Goal: Task Accomplishment & Management: Manage account settings

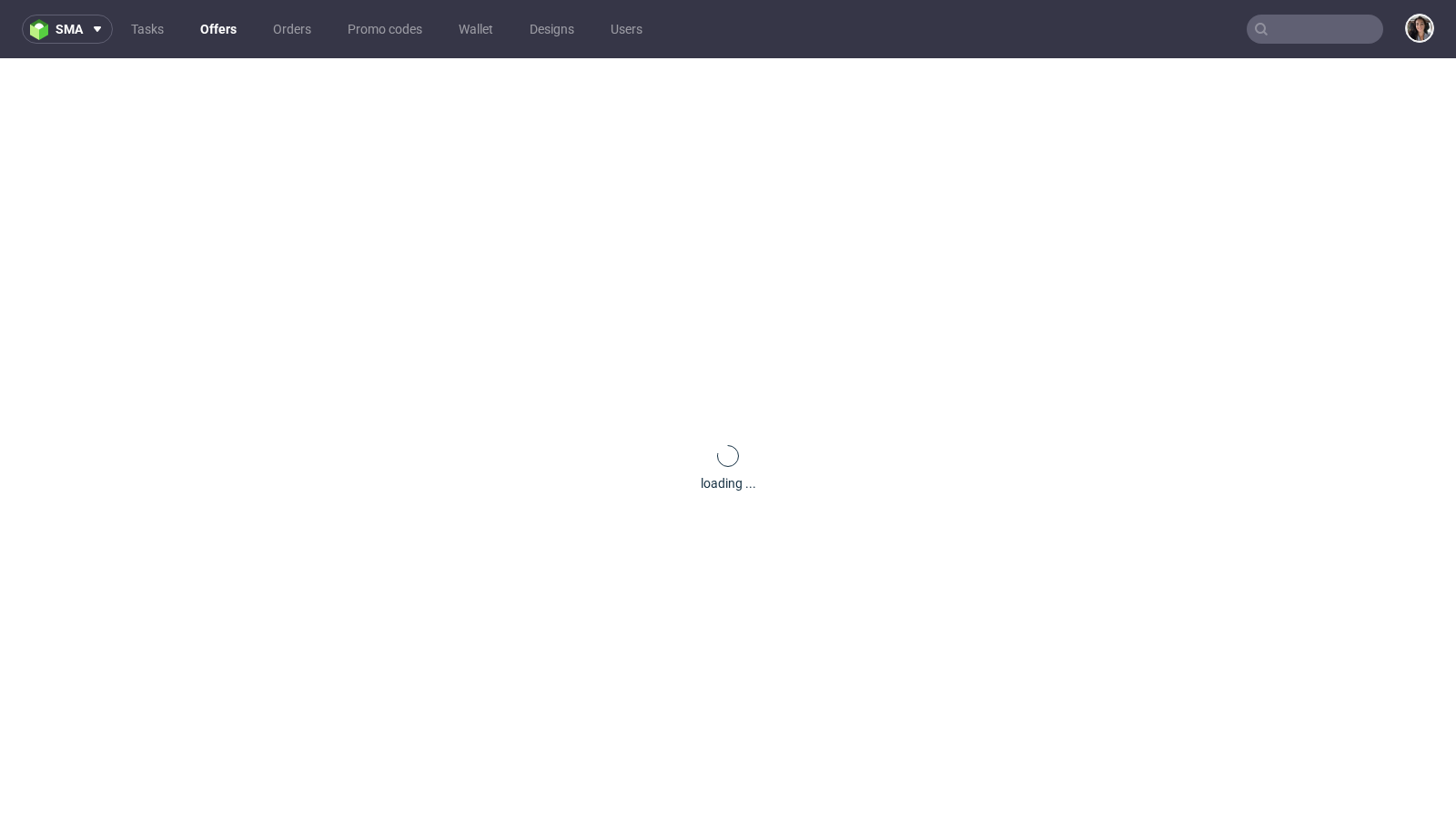
click at [1318, 29] on input "text" at bounding box center [1314, 30] width 137 height 30
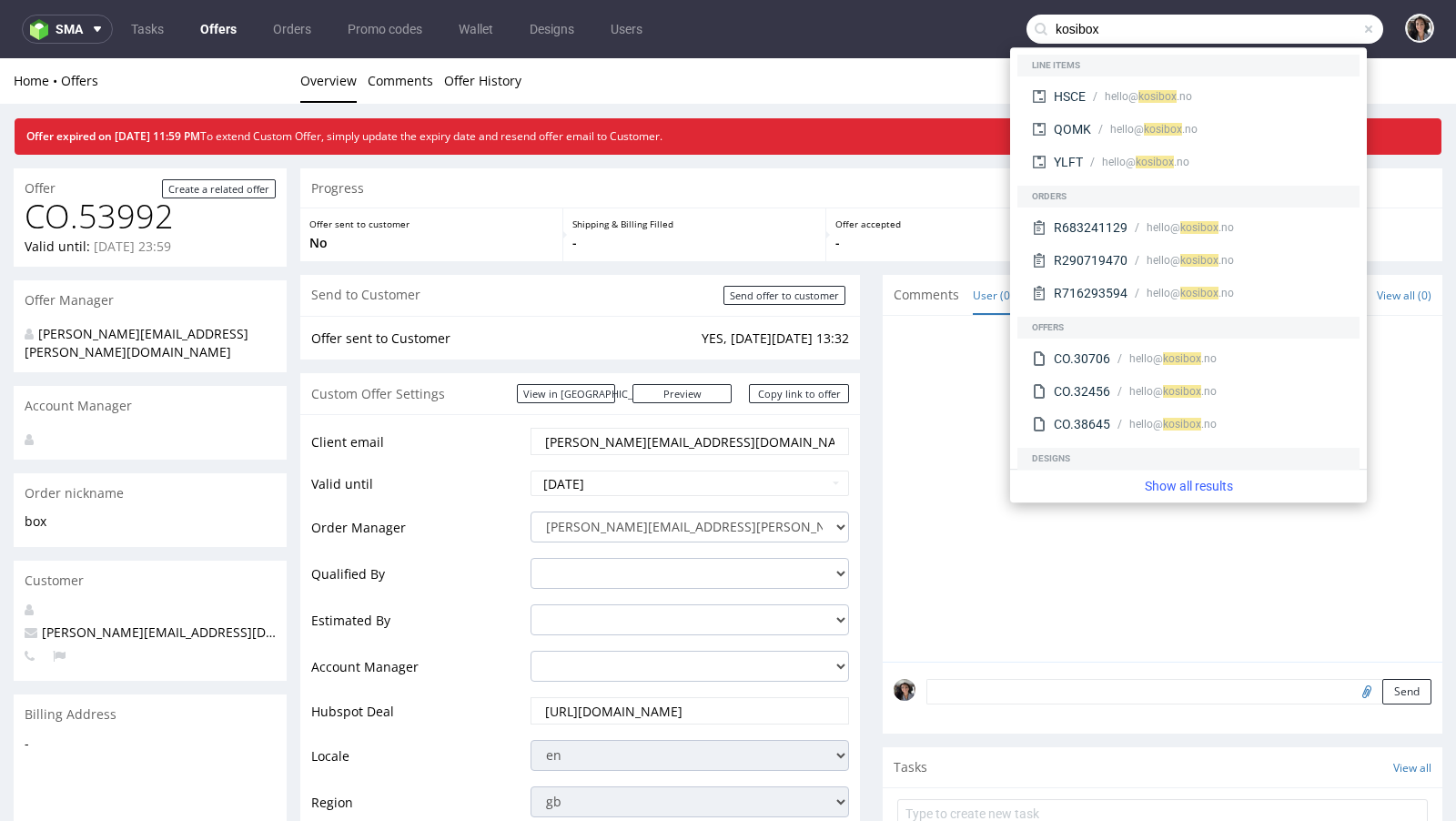
type input "kosibox"
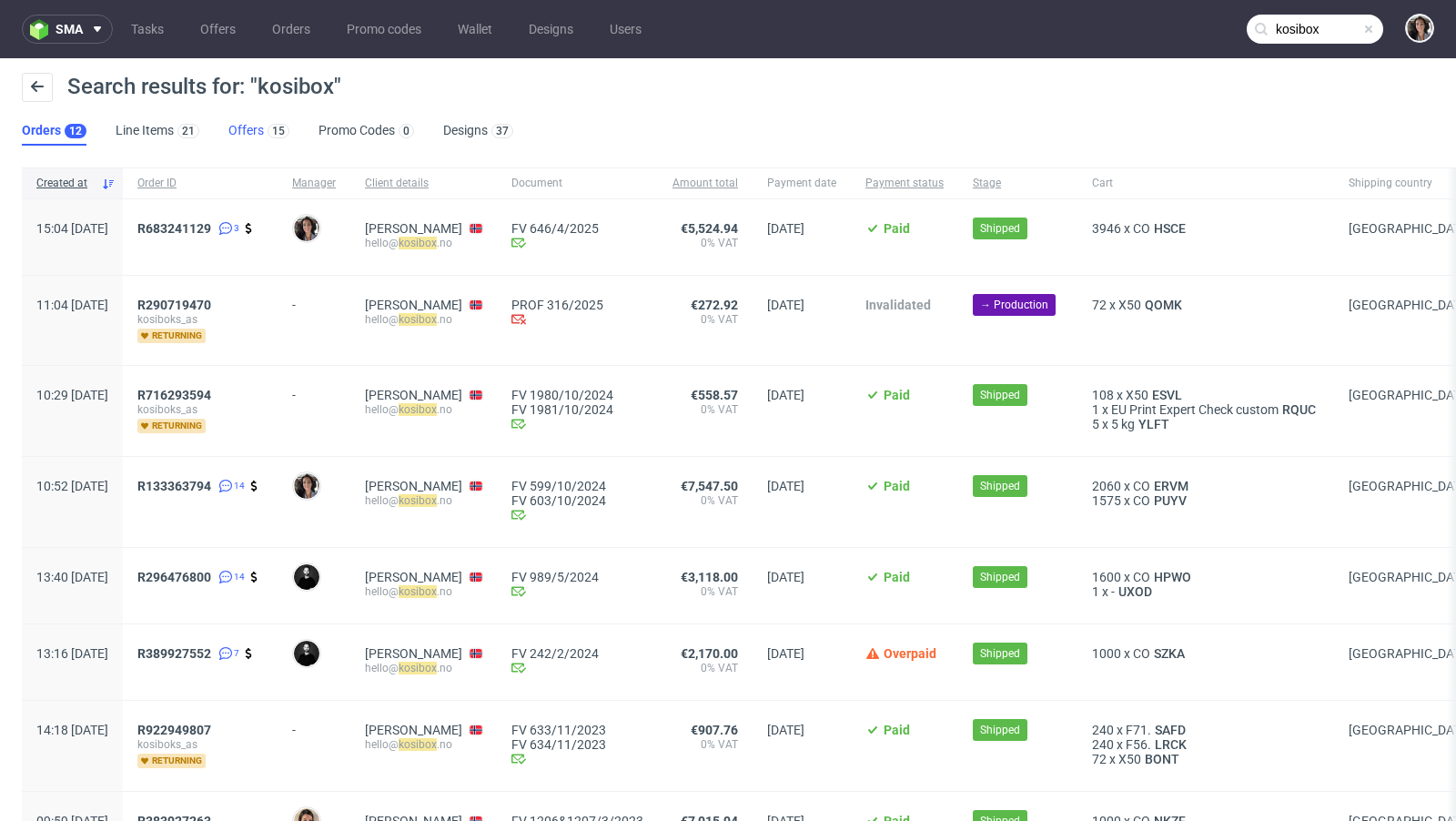
click at [242, 132] on link "Offers 15" at bounding box center [259, 131] width 61 height 30
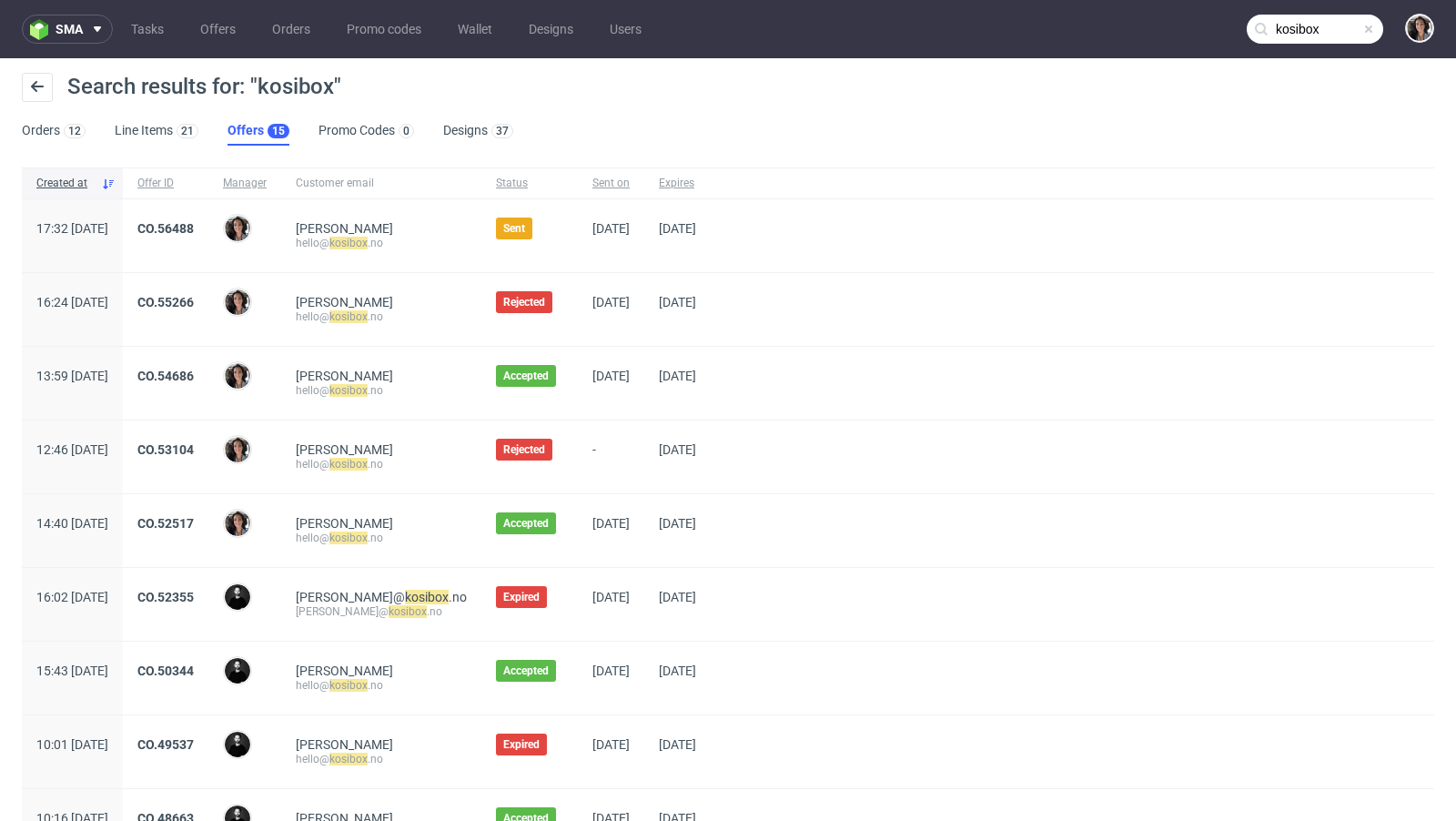
click at [194, 236] on span "CO.56488" at bounding box center [165, 236] width 56 height 30
click at [194, 222] on link "CO.56488" at bounding box center [165, 228] width 56 height 15
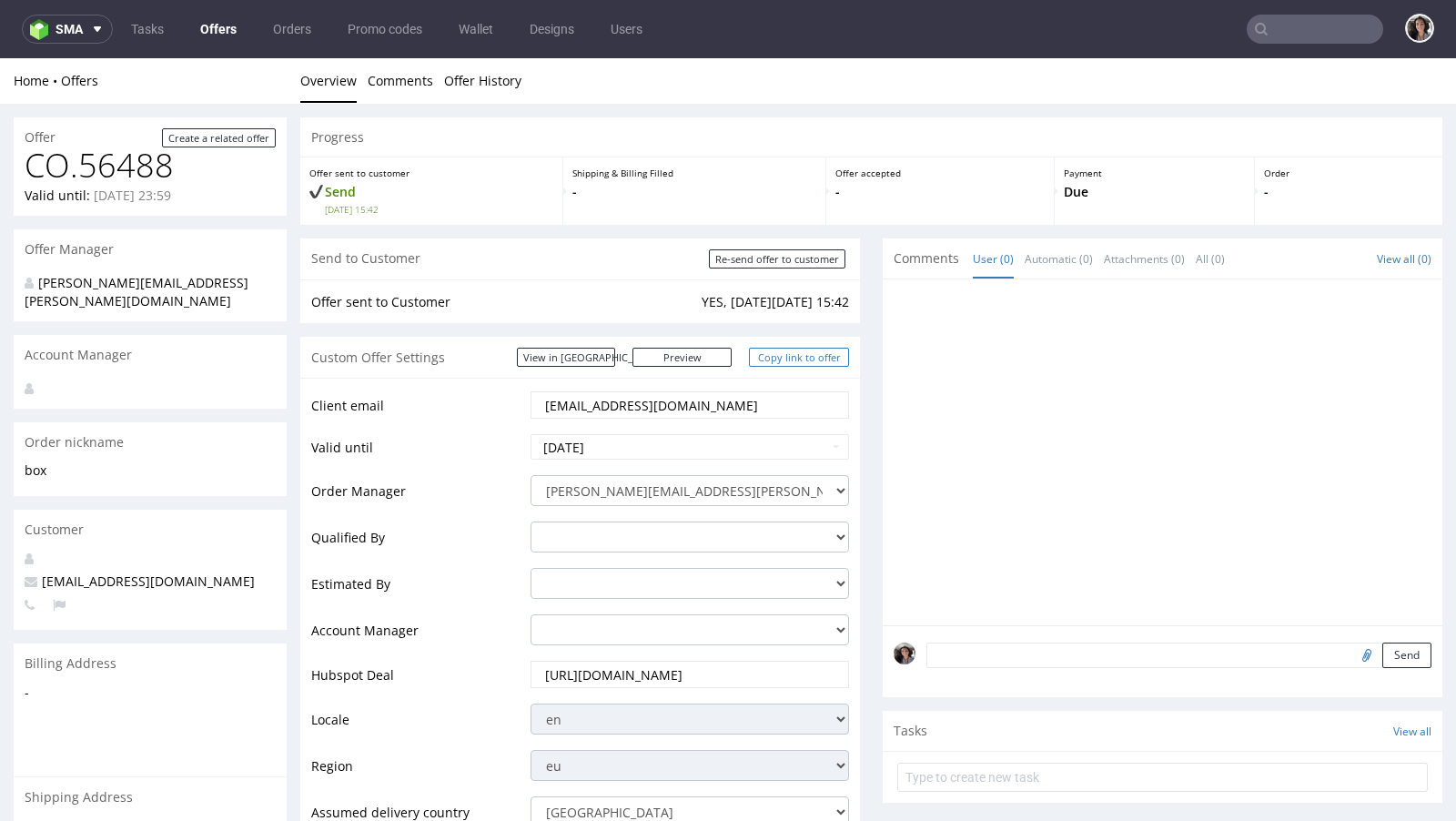
click at [794, 359] on link "Copy link to offer" at bounding box center [799, 356] width 100 height 19
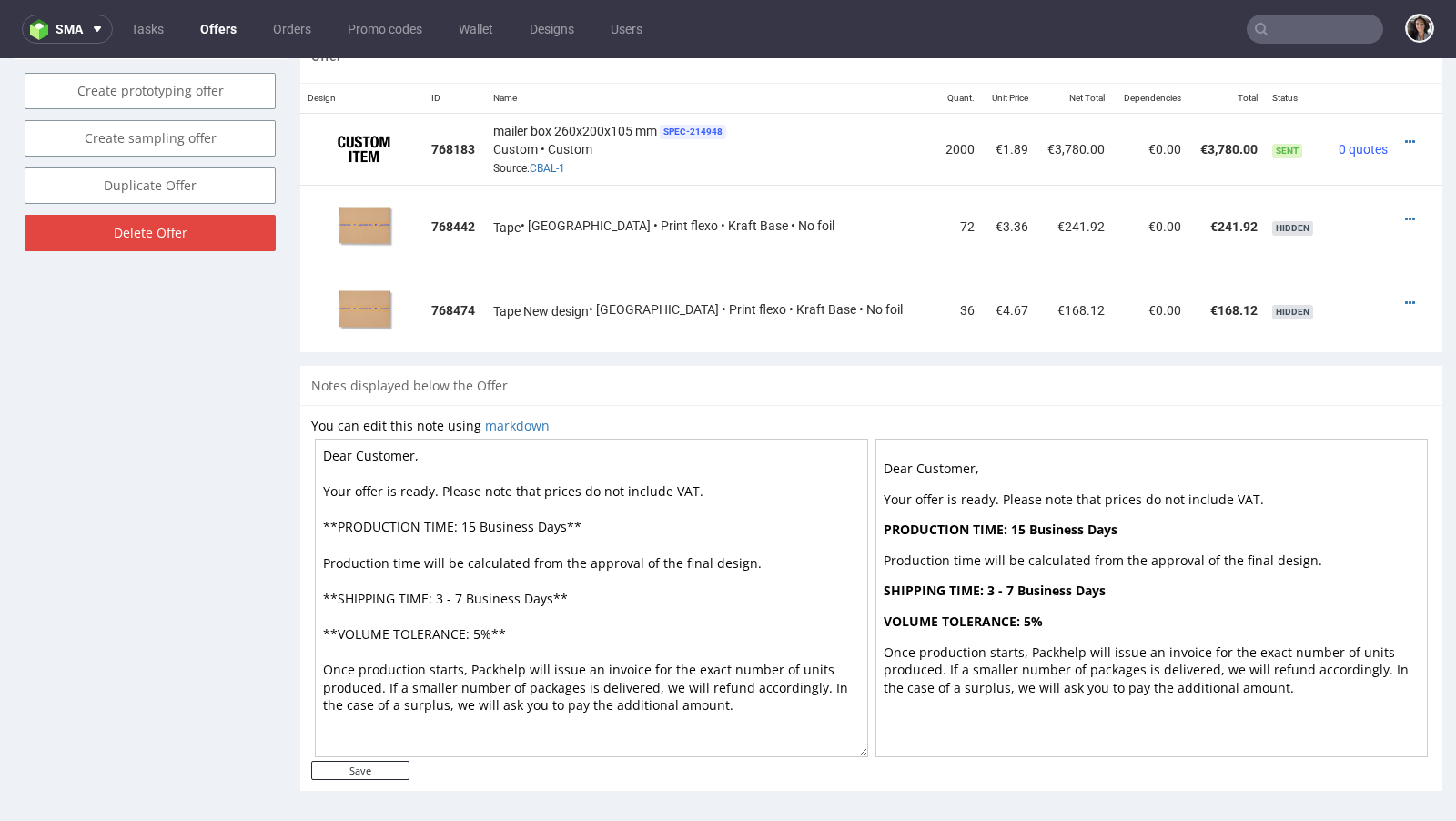
scroll to position [986, 0]
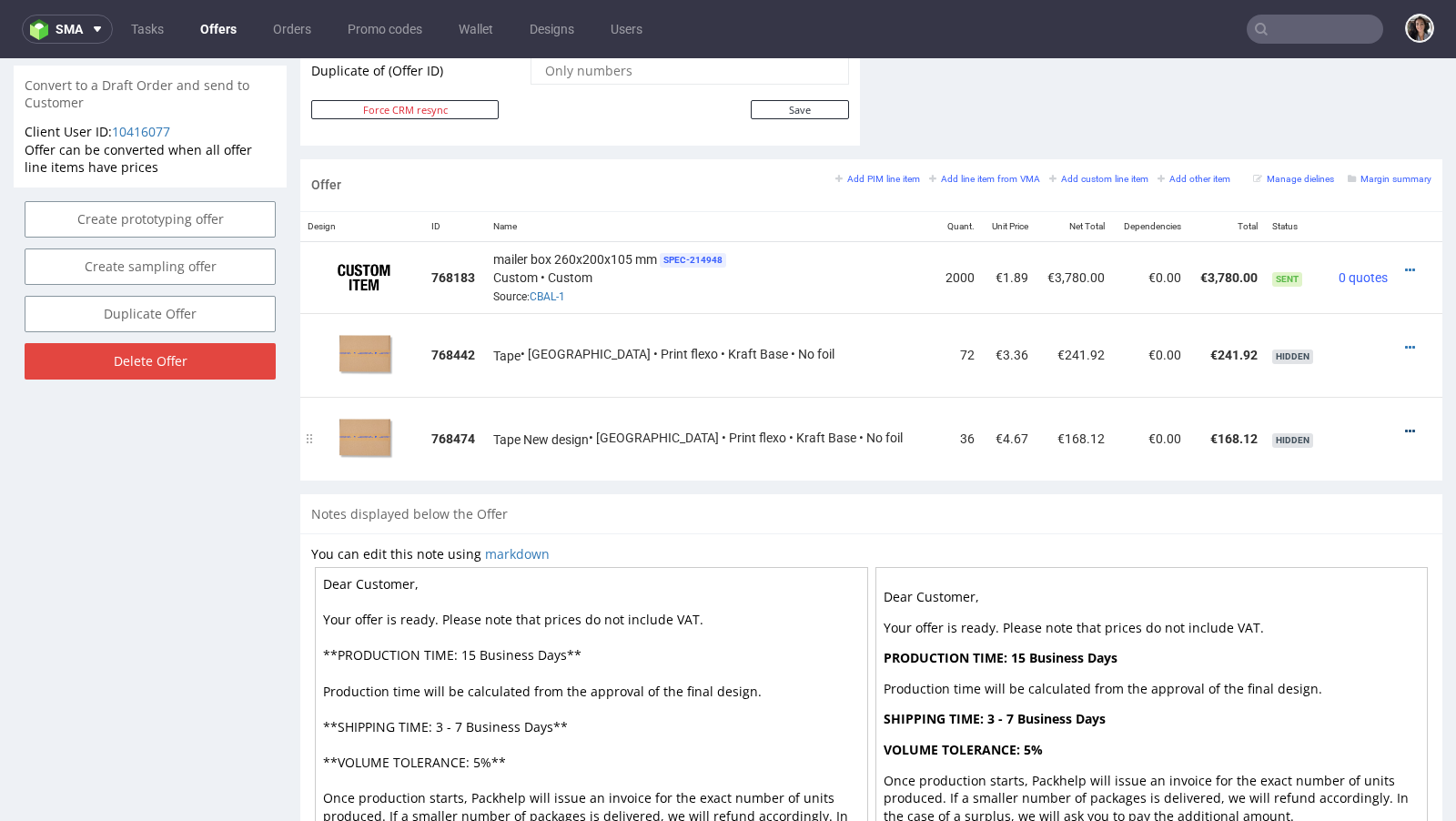
click at [1405, 425] on icon at bounding box center [1410, 431] width 10 height 13
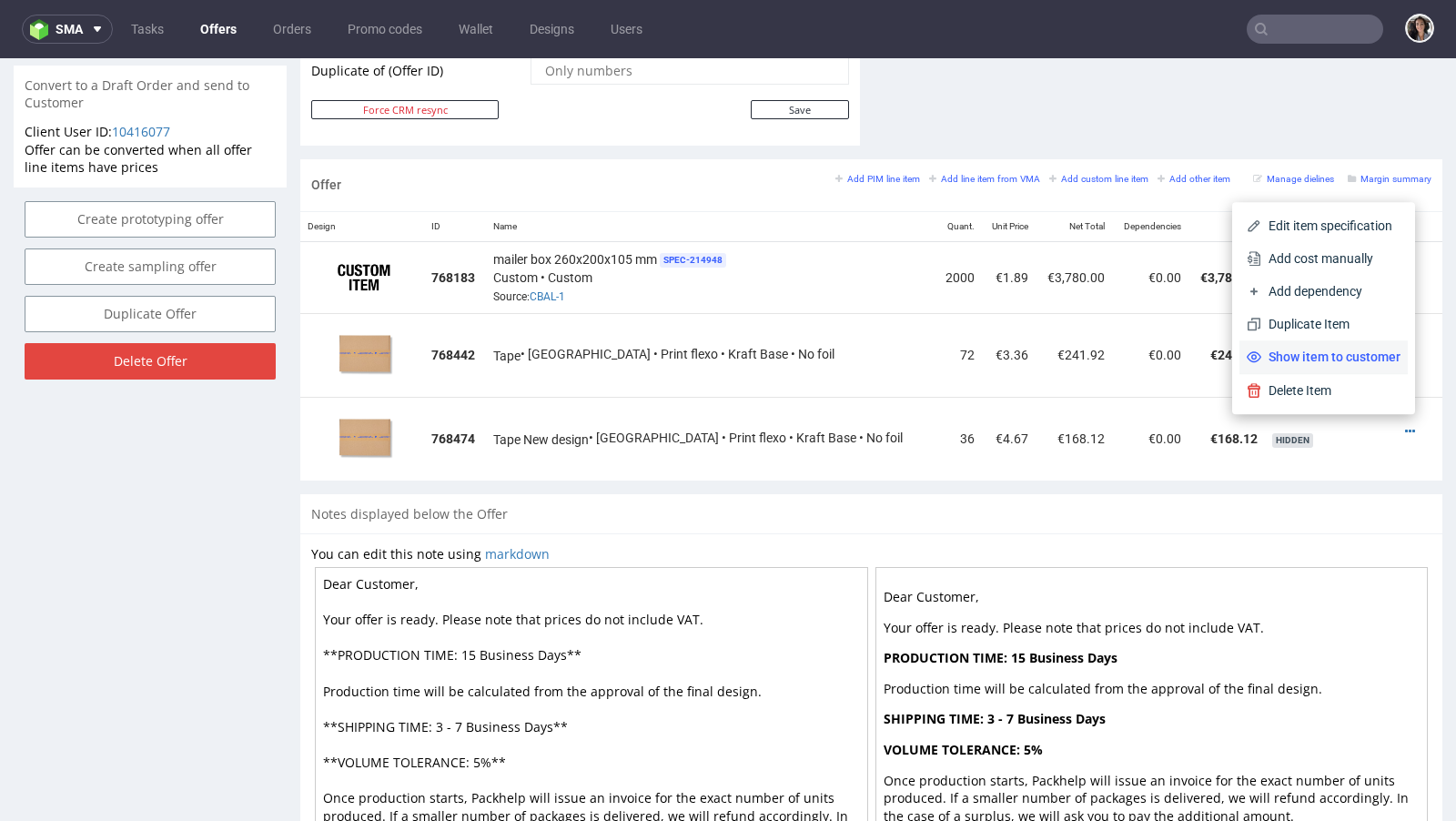
click at [1348, 354] on span "Show item to customer" at bounding box center [1330, 356] width 139 height 18
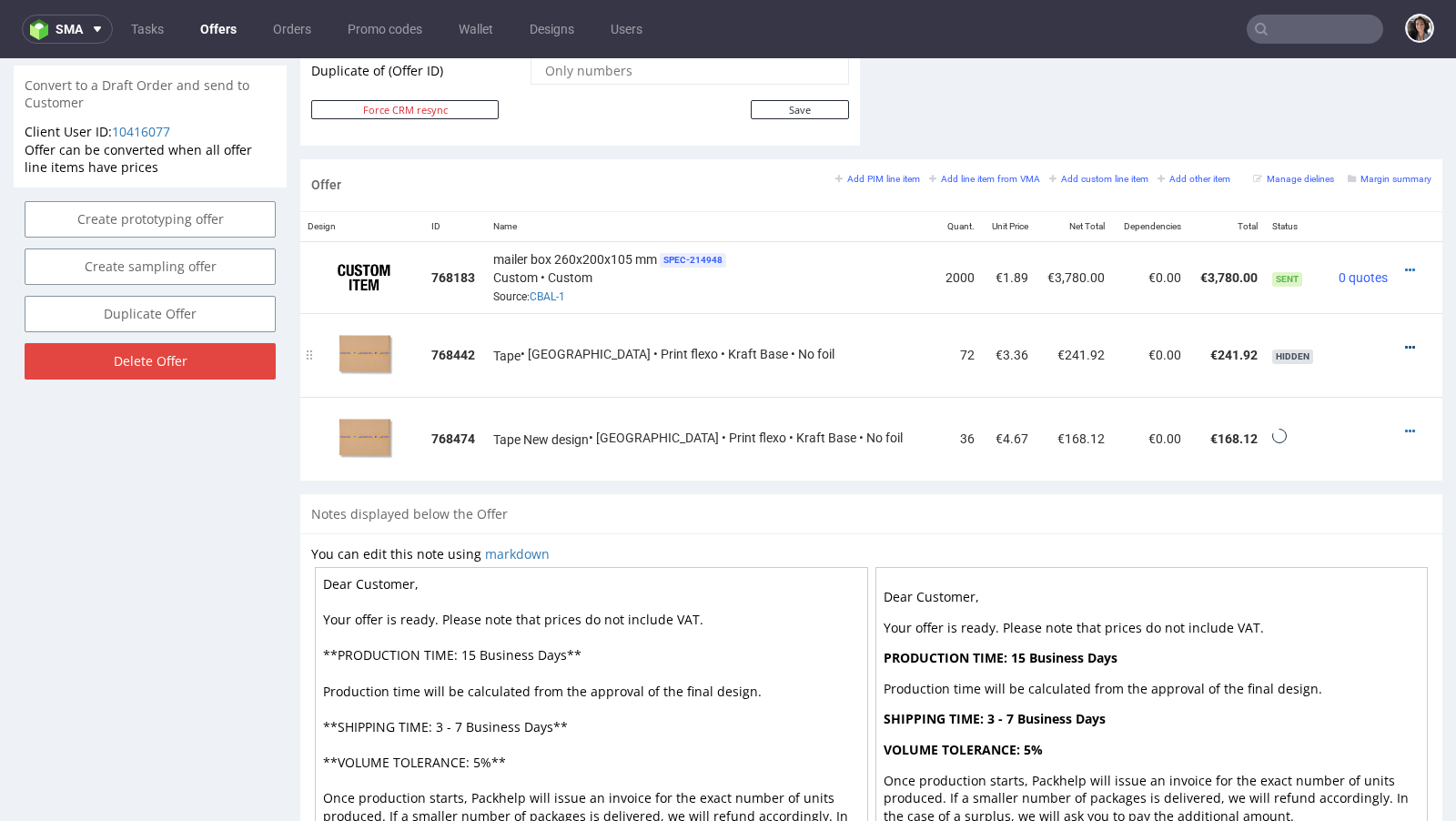
click at [1405, 342] on icon at bounding box center [1410, 347] width 10 height 13
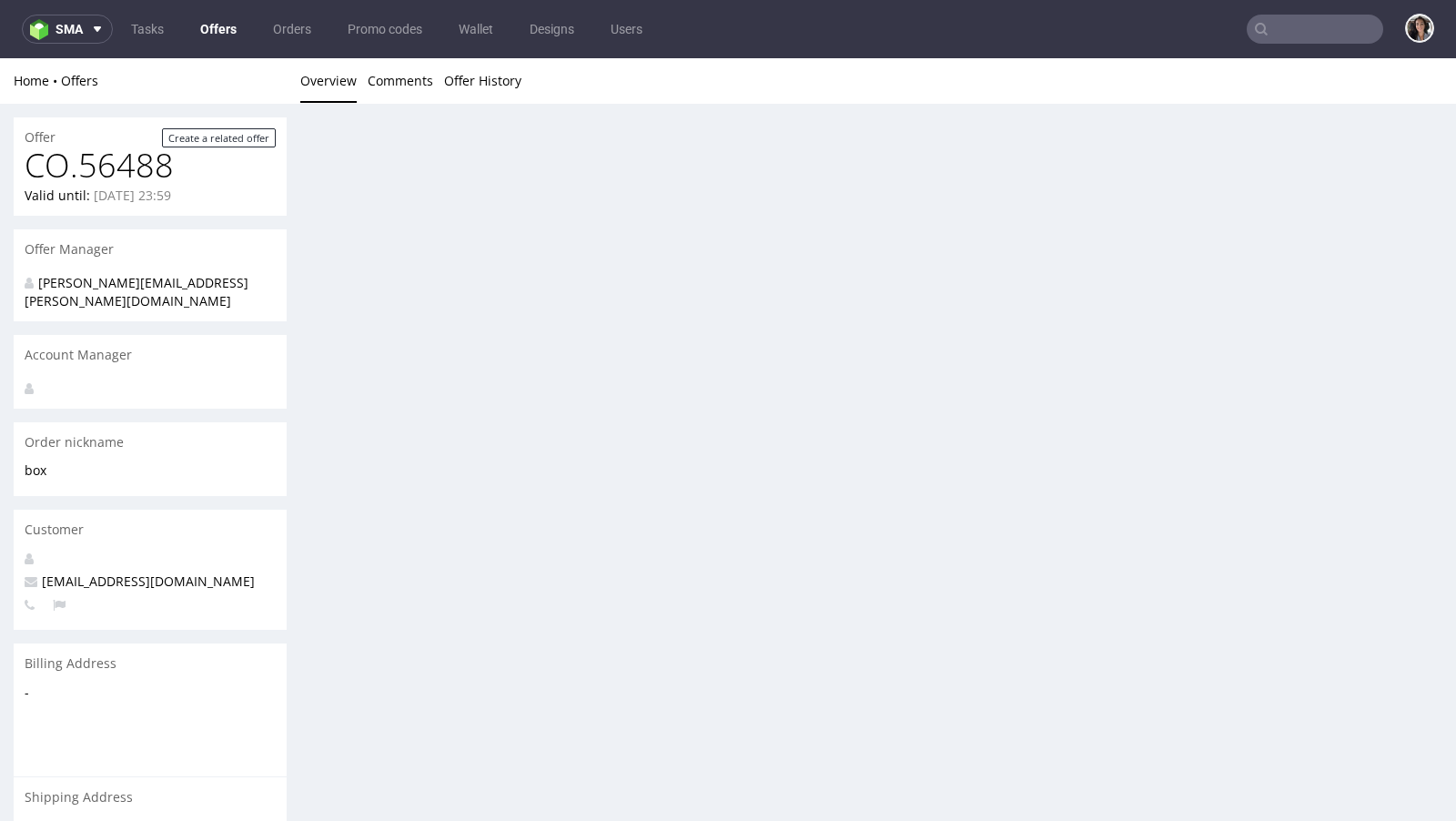
scroll to position [831, 0]
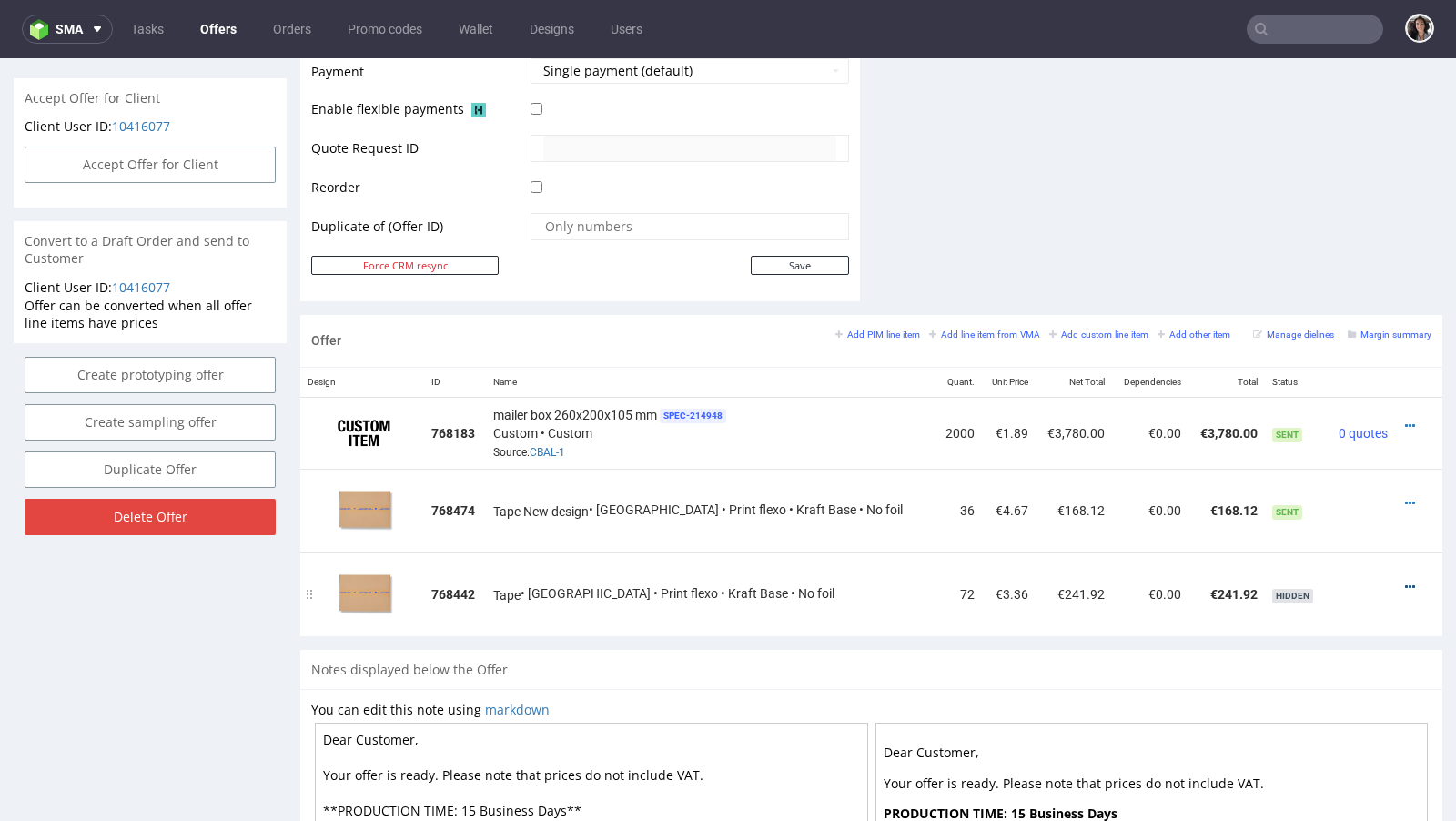
click at [1405, 581] on icon at bounding box center [1410, 587] width 10 height 13
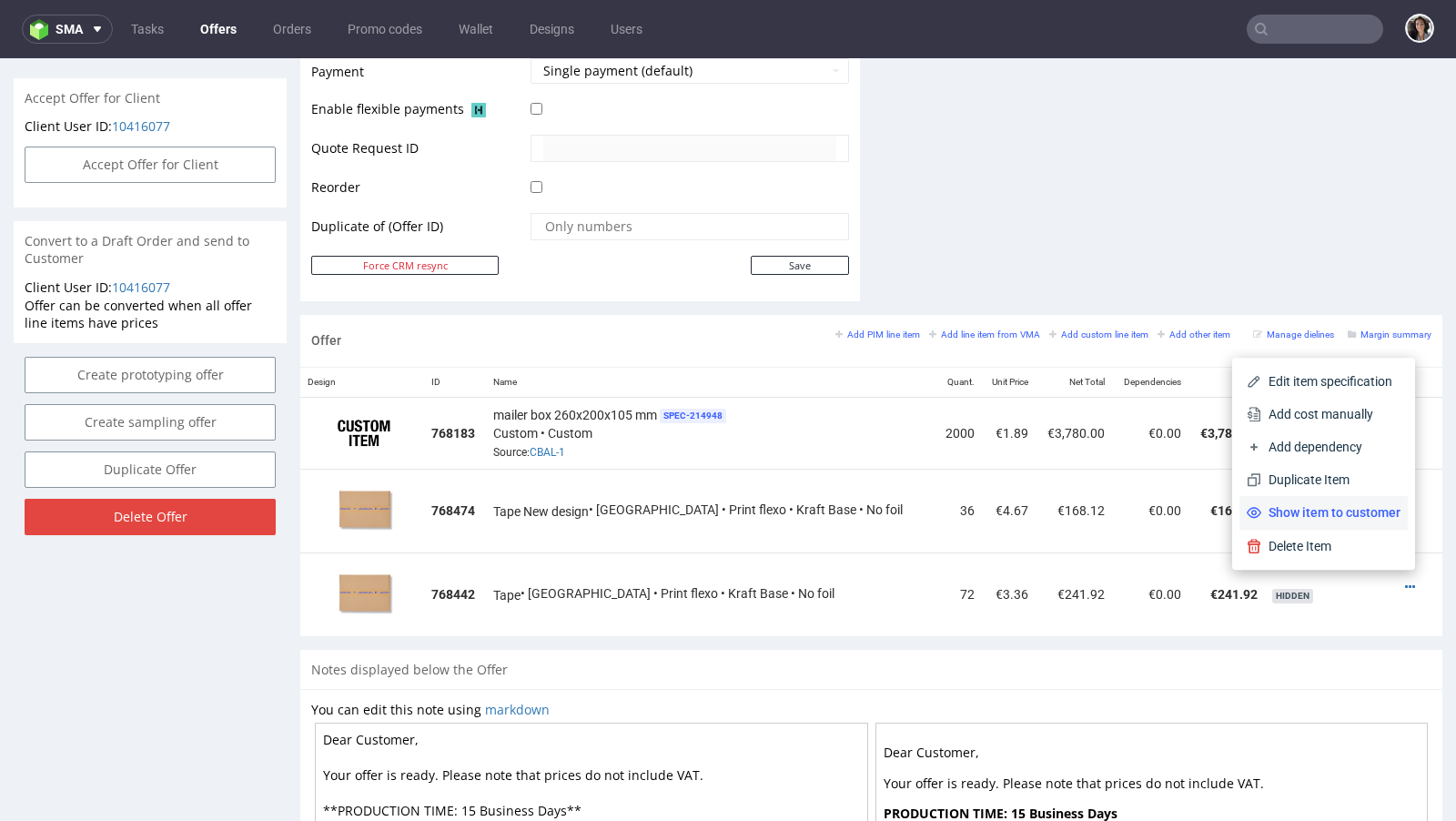
click at [1346, 507] on span "Show item to customer" at bounding box center [1330, 512] width 139 height 18
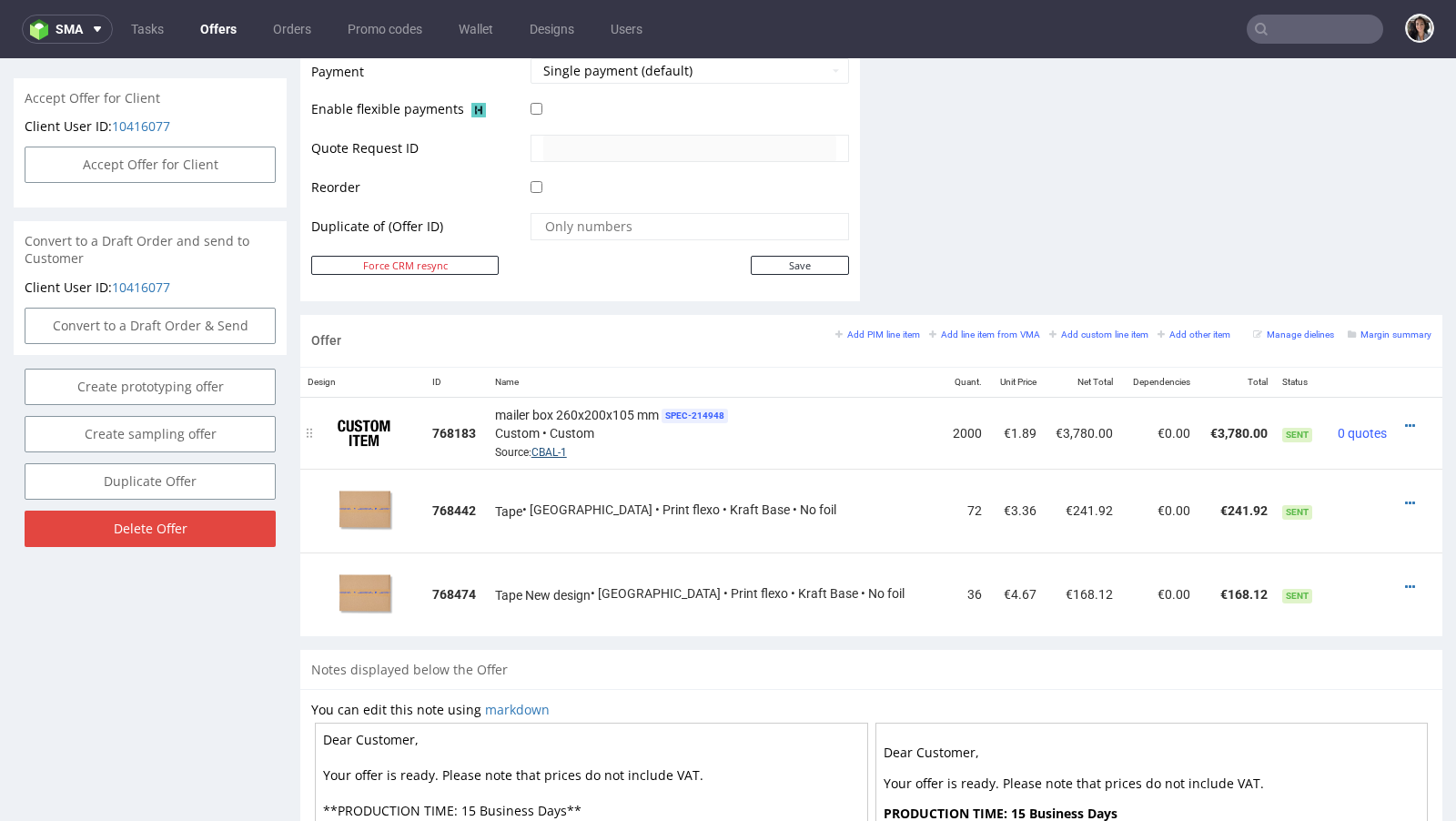
click at [567, 446] on link "CBAL-1" at bounding box center [549, 452] width 35 height 13
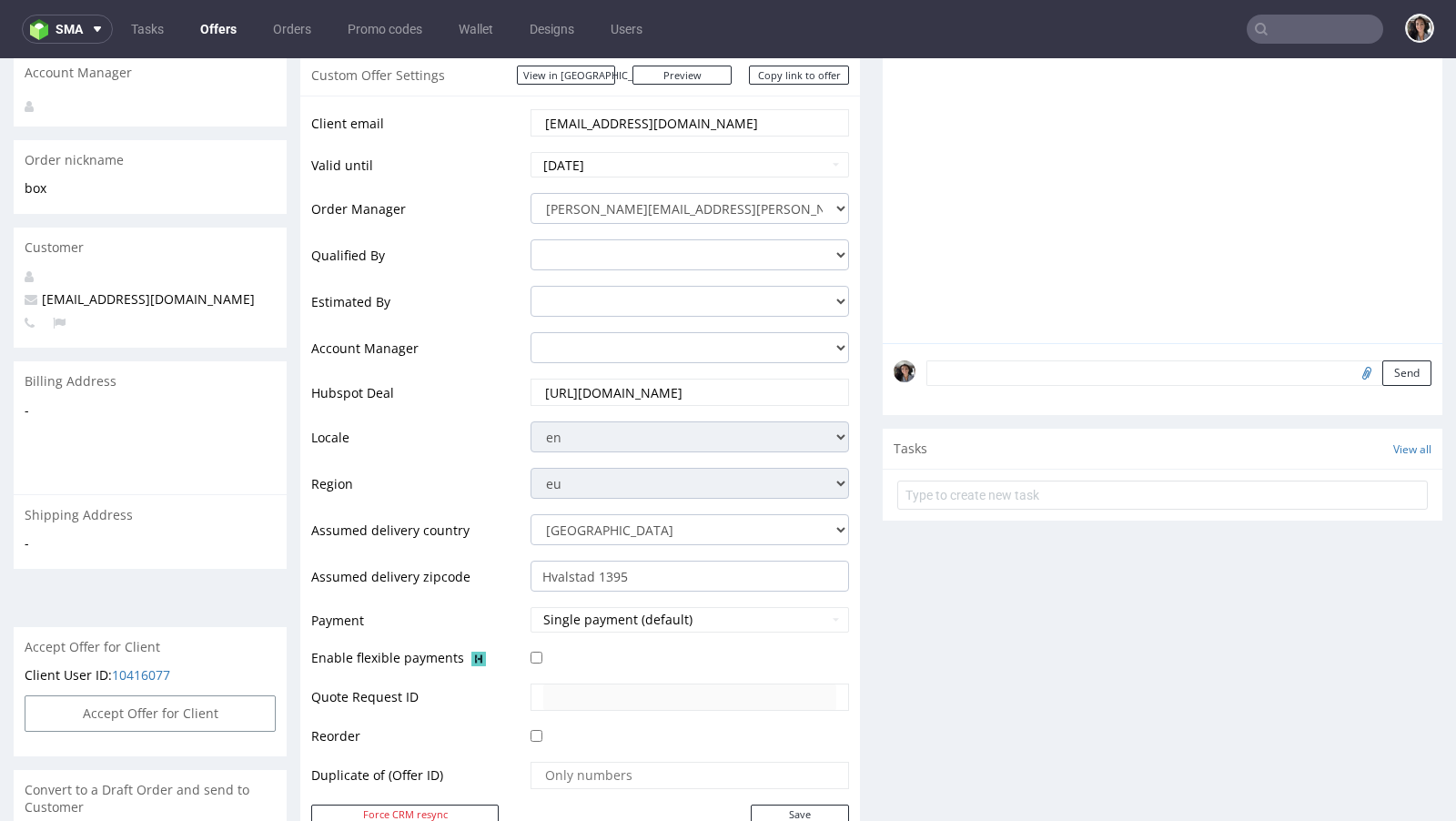
scroll to position [0, 0]
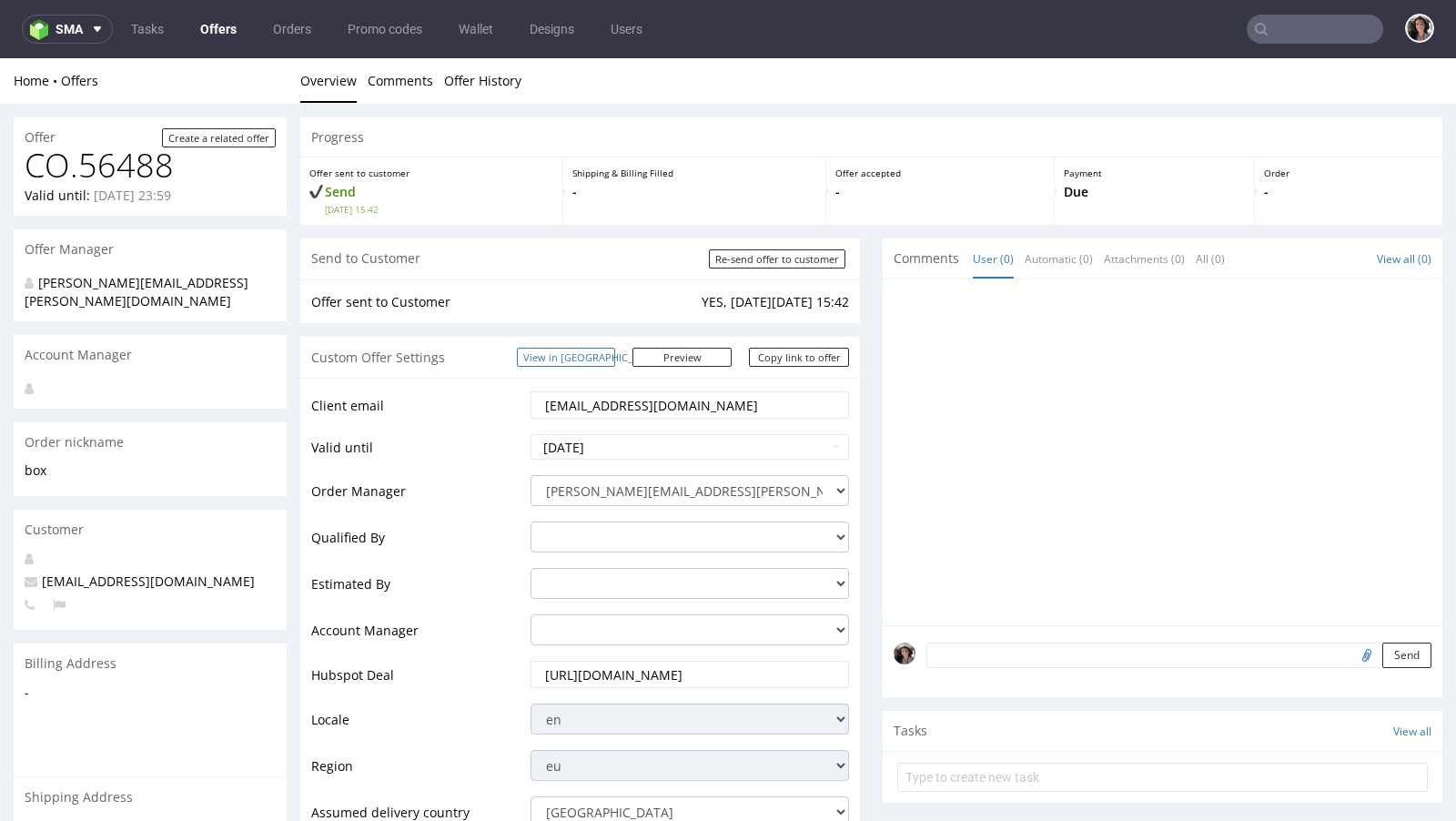
click at [615, 355] on link "View in [GEOGRAPHIC_DATA]" at bounding box center [566, 356] width 98 height 19
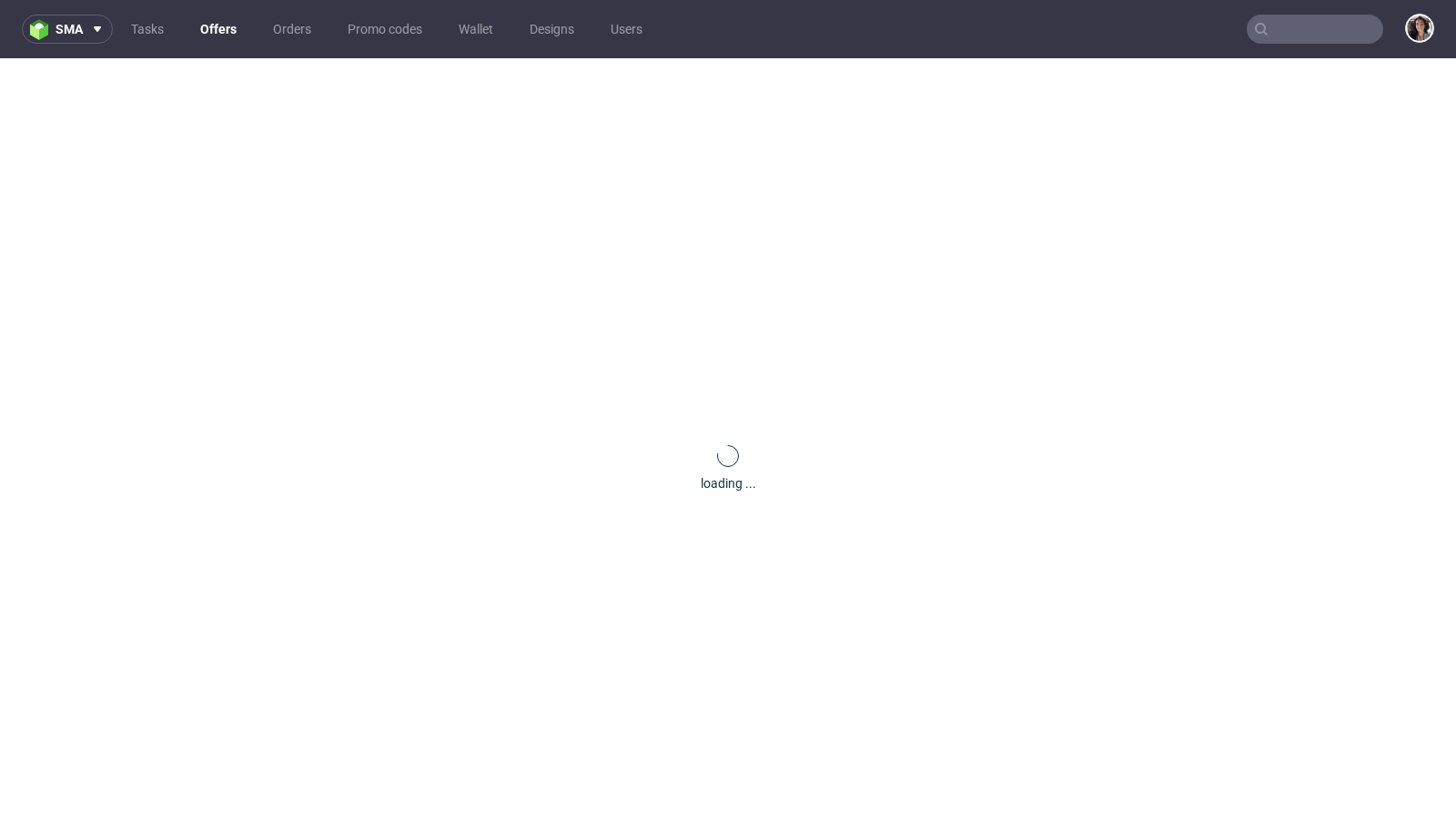
click at [1314, 19] on input "text" at bounding box center [1314, 30] width 137 height 30
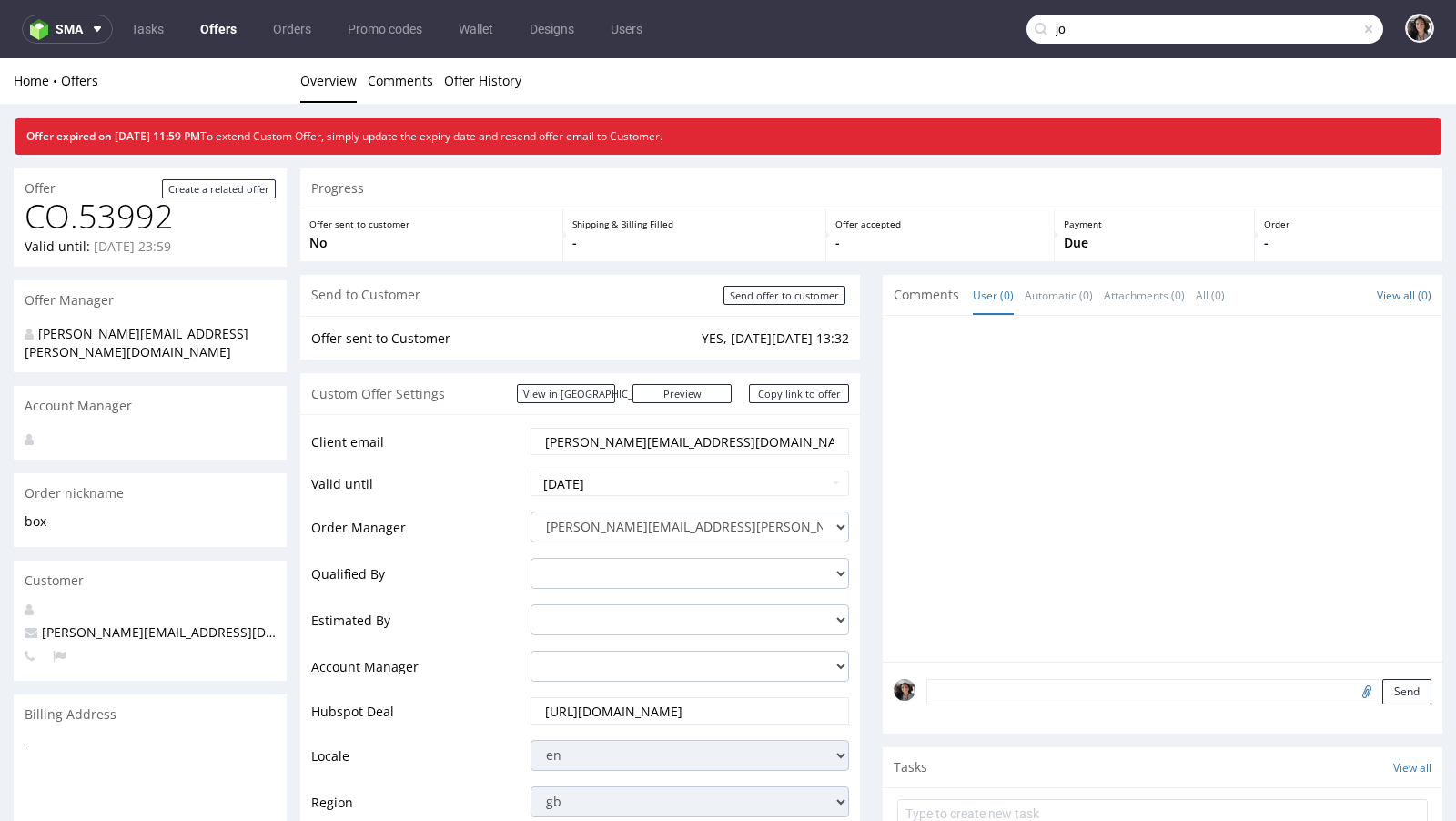
type input "jo"
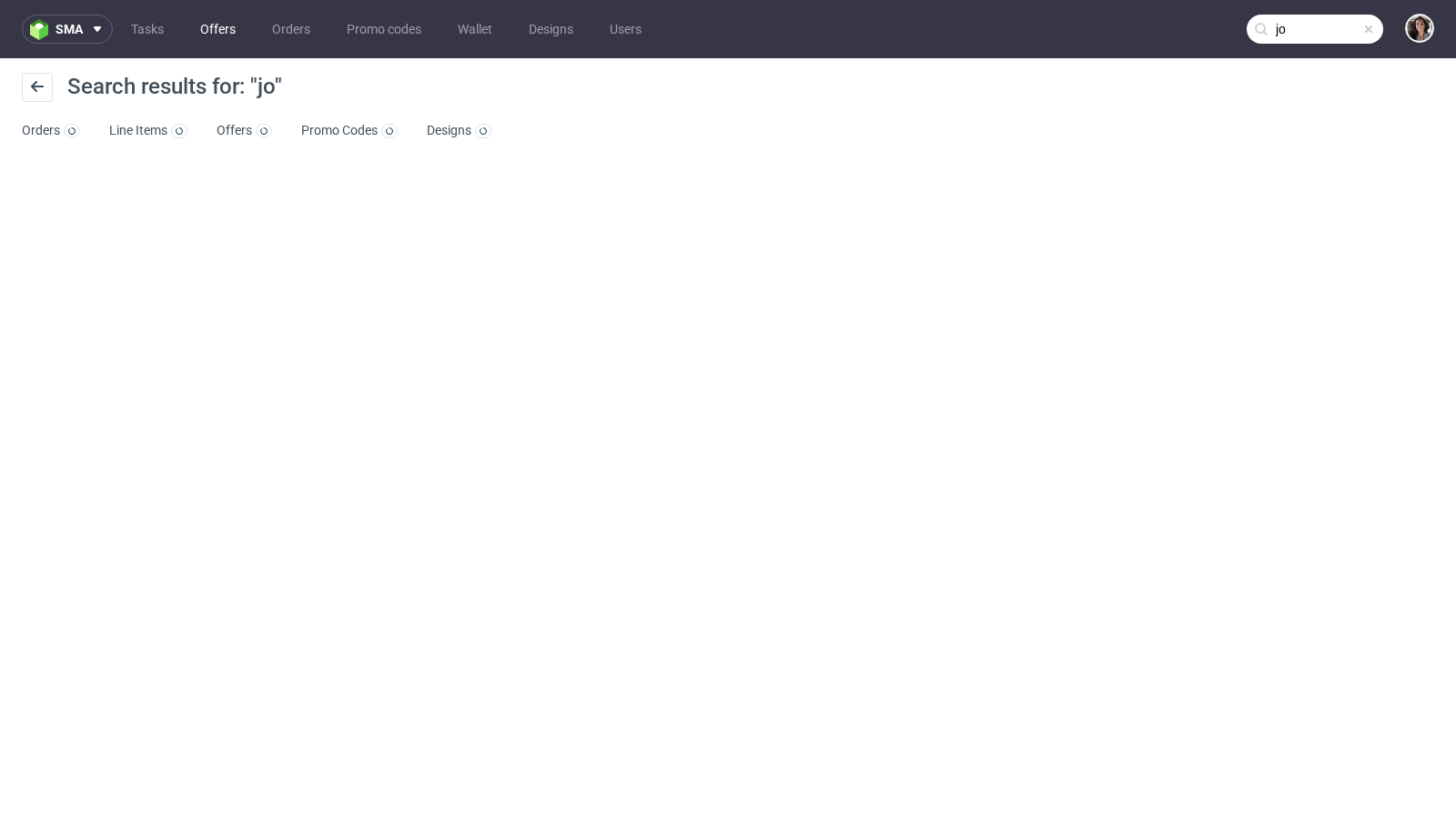
click at [220, 31] on link "Offers" at bounding box center [218, 30] width 57 height 30
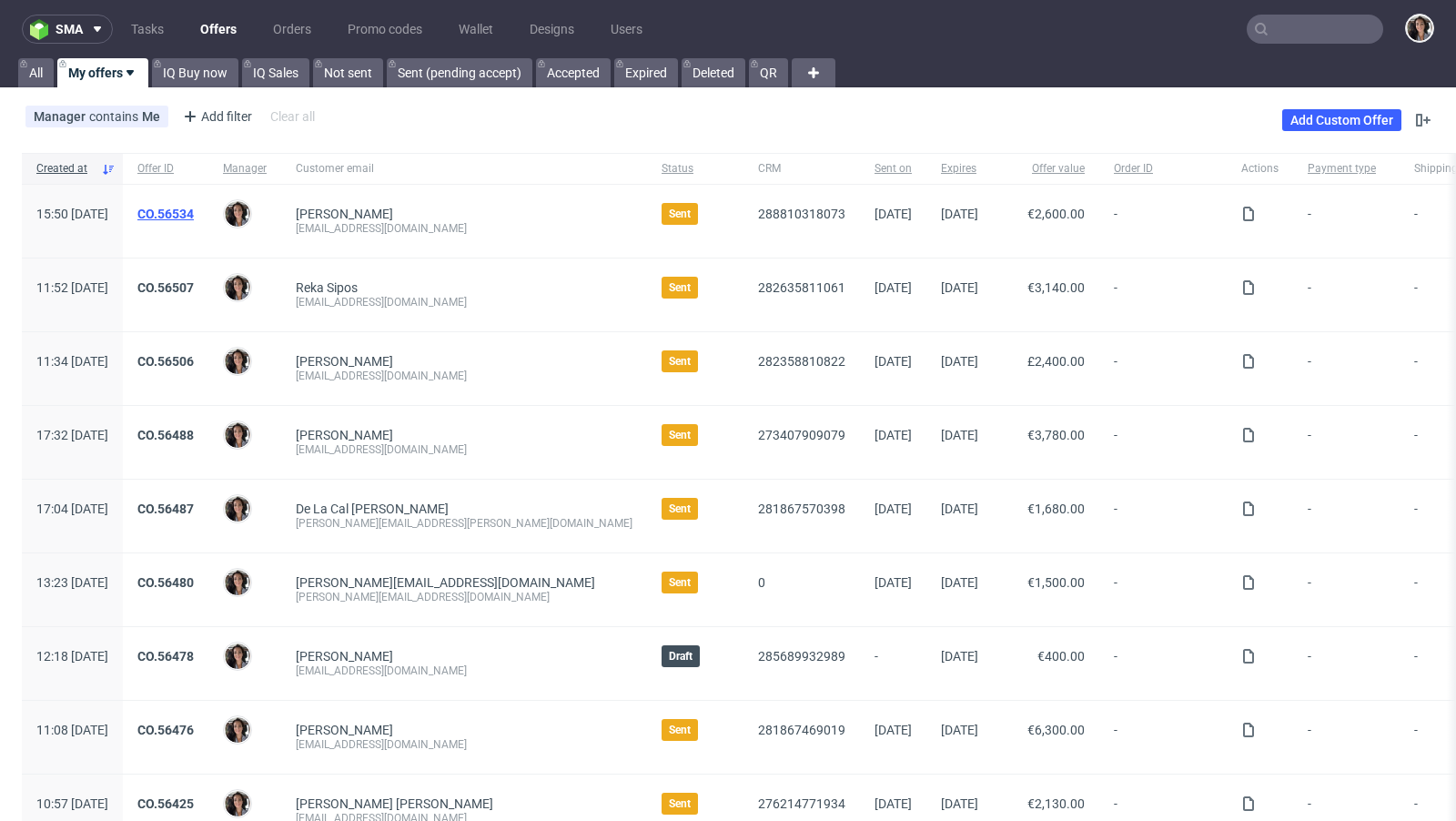
click at [194, 207] on link "CO.56534" at bounding box center [165, 214] width 56 height 15
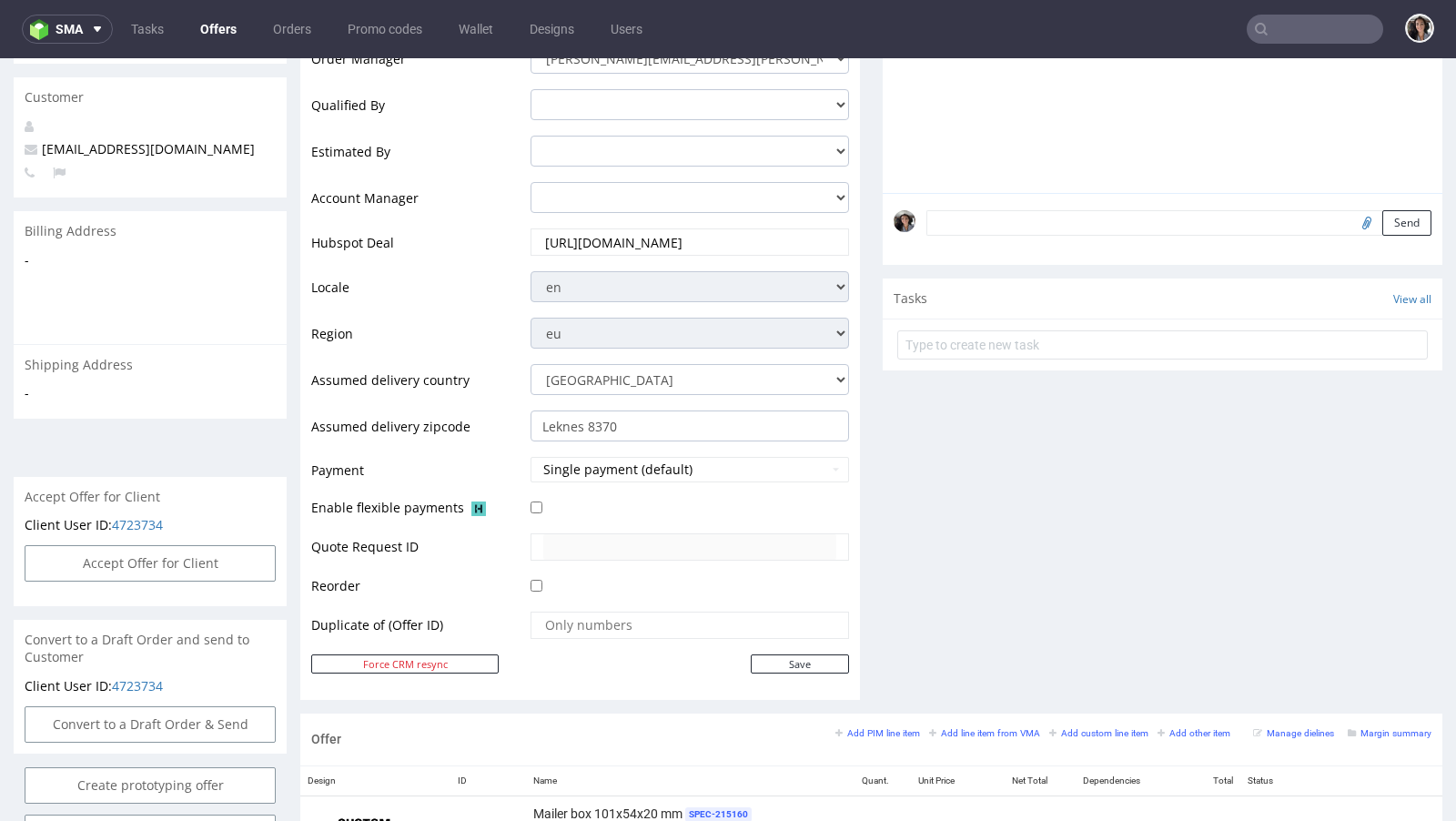
scroll to position [895, 0]
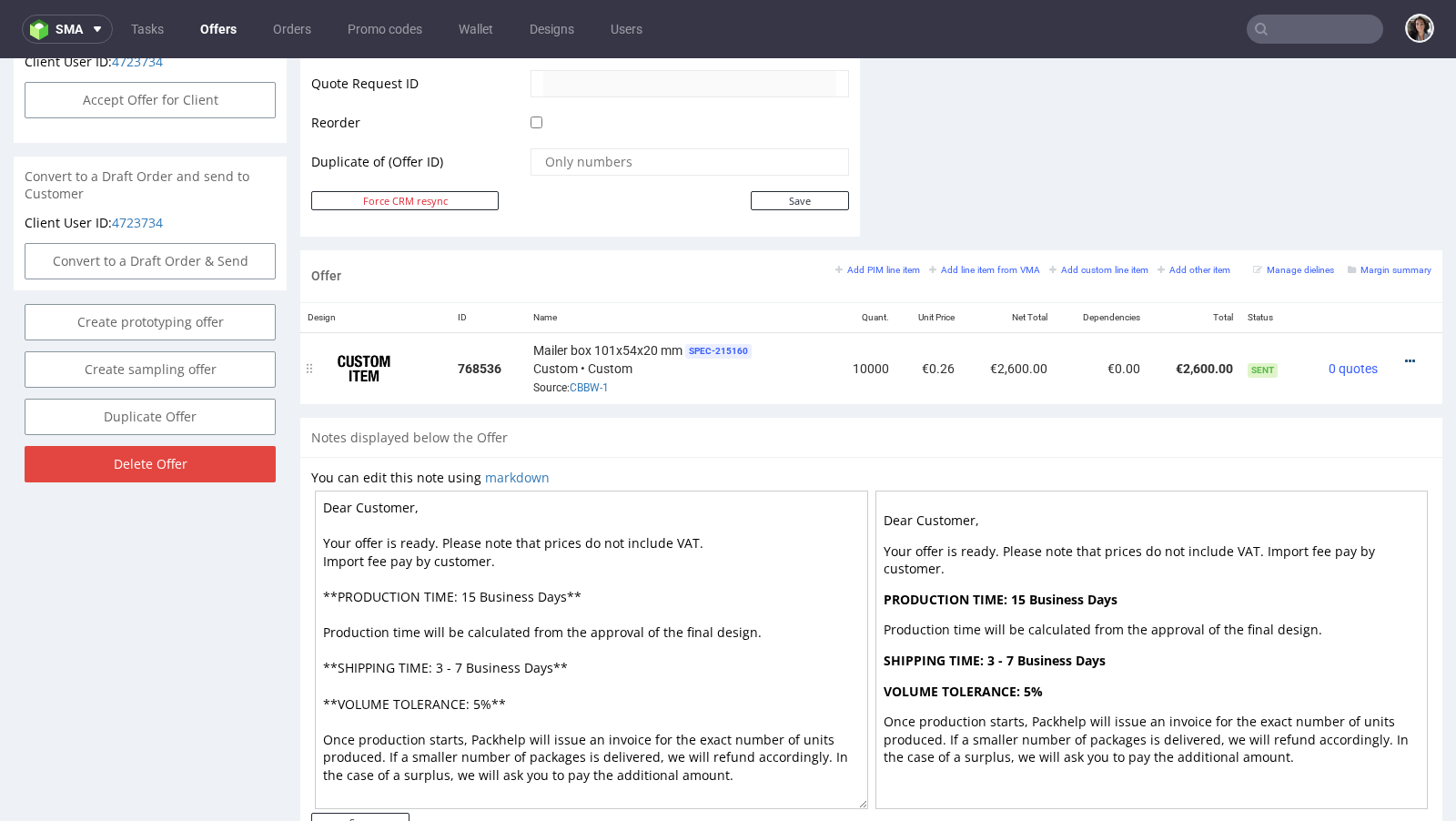
click at [1405, 354] on icon at bounding box center [1410, 360] width 10 height 13
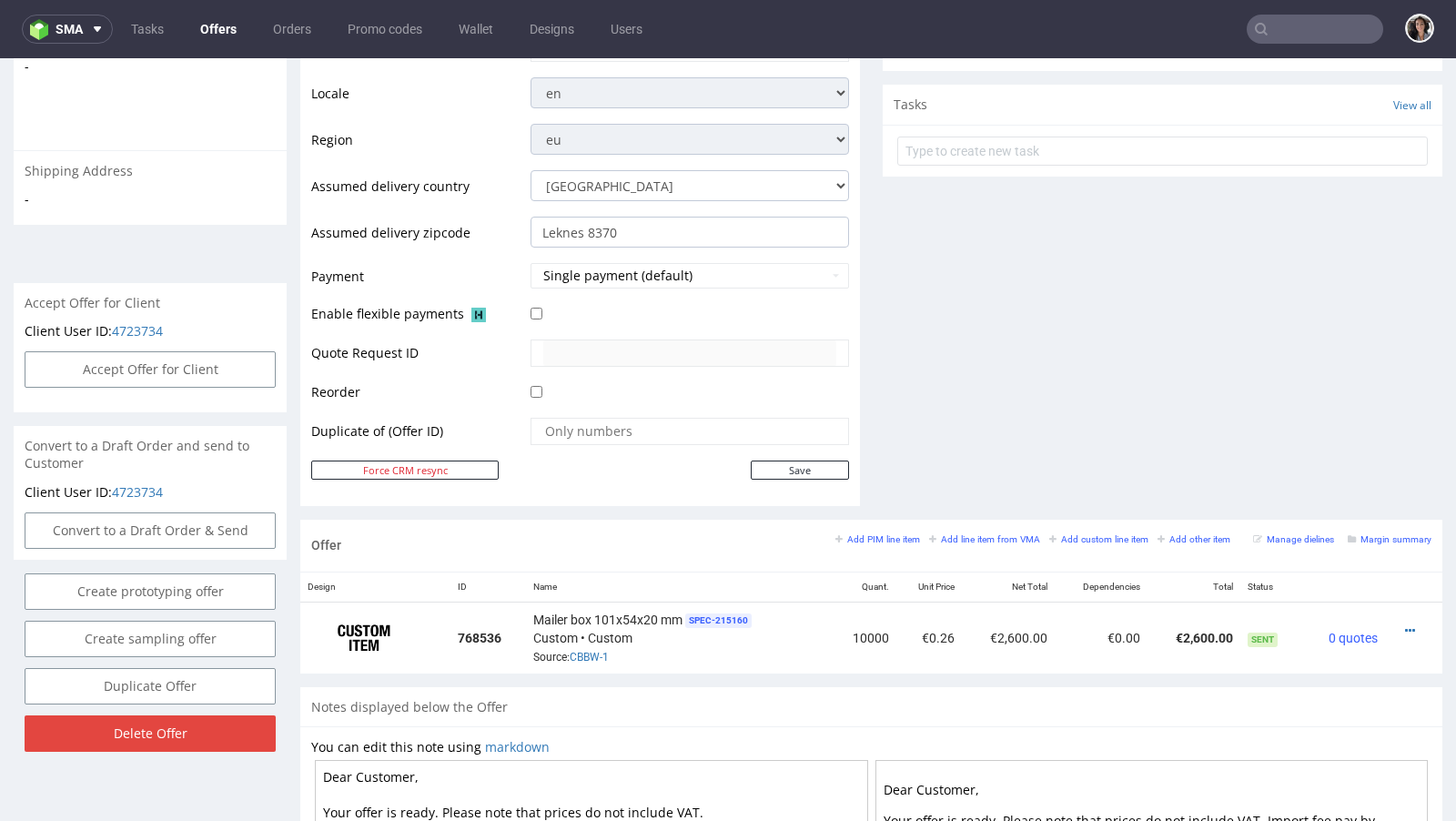
scroll to position [101, 0]
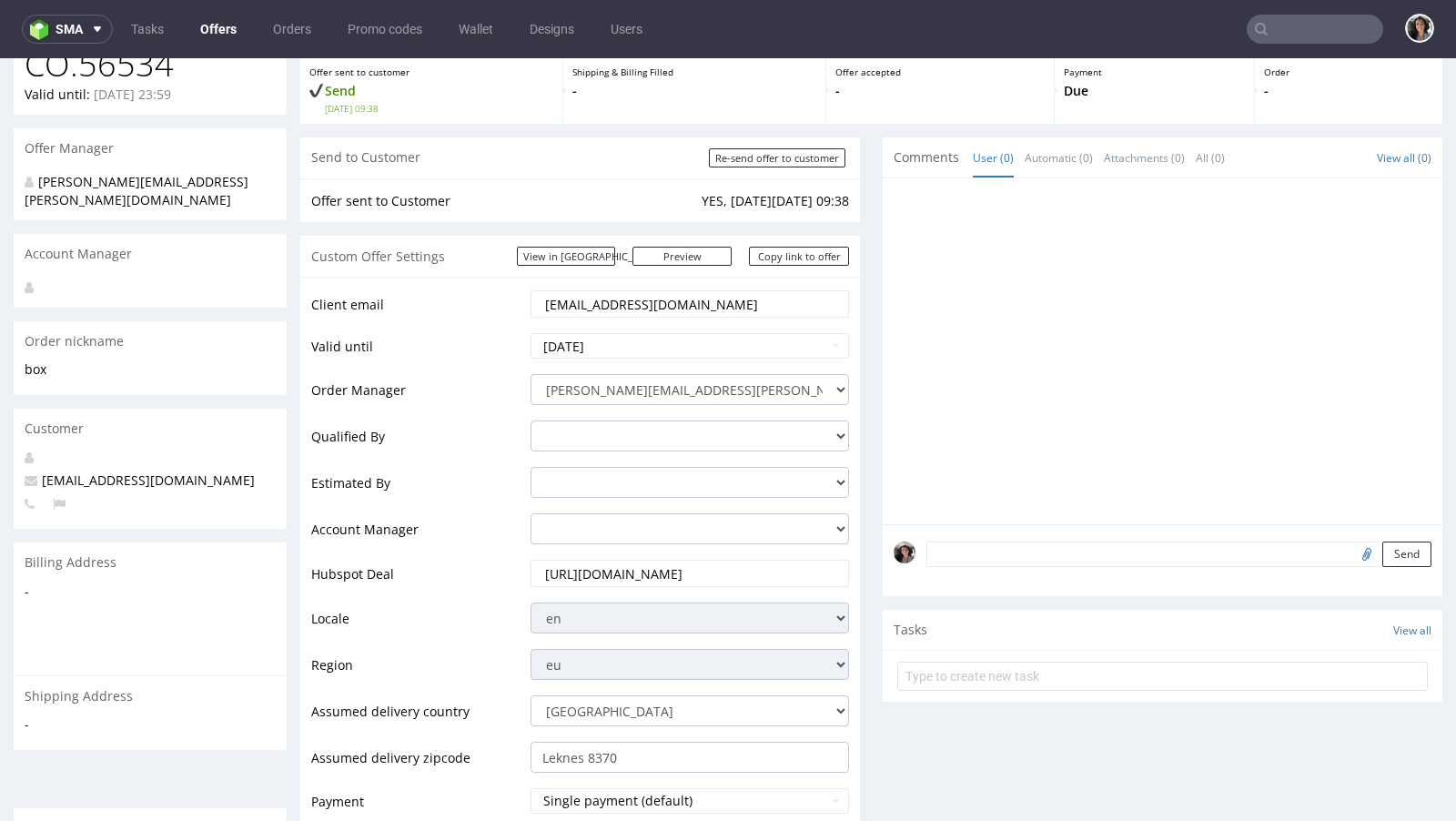
click at [602, 242] on div "Custom Offer Settings View in Hubspot Preview https://packhelp.com/packhelp-plu…" at bounding box center [580, 256] width 559 height 41
click at [602, 249] on link "View in [GEOGRAPHIC_DATA]" at bounding box center [566, 255] width 98 height 19
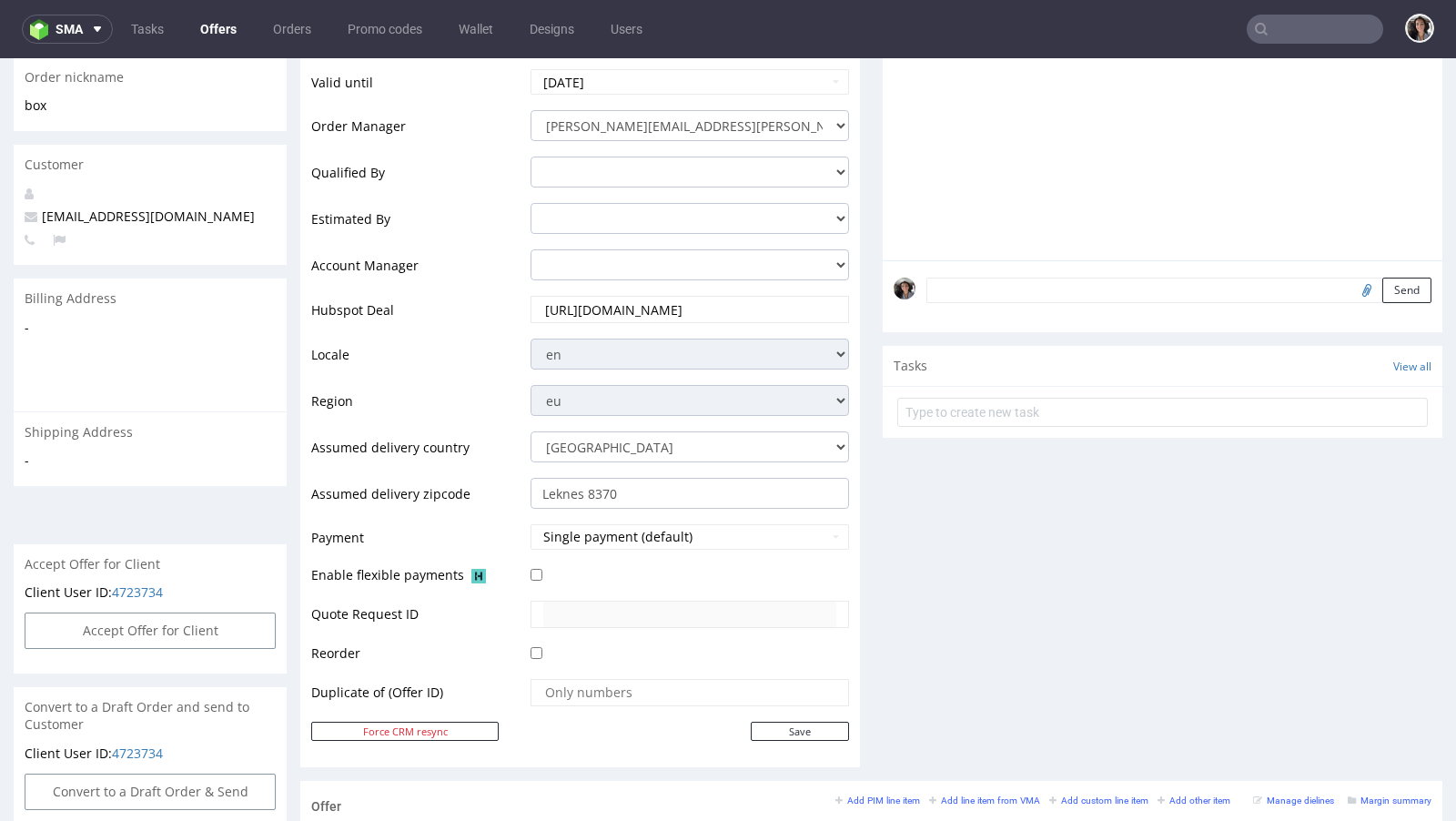
scroll to position [719, 0]
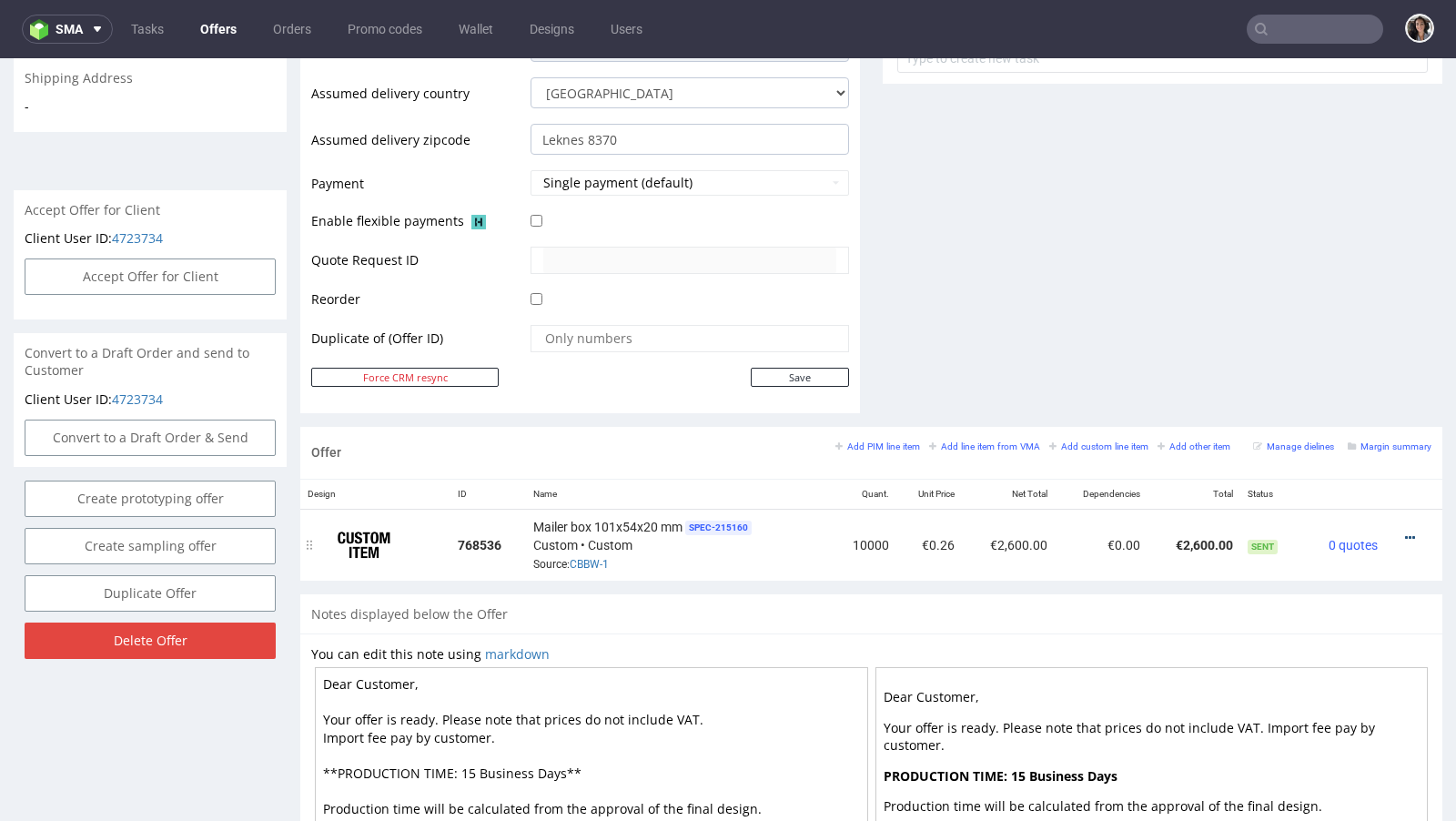
click at [1405, 535] on icon at bounding box center [1410, 537] width 10 height 13
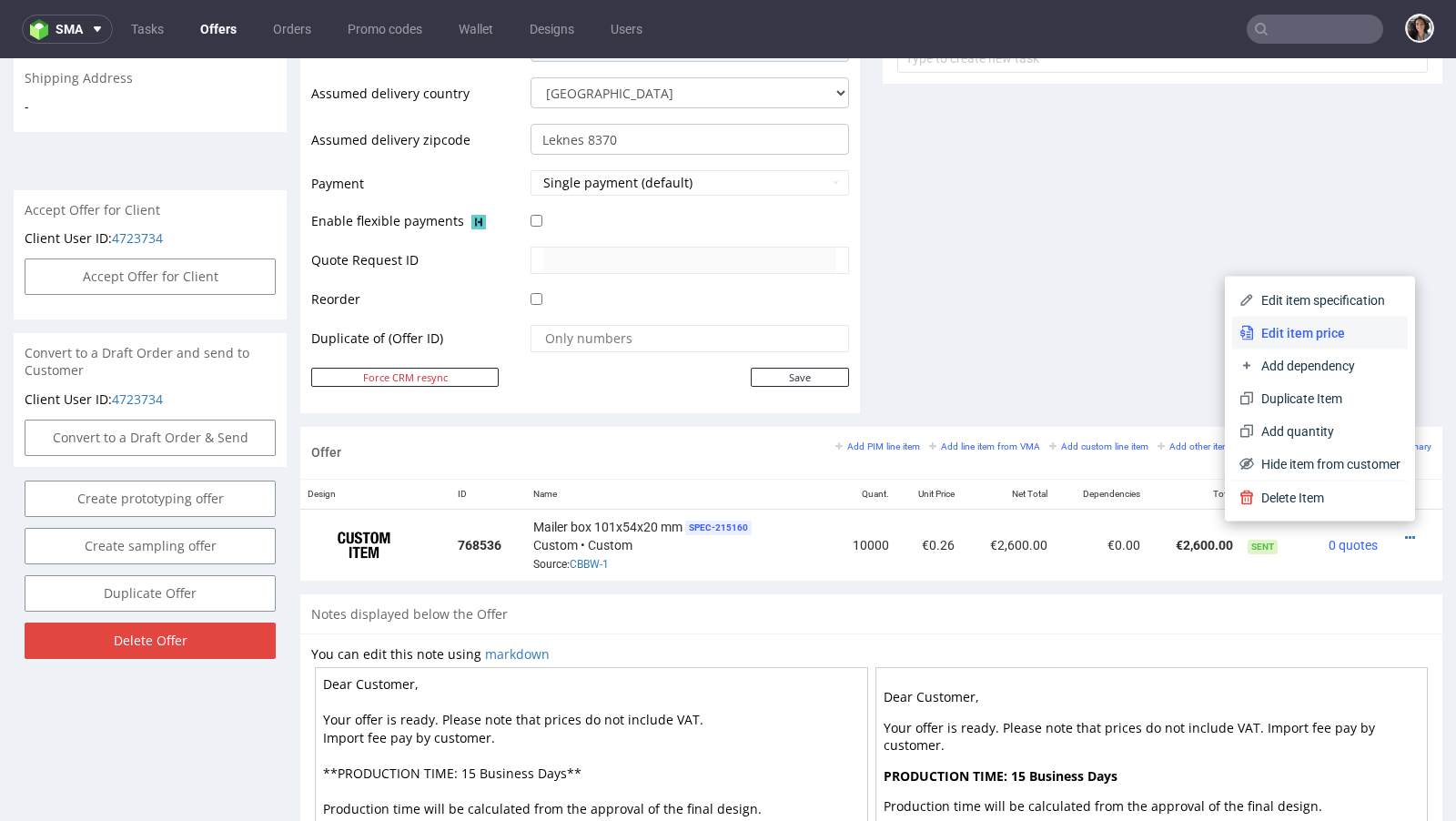
click at [1307, 318] on li "Edit item price" at bounding box center [1319, 333] width 175 height 32
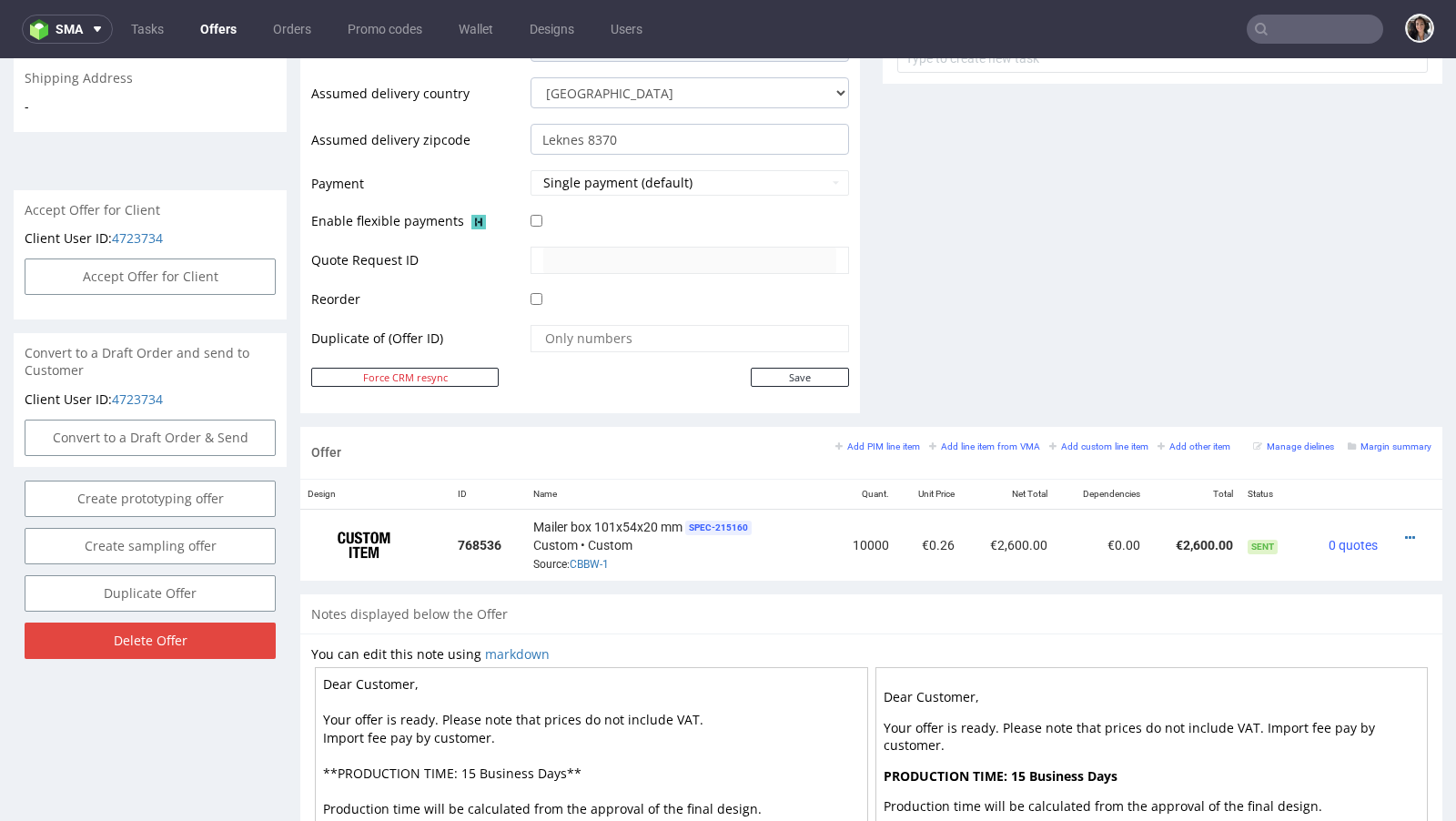
scroll to position [0, 0]
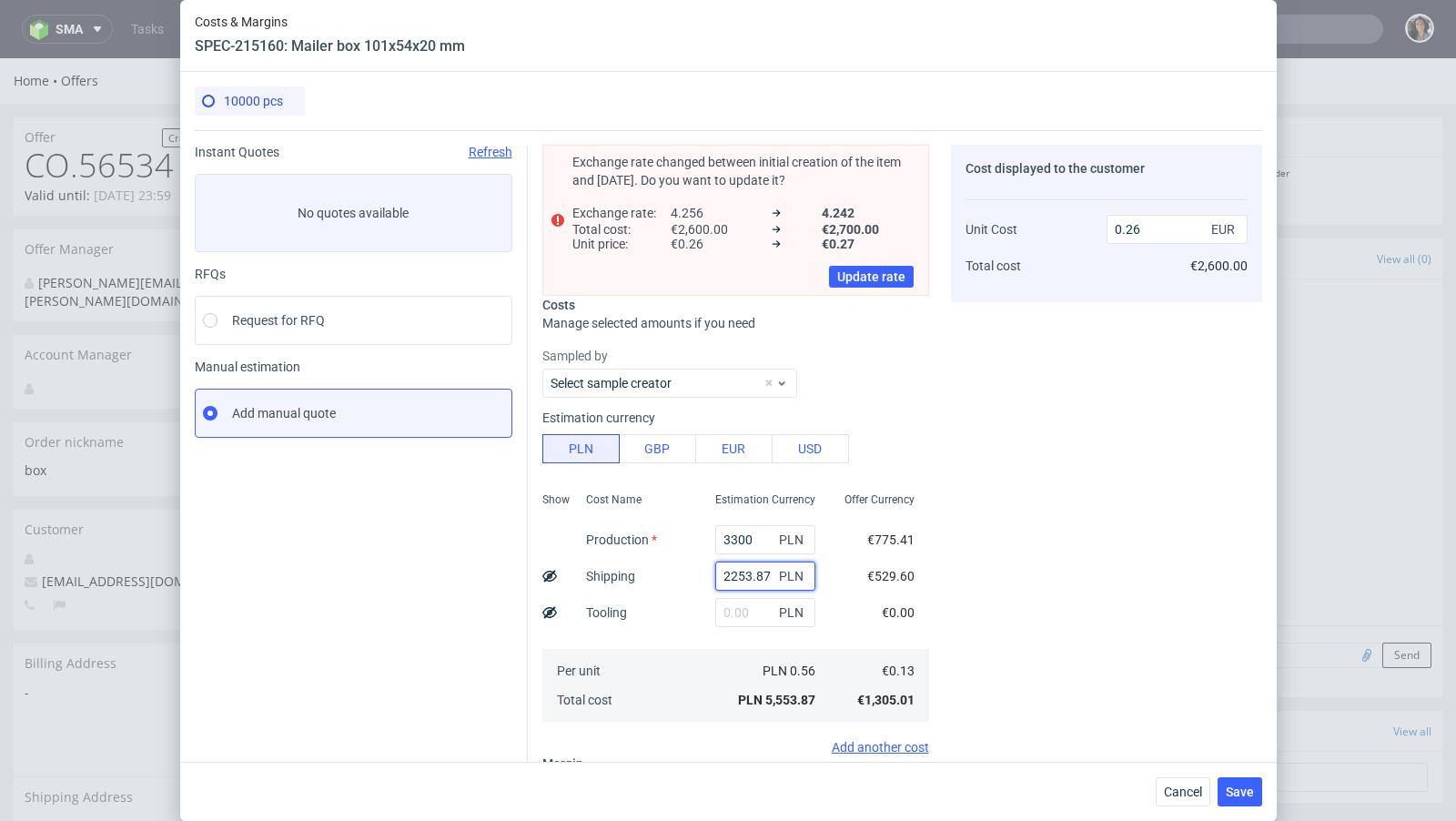
click at [747, 571] on input "2253.87" at bounding box center [765, 576] width 100 height 30
paste input "1 573,45"
type input "2251 573,453.87"
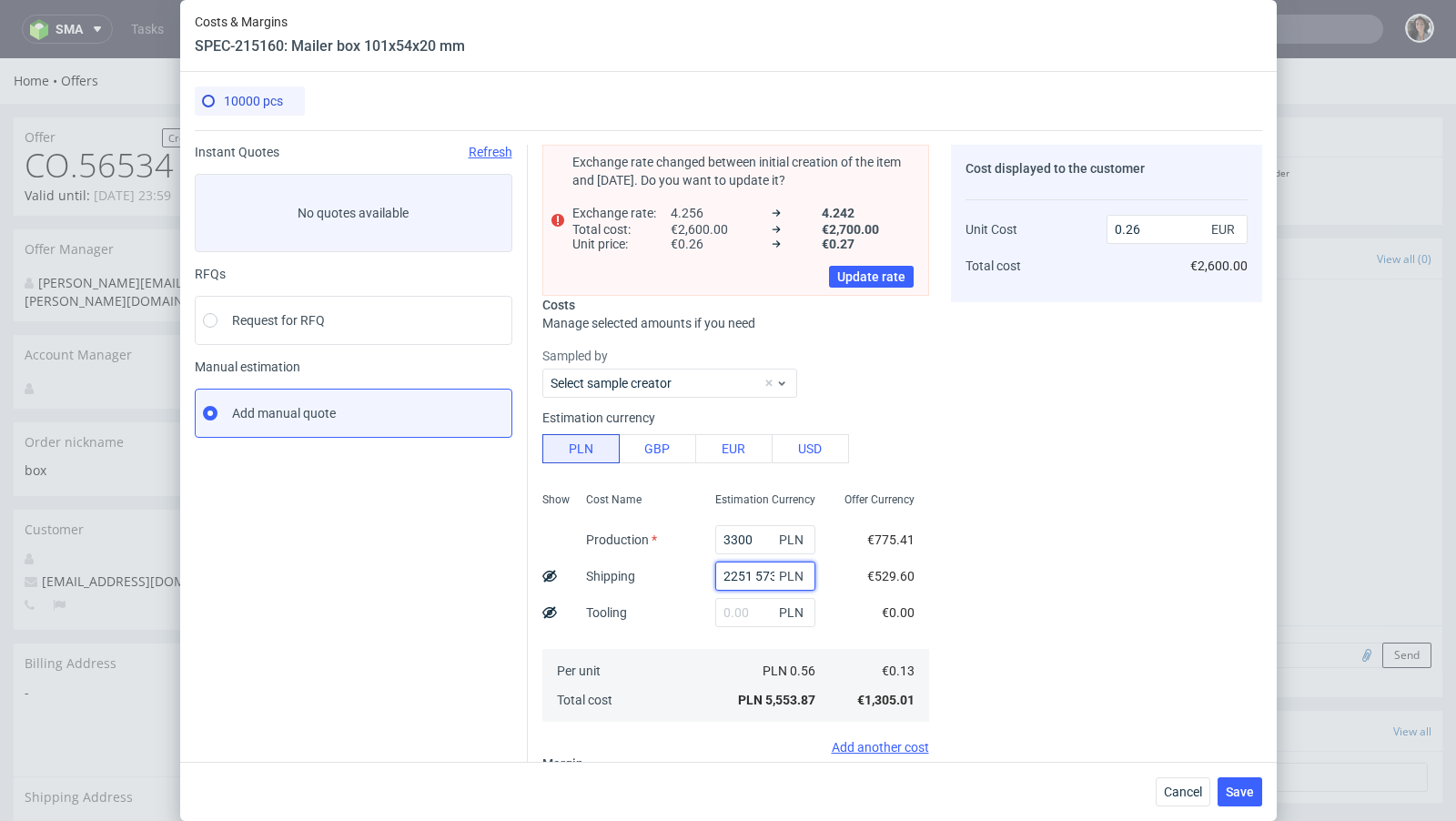
scroll to position [0, 19]
type input "0.16"
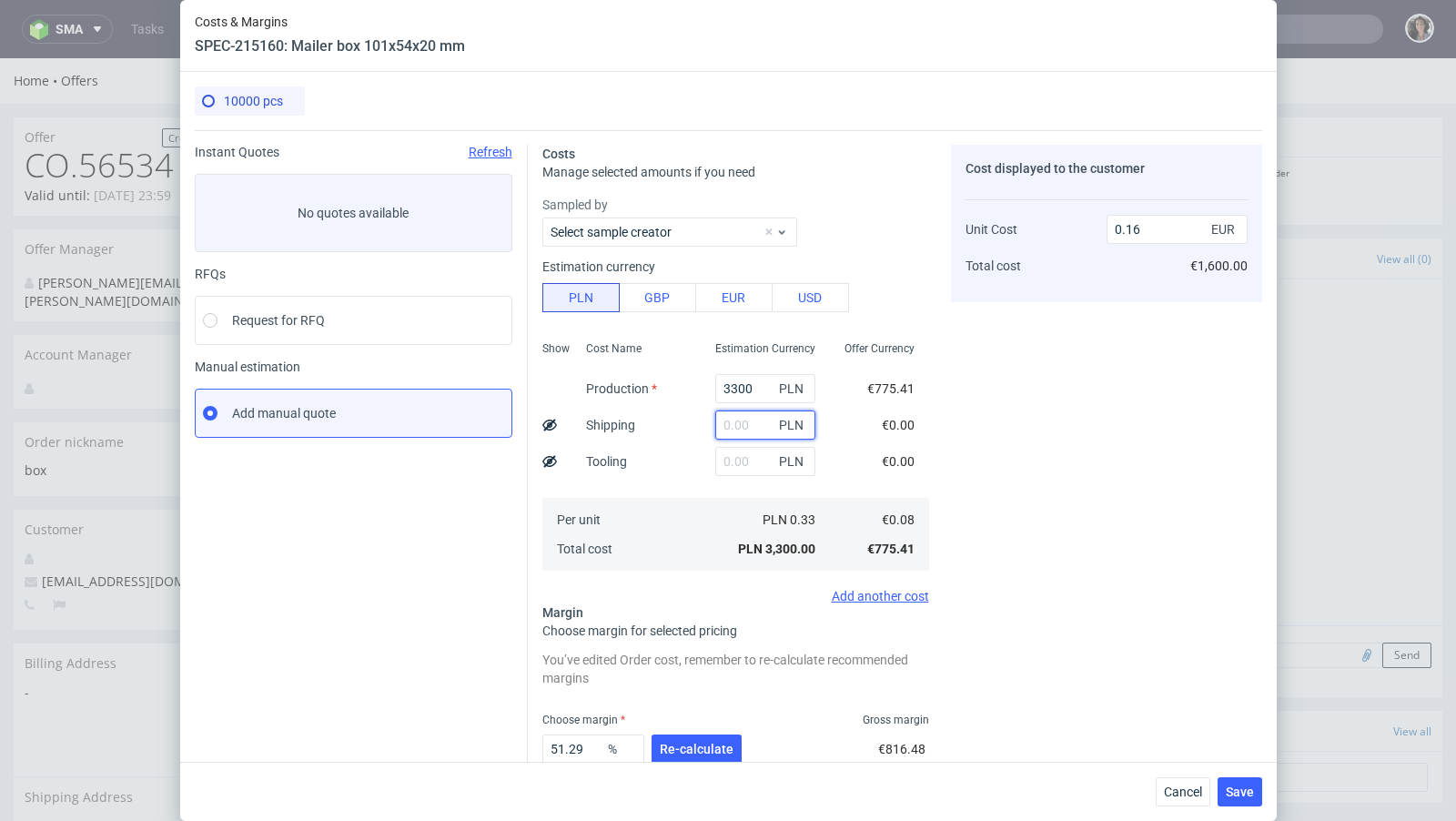
scroll to position [0, 0]
paste input "1 573,45"
click at [730, 426] on input "1 573,45" at bounding box center [765, 425] width 100 height 30
type input "1573.45"
type input "0.24"
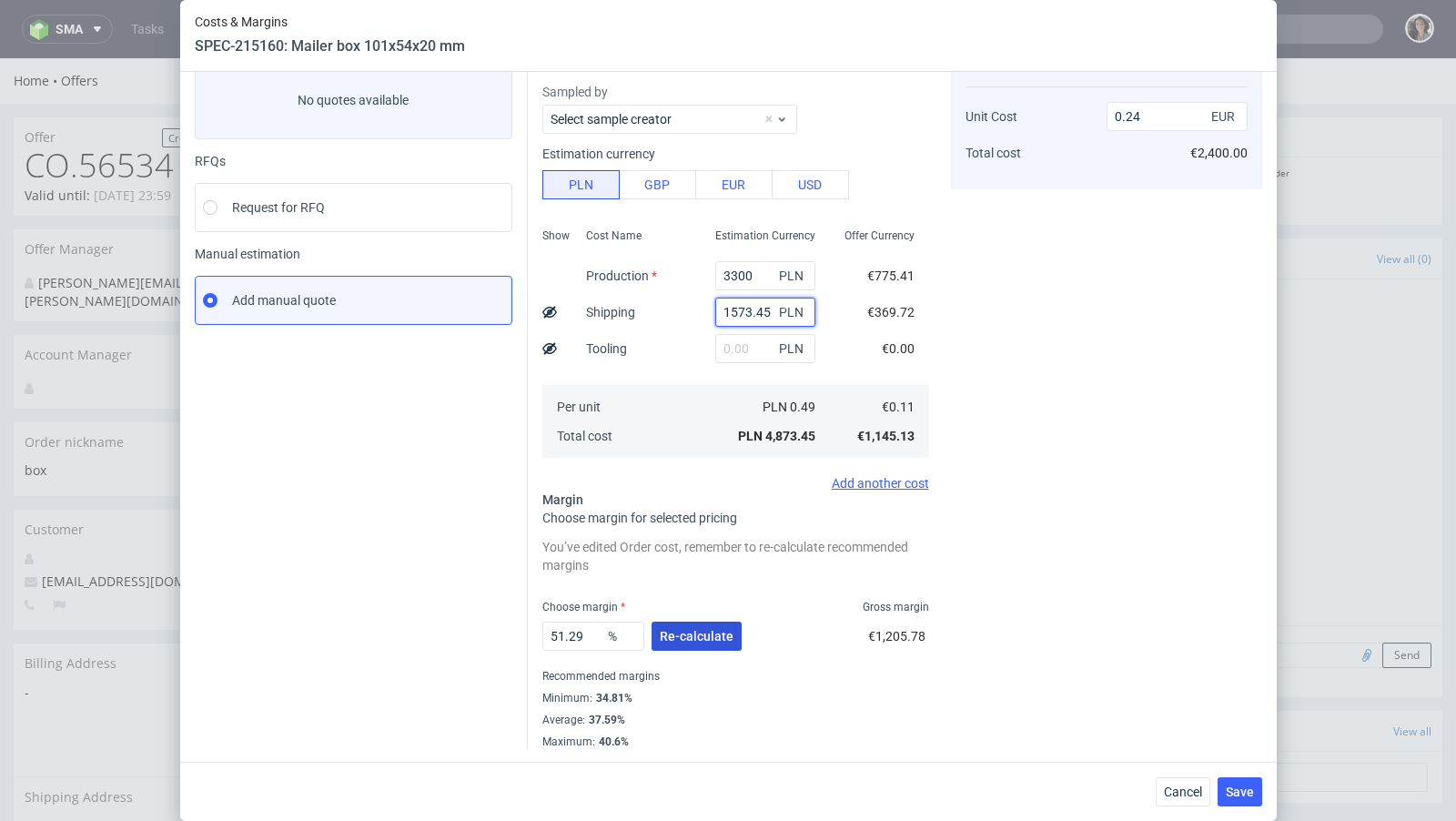
type input "1573.45"
click at [681, 627] on button "Re-calculate" at bounding box center [696, 636] width 90 height 30
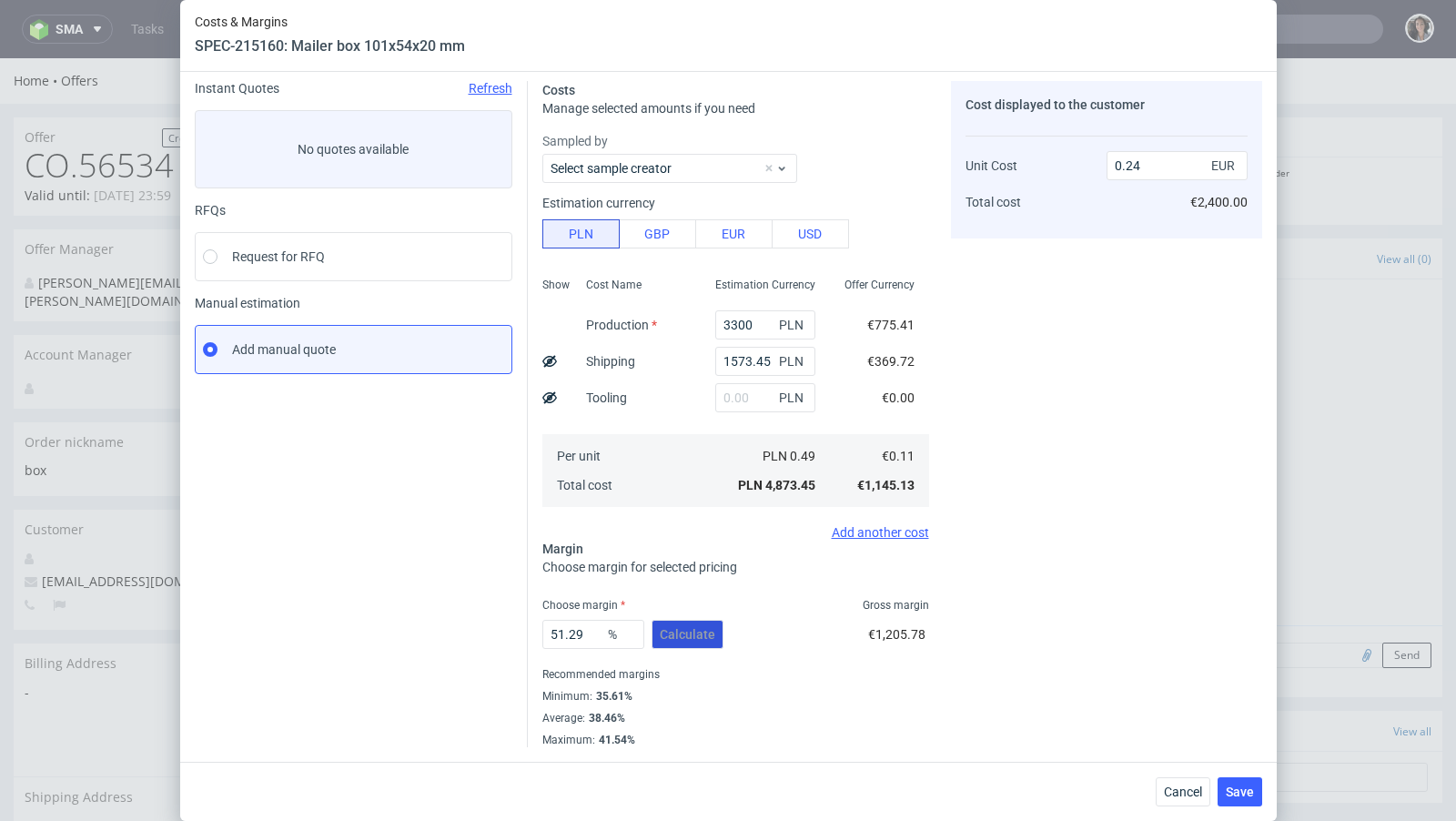
scroll to position [62, 0]
click at [1172, 172] on input "0.24" at bounding box center [1176, 167] width 141 height 30
type input "0.25"
type input "56.00000000000001"
type input "0.26"
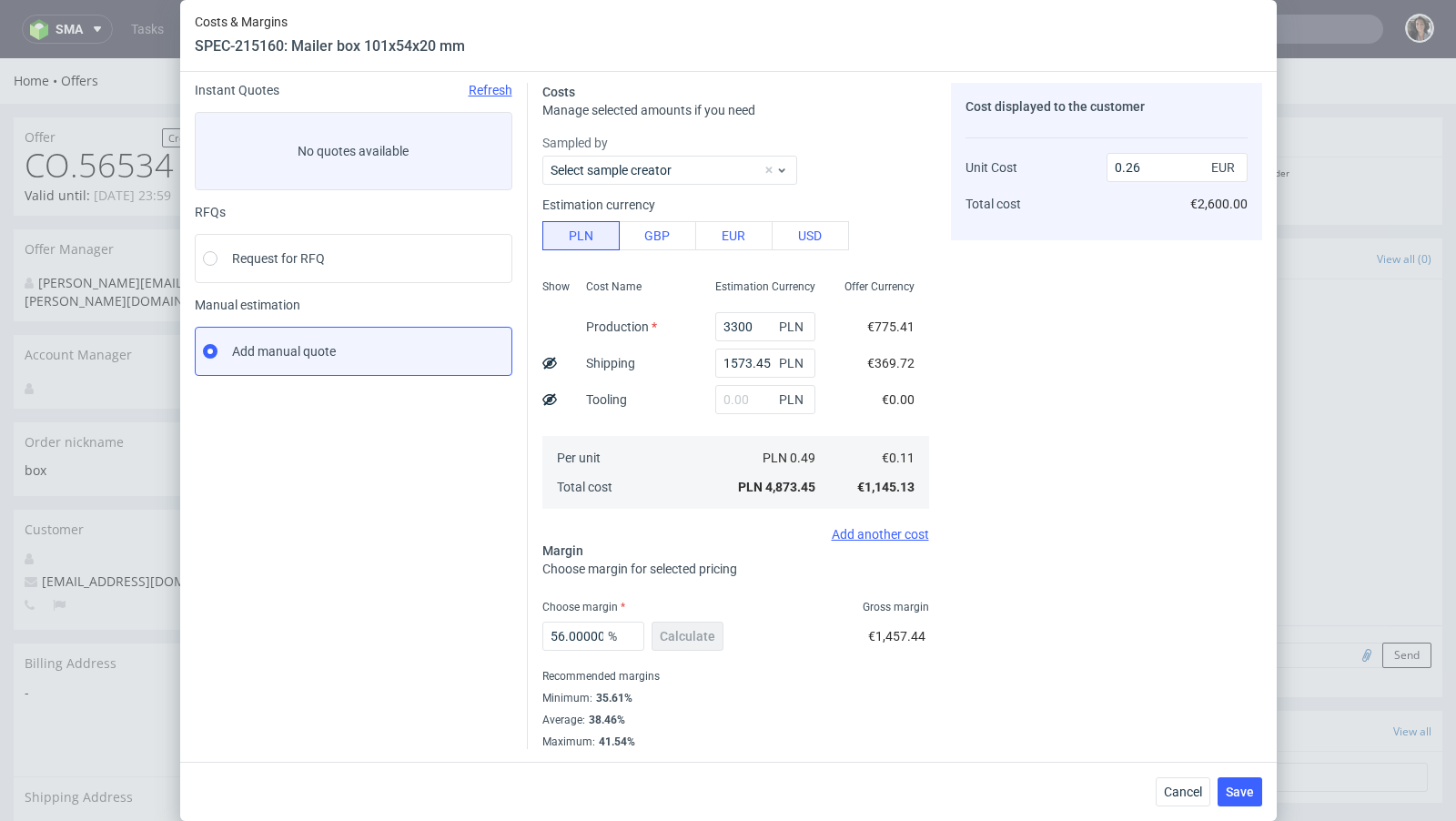
click at [663, 676] on div "Recommended margins" at bounding box center [735, 676] width 387 height 22
click at [585, 635] on input "56.00000000000001" at bounding box center [594, 636] width 102 height 30
drag, startPoint x: 565, startPoint y: 631, endPoint x: 663, endPoint y: 631, distance: 98.0
click at [663, 631] on div "56.00000000000001 % Calculate" at bounding box center [635, 640] width 185 height 51
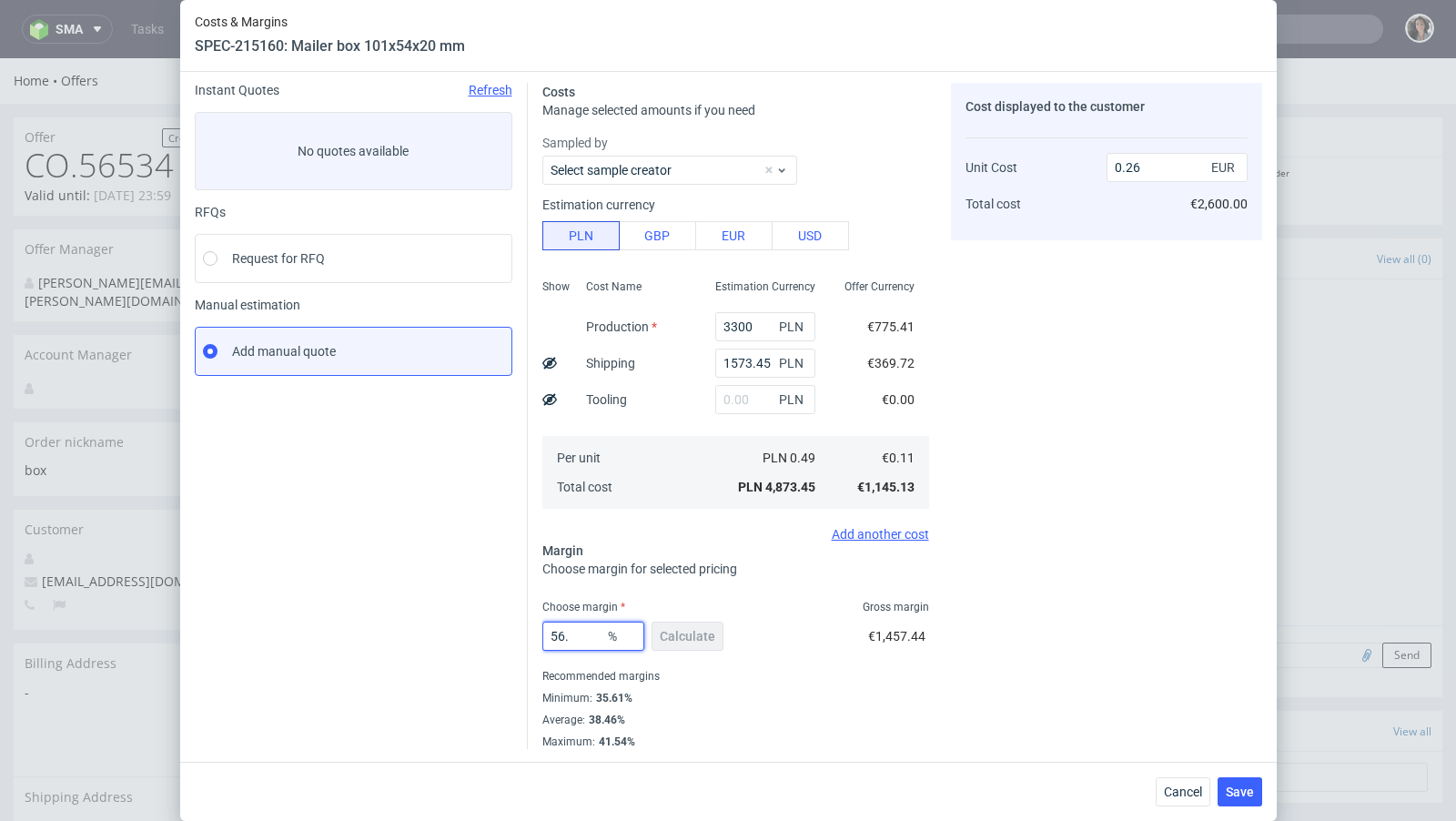
scroll to position [0, 0]
type input "56.9"
type input "0.27"
type input "56"
type input "0.26"
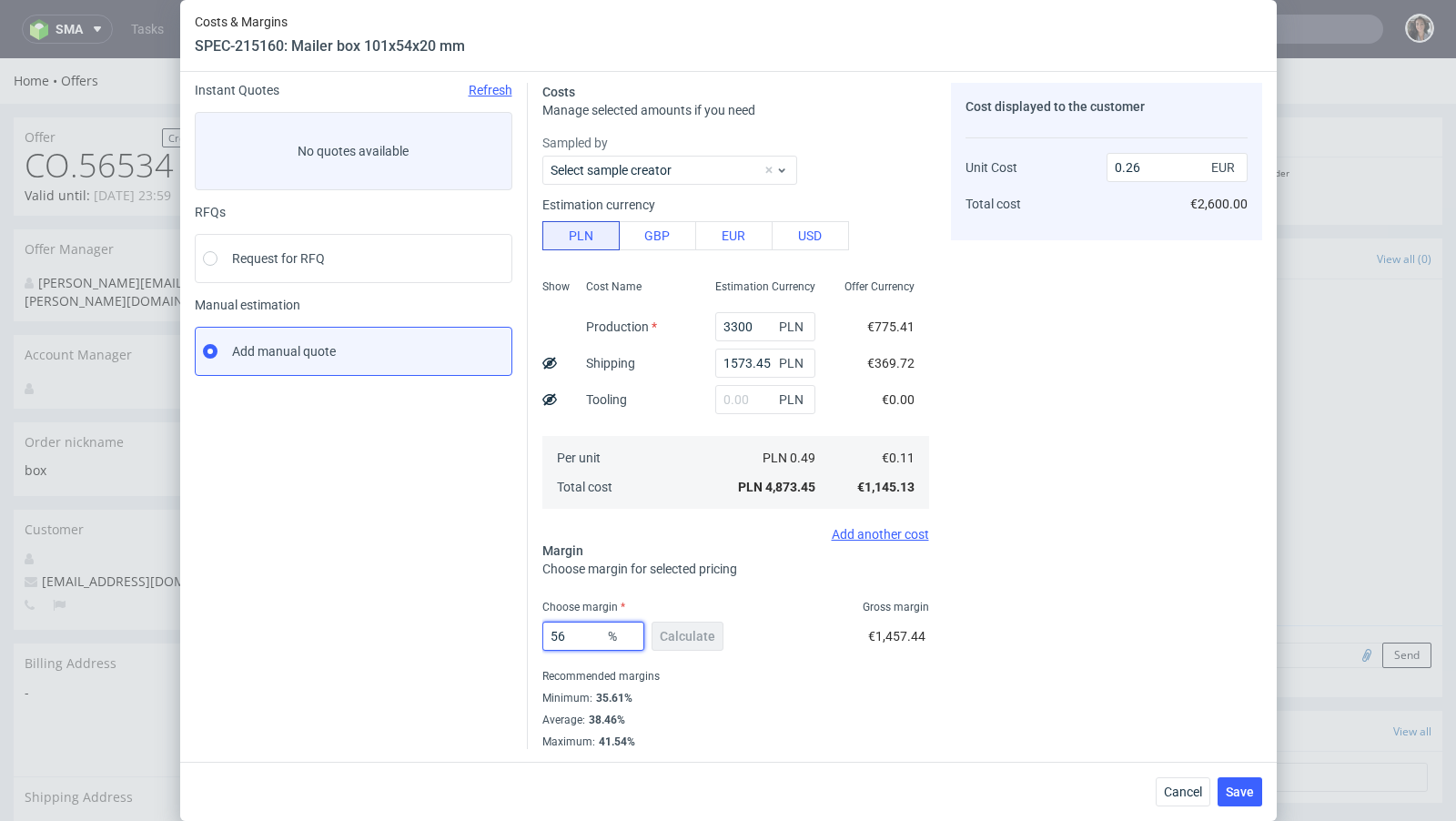
type input "567"
type input "-0.02"
type input "56.7"
type input "0.27"
type input "56.2"
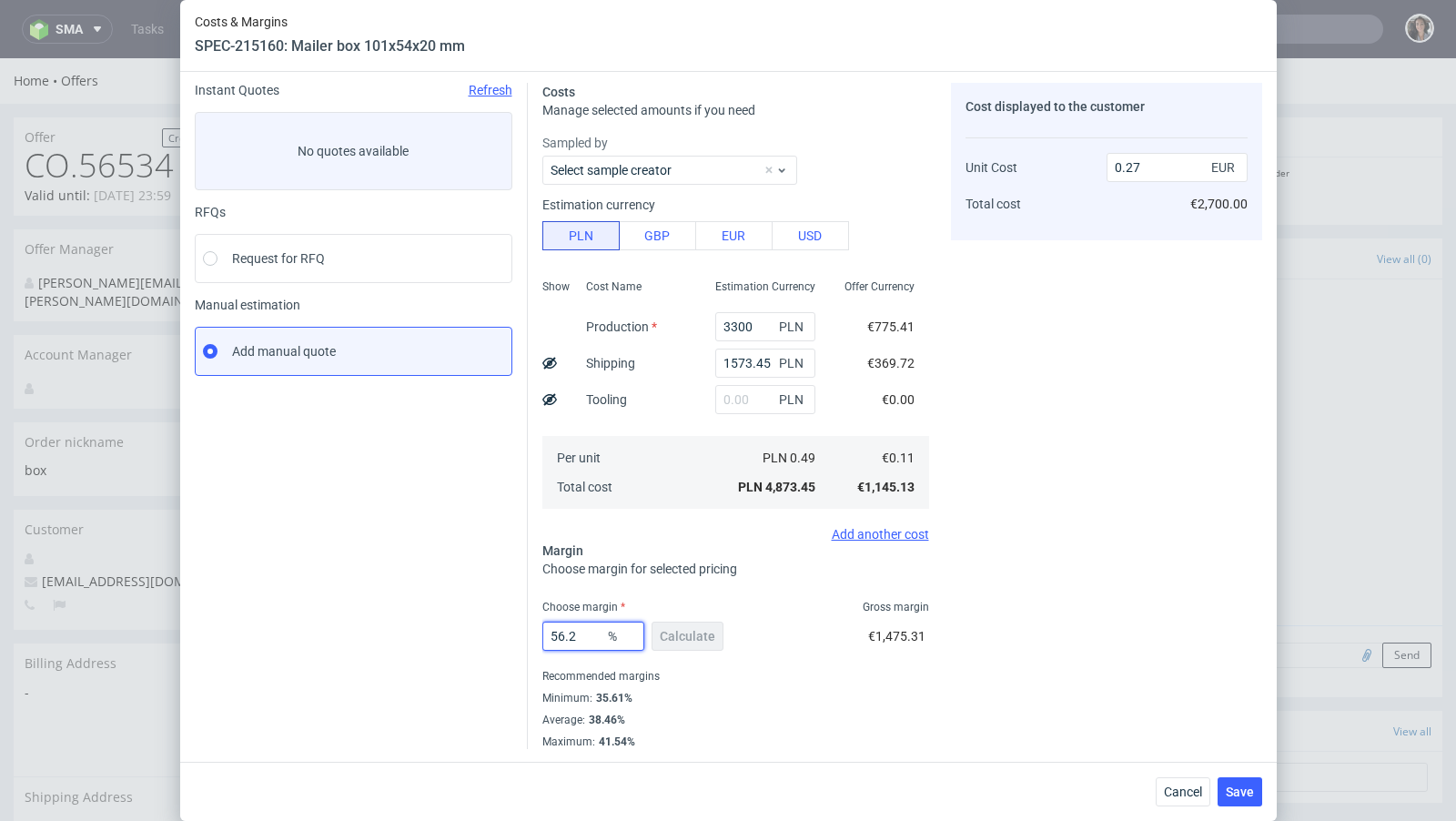
type input "0.26"
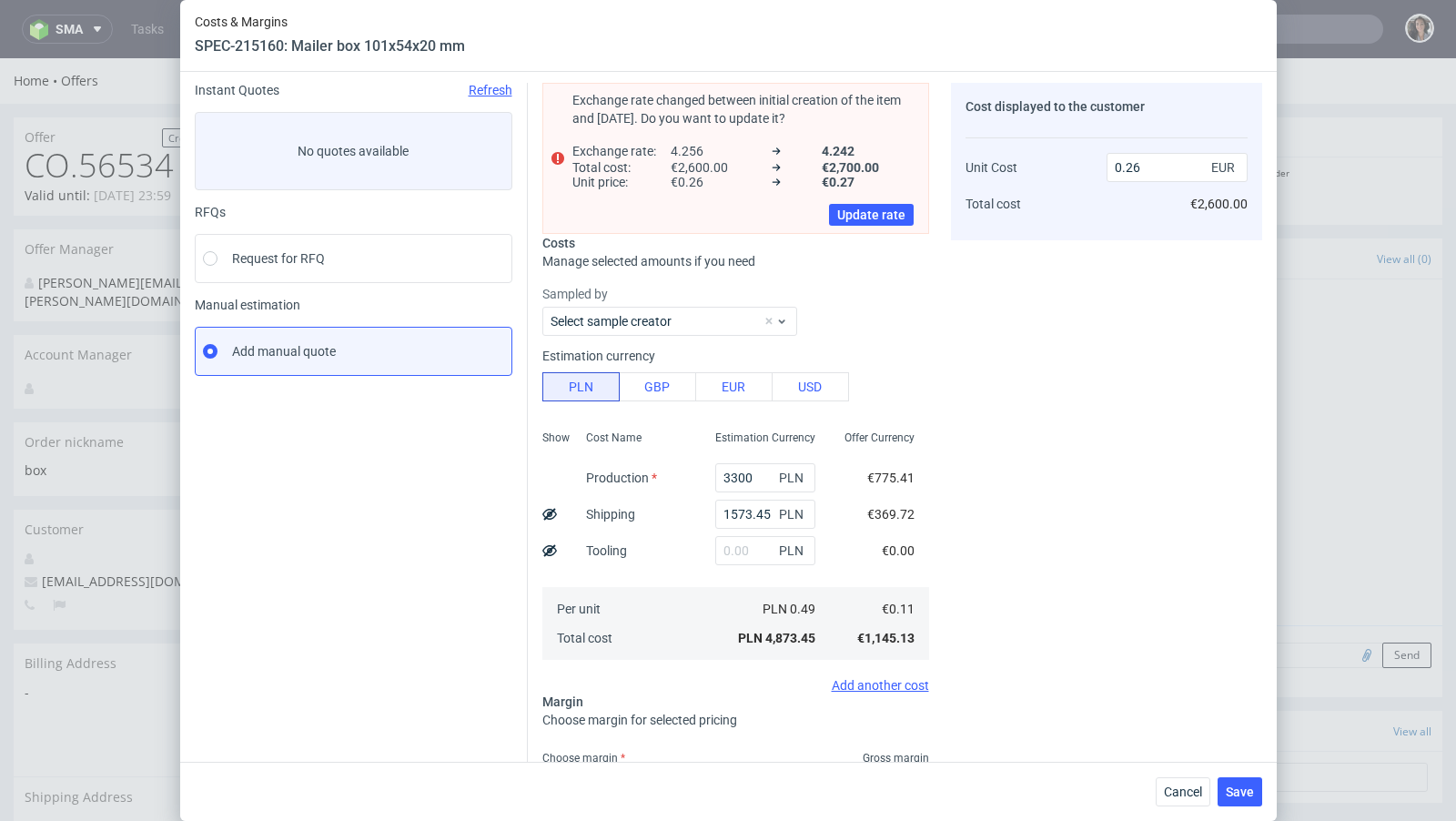
click at [1017, 371] on div "Cost displayed to the customer Unit Cost Total cost 0.26 EUR €2,600.00" at bounding box center [1107, 491] width 311 height 817
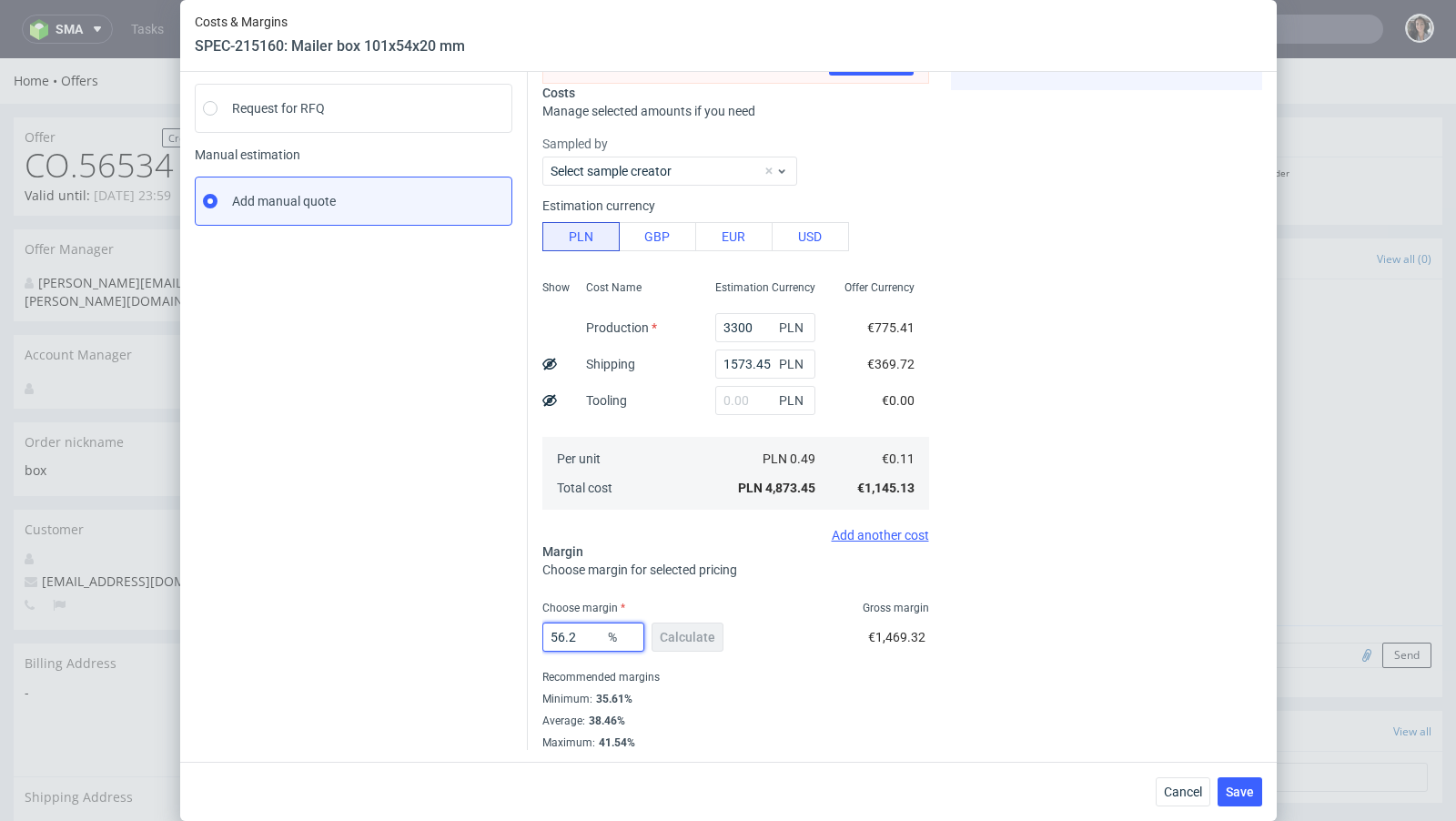
click at [589, 640] on input "56.2" at bounding box center [594, 637] width 102 height 30
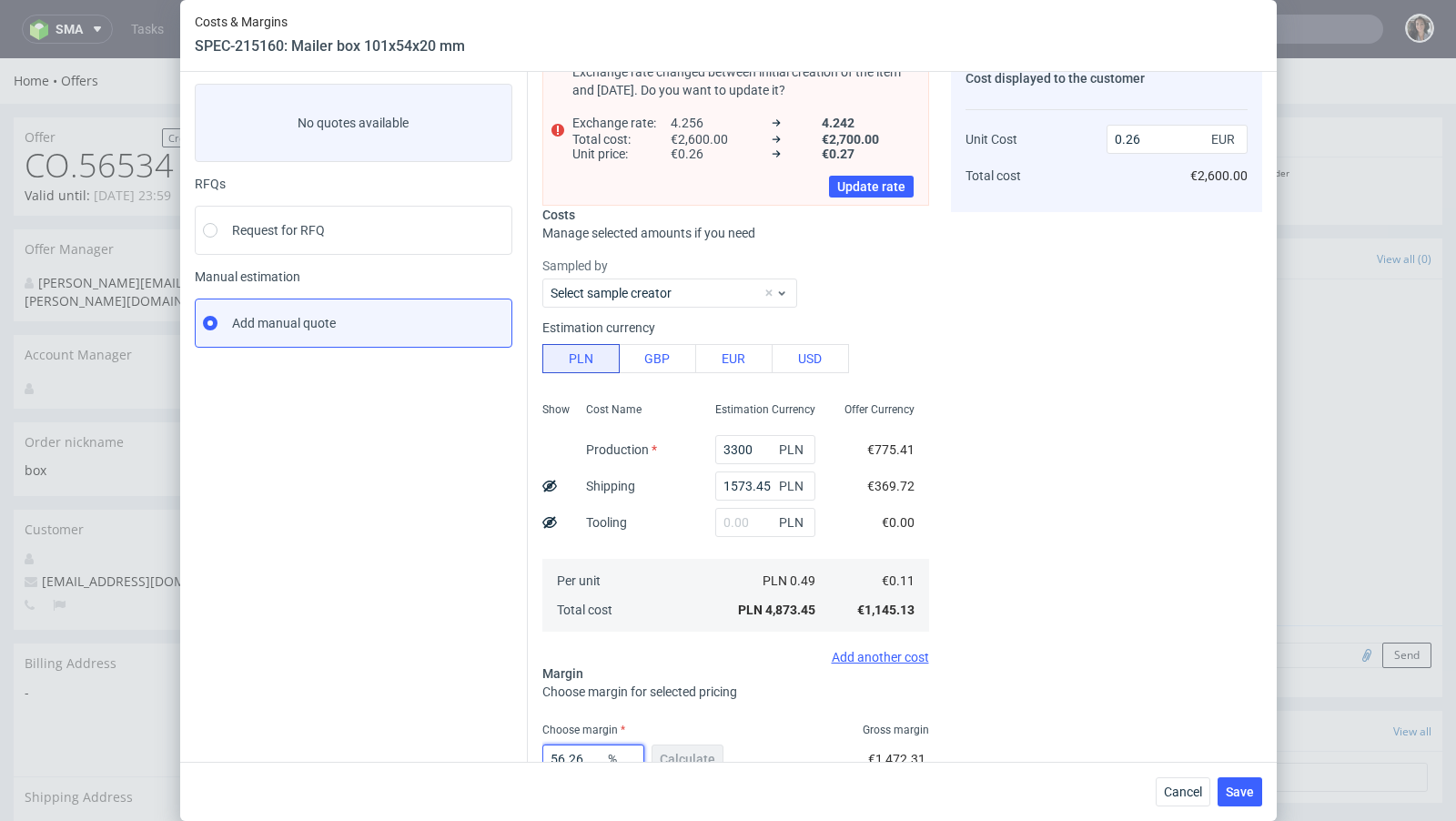
scroll to position [92, 0]
type input "56.29"
type input "0.27"
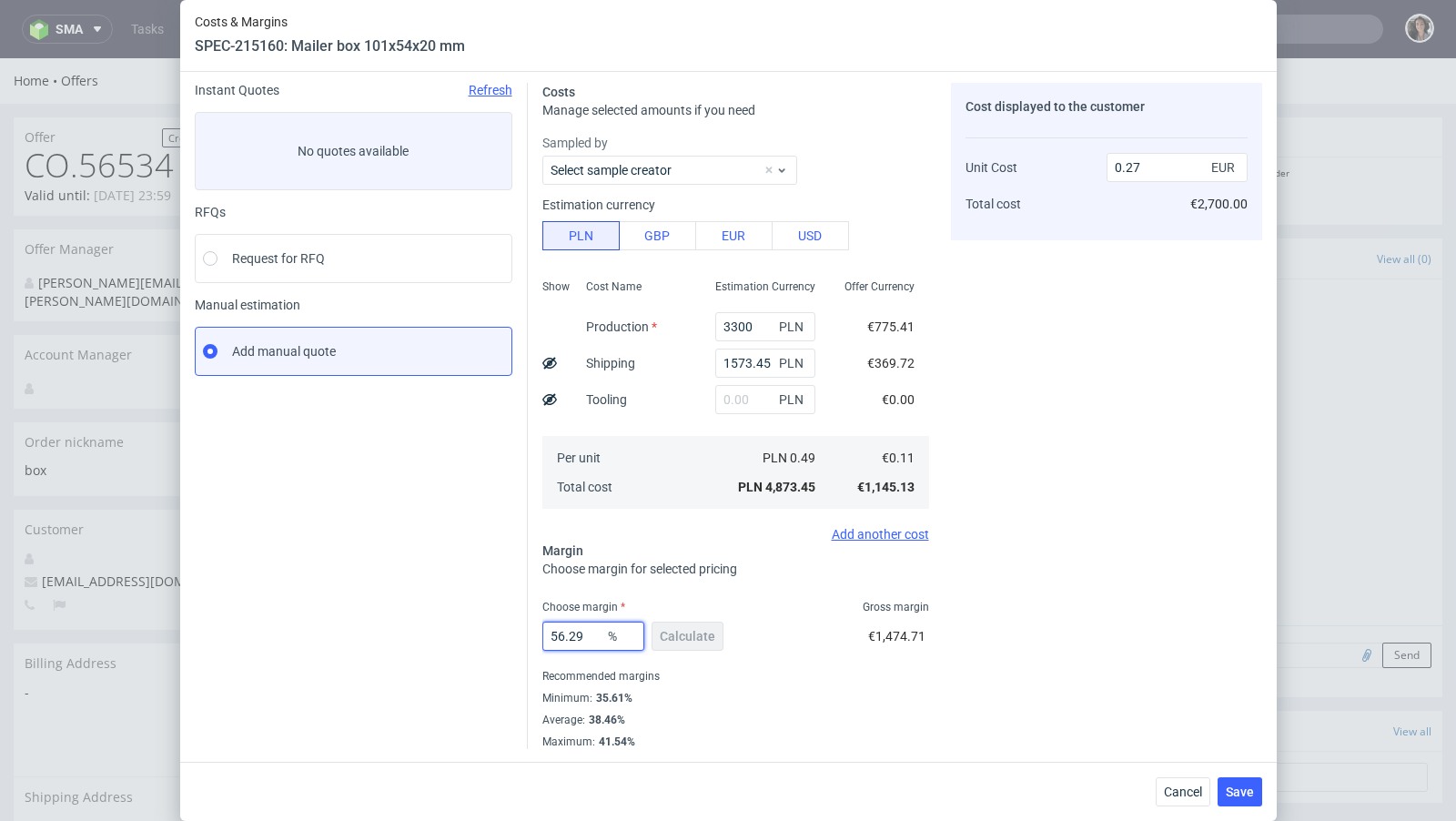
scroll to position [62, 0]
type input "56.28"
type input "0.26"
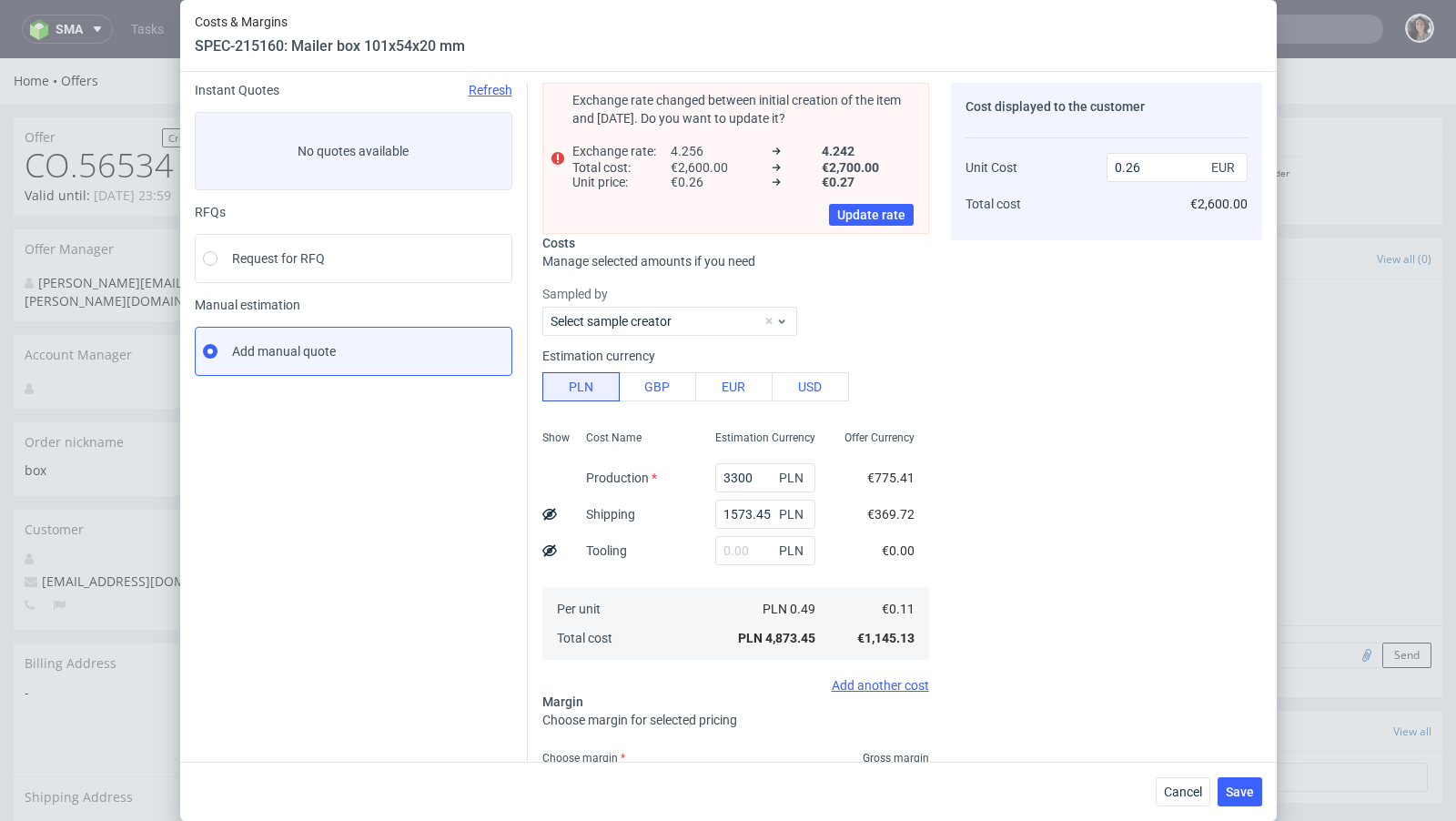
type input "56.28"
click at [1081, 430] on div "Cost displayed to the customer Unit Cost Total cost 0.26 EUR €2,600.00" at bounding box center [1107, 491] width 311 height 817
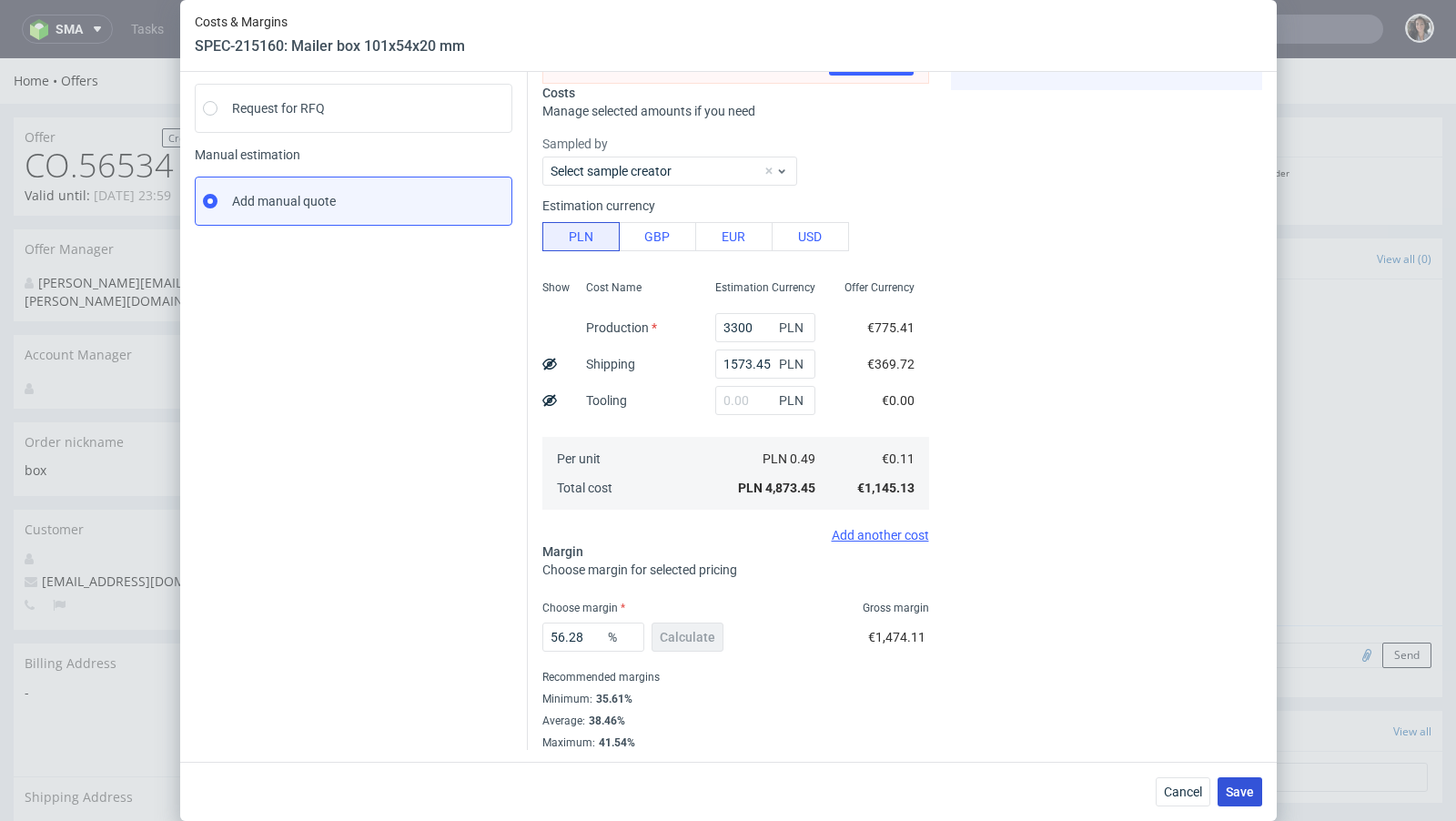
click at [1240, 795] on span "Save" at bounding box center [1239, 791] width 29 height 13
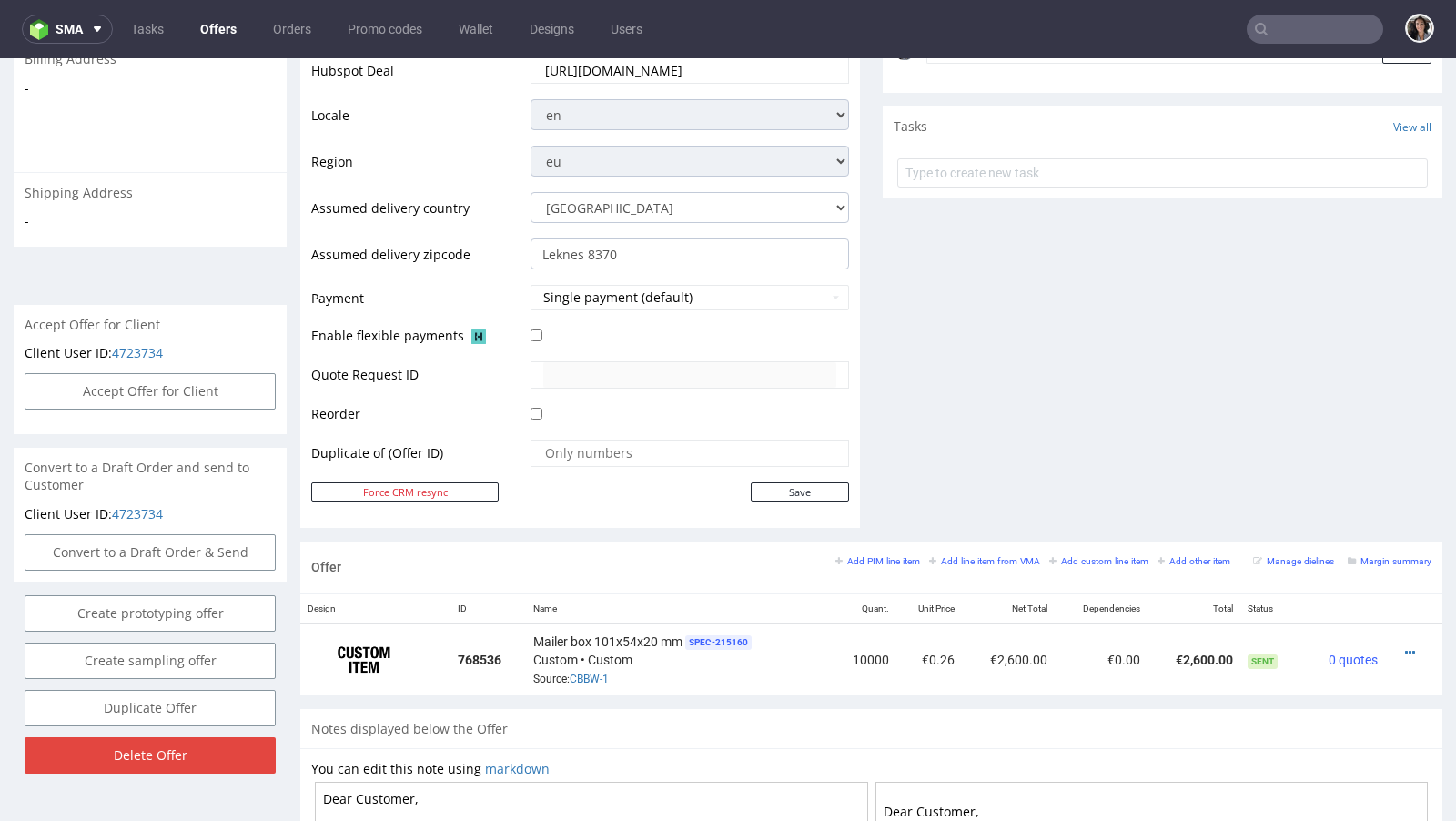
scroll to position [618, 0]
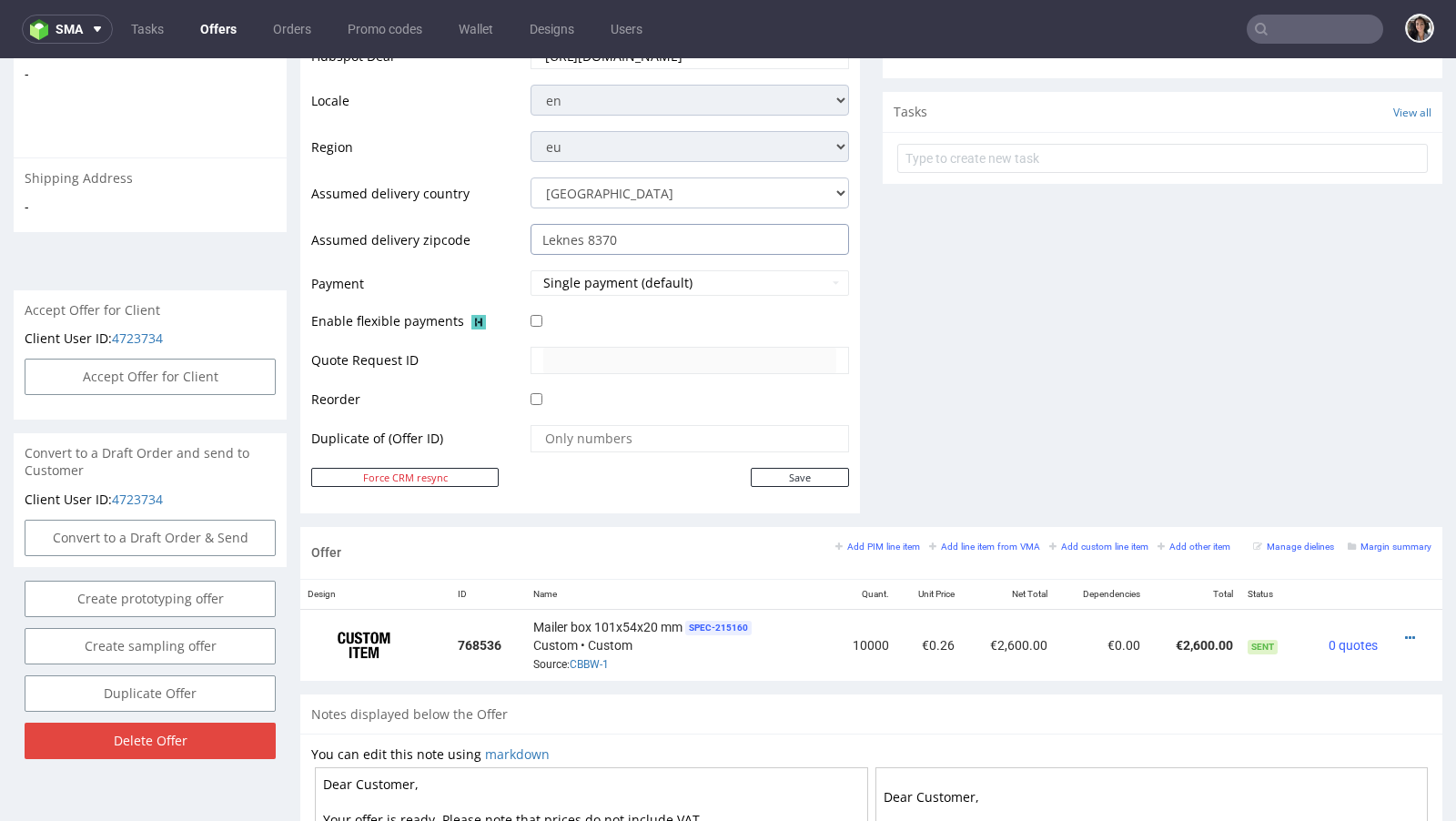
click at [612, 226] on input "Leknes 8370" at bounding box center [689, 238] width 318 height 31
paste input "7028 Trondheim"
type input "7028 Trondheim"
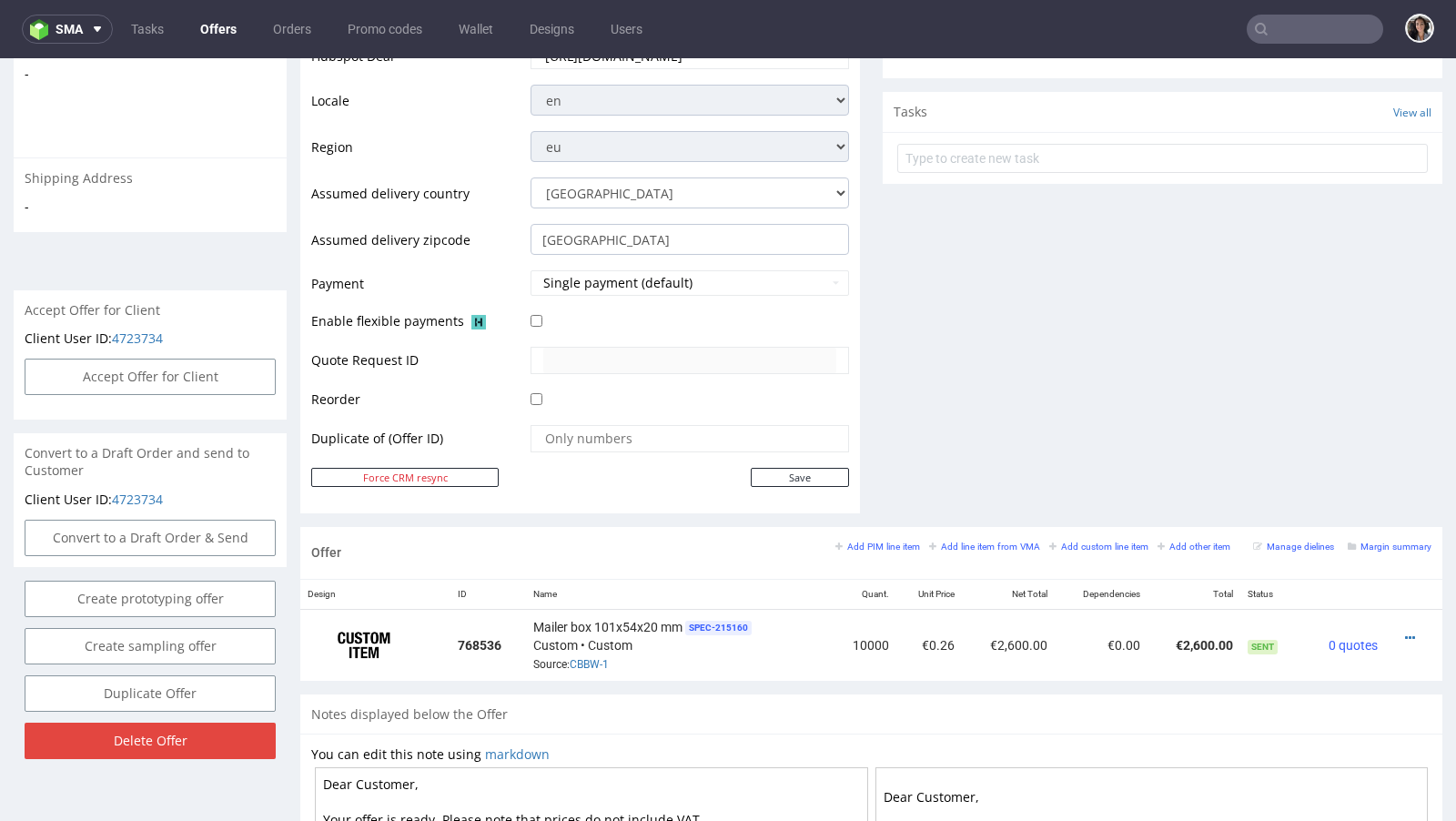
click at [1015, 393] on div "Comments User (0) Automatic (0) Attachments (0) All (0) View all (0) Send Tasks…" at bounding box center [1162, 73] width 559 height 907
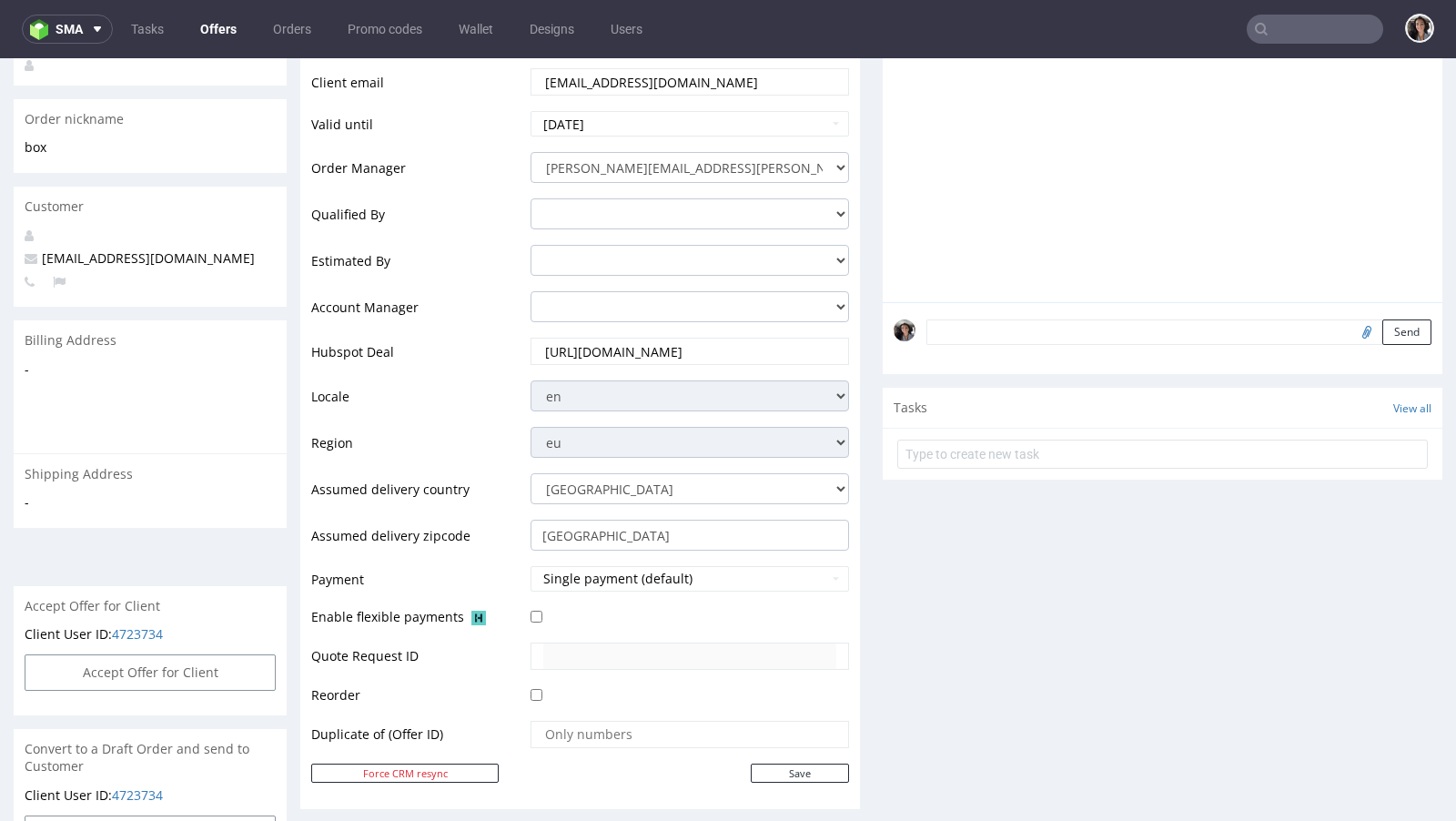
scroll to position [0, 0]
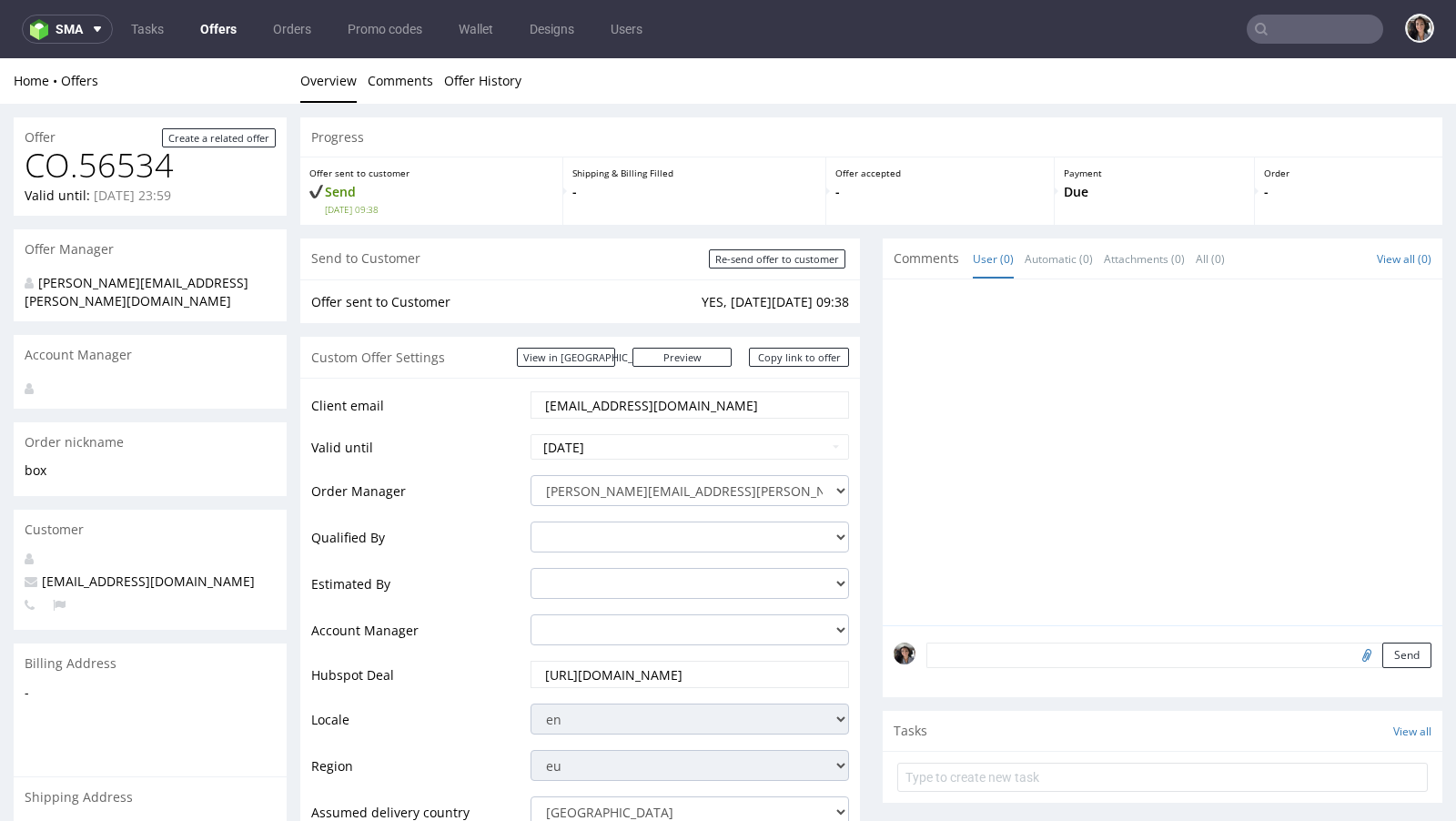
click at [690, 387] on div "Client email jorgenbli@gmail.com Valid until 2025-08-22 Order Manager cristina.…" at bounding box center [580, 754] width 559 height 753
click at [690, 405] on input "jorgenbli@gmail.com" at bounding box center [690, 405] width 293 height 26
click at [789, 358] on link "Copy link to offer" at bounding box center [799, 356] width 100 height 19
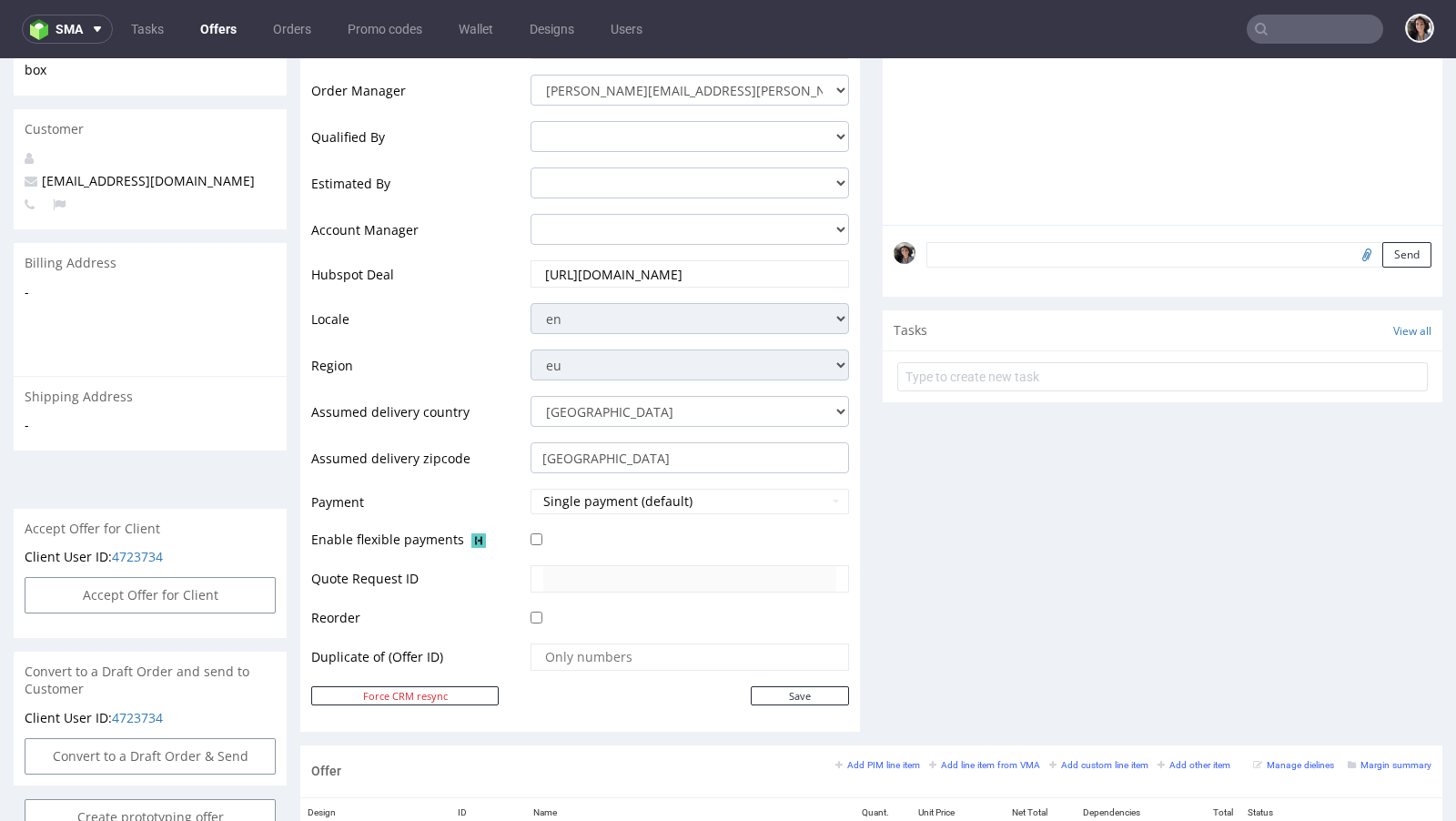
scroll to position [947, 0]
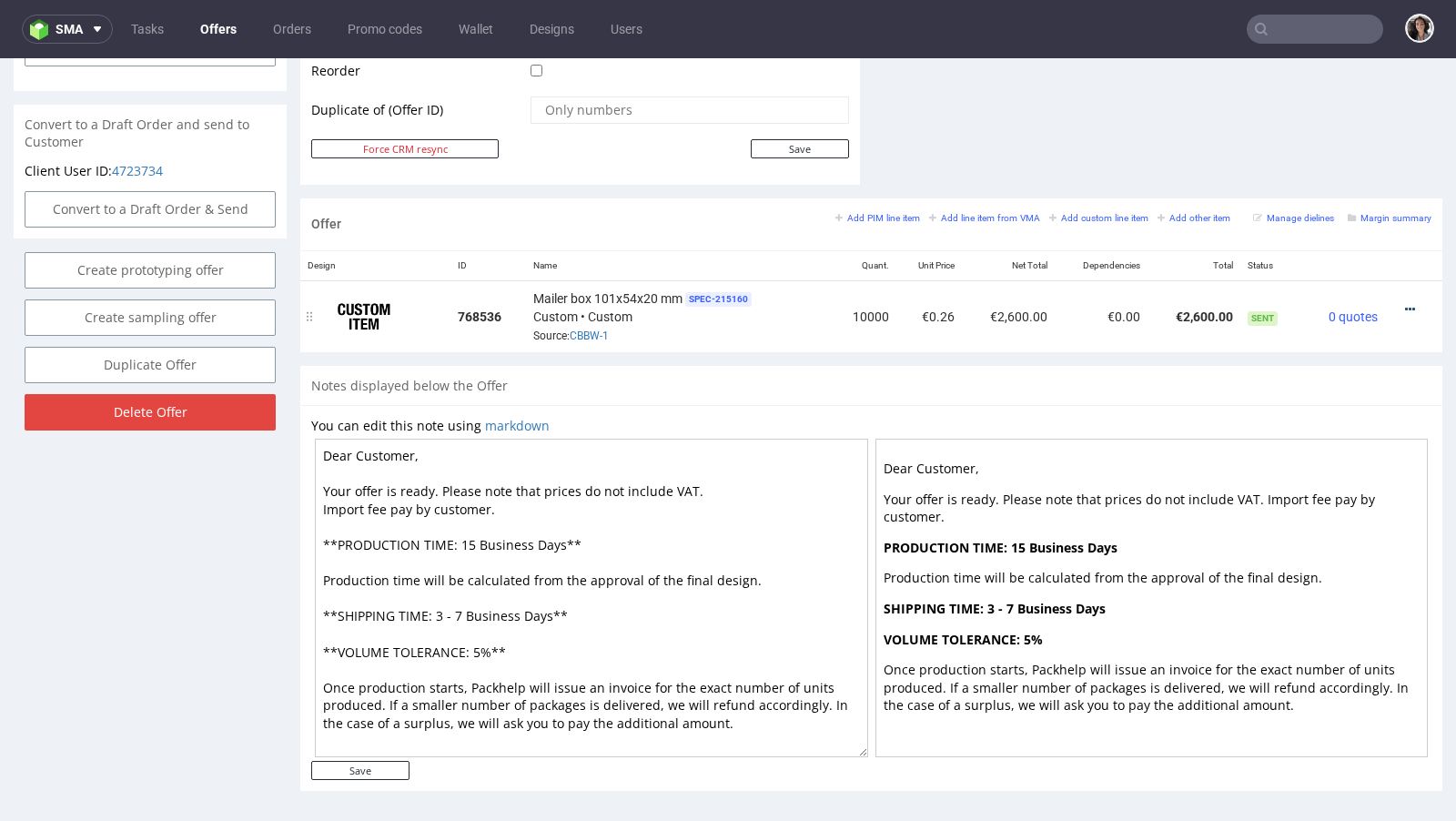
click at [1405, 306] on icon at bounding box center [1410, 309] width 10 height 13
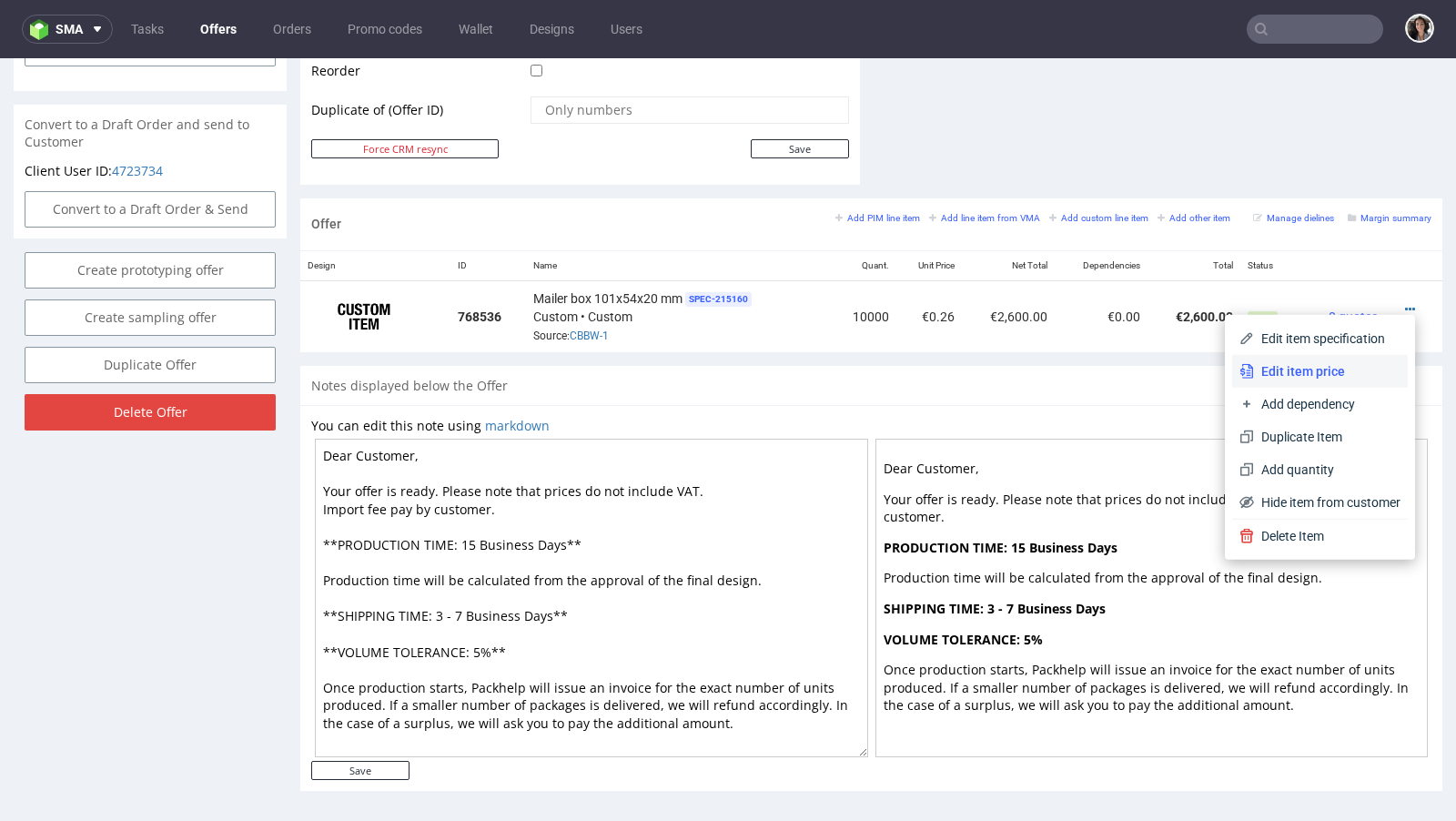
click at [1322, 364] on span "Edit item price" at bounding box center [1327, 371] width 147 height 18
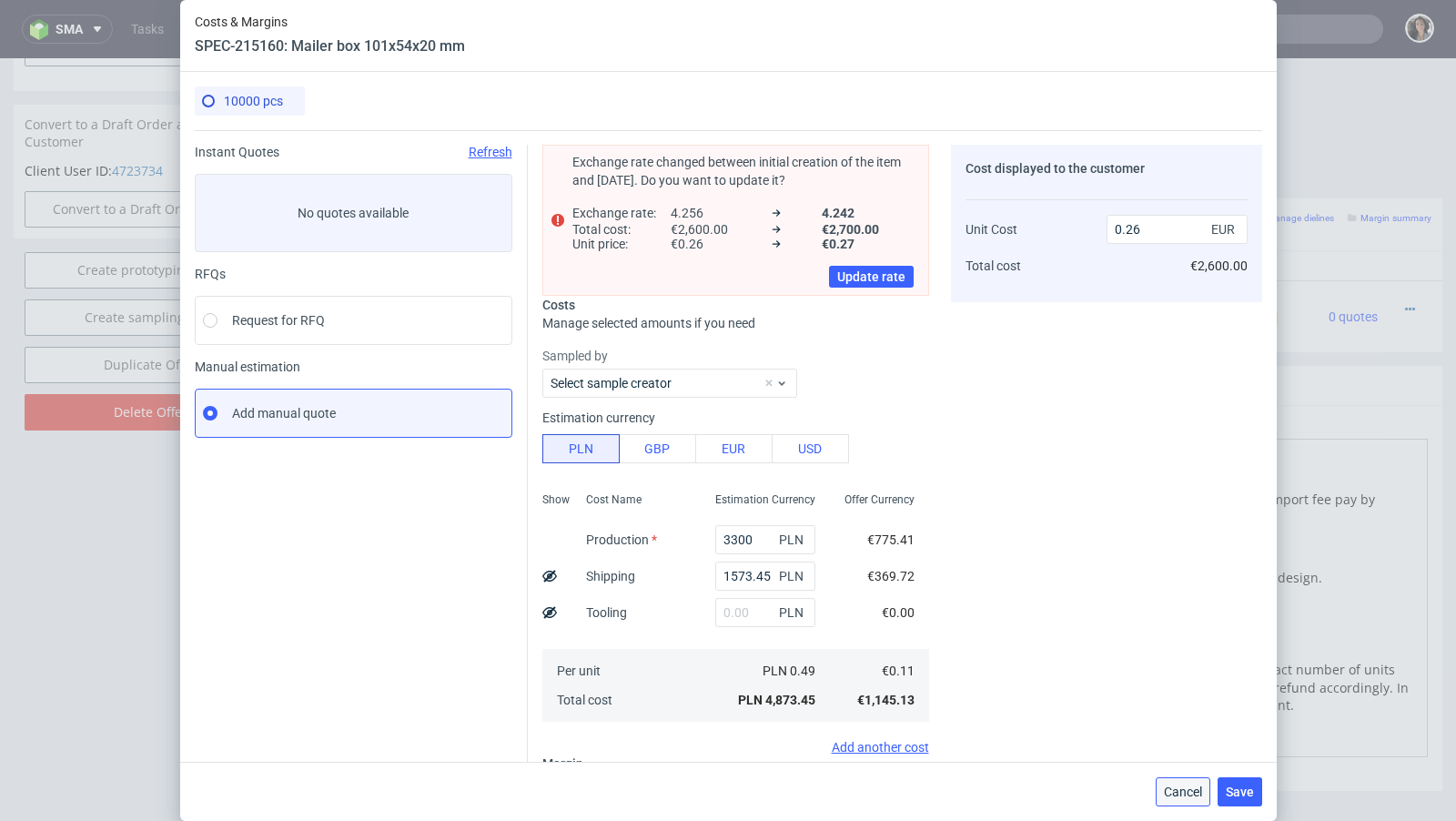
click at [1177, 799] on button "Cancel" at bounding box center [1182, 791] width 54 height 30
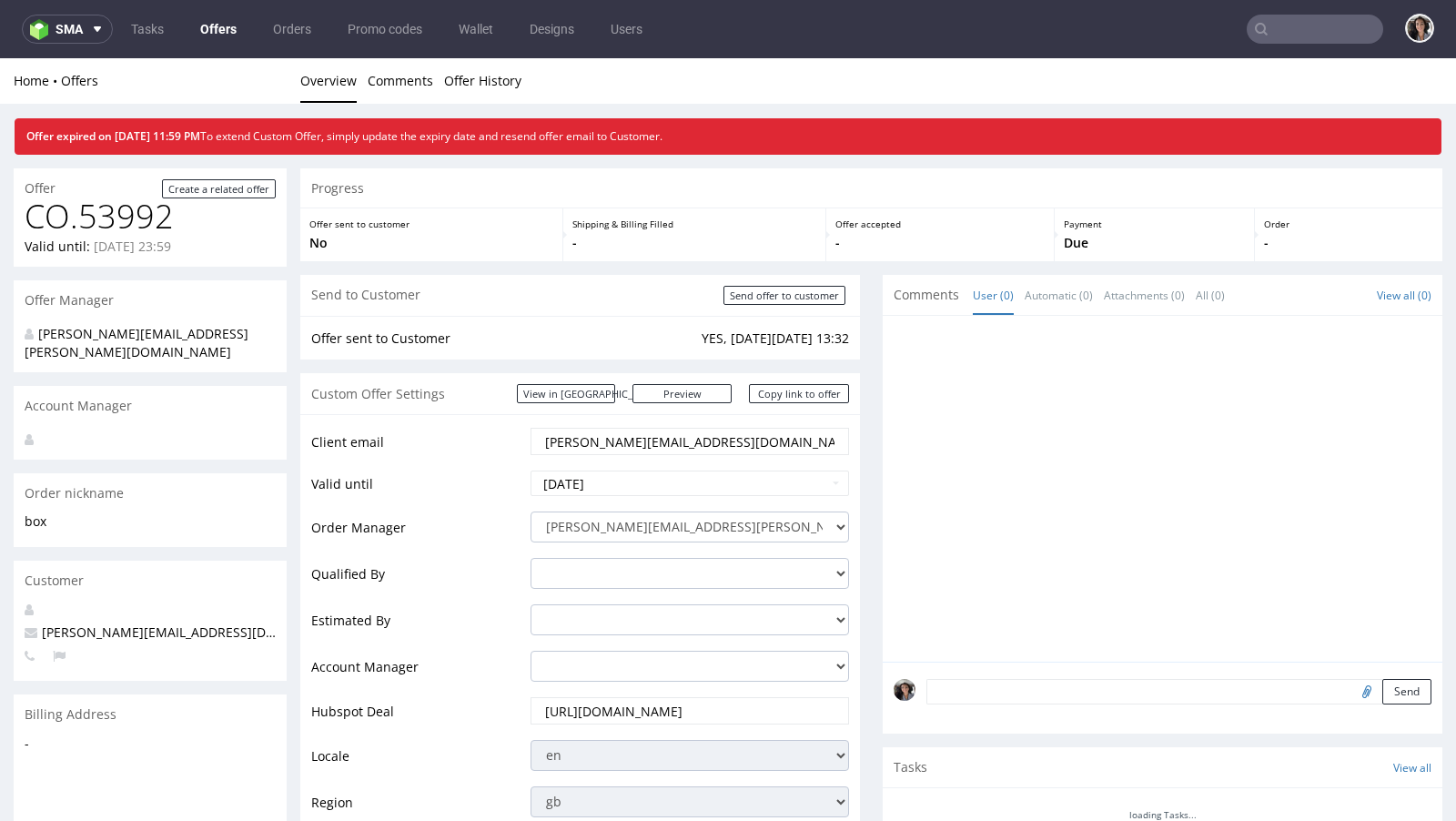
click at [1289, 30] on input "text" at bounding box center [1314, 30] width 137 height 30
paste input "[EMAIL_ADDRESS][DOMAIN_NAME]"
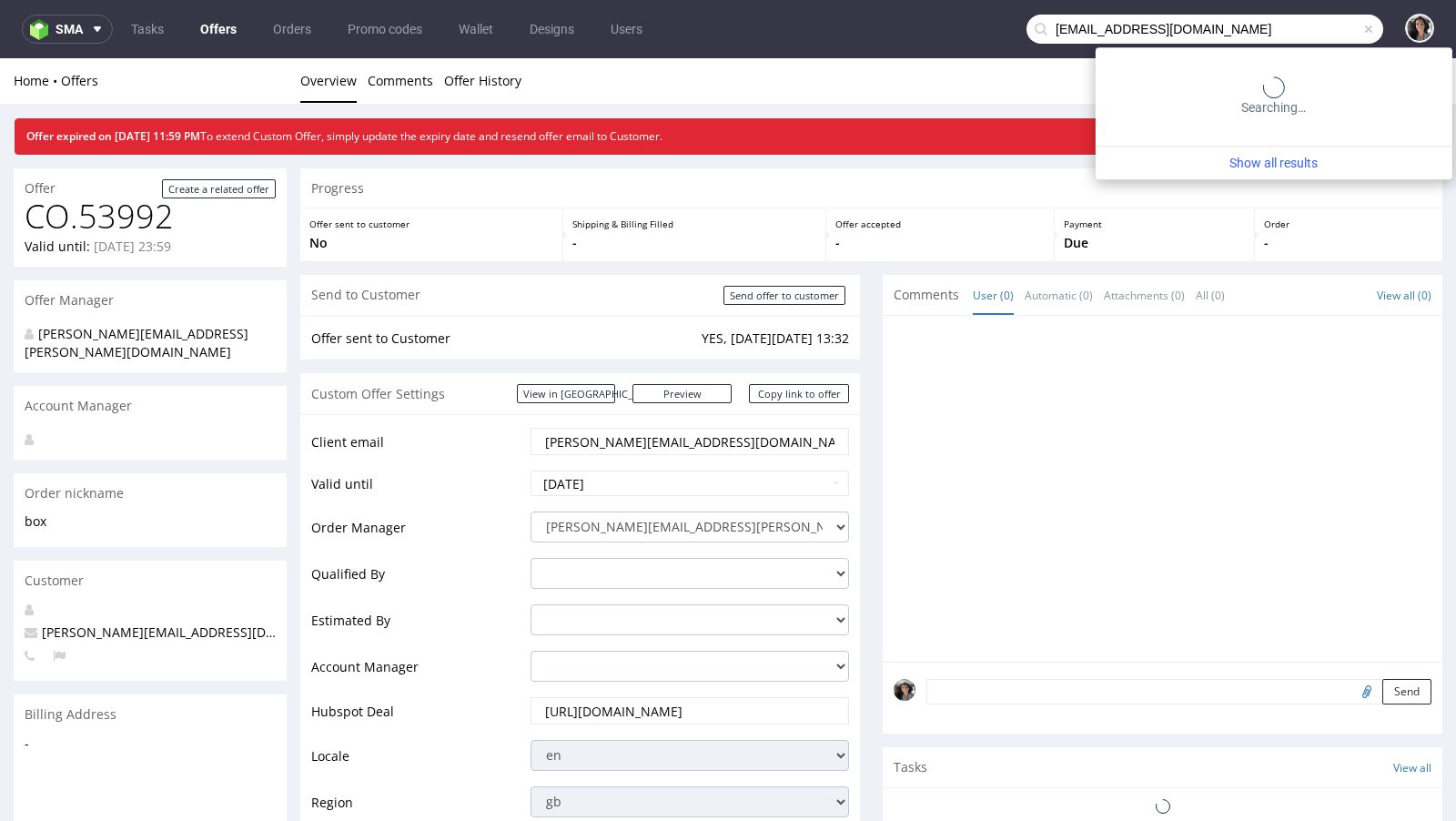
type input "[EMAIL_ADDRESS][DOMAIN_NAME]"
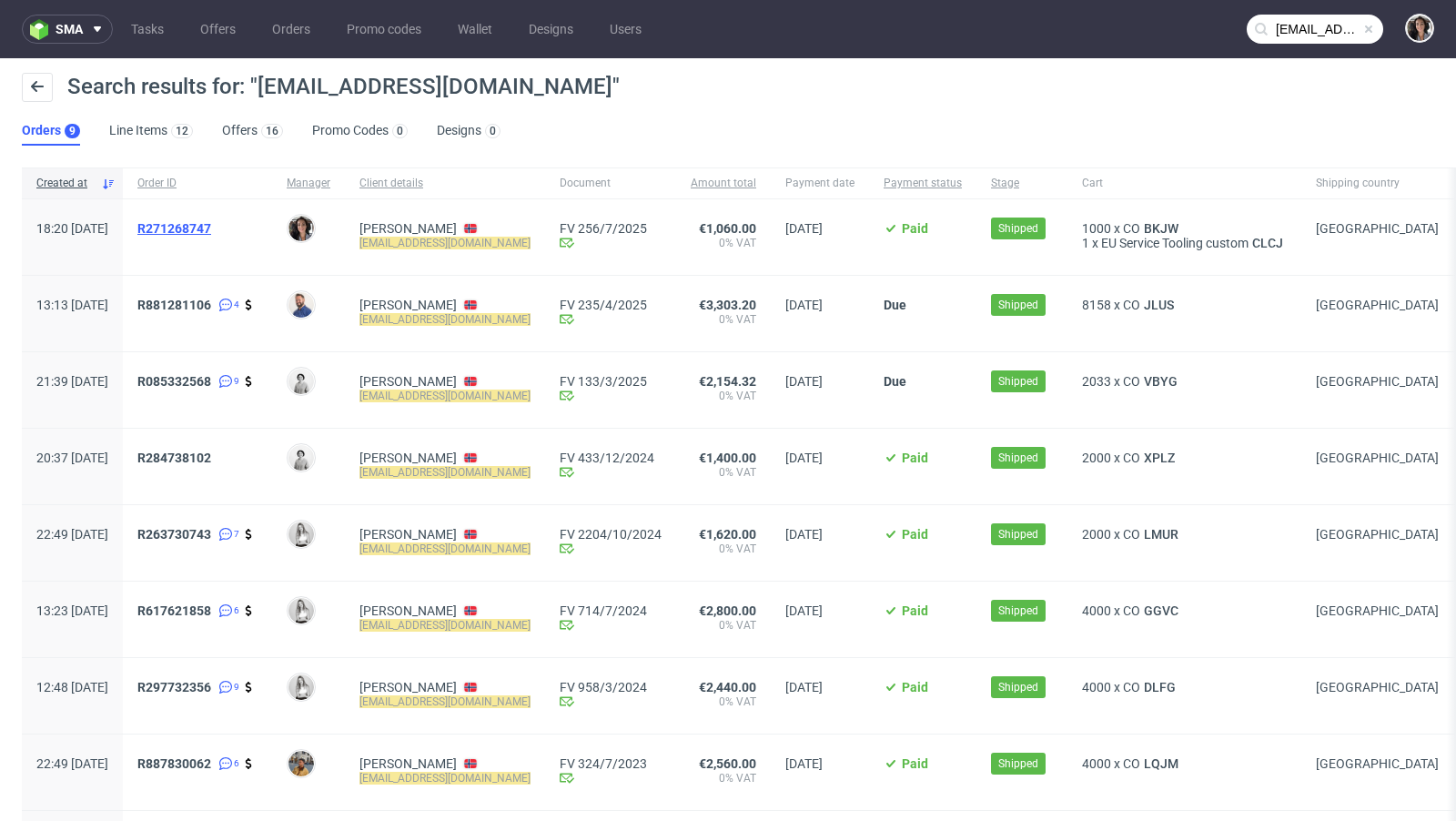
click at [211, 223] on span "R271268747" at bounding box center [174, 228] width 74 height 15
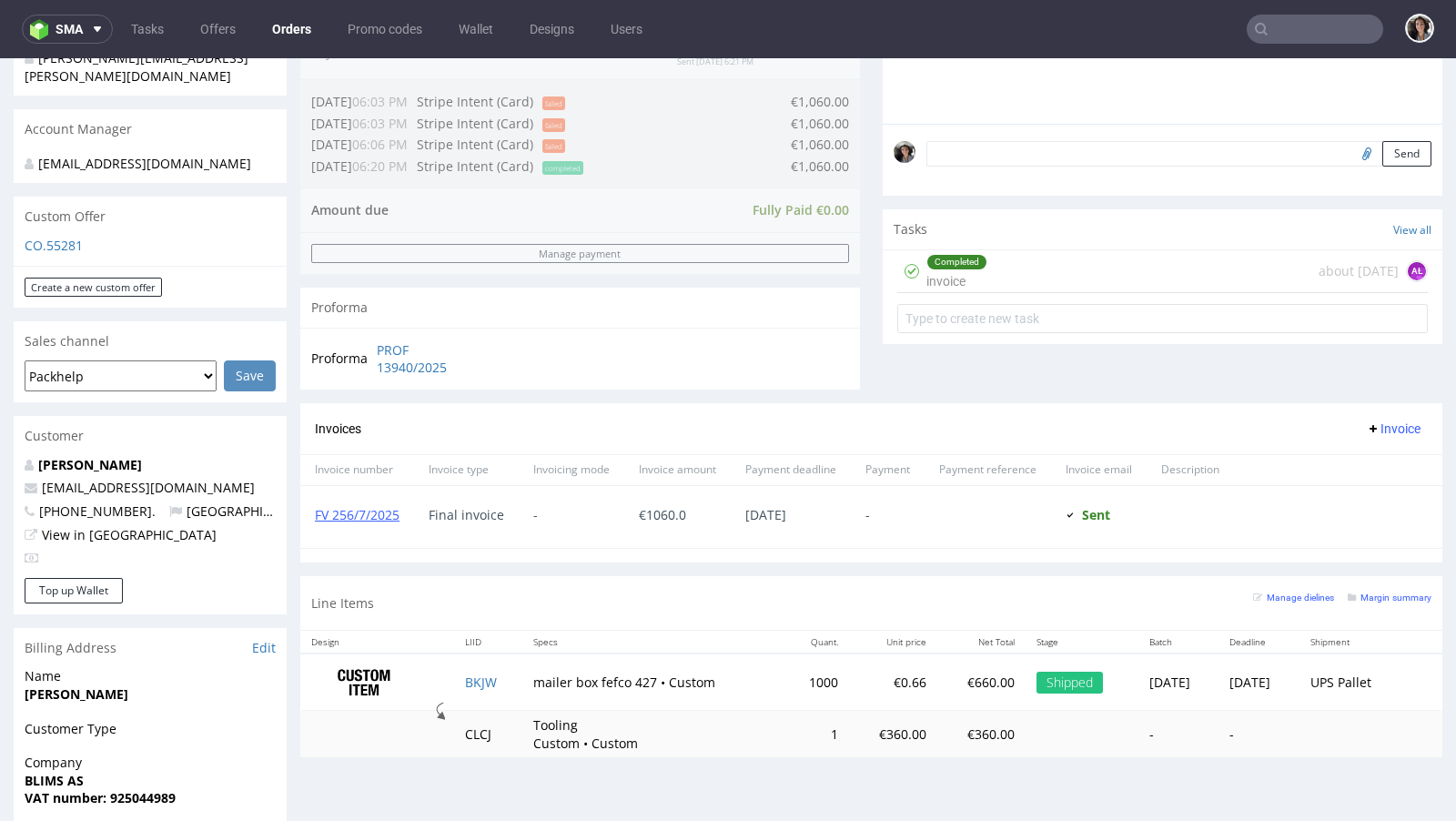
scroll to position [669, 0]
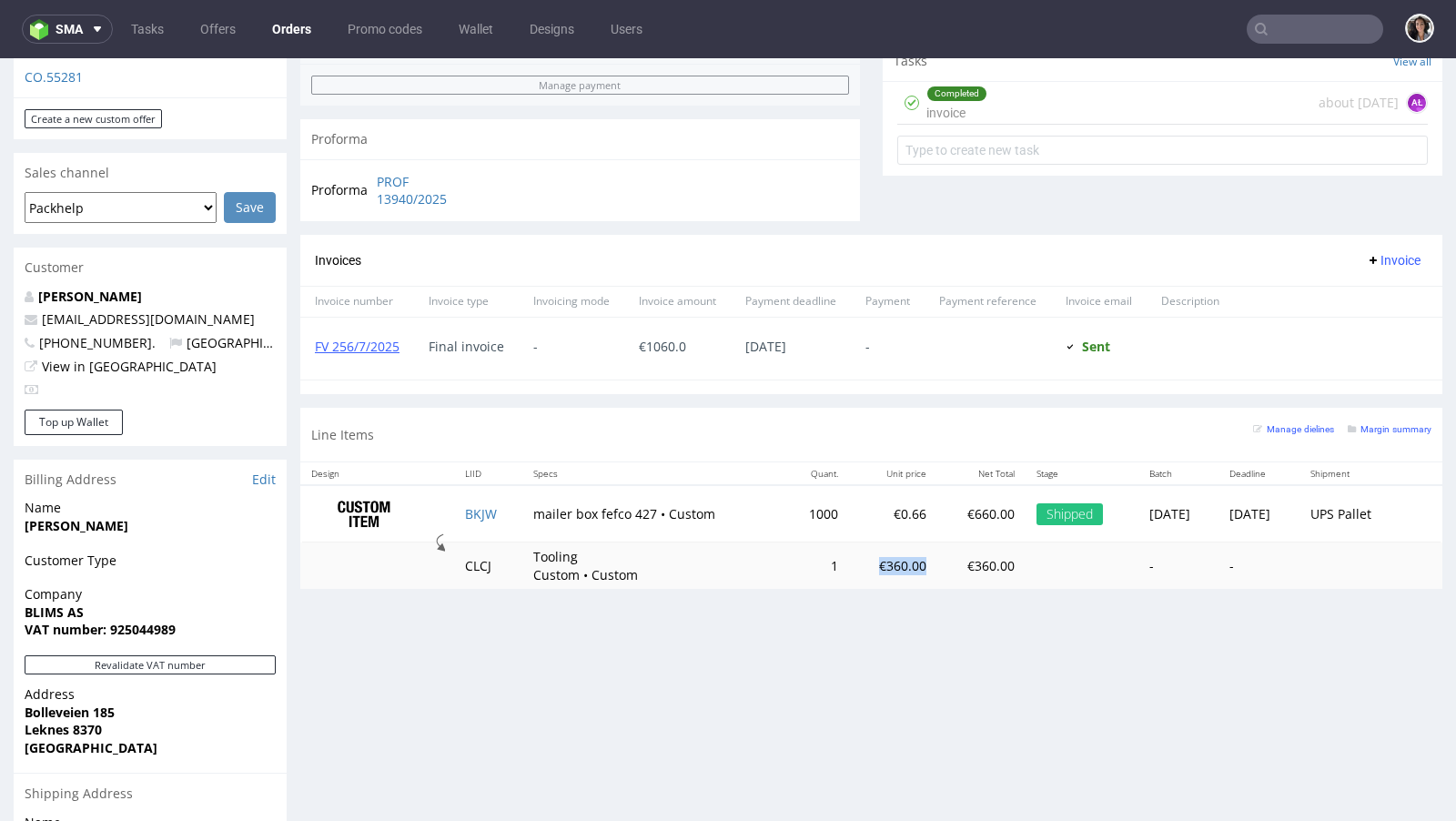
copy td "€360.00"
drag, startPoint x: 887, startPoint y: 558, endPoint x: 835, endPoint y: 558, distance: 52.0
click at [849, 558] on td "€360.00" at bounding box center [893, 565] width 89 height 46
type input "jorgenbli@gmail.com"
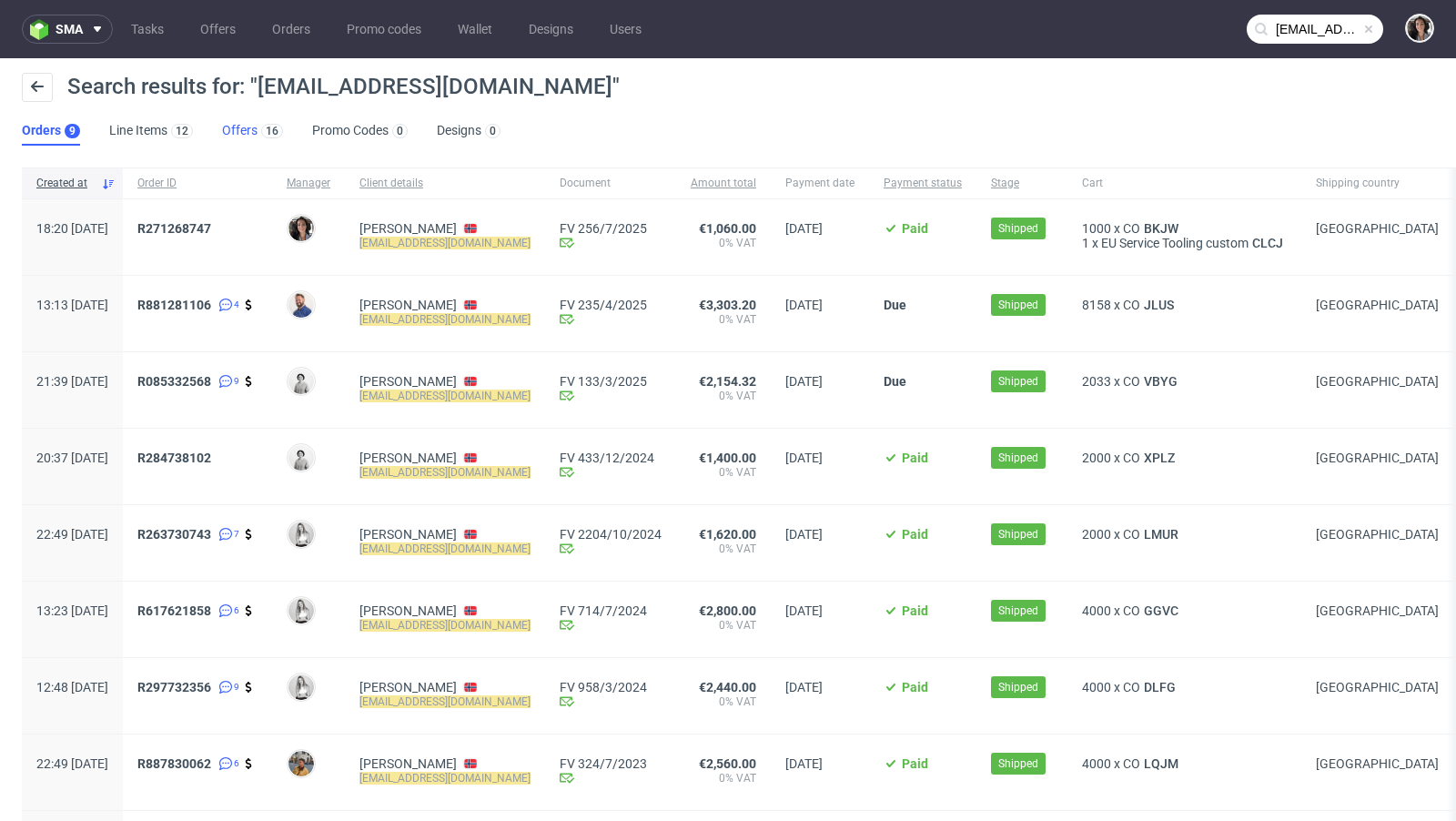
click at [227, 126] on link "Offers 16" at bounding box center [253, 131] width 61 height 30
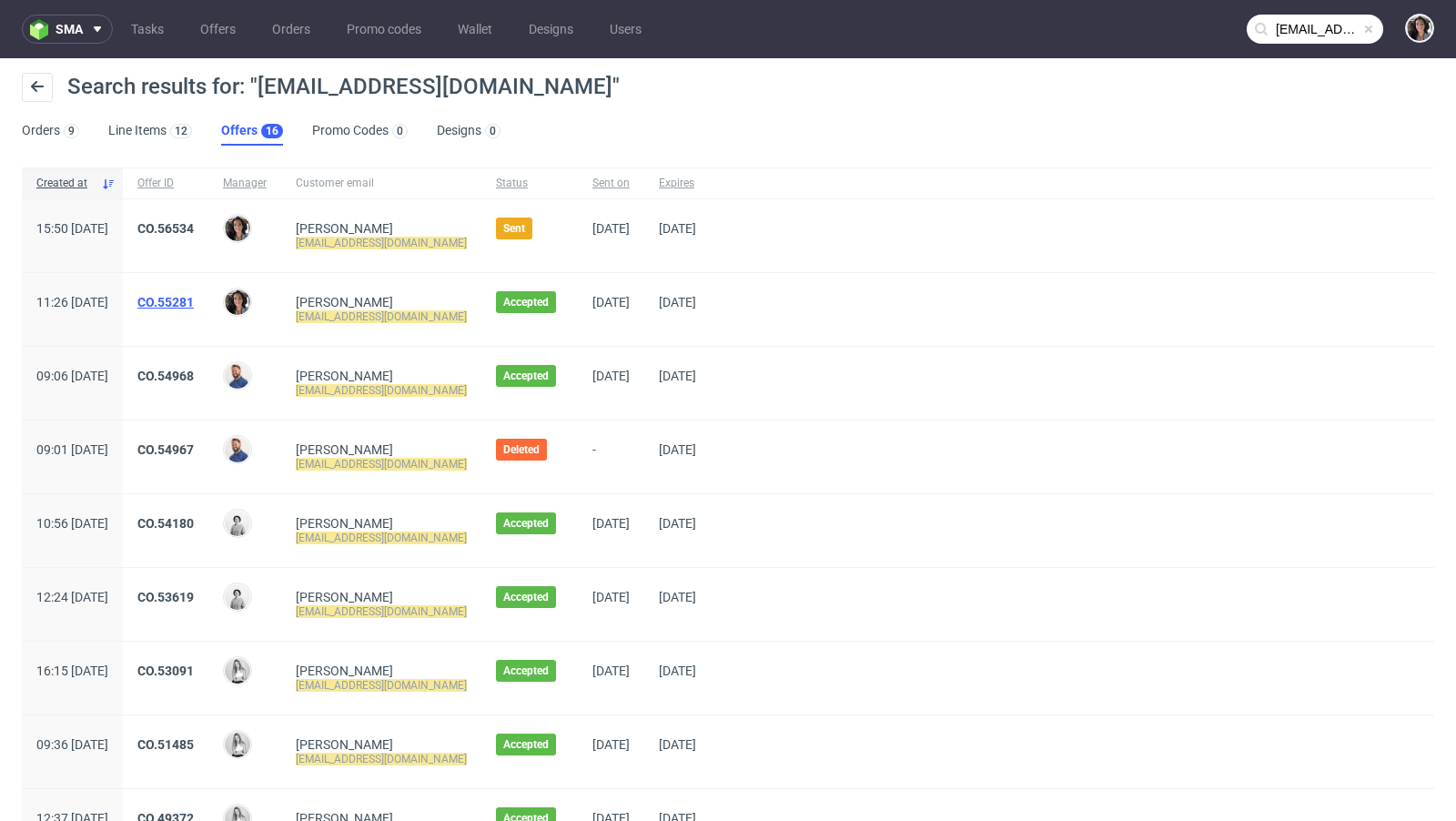
click at [194, 296] on link "CO.55281" at bounding box center [165, 301] width 56 height 15
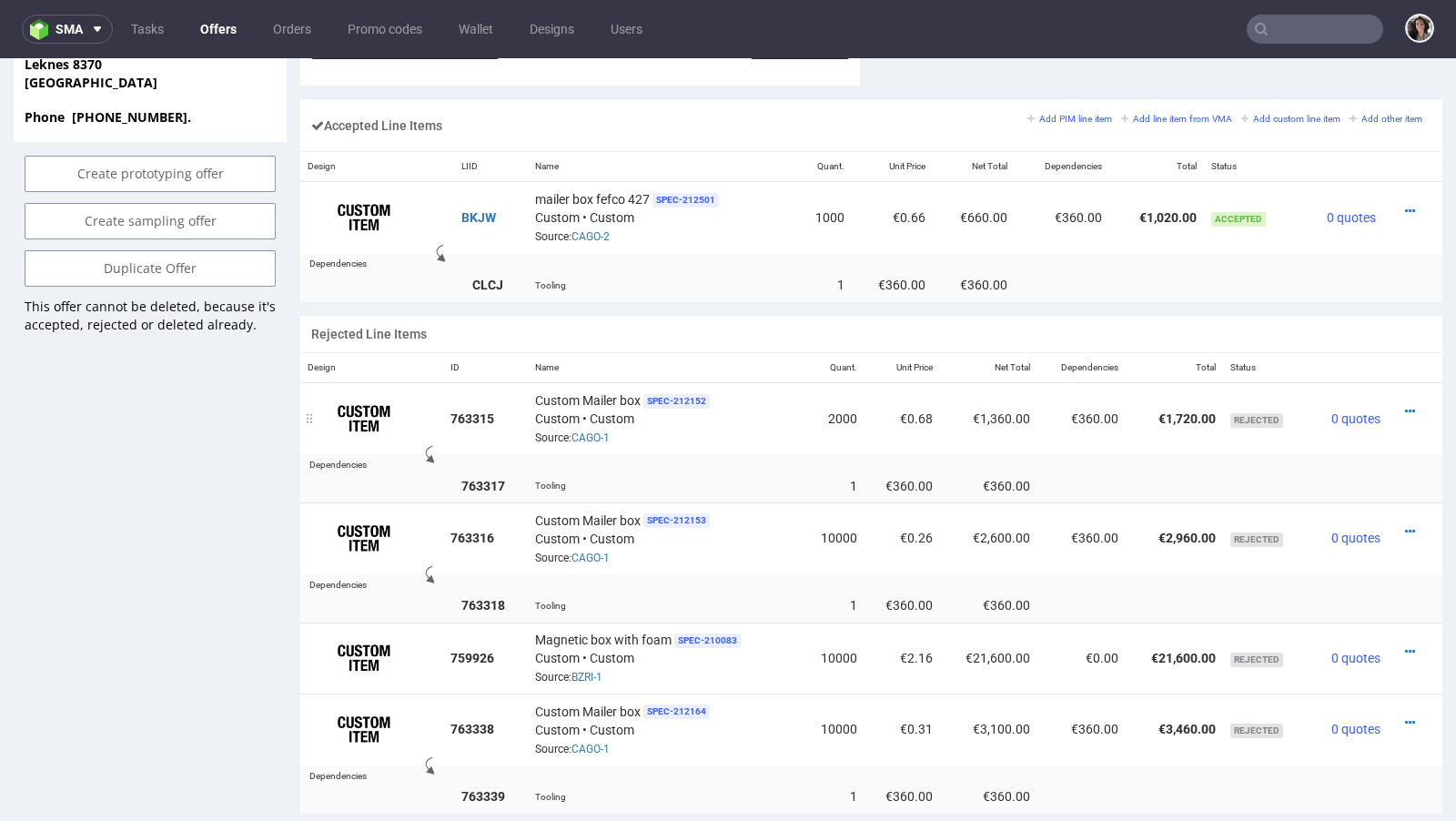
scroll to position [1088, 0]
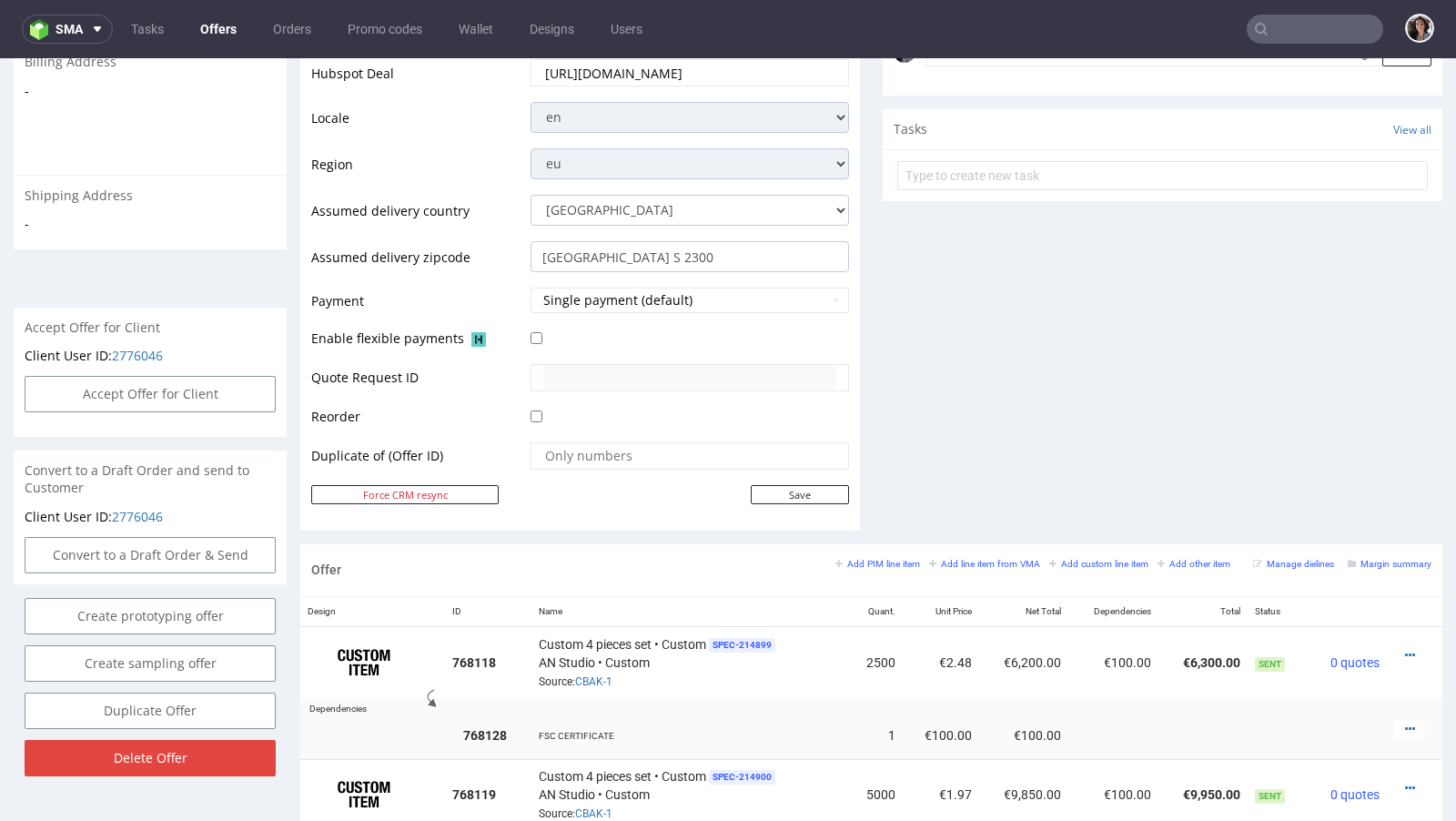
scroll to position [713, 0]
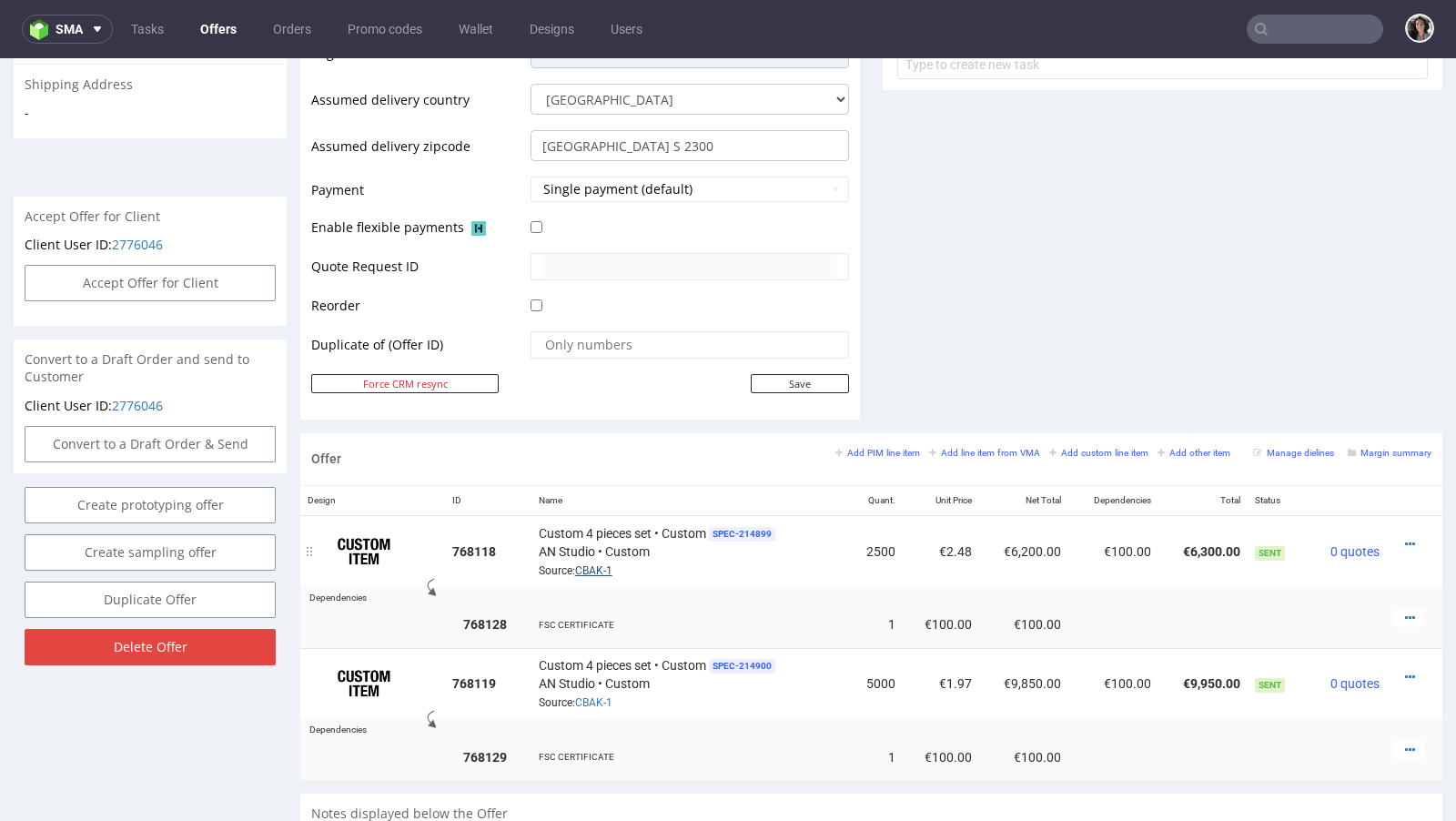
click at [593, 564] on link "CBAK-1" at bounding box center [594, 570] width 37 height 13
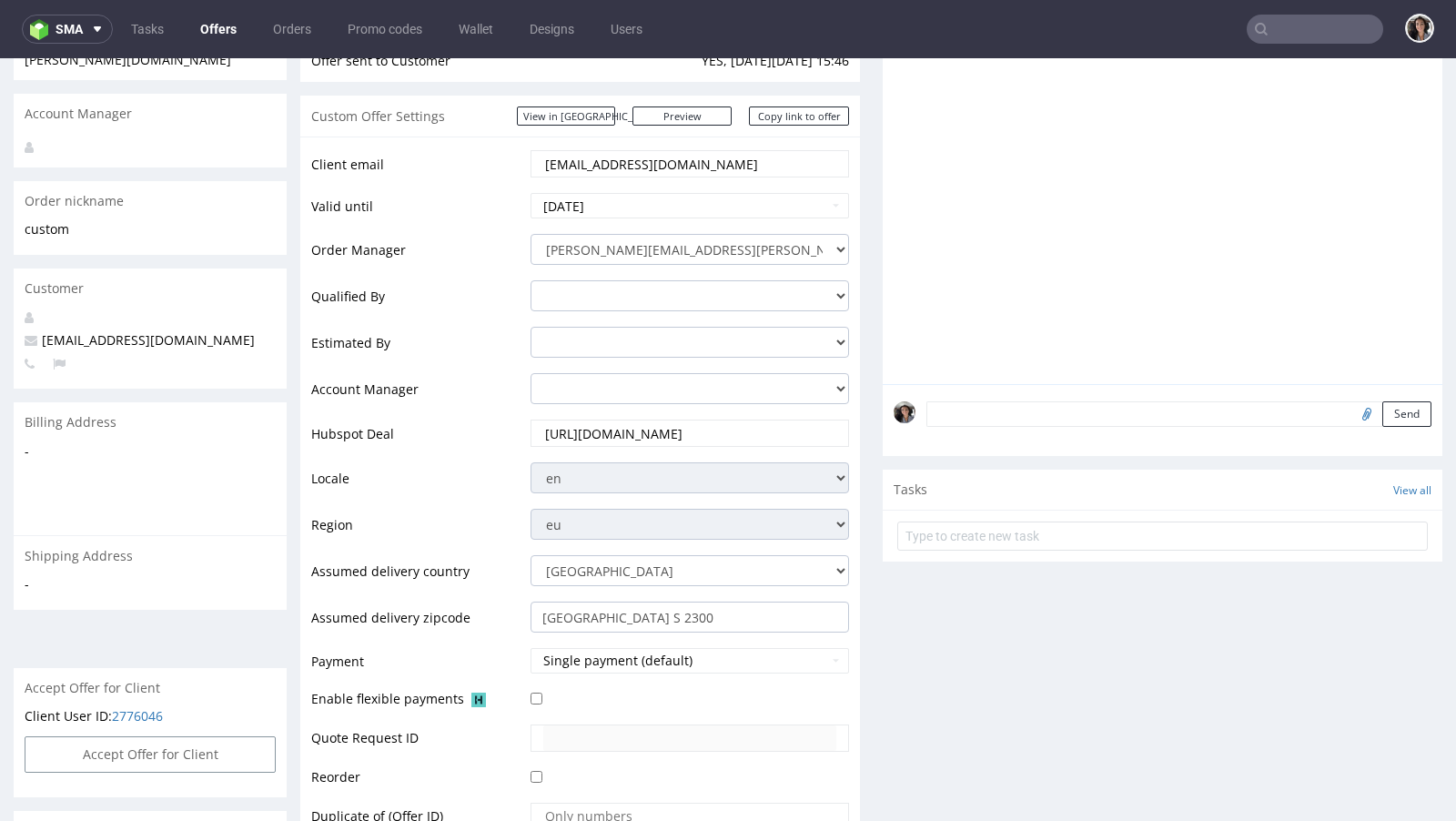
scroll to position [221, 0]
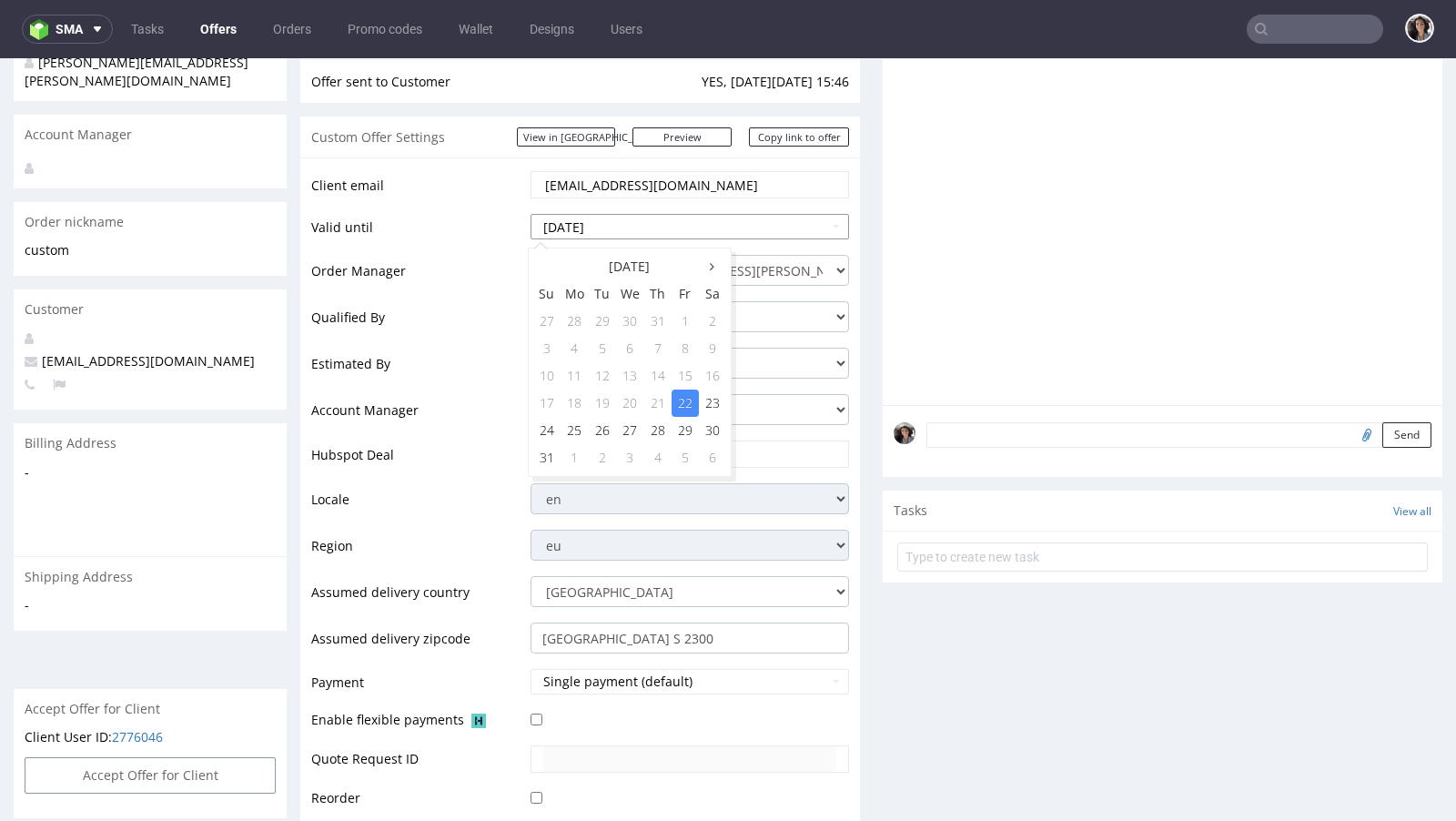
click at [657, 220] on input "[DATE]" at bounding box center [689, 226] width 318 height 26
click at [545, 432] on td "24" at bounding box center [547, 430] width 28 height 28
type input "2025-08-24"
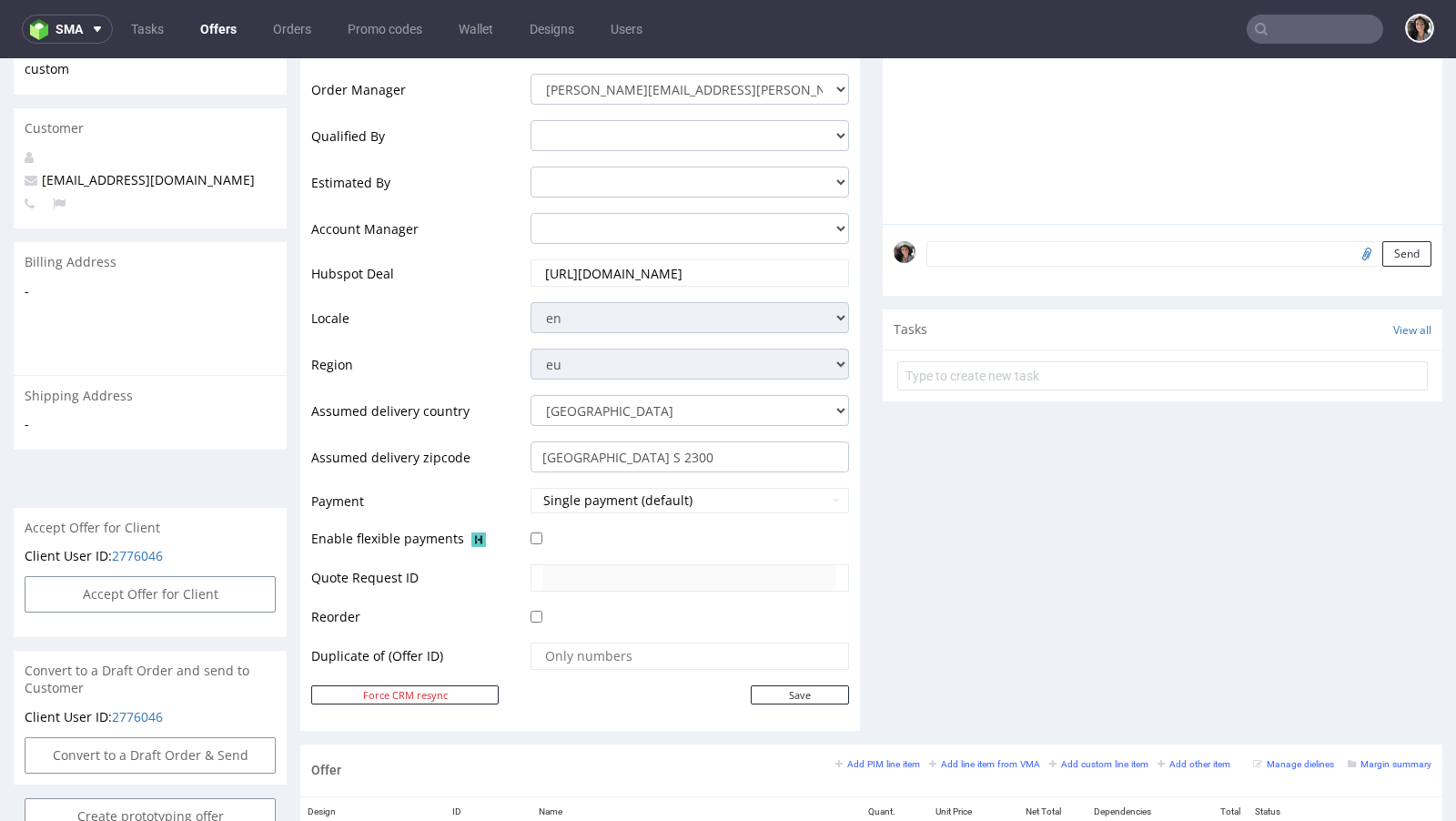
scroll to position [639, 0]
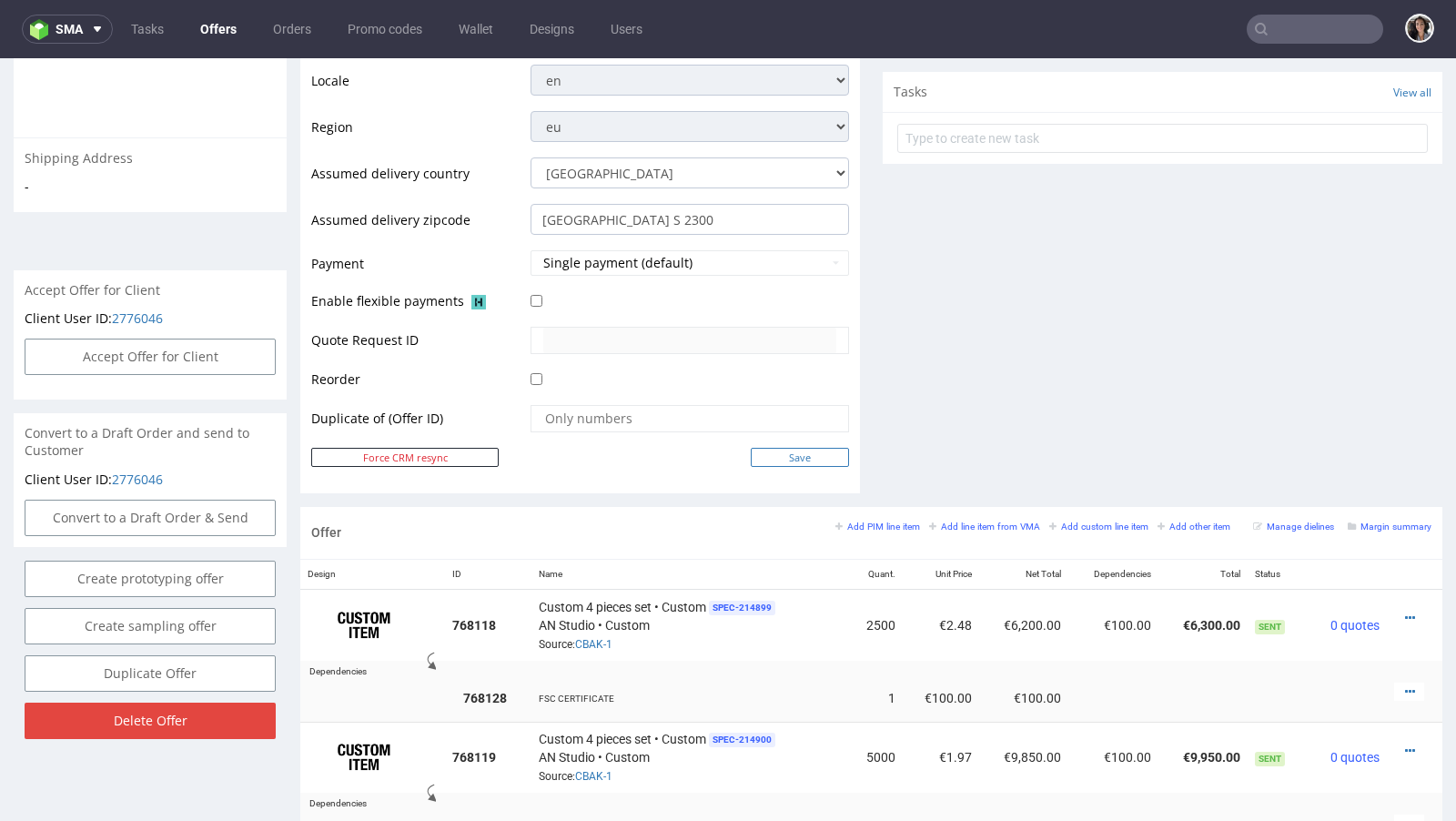
click at [819, 453] on input "Save" at bounding box center [799, 457] width 98 height 19
type input "In progress..."
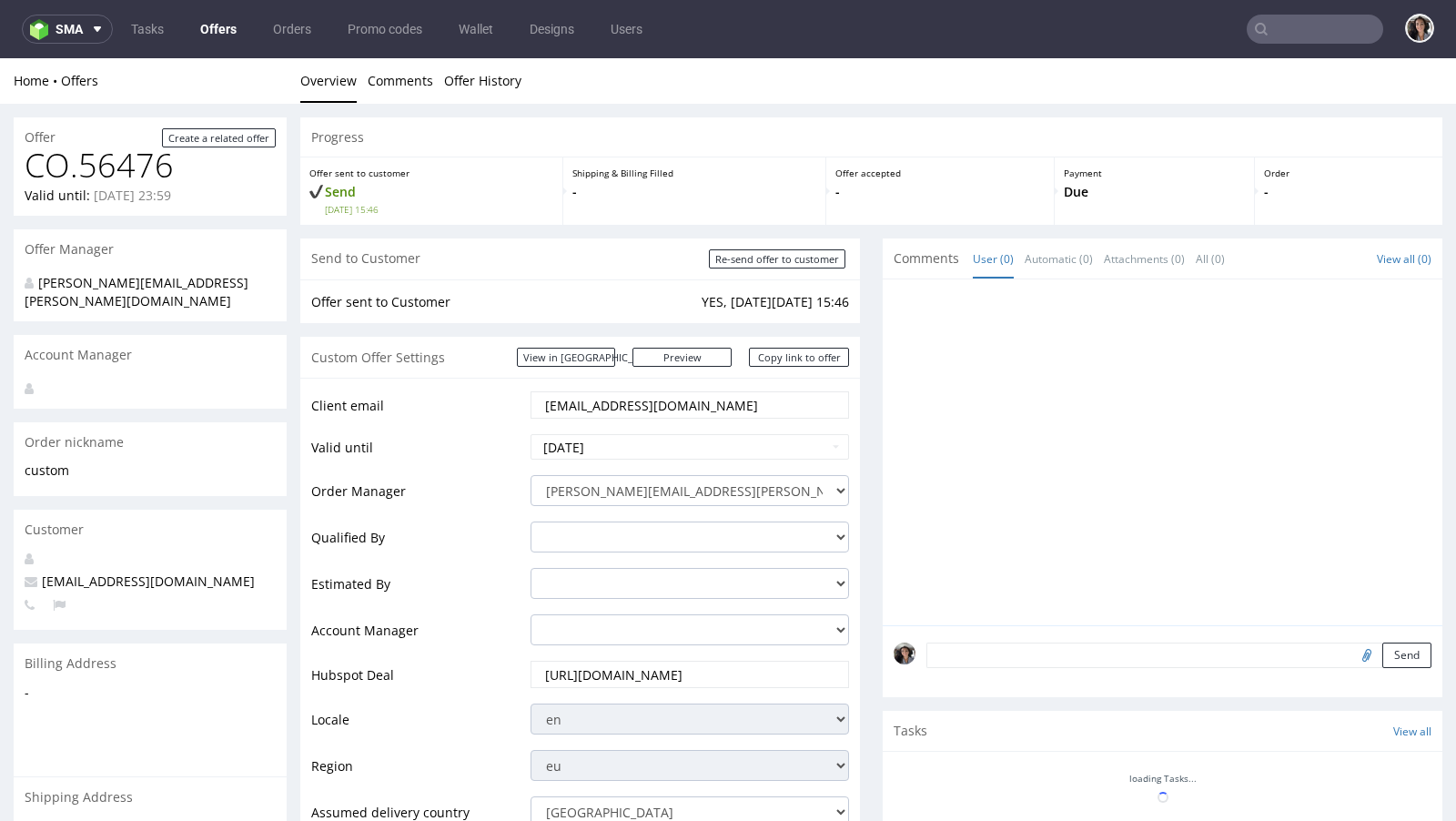
scroll to position [0, 0]
click at [602, 351] on link "View in [GEOGRAPHIC_DATA]" at bounding box center [566, 356] width 98 height 19
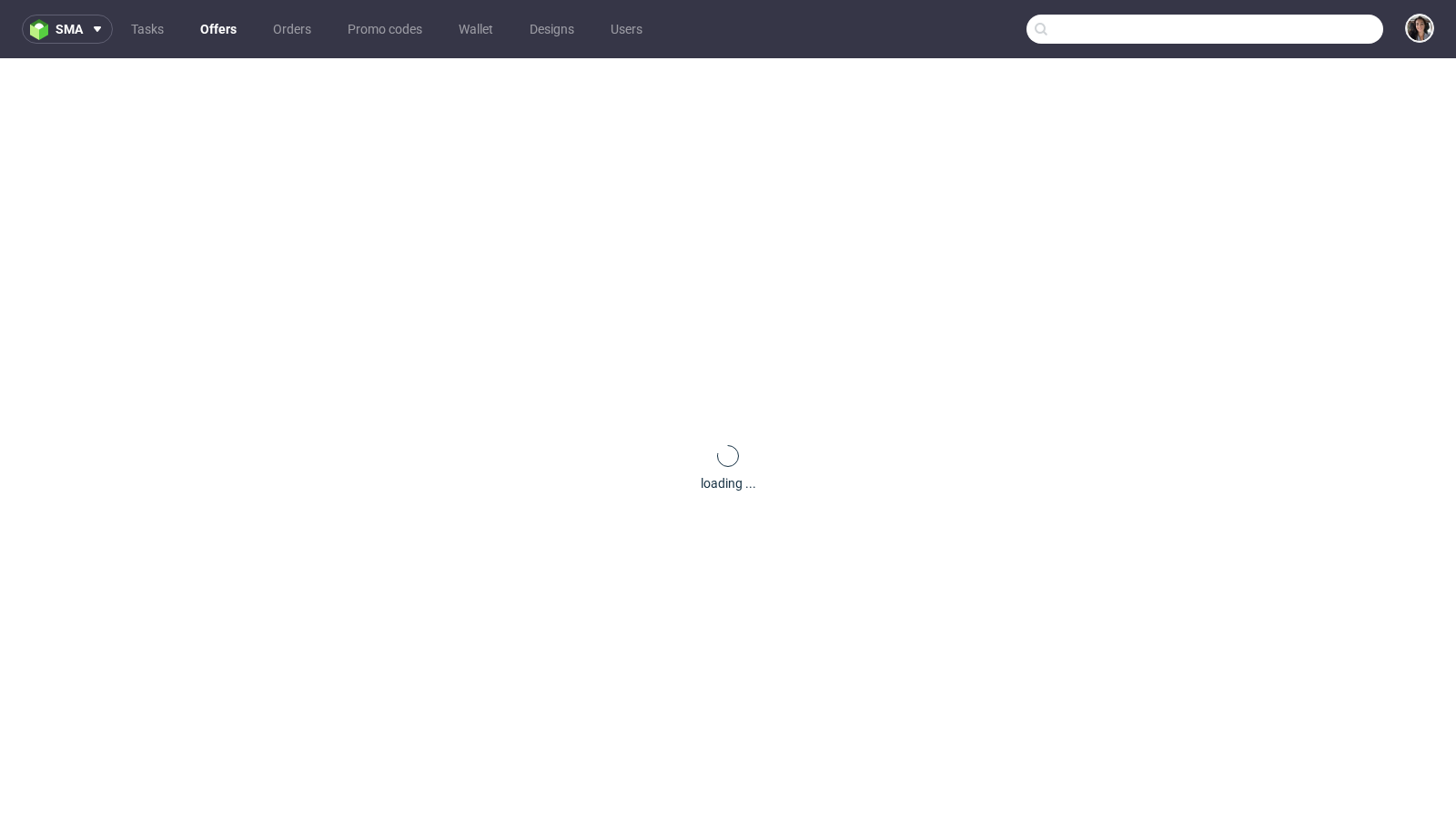
click at [1304, 32] on input "text" at bounding box center [1204, 30] width 356 height 30
paste input "Brenda@swaghut.com"
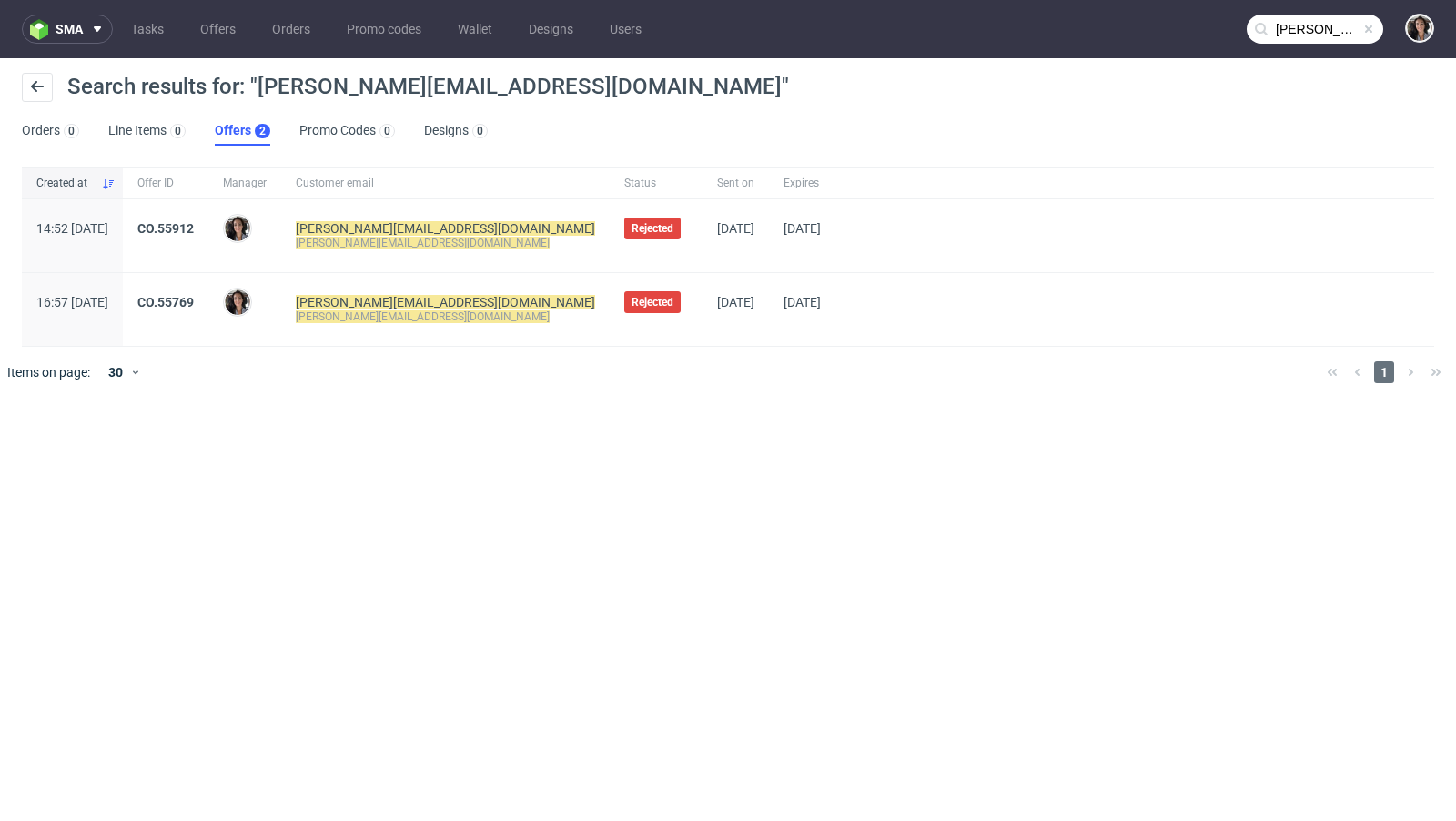
click at [1288, 33] on input "Brenda@swaghut.com" at bounding box center [1314, 30] width 137 height 30
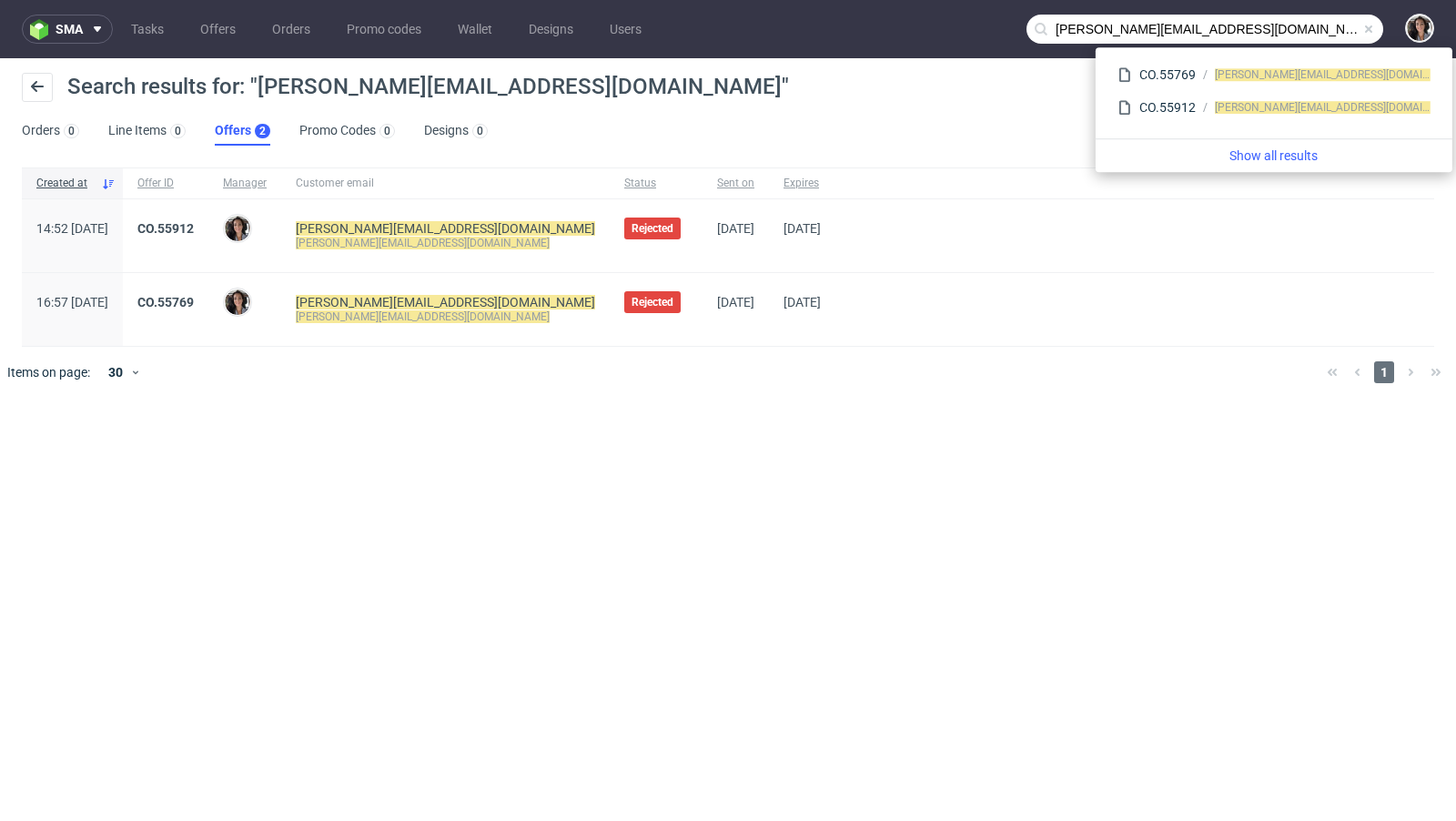
drag, startPoint x: 1097, startPoint y: 30, endPoint x: 1024, endPoint y: 30, distance: 73.0
click at [1024, 30] on nav "sma Tasks Offers Orders Promo codes Wallet Designs Users Brenda@swaghut.com" at bounding box center [728, 29] width 1456 height 58
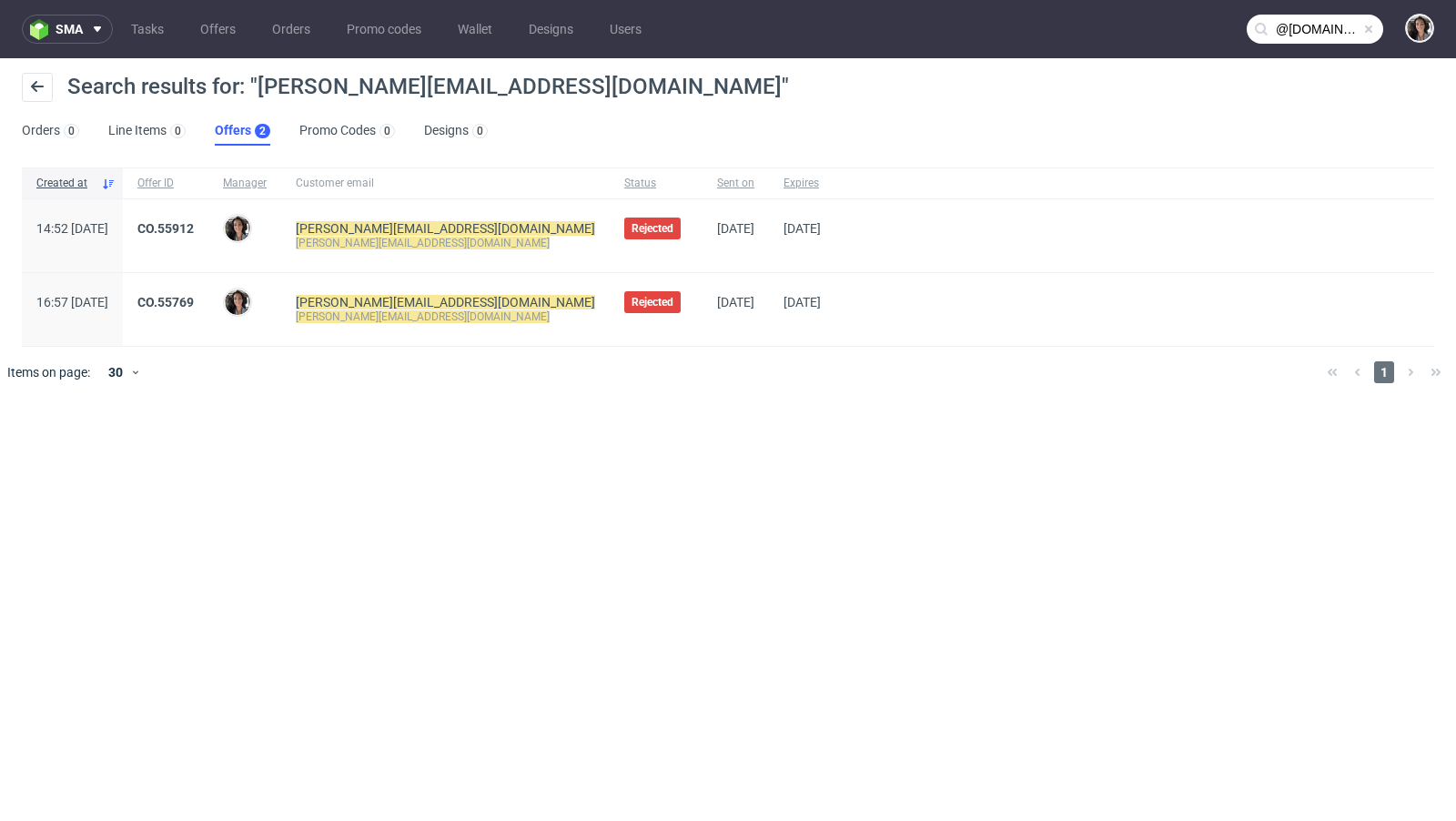
type input "@swaghut.com"
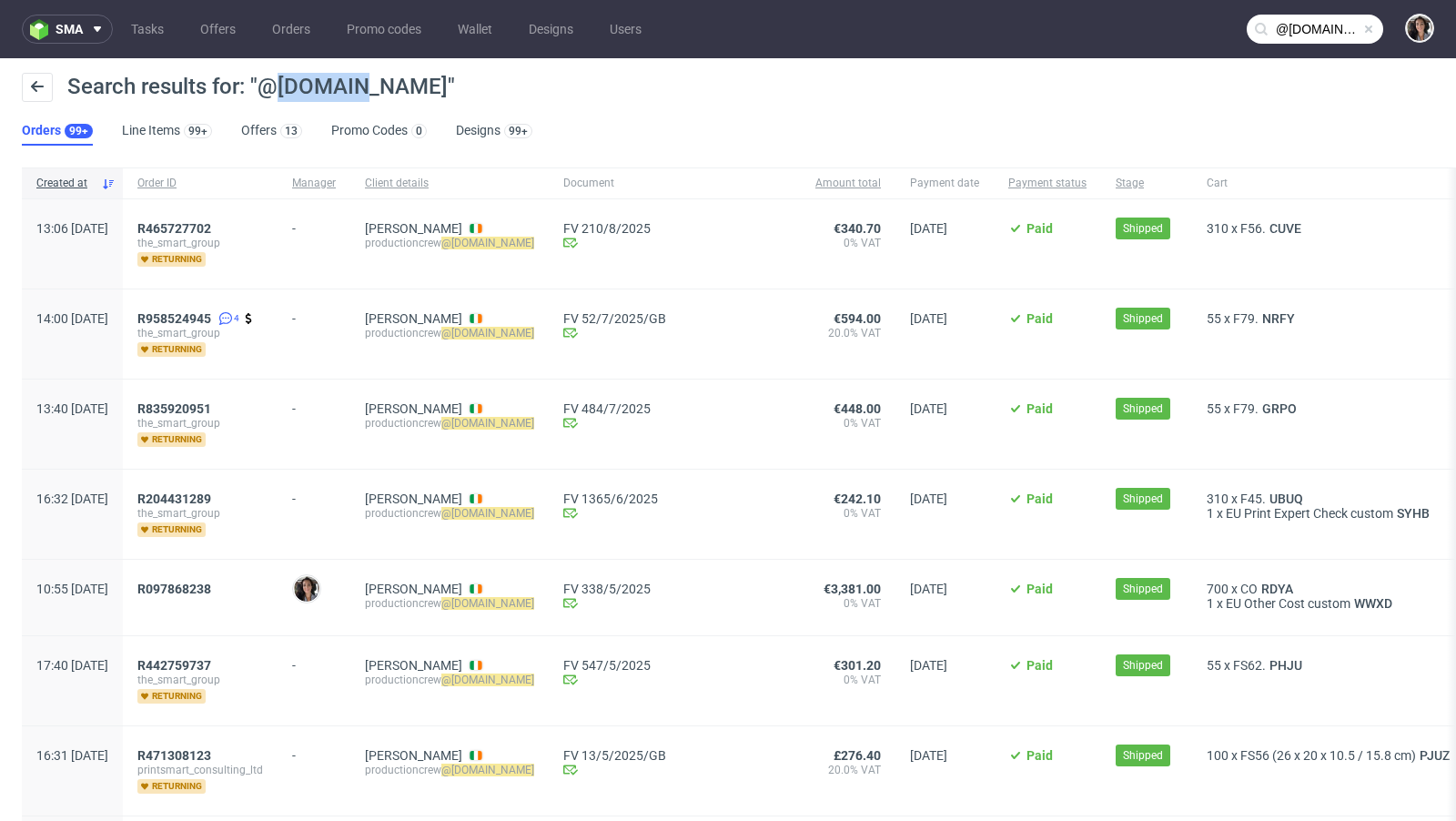
copy span "swaghut"
drag, startPoint x: 359, startPoint y: 88, endPoint x: 277, endPoint y: 86, distance: 82.0
click at [277, 86] on span "Search results for: "@swaghut.com"" at bounding box center [261, 87] width 388 height 26
click at [211, 584] on span "R097868238" at bounding box center [174, 589] width 74 height 15
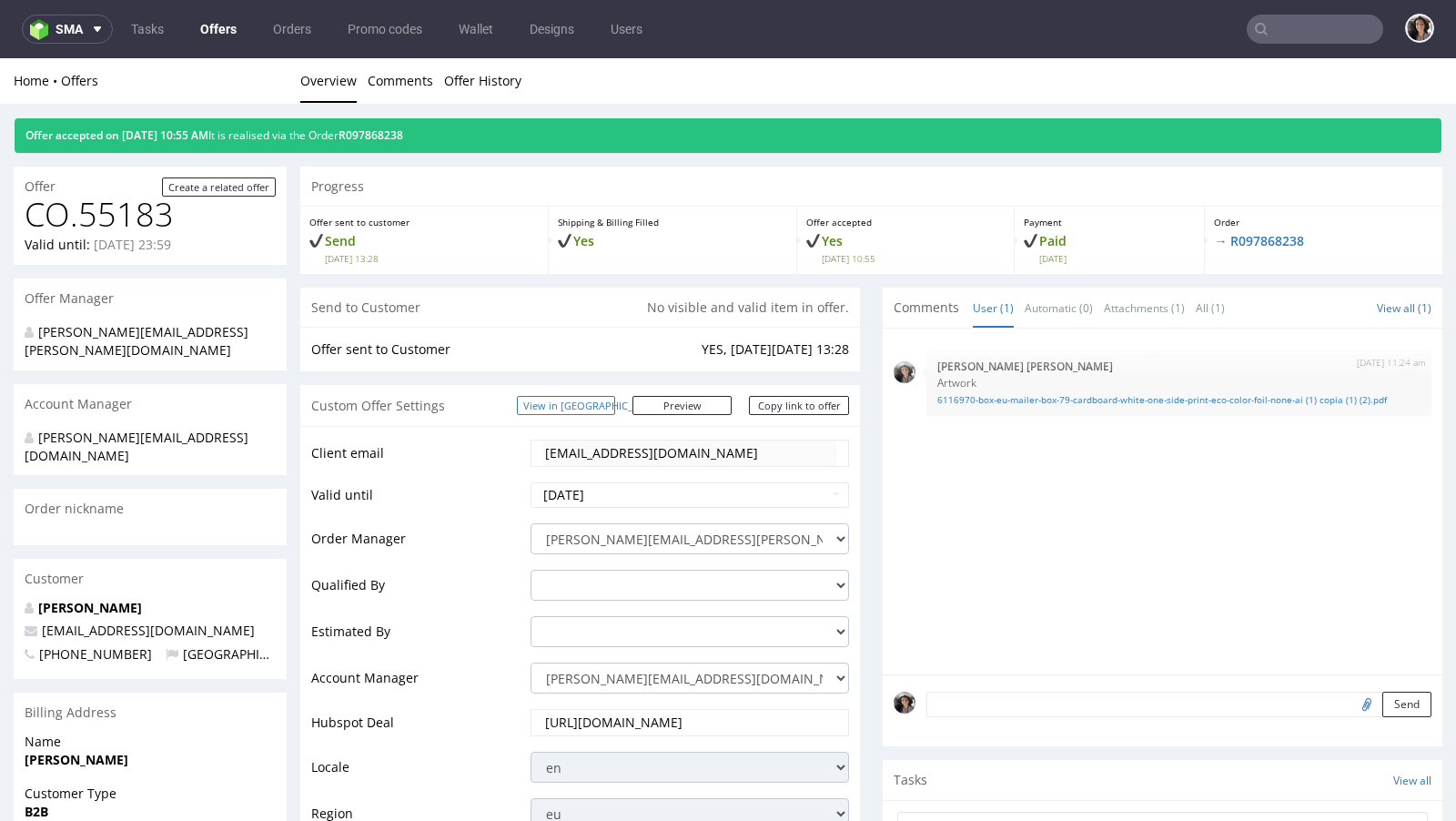
click at [609, 404] on link "View in [GEOGRAPHIC_DATA]" at bounding box center [566, 405] width 98 height 19
click at [1314, 33] on input "text" at bounding box center [1314, 30] width 137 height 30
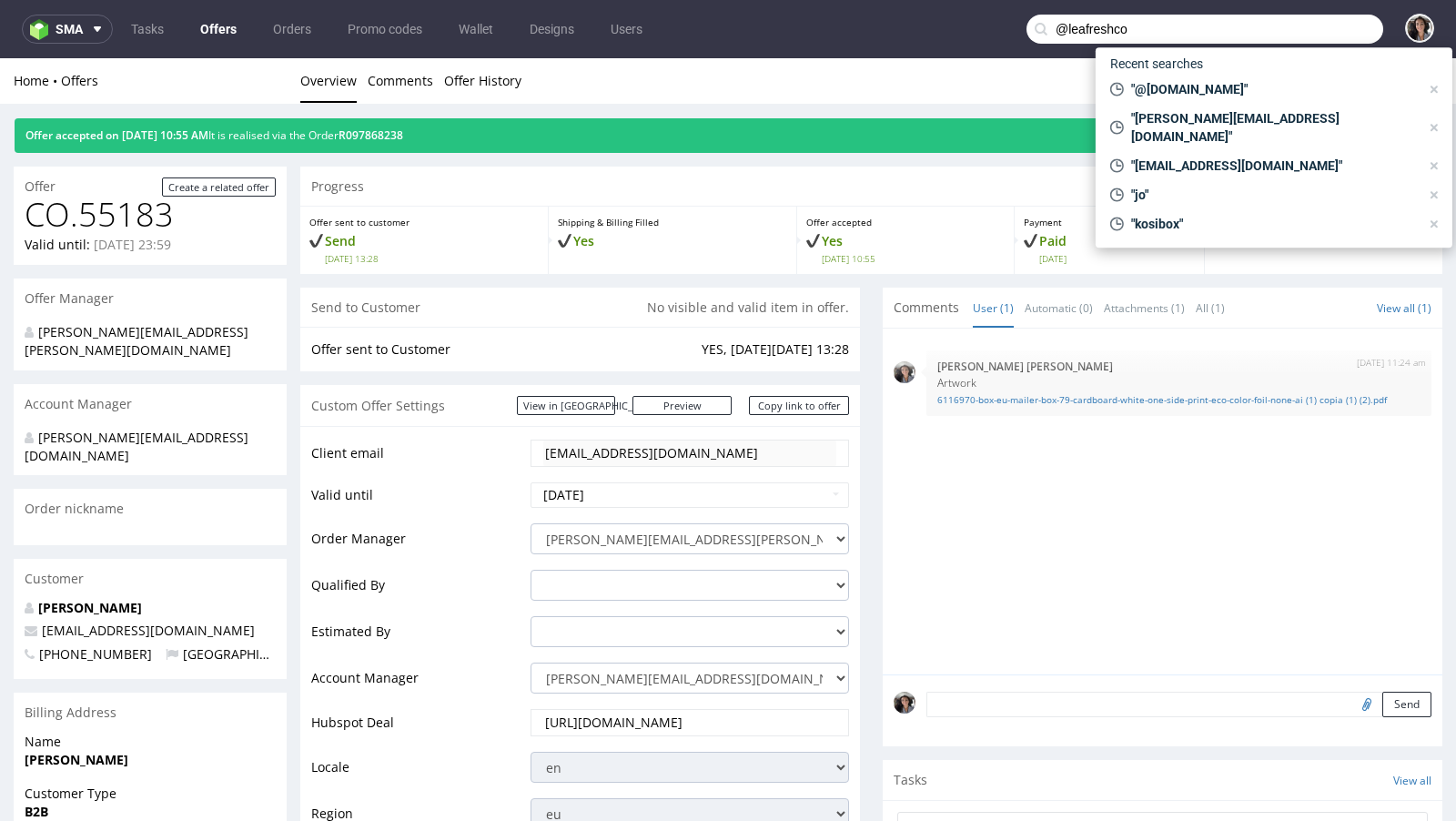
type input "@leafreshco"
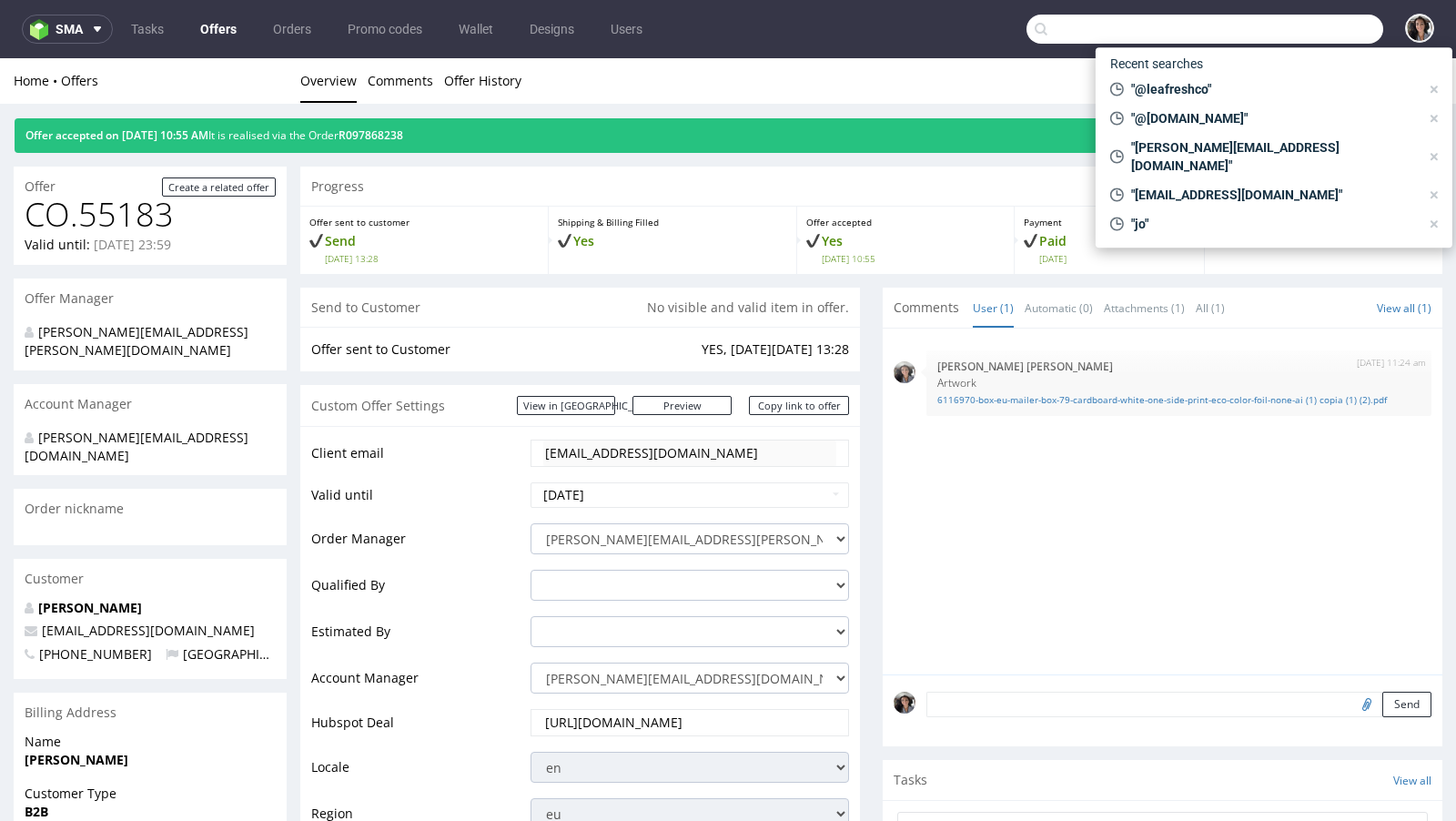
click at [1261, 43] on nav "sma Tasks Offers Orders Promo codes Wallet Designs Users" at bounding box center [728, 29] width 1456 height 58
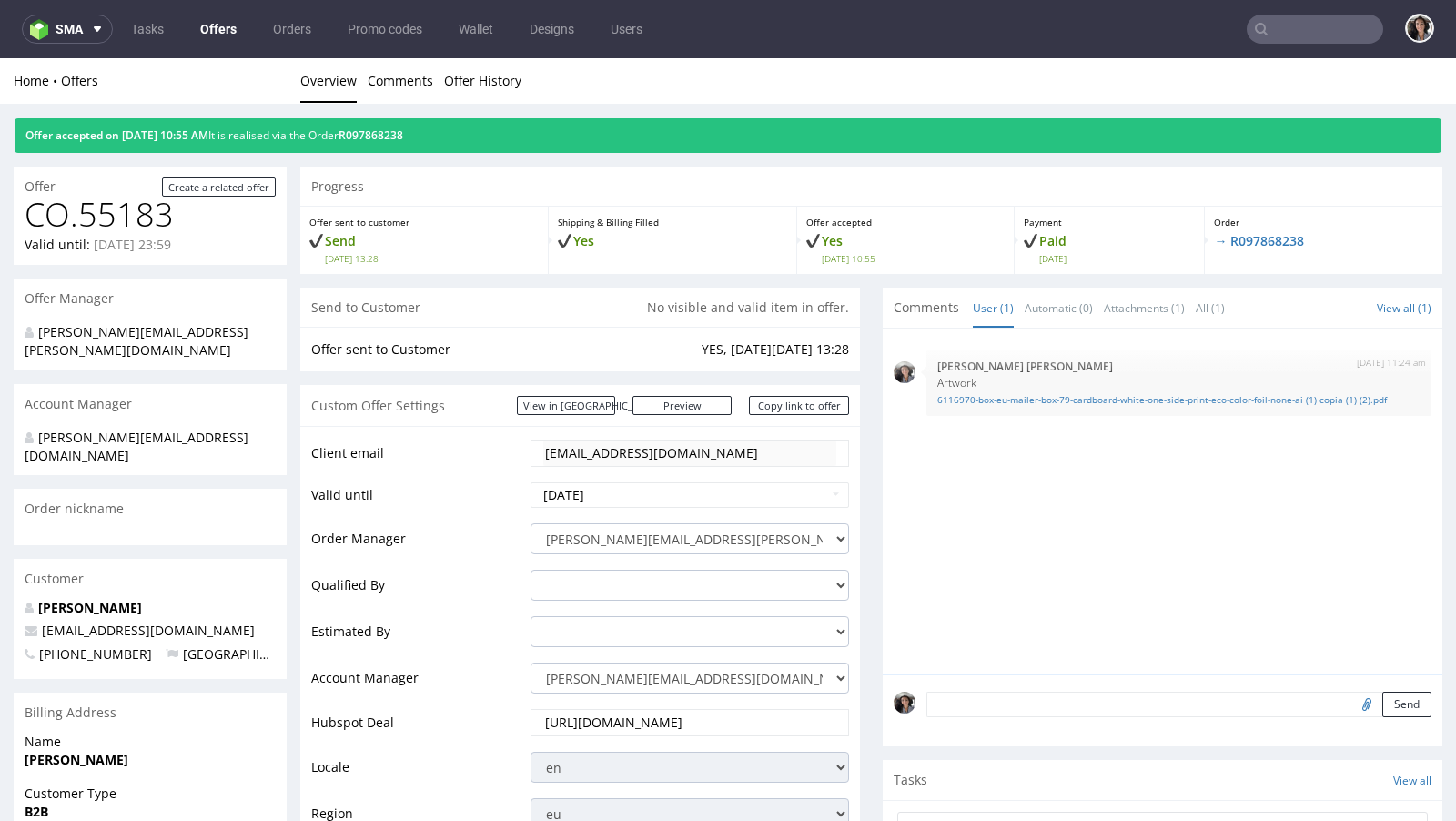
paste input "@treatfuls"
type input "@treatfuls"
click at [1287, 30] on input "text" at bounding box center [1314, 30] width 137 height 30
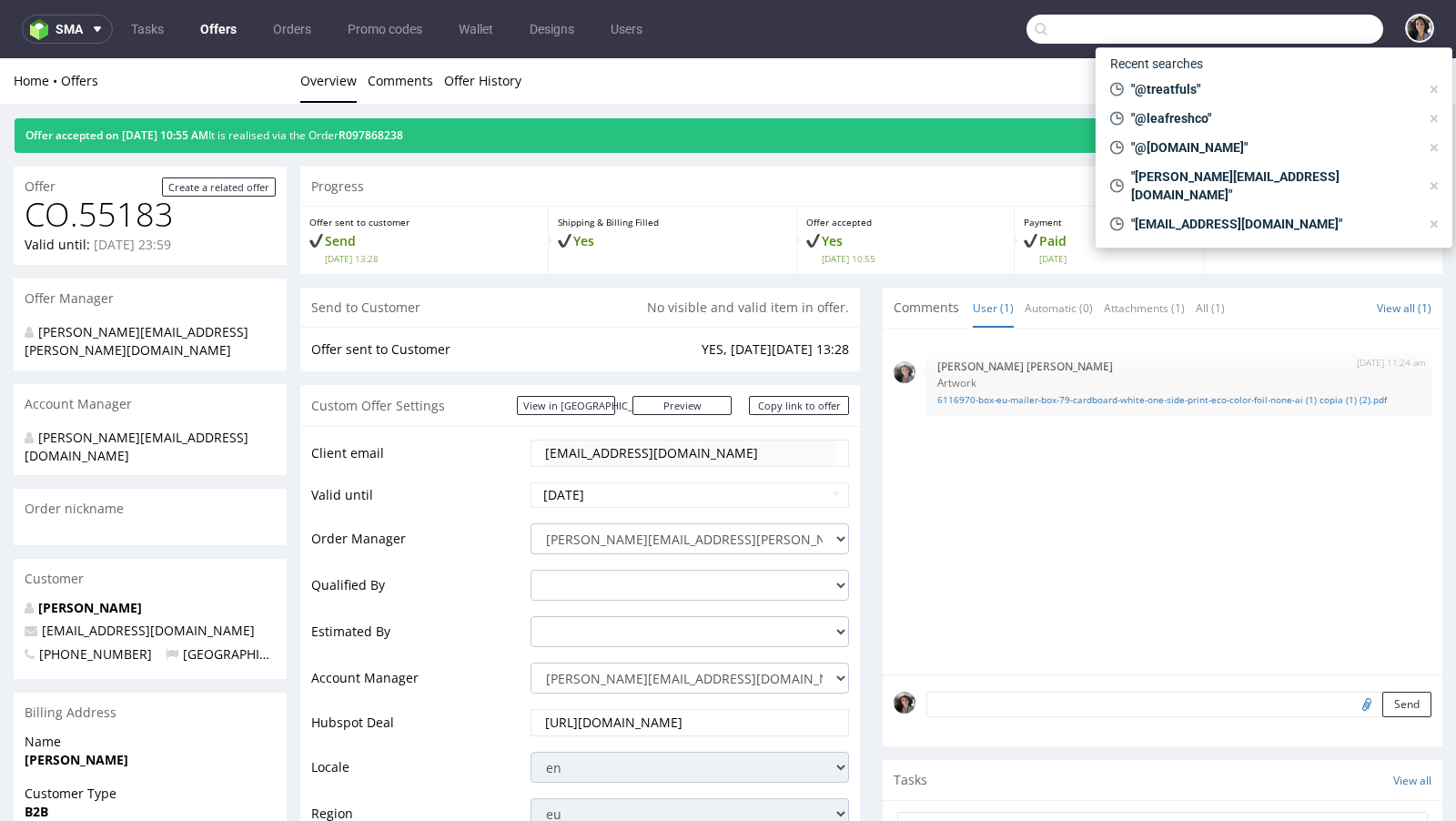
paste input "@bfuturist.com"
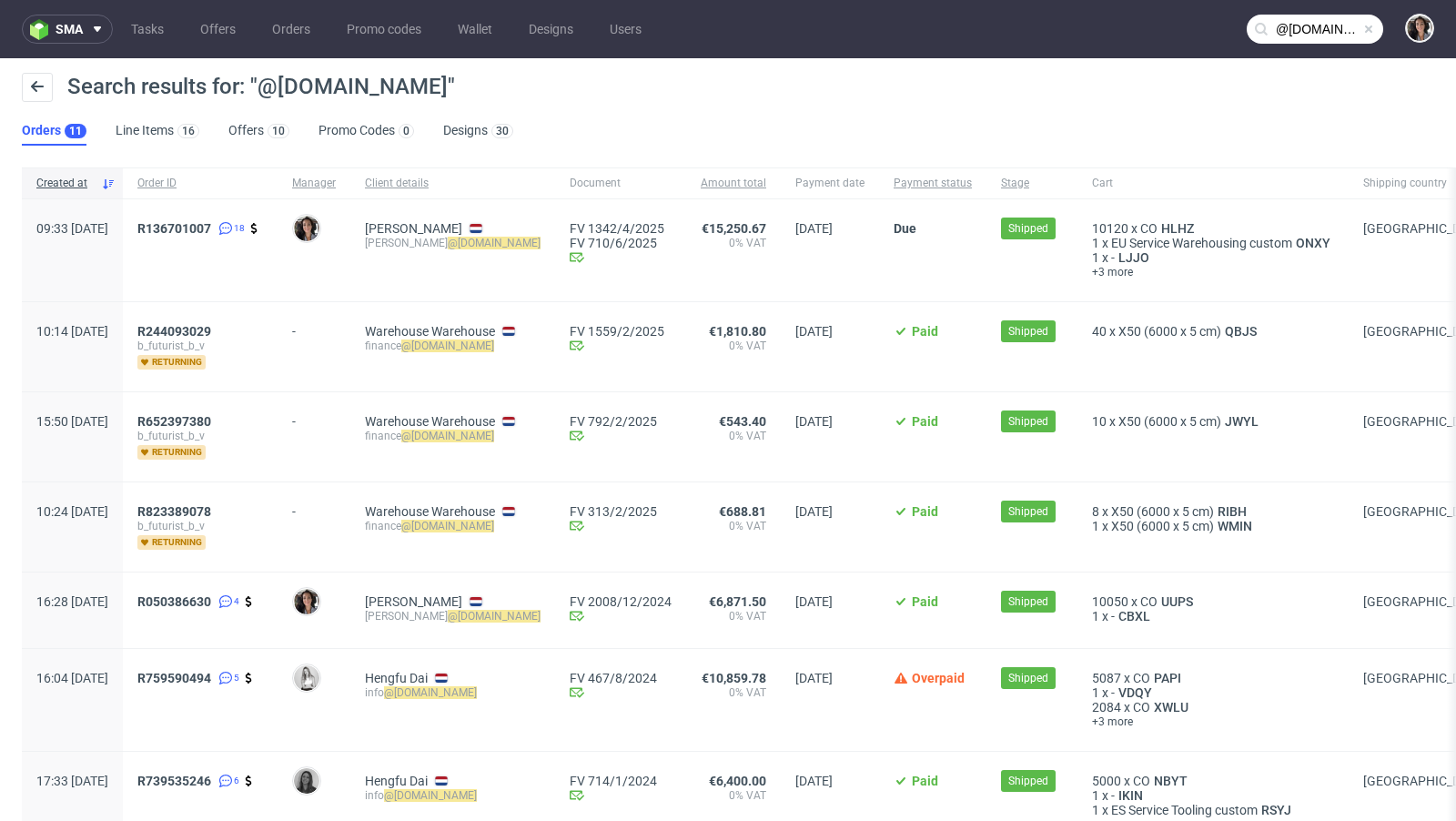
click at [1280, 31] on input "@bfuturist.com" at bounding box center [1314, 30] width 137 height 30
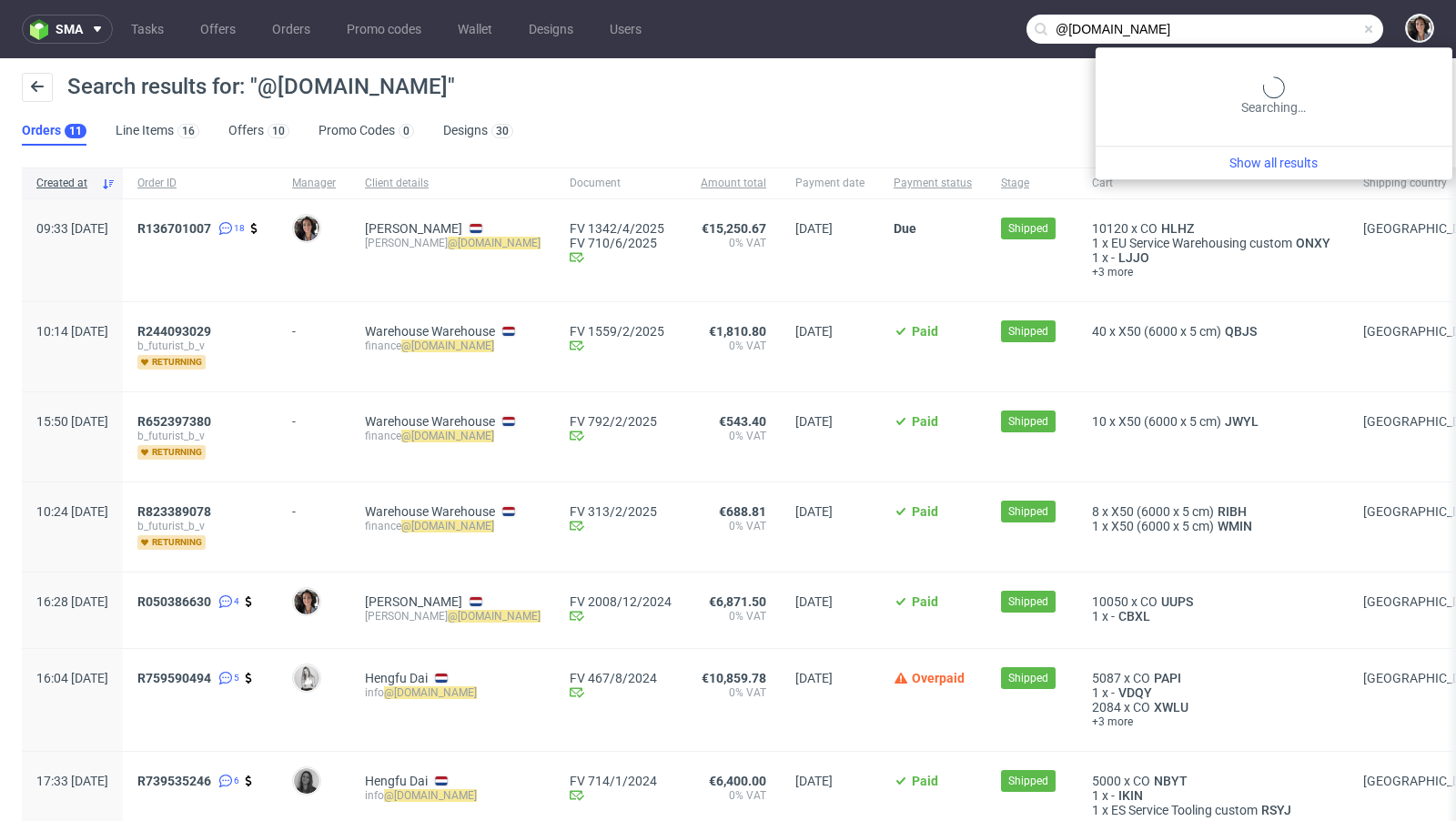
click at [1280, 31] on input "@bfuturist.com" at bounding box center [1204, 30] width 356 height 30
paste input "info@cityinabox.nl"
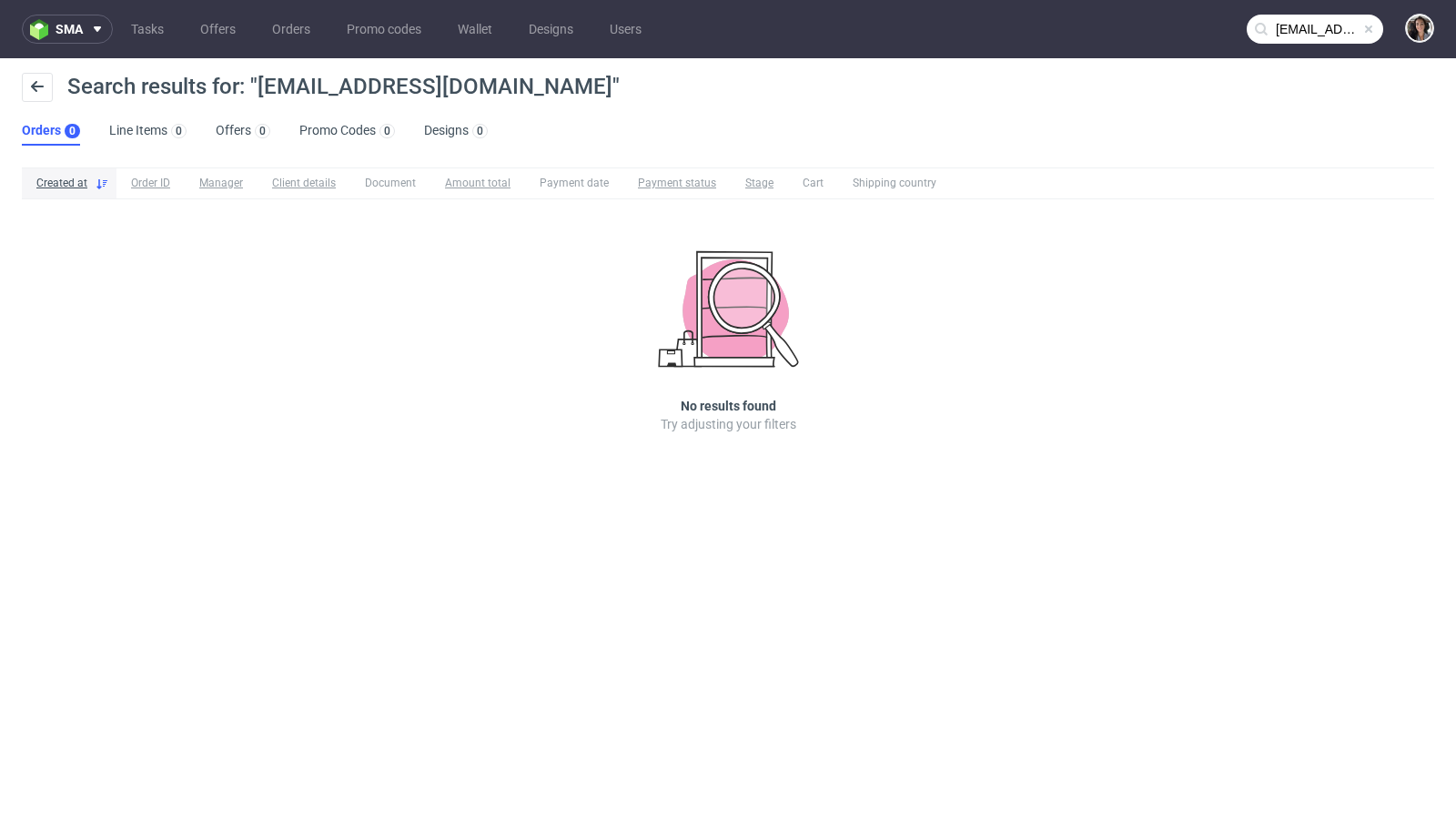
click at [199, 120] on ul "Orders 0 Line Items 0 Offers 0 Promo Codes 0 Designs 0" at bounding box center [262, 131] width 480 height 30
click at [225, 127] on link "Offers 0" at bounding box center [242, 131] width 54 height 30
click at [1283, 19] on input "info@cityinabox.nl" at bounding box center [1314, 30] width 137 height 30
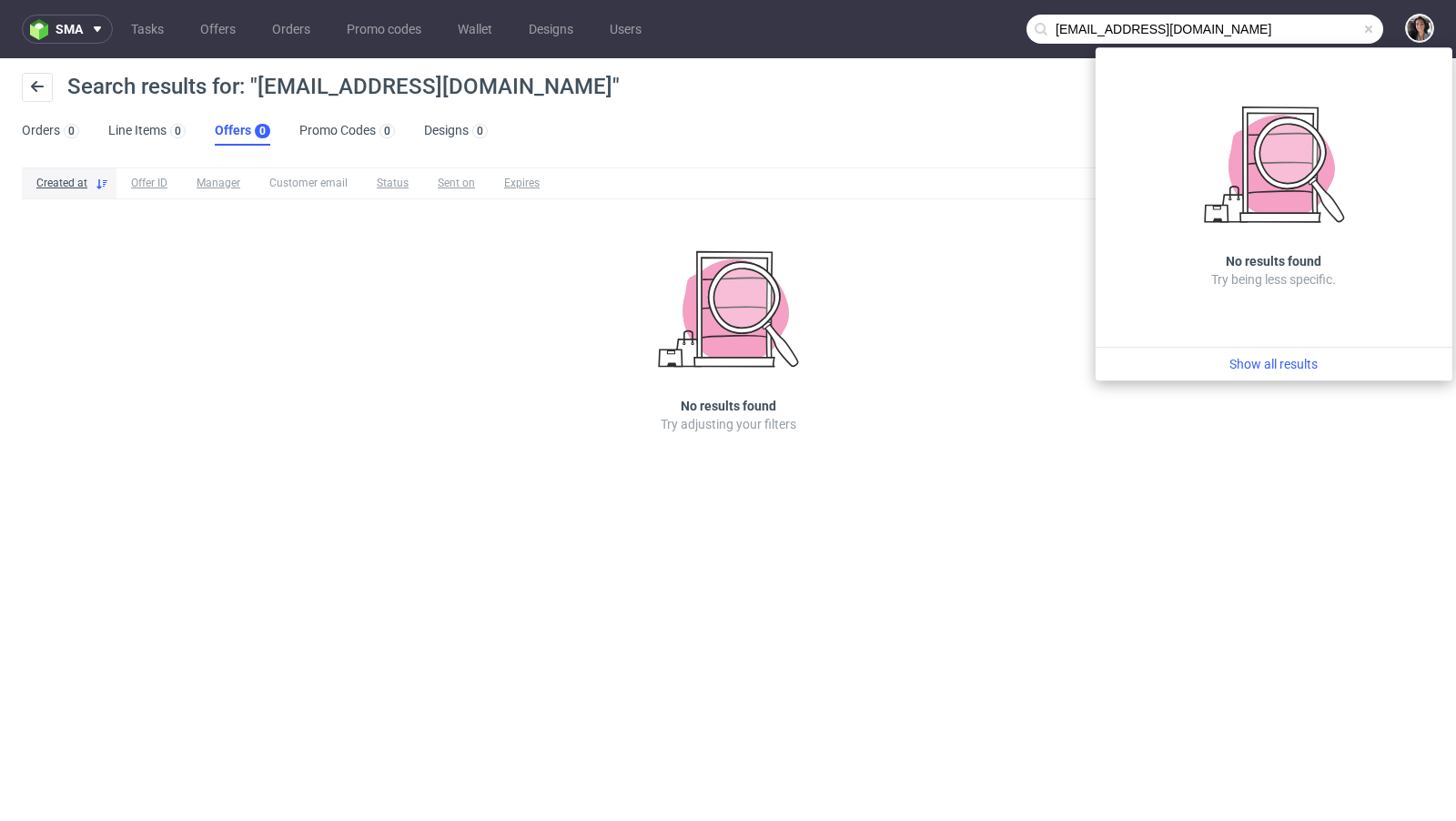
drag, startPoint x: 1074, startPoint y: 28, endPoint x: 1038, endPoint y: 28, distance: 36.0
click at [1038, 28] on div "info@cityinabox.nl" at bounding box center [1204, 30] width 356 height 30
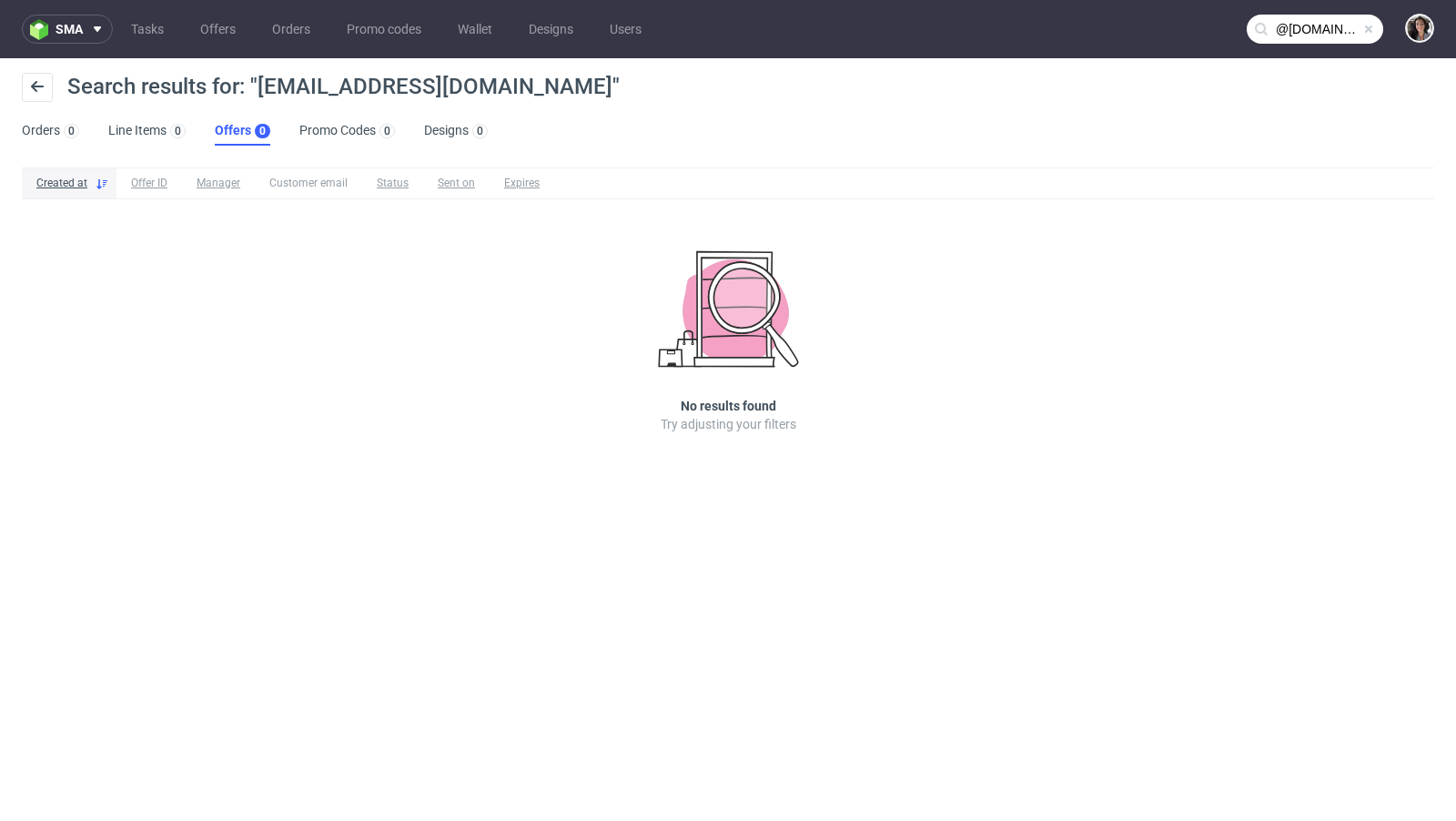
type input "@cityinabox.nl"
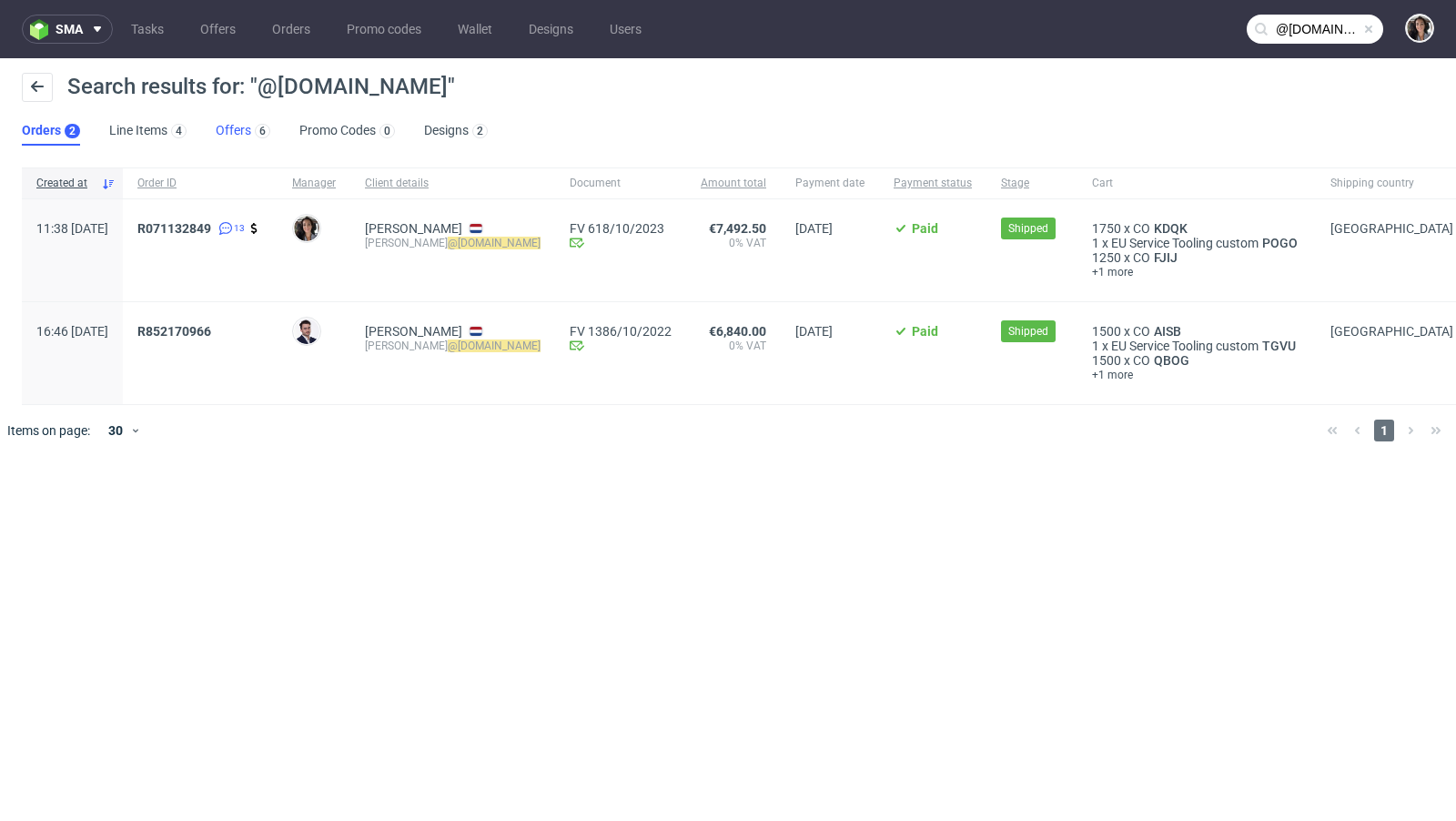
click at [226, 134] on link "Offers 6" at bounding box center [242, 131] width 54 height 30
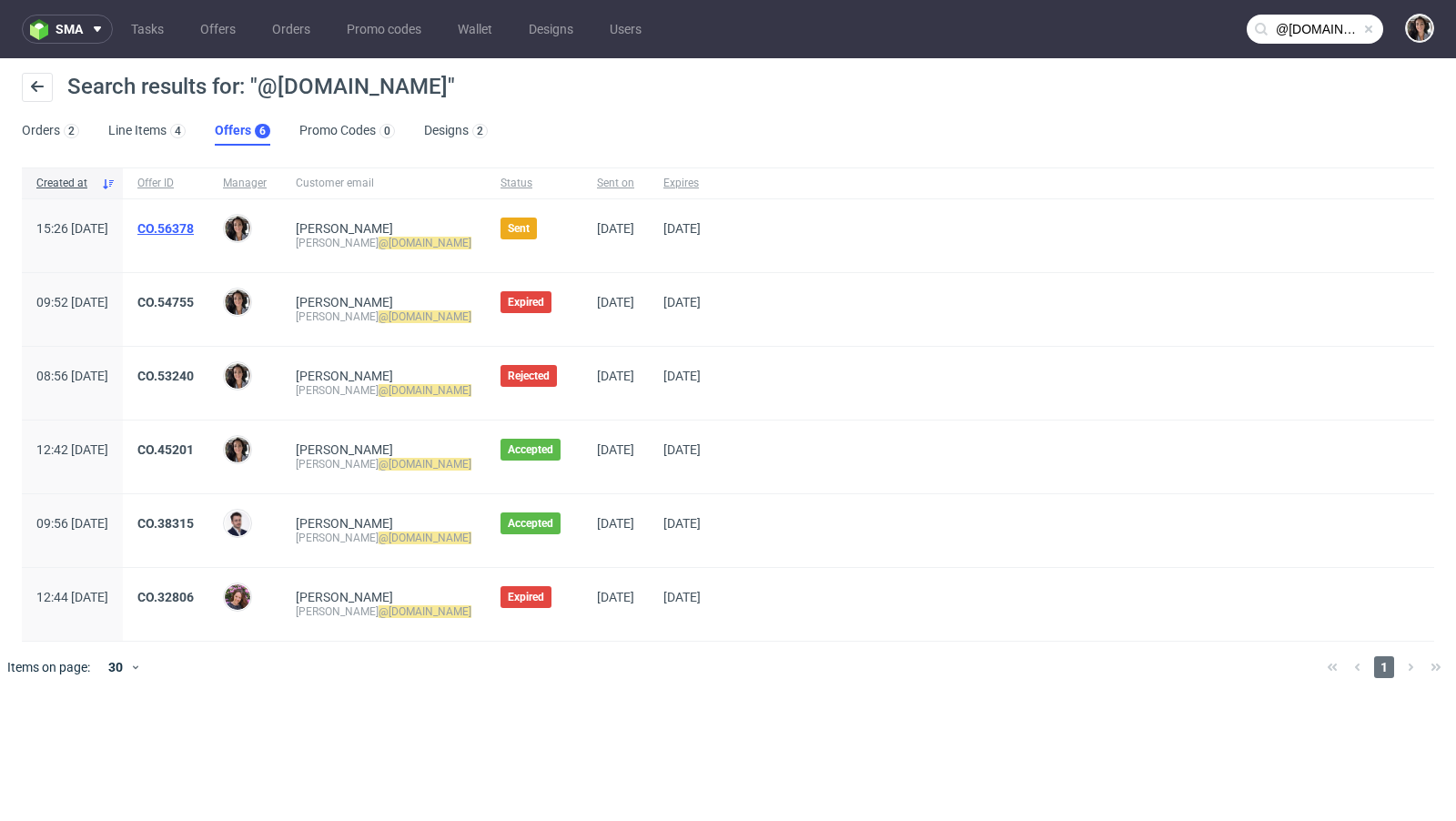
click at [194, 230] on link "CO.56378" at bounding box center [165, 228] width 56 height 15
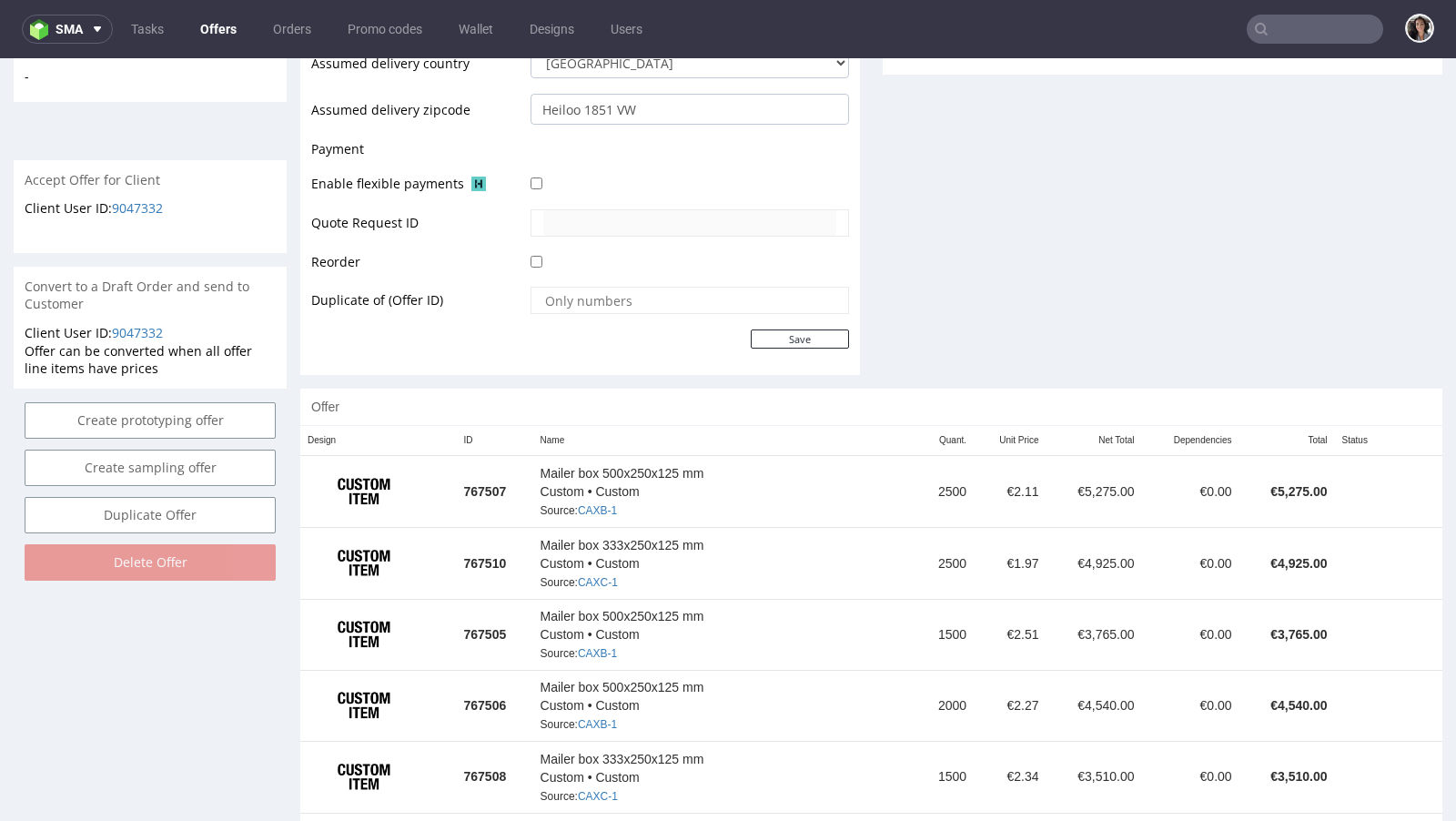
scroll to position [810, 0]
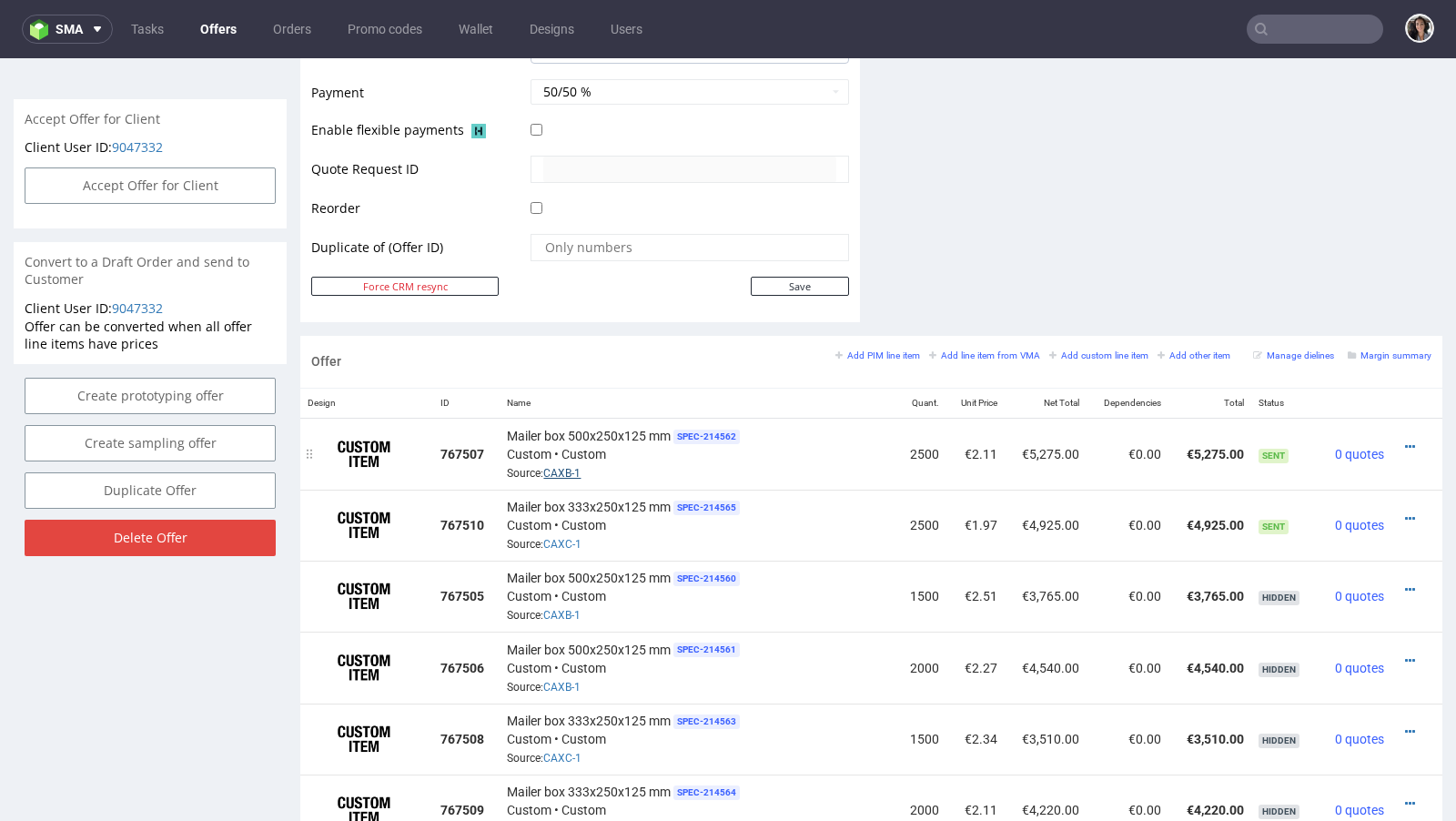
click at [571, 467] on link "CAXB-1" at bounding box center [562, 473] width 37 height 13
click at [563, 538] on link "CAXC-1" at bounding box center [562, 543] width 38 height 13
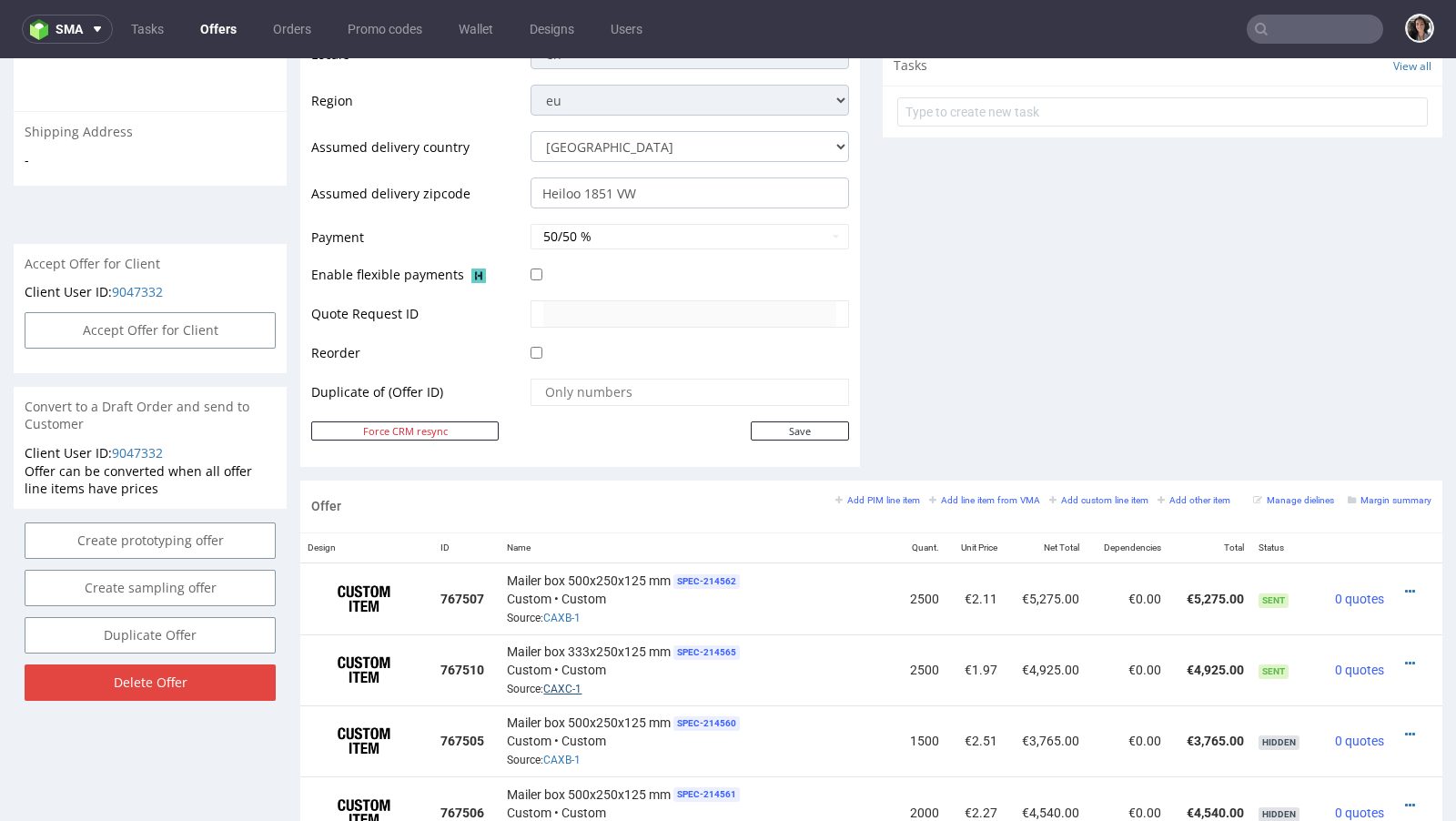
scroll to position [495, 0]
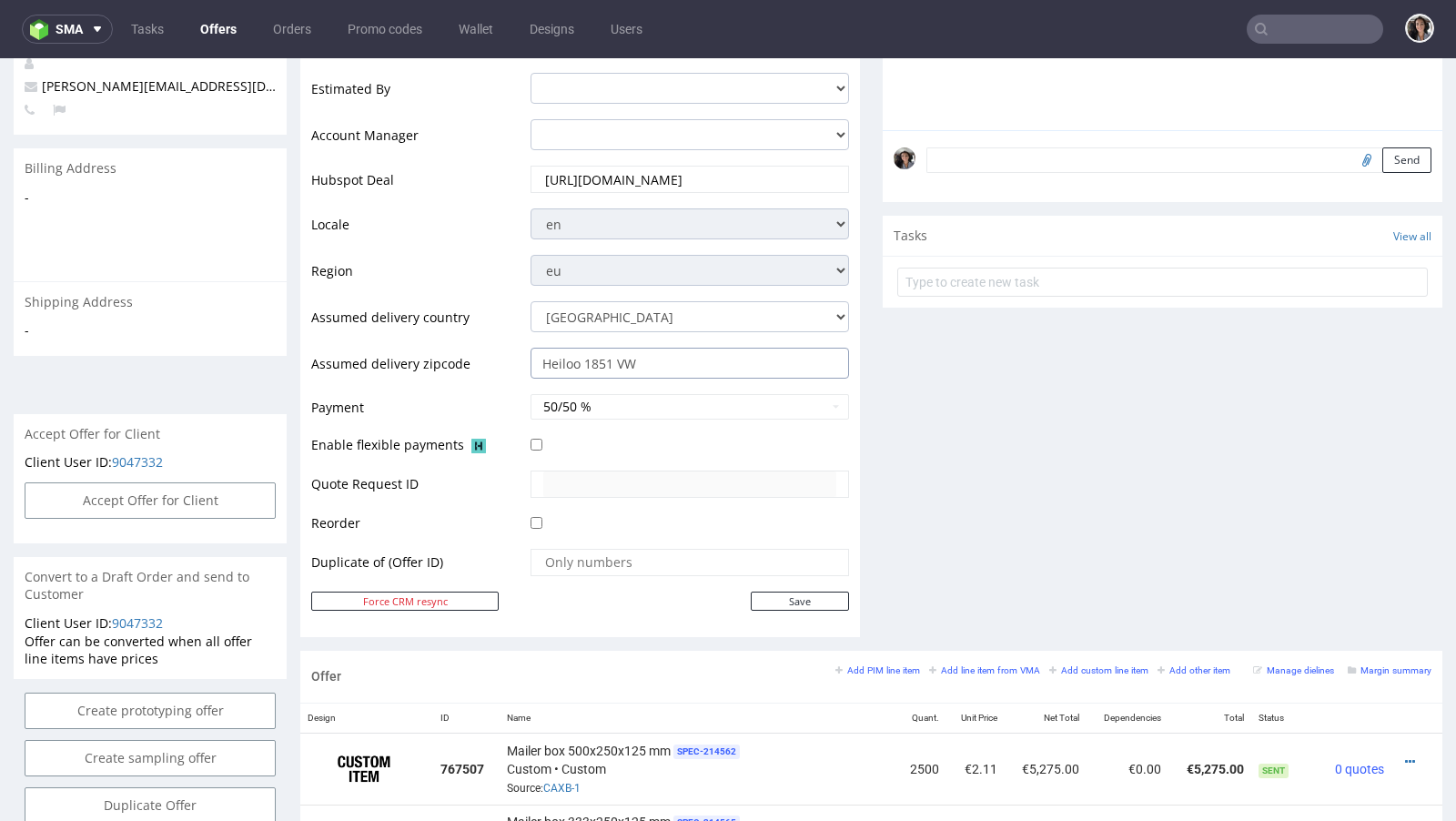
click at [693, 362] on input "Heiloo 1851 VW" at bounding box center [689, 362] width 318 height 31
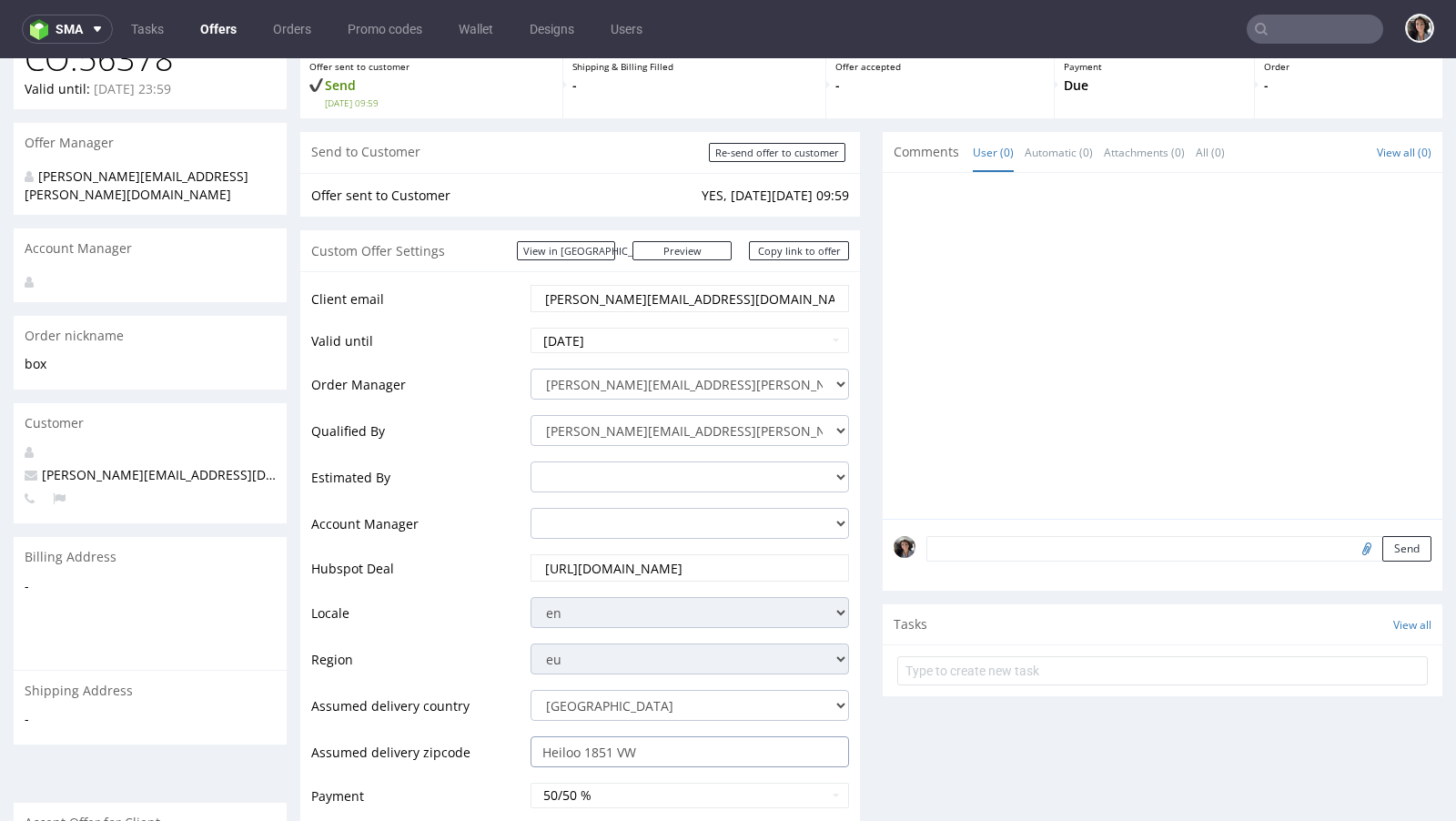
scroll to position [60, 0]
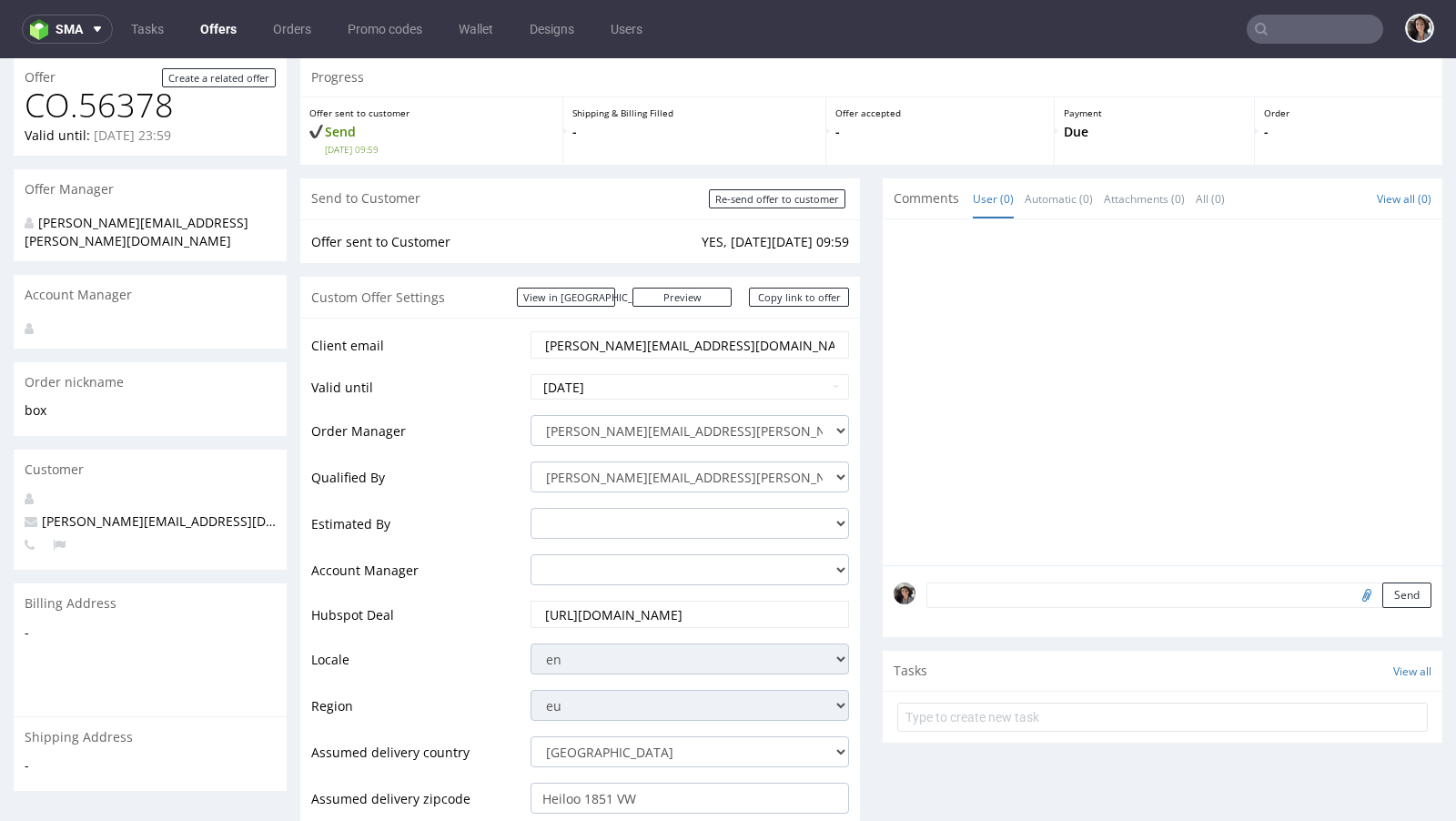
click at [697, 347] on input "mike@cityinabox.nl" at bounding box center [690, 345] width 293 height 26
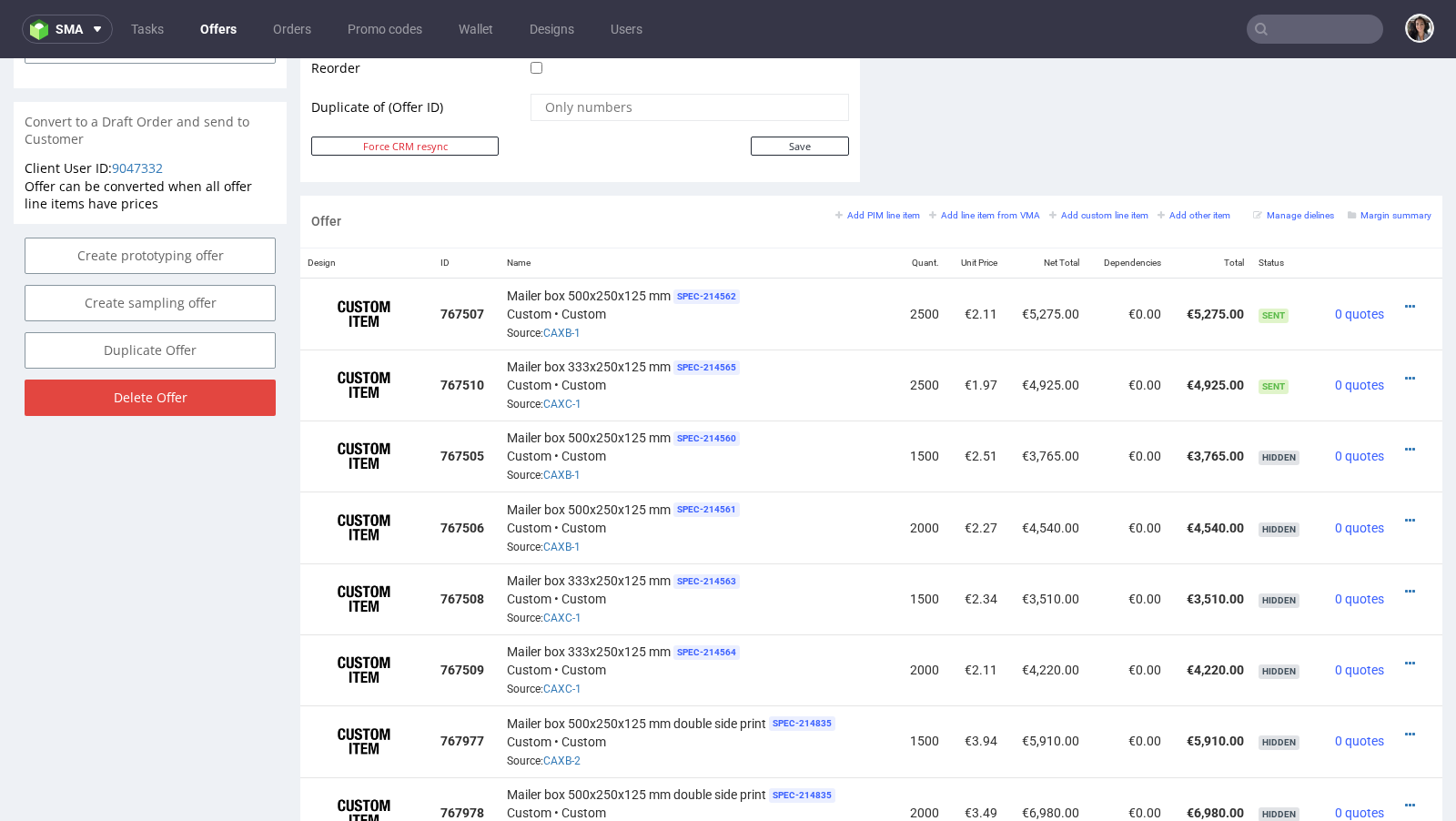
scroll to position [888, 0]
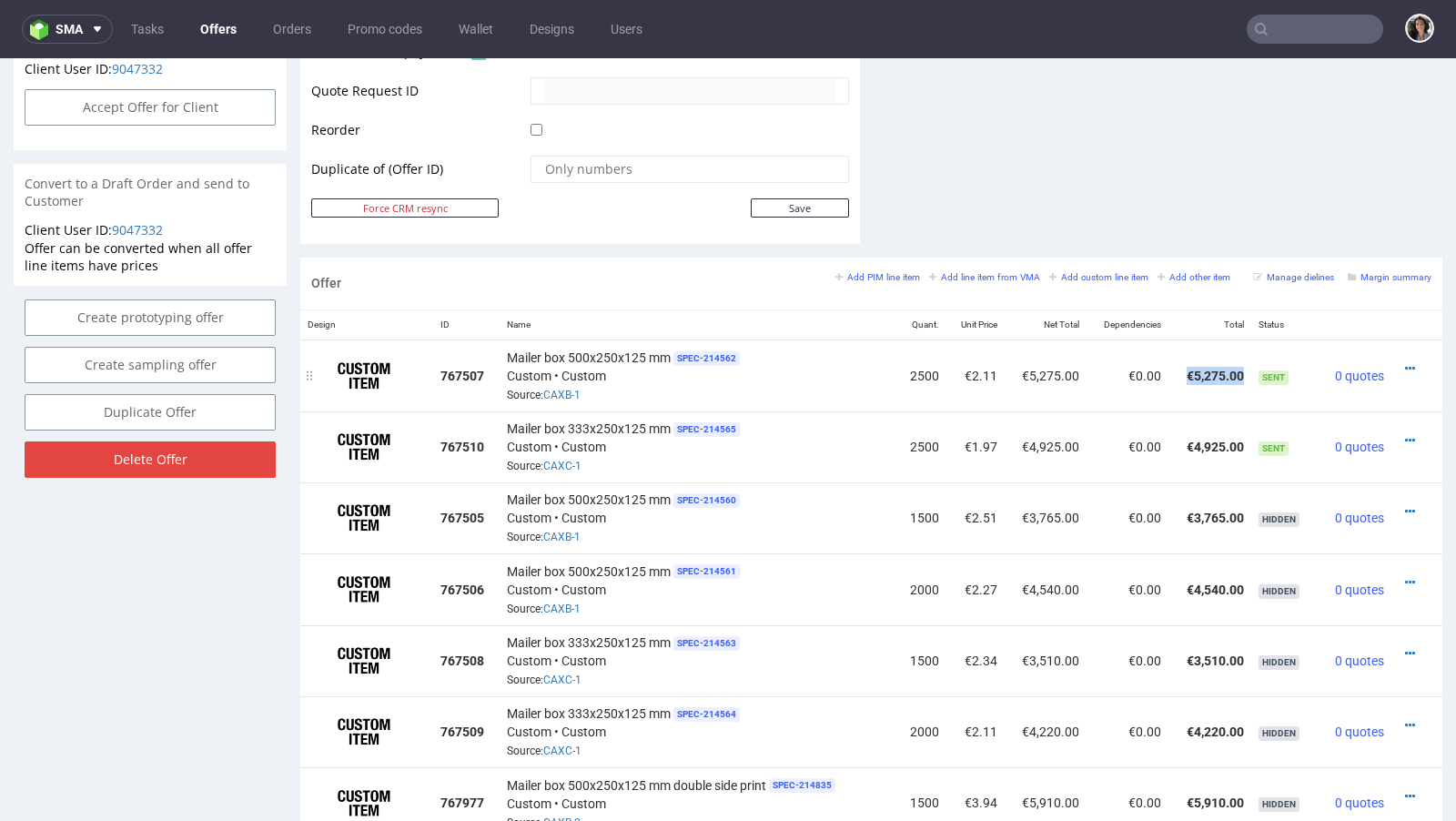
drag, startPoint x: 1232, startPoint y: 366, endPoint x: 1168, endPoint y: 366, distance: 64.0
click at [1169, 366] on td "€5,275.00" at bounding box center [1209, 375] width 82 height 72
copy td "€5,275.00"
click at [1178, 438] on td "€4,925.00" at bounding box center [1209, 447] width 82 height 71
drag, startPoint x: 1233, startPoint y: 437, endPoint x: 1171, endPoint y: 437, distance: 62.0
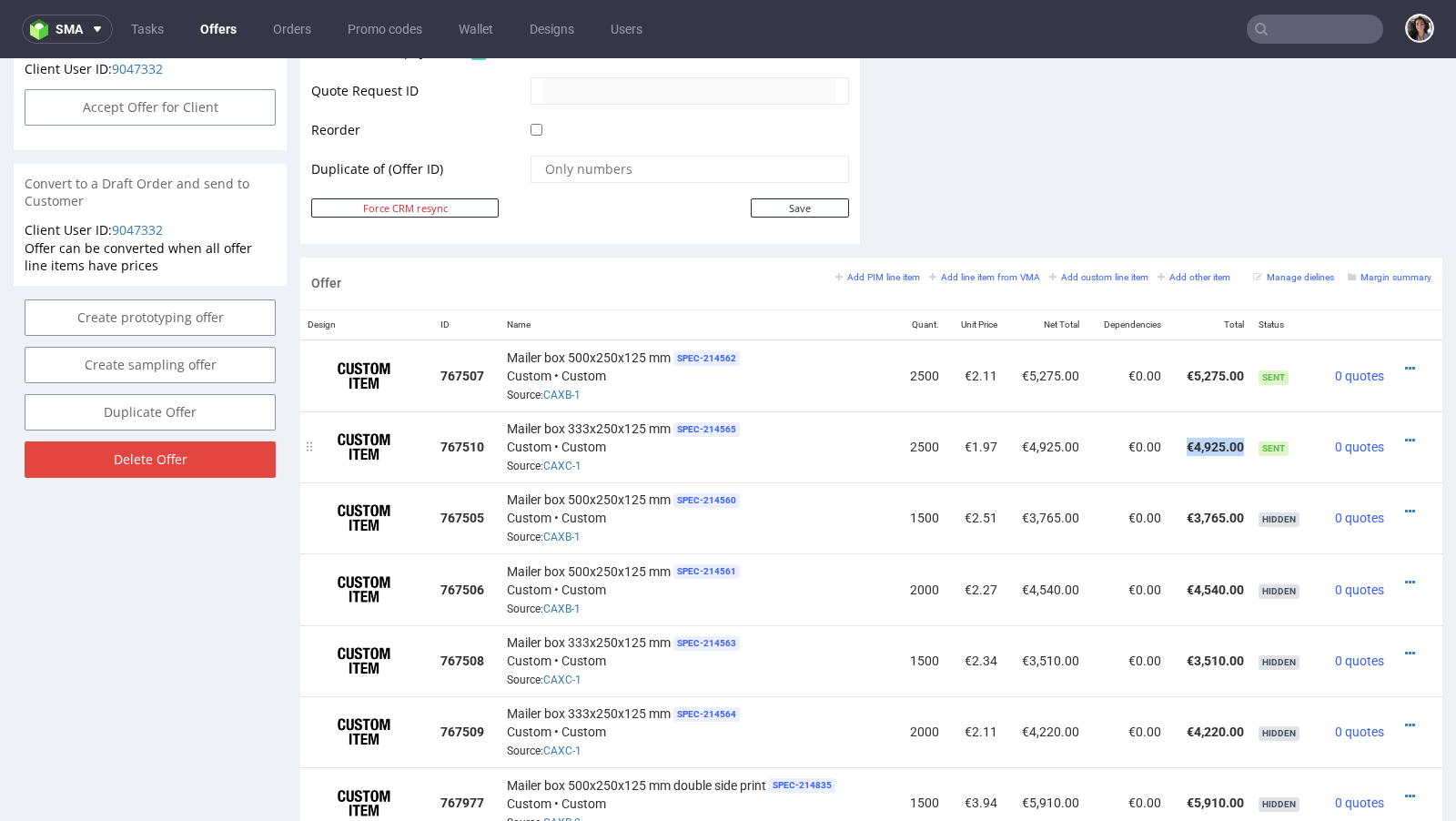
click at [1171, 437] on td "€4,925.00" at bounding box center [1209, 447] width 82 height 71
copy td "€4,925.00"
click at [1405, 362] on icon at bounding box center [1410, 368] width 10 height 13
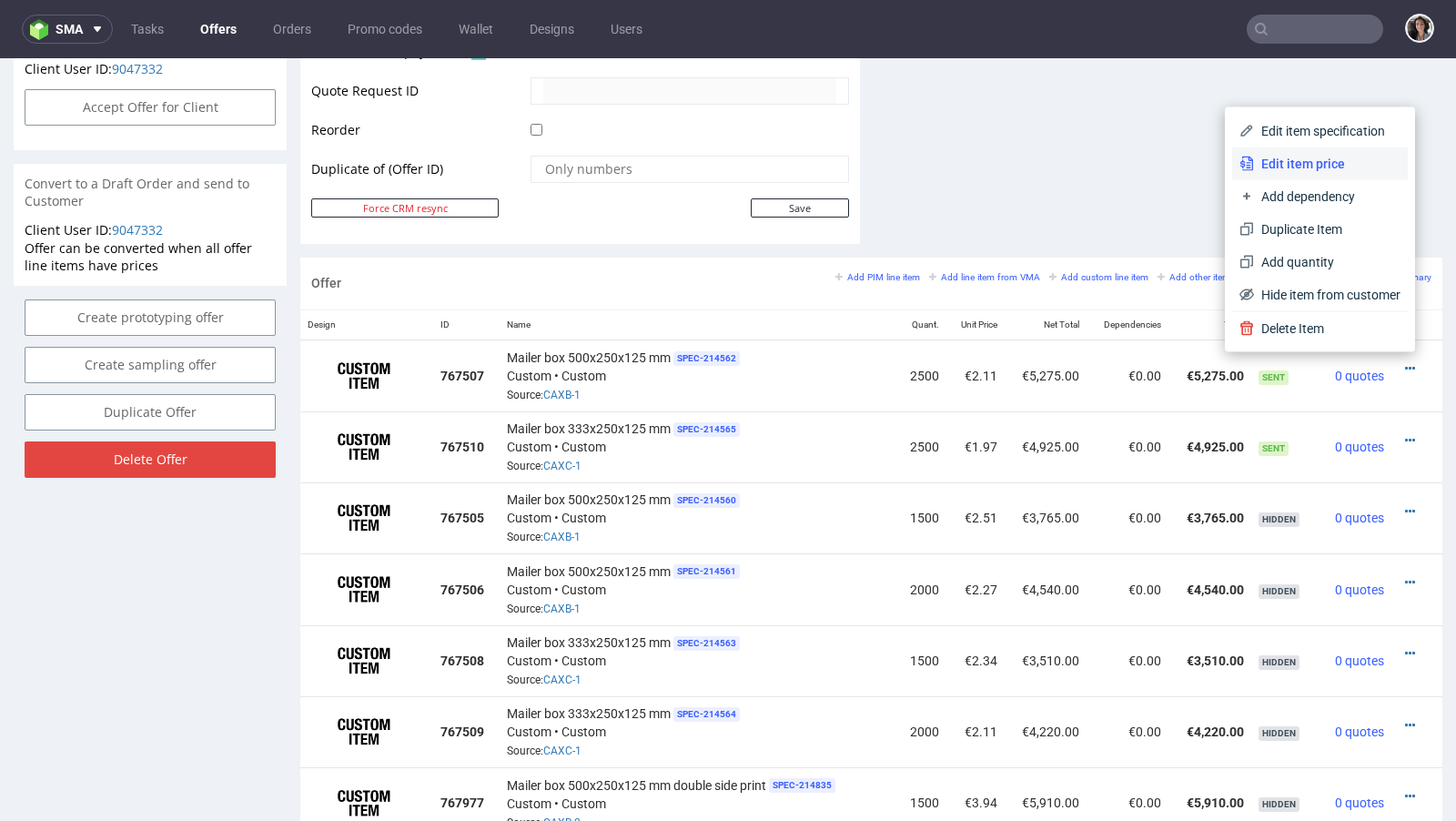
click at [1262, 160] on span "Edit item price" at bounding box center [1327, 163] width 147 height 18
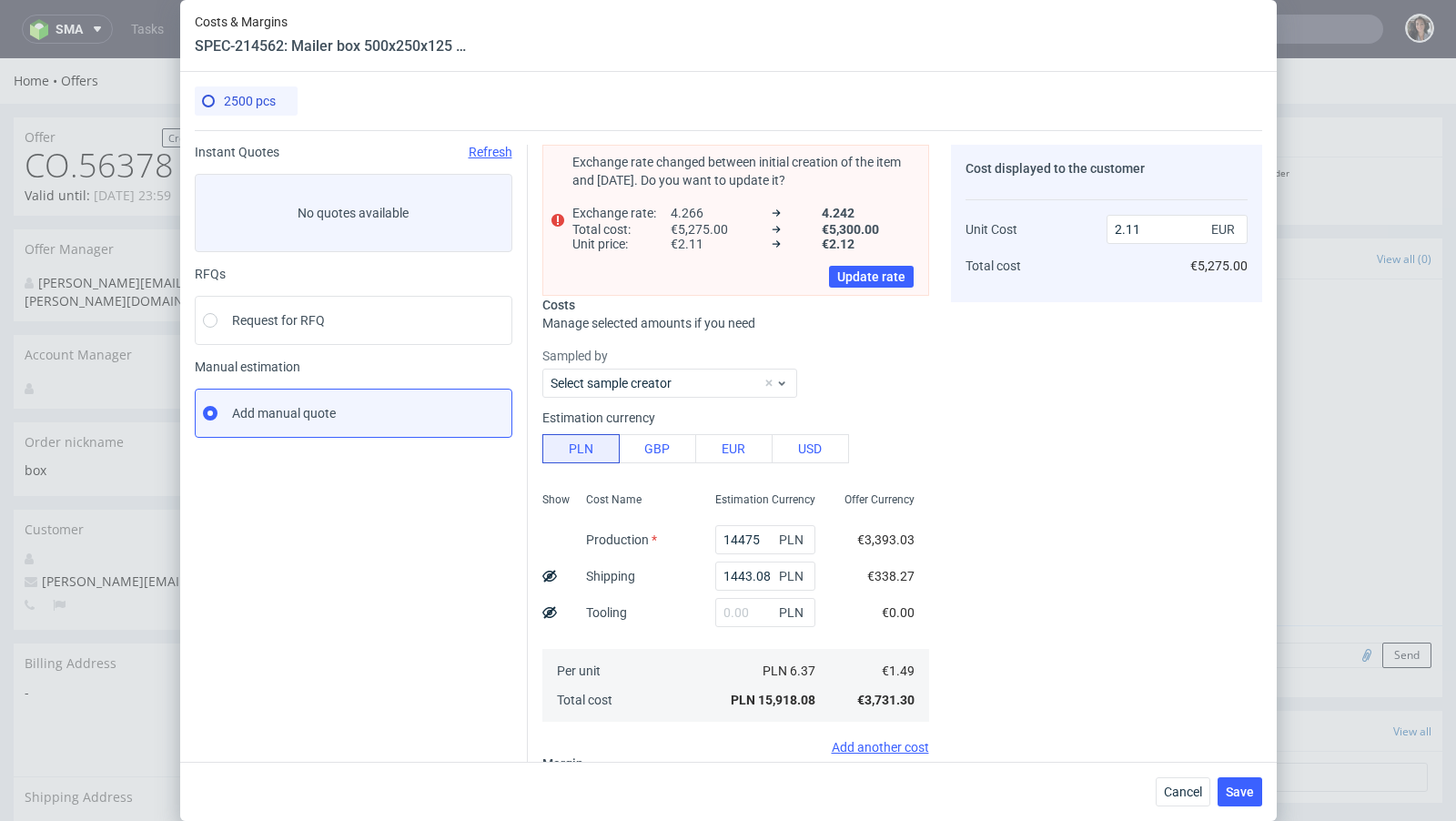
scroll to position [212, 0]
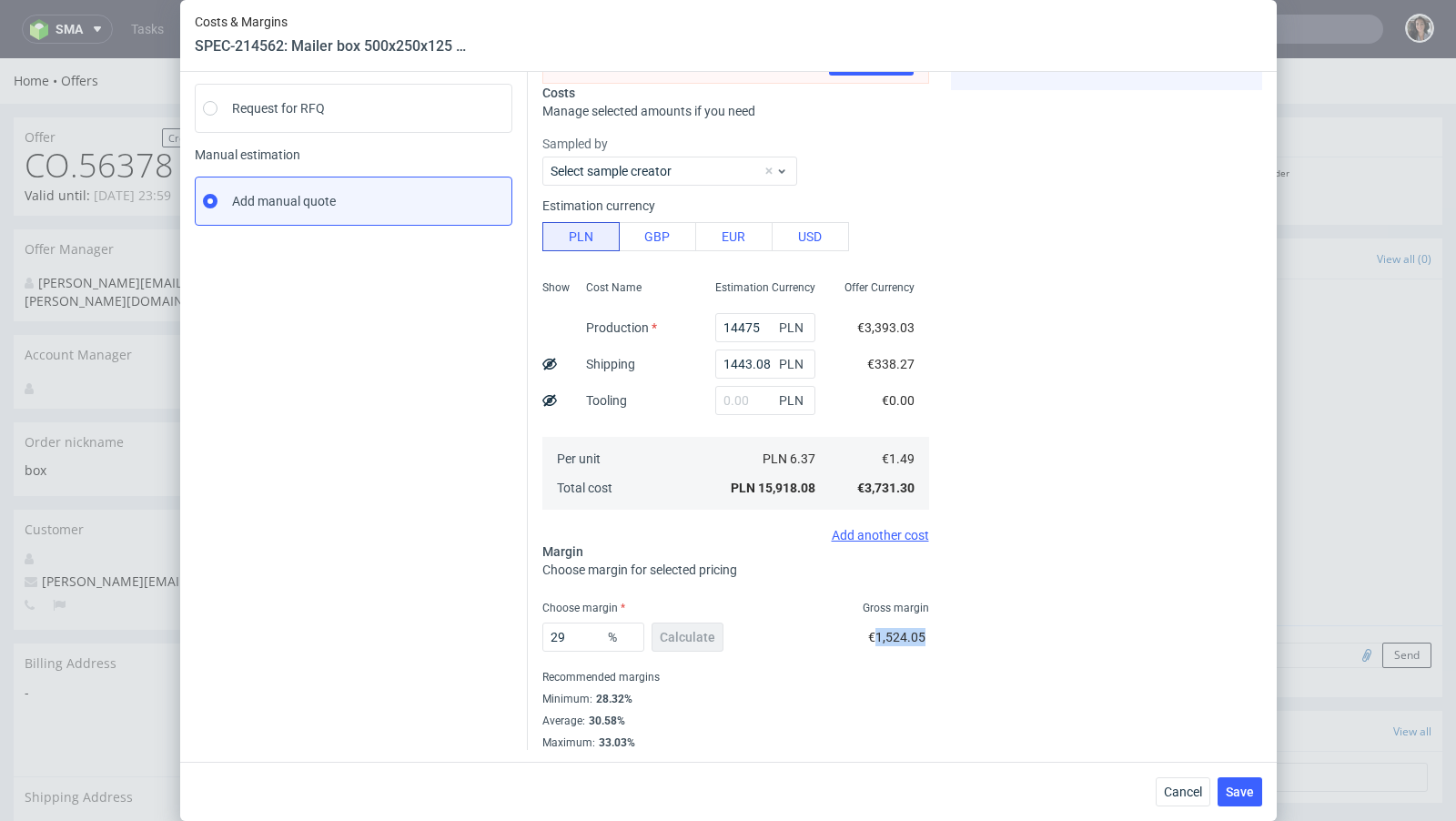
drag, startPoint x: 927, startPoint y: 633, endPoint x: 873, endPoint y: 633, distance: 54.0
click at [873, 633] on div "€1,524.05" at bounding box center [899, 641] width 61 height 51
copy span "1,524.05"
click at [1160, 802] on button "Cancel" at bounding box center [1182, 791] width 54 height 30
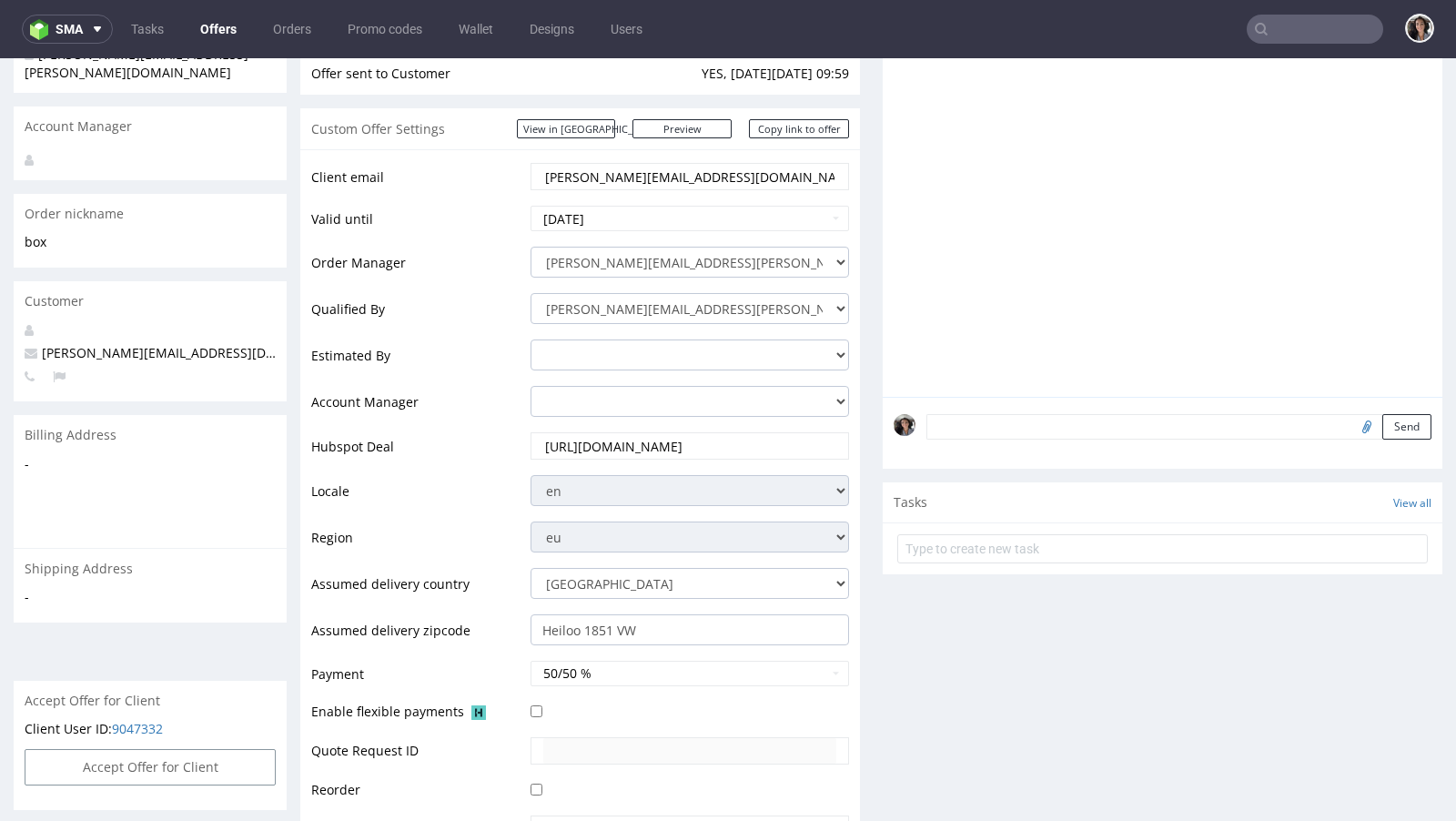
scroll to position [731, 0]
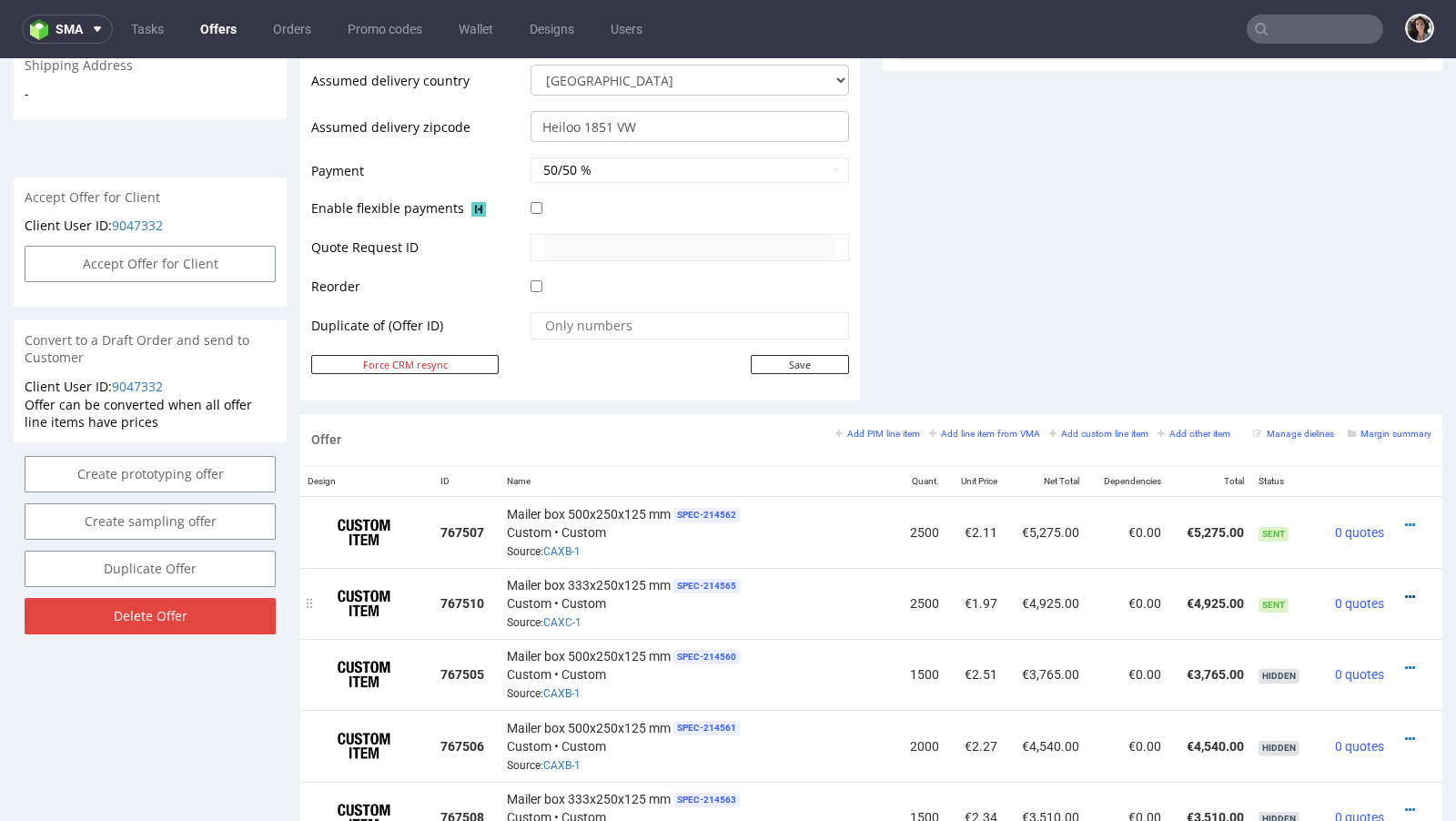
click at [1405, 591] on icon at bounding box center [1410, 597] width 10 height 13
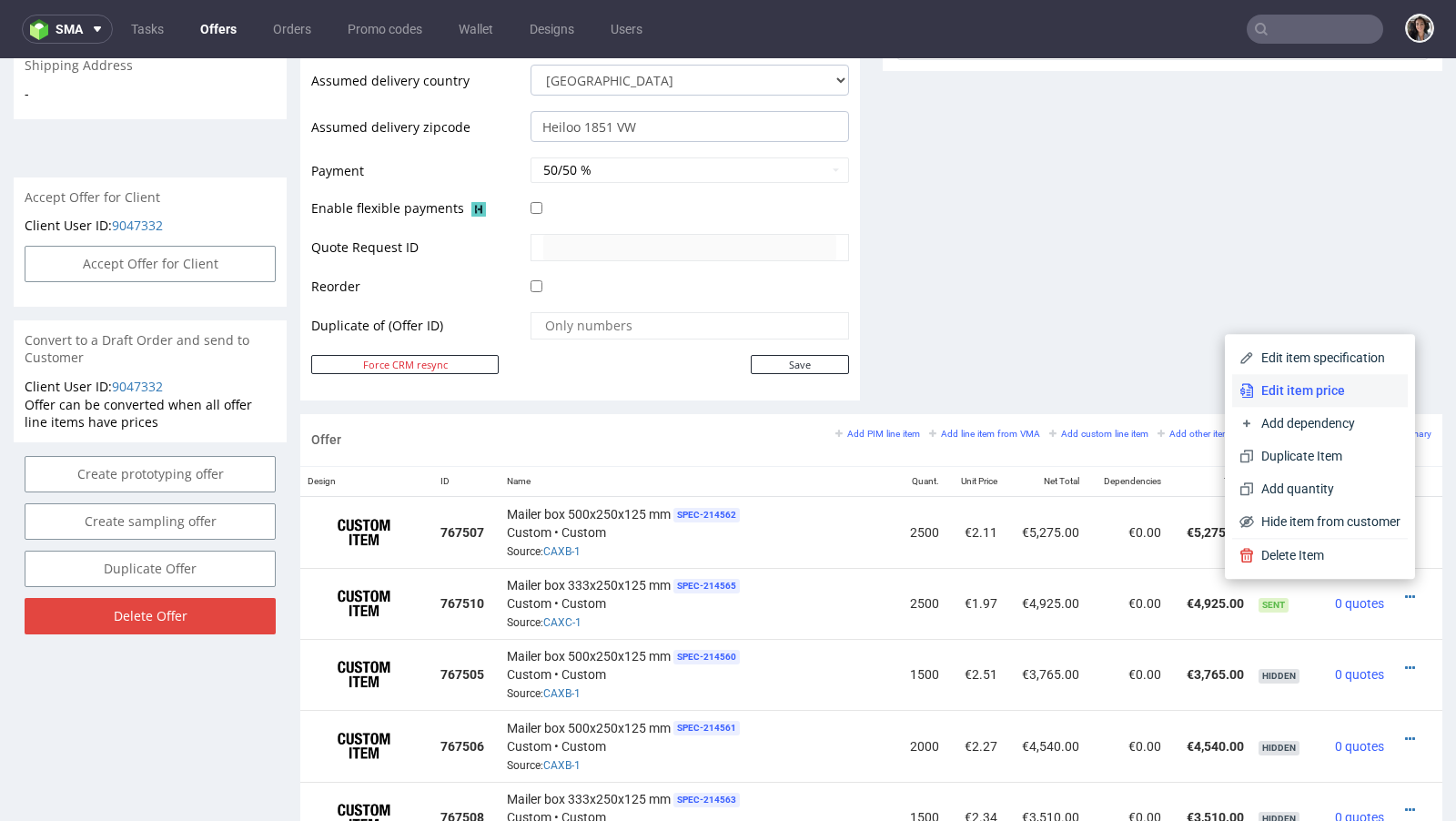
click at [1290, 393] on span "Edit item price" at bounding box center [1327, 390] width 147 height 18
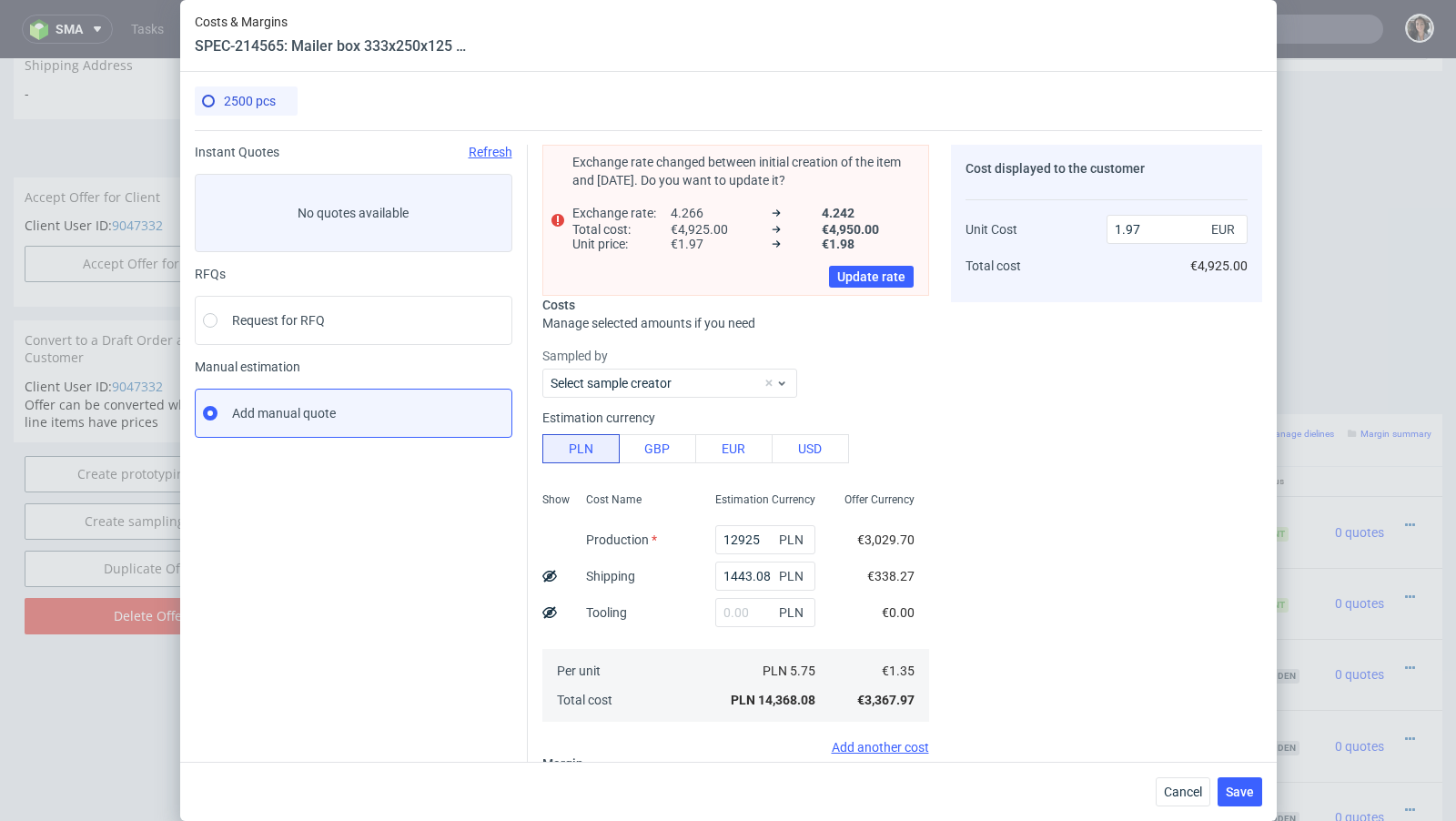
scroll to position [263, 0]
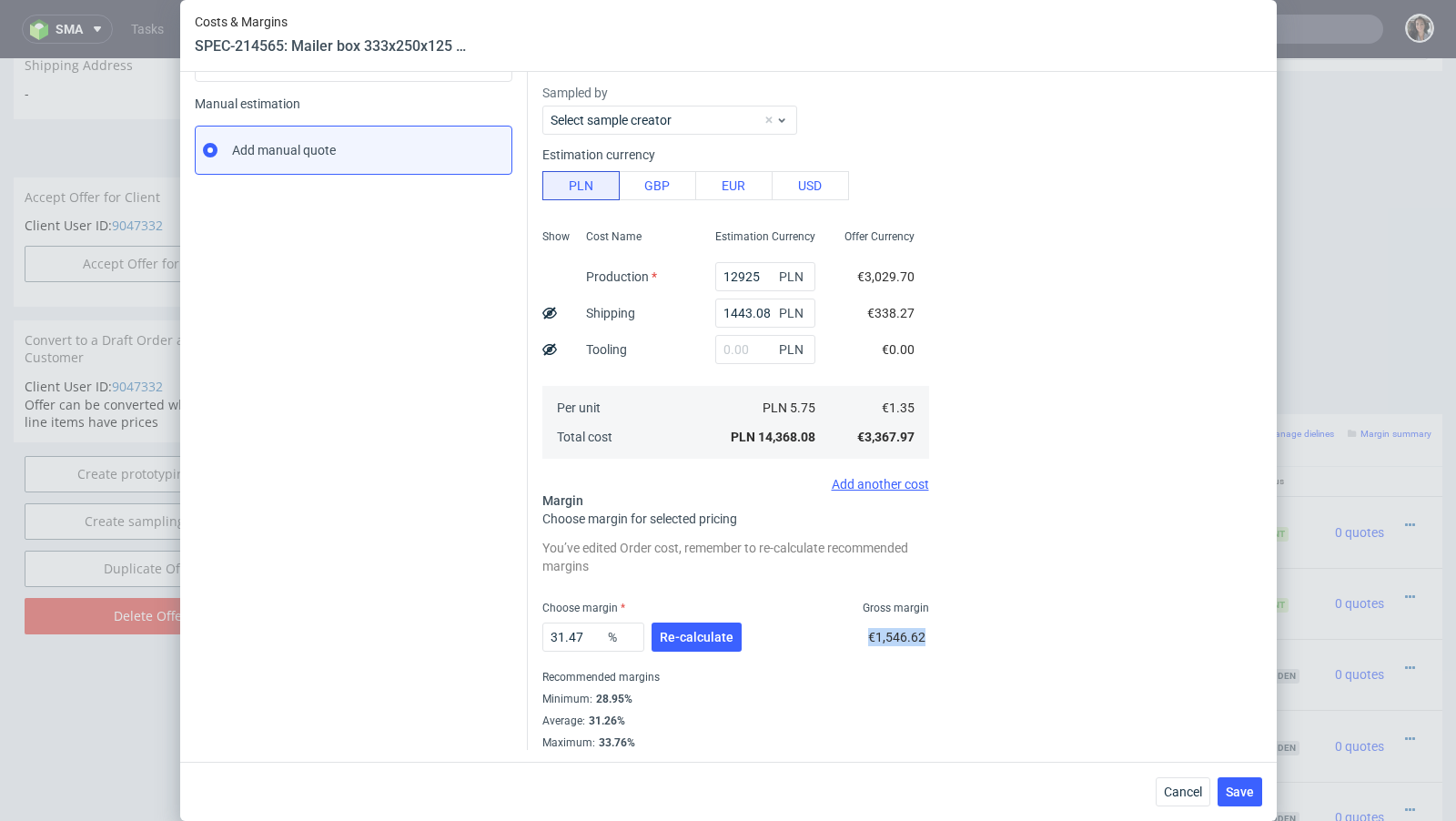
drag, startPoint x: 928, startPoint y: 631, endPoint x: 860, endPoint y: 631, distance: 68.0
click at [860, 631] on div "Exchange rate changed between initial creation of the item and today. Do you wa…" at bounding box center [895, 308] width 734 height 882
copy span "€1,546.62"
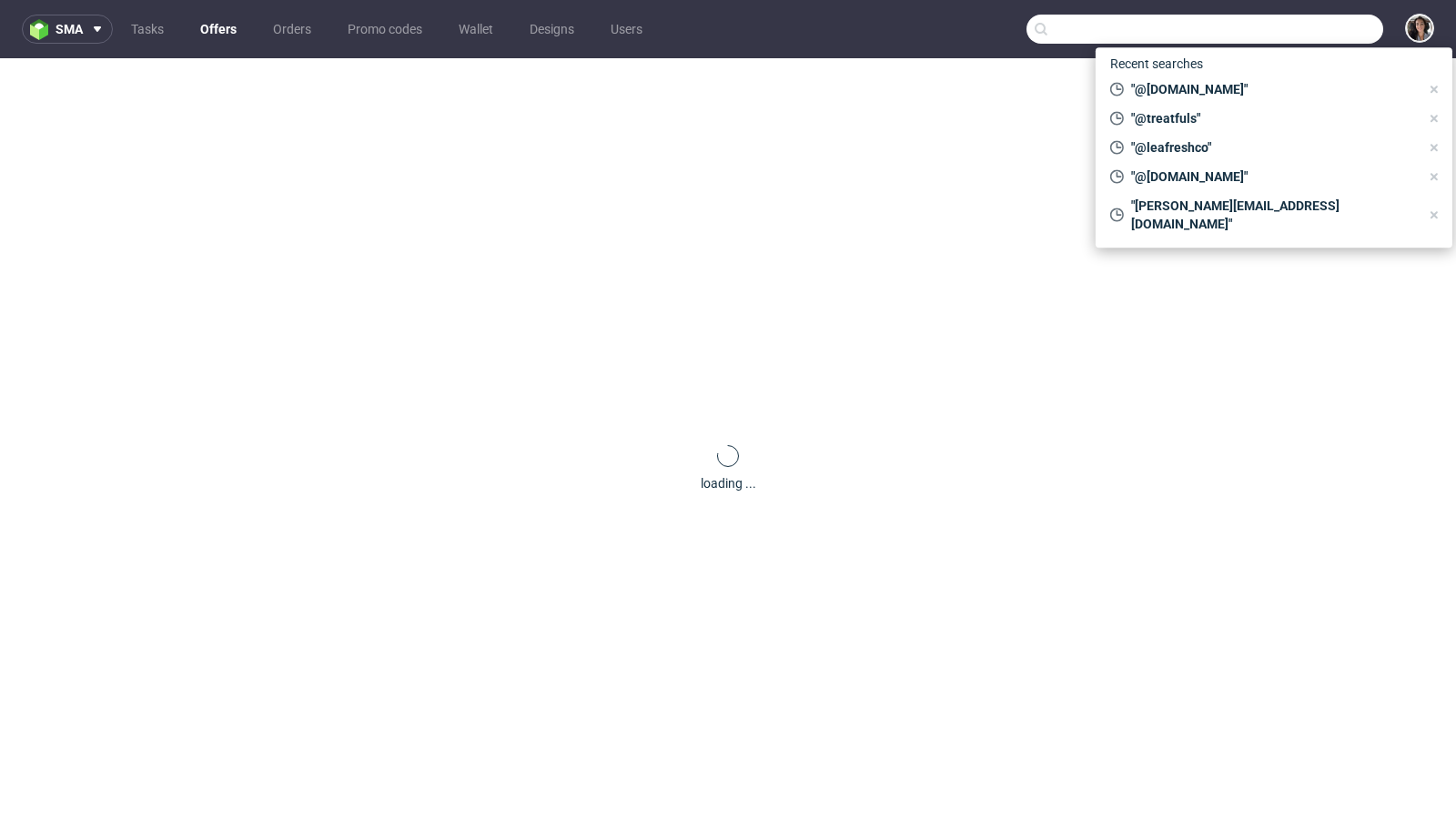
click at [1326, 18] on input "text" at bounding box center [1204, 30] width 356 height 30
paste input "[EMAIL_ADDRESS][DOMAIN_NAME]"
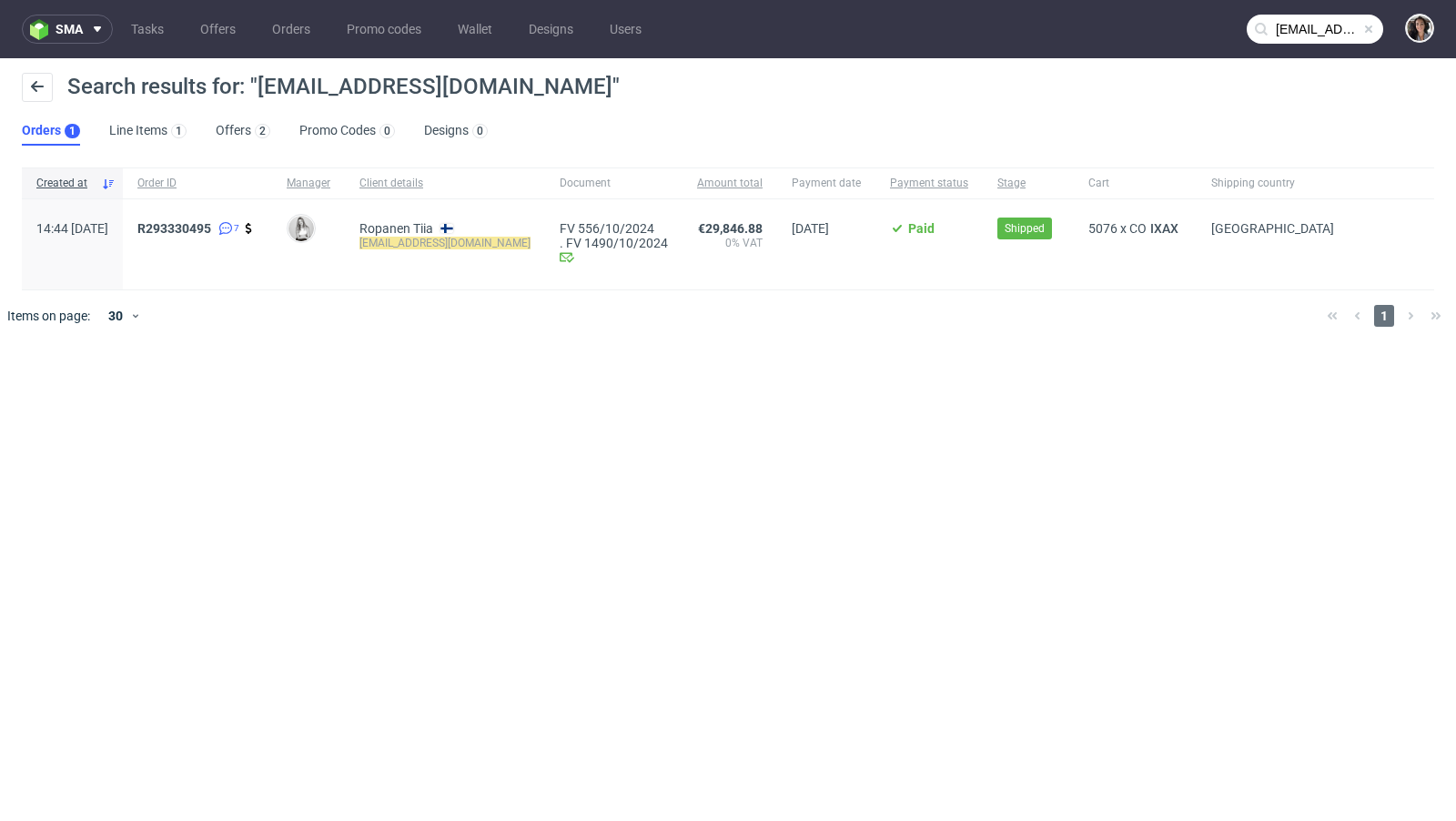
click at [1279, 39] on input "[EMAIL_ADDRESS][DOMAIN_NAME]" at bounding box center [1314, 30] width 137 height 30
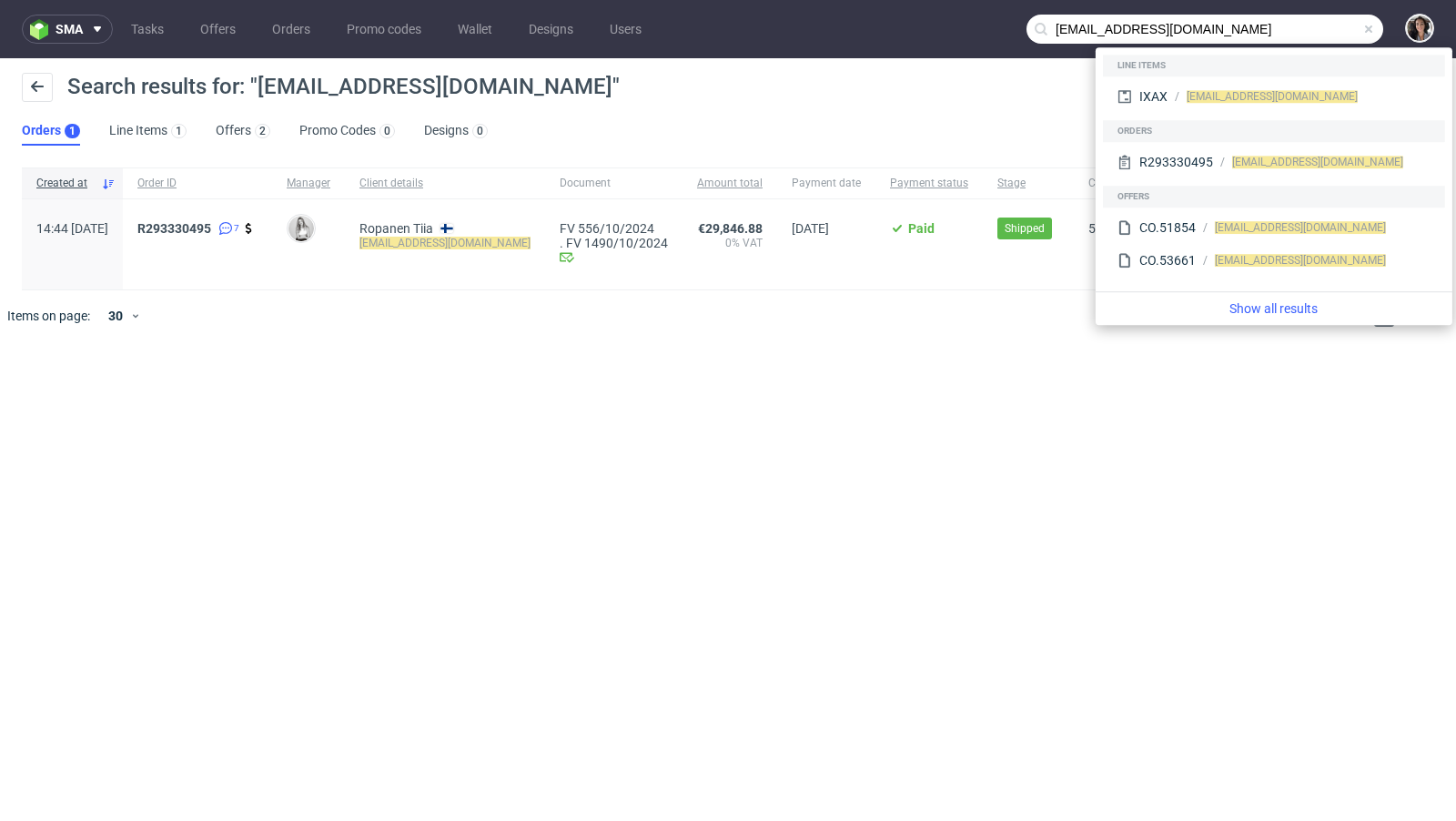
drag, startPoint x: 1124, startPoint y: 31, endPoint x: 1003, endPoint y: 30, distance: 121.0
click at [1003, 30] on nav "sma Tasks Offers Orders Promo codes Wallet Designs Users [EMAIL_ADDRESS][DOMAIN…" at bounding box center [728, 29] width 1456 height 58
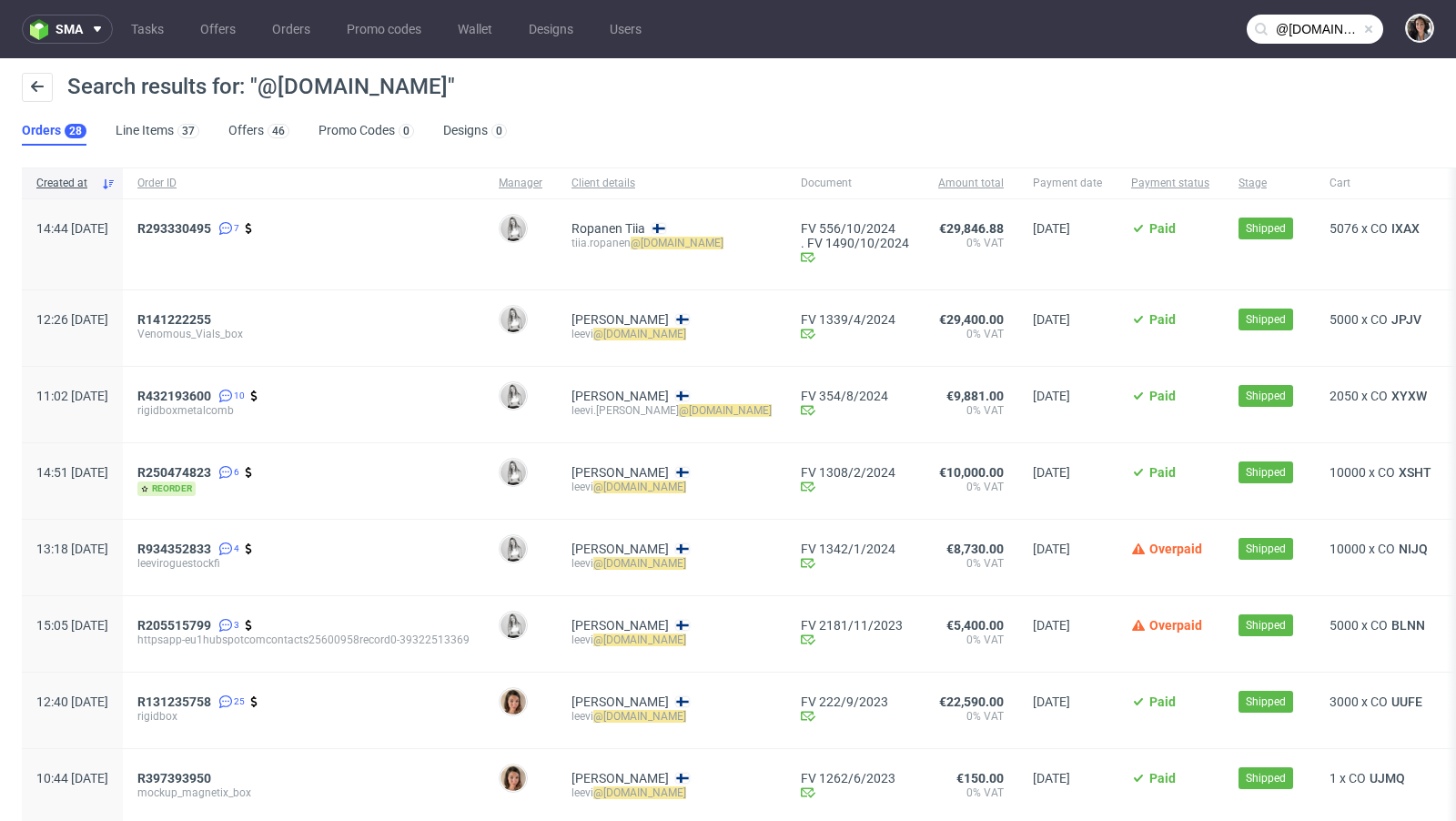
click at [1315, 28] on input "@[DOMAIN_NAME]" at bounding box center [1314, 30] width 137 height 30
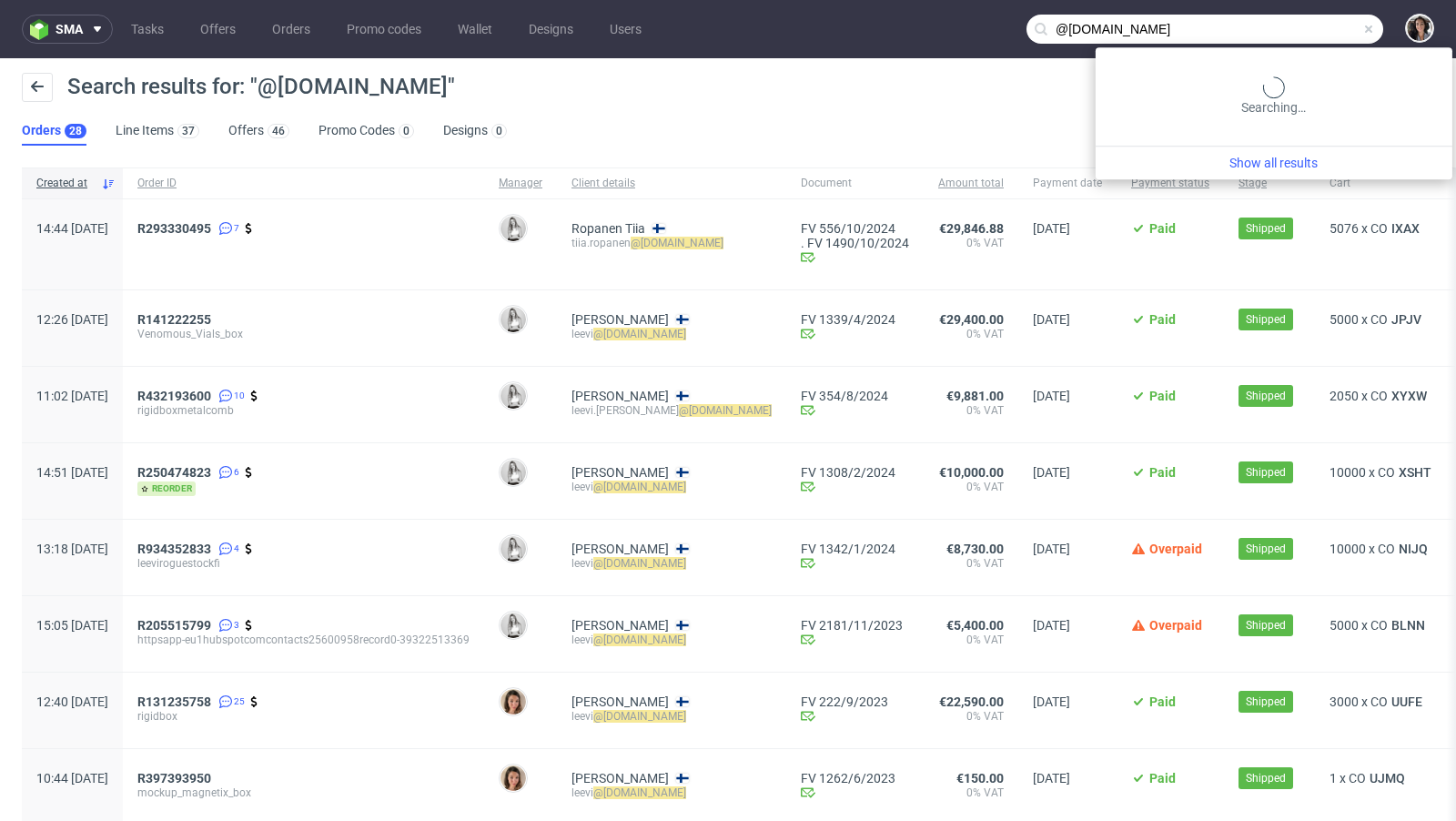
click at [1315, 28] on input "@[DOMAIN_NAME]" at bounding box center [1204, 30] width 356 height 30
paste input "[EMAIL_ADDRESS][DOMAIN_NAME]"
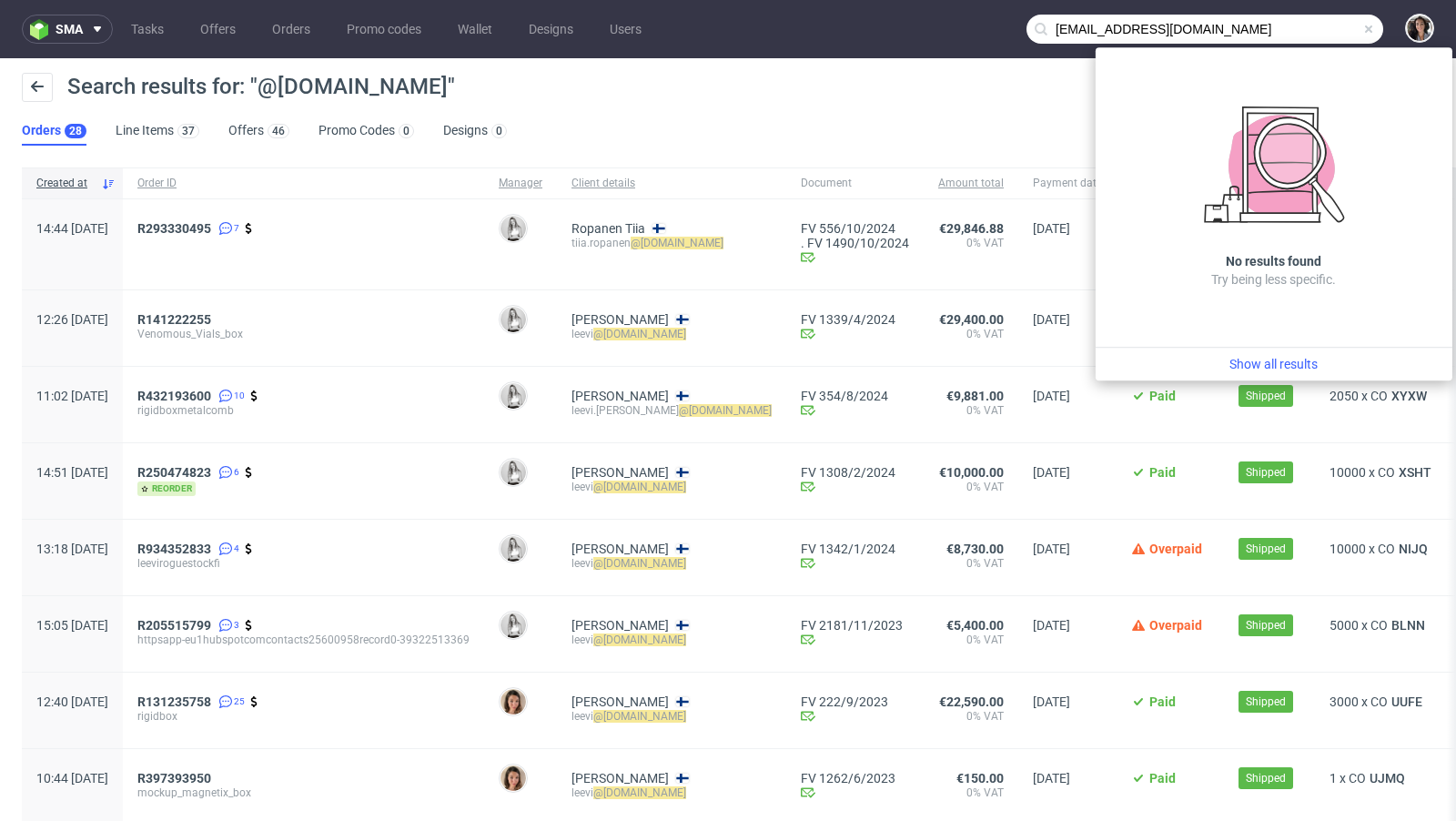
drag, startPoint x: 1095, startPoint y: 30, endPoint x: 998, endPoint y: 21, distance: 97.4
click at [998, 21] on nav "sma Tasks Offers Orders Promo codes Wallet Designs Users [EMAIL_ADDRESS][DOMAIN…" at bounding box center [728, 29] width 1456 height 58
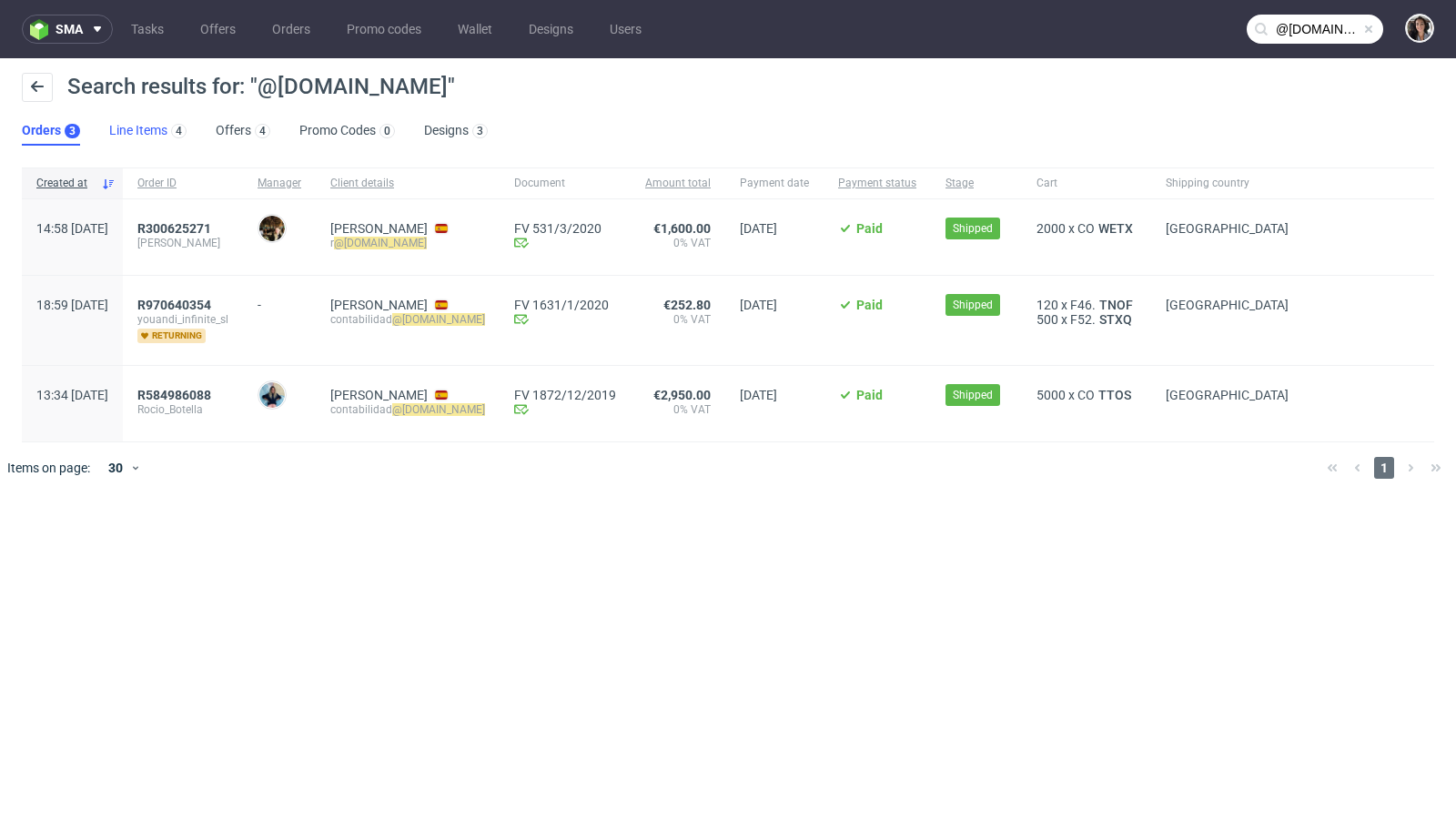
click at [162, 122] on link "Line Items 4" at bounding box center [148, 131] width 78 height 30
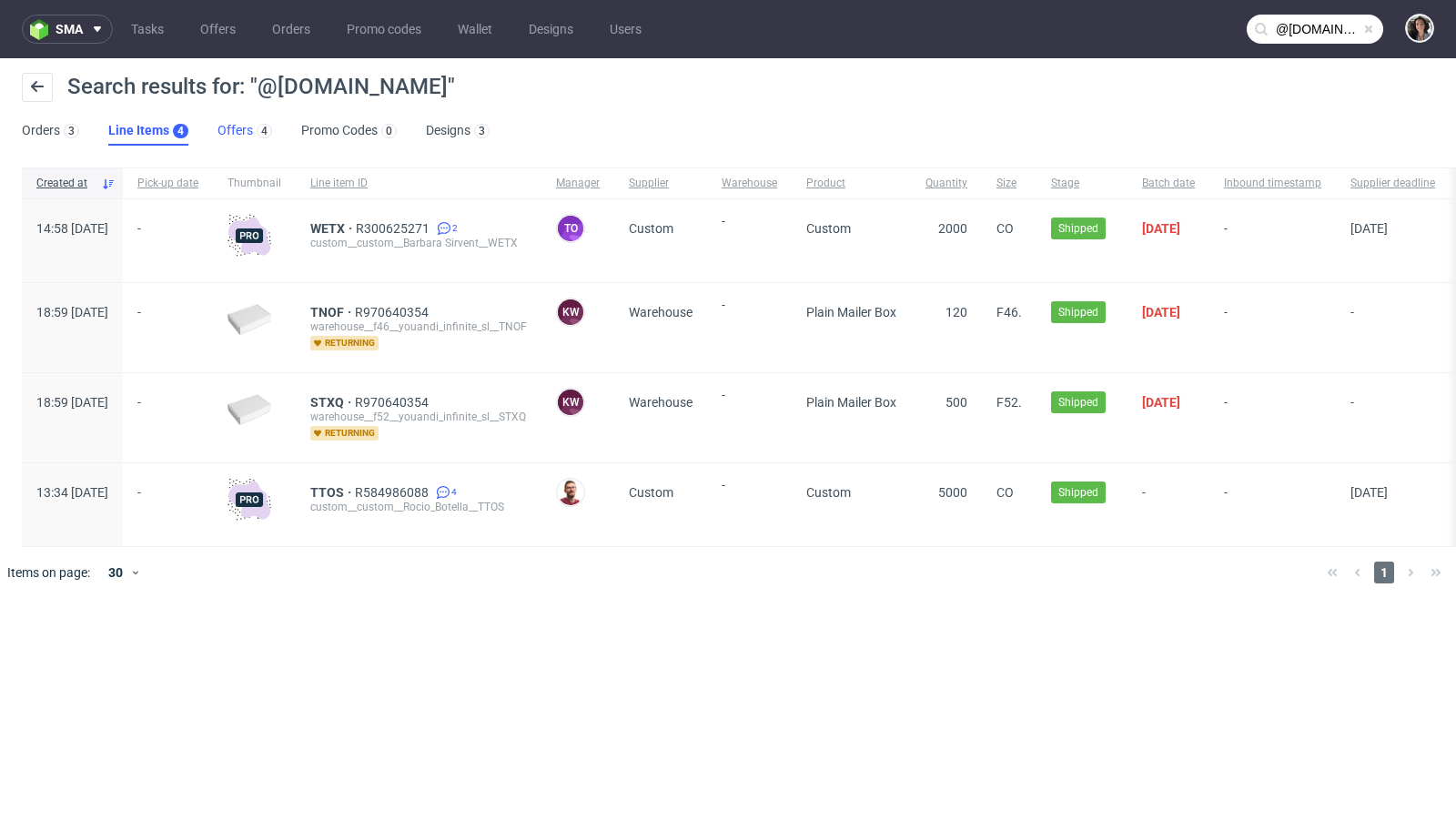
click at [228, 130] on link "Offers 4" at bounding box center [244, 131] width 54 height 30
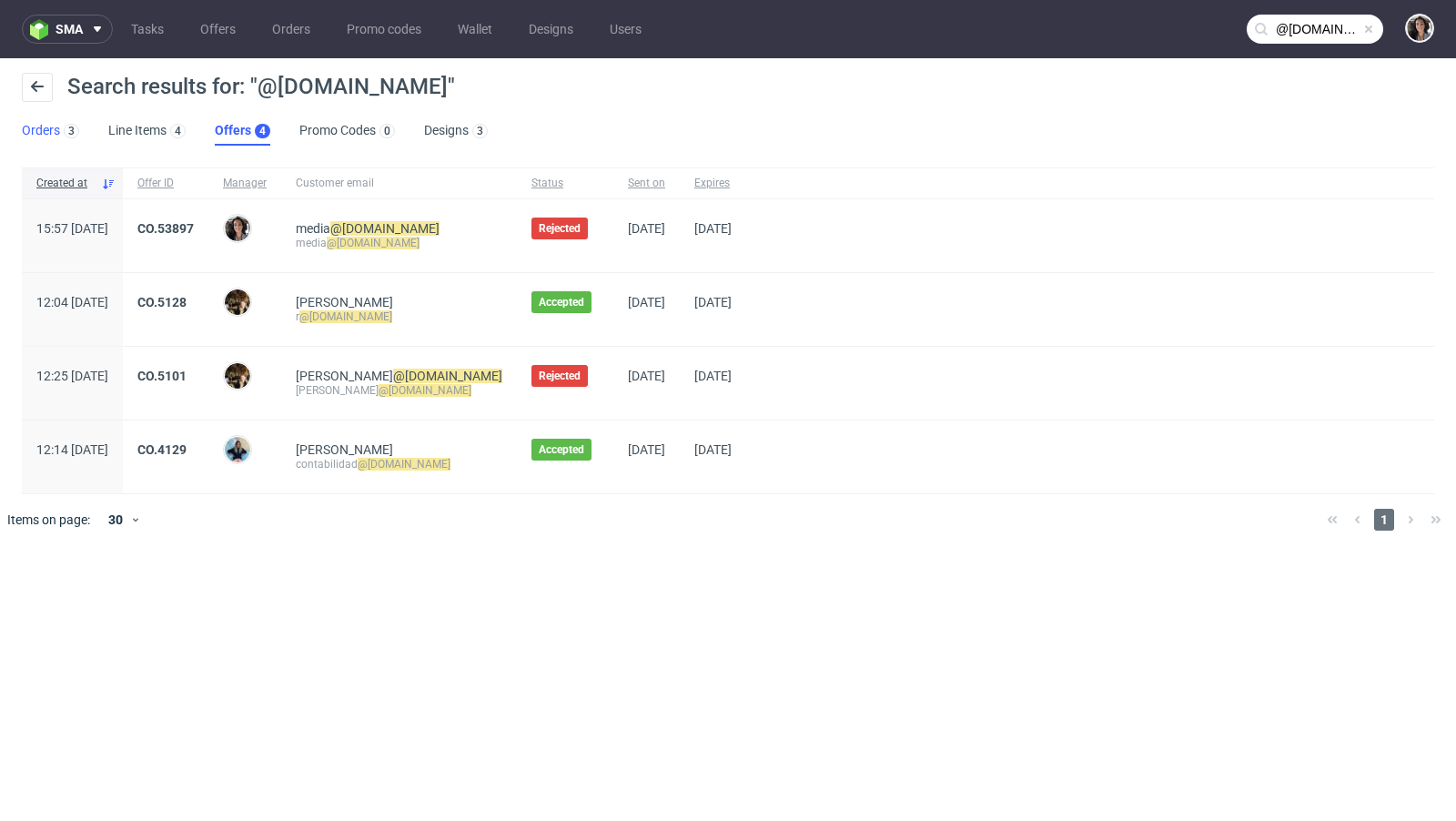
click at [52, 138] on link "Orders 3" at bounding box center [50, 131] width 57 height 30
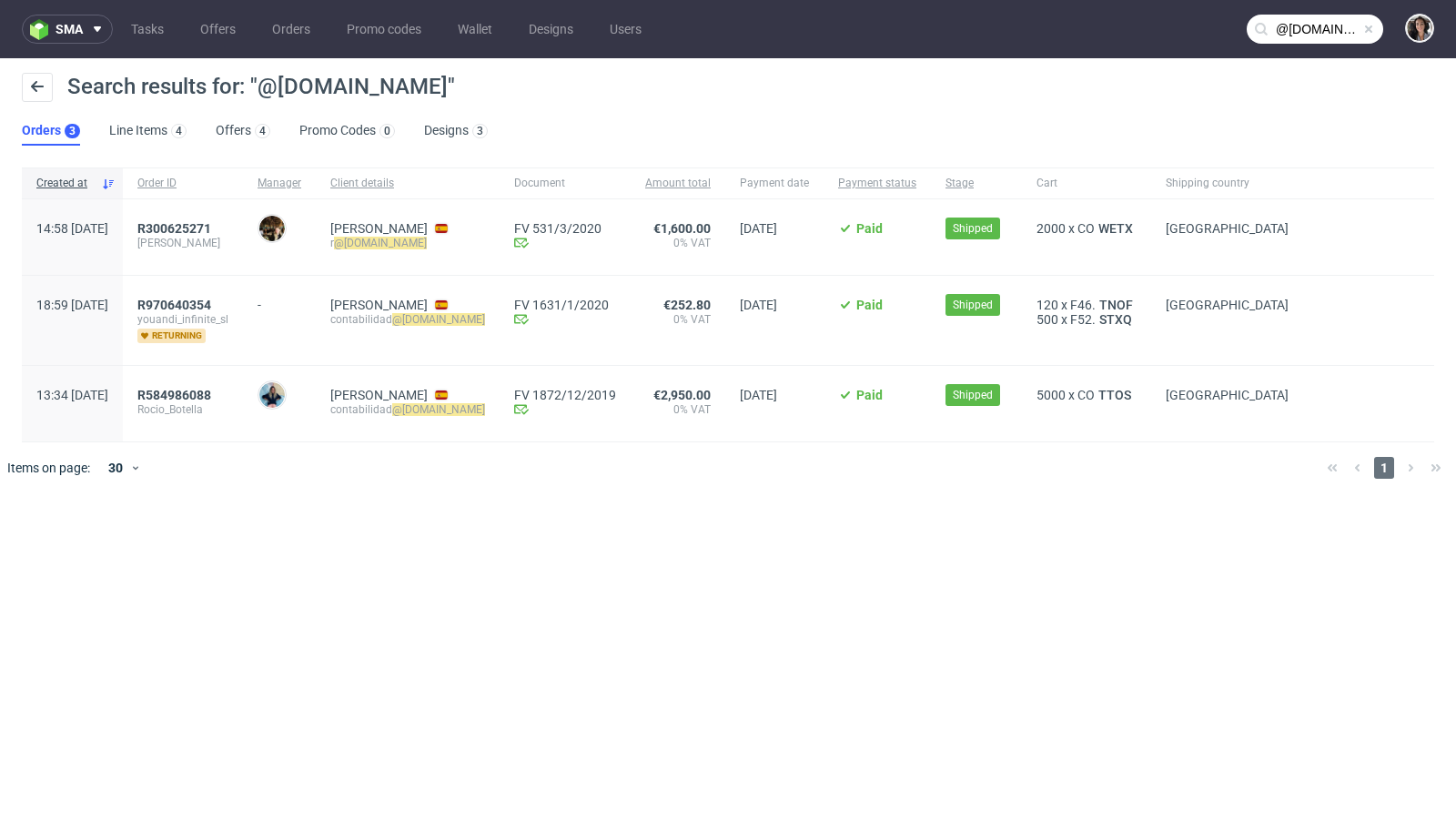
click at [1315, 9] on nav "sma Tasks Offers Orders Promo codes Wallet Designs Users @the-are.com" at bounding box center [728, 29] width 1456 height 58
click at [1315, 33] on input "@the-are.com" at bounding box center [1314, 30] width 137 height 30
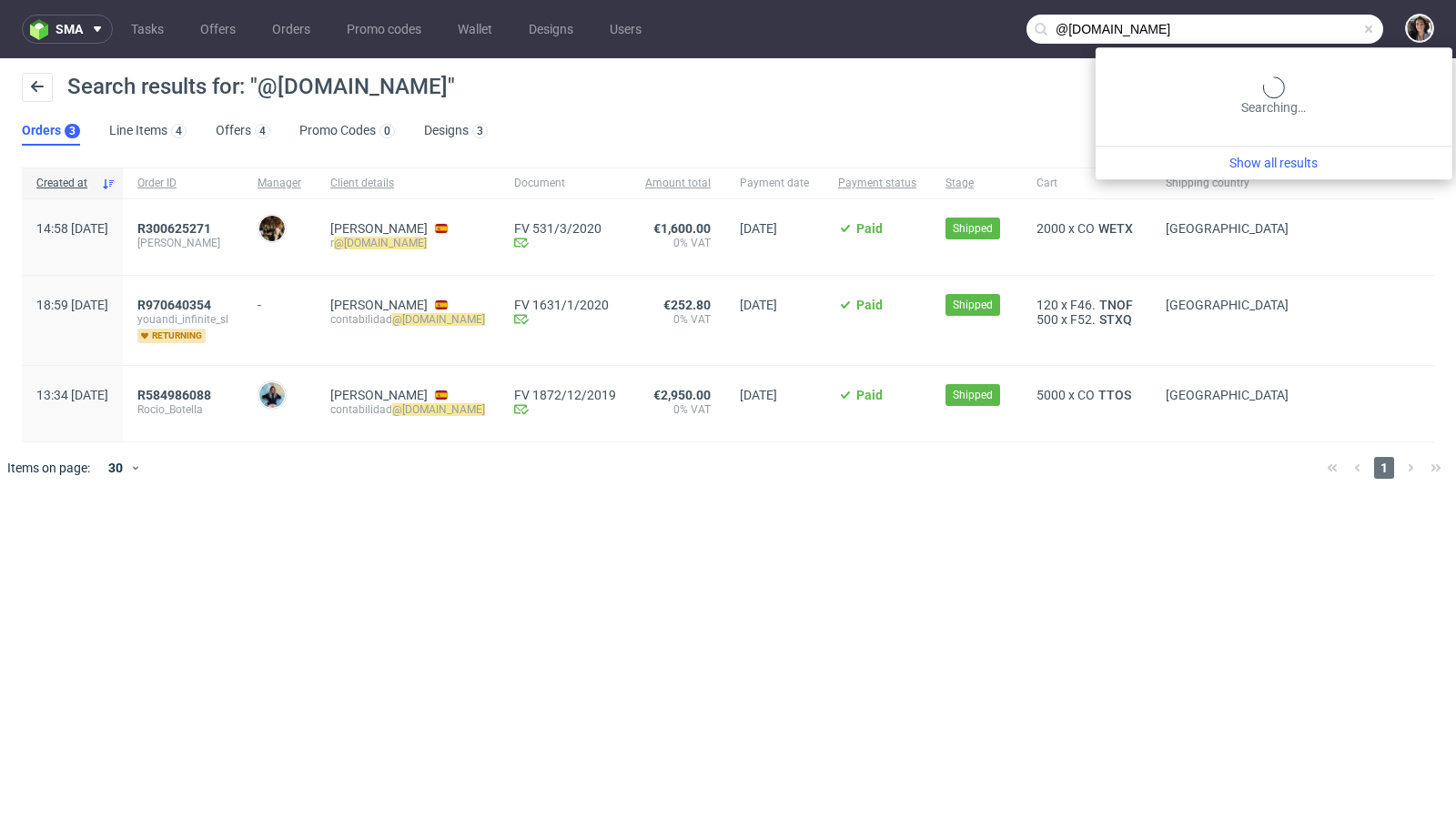
click at [1315, 33] on input "@the-are.com" at bounding box center [1204, 30] width 356 height 30
paste input "anthony.memeh@ckdcent.com"
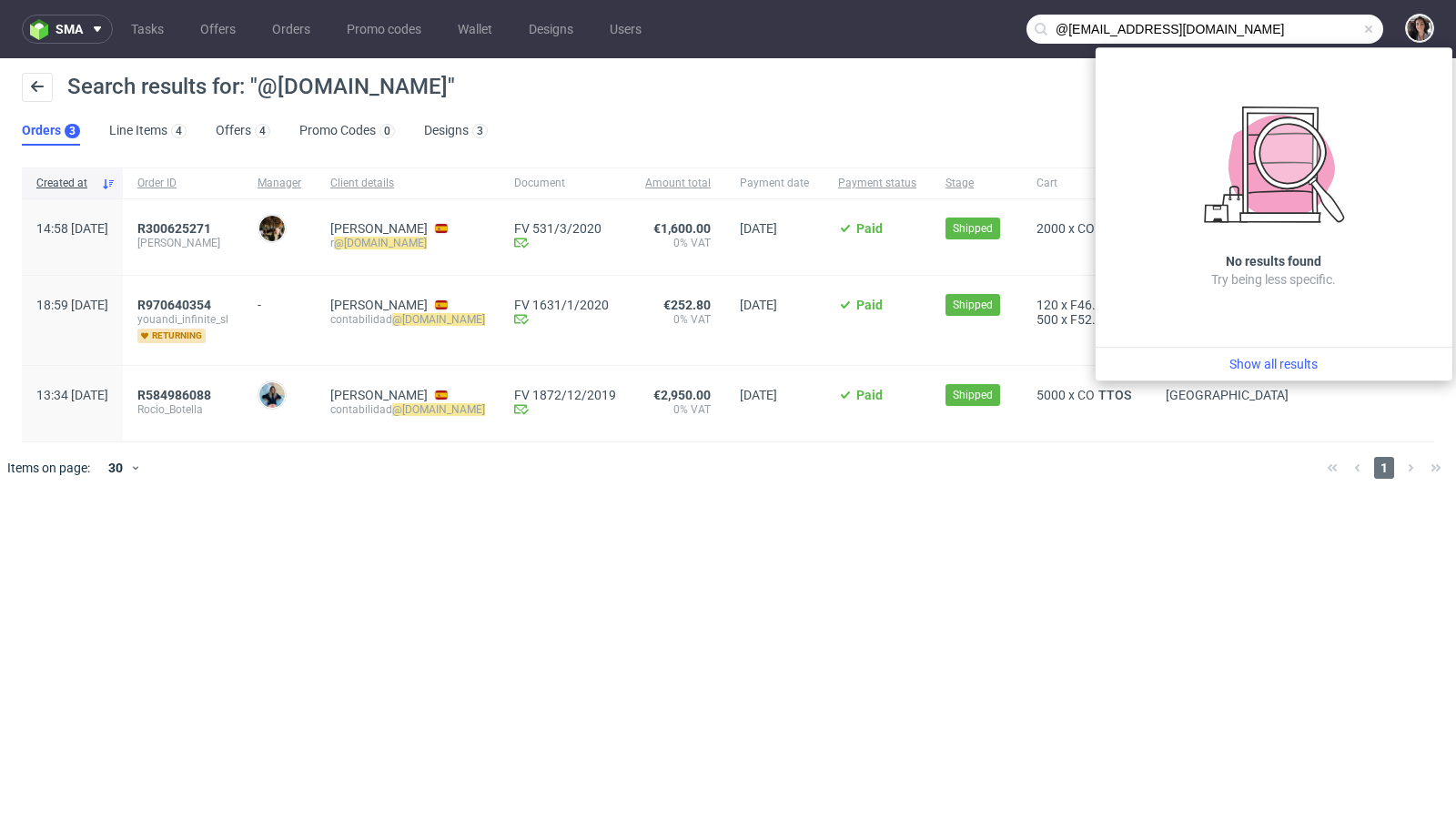
drag, startPoint x: 1139, startPoint y: 32, endPoint x: 989, endPoint y: 32, distance: 150.0
click at [989, 32] on nav "sma Tasks Offers Orders Promo codes Wallet Designs Users @the-are.comanthony.me…" at bounding box center [728, 29] width 1456 height 58
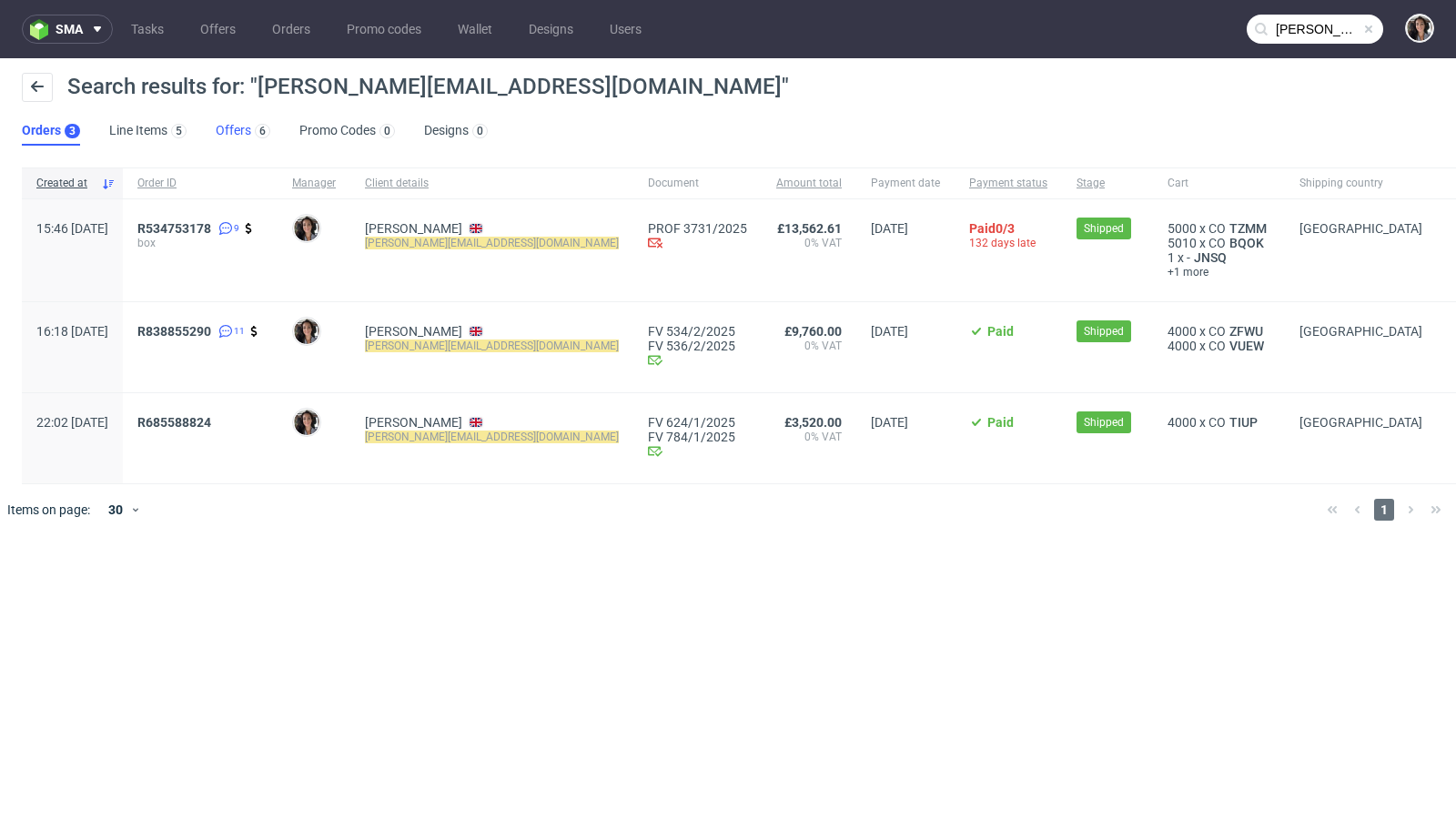
click at [224, 137] on link "Offers 6" at bounding box center [242, 131] width 54 height 30
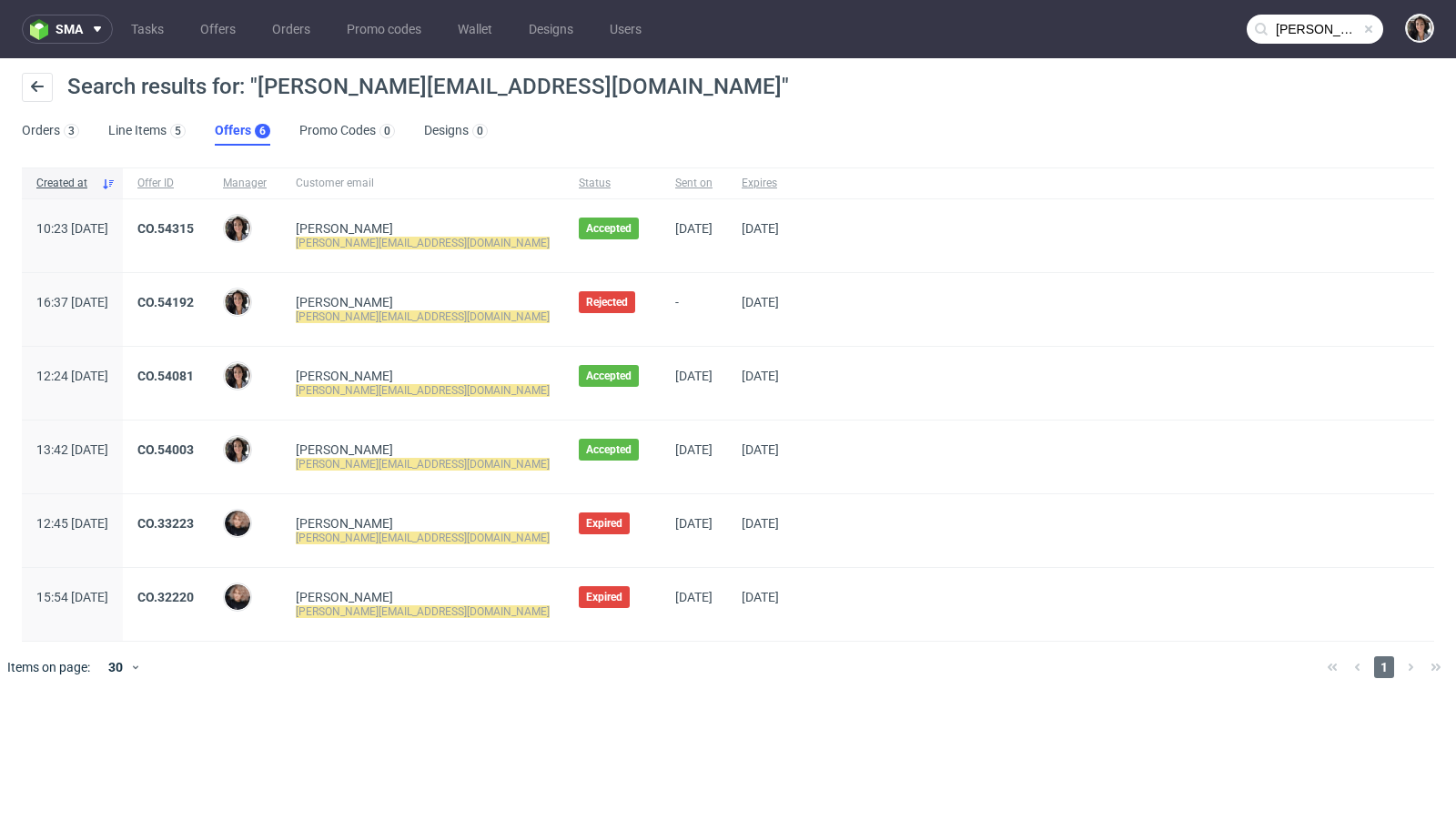
click at [1309, 24] on input "anthony.memeh@ckdcent.com" at bounding box center [1314, 30] width 137 height 30
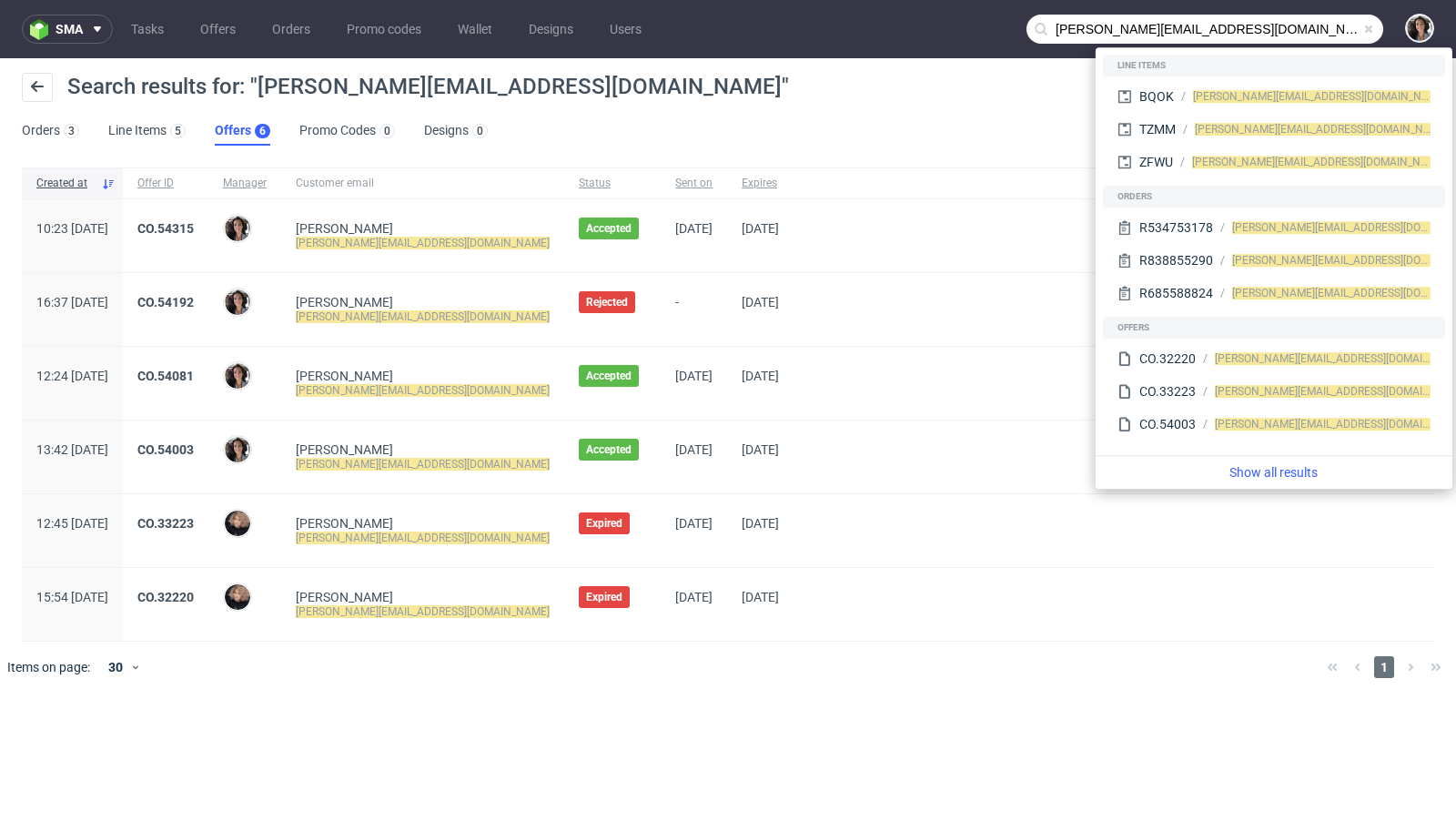
drag, startPoint x: 1148, startPoint y: 23, endPoint x: 987, endPoint y: 23, distance: 161.0
click at [987, 23] on nav "sma Tasks Offers Orders Promo codes Wallet Designs Users anthony.memeh@ckdcent.…" at bounding box center [728, 29] width 1456 height 58
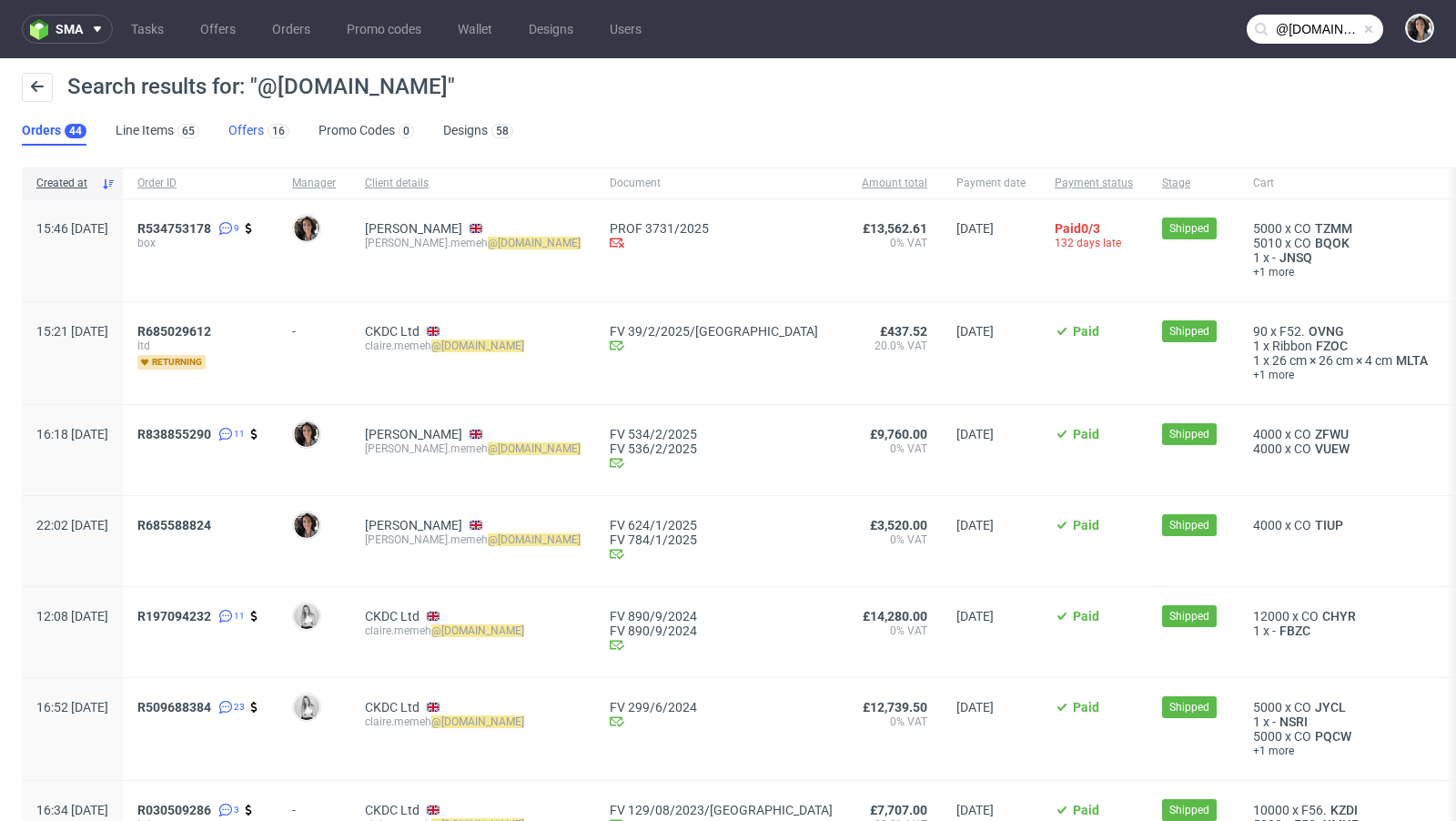
click at [236, 132] on link "Offers 16" at bounding box center [259, 131] width 61 height 30
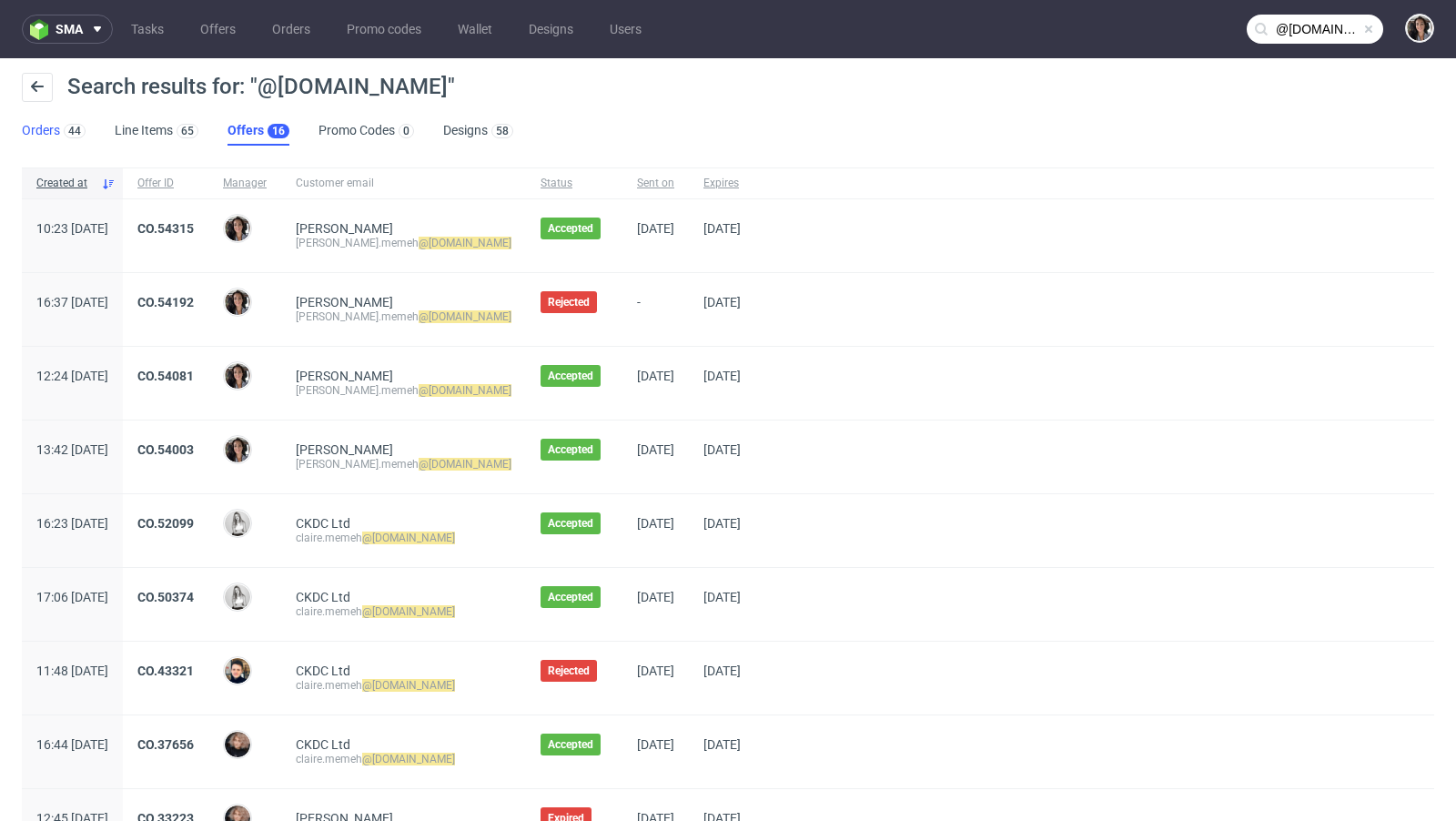
click at [30, 145] on link "Orders 44" at bounding box center [53, 131] width 64 height 30
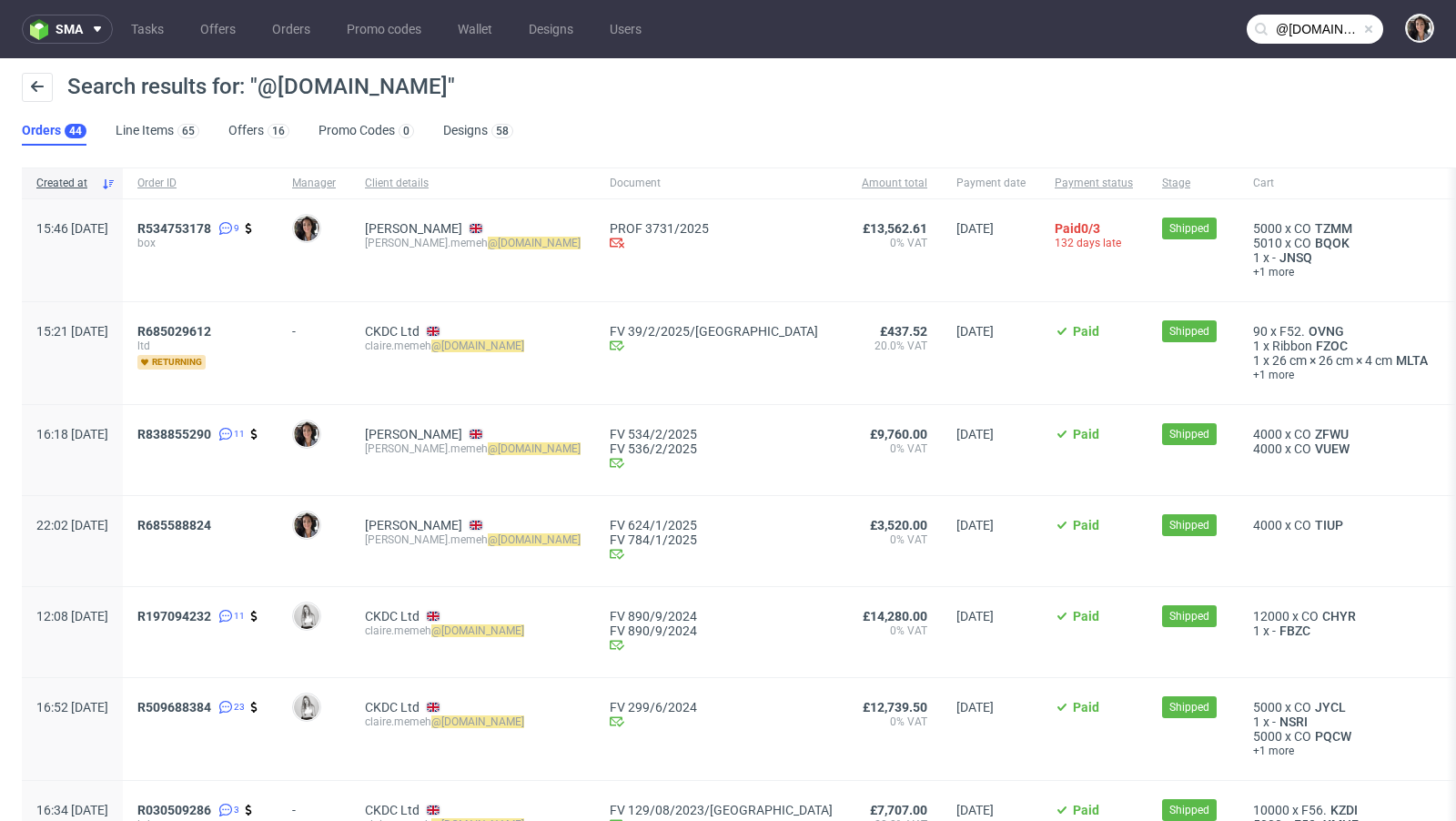
click at [1331, 27] on input "@ckdcent.com" at bounding box center [1314, 30] width 137 height 30
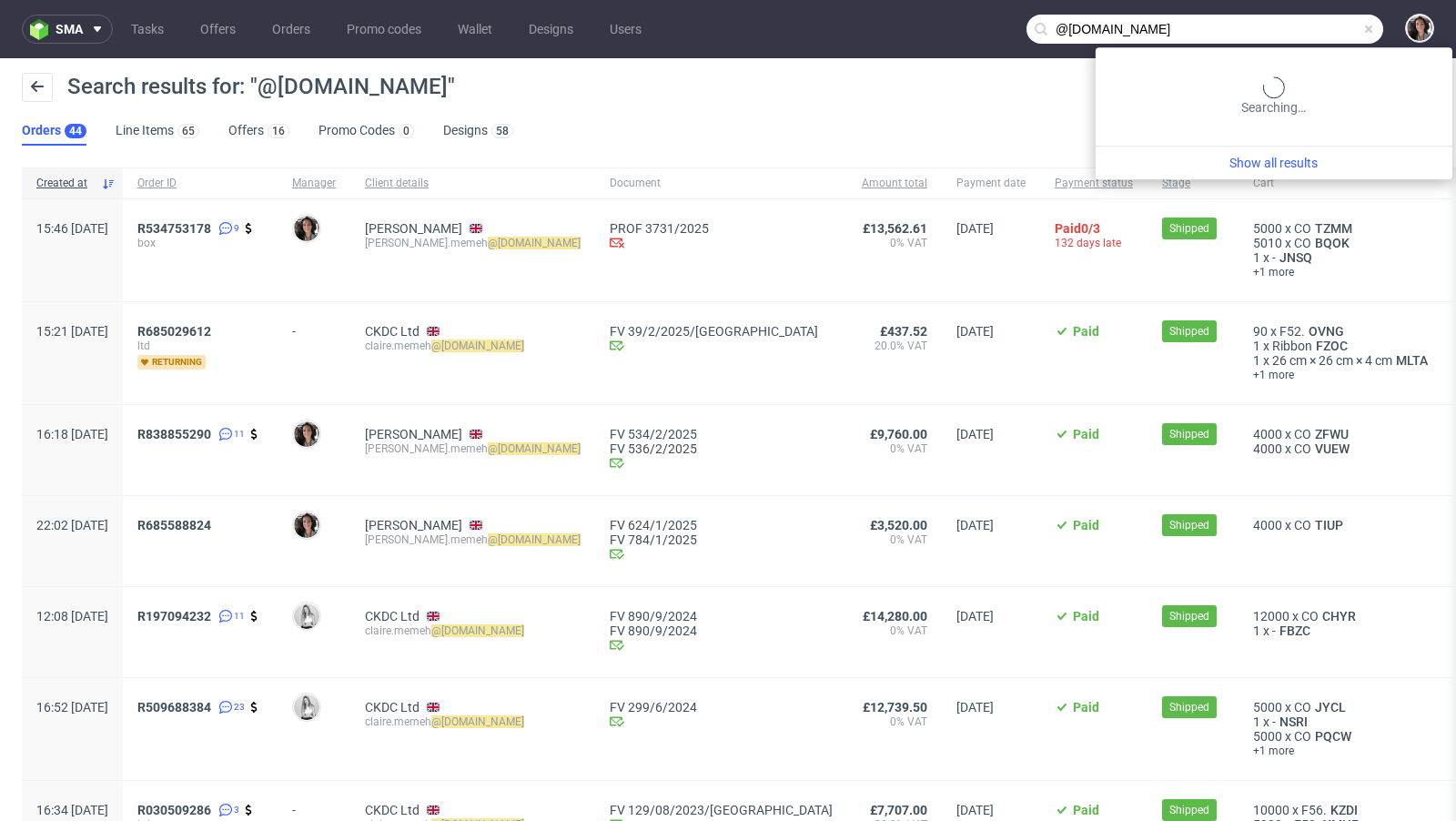
click at [1331, 27] on input "@ckdcent.com" at bounding box center [1204, 30] width 356 height 30
paste input "insights@fanfinders"
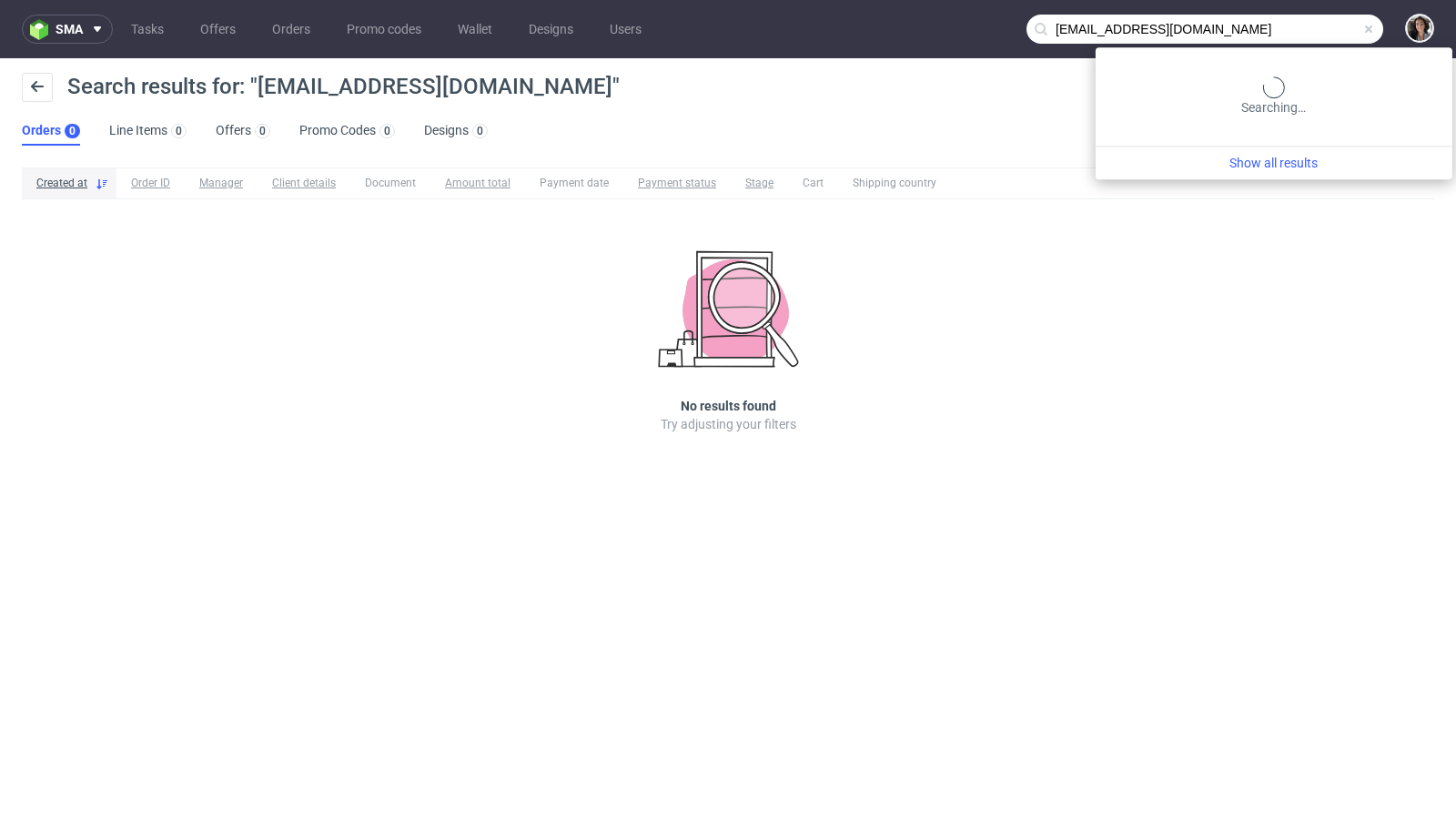
click at [1335, 24] on input "insights@fanfinders.com" at bounding box center [1204, 30] width 356 height 30
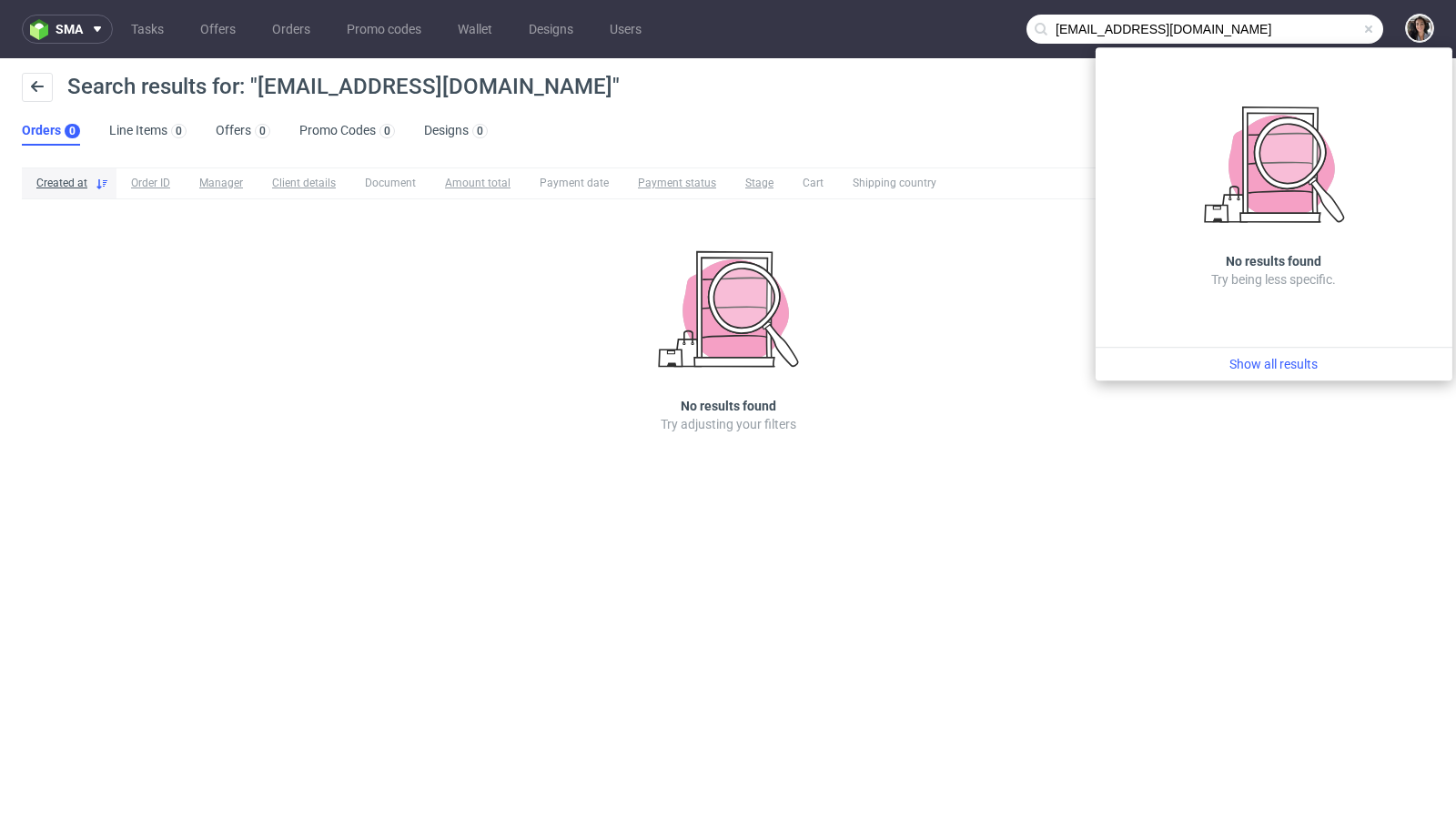
drag, startPoint x: 1100, startPoint y: 24, endPoint x: 1021, endPoint y: 24, distance: 79.0
click at [1021, 24] on nav "sma Tasks Offers Orders Promo codes Wallet Designs Users insights@fanfinders.com" at bounding box center [728, 29] width 1456 height 58
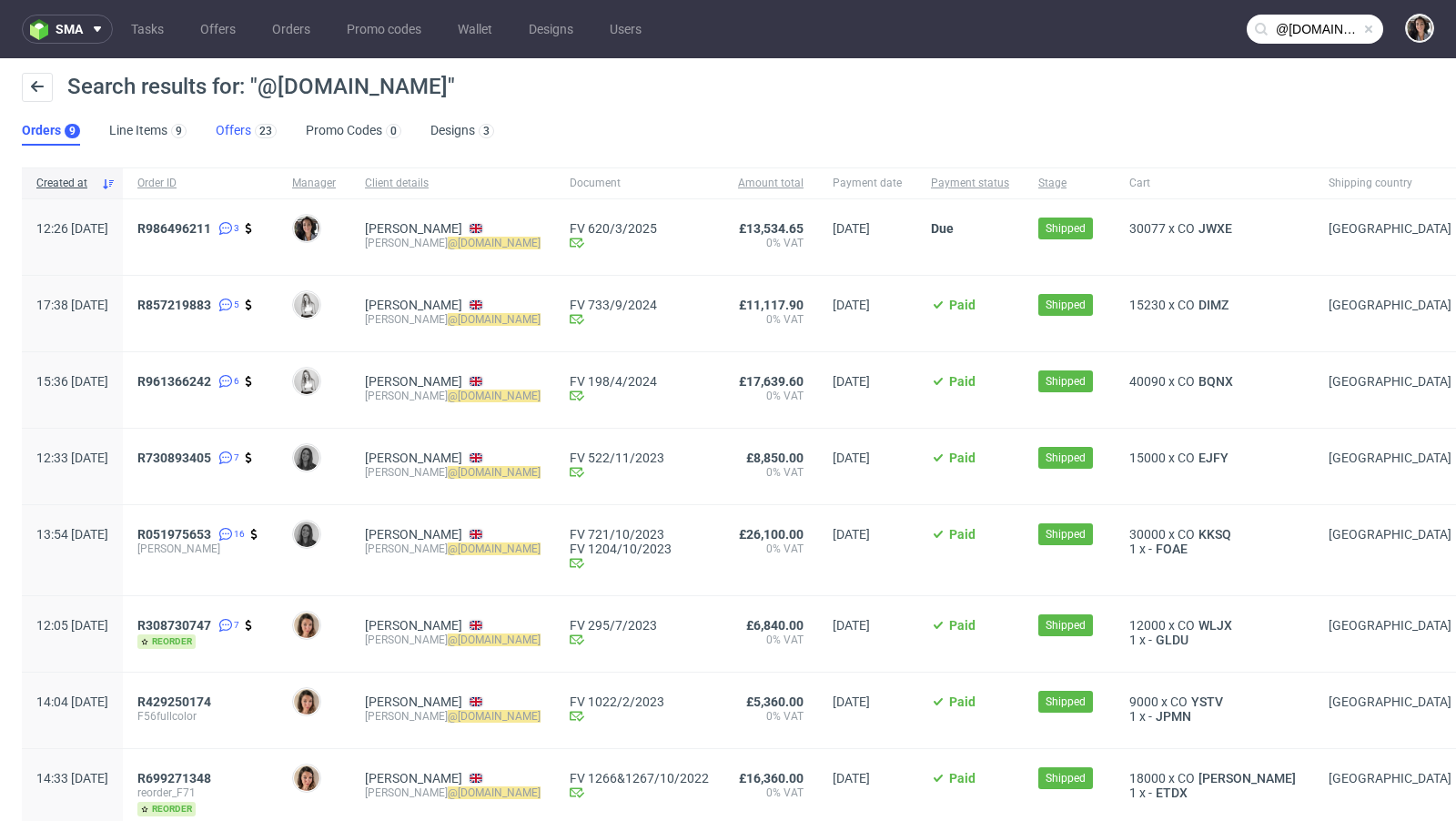
click at [229, 127] on link "Offers 23" at bounding box center [246, 131] width 61 height 30
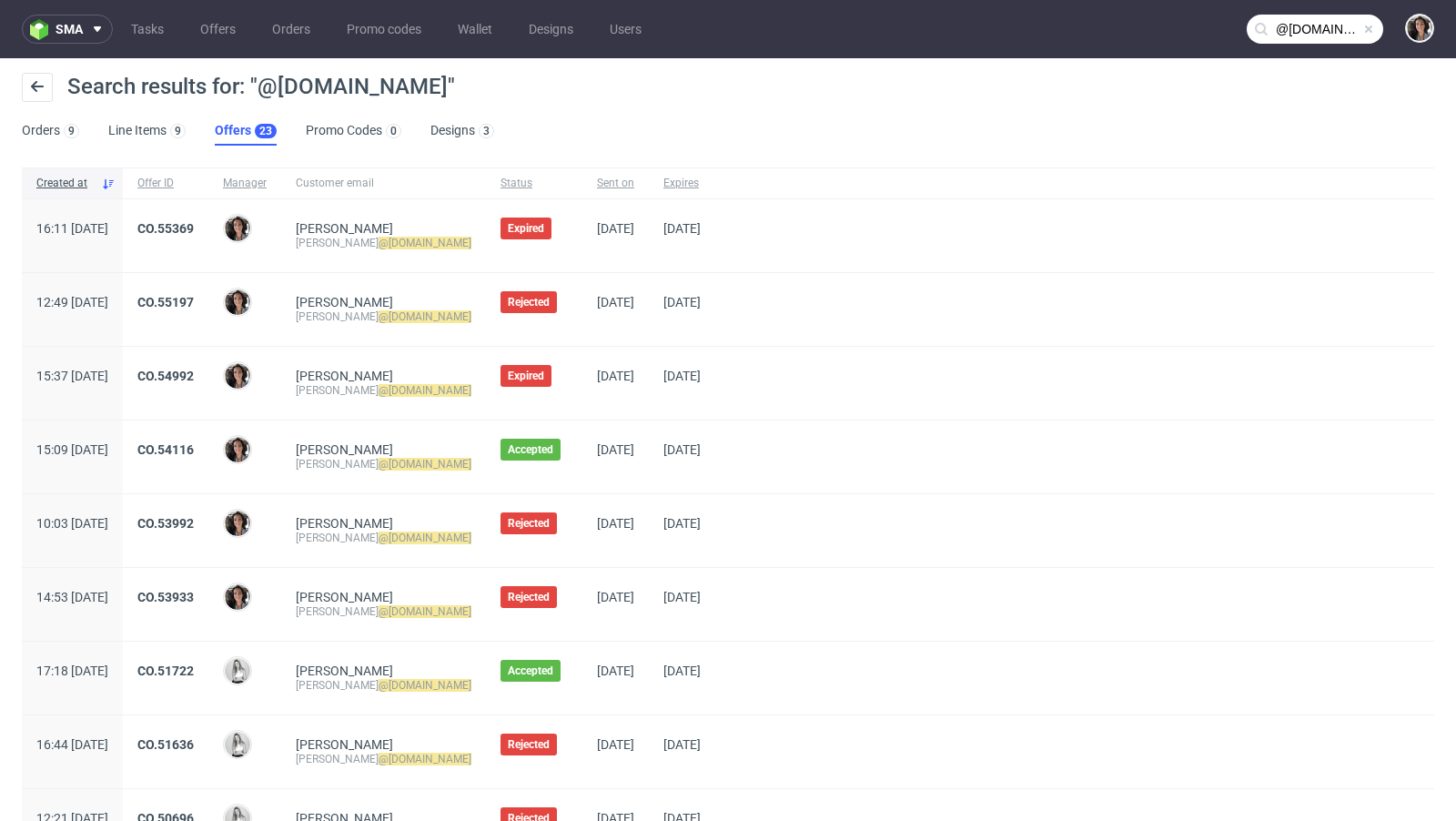
click at [1297, 36] on input "@fanfinders.com" at bounding box center [1314, 30] width 137 height 30
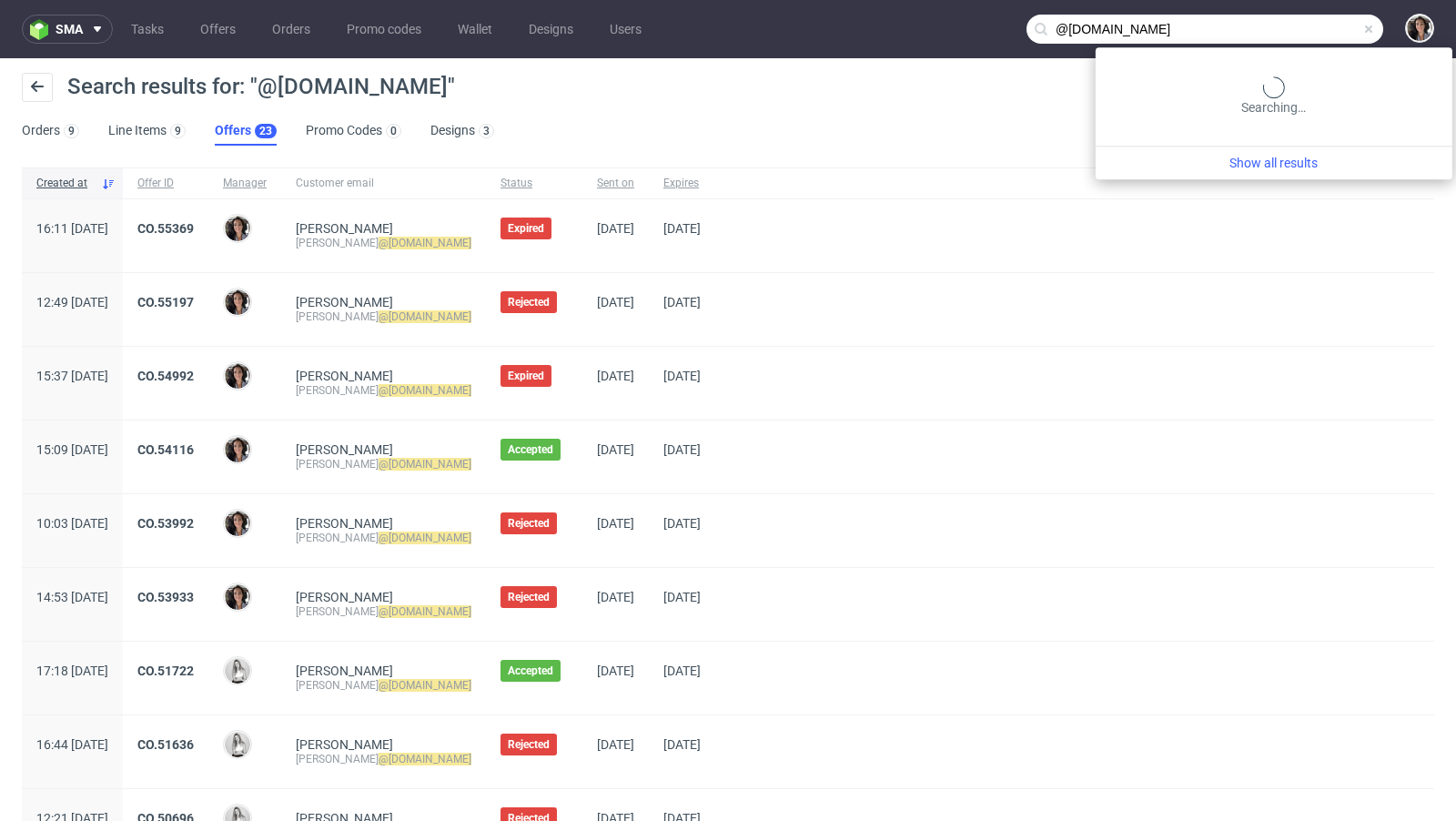
click at [1297, 36] on input "@fanfinders.com" at bounding box center [1204, 30] width 356 height 30
paste input "gperez@aguirreycia.es"
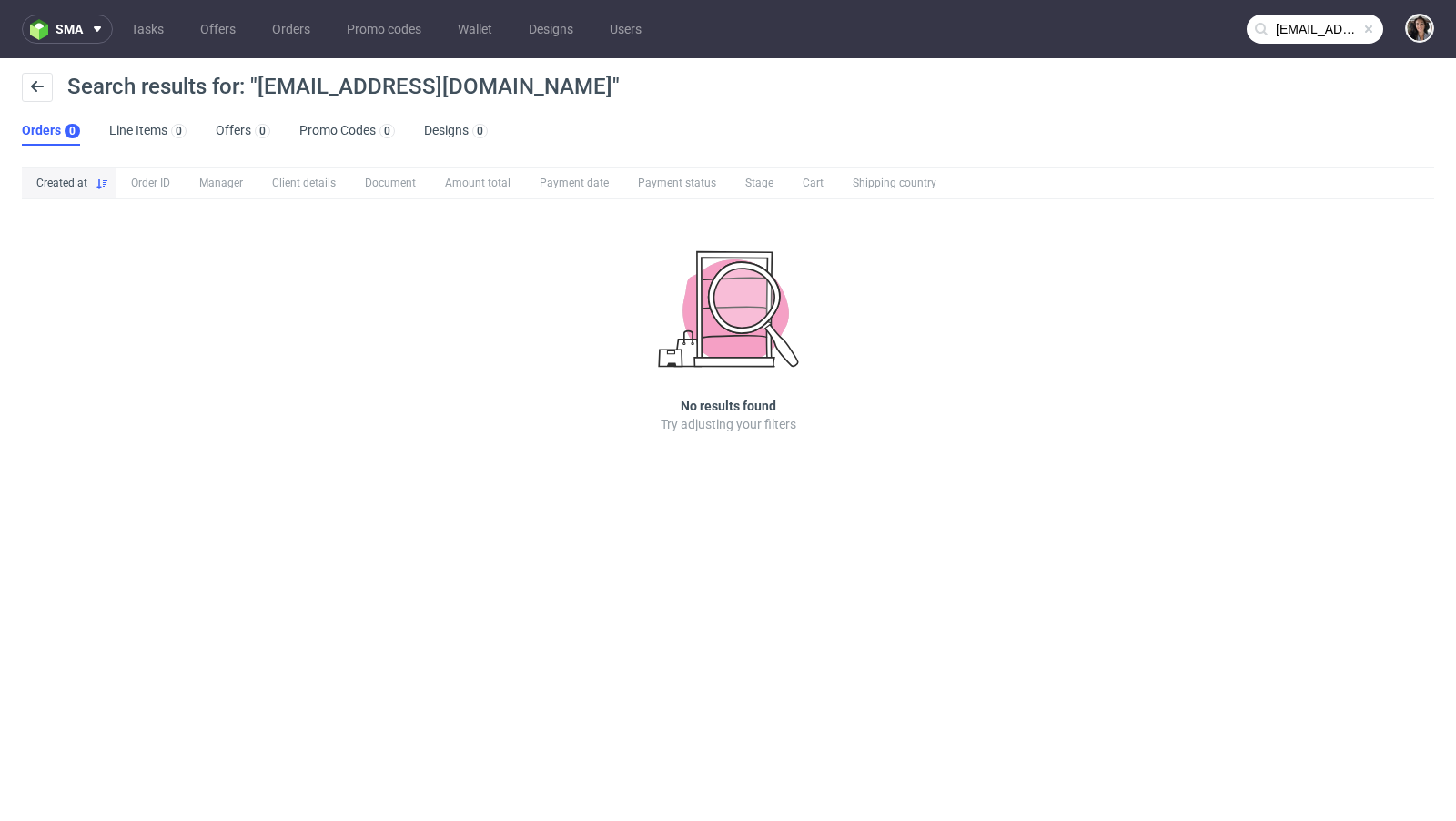
click at [1300, 50] on nav "sma Tasks Offers Orders Promo codes Wallet Designs Users gperez@aguirreycia.es" at bounding box center [728, 29] width 1456 height 58
click at [1274, 28] on input "gperez@aguirreycia.es" at bounding box center [1314, 30] width 137 height 30
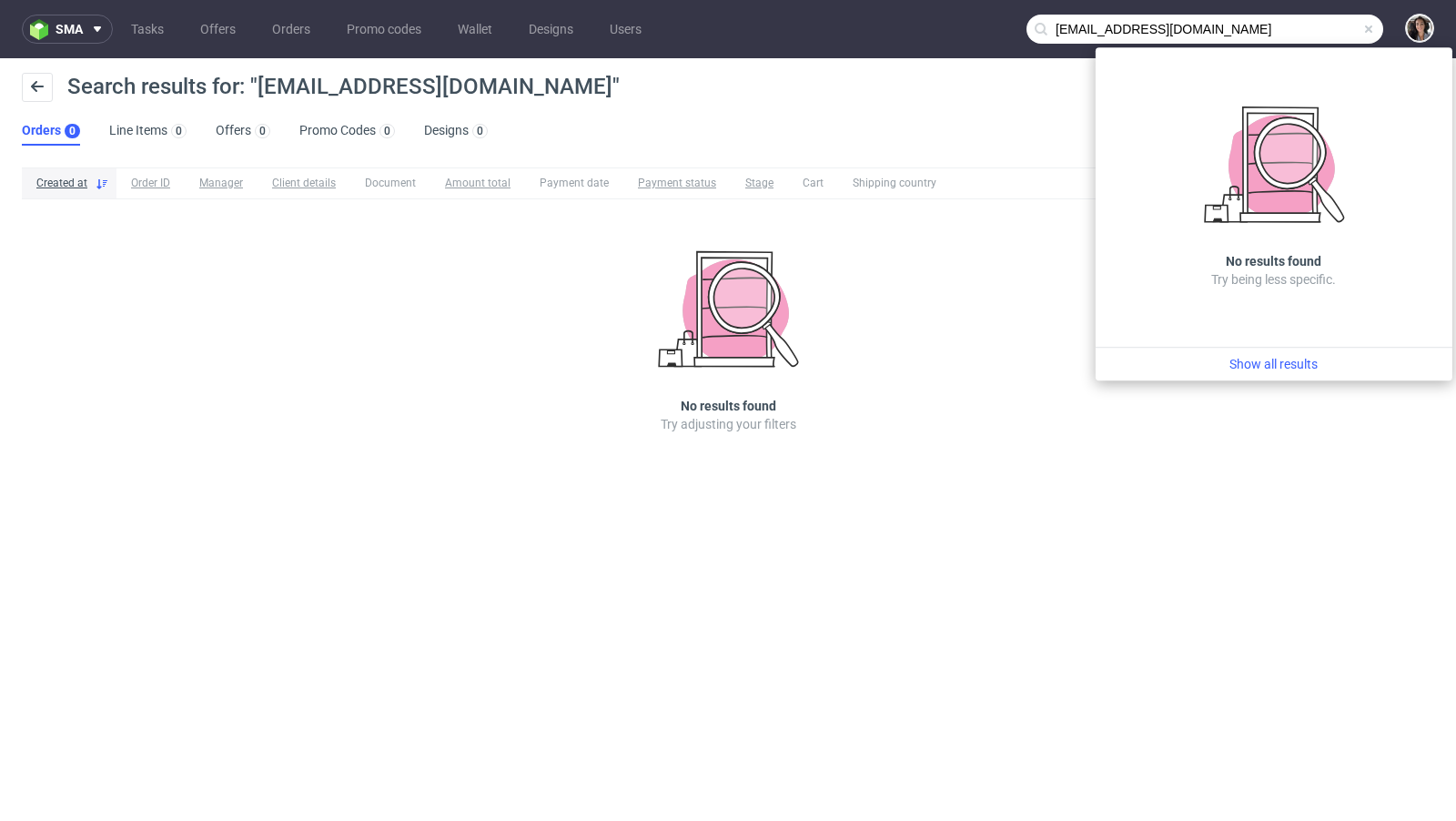
drag, startPoint x: 1097, startPoint y: 31, endPoint x: 1026, endPoint y: 31, distance: 71.0
click at [1026, 31] on nav "sma Tasks Offers Orders Promo codes Wallet Designs Users gperez@aguirreycia.es" at bounding box center [728, 29] width 1456 height 58
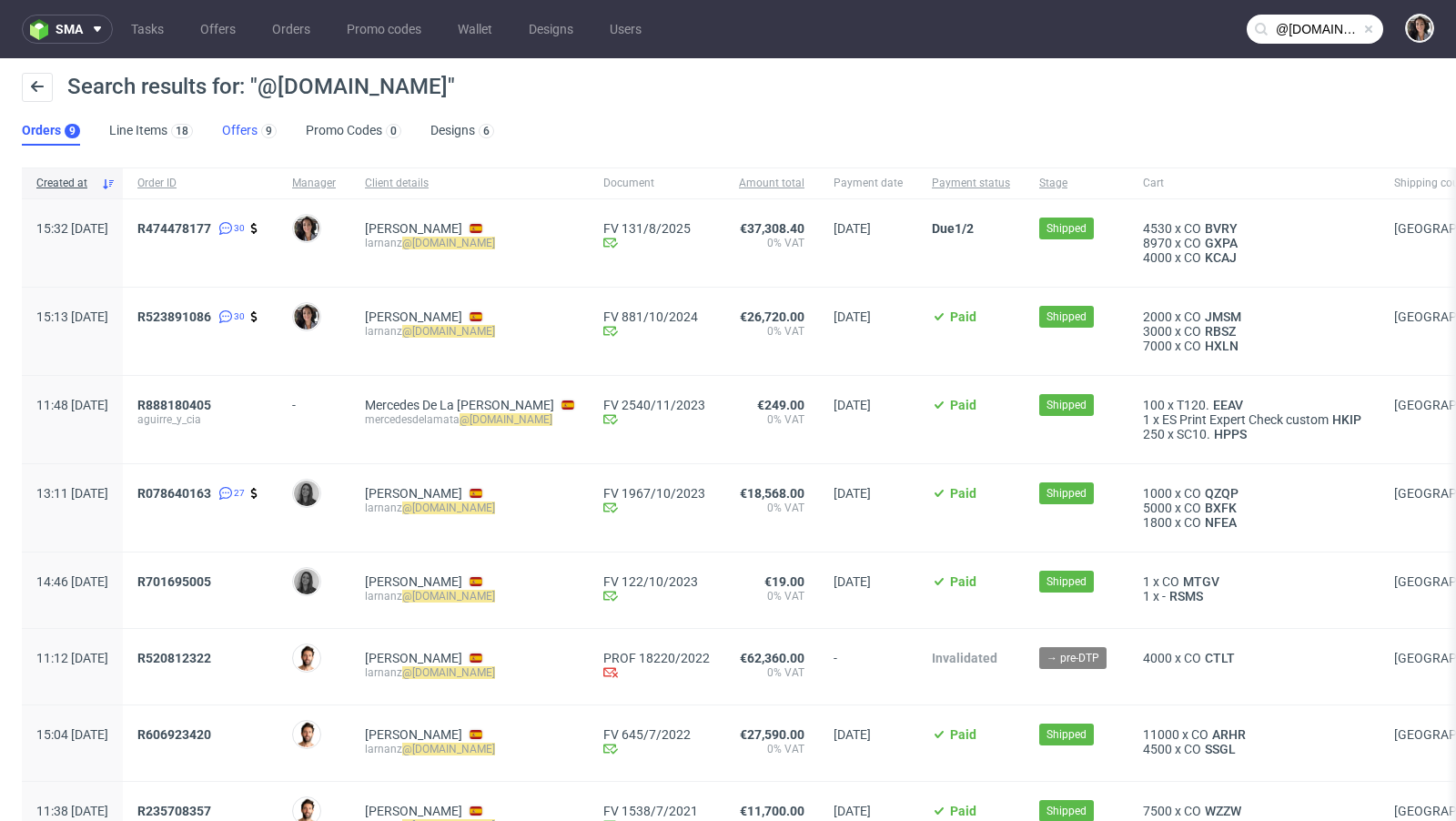
click at [232, 129] on link "Offers 9" at bounding box center [249, 131] width 54 height 30
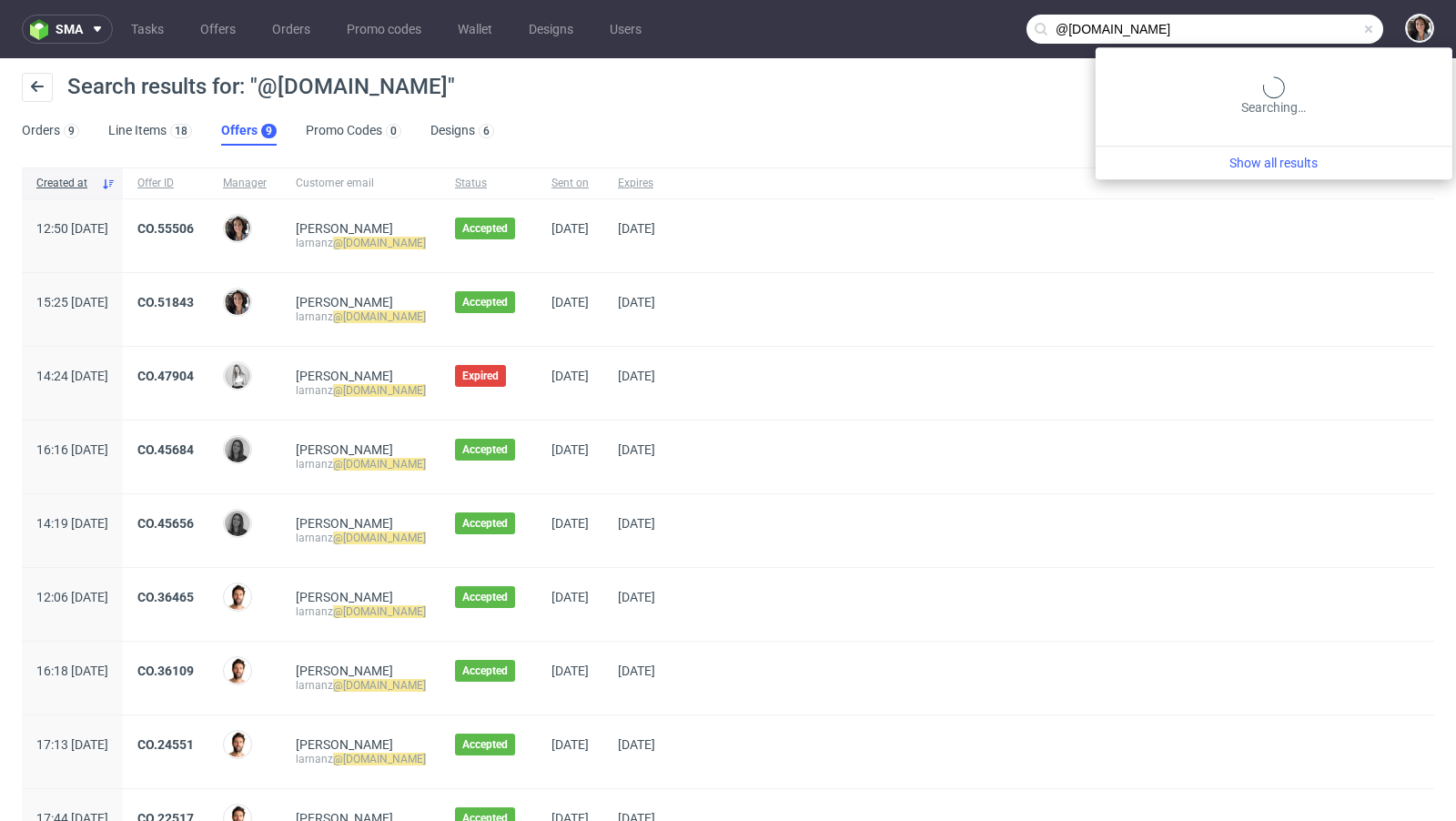
click at [1316, 35] on input "@aguirreycia.es" at bounding box center [1204, 30] width 356 height 30
paste input "orders@browniegod.com"
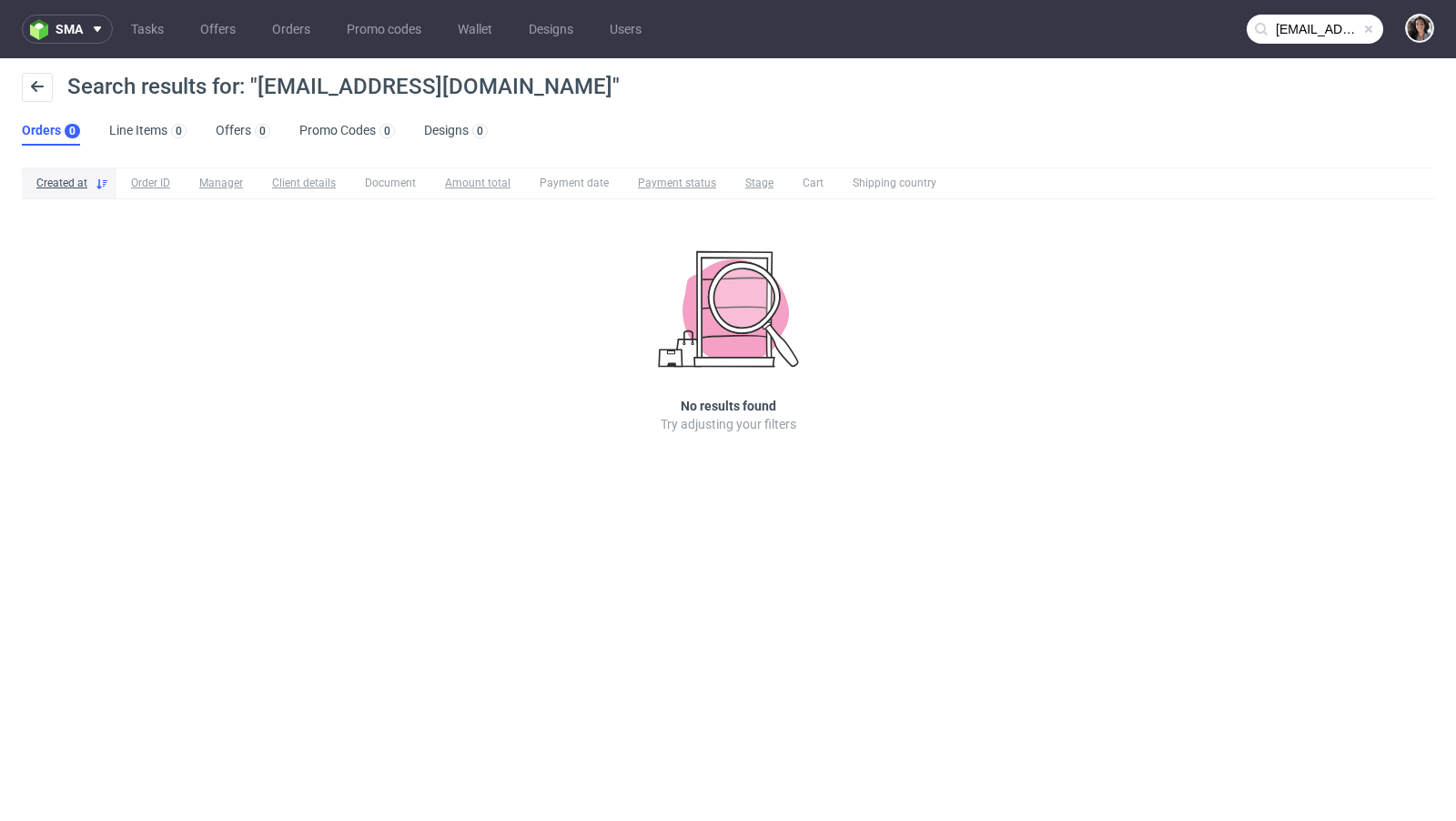
click at [1278, 45] on nav "sma Tasks Offers Orders Promo codes Wallet Designs Users orders@browniegod.com" at bounding box center [728, 29] width 1456 height 58
click at [1272, 32] on input "orders@browniegod.com" at bounding box center [1314, 30] width 137 height 30
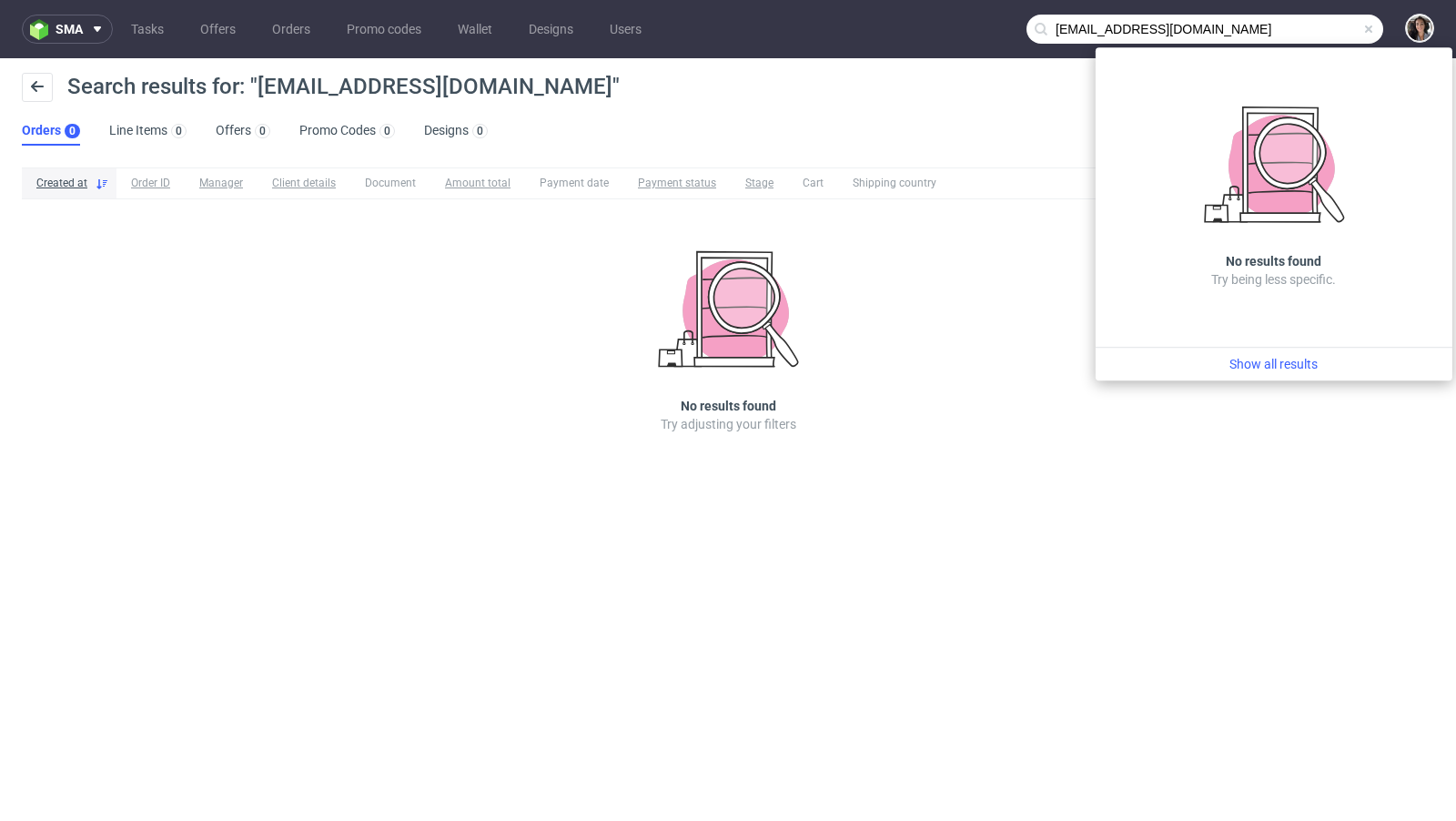
drag, startPoint x: 1093, startPoint y: 25, endPoint x: 1026, endPoint y: 25, distance: 67.0
click at [1026, 25] on nav "sma Tasks Offers Orders Promo codes Wallet Designs Users orders@browniegod.com" at bounding box center [728, 29] width 1456 height 58
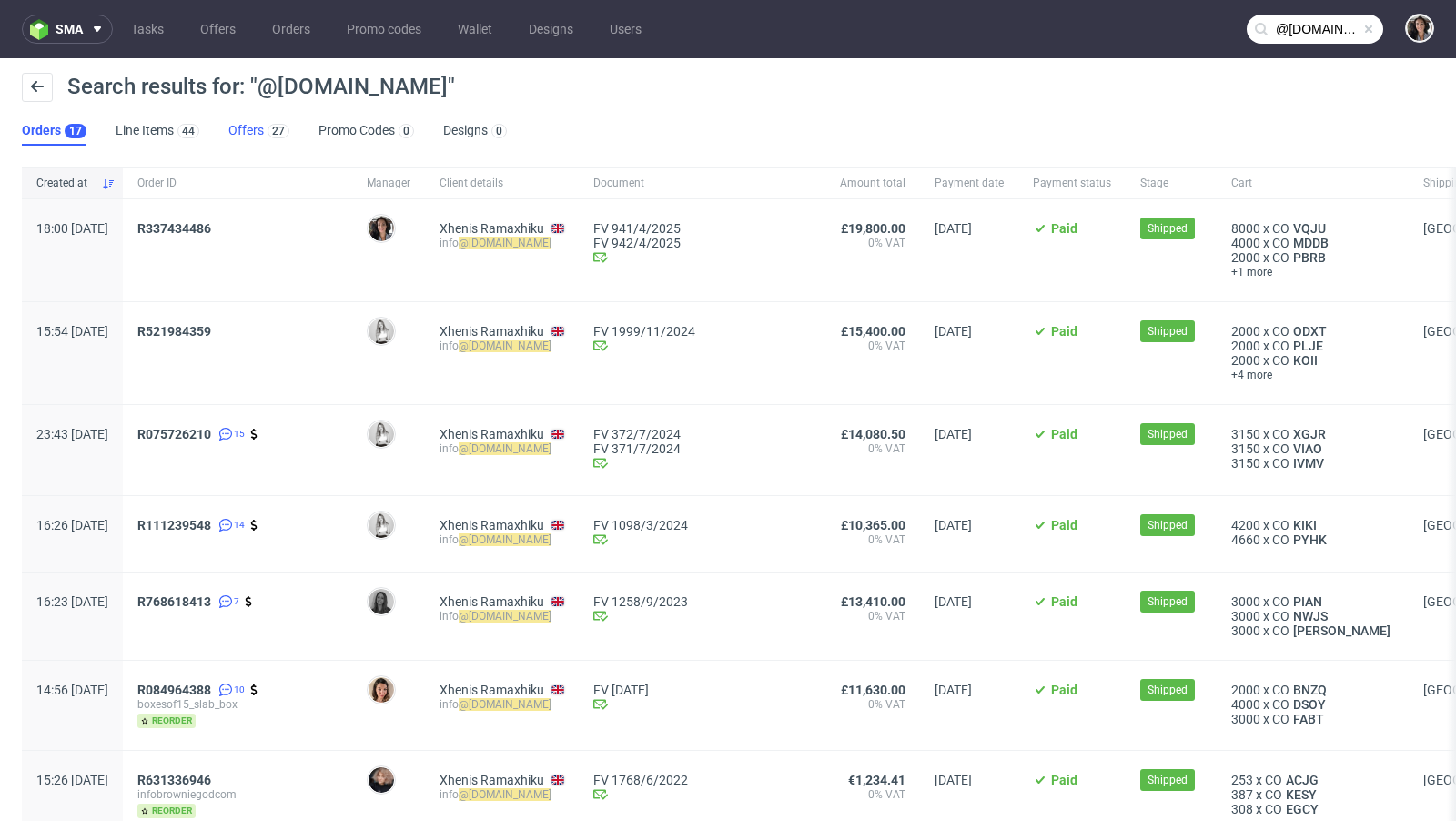
click at [230, 131] on link "Offers 27" at bounding box center [259, 131] width 61 height 30
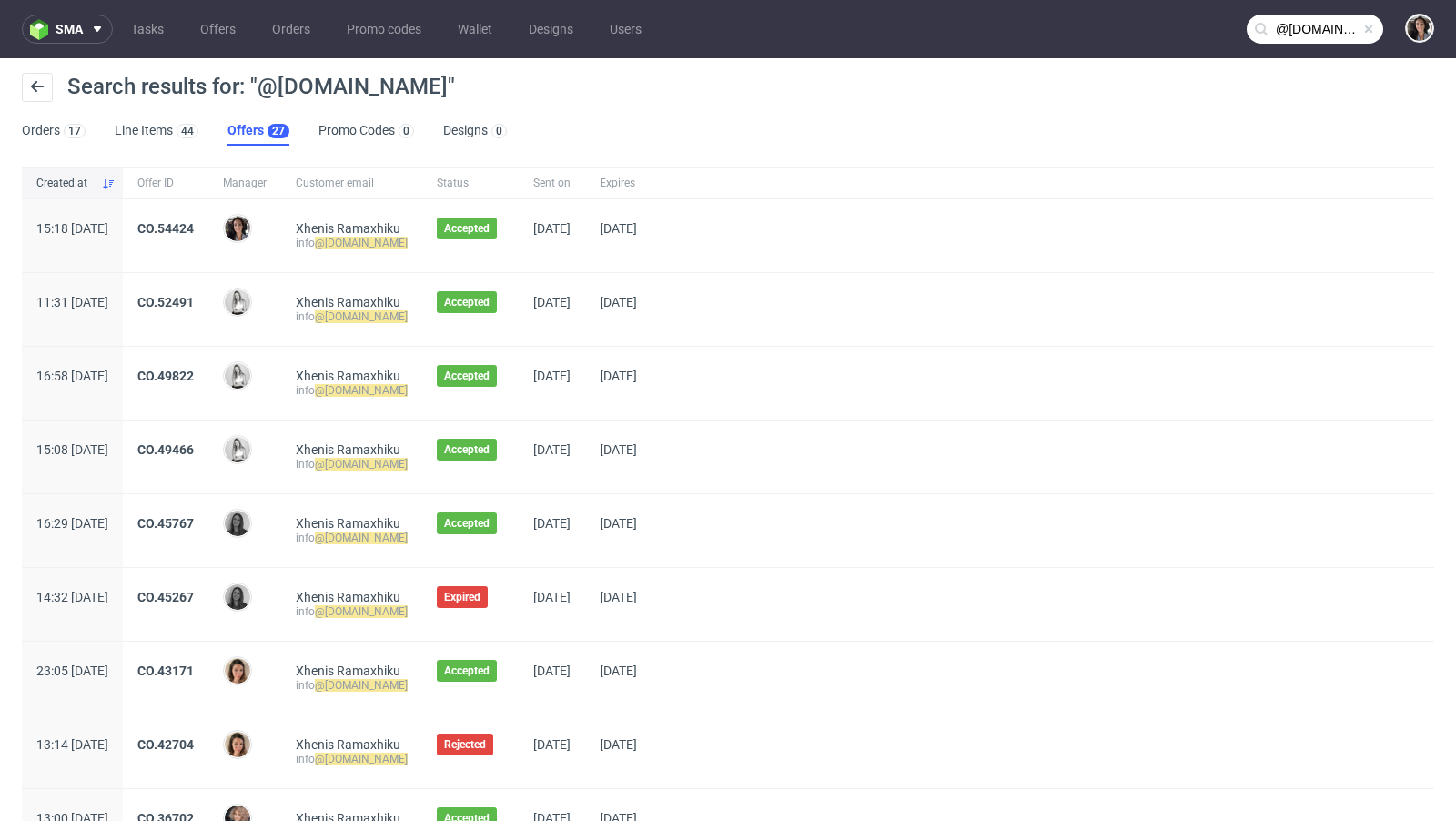
click at [1298, 47] on nav "sma Tasks Offers Orders Promo codes Wallet Designs Users @browniegod.com" at bounding box center [728, 29] width 1456 height 58
click at [1292, 32] on input "@browniegod.com" at bounding box center [1314, 30] width 137 height 30
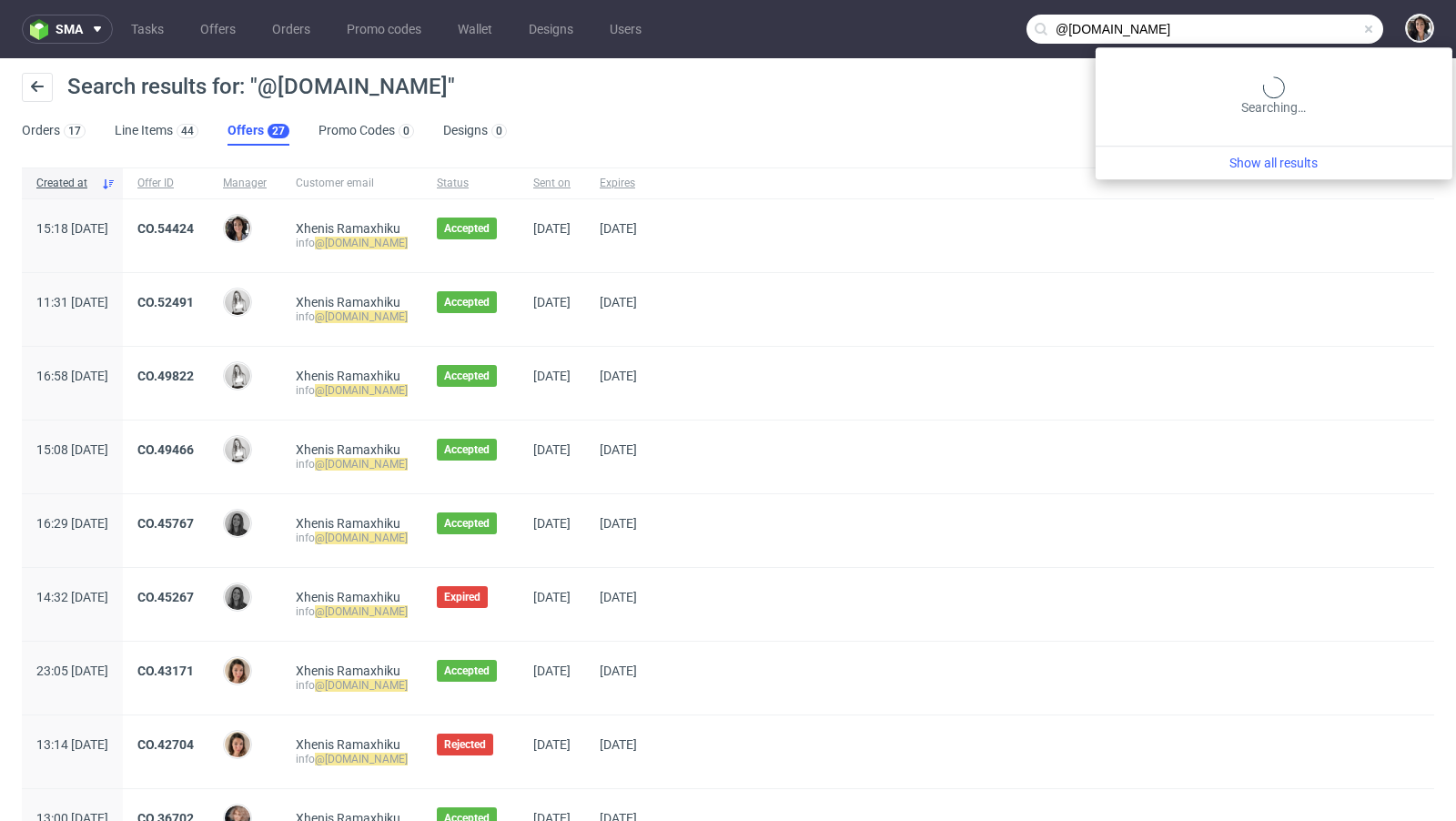
click at [1292, 32] on input "@browniegod.com" at bounding box center [1204, 30] width 356 height 30
paste input "cs@saysky.dk"
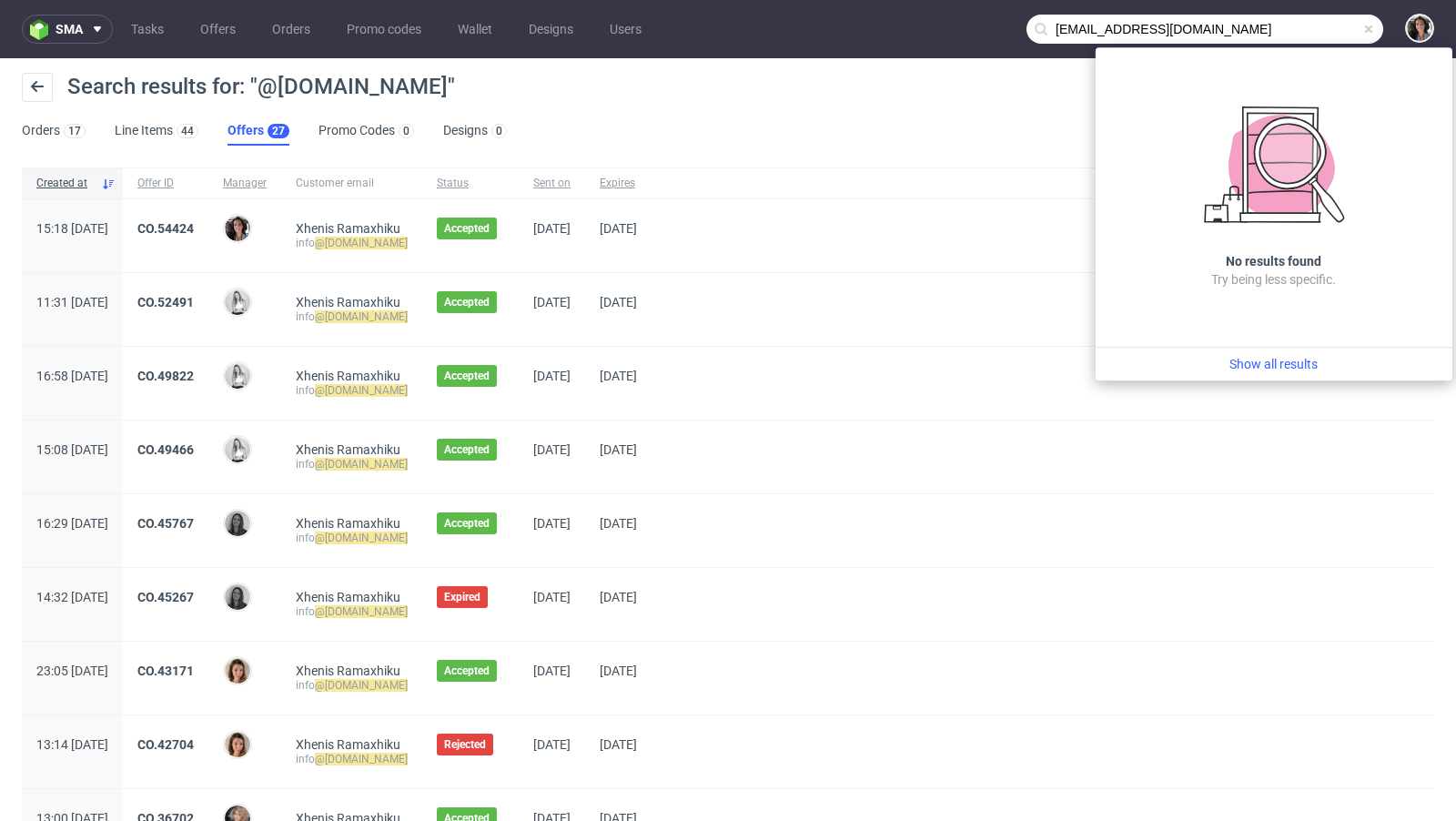
drag, startPoint x: 1051, startPoint y: 32, endPoint x: 1029, endPoint y: 32, distance: 22.0
click at [1029, 32] on div "cs@saysky.dk" at bounding box center [1204, 30] width 356 height 30
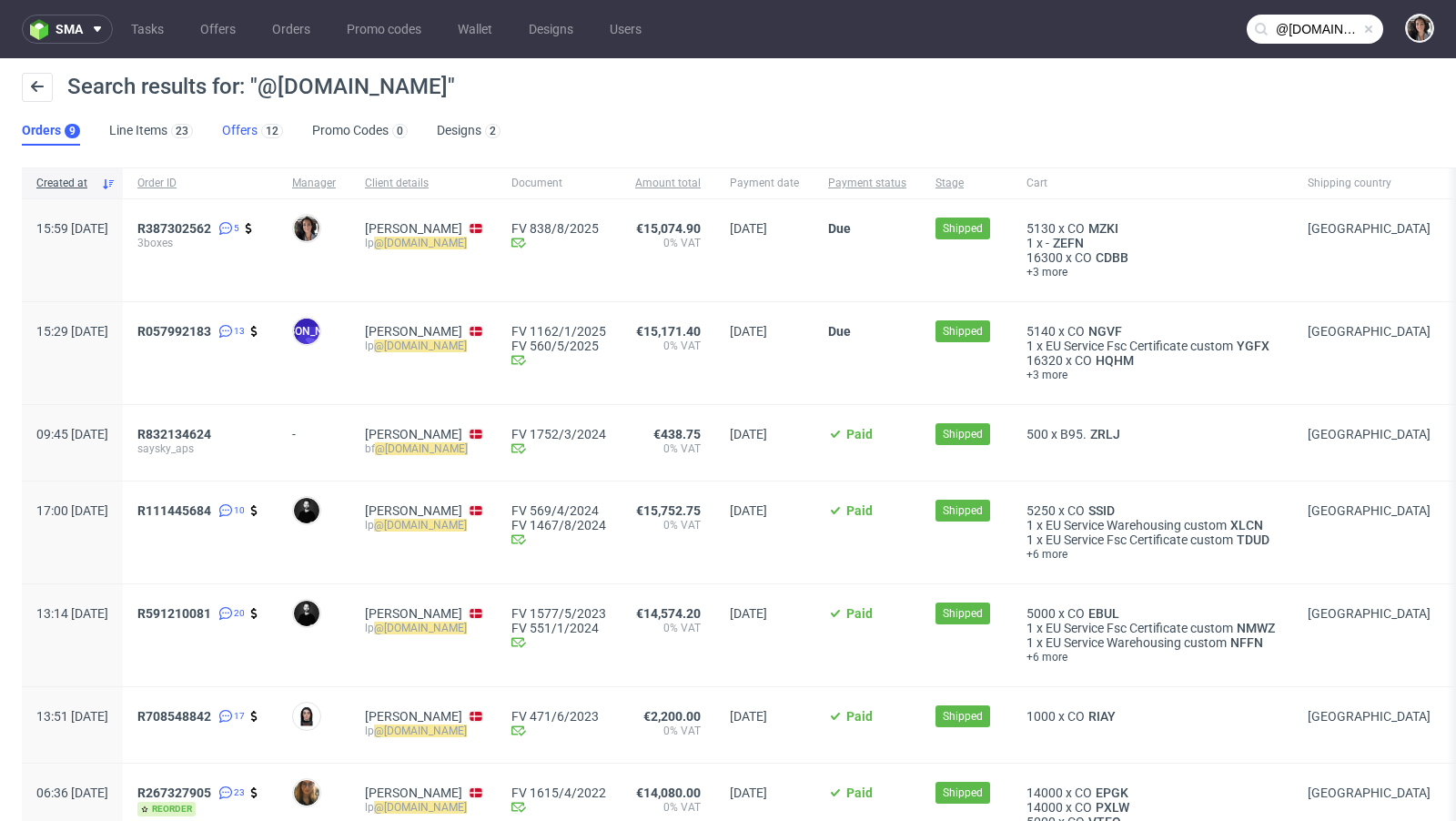
click at [240, 136] on link "Offers 12" at bounding box center [253, 131] width 61 height 30
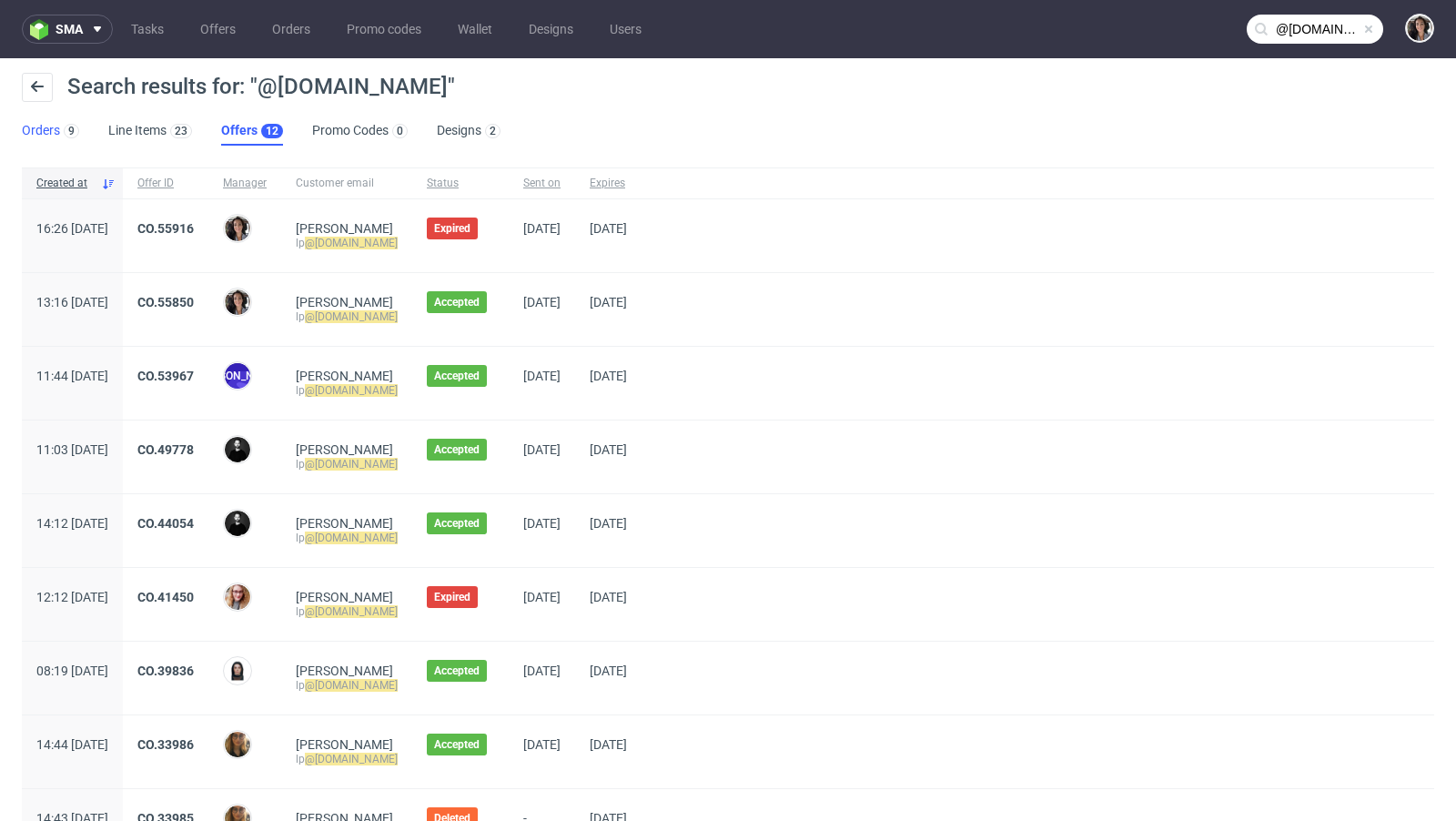
click at [60, 127] on div "9" at bounding box center [69, 130] width 19 height 18
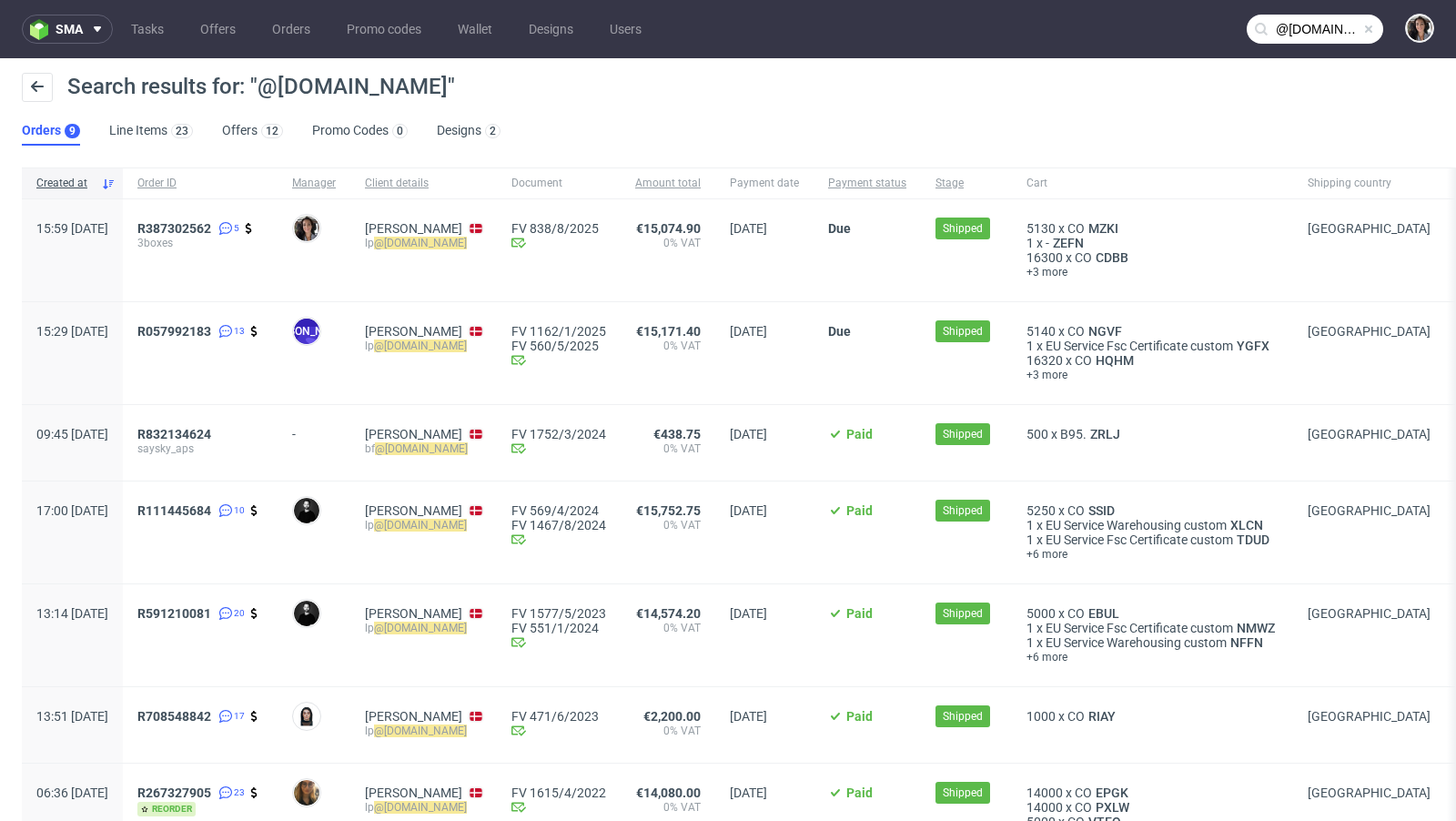
click at [1303, 13] on nav "sma Tasks Offers Orders Promo codes Wallet Designs Users @saysky.dk" at bounding box center [728, 29] width 1456 height 58
click at [1298, 41] on input "@saysky.dk" at bounding box center [1314, 30] width 137 height 30
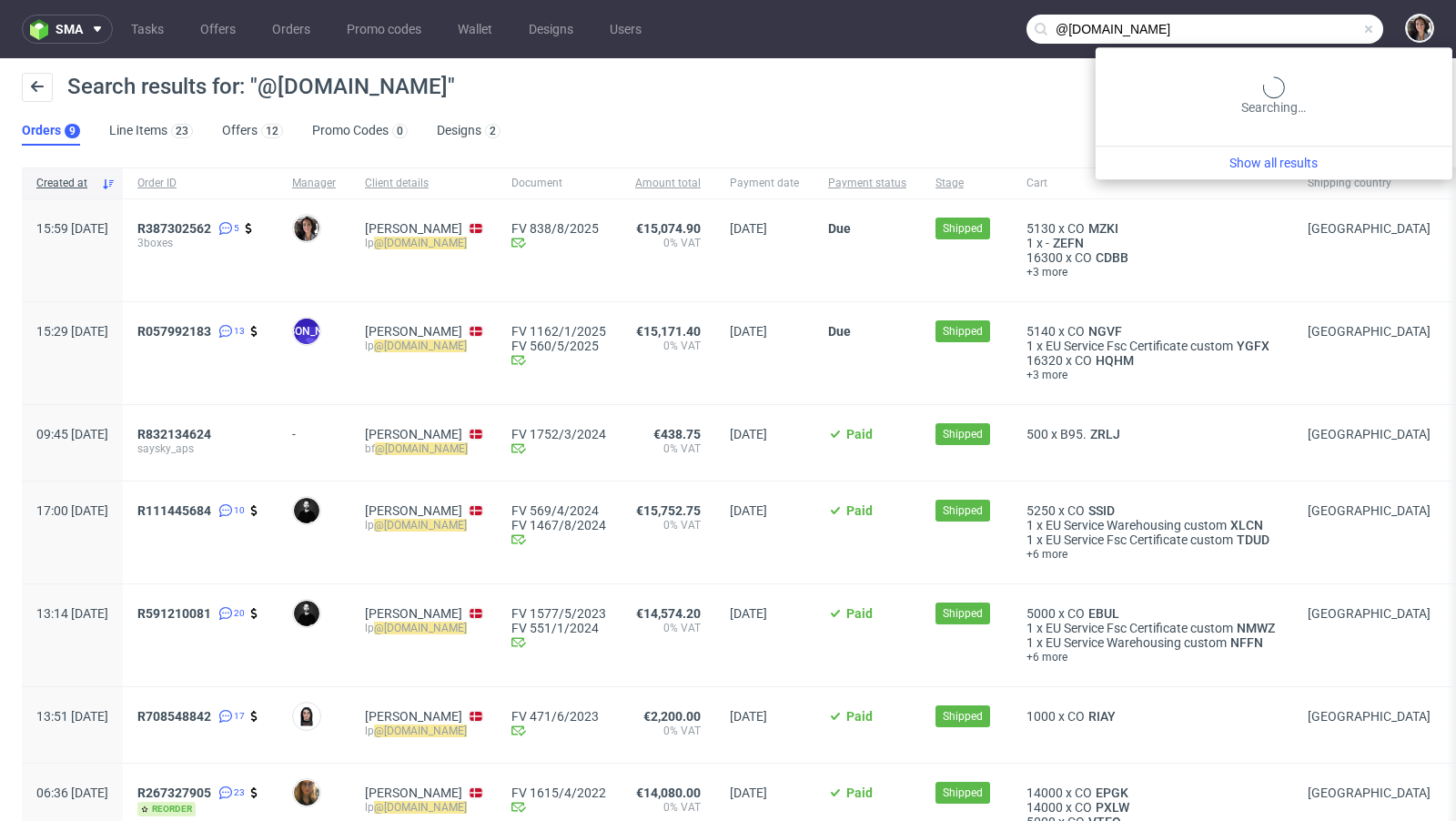
click at [1298, 41] on input "@saysky.dk" at bounding box center [1204, 30] width 356 height 30
paste input "p@refurbed.com"
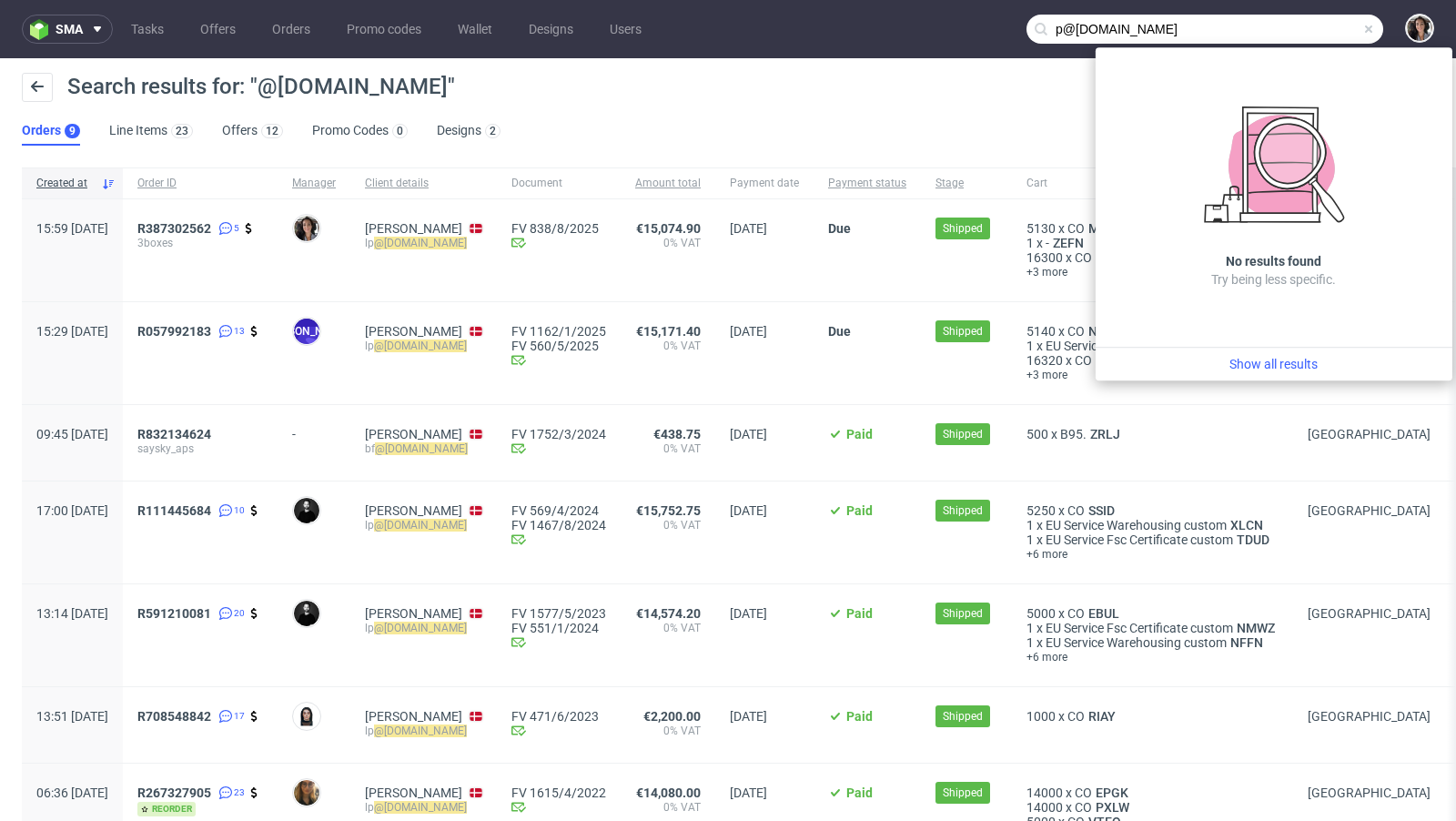
drag, startPoint x: 1046, startPoint y: 30, endPoint x: 999, endPoint y: 25, distance: 47.3
click at [999, 25] on nav "sma Tasks Offers Orders Promo codes Wallet Designs Users p@refurbed.com" at bounding box center [728, 29] width 1456 height 58
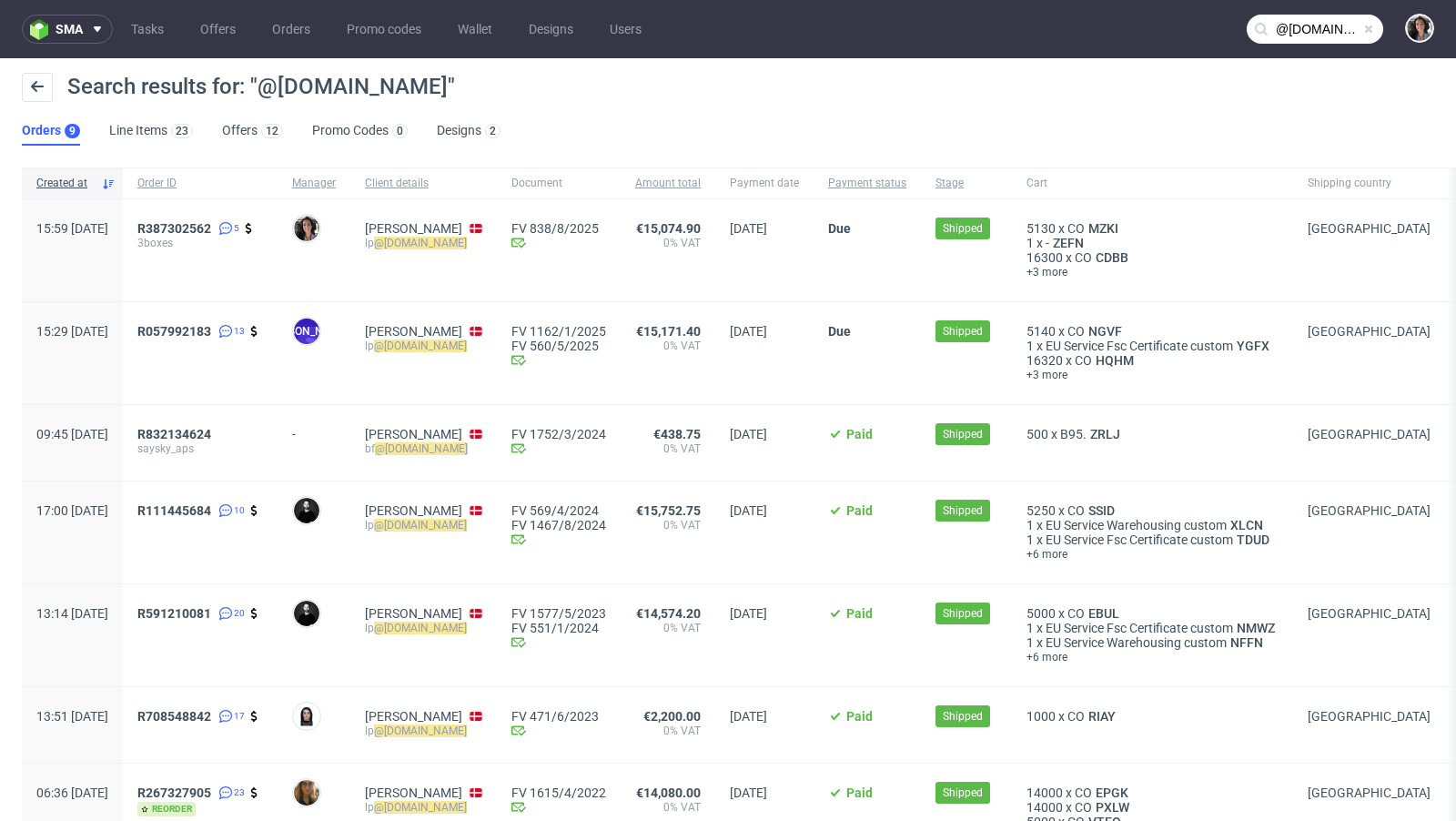
type input "@refurbed.com"
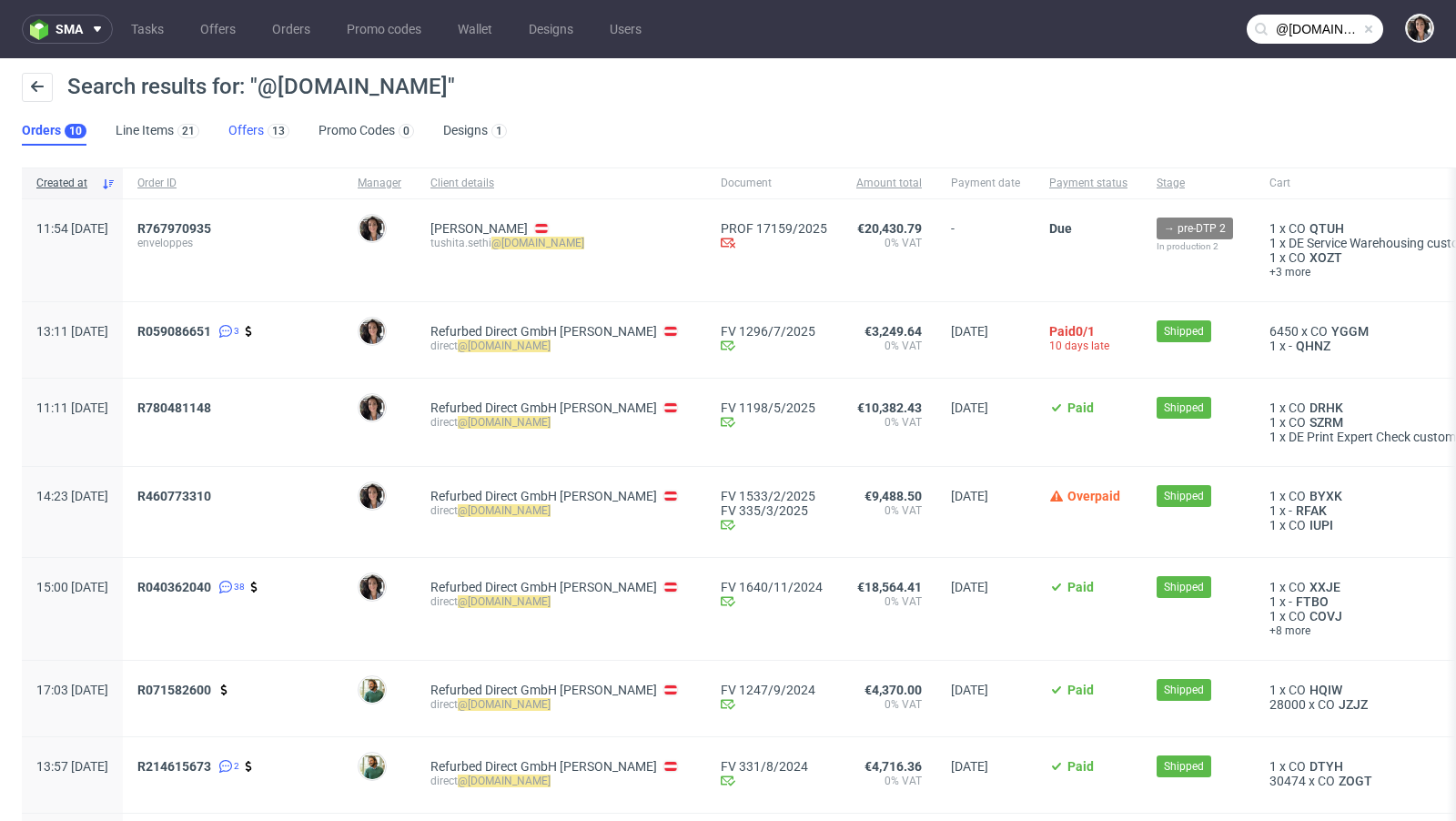
click at [249, 121] on link "Offers 13" at bounding box center [259, 131] width 61 height 30
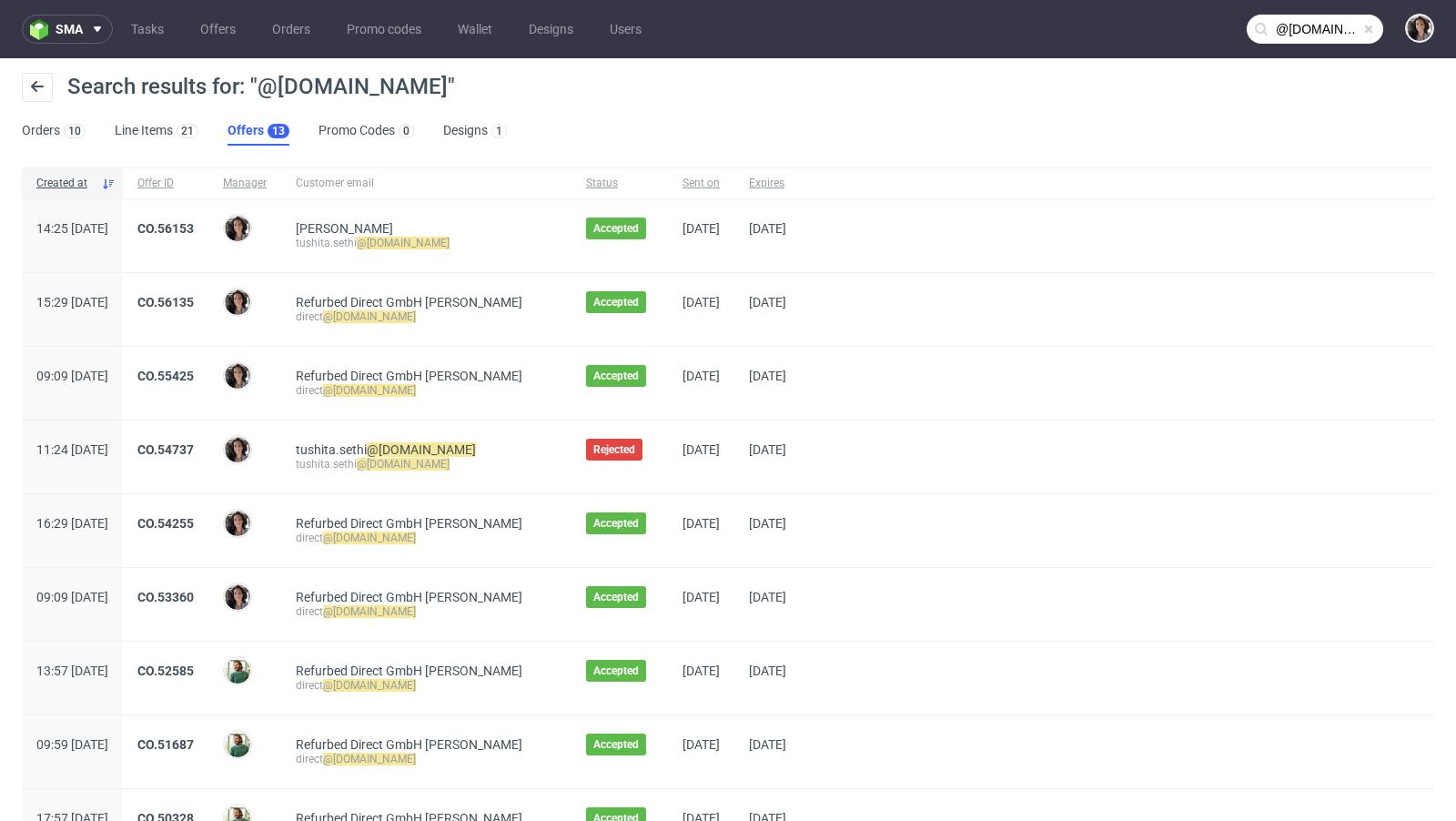
click at [20, 132] on div "Search results for: "@refurbed.com" Orders 10 Line Items 21 Offers 13 Promo Cod…" at bounding box center [728, 109] width 1456 height 102
click at [48, 139] on link "Orders 10" at bounding box center [53, 131] width 64 height 30
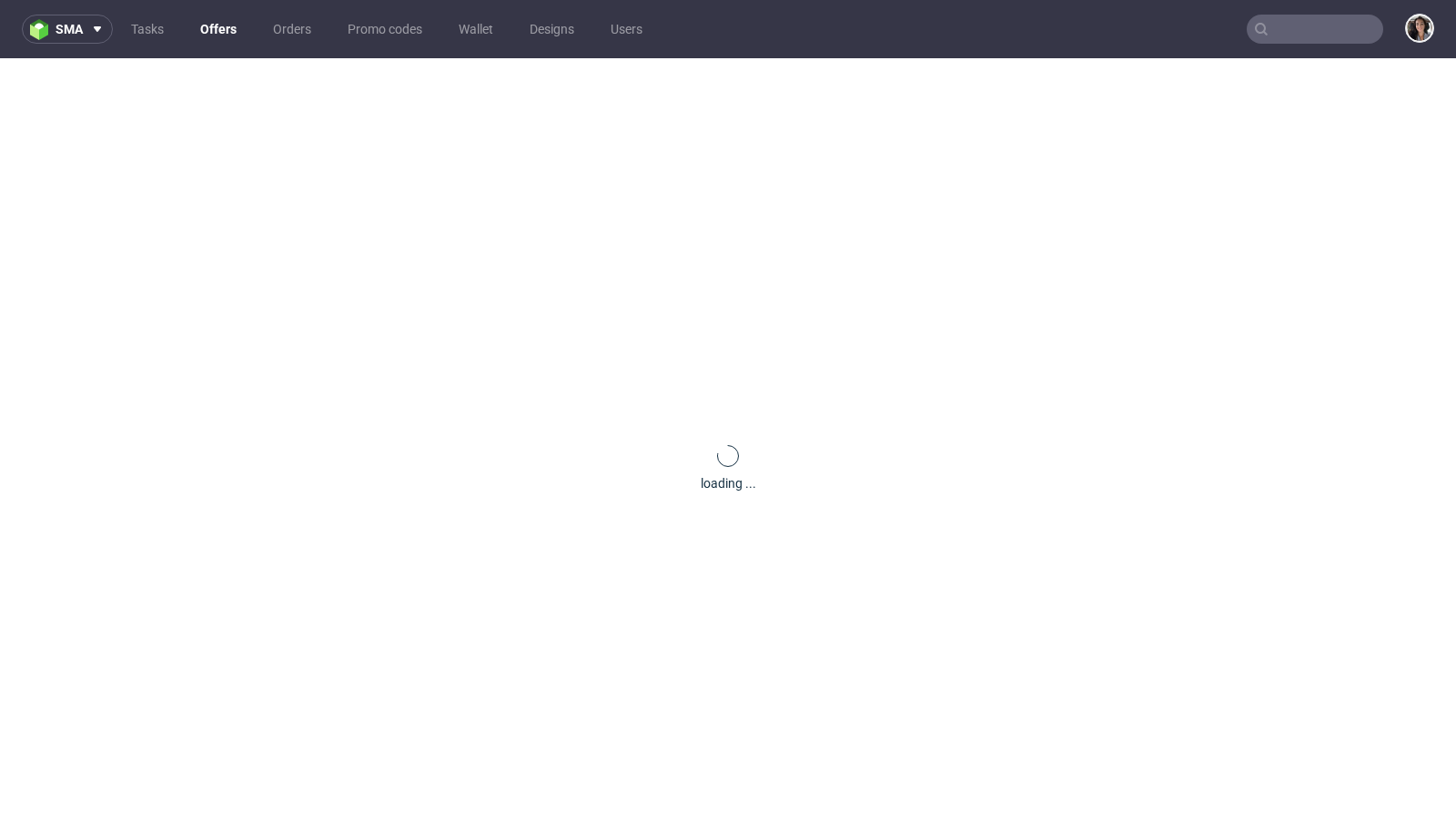
click at [1315, 32] on input "text" at bounding box center [1314, 30] width 137 height 30
paste input "[EMAIL_ADDRESS][DOMAIN_NAME]"
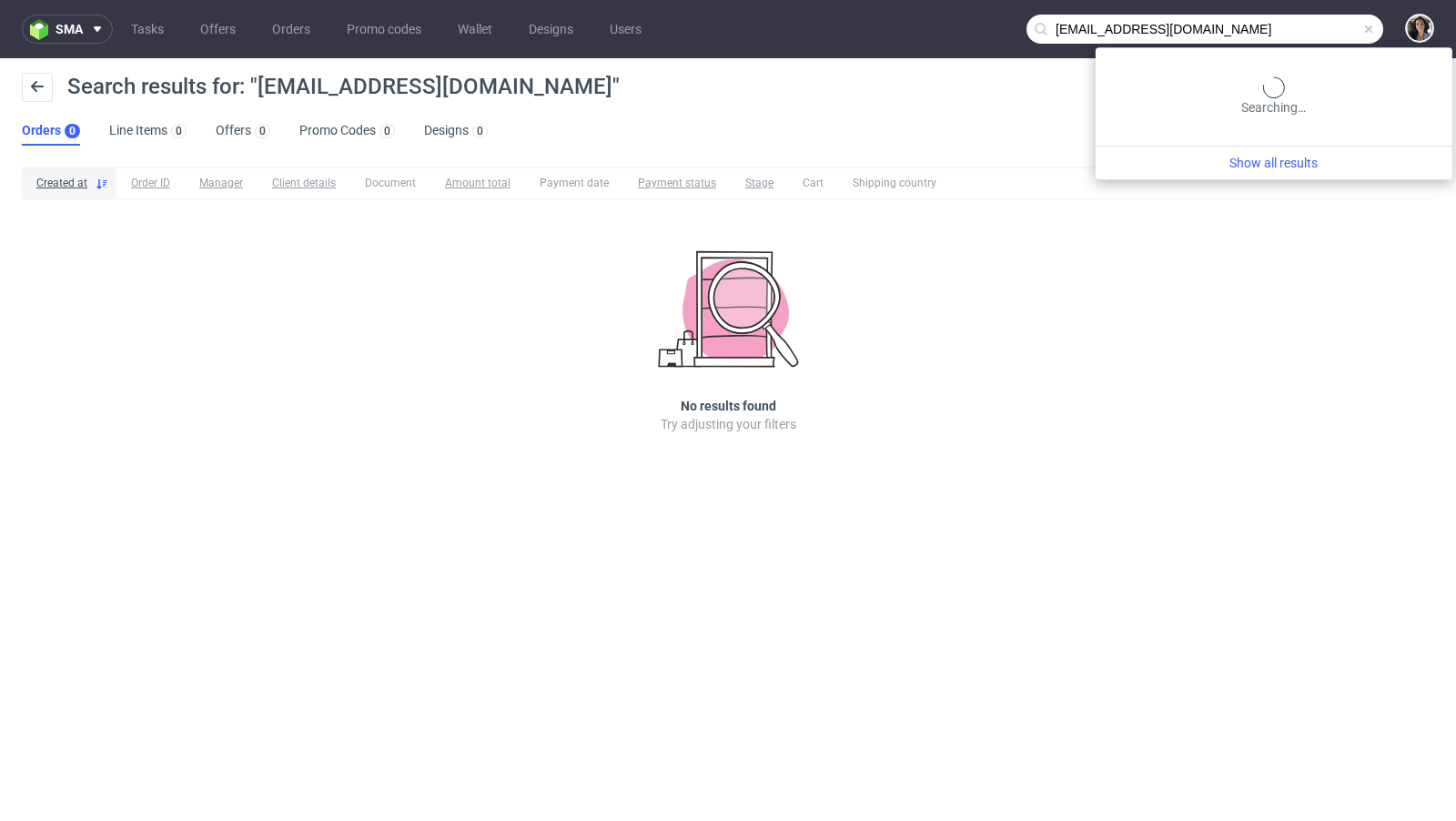
click at [1283, 31] on input "[EMAIL_ADDRESS][DOMAIN_NAME]" at bounding box center [1204, 30] width 356 height 30
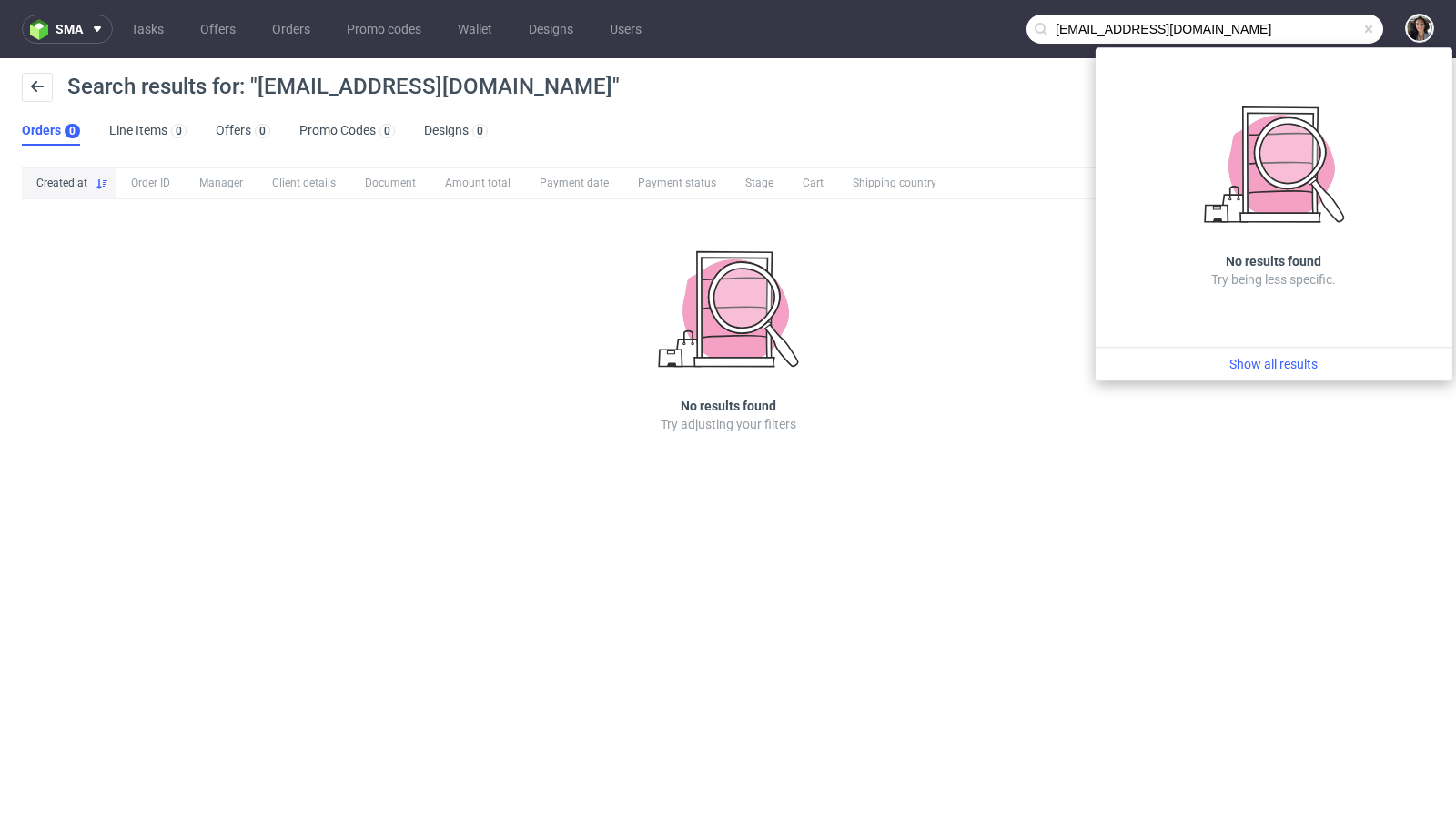
drag, startPoint x: 1068, startPoint y: 31, endPoint x: 1031, endPoint y: 31, distance: 37.0
click at [1032, 31] on input "[EMAIL_ADDRESS][DOMAIN_NAME]" at bounding box center [1204, 30] width 356 height 30
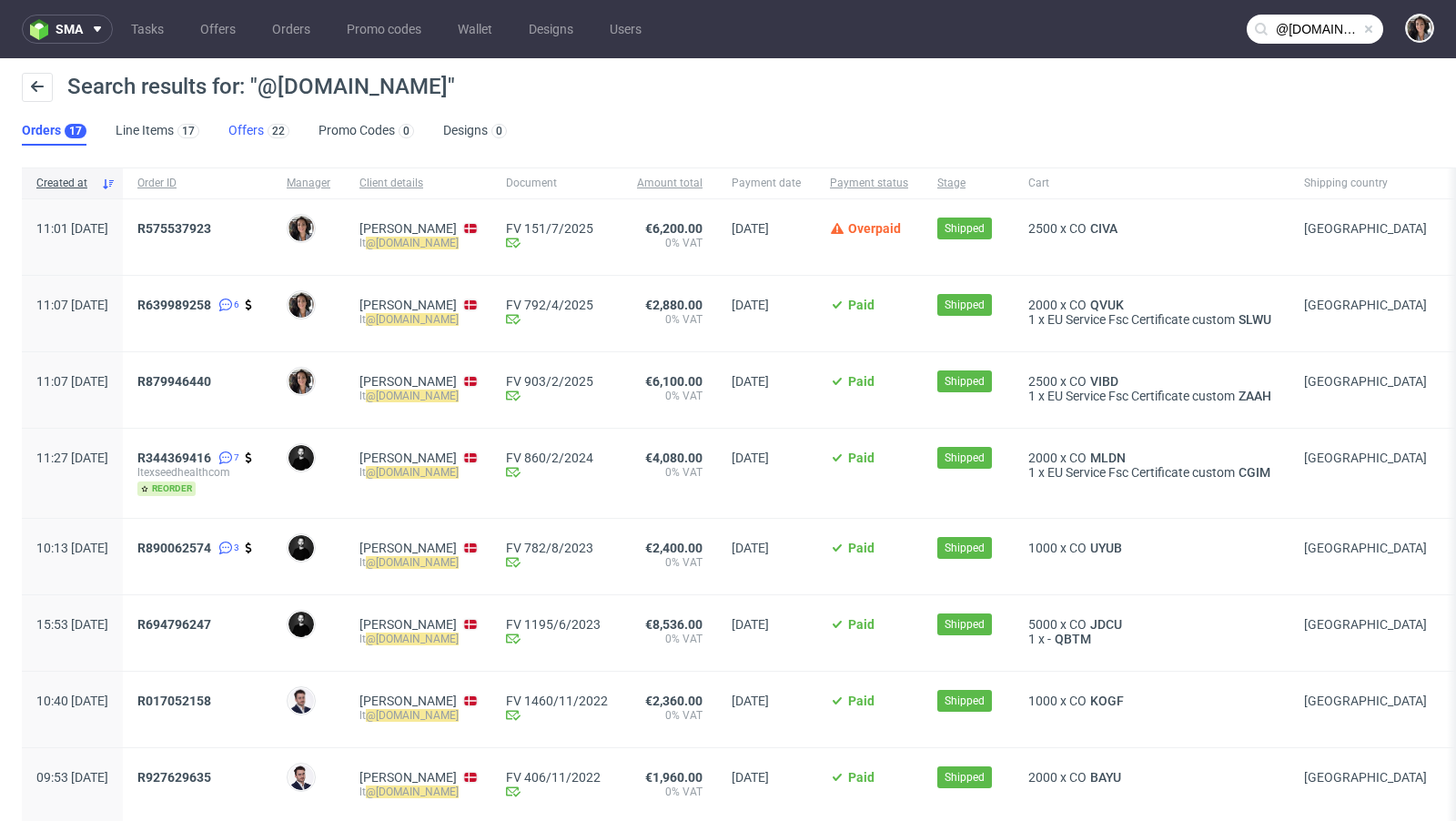
click at [237, 126] on link "Offers 22" at bounding box center [259, 131] width 61 height 30
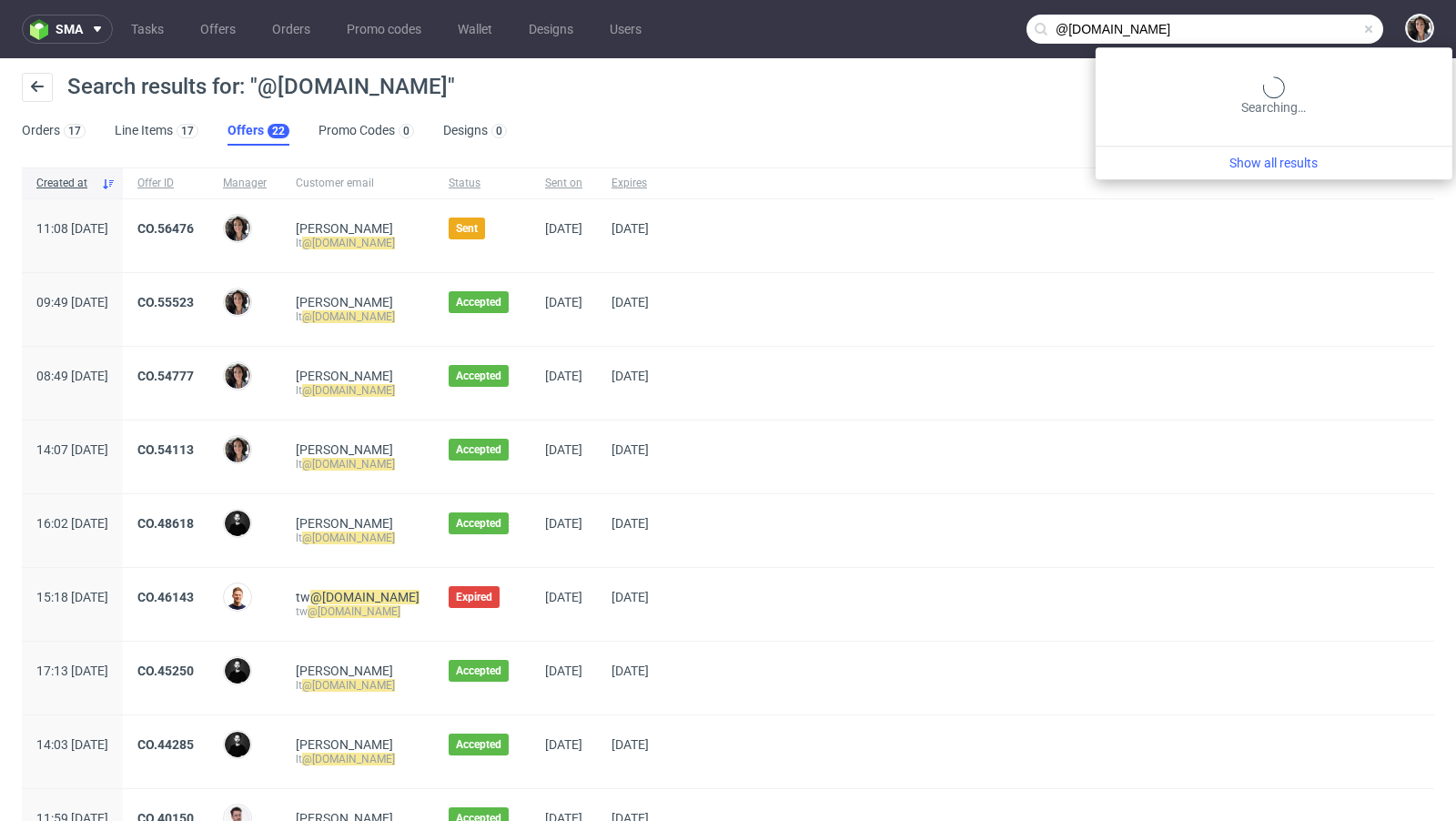
click at [1328, 35] on input "@[DOMAIN_NAME]" at bounding box center [1204, 30] width 356 height 30
paste input "sofia@catavassalo"
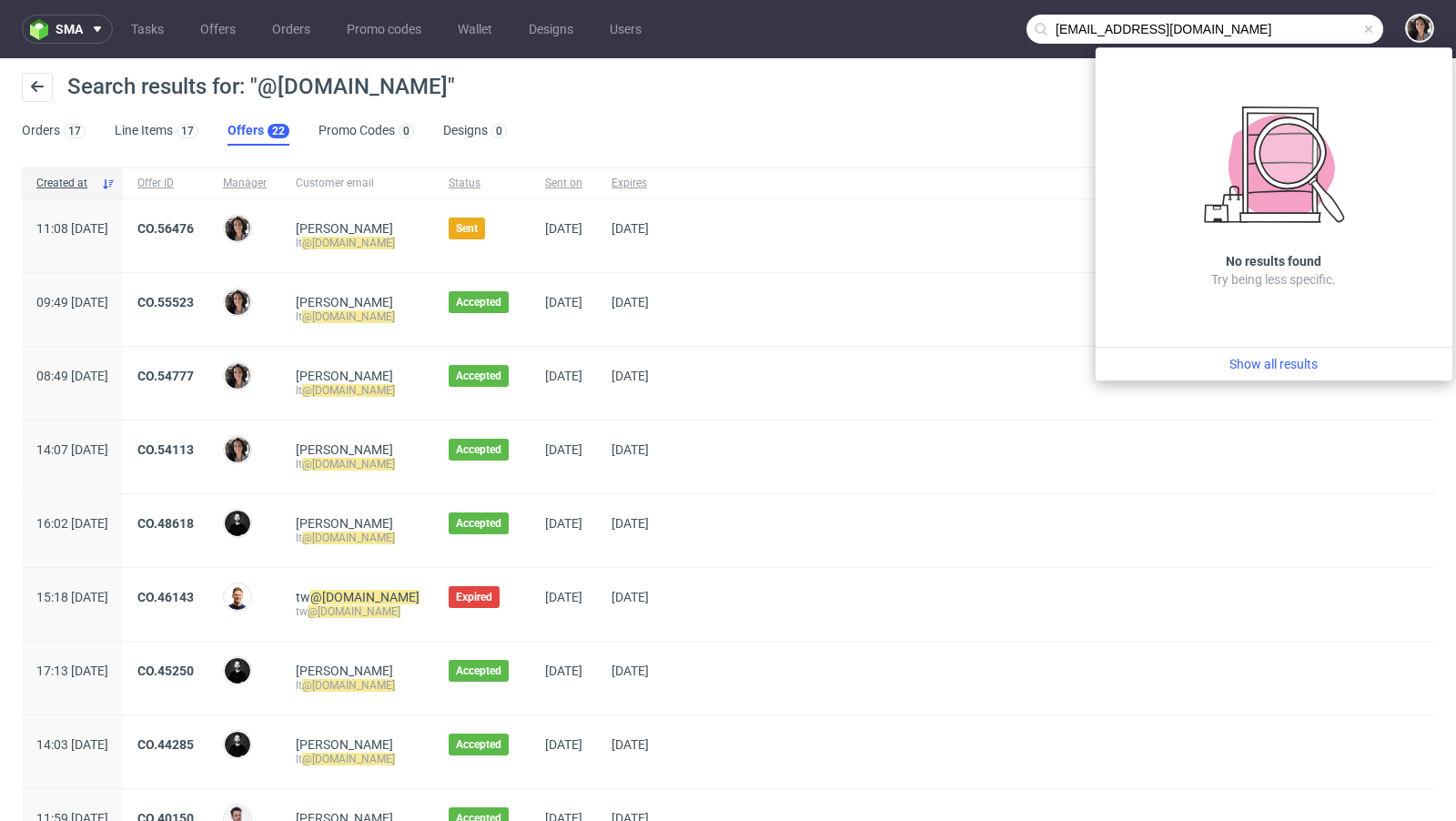
drag, startPoint x: 1066, startPoint y: 28, endPoint x: 1006, endPoint y: 28, distance: 60.0
click at [1006, 28] on nav "sma Tasks Offers Orders Promo codes Wallet Designs Users [EMAIL_ADDRESS][DOMAIN…" at bounding box center [728, 29] width 1456 height 58
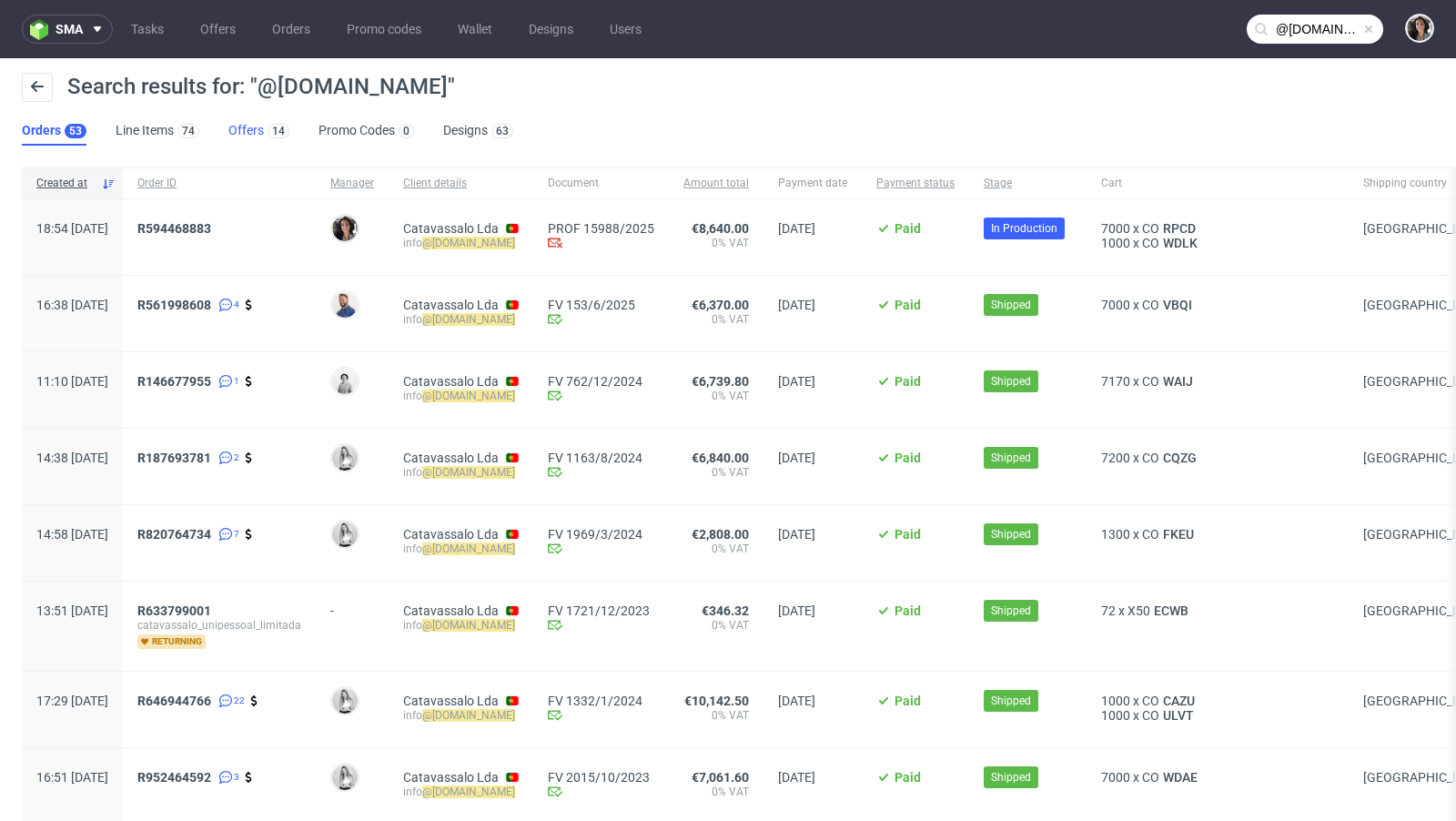
click at [251, 130] on link "Offers 14" at bounding box center [259, 131] width 61 height 30
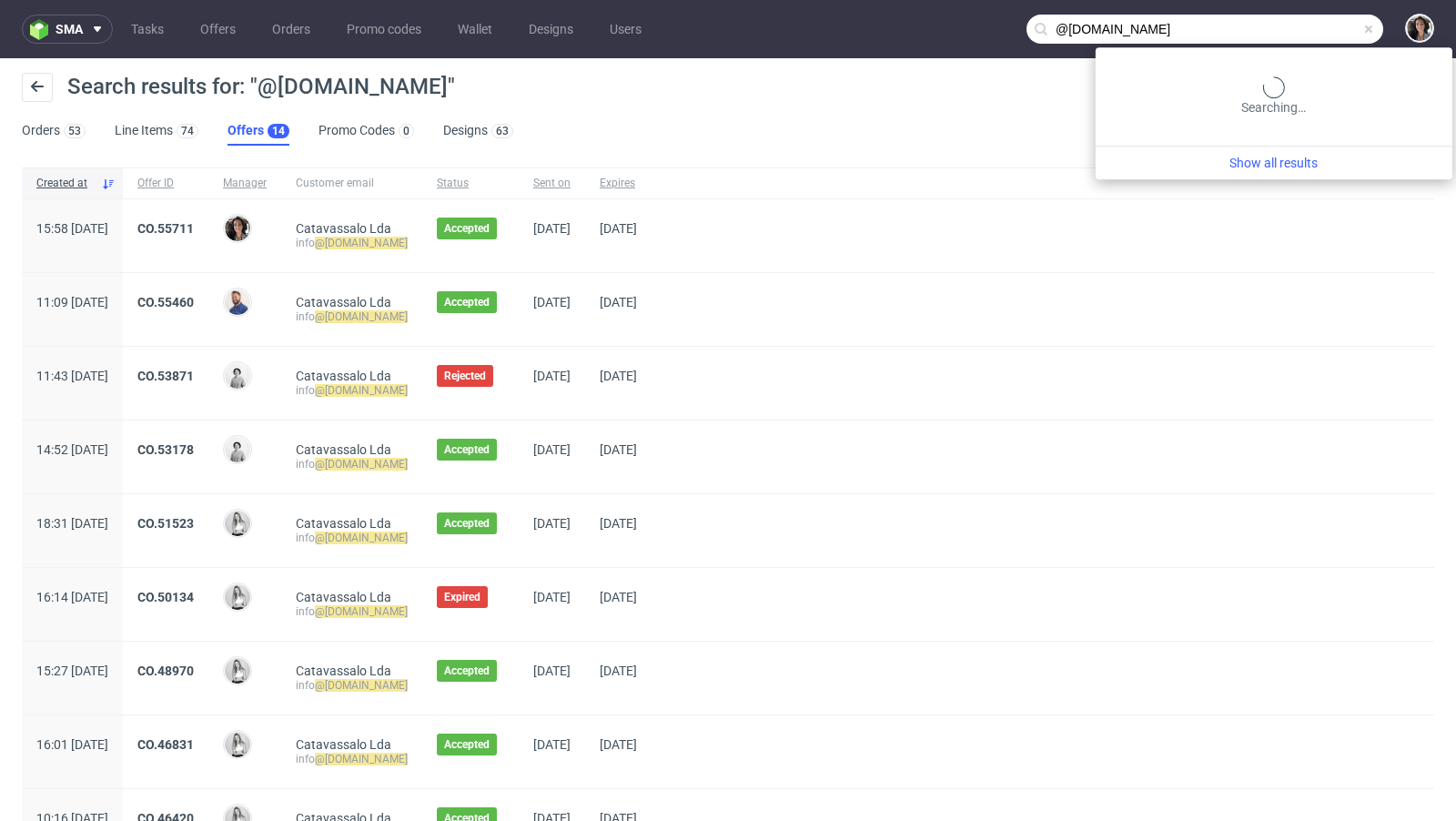
click at [1284, 29] on input "@catavassalo.com" at bounding box center [1204, 30] width 356 height 30
paste input "aitor@justbite.eu"
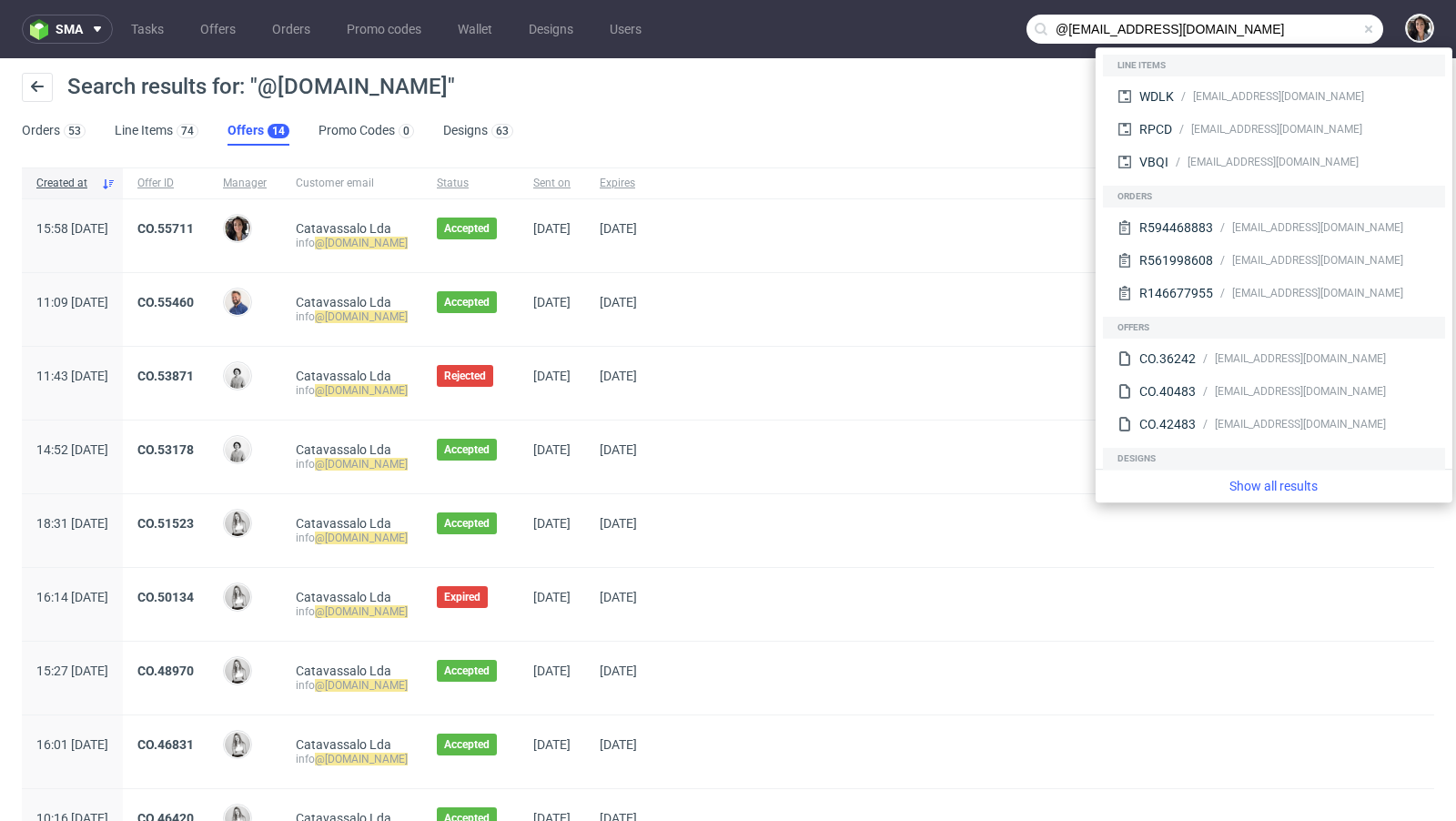
click at [1278, 22] on input "@catavassalo.comaitor@justbite.eu" at bounding box center [1204, 30] width 356 height 30
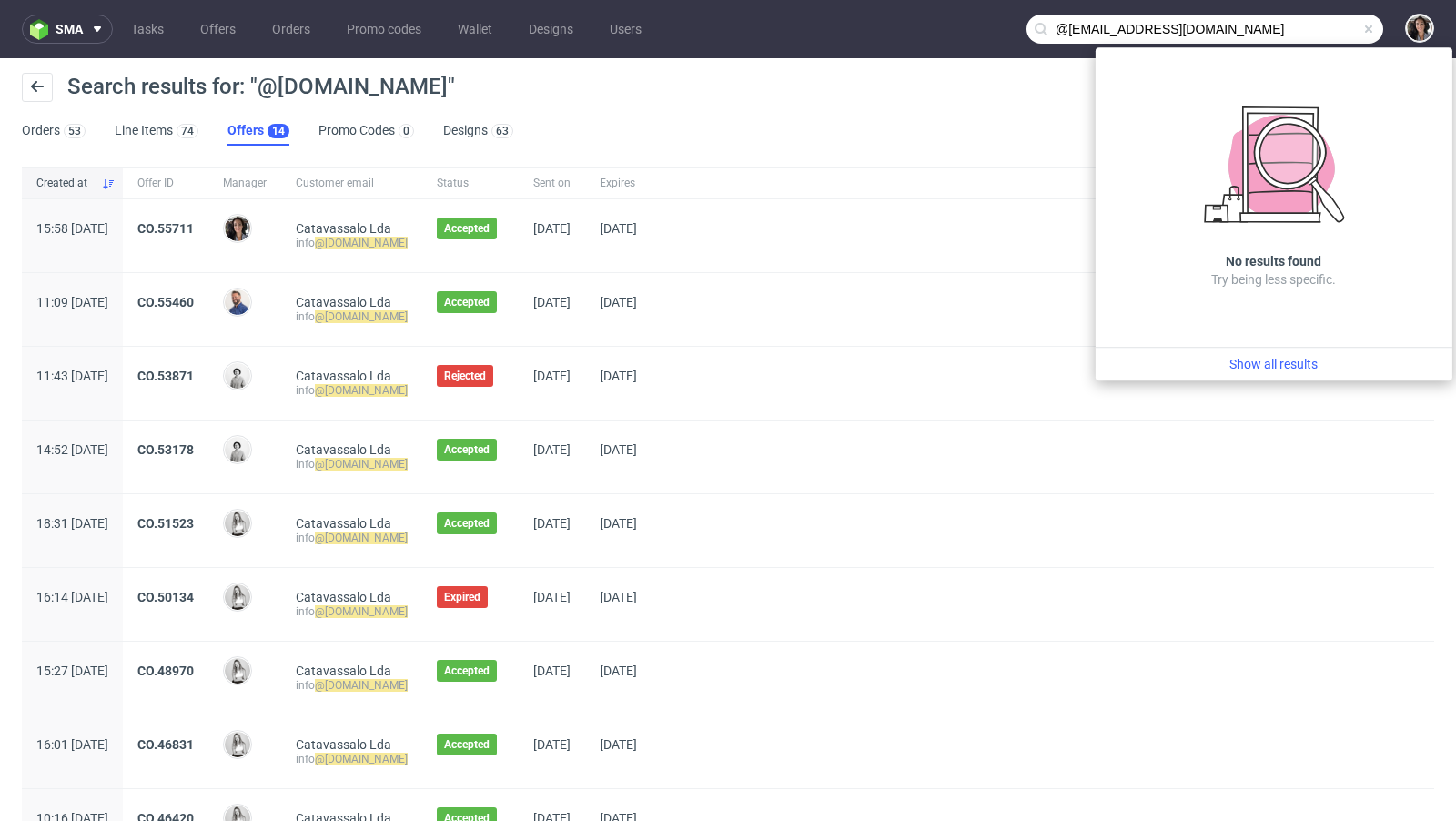
click at [1278, 22] on input "@catavassalo.comaitor@justbite.eu" at bounding box center [1204, 30] width 356 height 30
paste input "text"
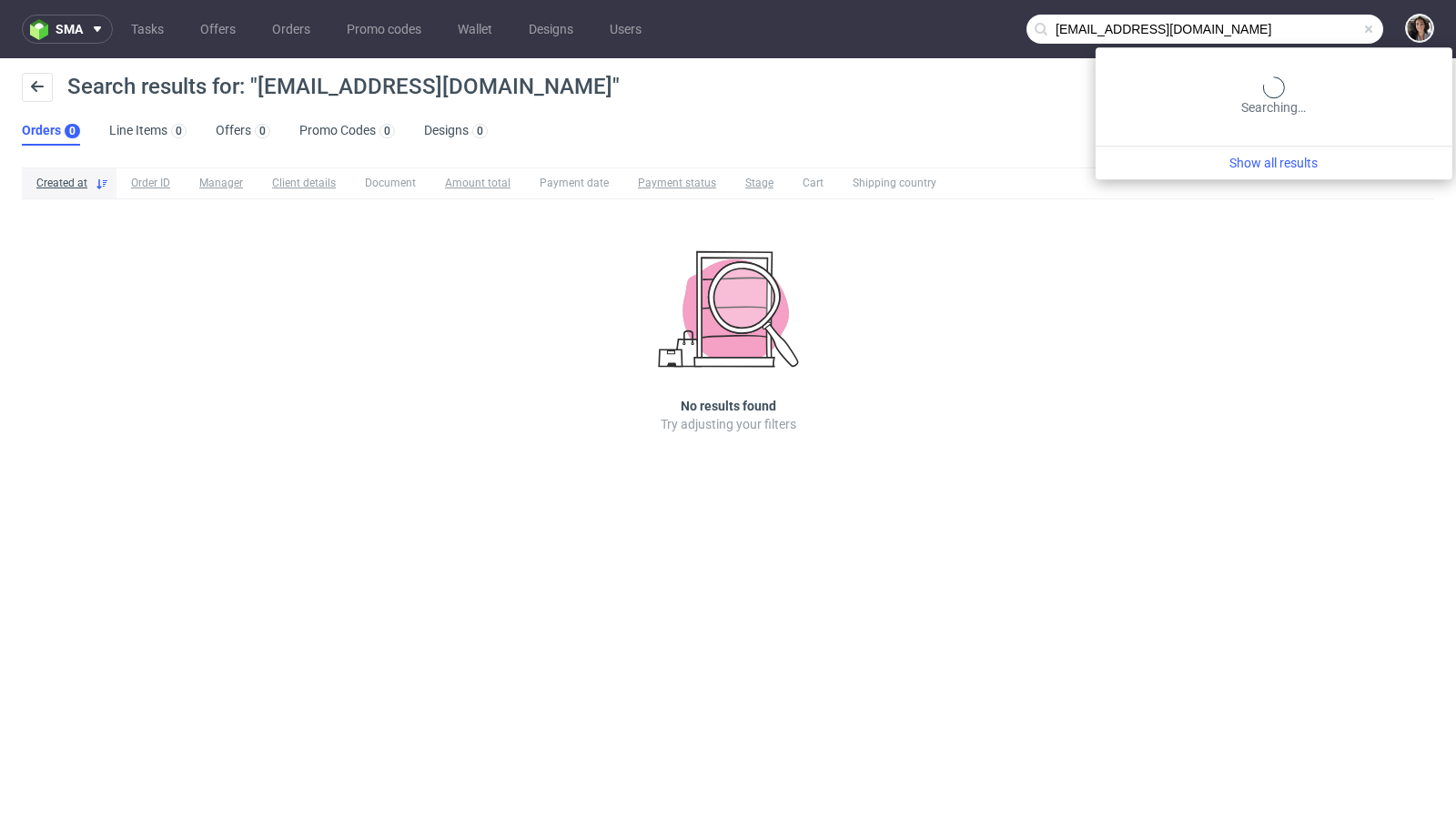
click at [1328, 23] on input "aitor@justbite.eu" at bounding box center [1204, 30] width 356 height 30
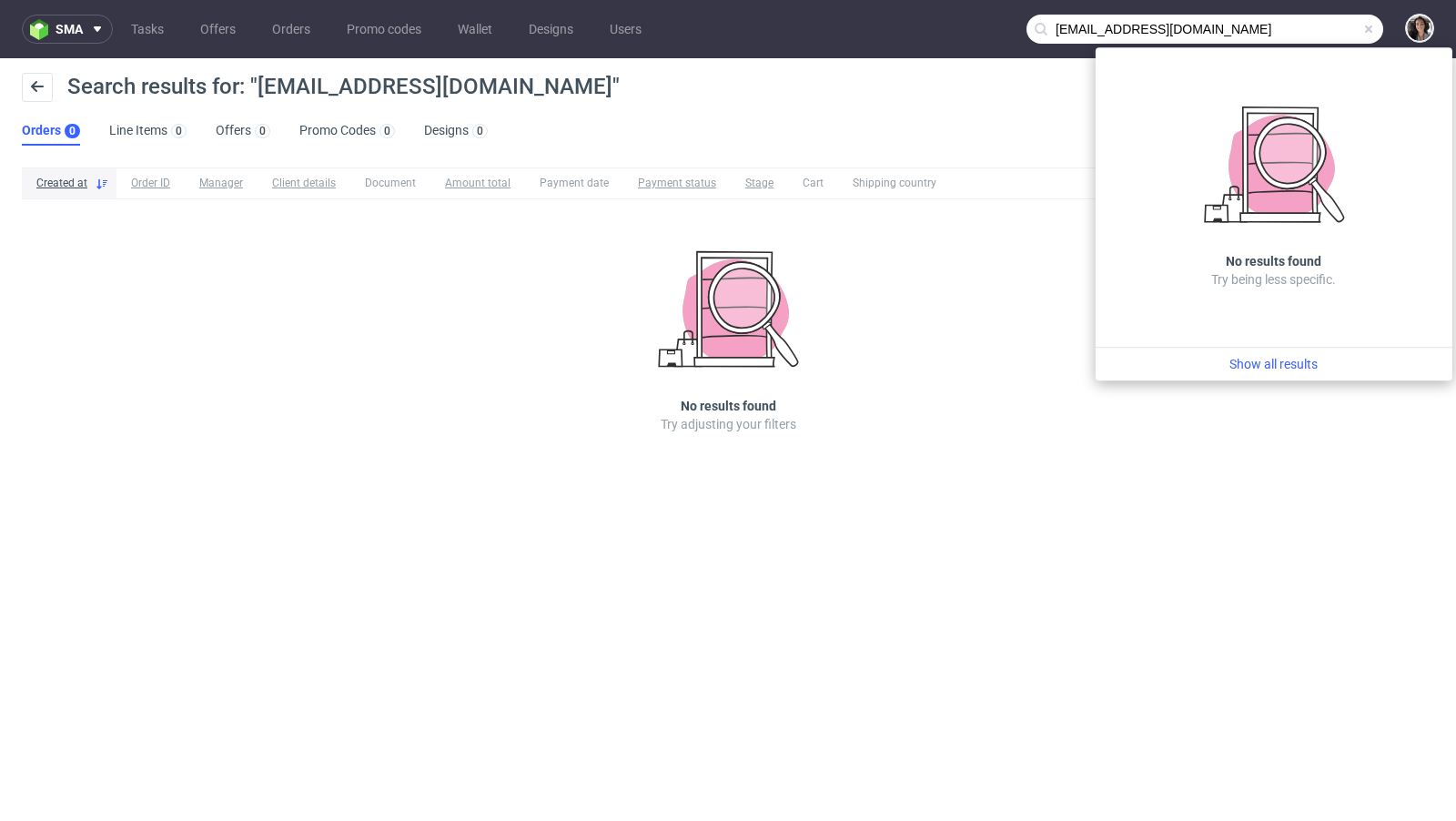
drag, startPoint x: 1082, startPoint y: 31, endPoint x: 1004, endPoint y: 31, distance: 78.0
click at [1004, 31] on nav "sma Tasks Offers Orders Promo codes Wallet Designs Users aitor@justbite.eu" at bounding box center [728, 29] width 1456 height 58
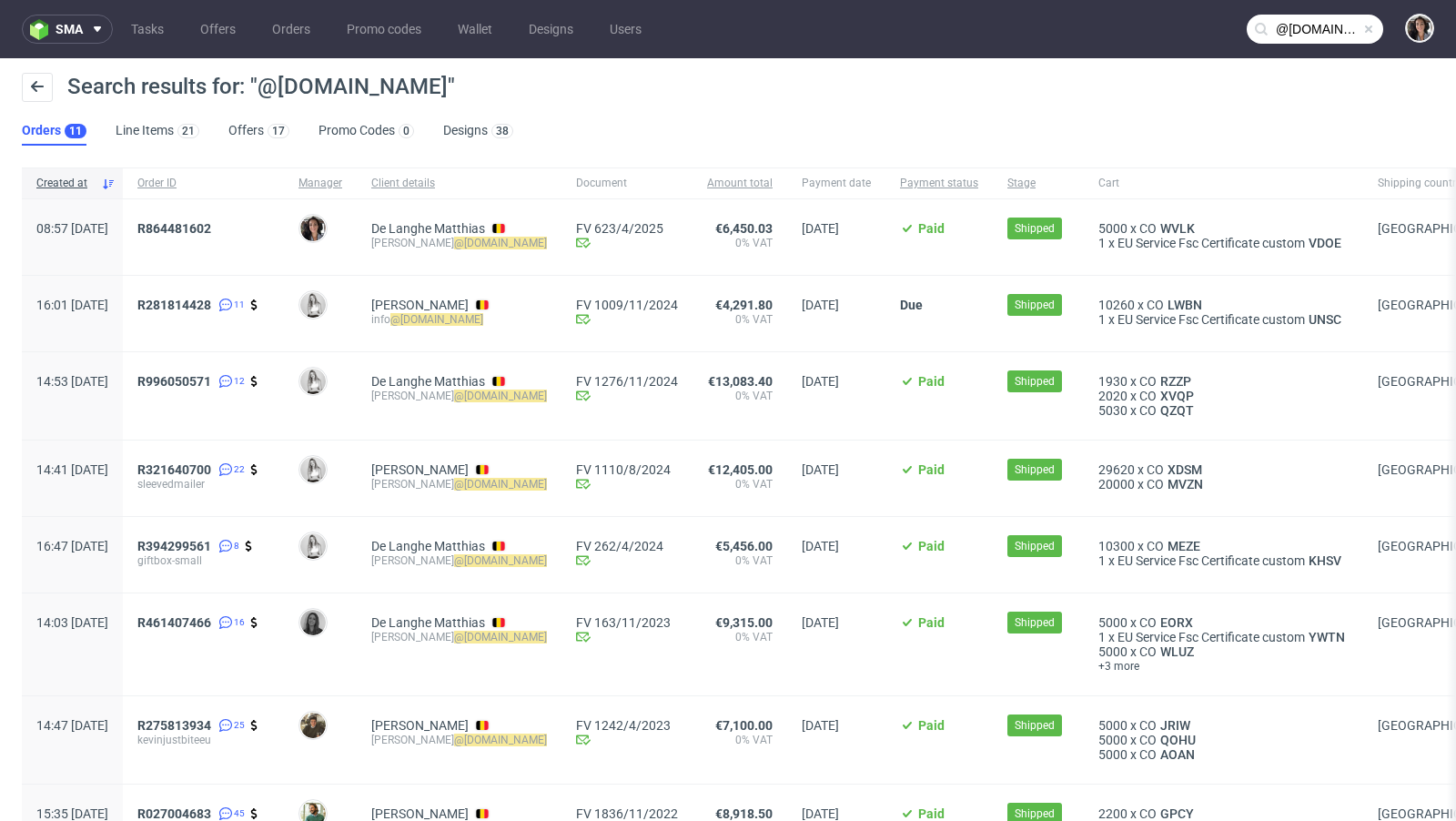
click at [1293, 5] on nav "sma Tasks Offers Orders Promo codes Wallet Designs Users @justbite.eu" at bounding box center [728, 29] width 1456 height 58
click at [1293, 38] on input "@justbite.eu" at bounding box center [1314, 30] width 137 height 30
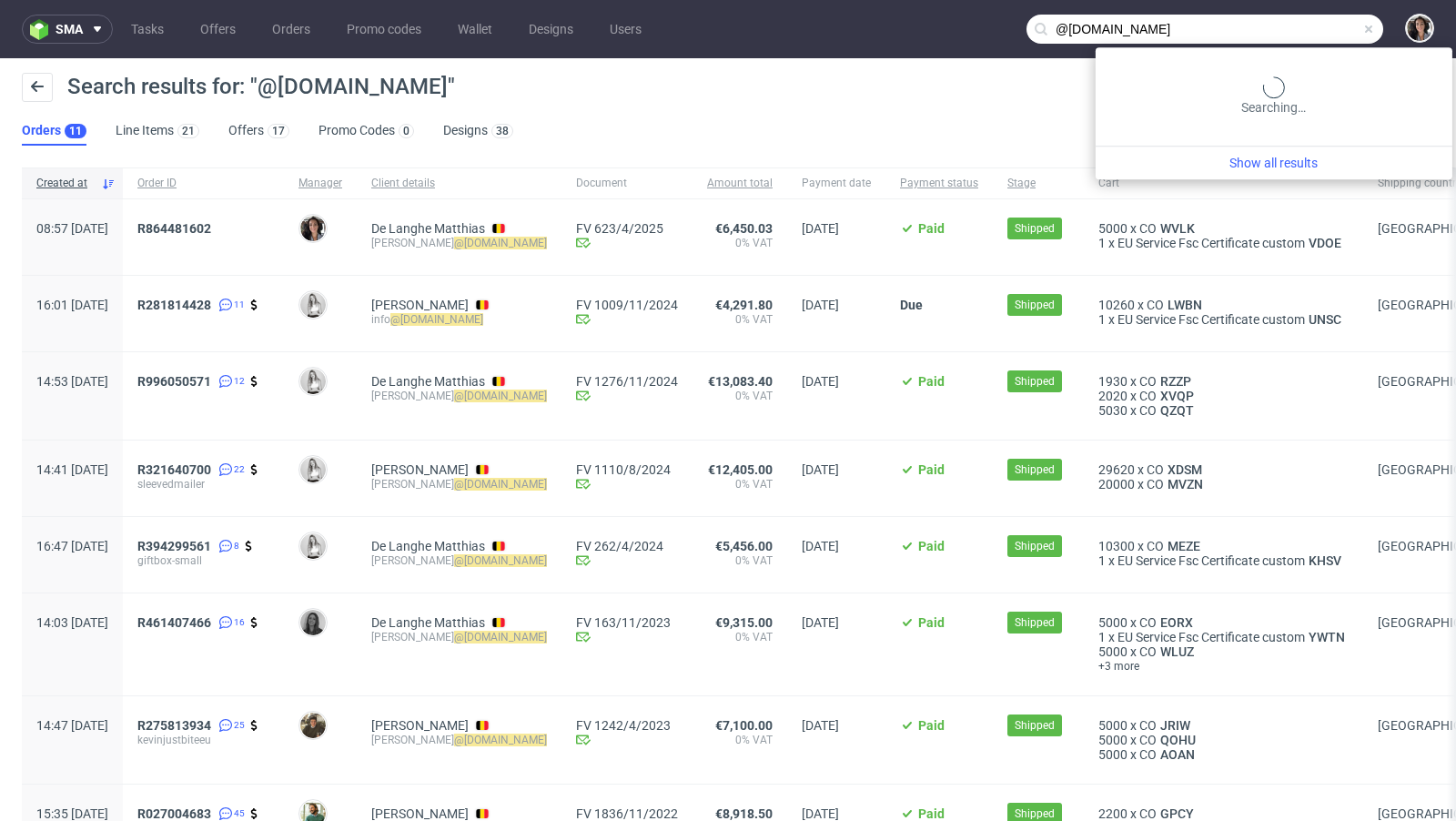
click at [1293, 38] on input "@justbite.eu" at bounding box center [1204, 30] width 356 height 30
paste input "lauren@microclimate.co.uk"
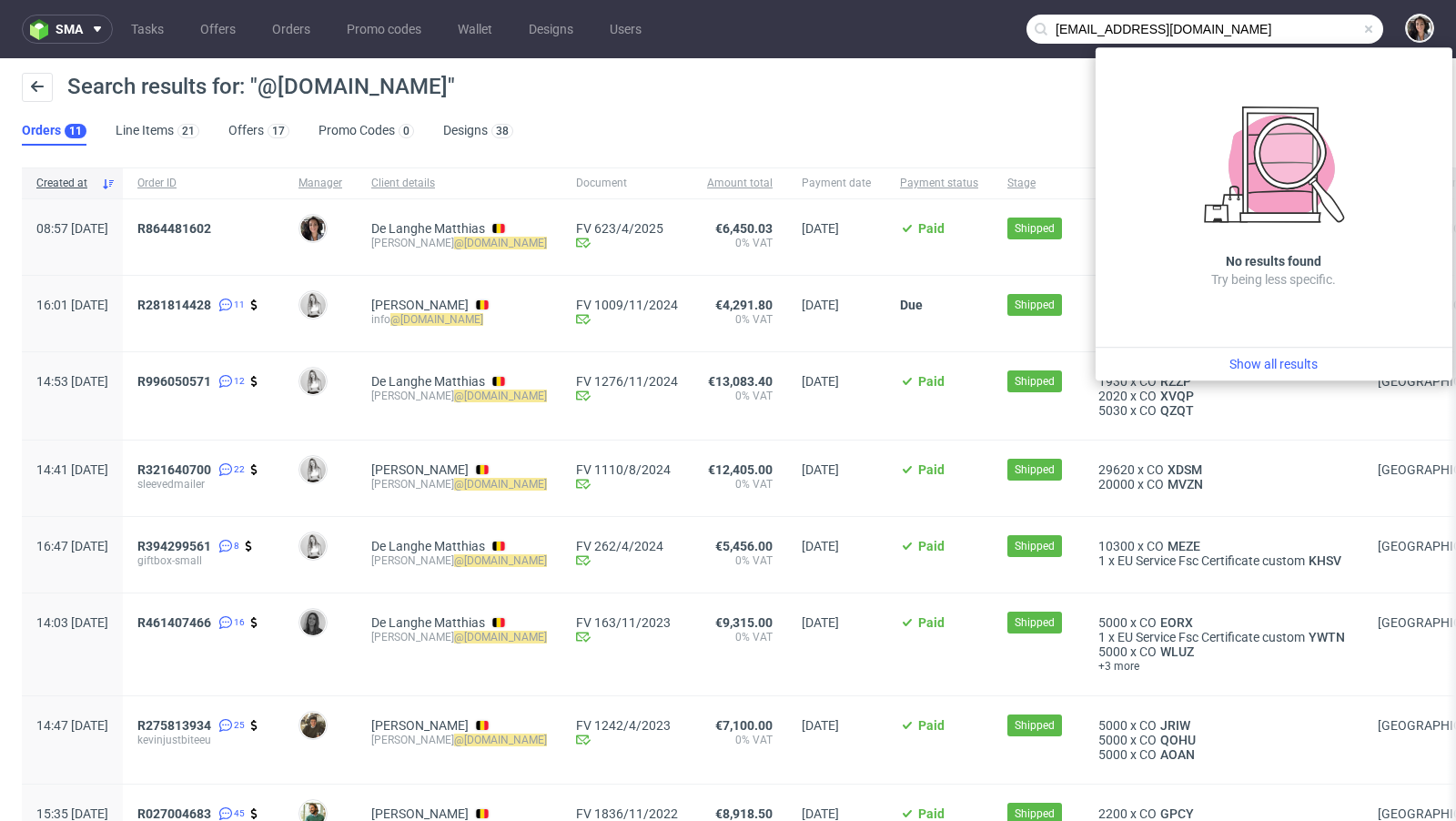
drag, startPoint x: 1080, startPoint y: 31, endPoint x: 995, endPoint y: 26, distance: 85.1
click at [995, 26] on nav "sma Tasks Offers Orders Promo codes Wallet Designs Users lauren@microclimate.co…" at bounding box center [728, 29] width 1456 height 58
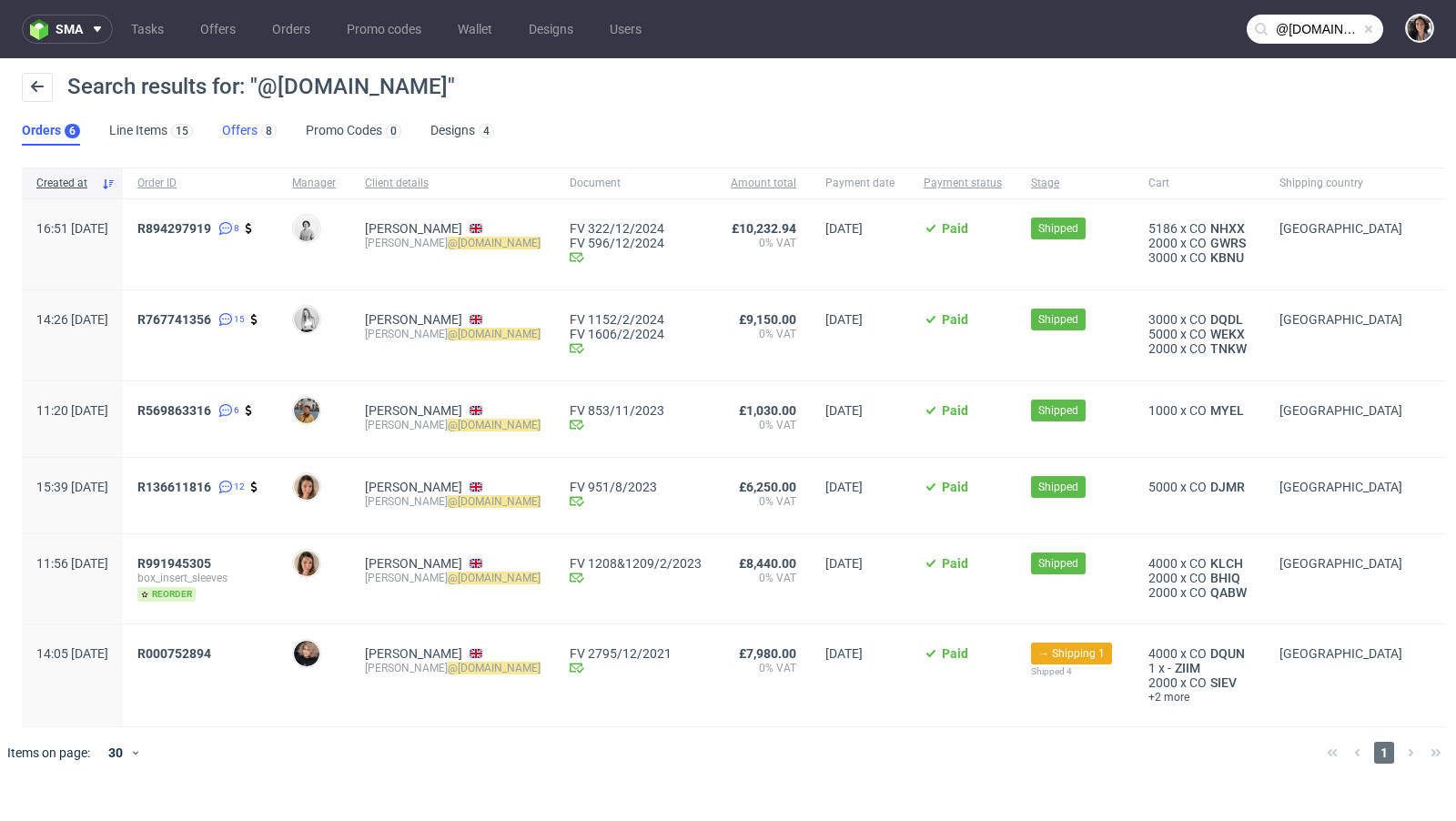
click at [230, 143] on link "Offers 8" at bounding box center [249, 131] width 54 height 30
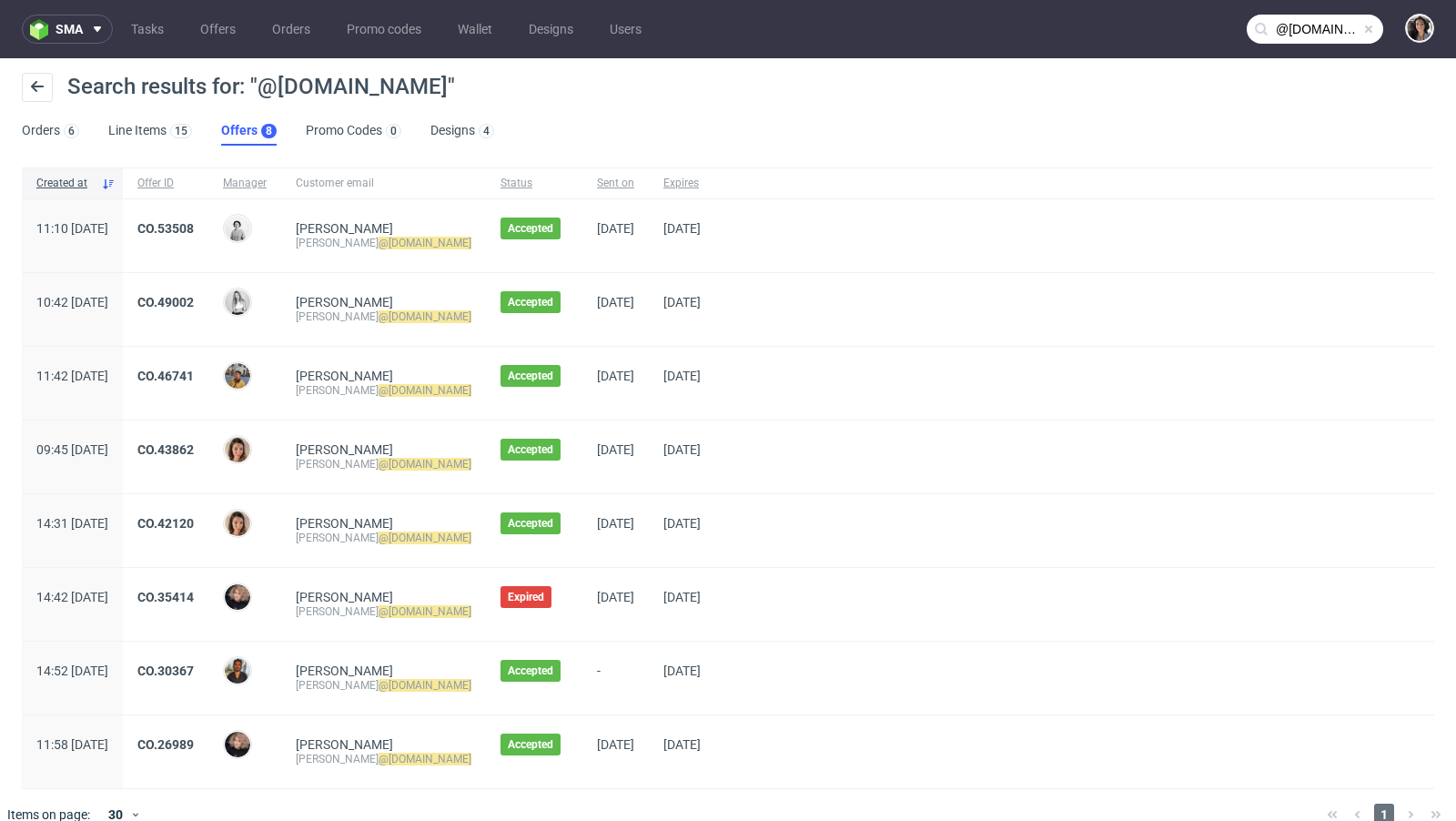
click at [1298, 43] on nav "sma Tasks Offers Orders Promo codes Wallet Designs Users @microclimate.co.uk" at bounding box center [728, 29] width 1456 height 58
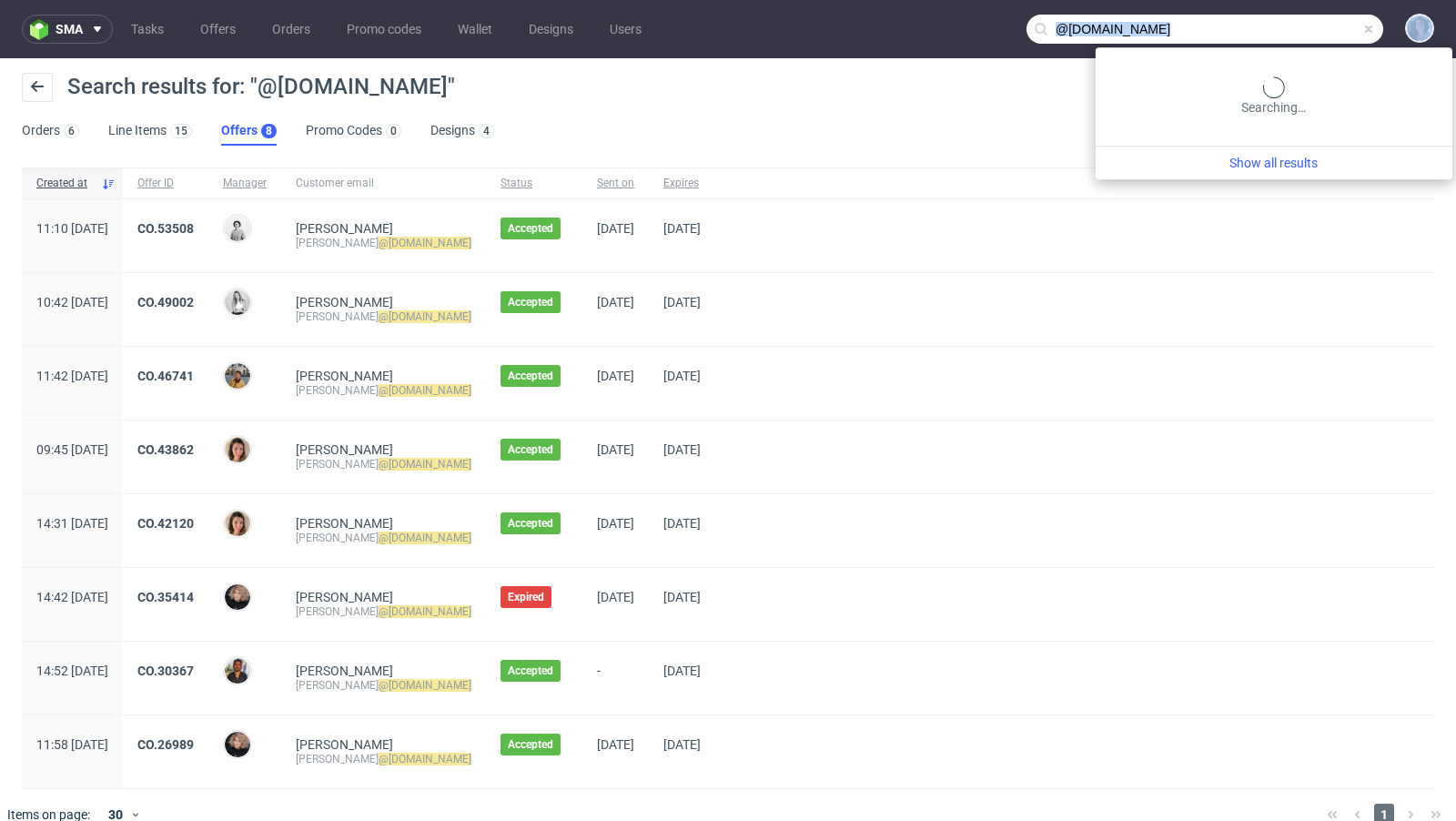
click at [1290, 23] on input "@microclimate.co.uk" at bounding box center [1204, 30] width 356 height 30
paste input "lucia@faundit.com"
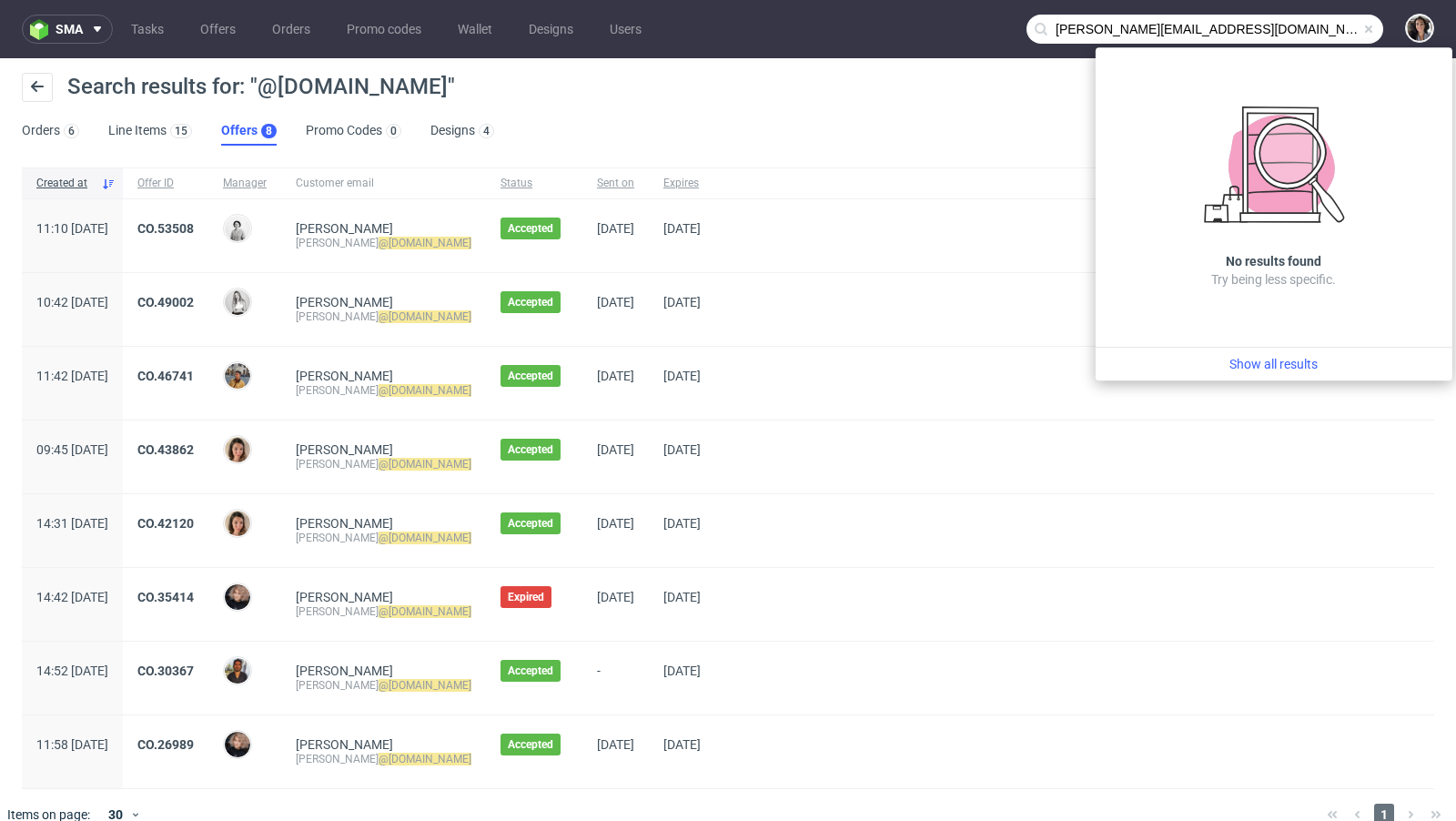
drag, startPoint x: 1067, startPoint y: 30, endPoint x: 1014, endPoint y: 32, distance: 53.0
click at [1026, 32] on input "lucia@faundit.com" at bounding box center [1204, 30] width 356 height 30
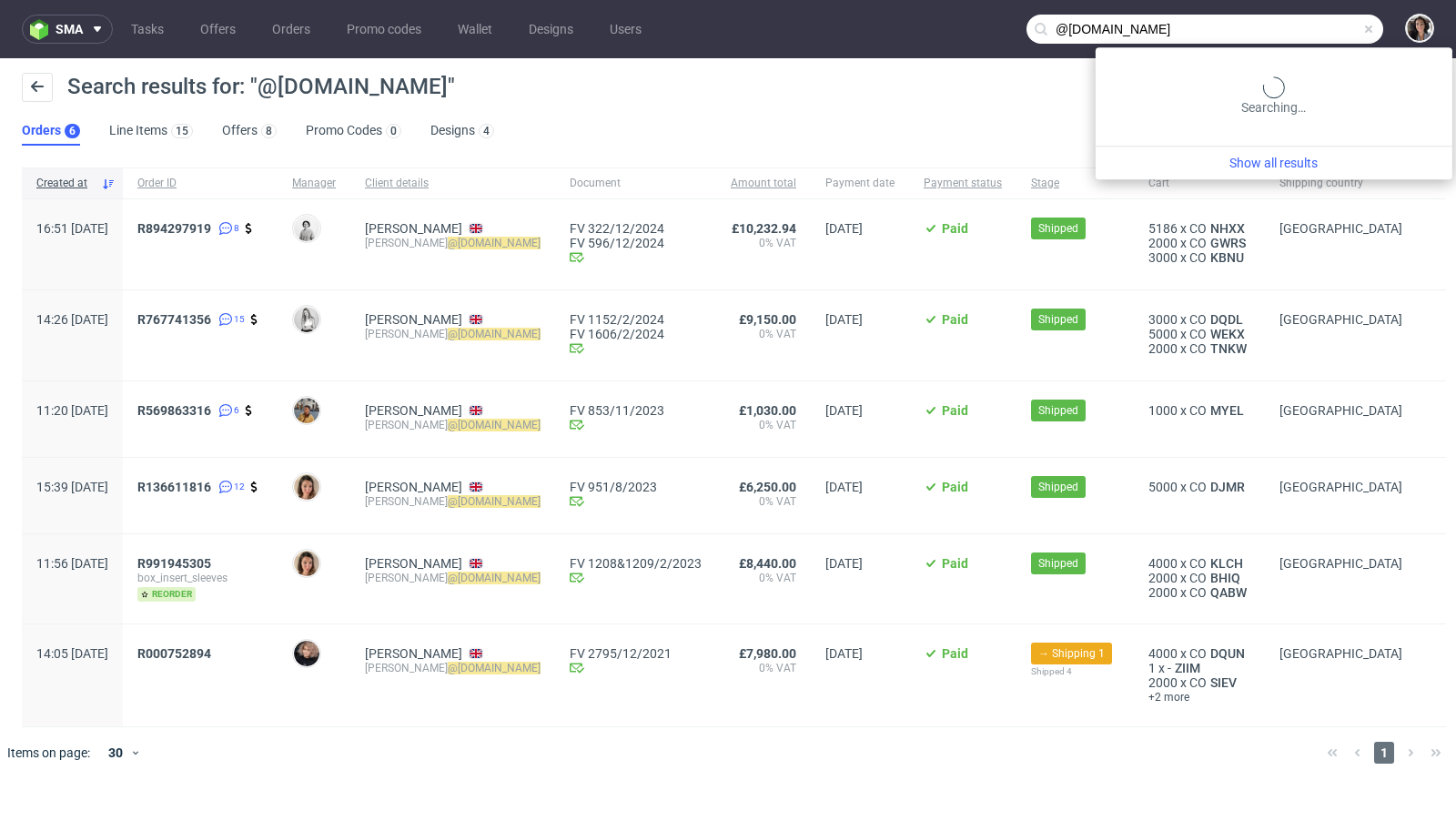
click at [1301, 32] on input "@faundit.com" at bounding box center [1204, 30] width 356 height 30
paste input "cindy@bfuturis"
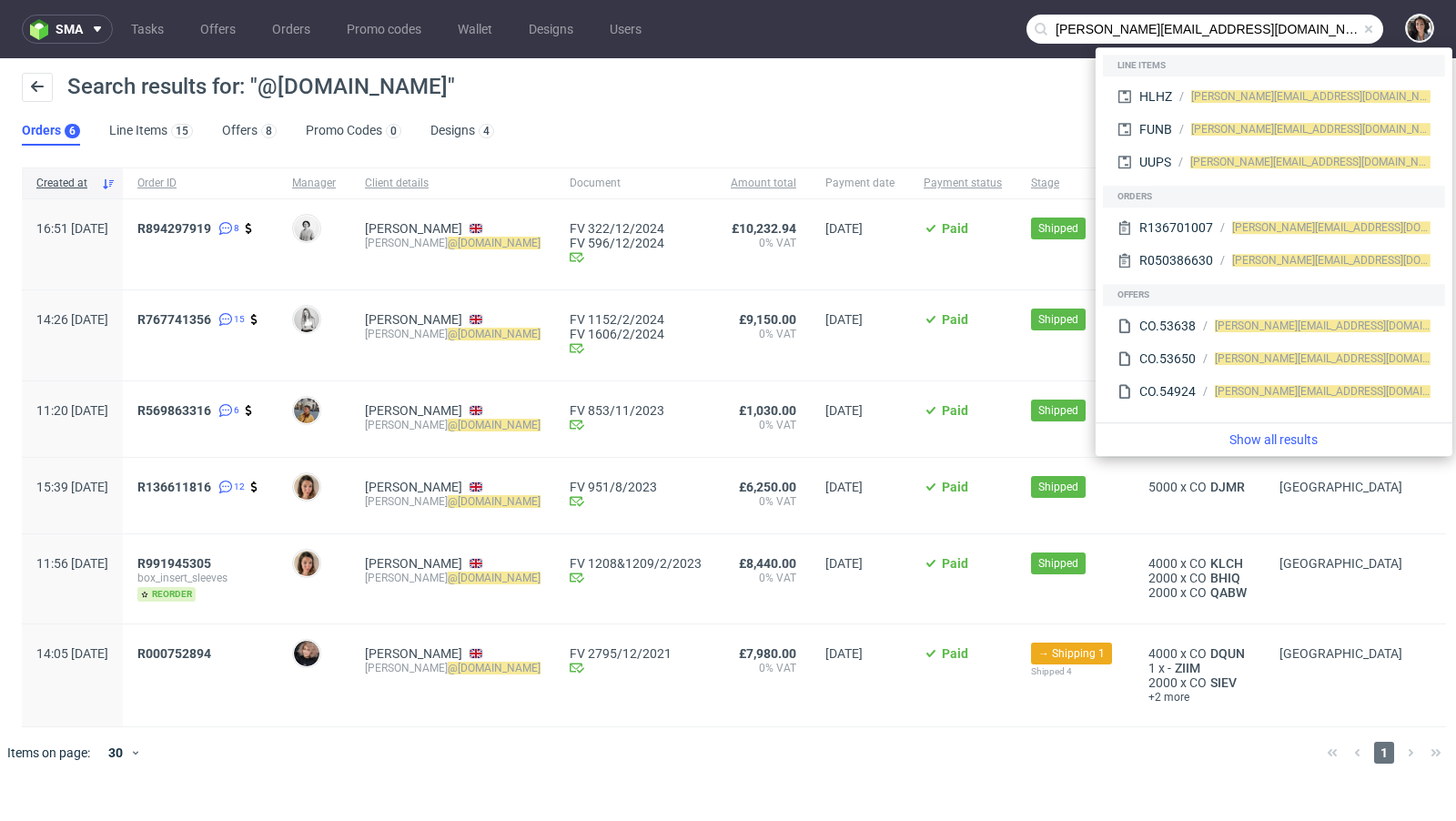
drag, startPoint x: 1084, startPoint y: 30, endPoint x: 976, endPoint y: 30, distance: 108.0
click at [976, 30] on nav "sma Tasks Offers Orders Promo codes Wallet Designs Users cindy@bfuturist.com" at bounding box center [728, 29] width 1456 height 58
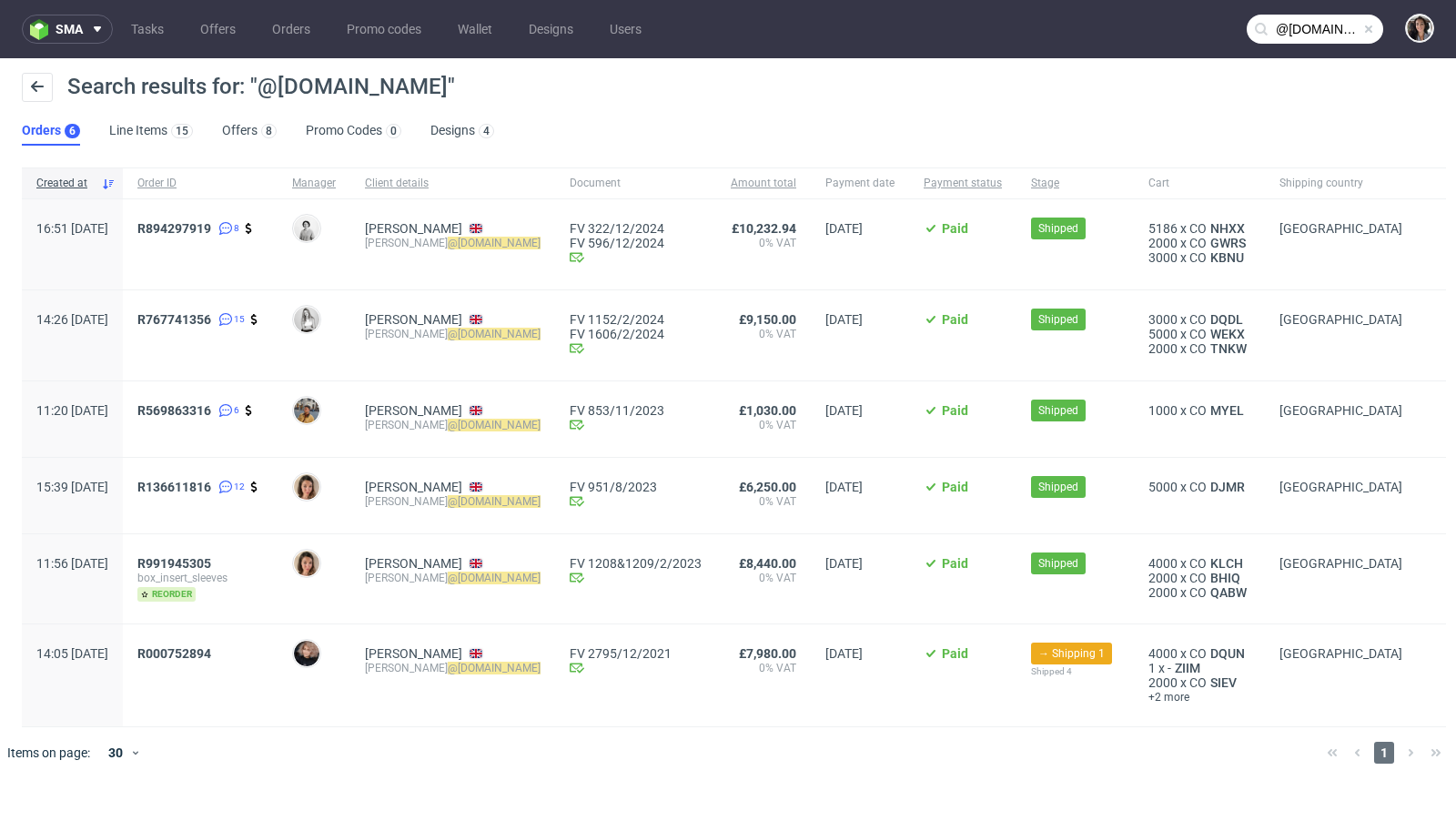
click at [1304, 16] on input "@bfuturist.com" at bounding box center [1314, 30] width 137 height 30
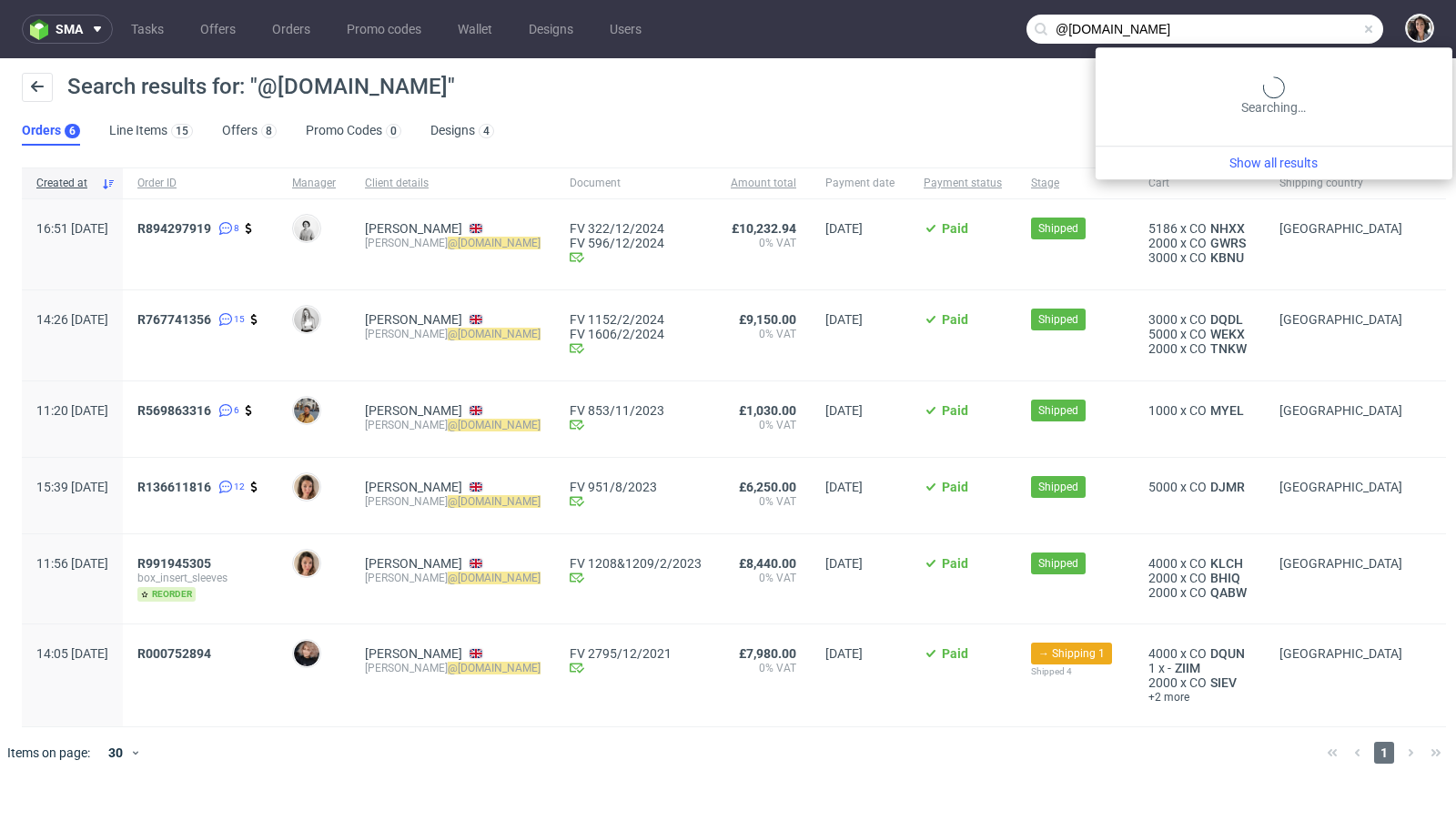
click at [1304, 16] on input "@bfuturist.com" at bounding box center [1204, 30] width 356 height 30
paste input "wim@streetstyle.nl"
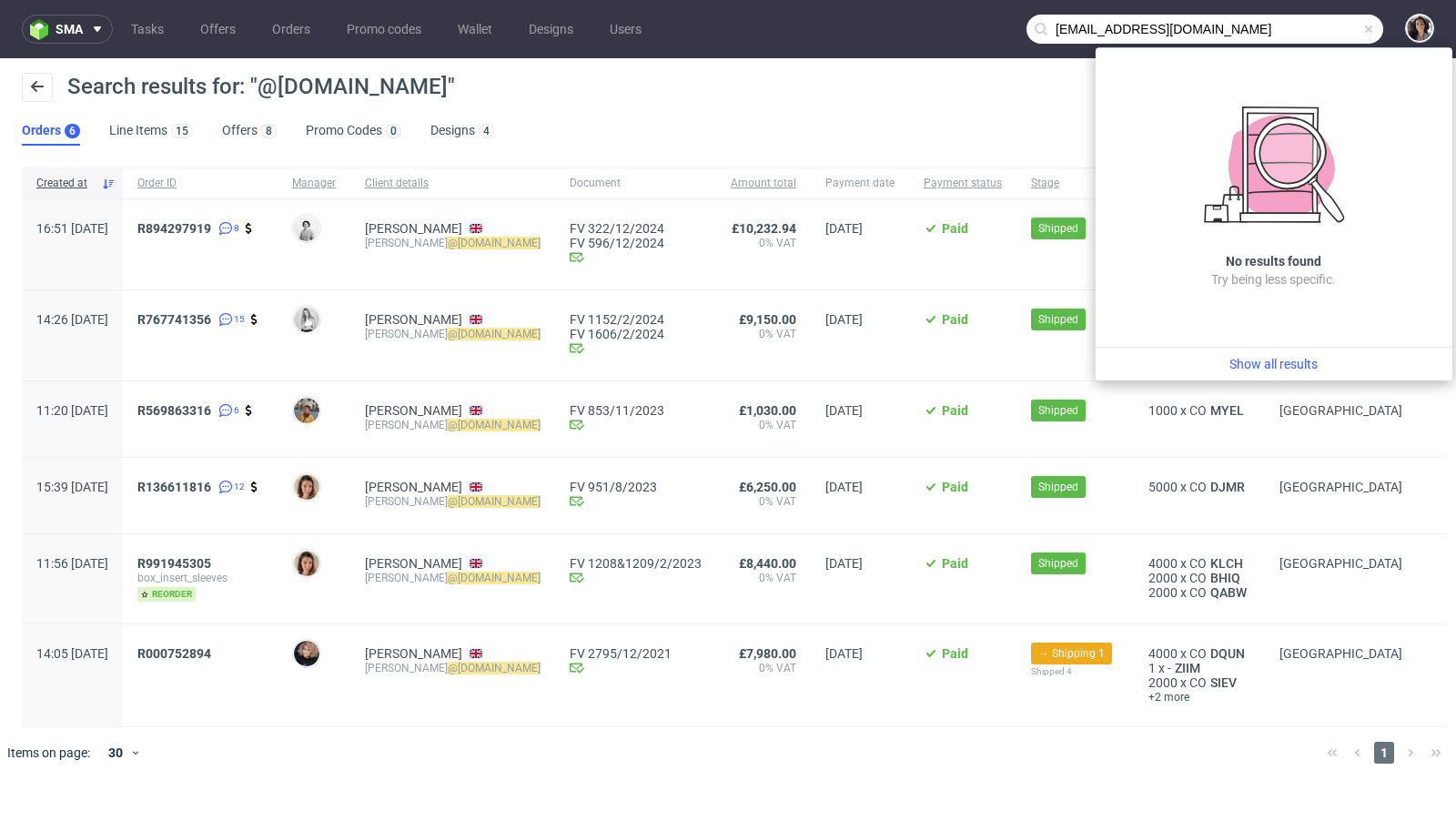
drag, startPoint x: 1083, startPoint y: 30, endPoint x: 1000, endPoint y: 30, distance: 83.0
click at [1000, 30] on nav "sma Tasks Offers Orders Promo codes Wallet Designs Users wim@streetstyle.nl" at bounding box center [728, 29] width 1456 height 58
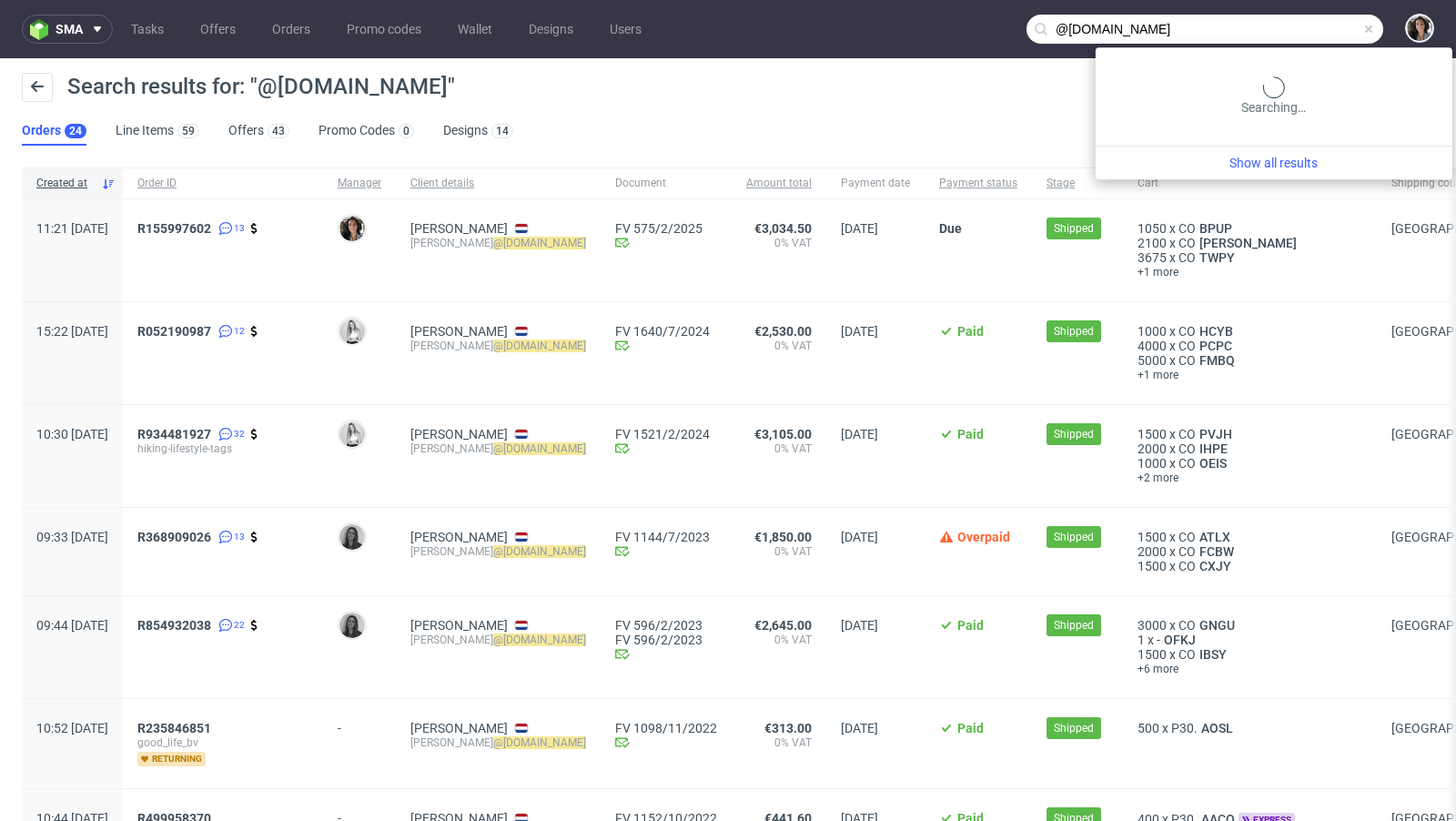
click at [1314, 42] on input "@streetstyle.nl" at bounding box center [1204, 30] width 356 height 30
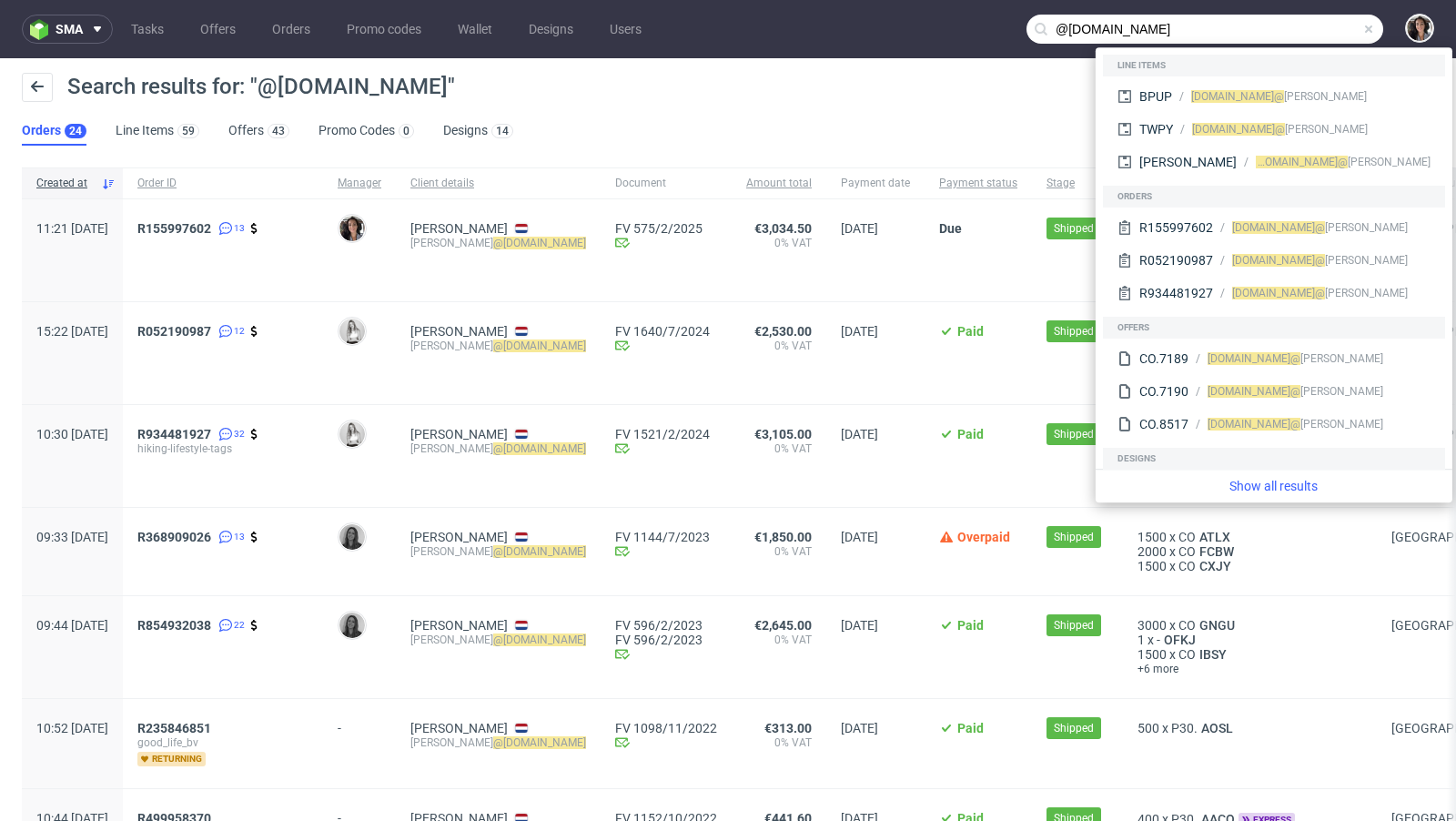
click at [1277, 10] on nav "sma Tasks Offers Orders Promo codes Wallet Designs Users @streetstyle.nl" at bounding box center [728, 29] width 1456 height 58
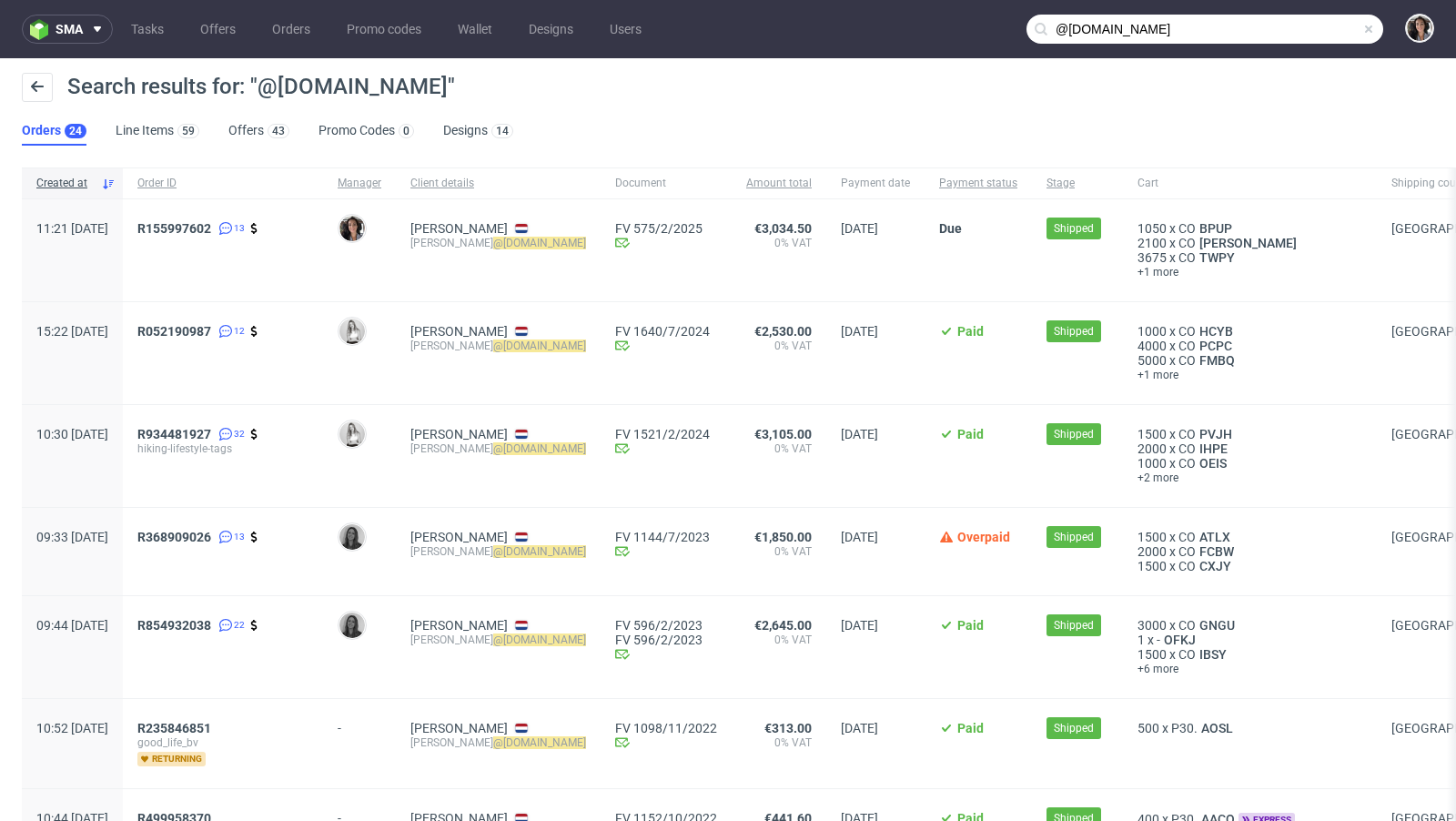
click at [1276, 35] on input "@streetstyle.nl" at bounding box center [1204, 30] width 356 height 30
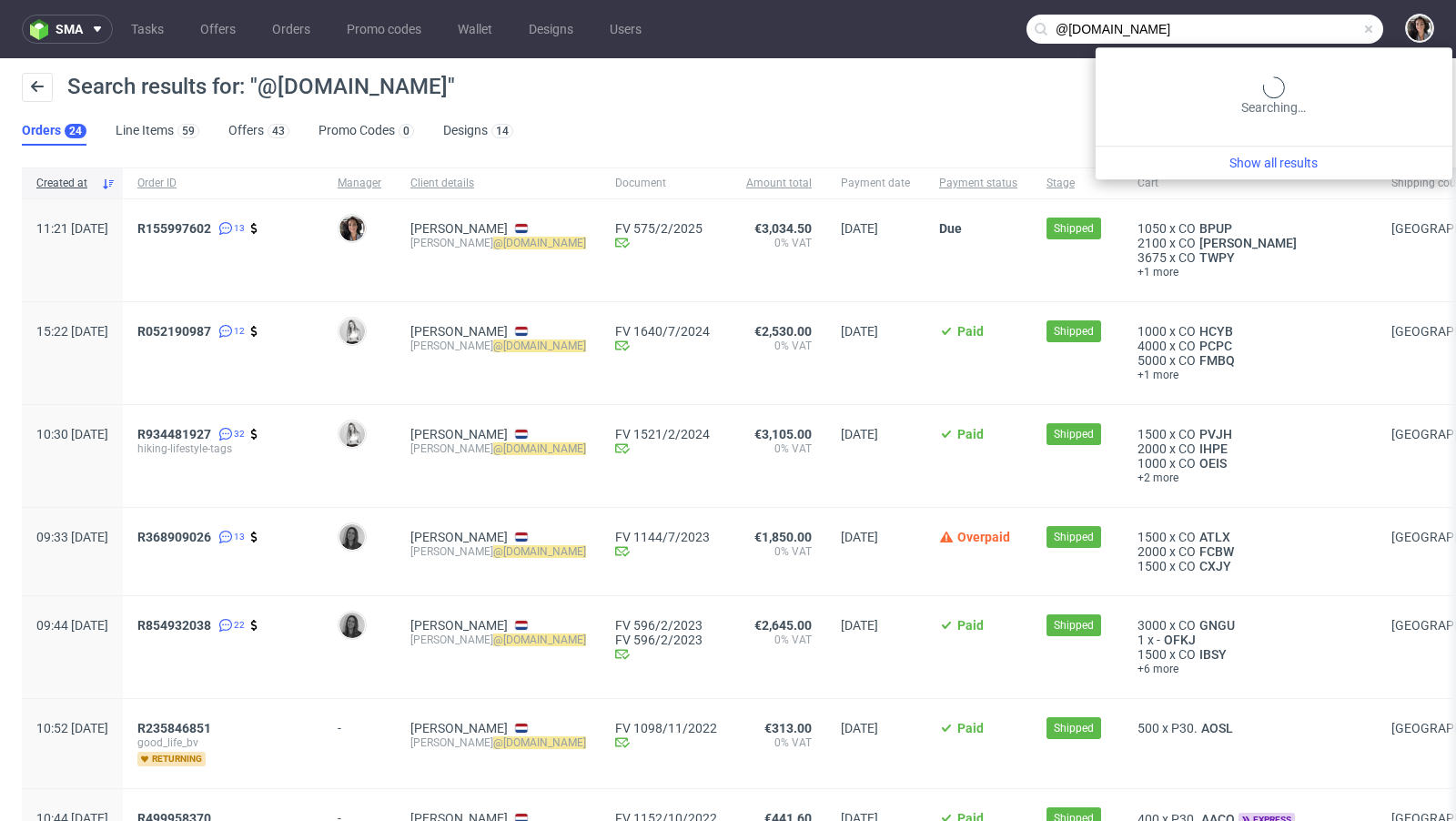
click at [1276, 35] on input "@streetstyle.nl" at bounding box center [1204, 30] width 356 height 30
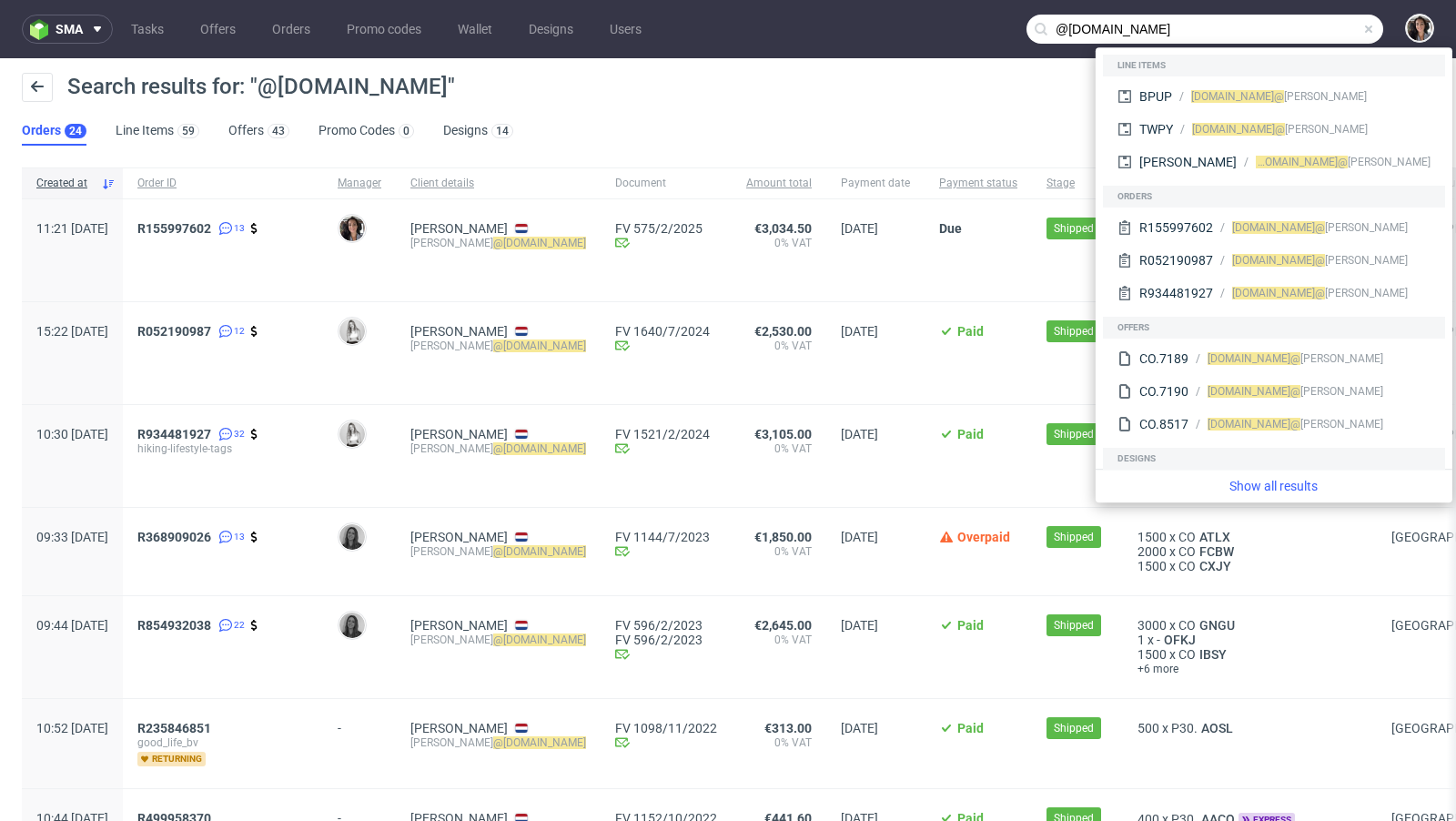
paste input "quennie@gaala.com"
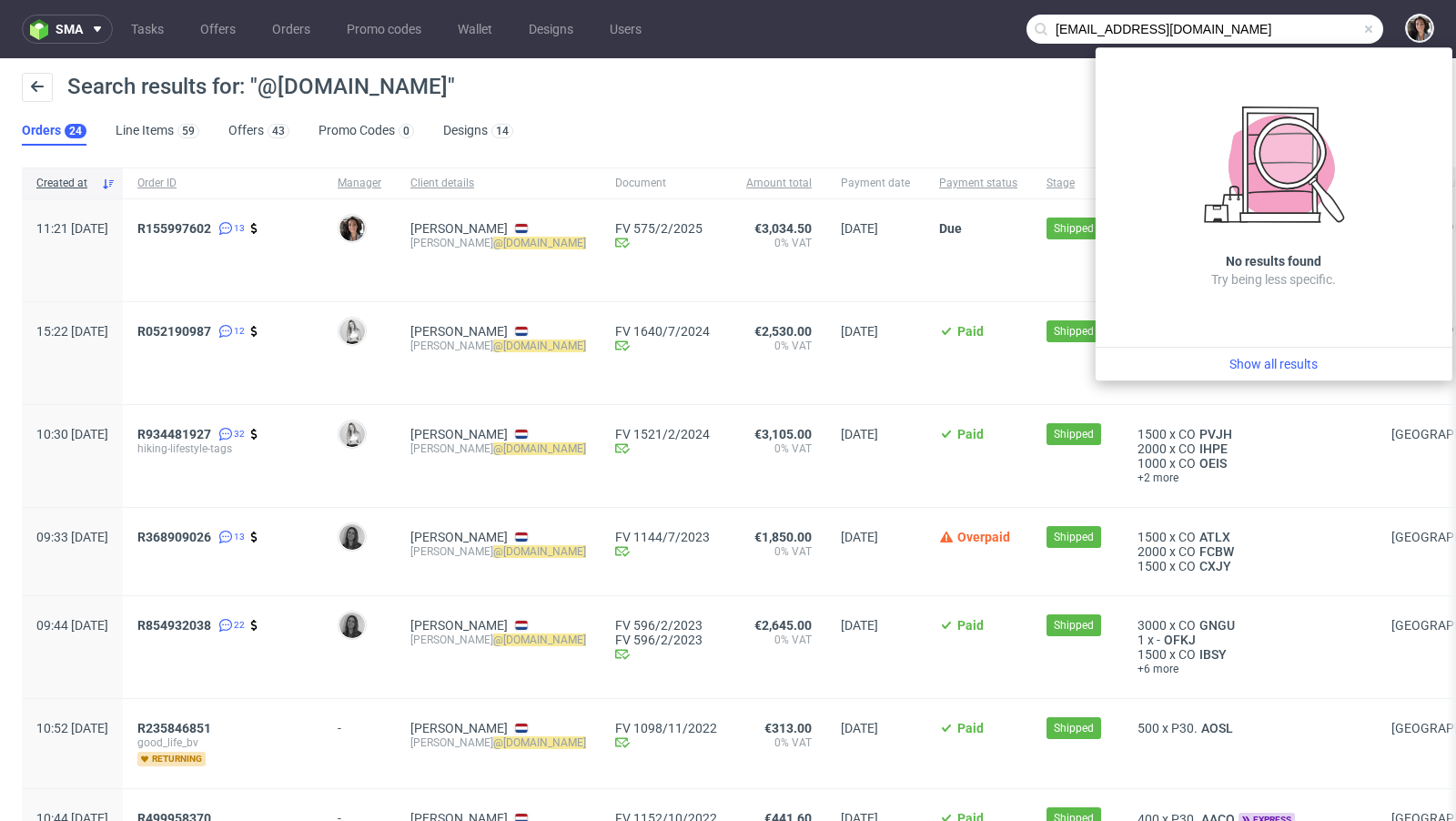
drag, startPoint x: 1084, startPoint y: 29, endPoint x: 971, endPoint y: 29, distance: 113.0
click at [971, 29] on nav "sma Tasks Offers Orders Promo codes Wallet Designs Users quennie@gaala.com" at bounding box center [728, 29] width 1456 height 58
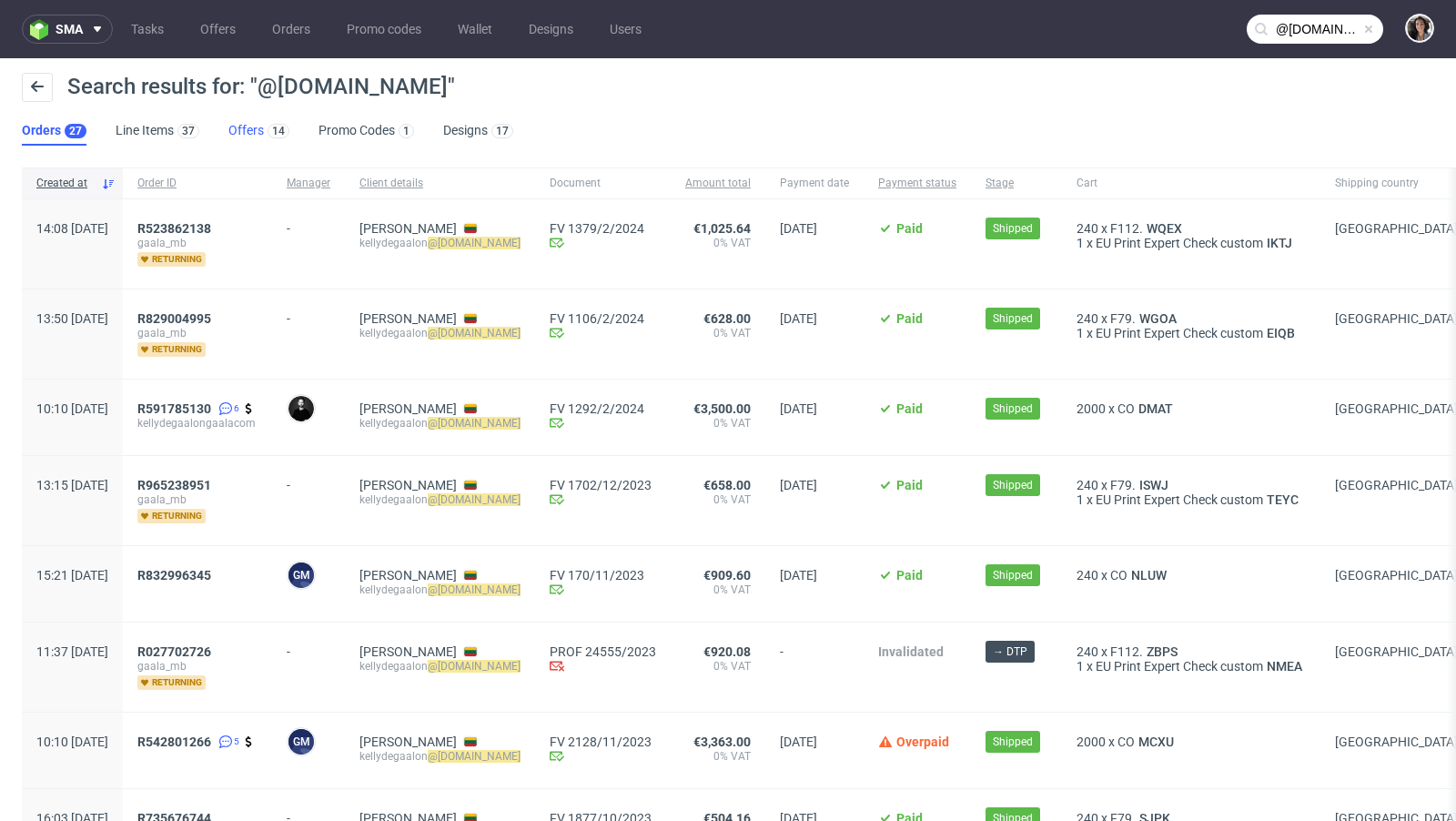
click at [238, 130] on link "Offers 14" at bounding box center [259, 131] width 61 height 30
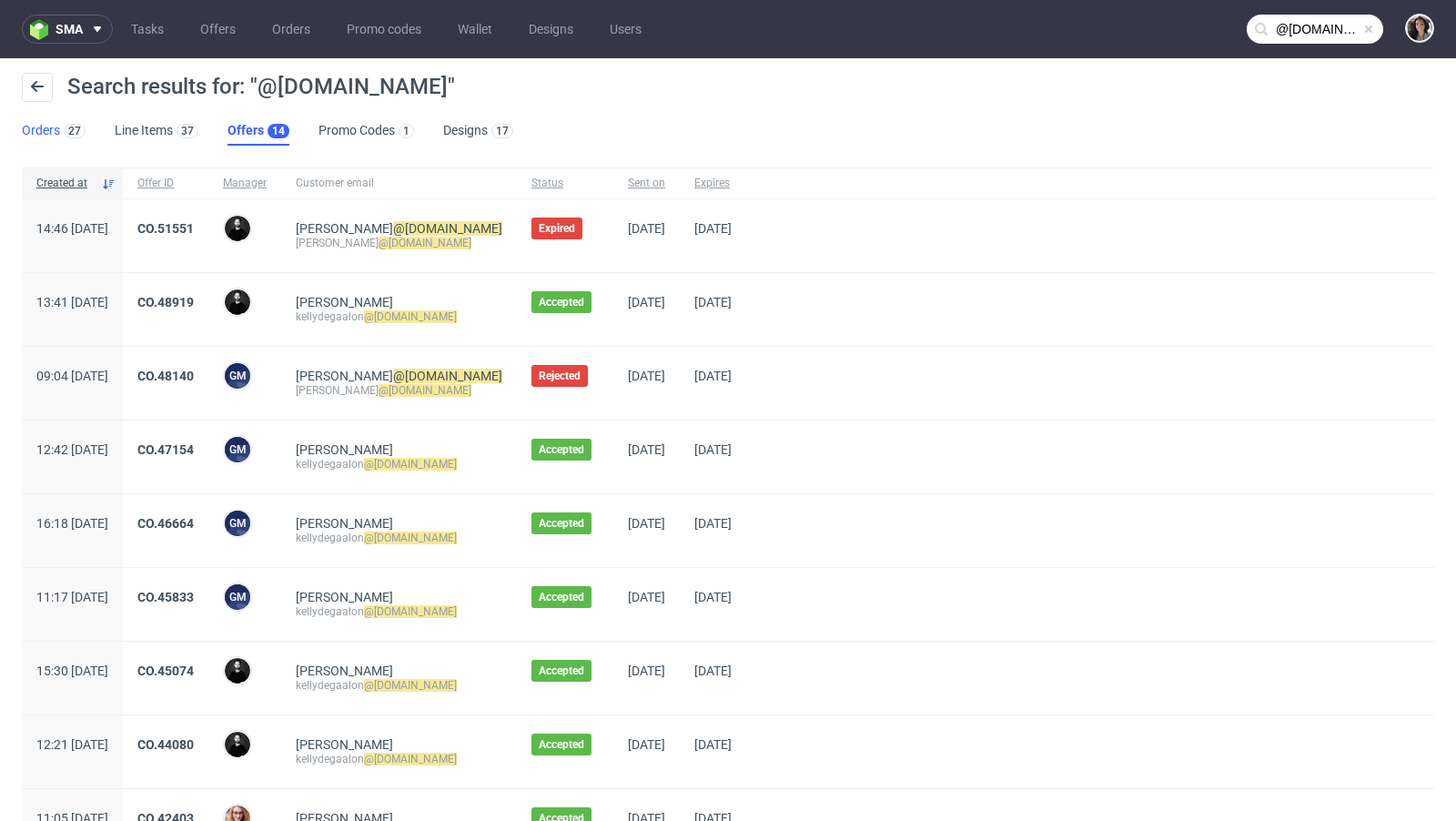
click at [36, 131] on link "Orders 27" at bounding box center [53, 131] width 64 height 30
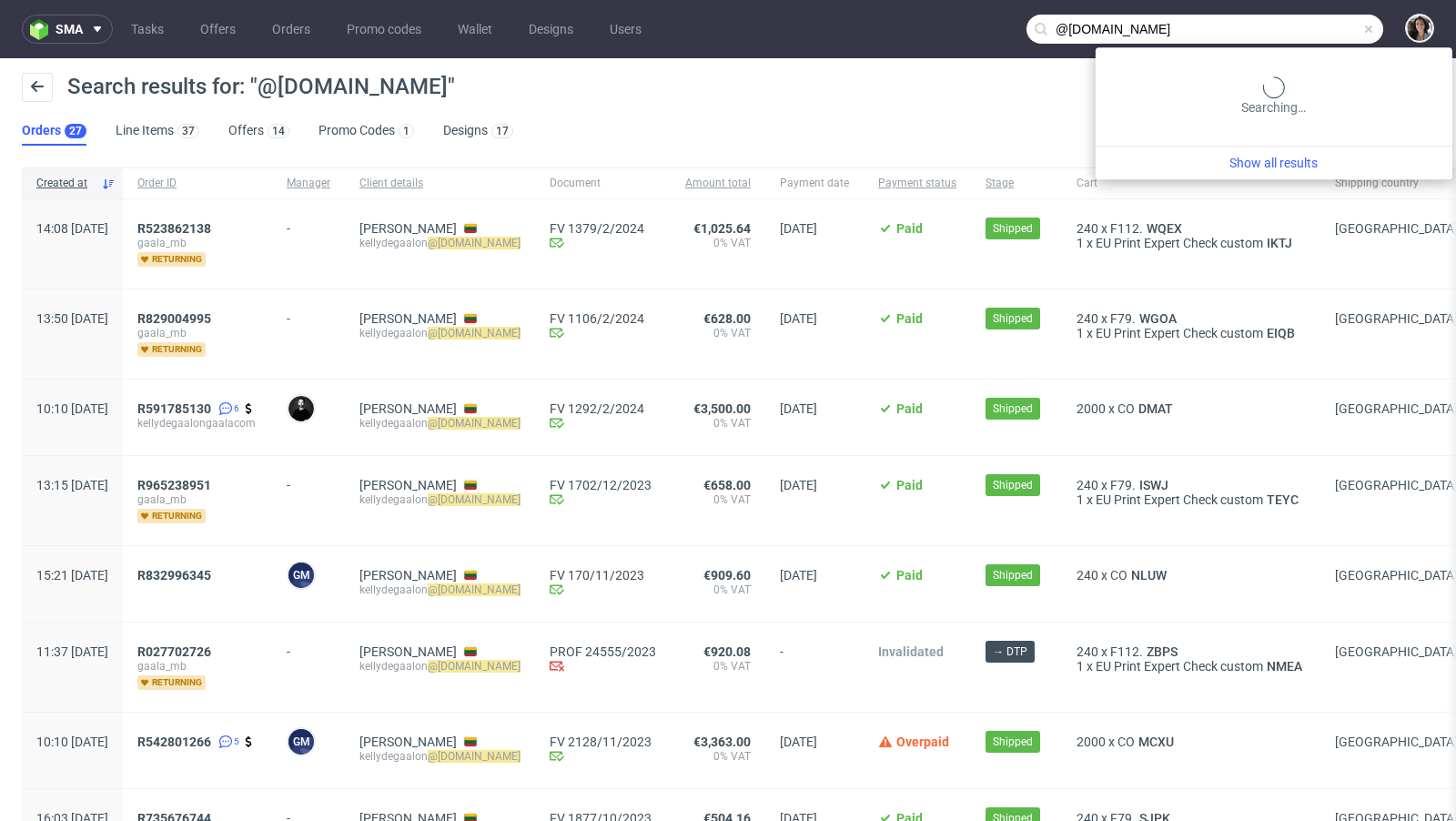
click at [1314, 33] on input "@gaala.com" at bounding box center [1204, 30] width 356 height 30
paste input "jamie.kloft@naskorsports"
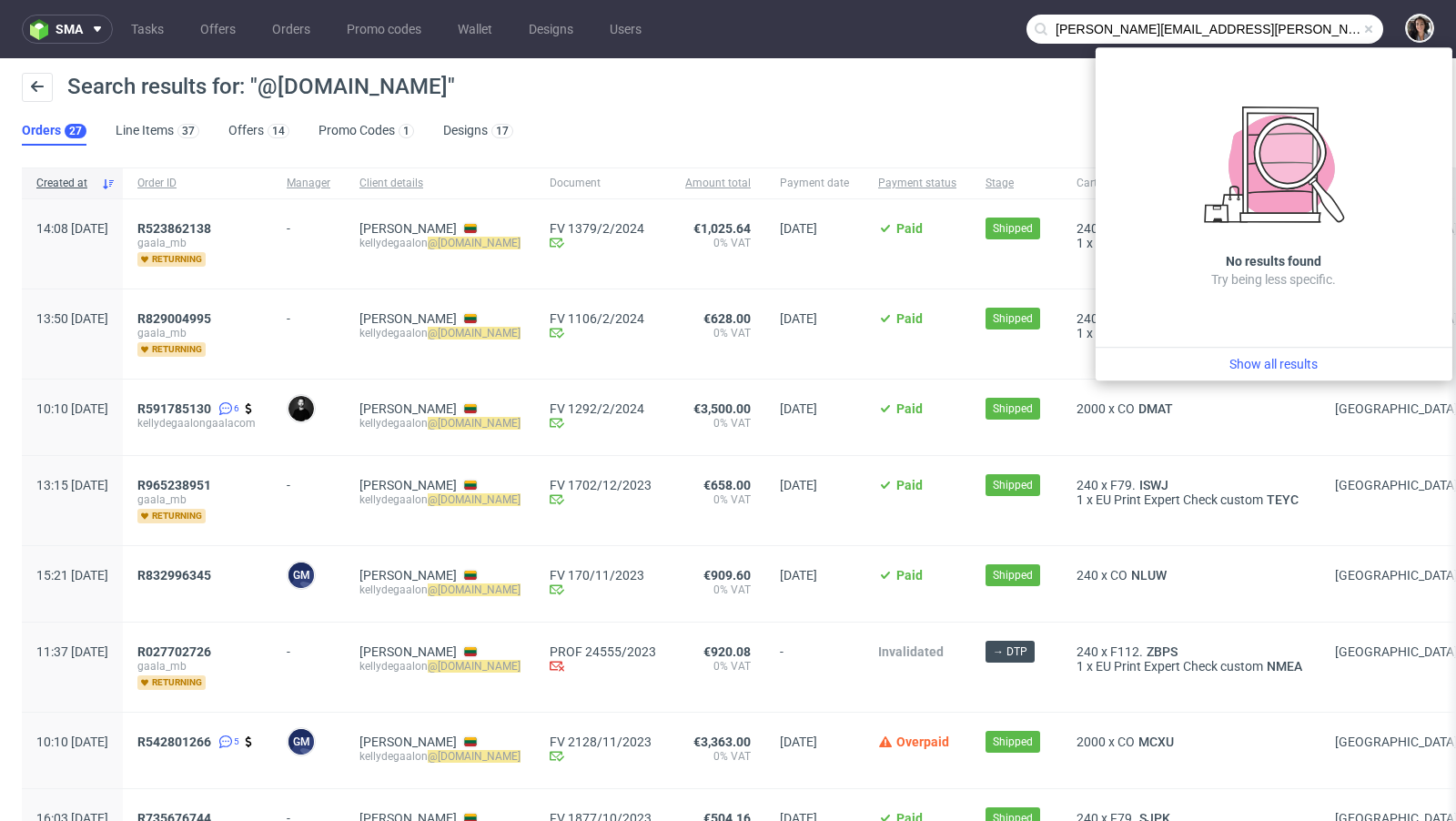
drag, startPoint x: 1098, startPoint y: 31, endPoint x: 990, endPoint y: 31, distance: 108.0
click at [992, 31] on nav "sma Tasks Offers Orders Promo codes Wallet Designs Users jamie.kloft@naskorspor…" at bounding box center [728, 29] width 1456 height 58
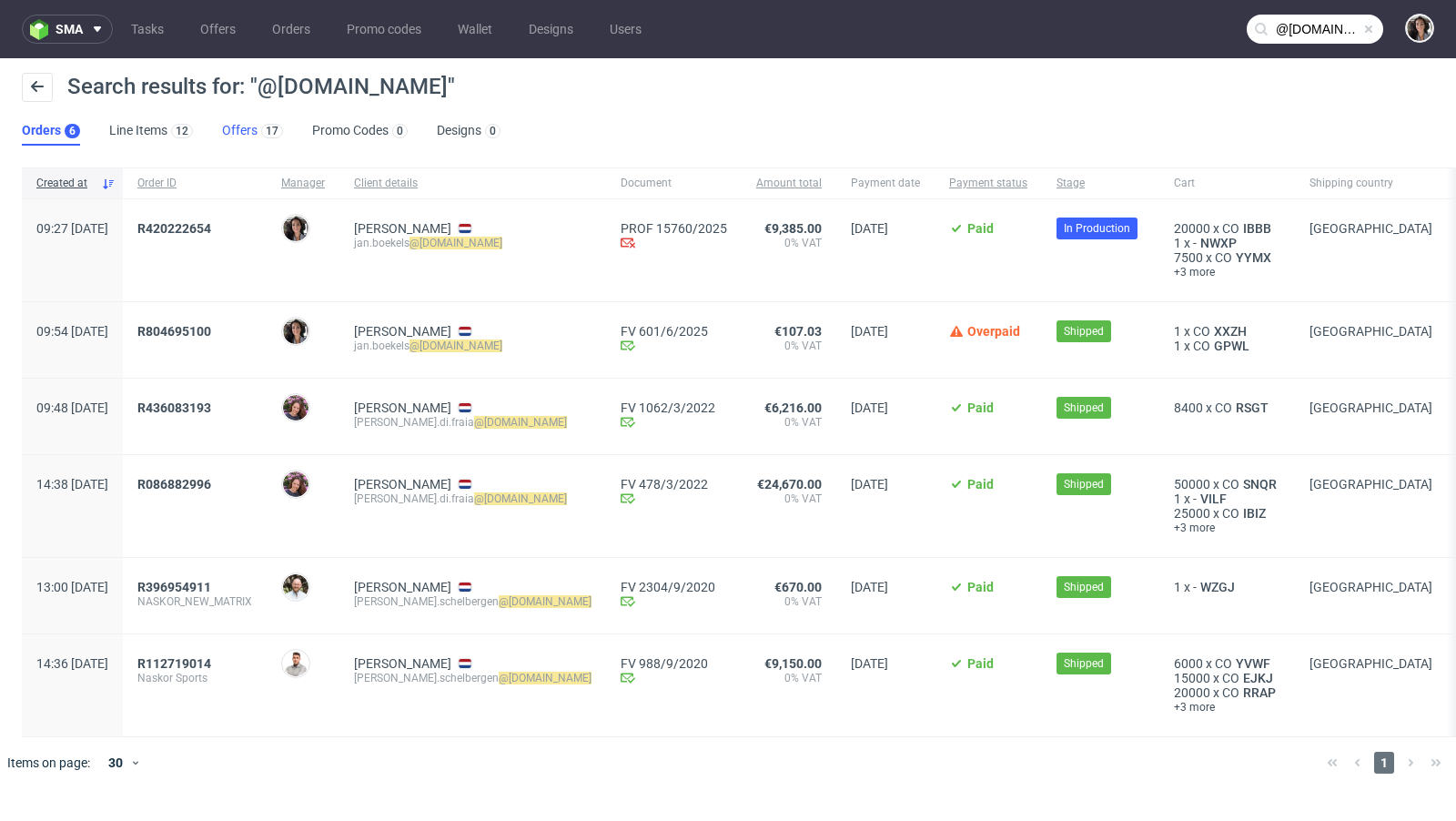
click at [223, 138] on link "Offers 17" at bounding box center [253, 131] width 61 height 30
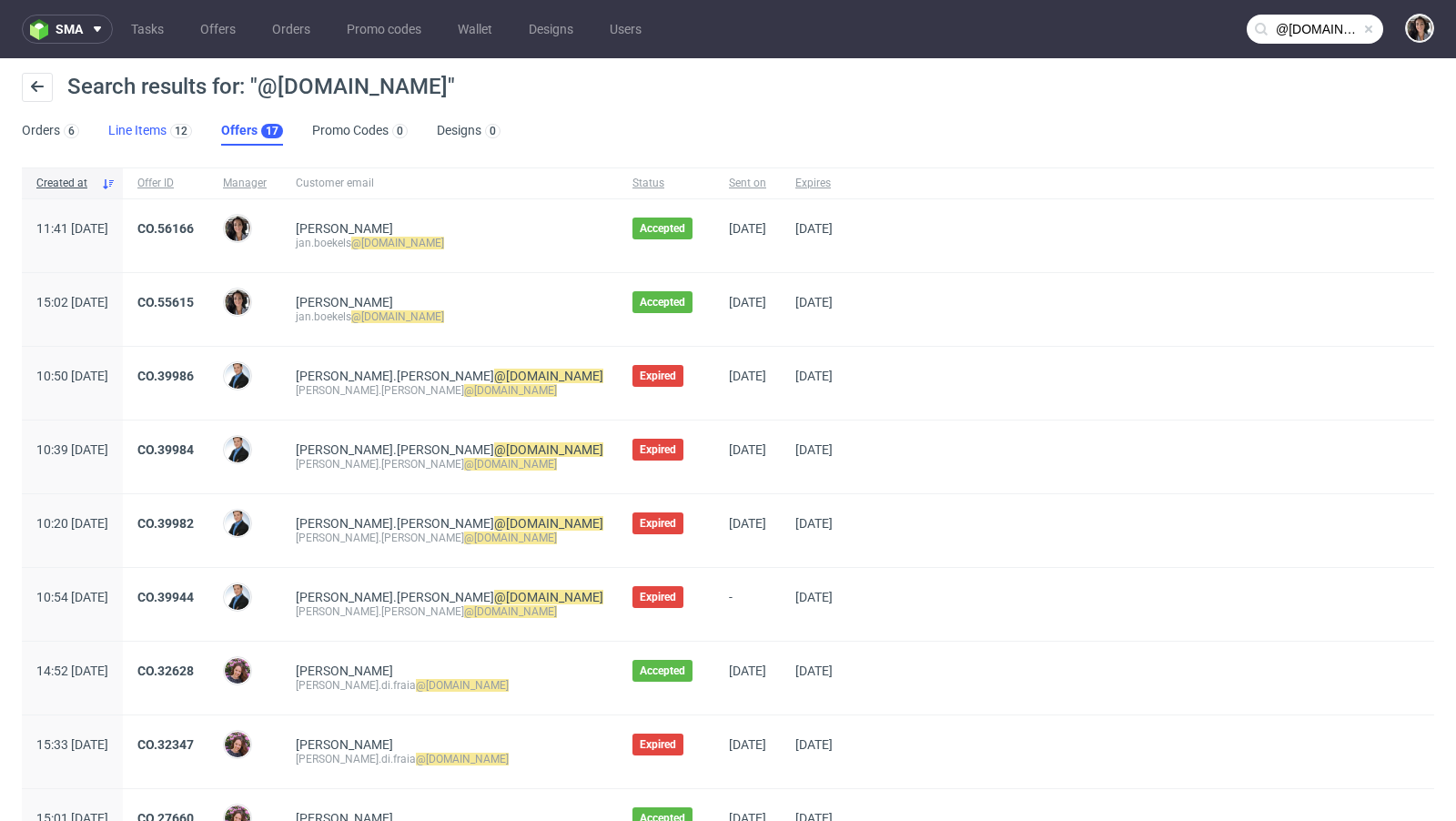
click at [129, 136] on link "Line Items 12" at bounding box center [150, 131] width 84 height 30
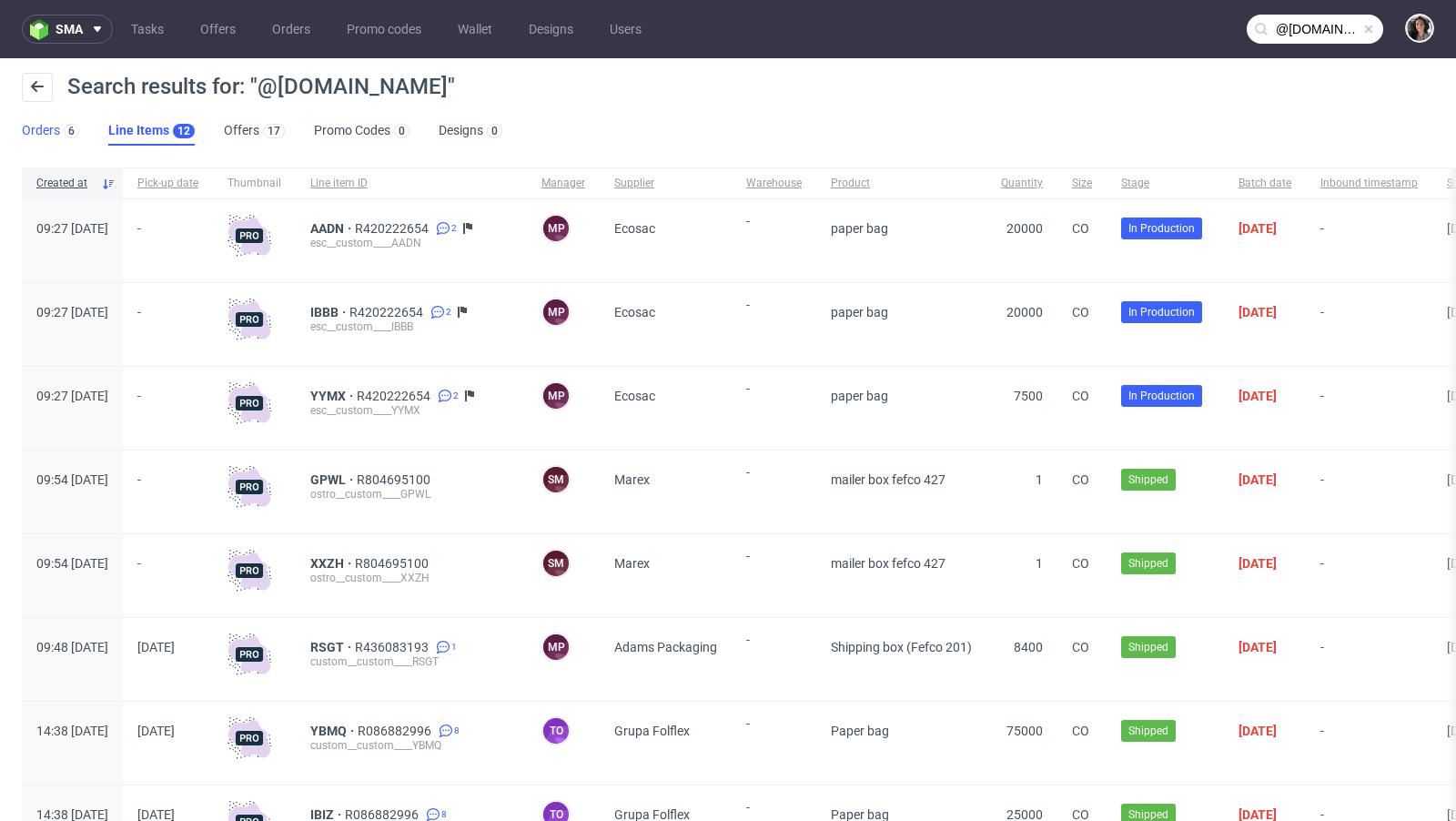
click at [44, 117] on link "Orders 6" at bounding box center [50, 131] width 57 height 30
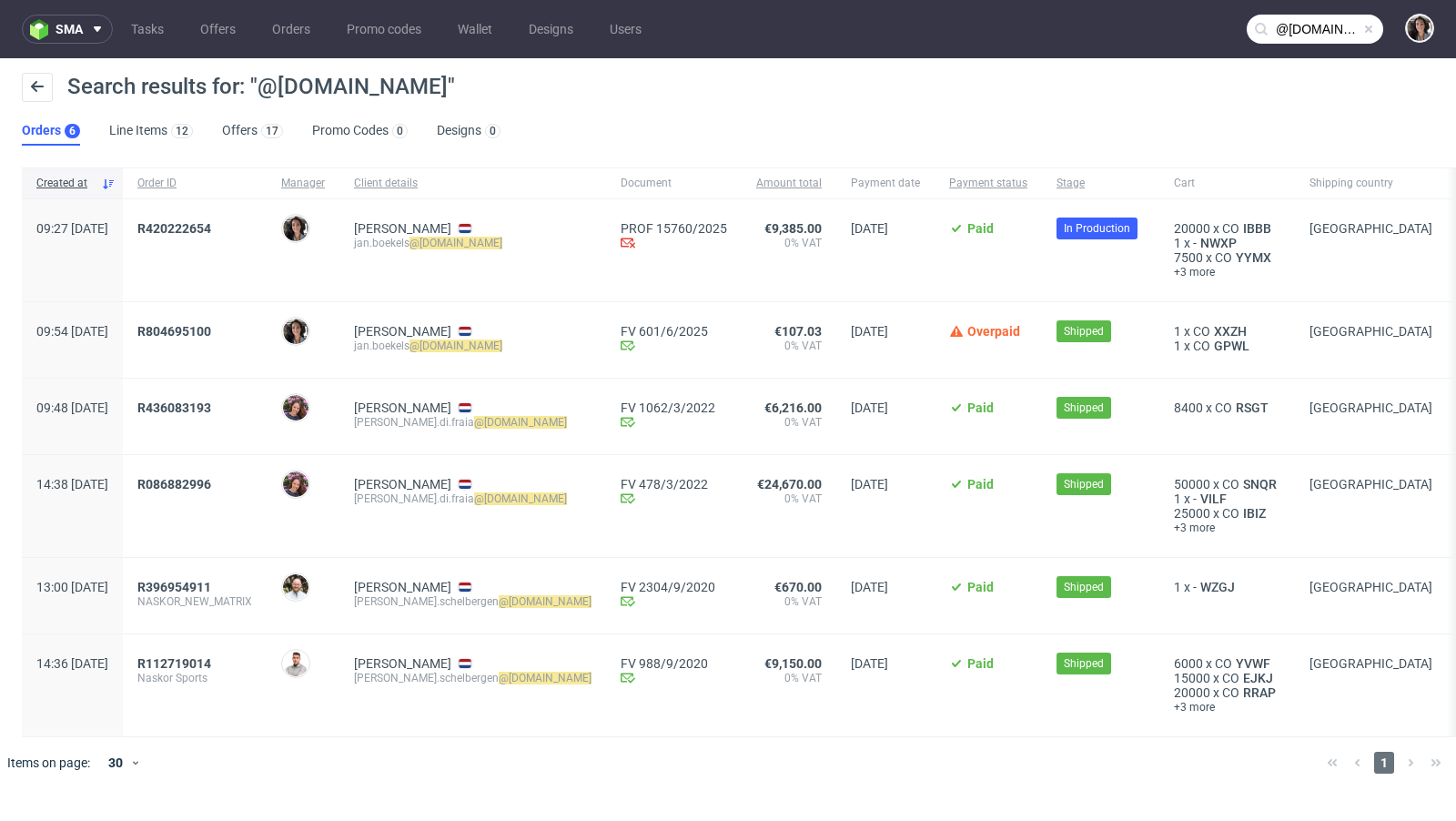
click at [1341, 46] on nav "sma Tasks Offers Orders Promo codes Wallet Designs Users @naskorsports.com" at bounding box center [728, 29] width 1456 height 58
click at [1326, 13] on nav "sma Tasks Offers Orders Promo codes Wallet Designs Users @naskorsports.com" at bounding box center [728, 29] width 1456 height 58
click at [1323, 33] on input "@naskorsports.com" at bounding box center [1314, 30] width 137 height 30
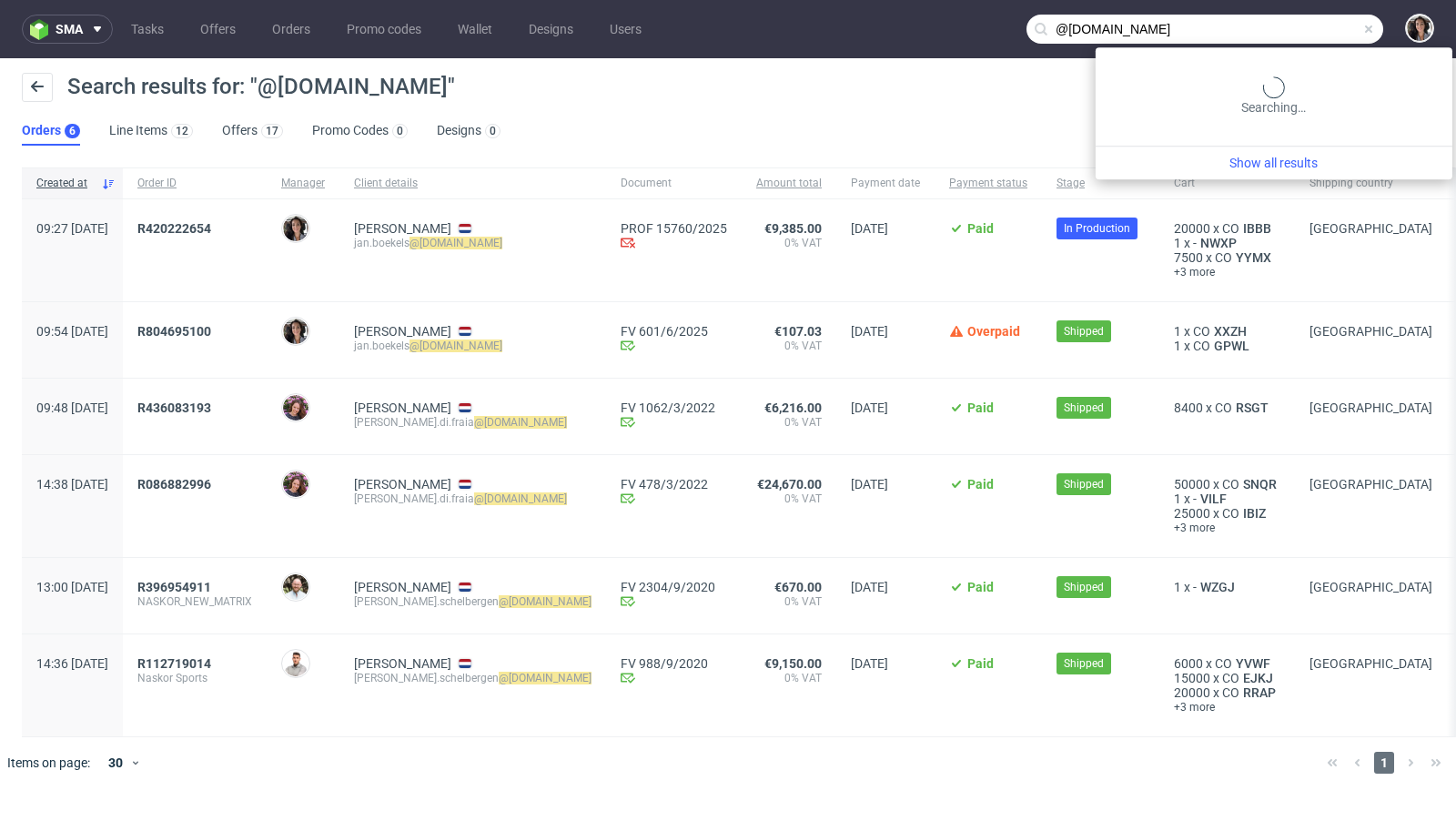
click at [1323, 33] on input "@naskorsports.com" at bounding box center [1204, 30] width 356 height 30
paste input "biuro@polandbusinessrun.pl"
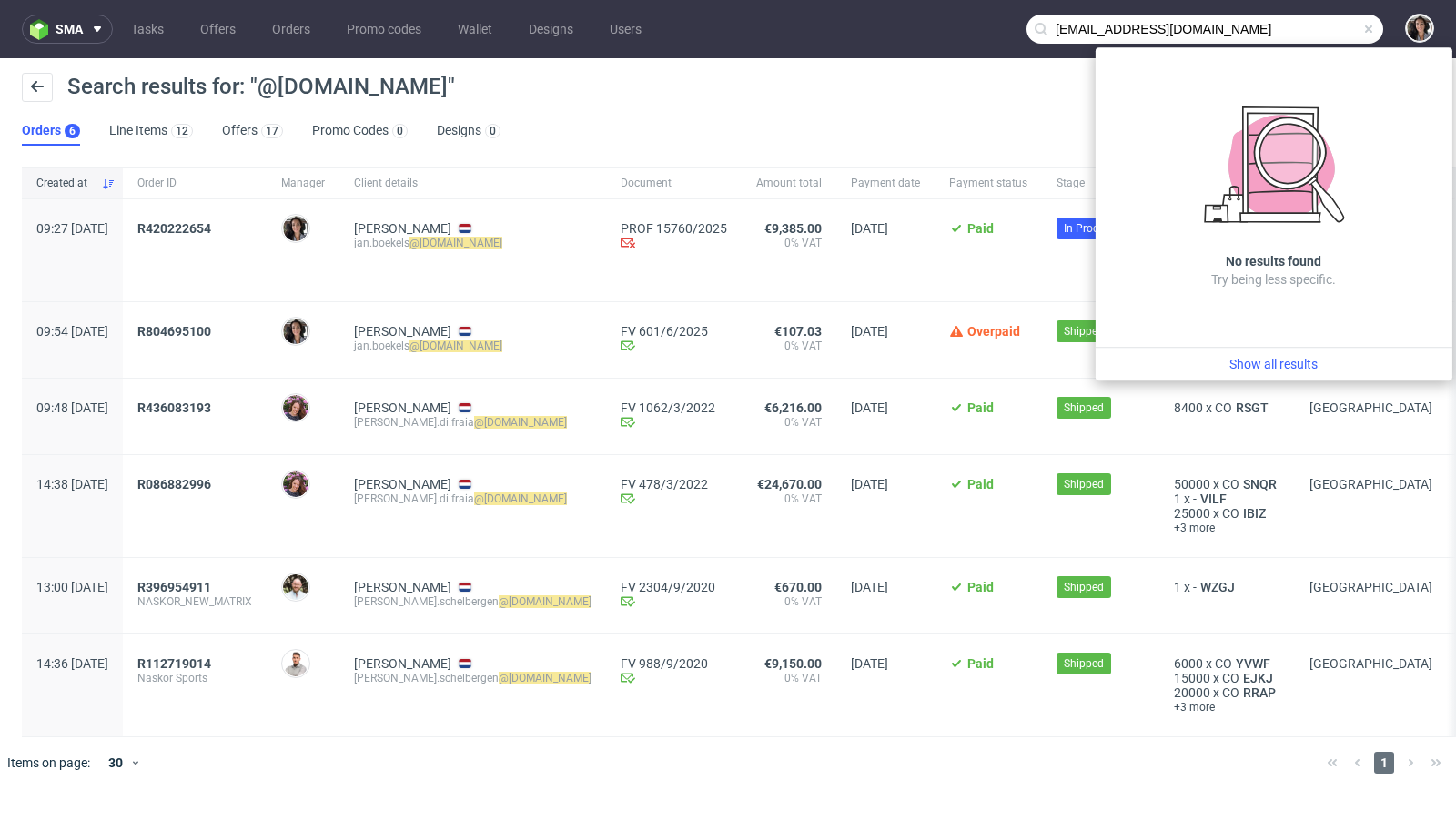
drag, startPoint x: 1083, startPoint y: 32, endPoint x: 1032, endPoint y: 50, distance: 54.1
click at [1032, 49] on nav "sma Tasks Offers Orders Promo codes Wallet Designs Users biuro@polandbusinessru…" at bounding box center [728, 29] width 1456 height 58
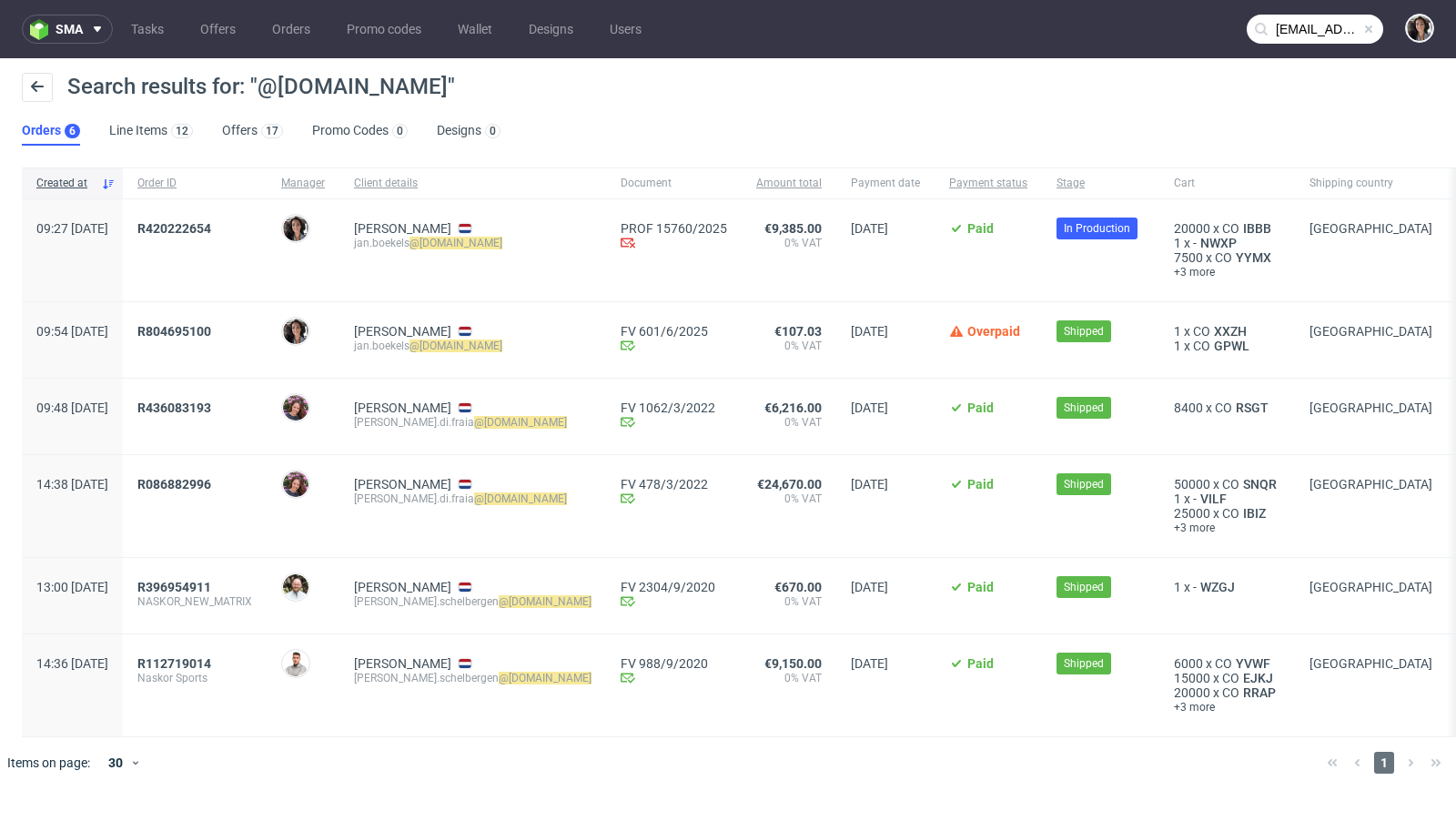
click at [1299, 33] on input "biuro@polandbusinessrun.pl" at bounding box center [1314, 30] width 137 height 30
drag, startPoint x: 1303, startPoint y: 30, endPoint x: 1200, endPoint y: 24, distance: 103.2
click at [1200, 24] on nav "sma Tasks Offers Orders Promo codes Wallet Designs Users biuro@polandbusinessru…" at bounding box center [728, 29] width 1456 height 58
type input "@polandbusinessrun.pl"
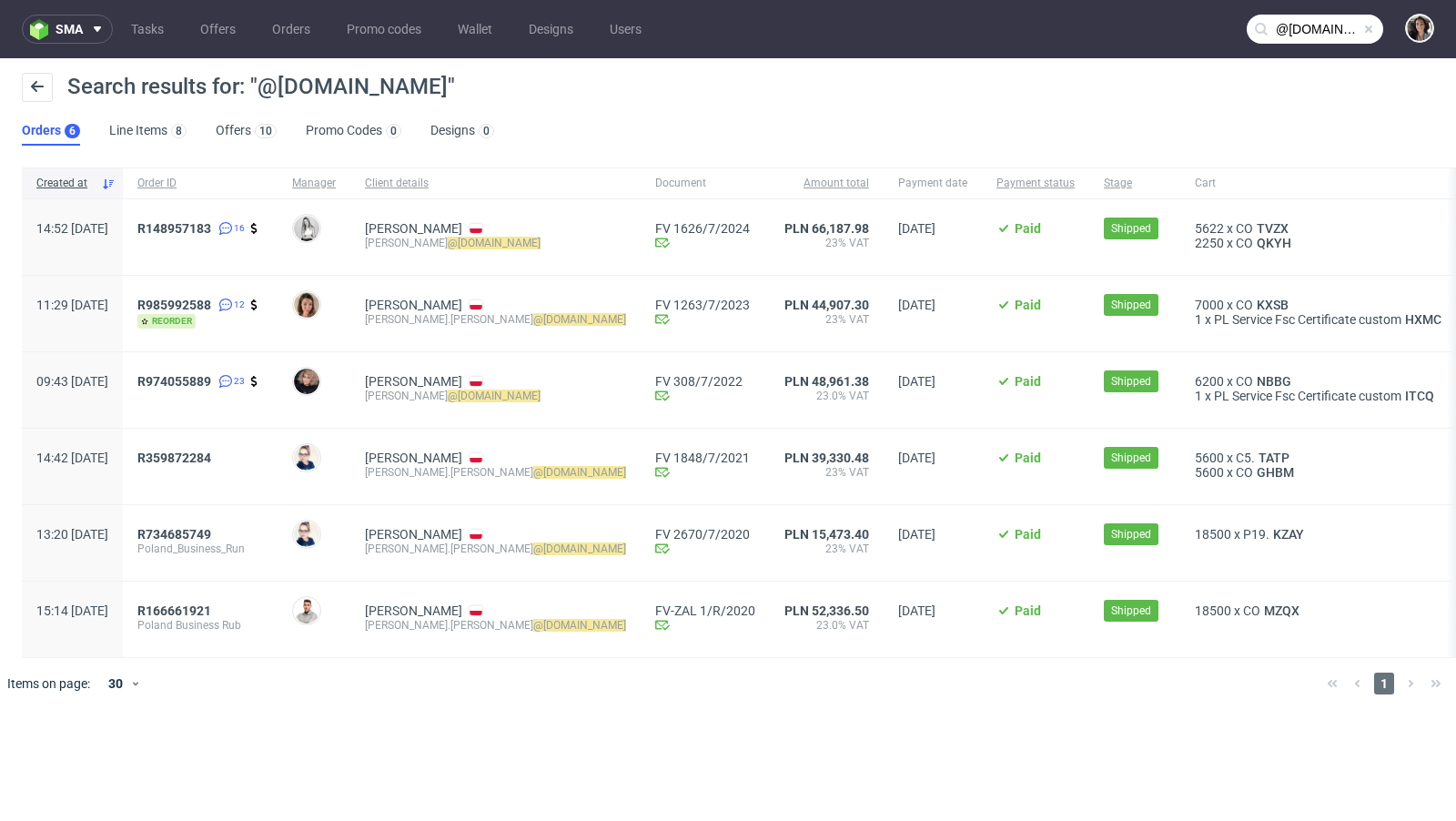
click at [225, 114] on div "Search results for: "@polandbusinessrun.pl"" at bounding box center [728, 95] width 1412 height 43
click at [225, 121] on link "Offers 10" at bounding box center [246, 131] width 61 height 30
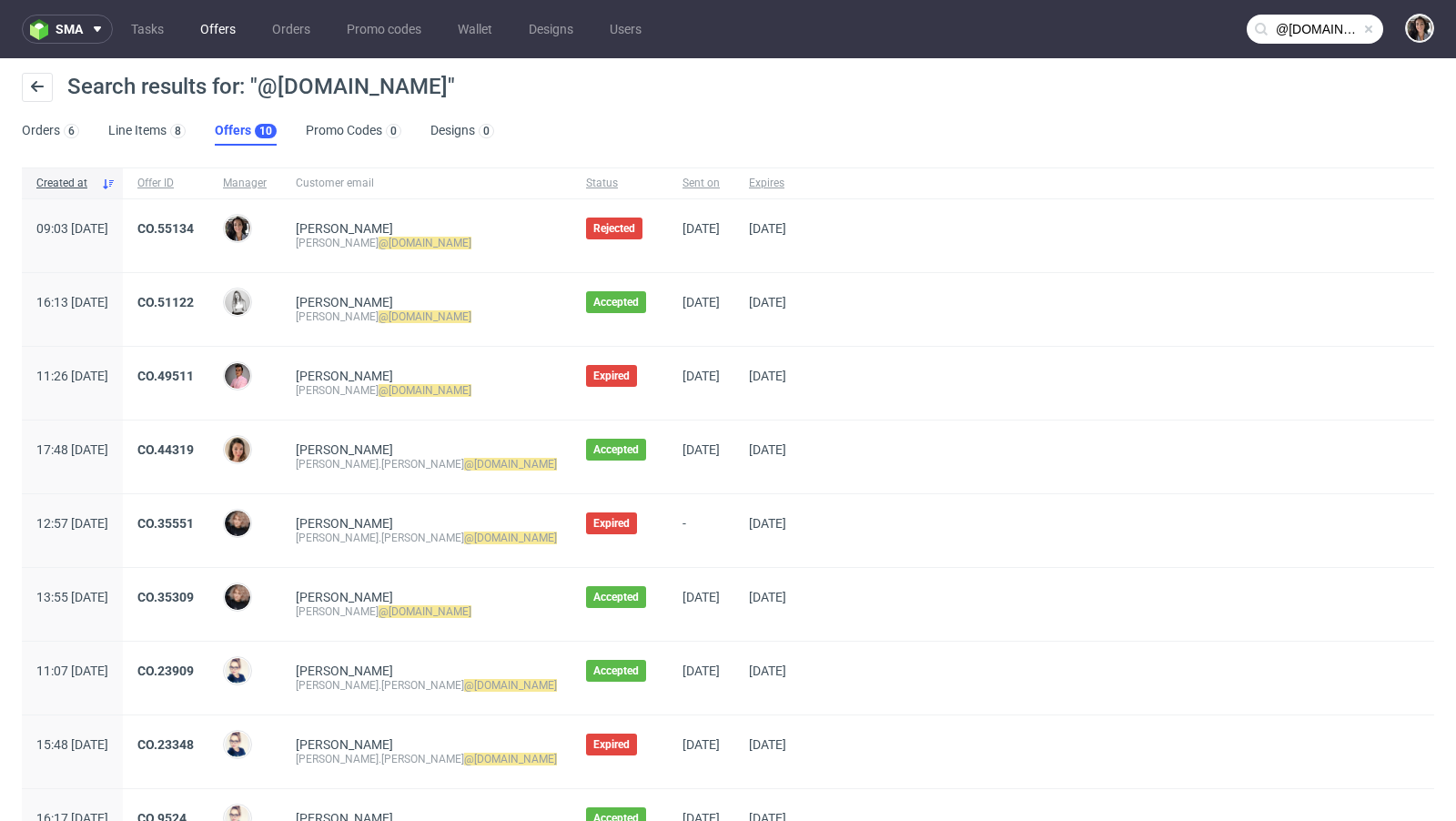
click at [210, 18] on link "Offers" at bounding box center [218, 30] width 57 height 30
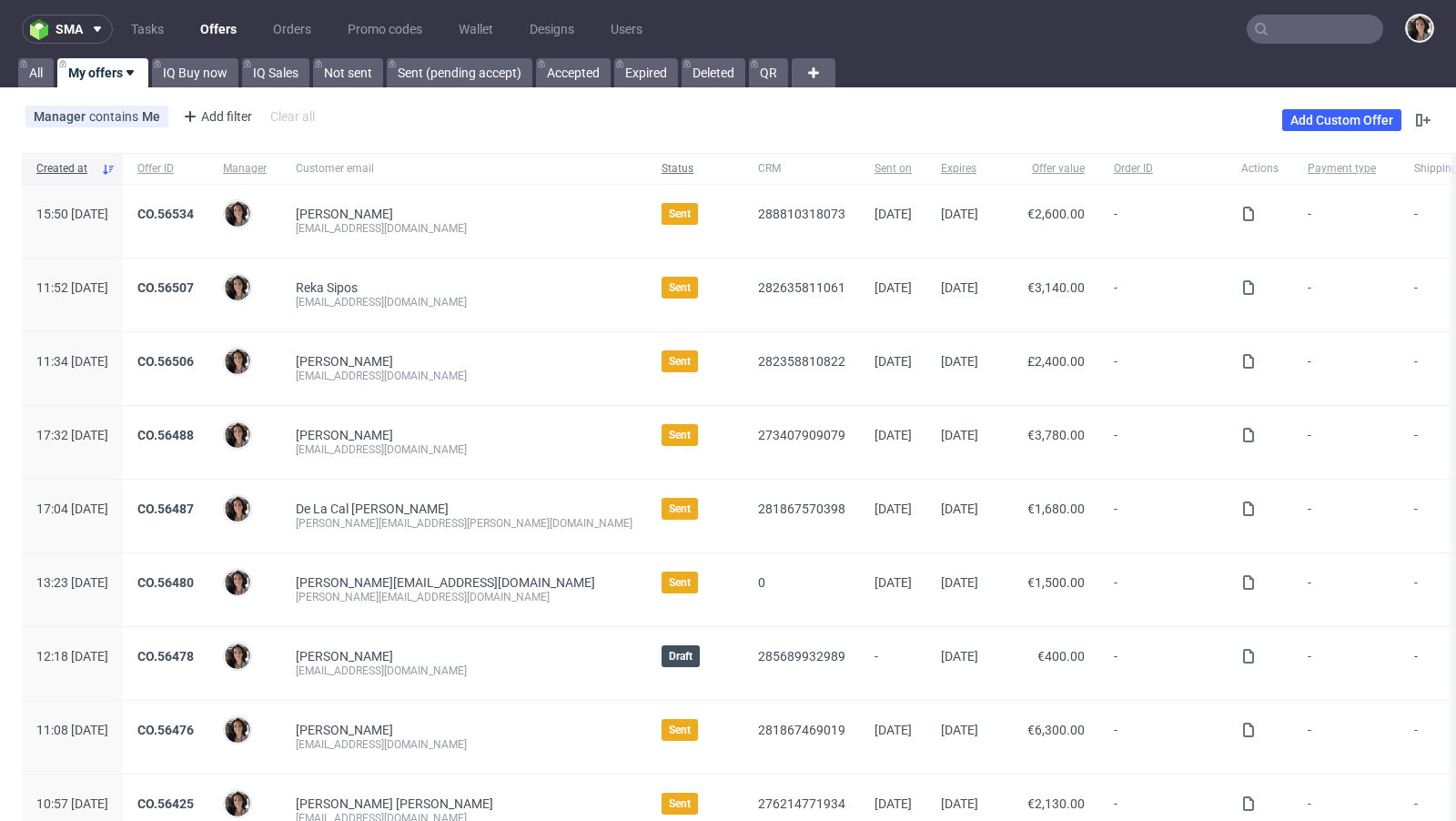
click at [662, 169] on span "Status" at bounding box center [695, 169] width 67 height 16
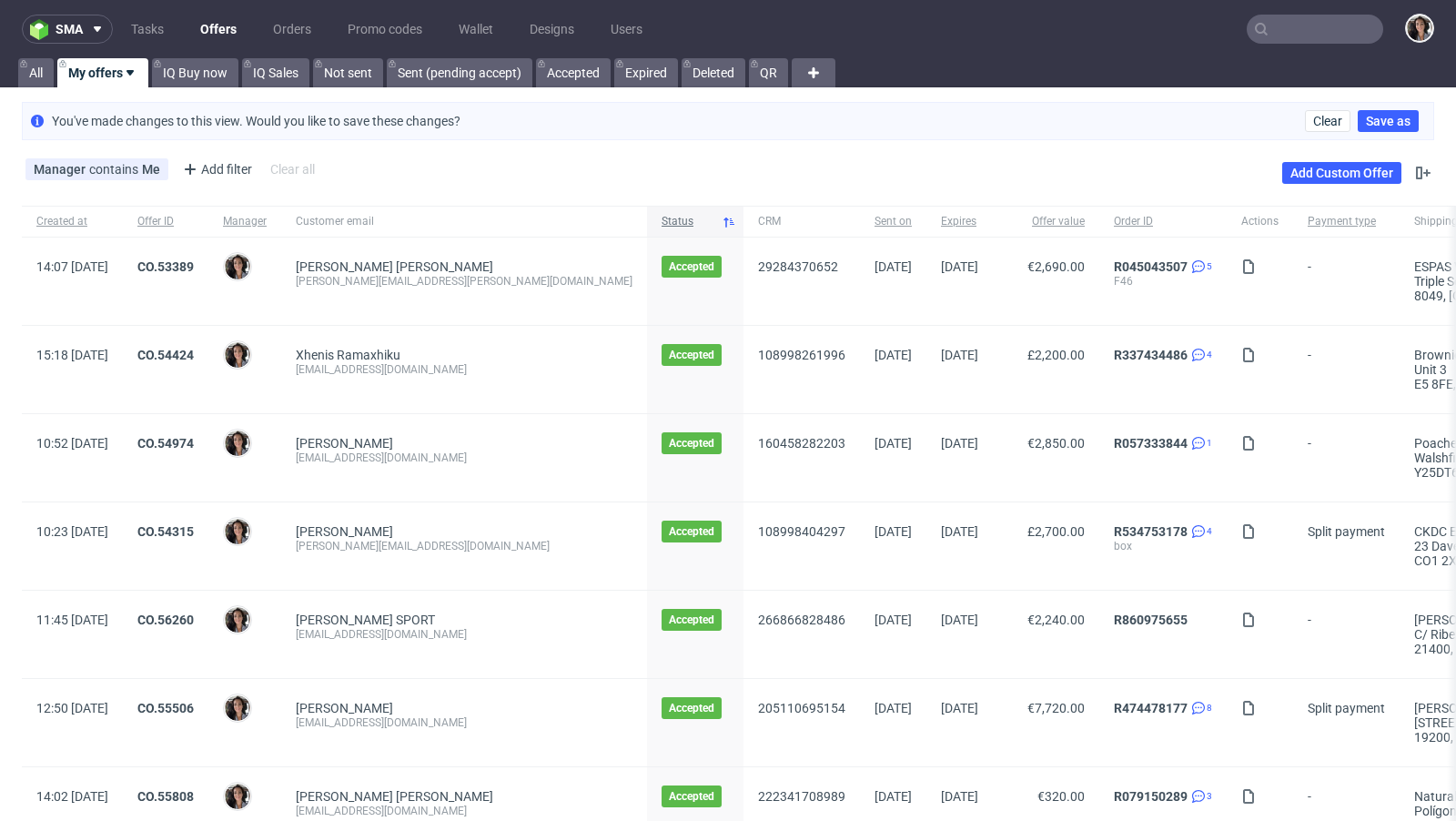
click at [662, 226] on span "Status" at bounding box center [688, 221] width 53 height 16
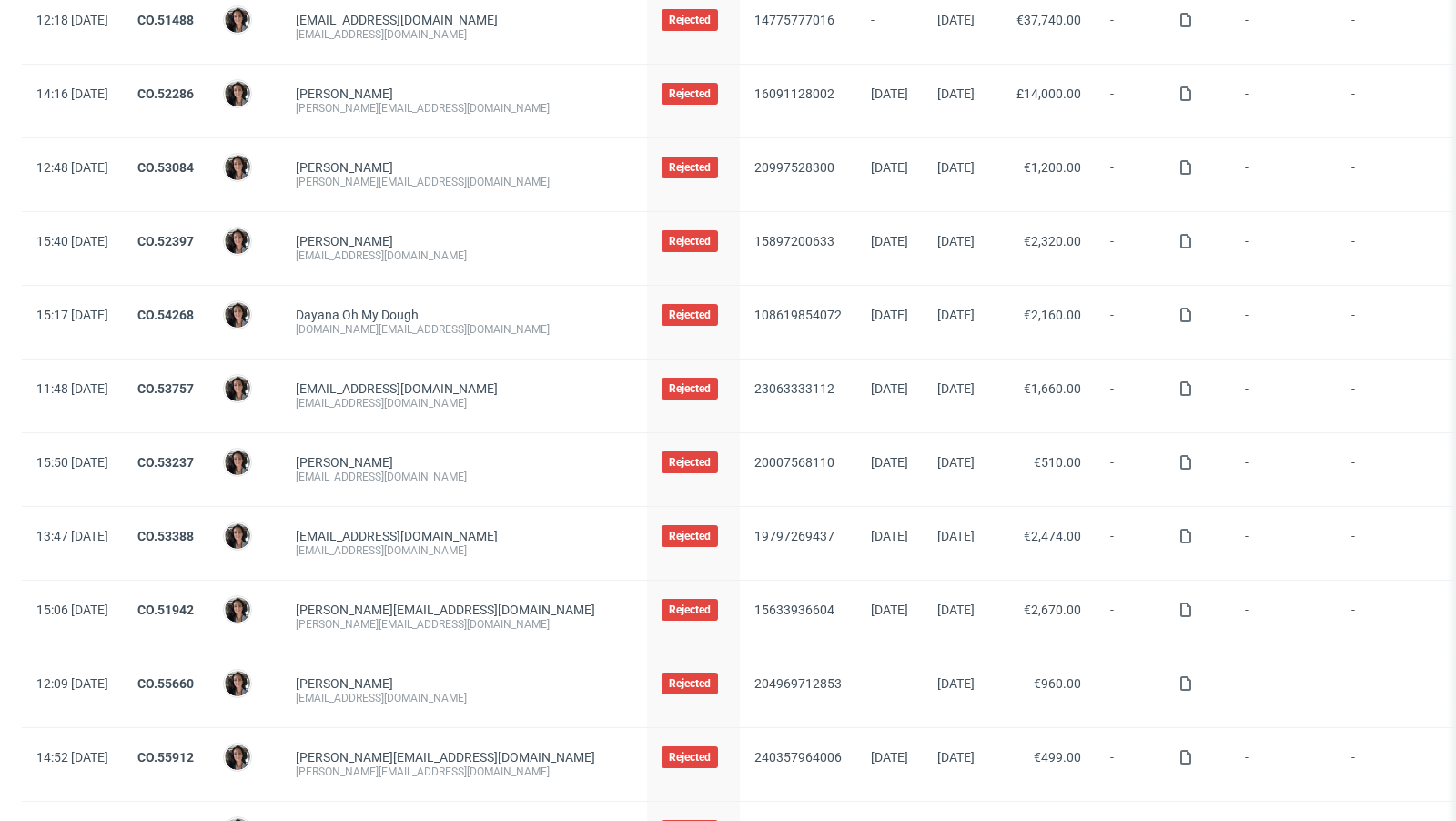
scroll to position [1672, 0]
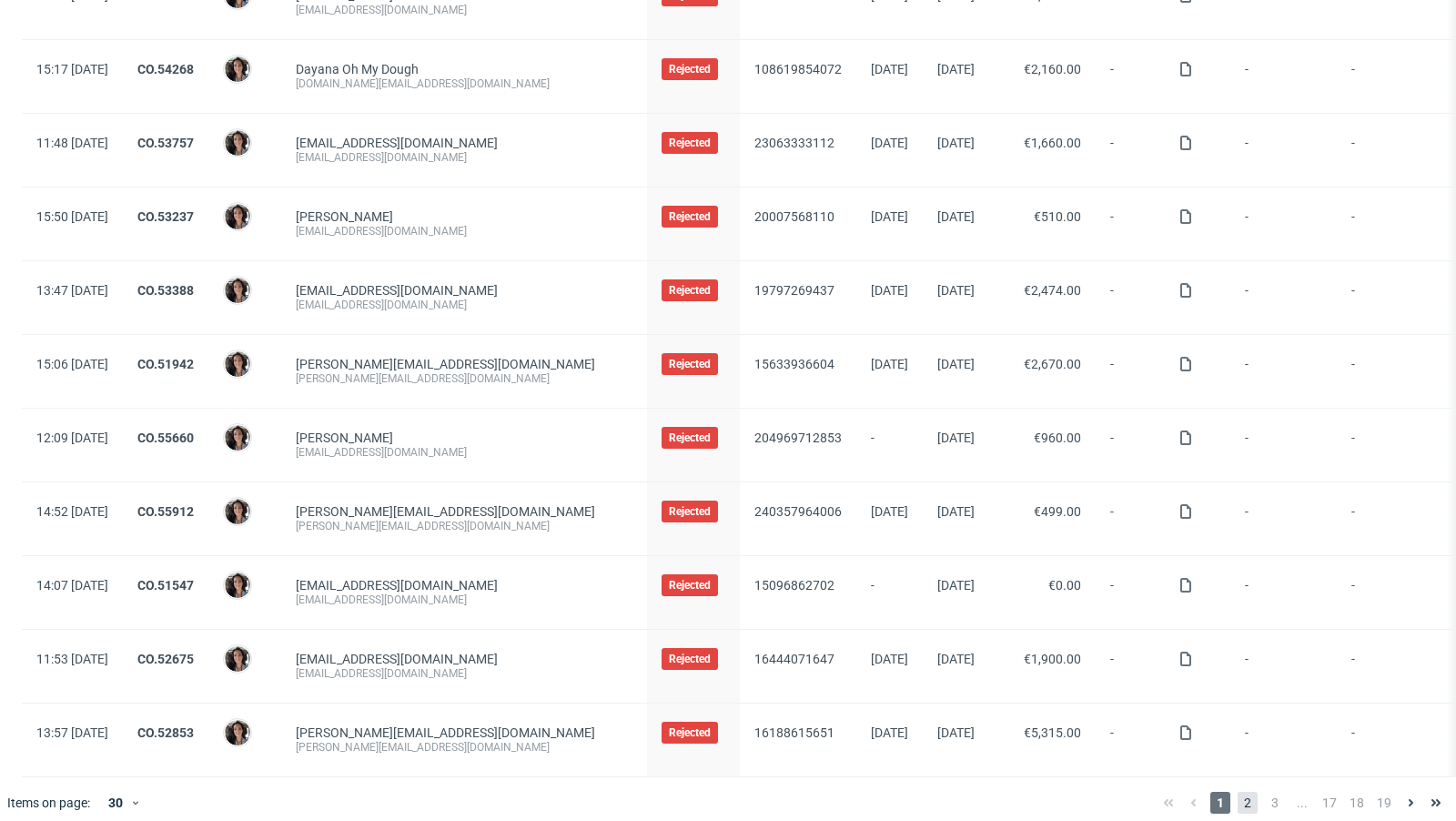
click at [1237, 791] on span "2" at bounding box center [1247, 802] width 20 height 22
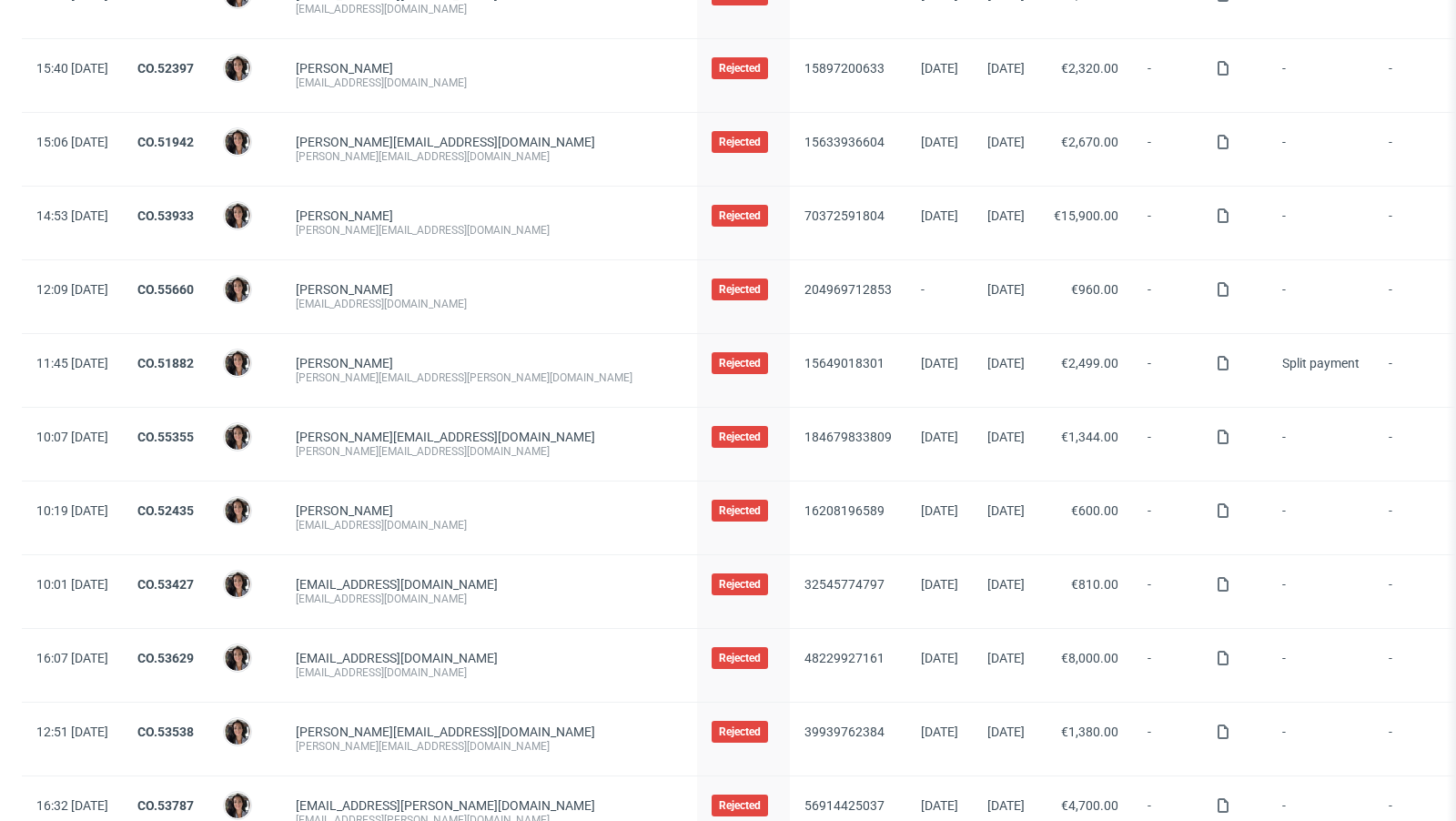
scroll to position [1672, 0]
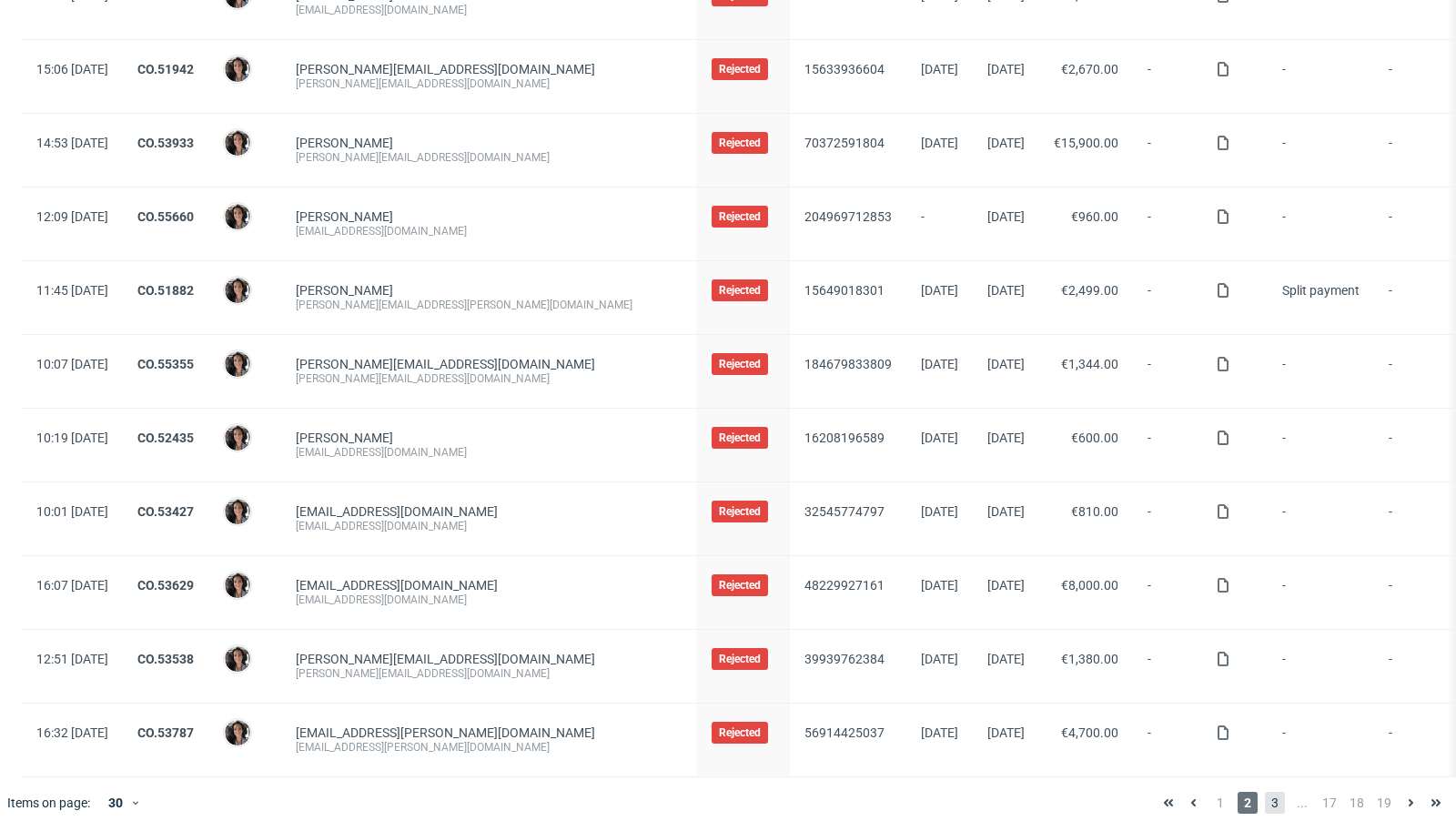
click at [1265, 791] on span "3" at bounding box center [1275, 802] width 20 height 22
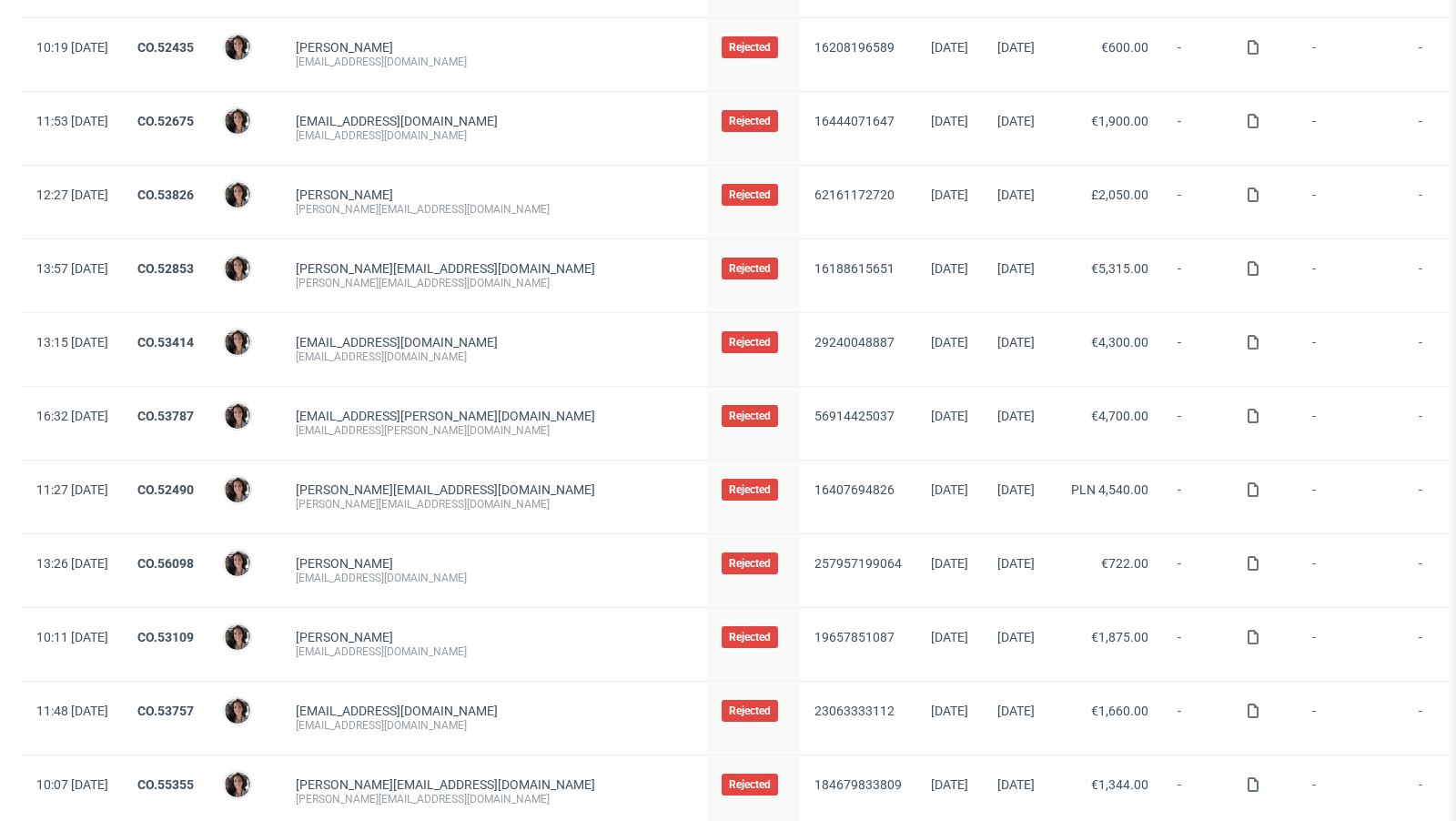
scroll to position [1672, 0]
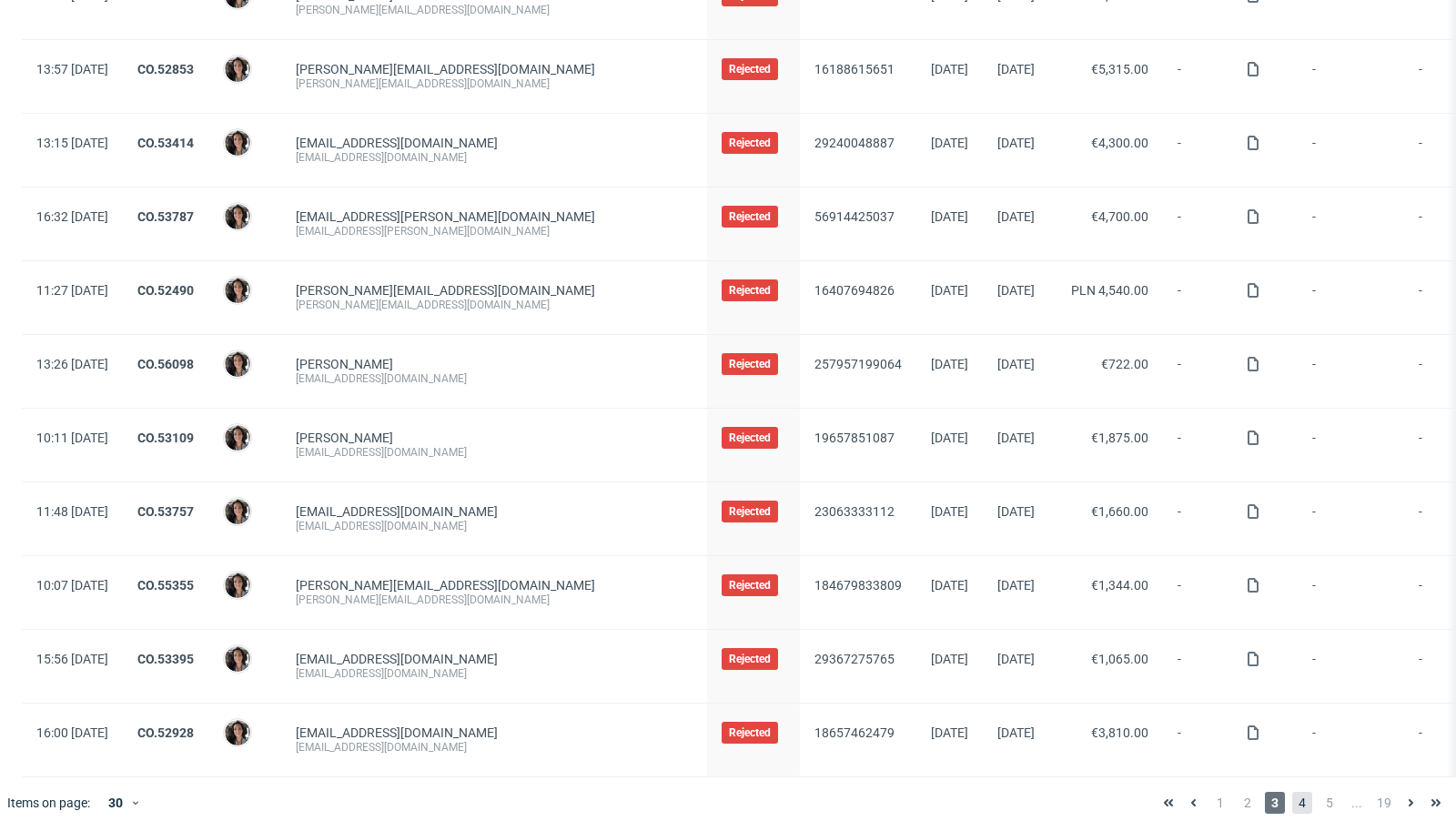
click at [1292, 791] on span "4" at bounding box center [1301, 802] width 20 height 22
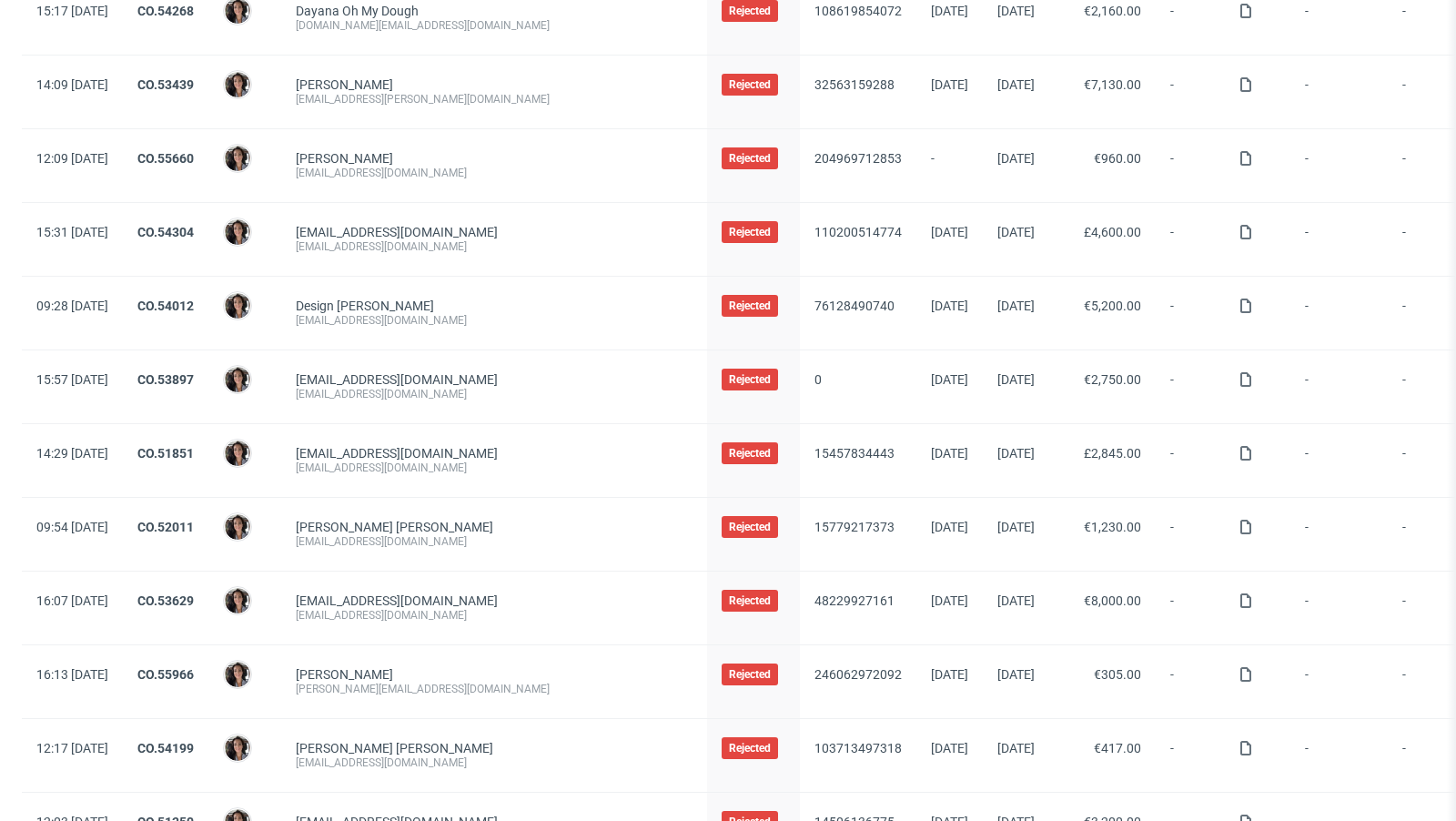
scroll to position [1672, 0]
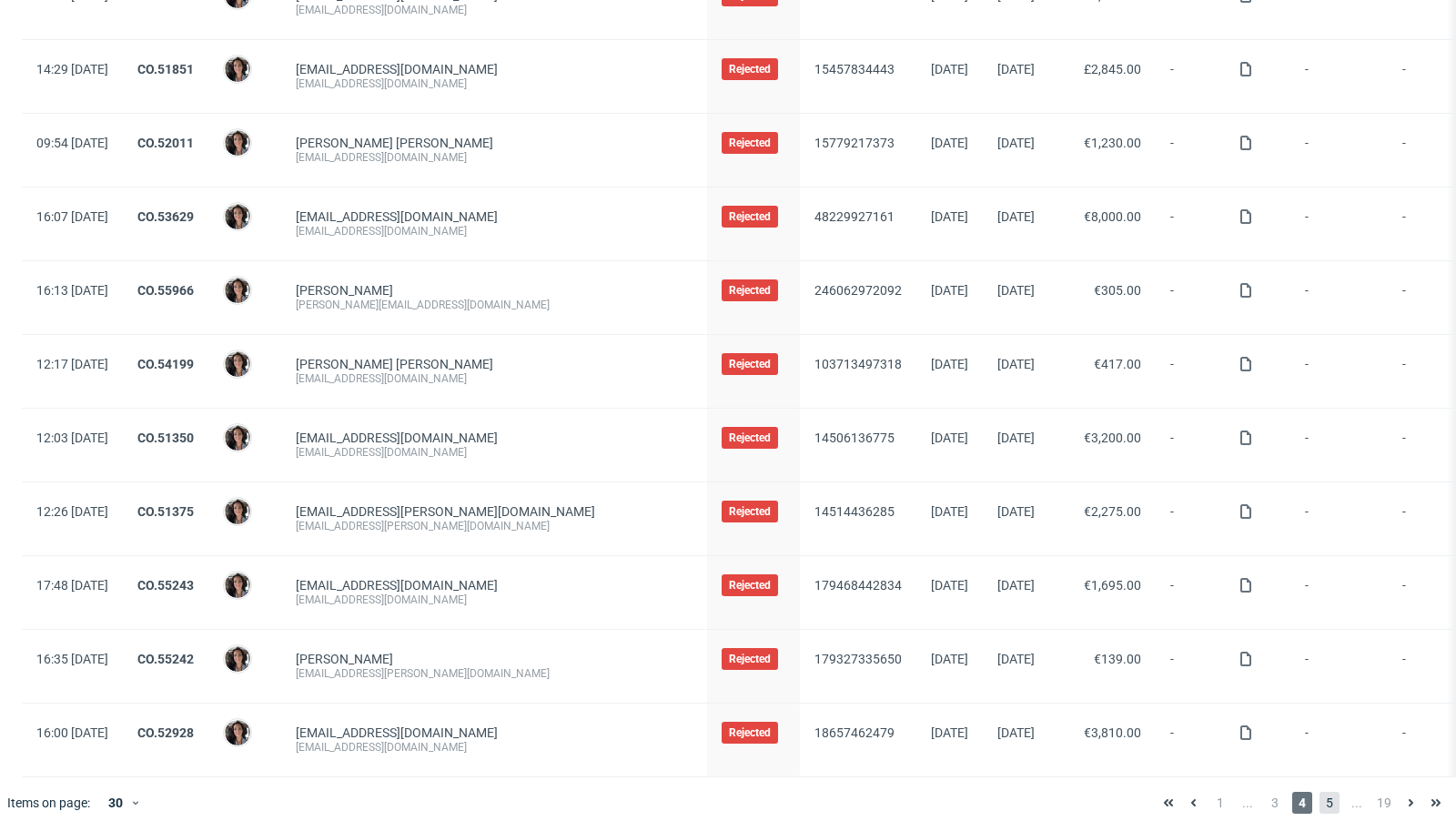
click at [1319, 791] on span "5" at bounding box center [1329, 802] width 20 height 22
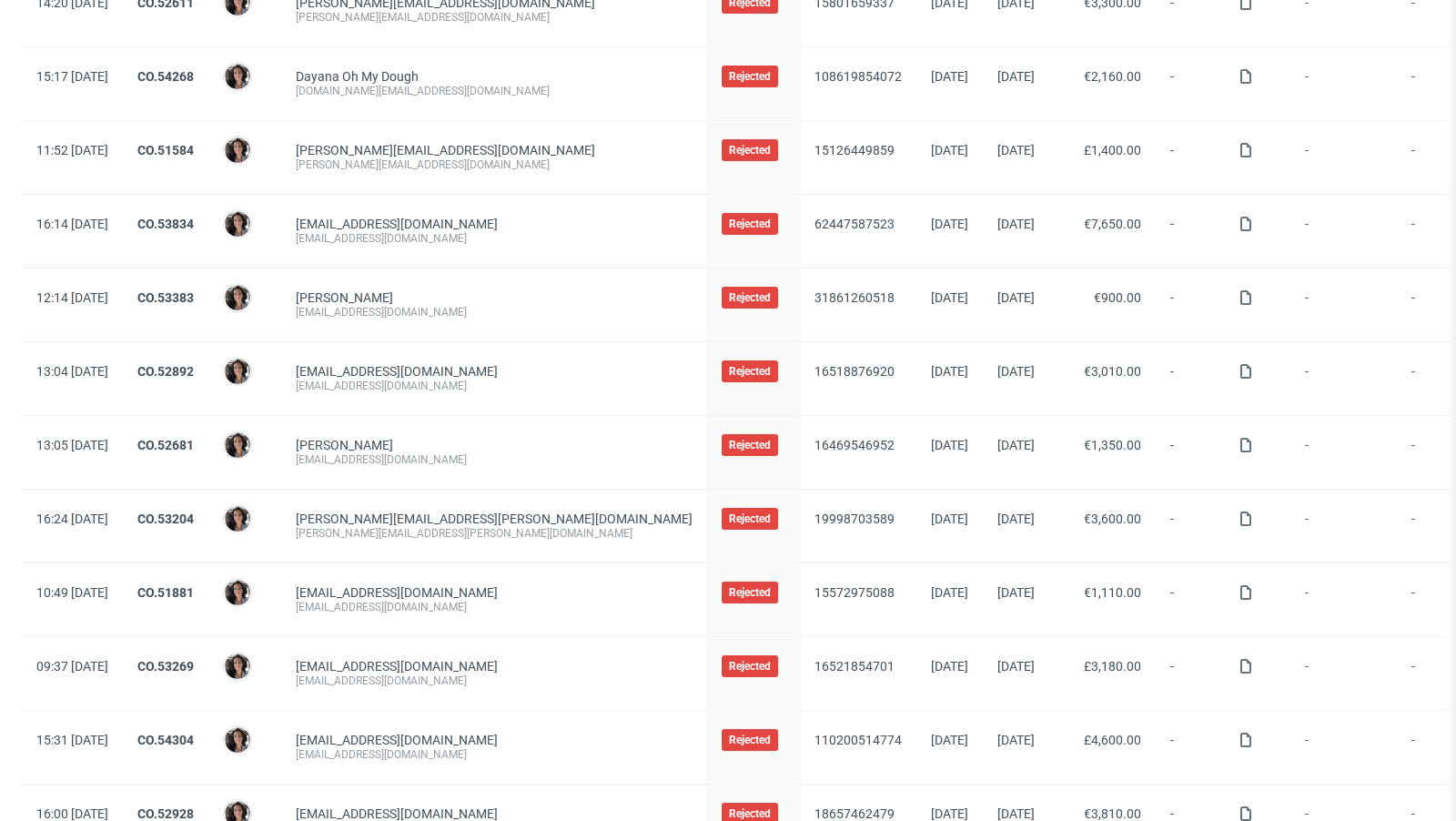
scroll to position [1672, 0]
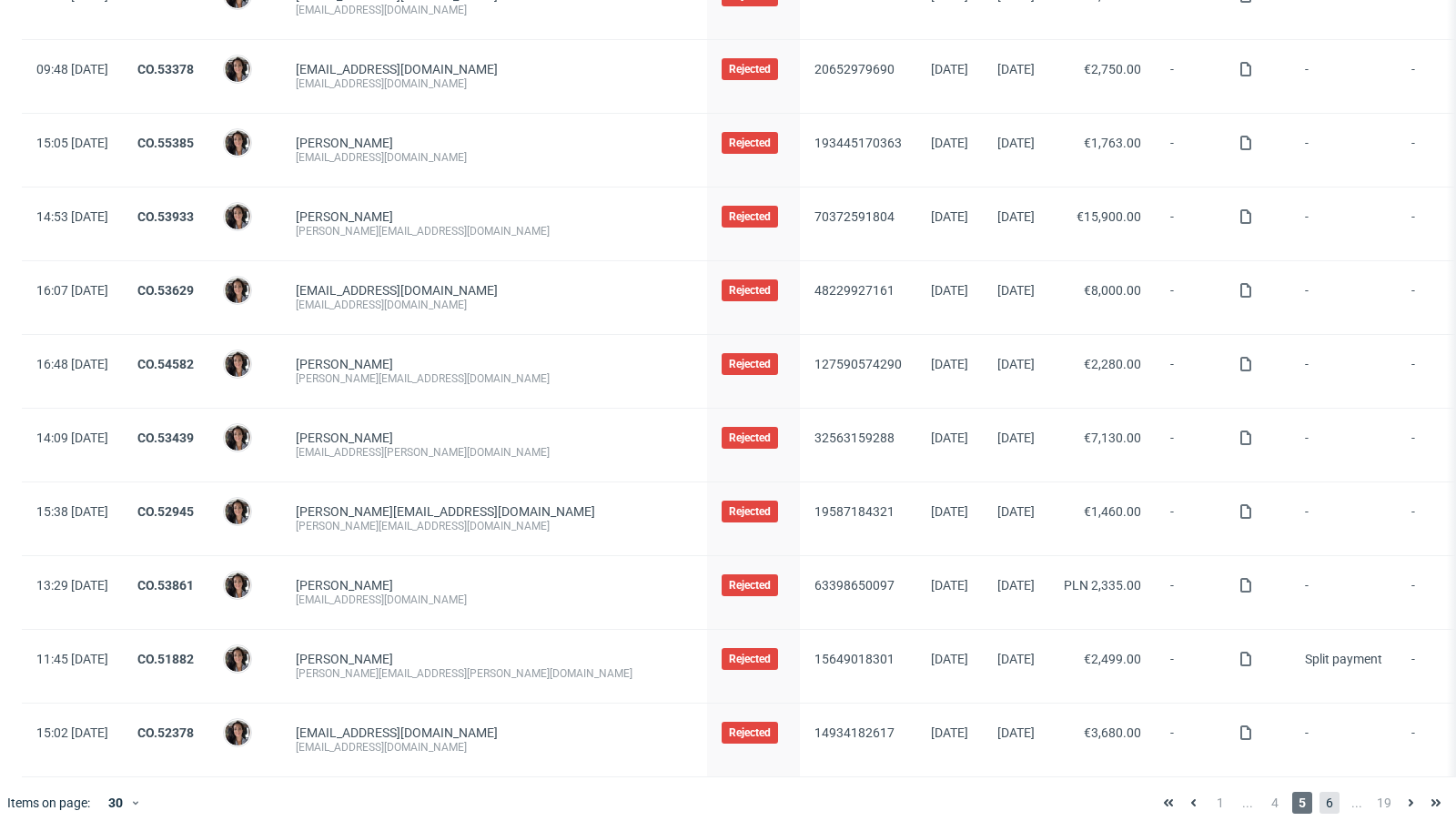
click at [1319, 791] on span "6" at bounding box center [1329, 802] width 20 height 22
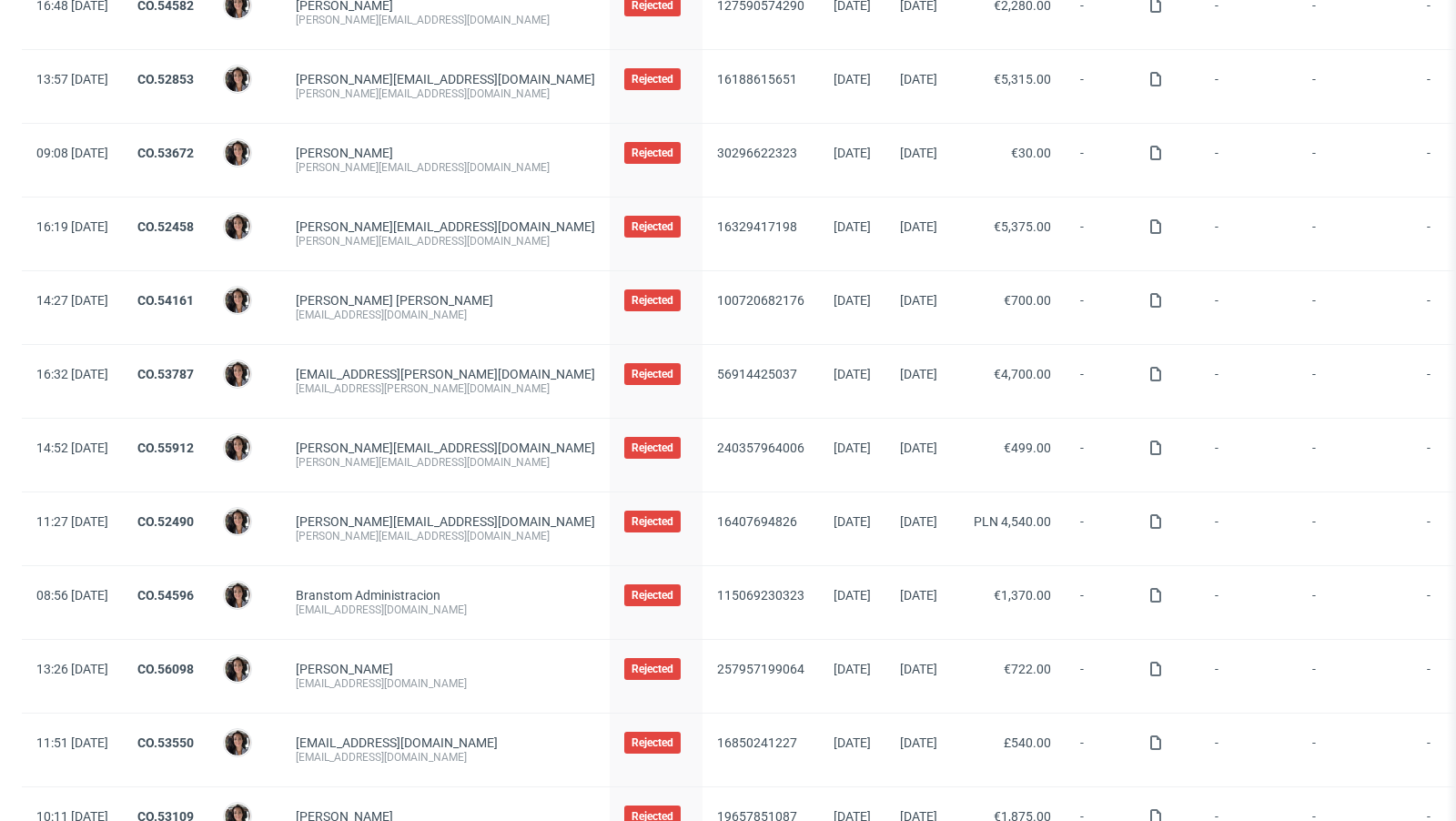
scroll to position [1672, 0]
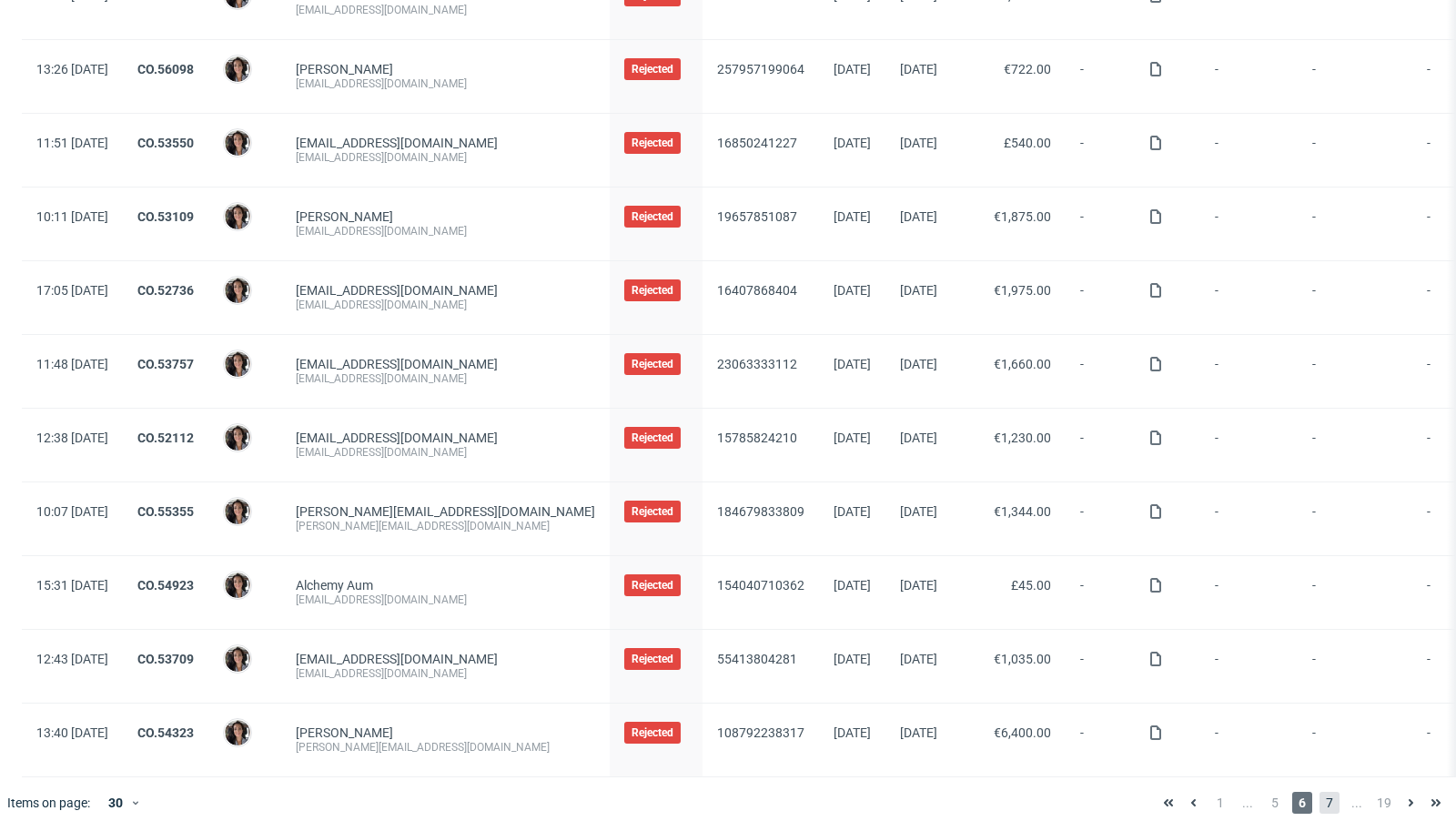
click at [1319, 791] on span "7" at bounding box center [1329, 802] width 20 height 22
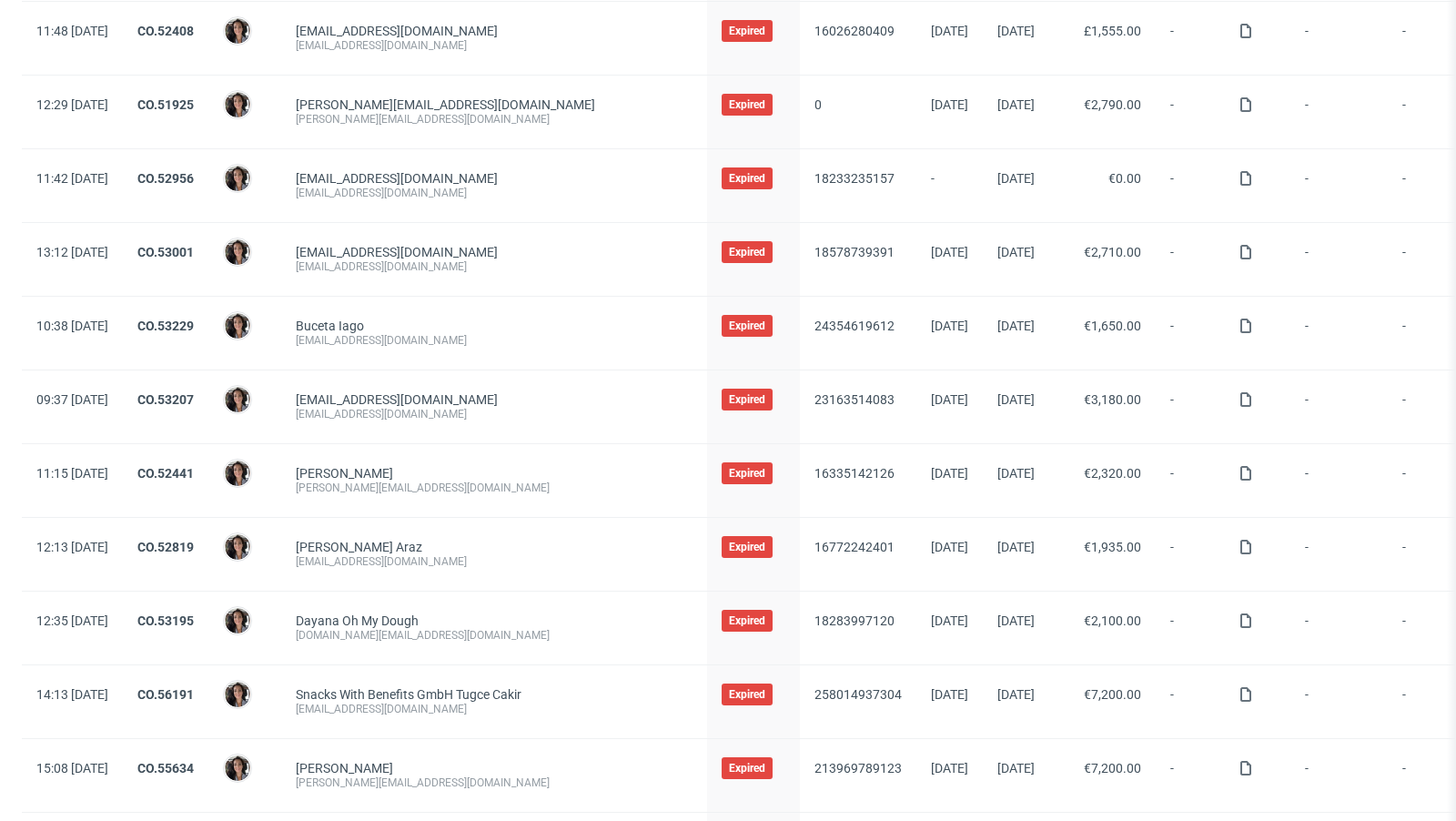
scroll to position [1672, 0]
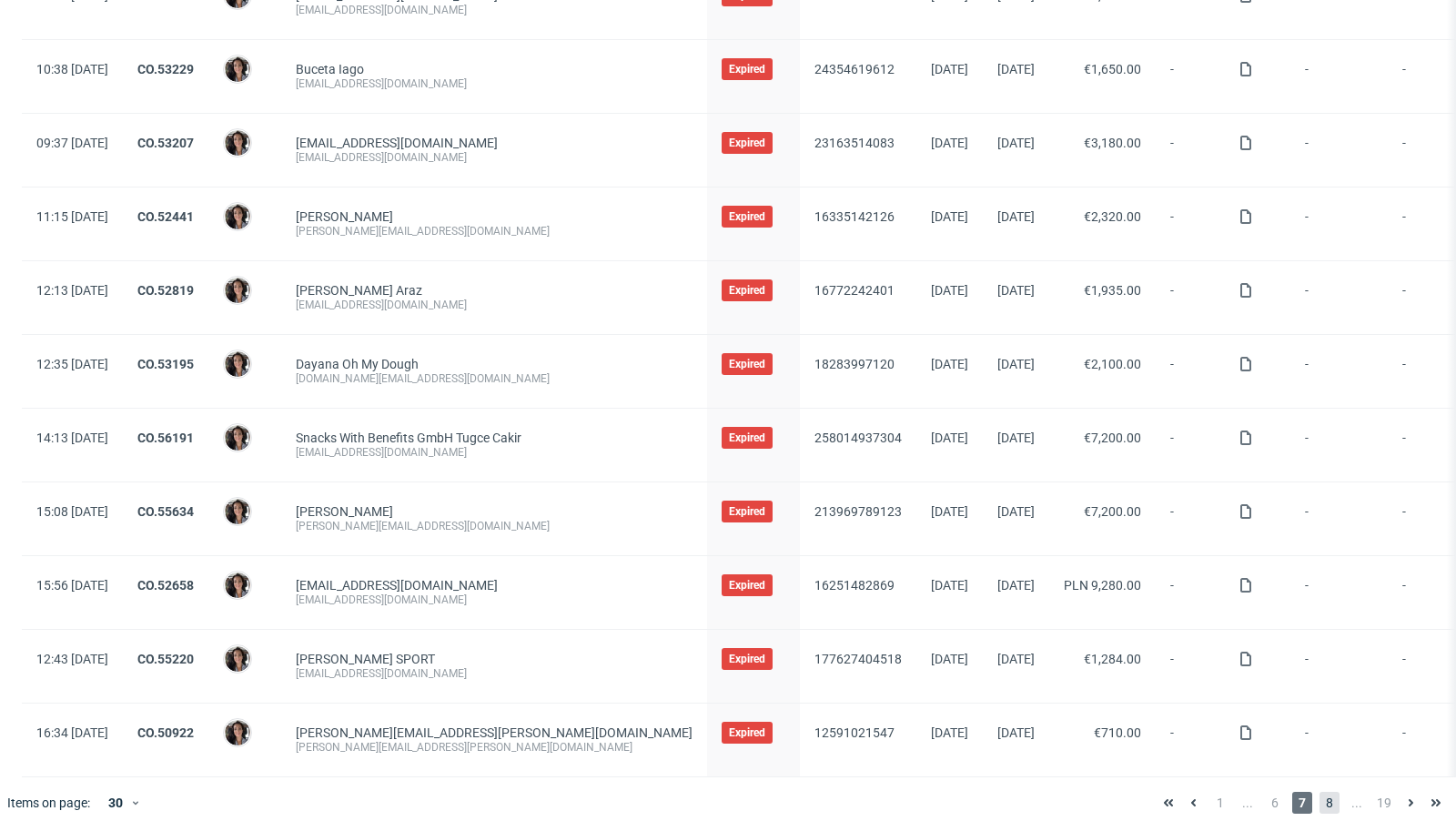
click at [1319, 791] on span "8" at bounding box center [1329, 802] width 20 height 22
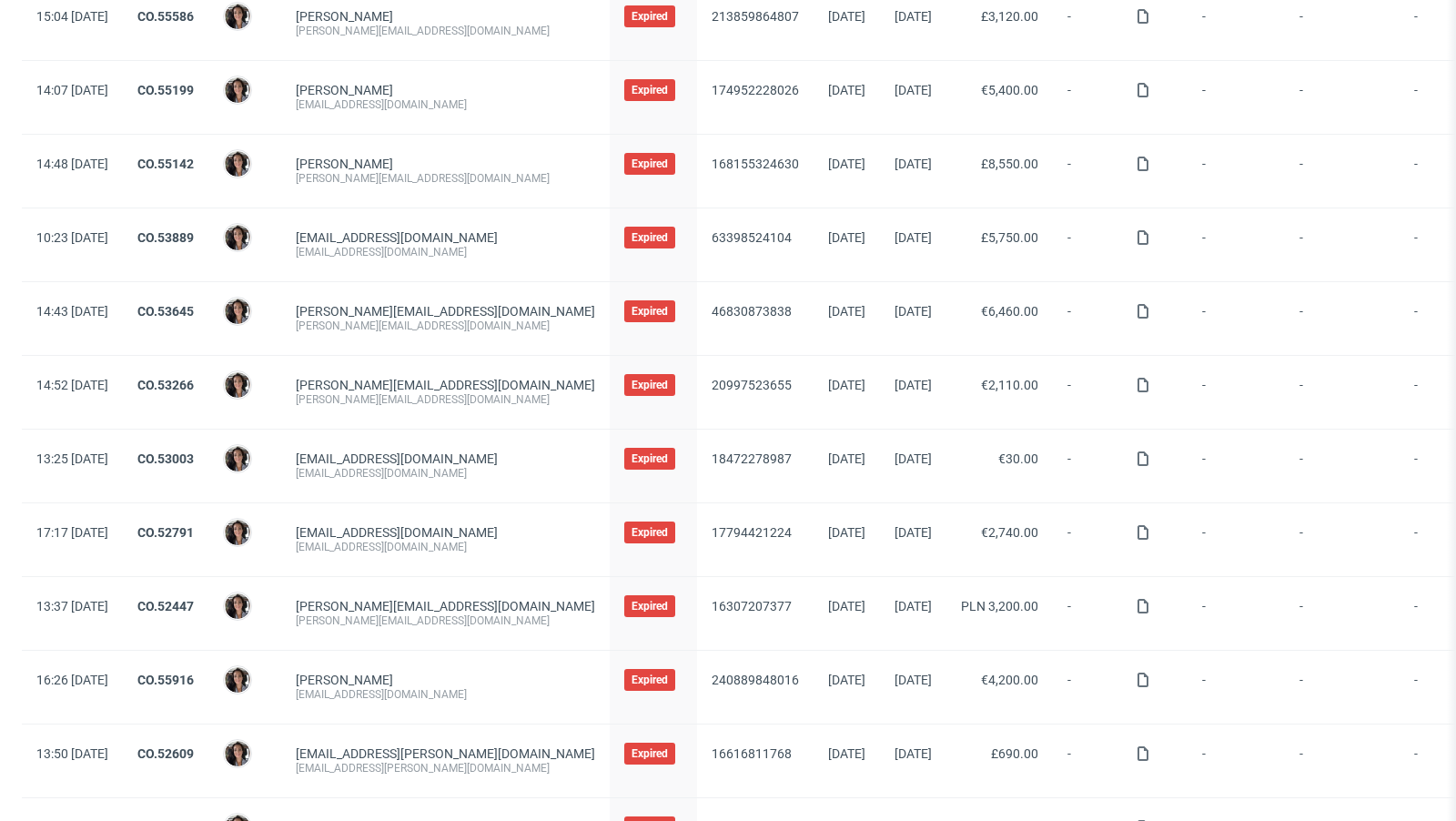
scroll to position [1672, 0]
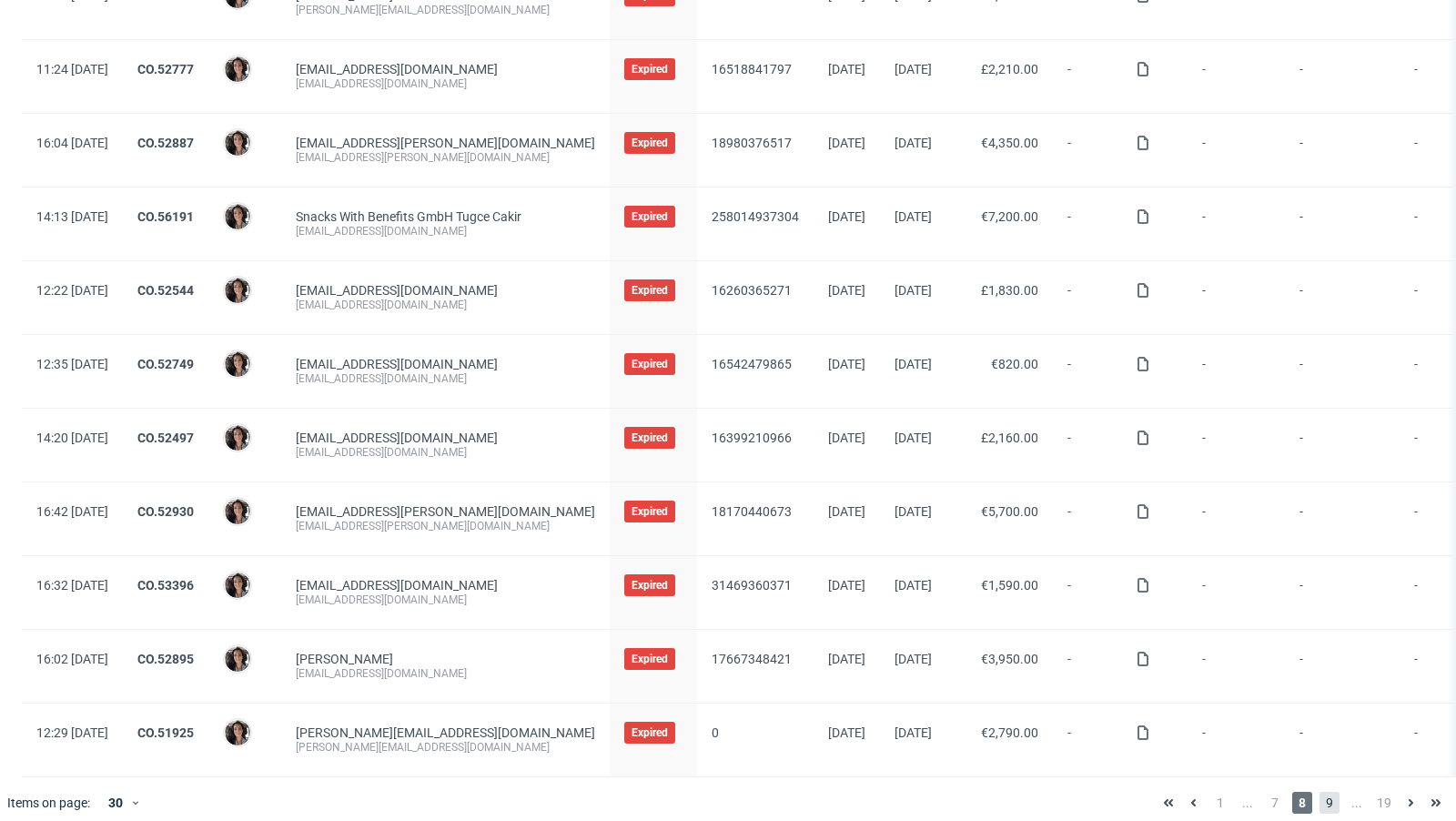
click at [1319, 791] on span "9" at bounding box center [1329, 802] width 20 height 22
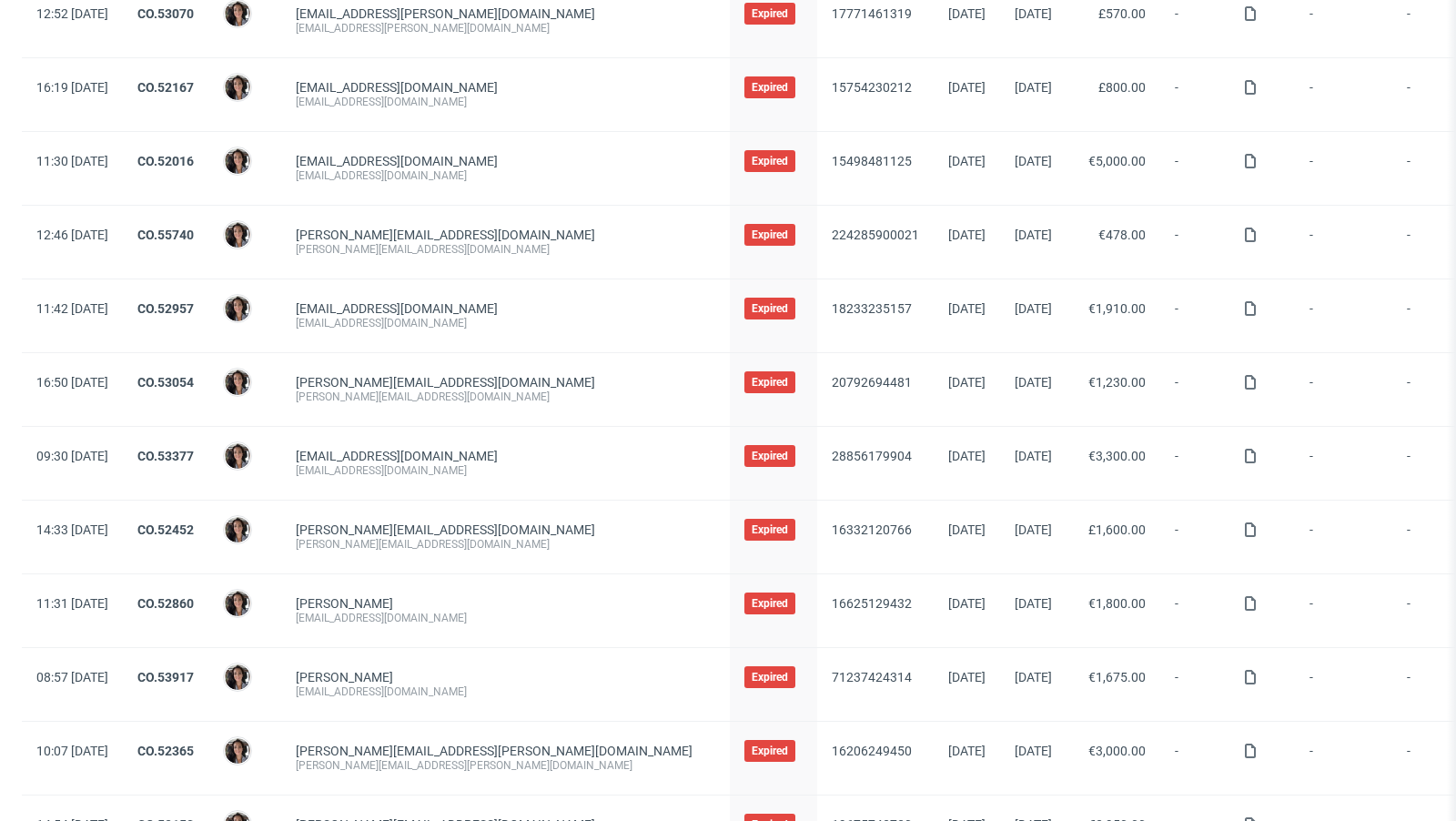
scroll to position [1672, 0]
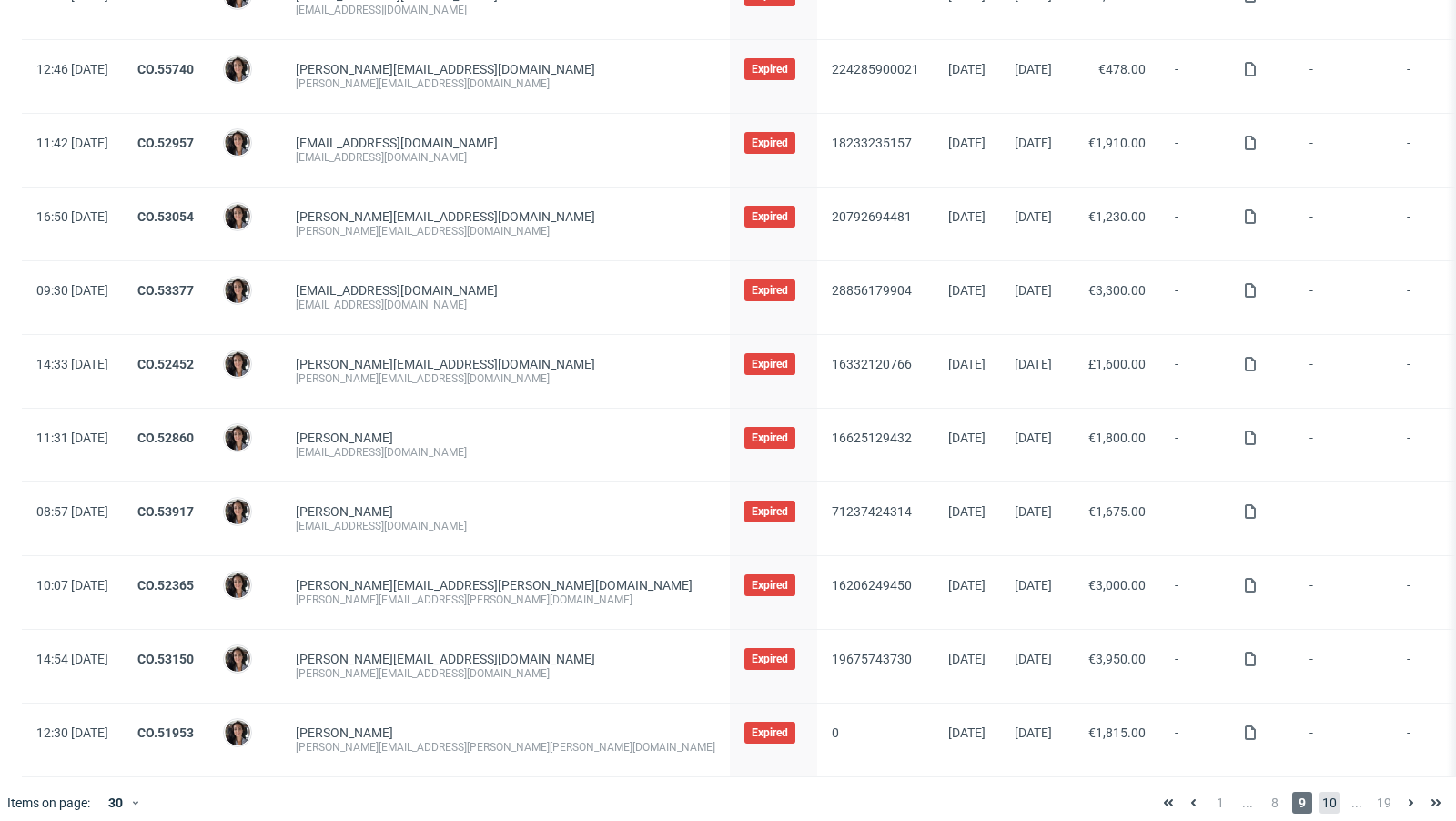
click at [1319, 791] on span "10" at bounding box center [1329, 802] width 20 height 22
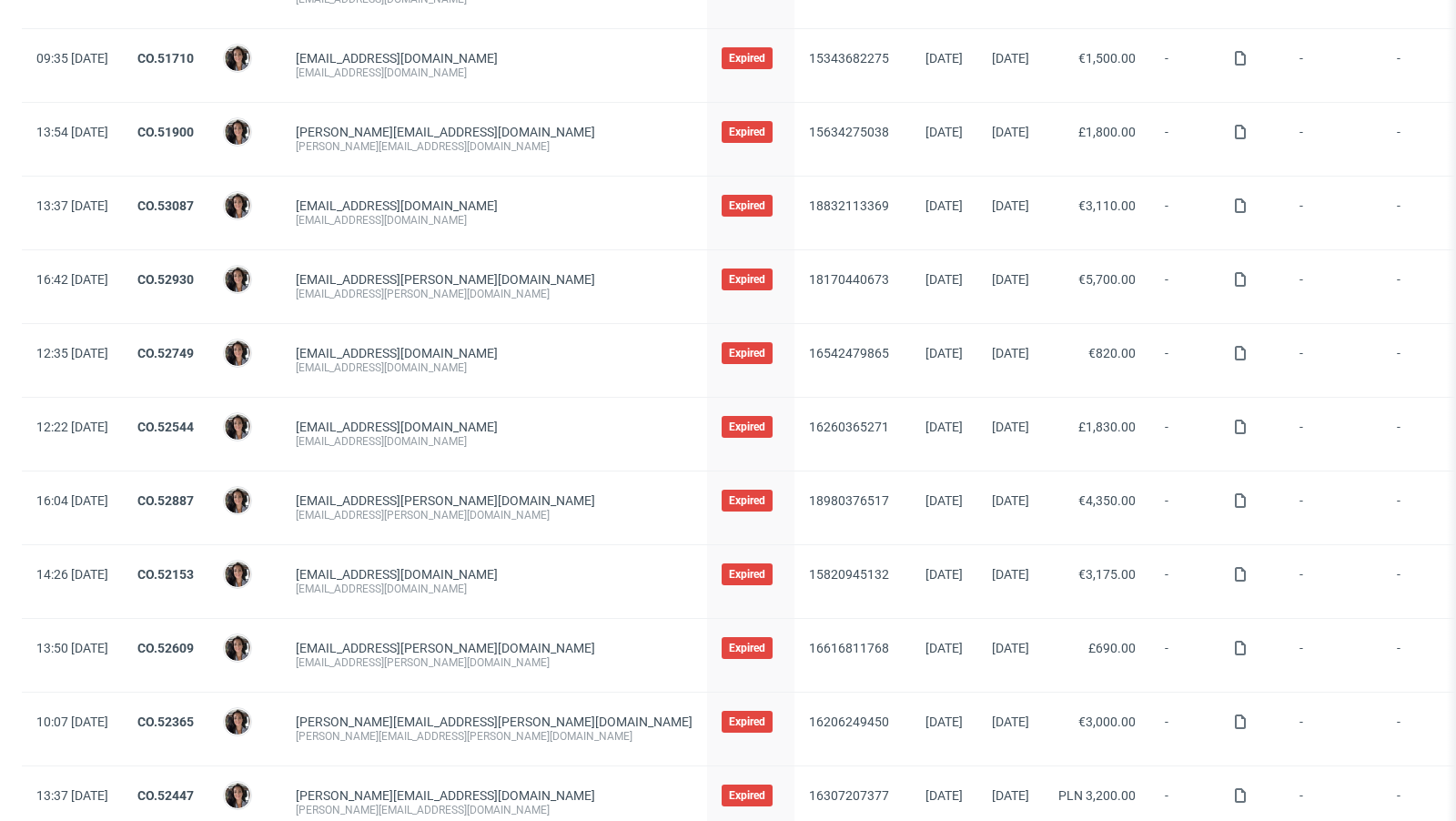
scroll to position [1672, 0]
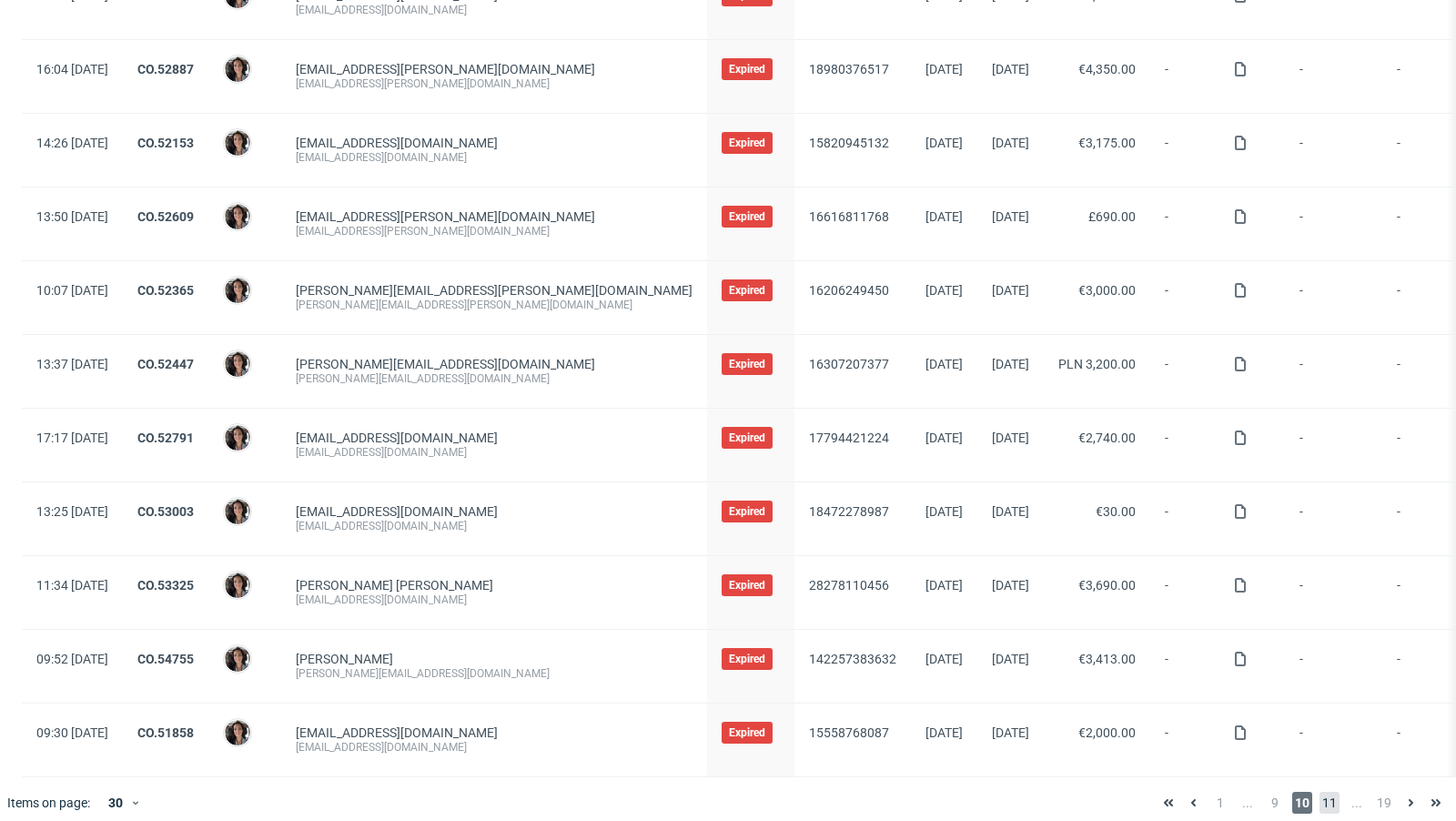
click at [1319, 791] on span "11" at bounding box center [1329, 802] width 20 height 22
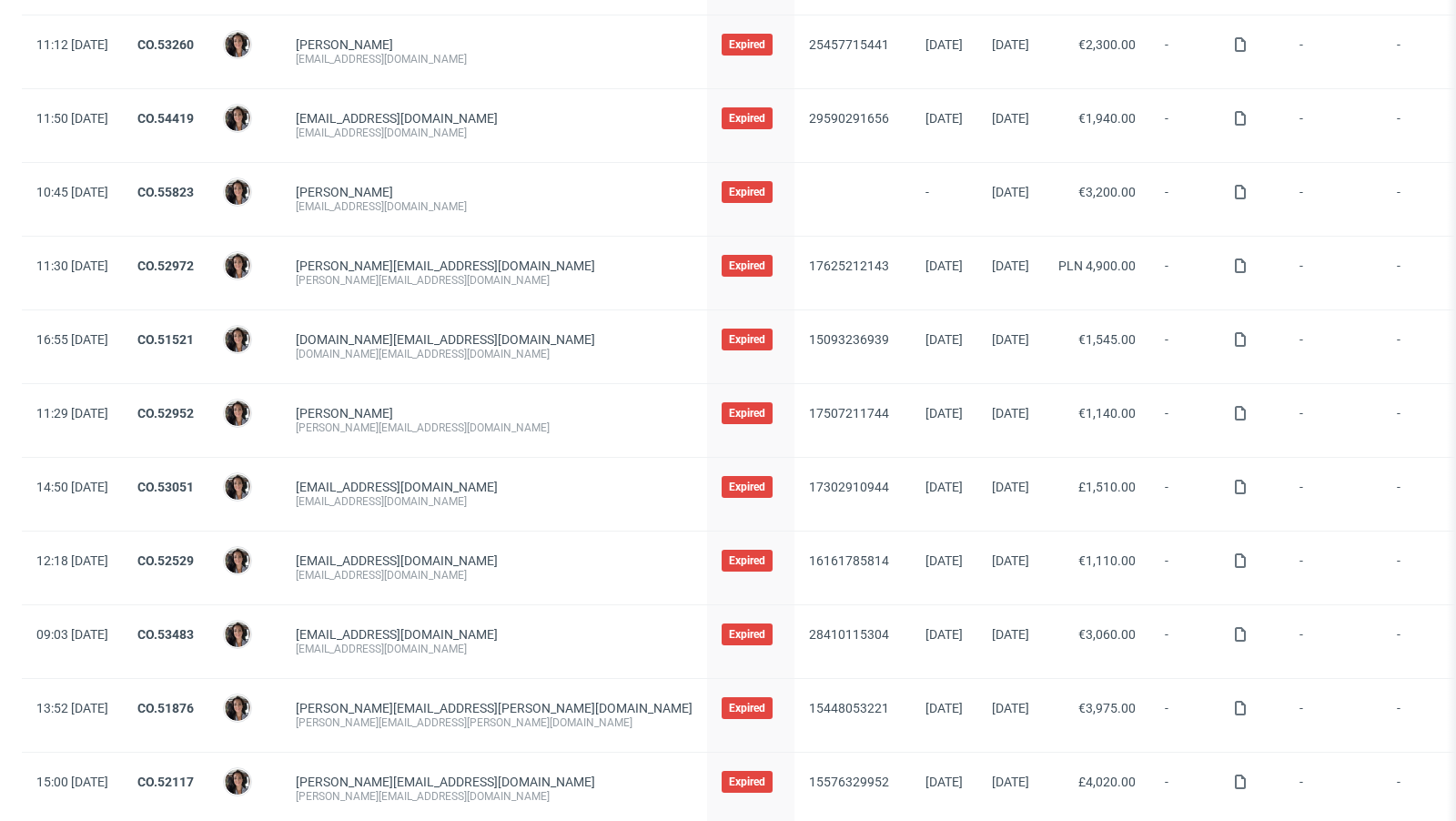
scroll to position [1672, 0]
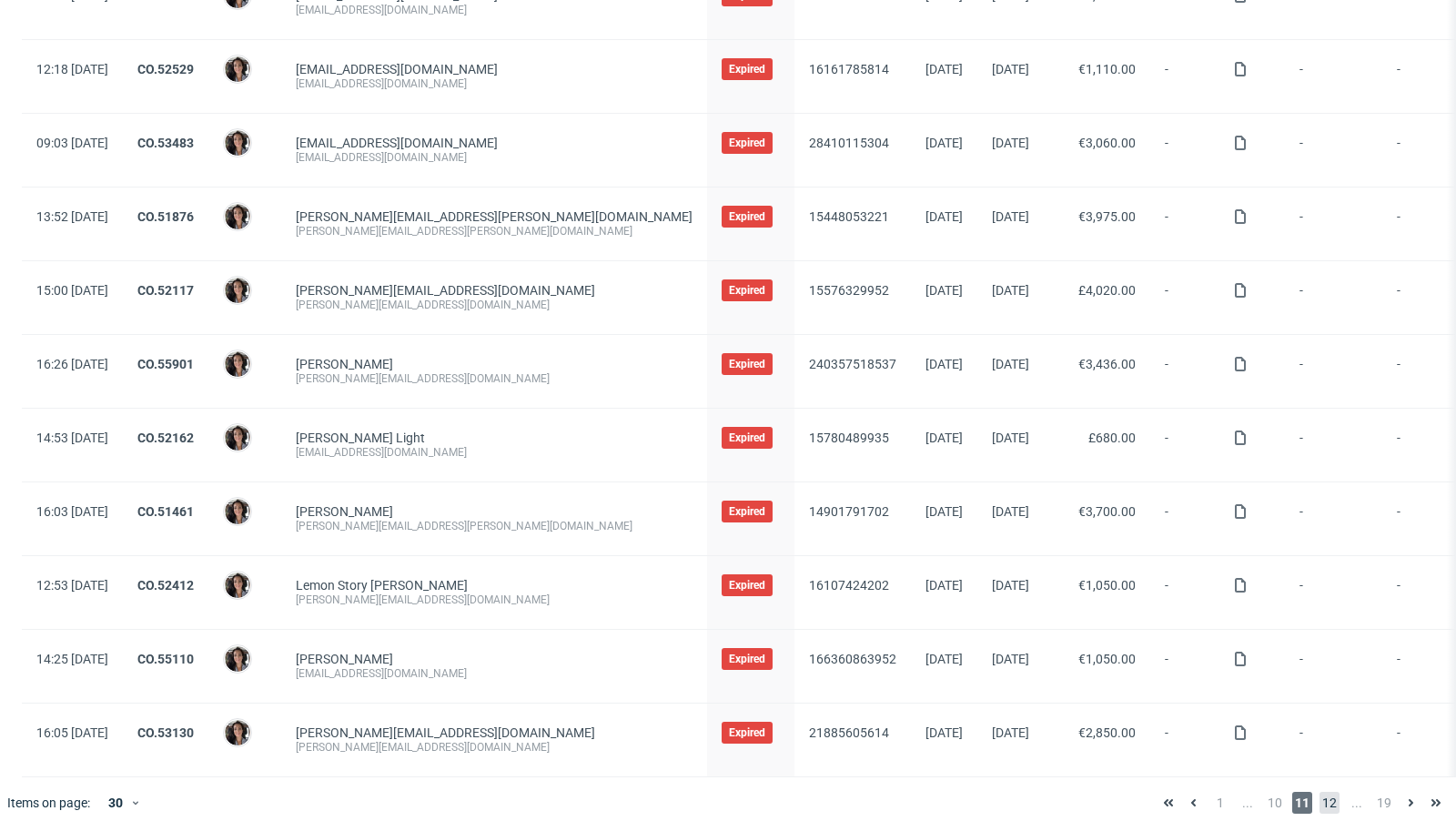
click at [1319, 791] on span "12" at bounding box center [1329, 802] width 20 height 22
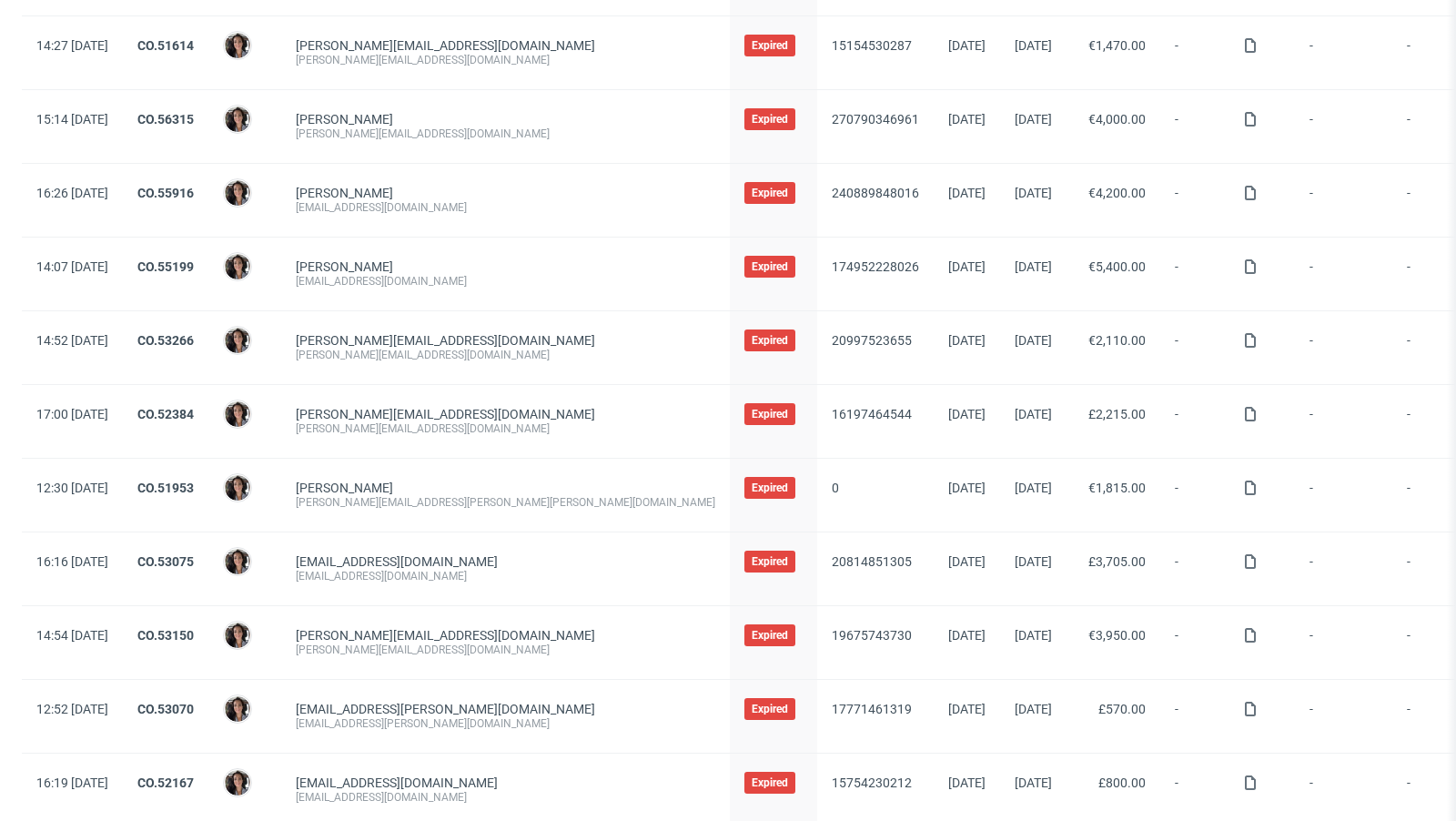
scroll to position [1672, 0]
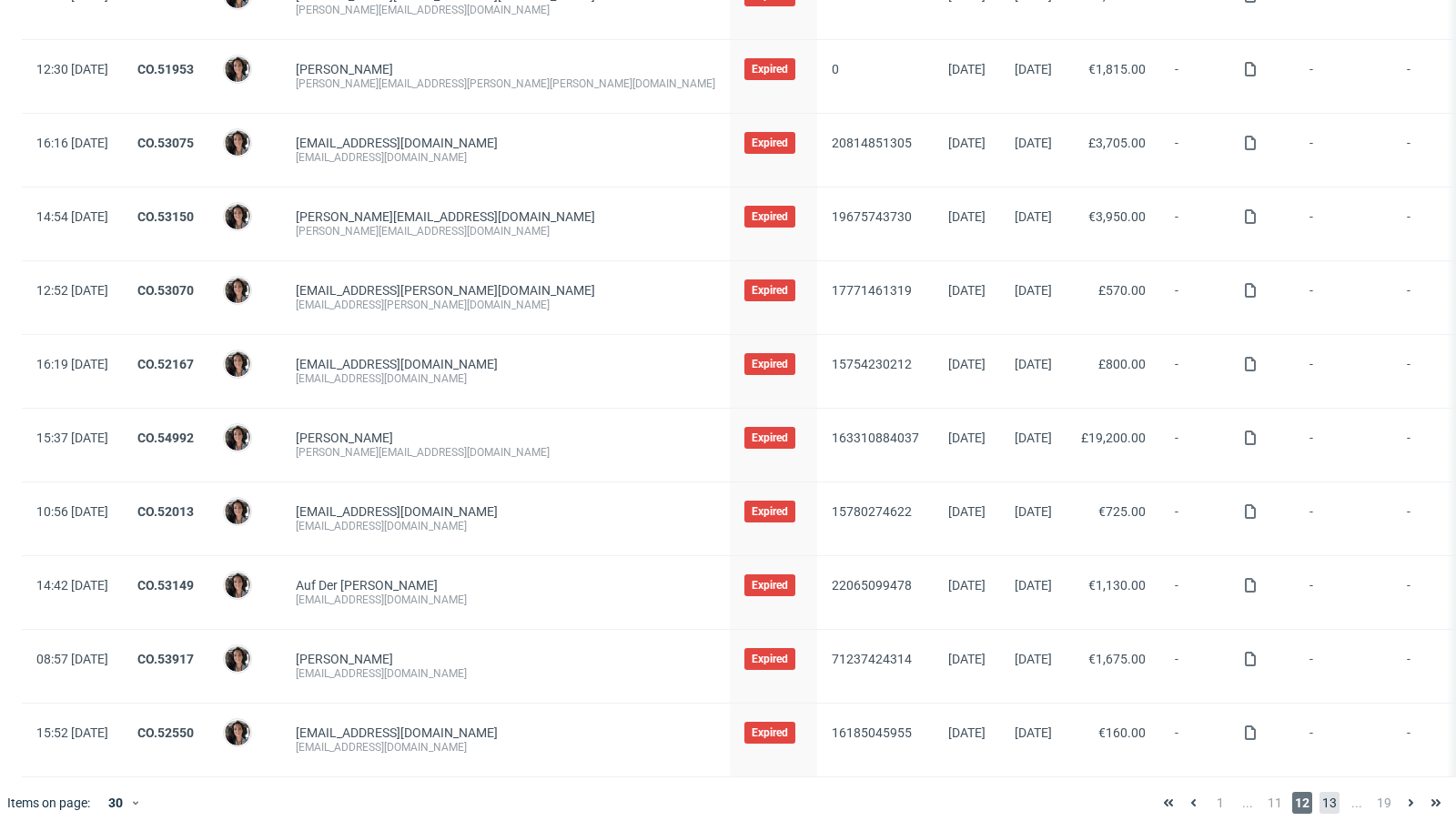
click at [1319, 798] on span "13" at bounding box center [1329, 802] width 20 height 22
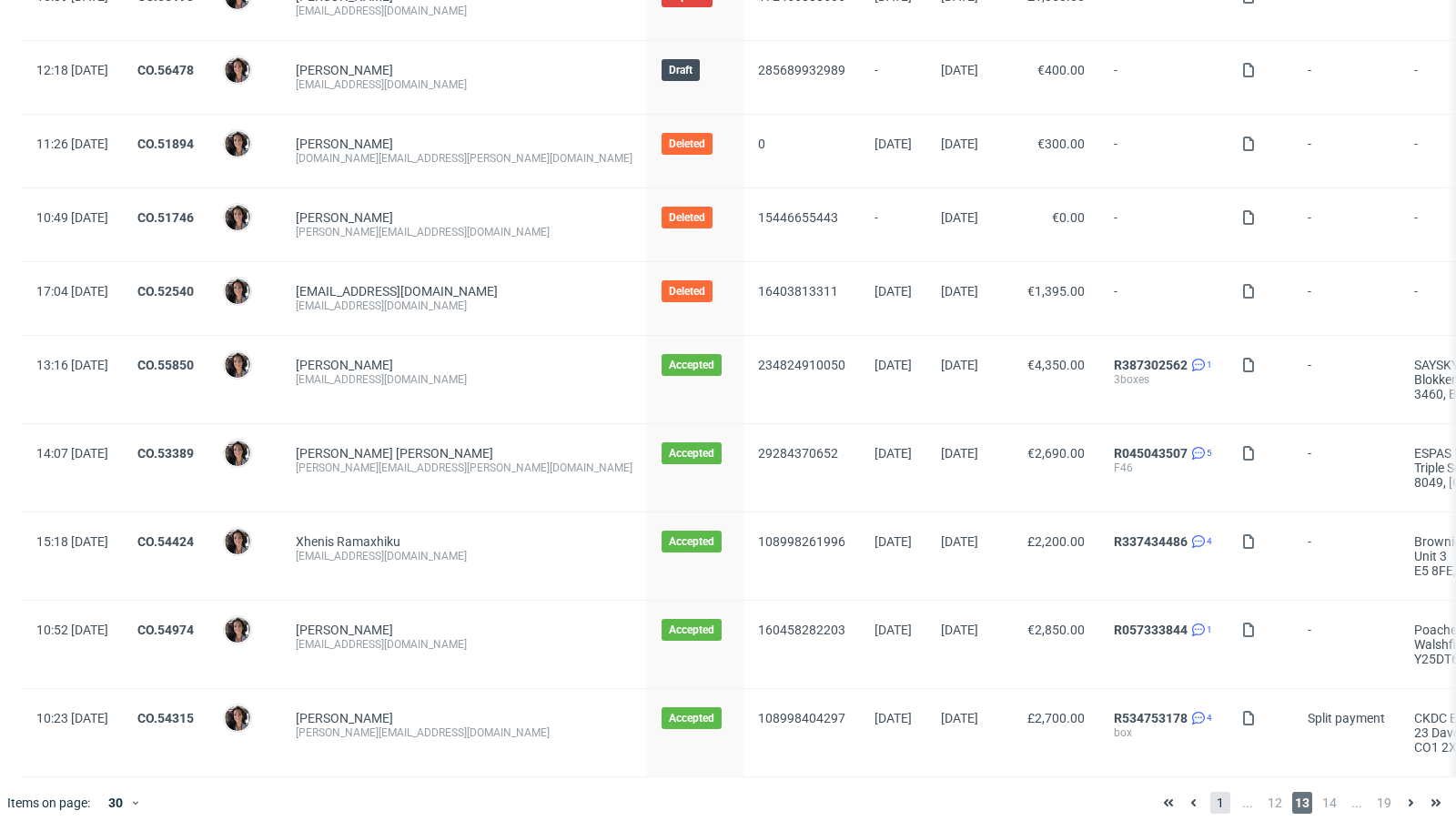
click at [1210, 791] on span "1" at bounding box center [1220, 802] width 20 height 22
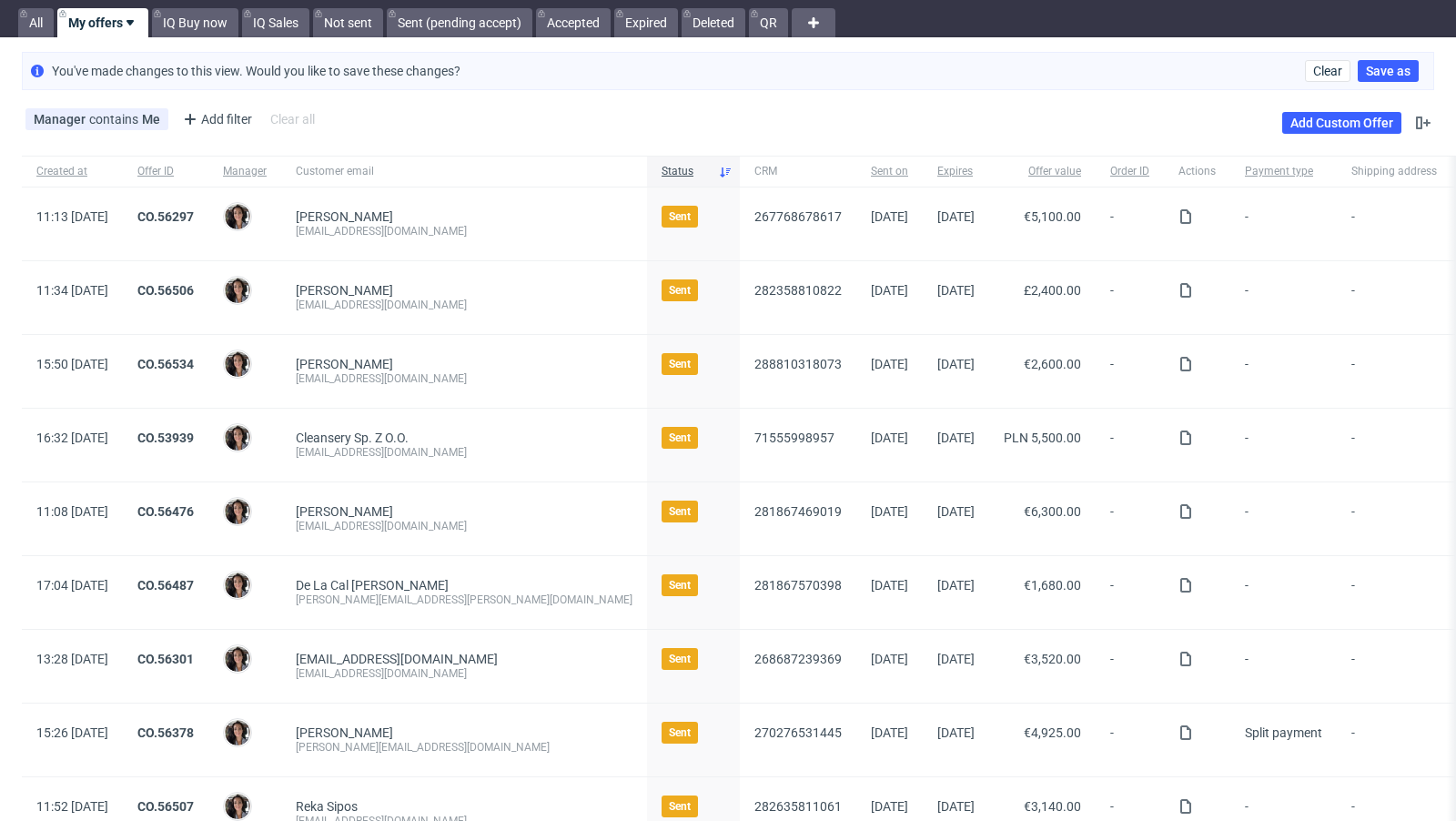
scroll to position [53, 0]
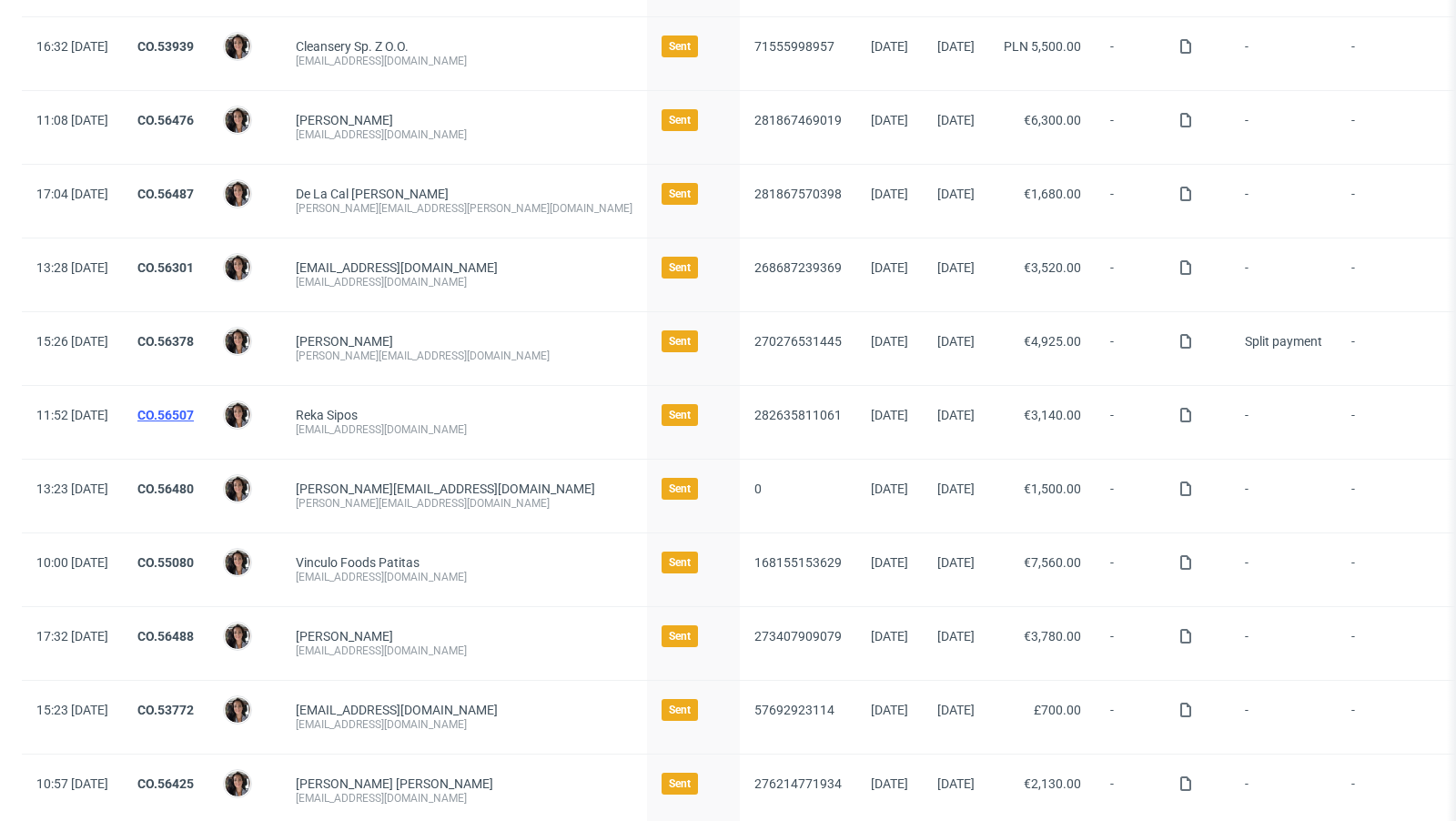
click at [194, 409] on link "CO.56507" at bounding box center [165, 414] width 56 height 15
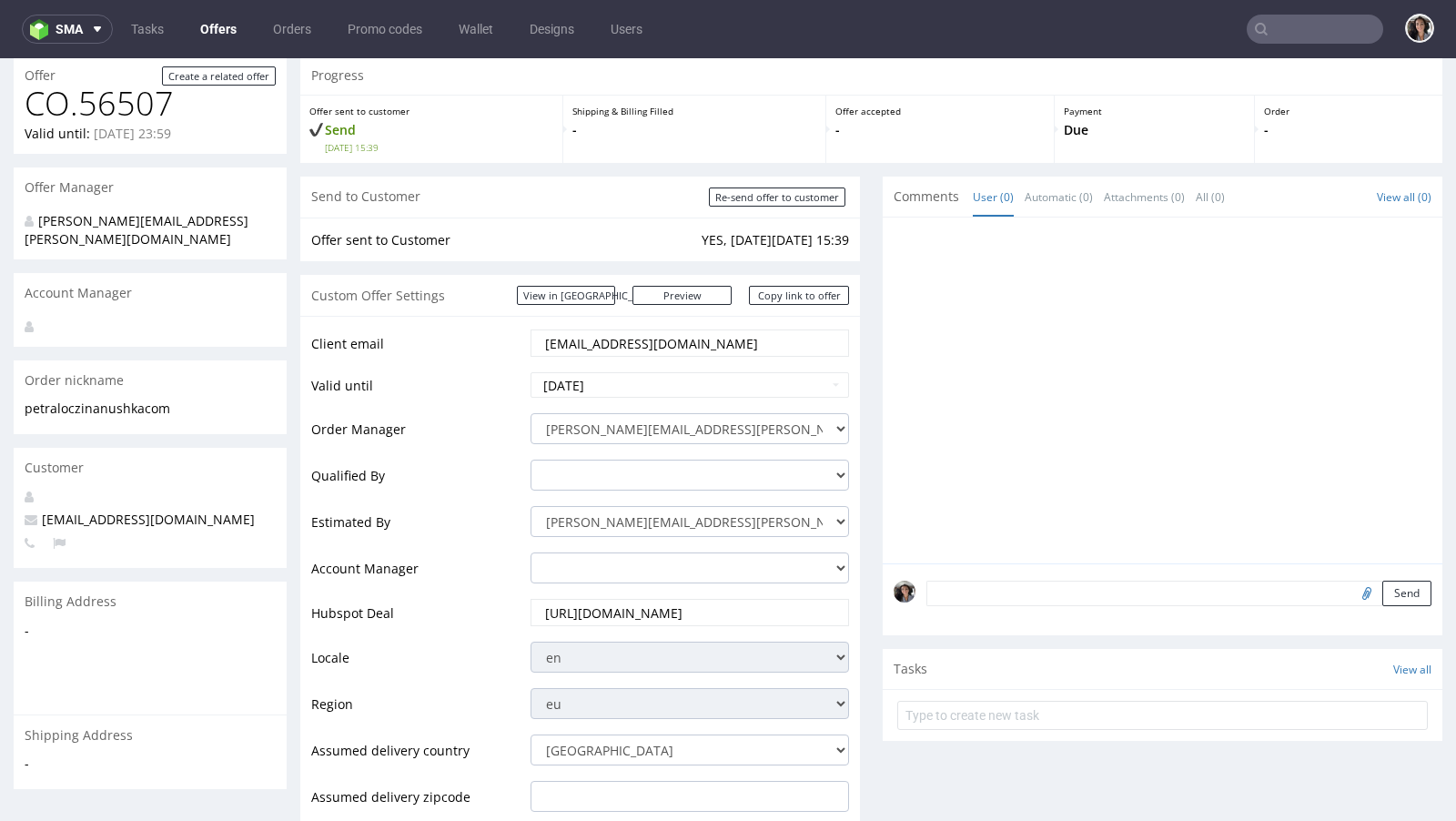
click at [709, 347] on input "[EMAIL_ADDRESS][DOMAIN_NAME]" at bounding box center [690, 343] width 293 height 26
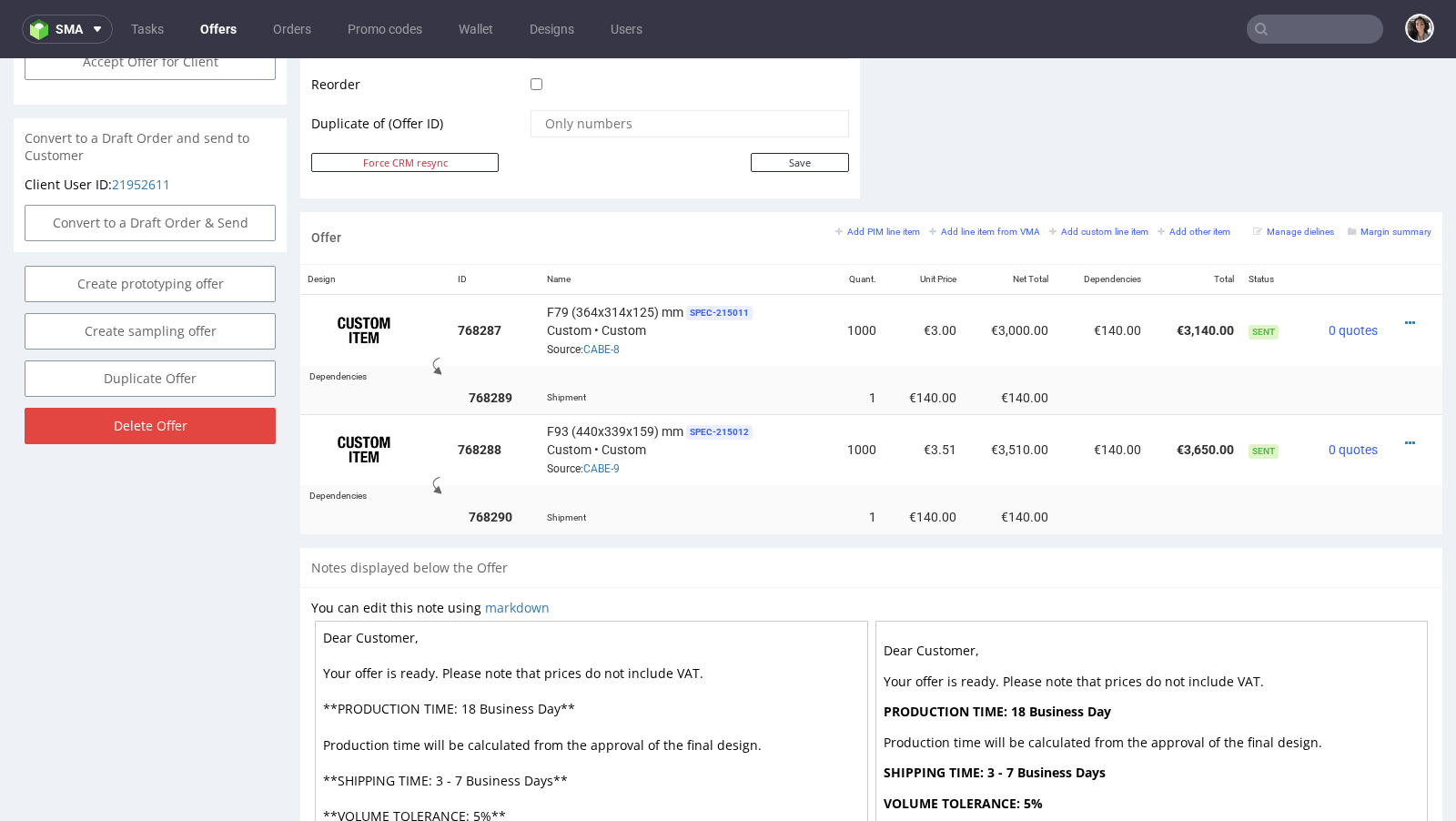
scroll to position [835, 0]
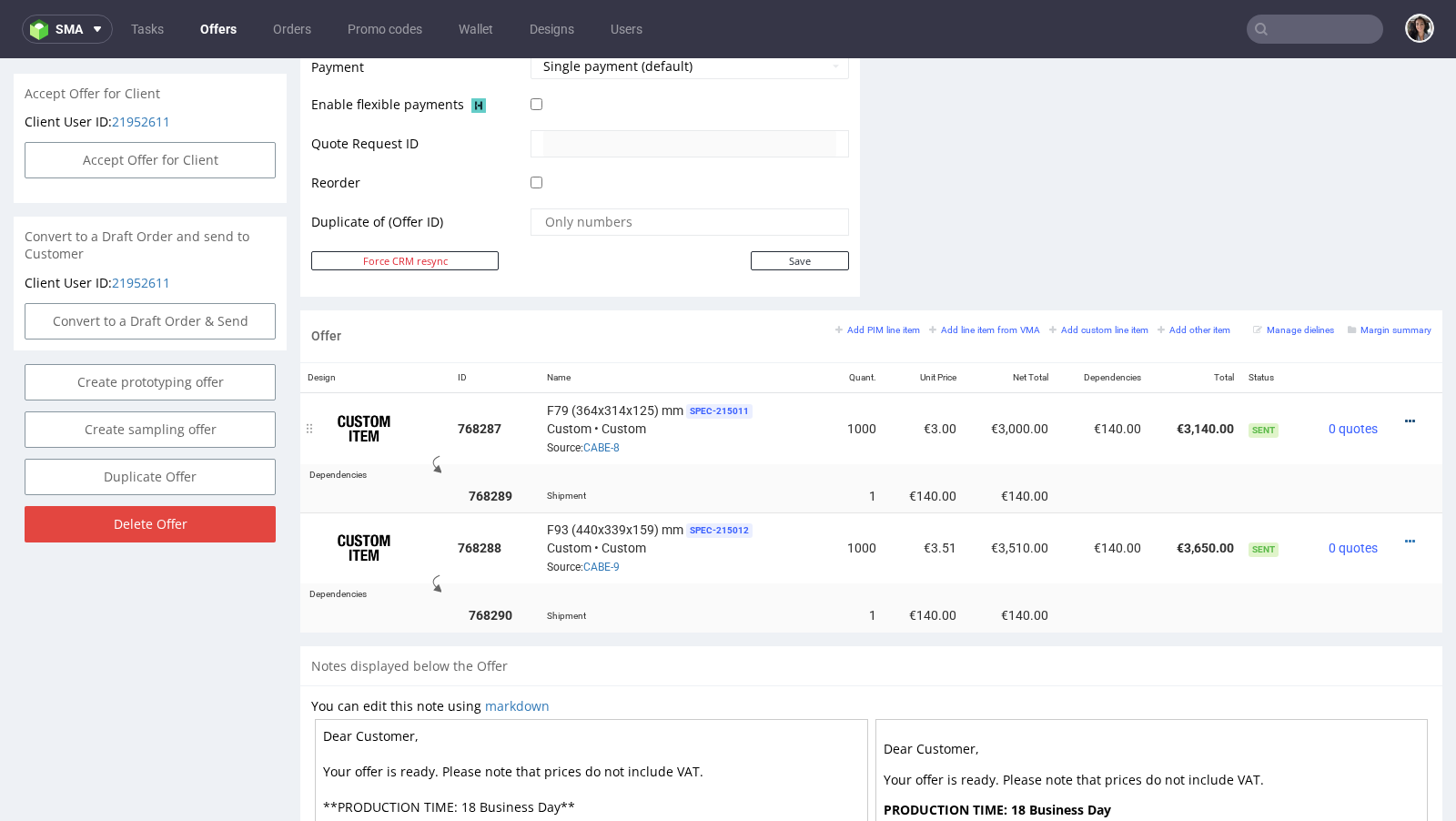
click at [1405, 414] on icon at bounding box center [1410, 420] width 10 height 13
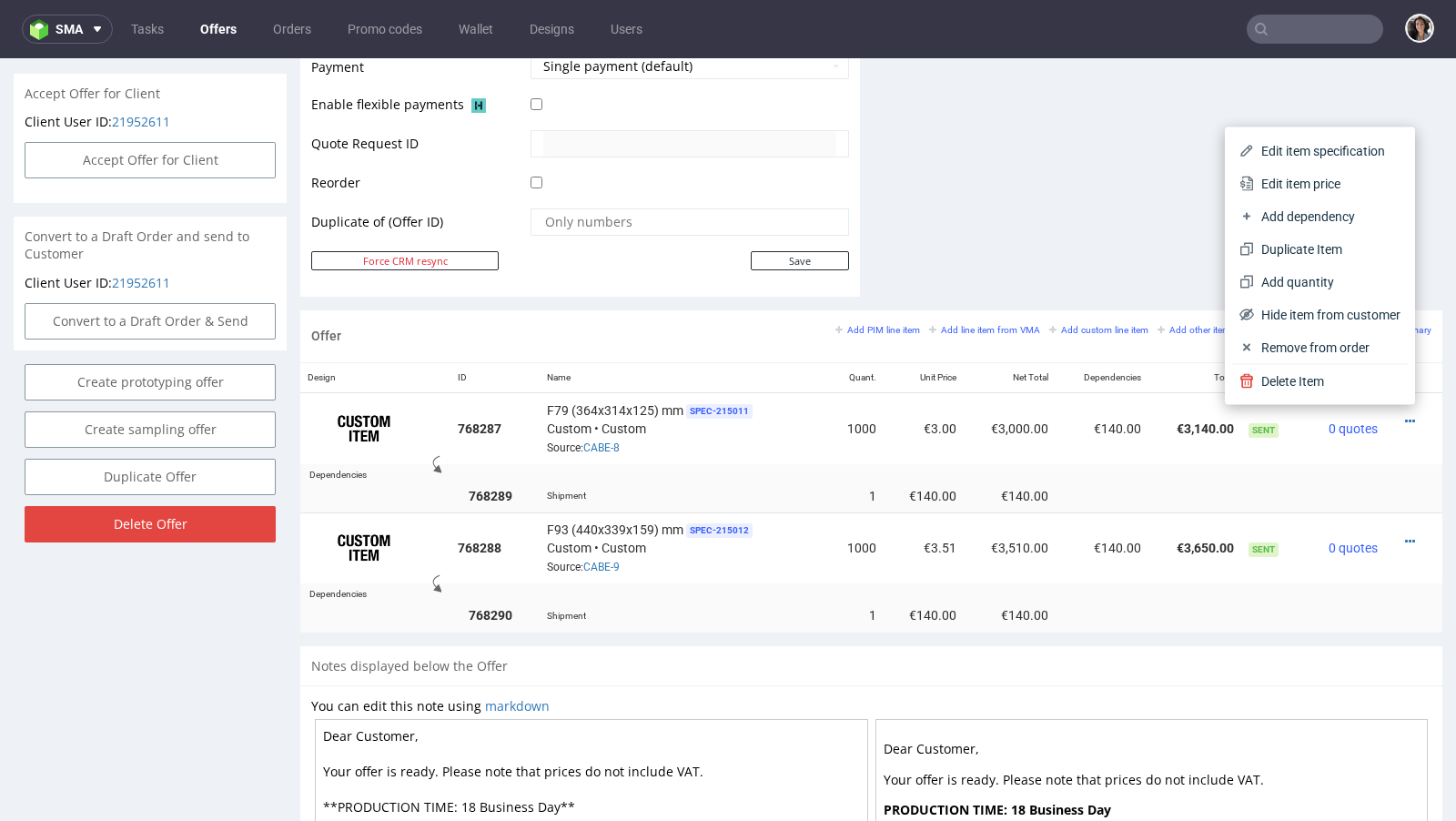
click at [1277, 204] on li "Add dependency" at bounding box center [1319, 216] width 175 height 32
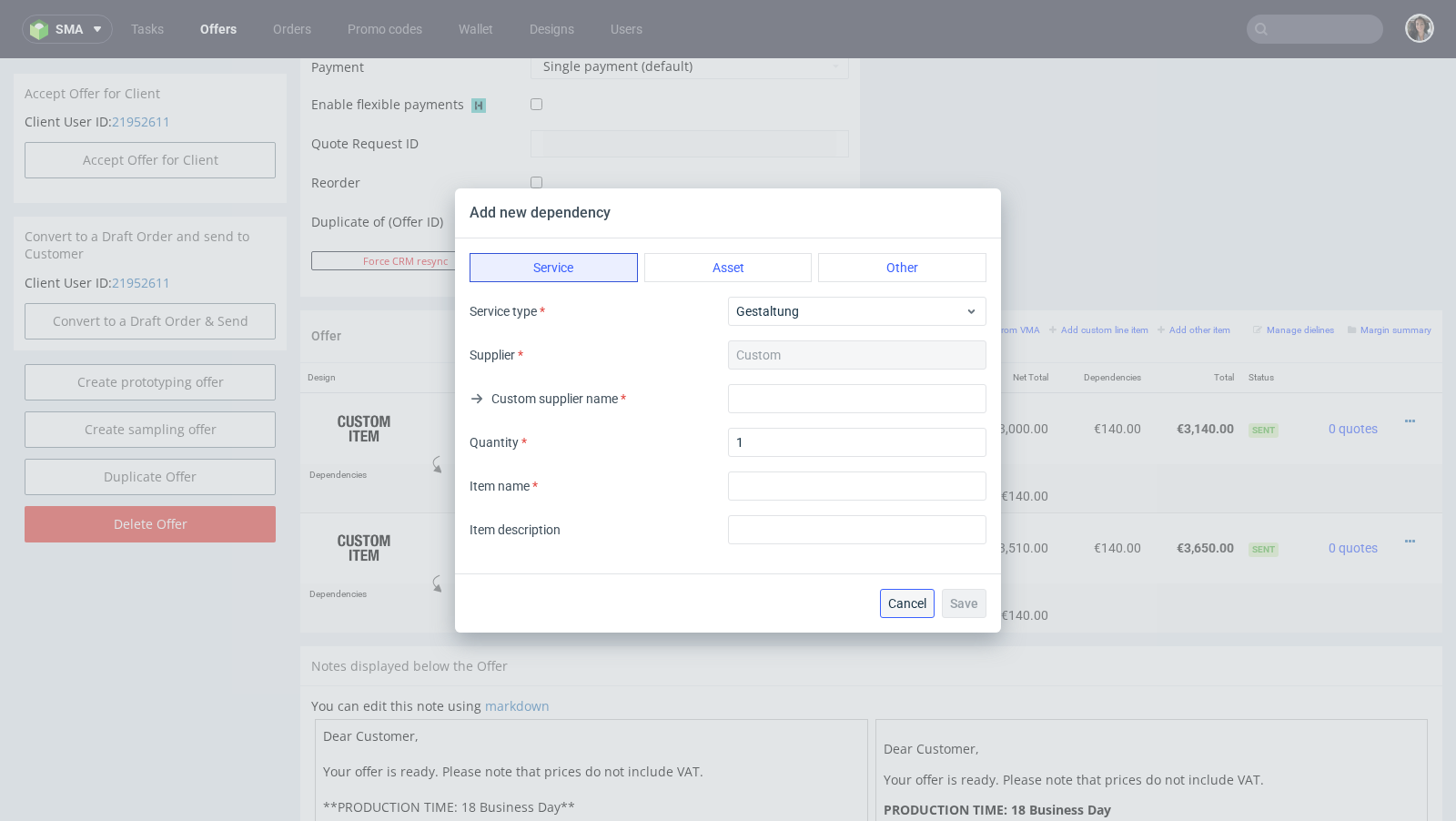
click at [909, 597] on span "Cancel" at bounding box center [907, 602] width 38 height 13
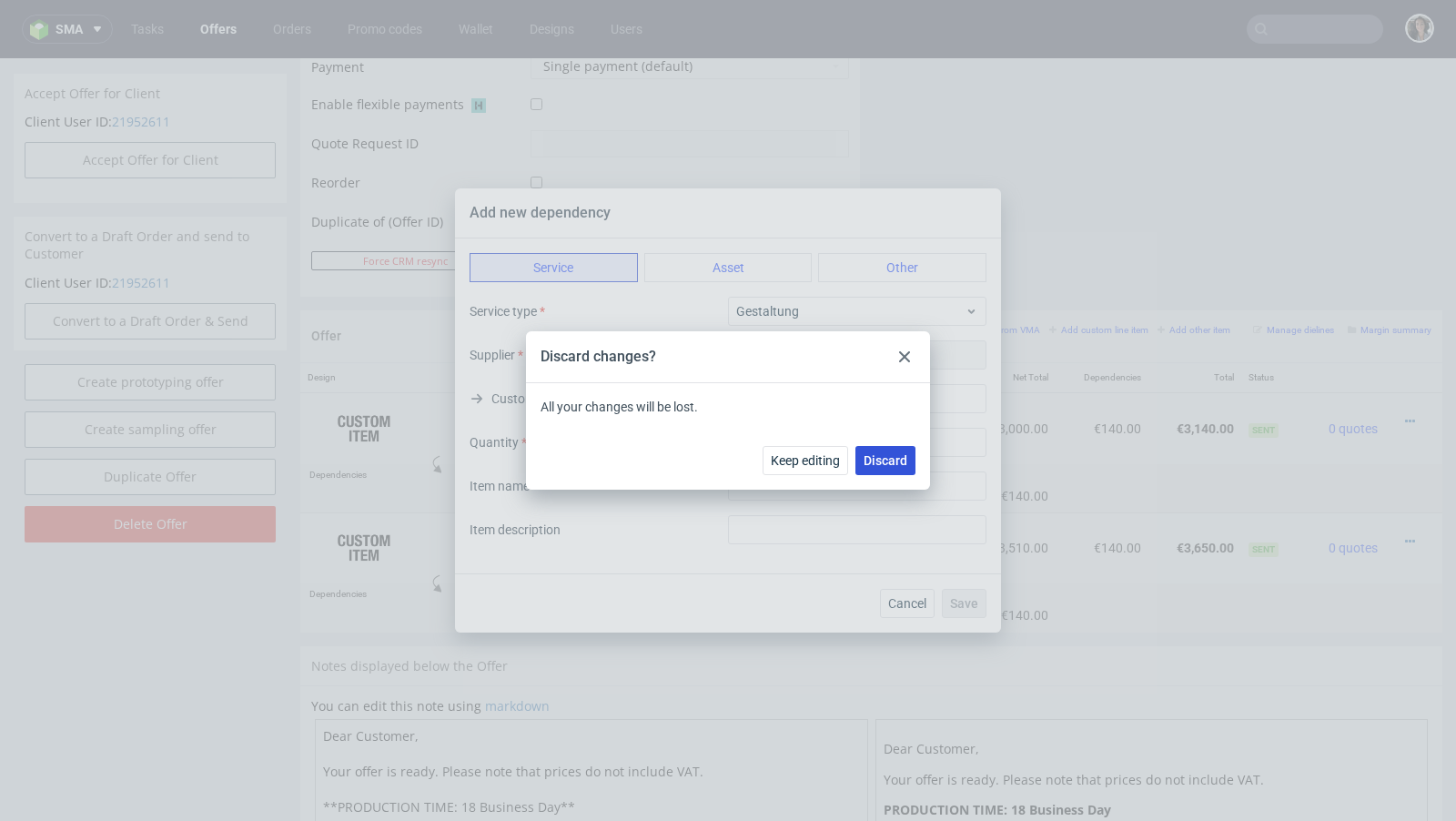
click at [894, 461] on span "Discard" at bounding box center [885, 460] width 43 height 13
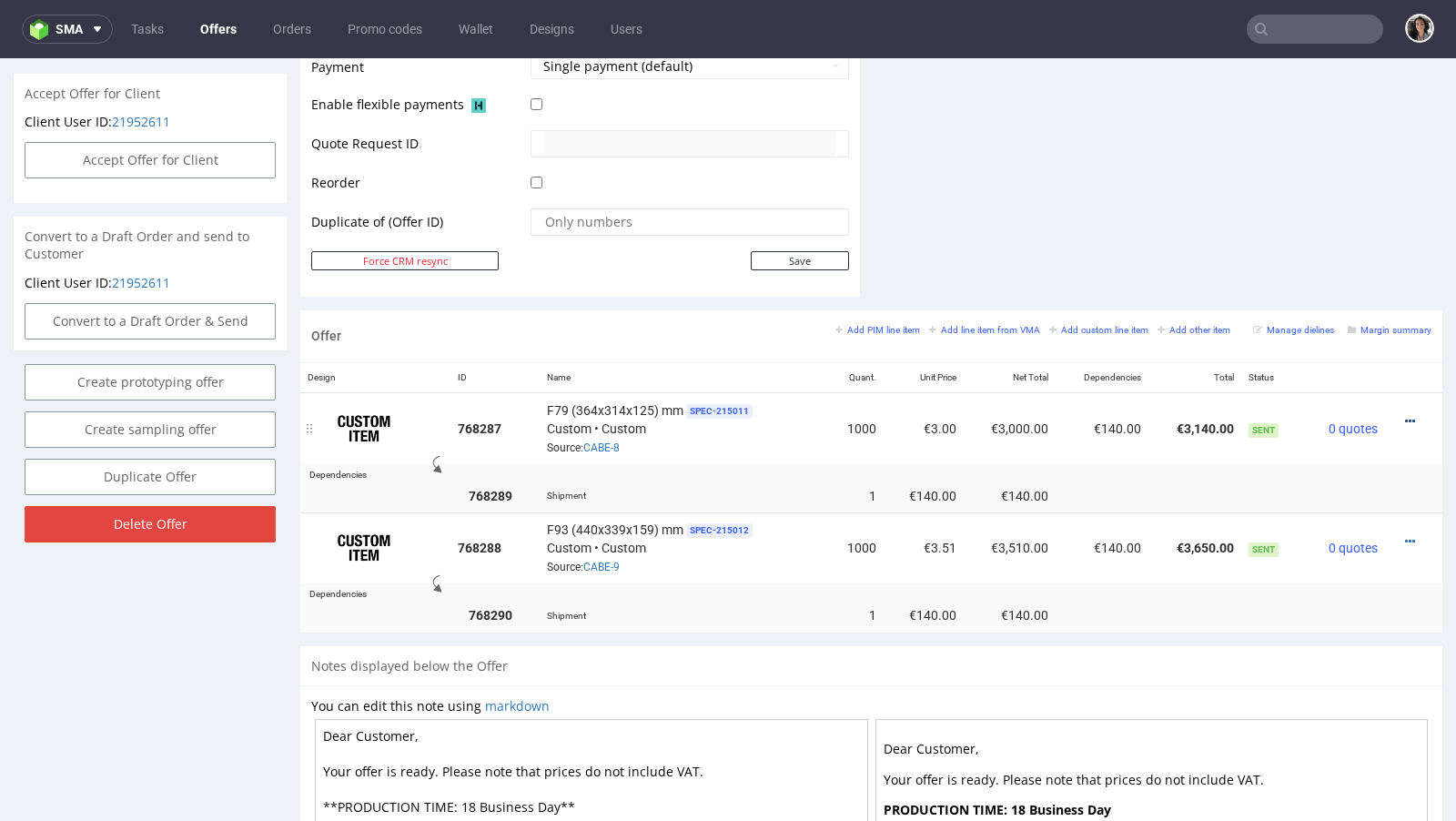
click at [1405, 414] on icon at bounding box center [1410, 420] width 10 height 13
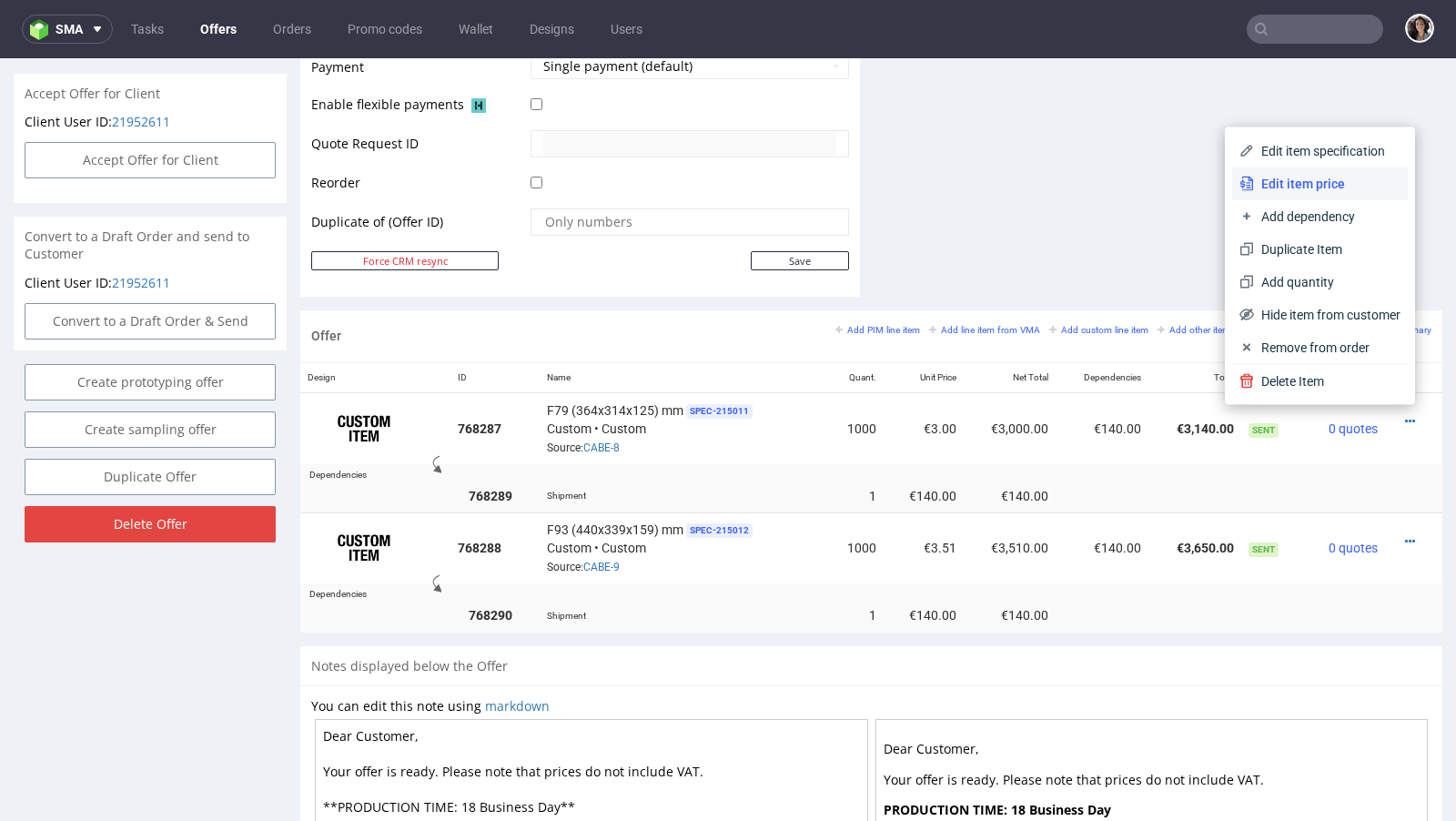
click at [1280, 184] on span "Edit item price" at bounding box center [1327, 183] width 147 height 18
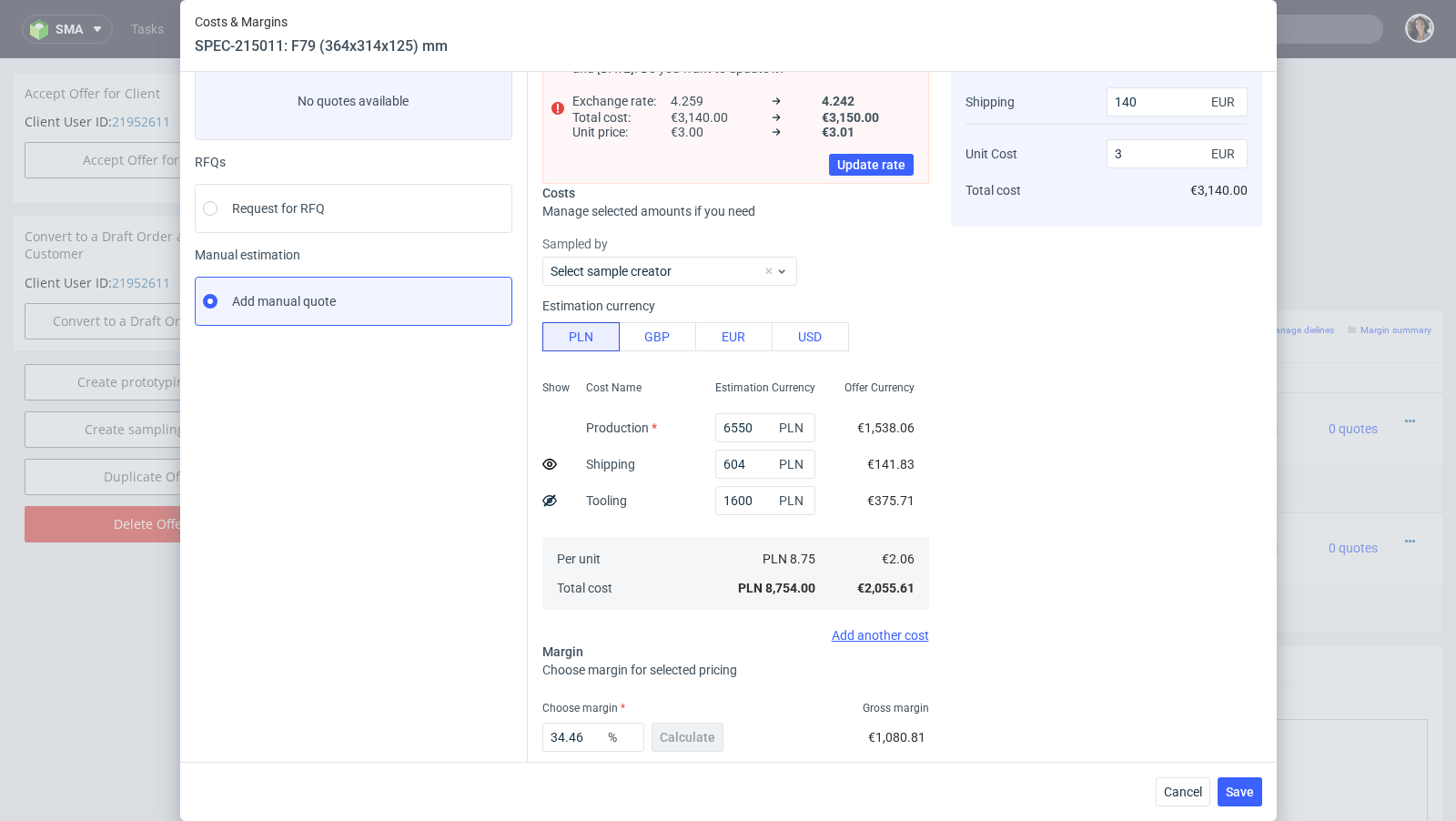
scroll to position [212, 0]
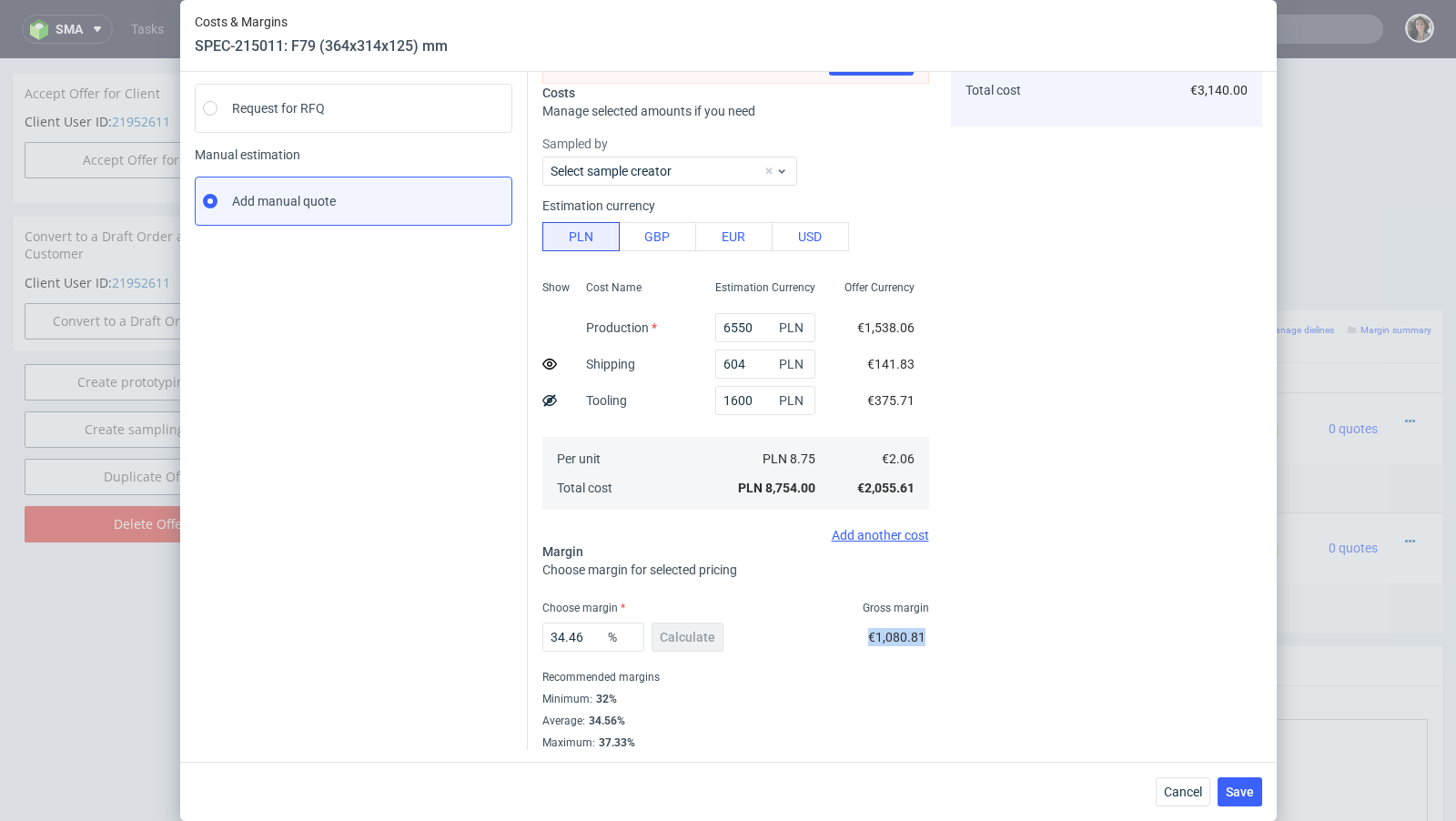
drag, startPoint x: 927, startPoint y: 633, endPoint x: 834, endPoint y: 633, distance: 93.0
click at [834, 633] on div "34.46 % Calculate €1,080.81" at bounding box center [735, 641] width 387 height 51
copy span "€1,080.81"
click at [1188, 801] on button "Cancel" at bounding box center [1182, 791] width 54 height 30
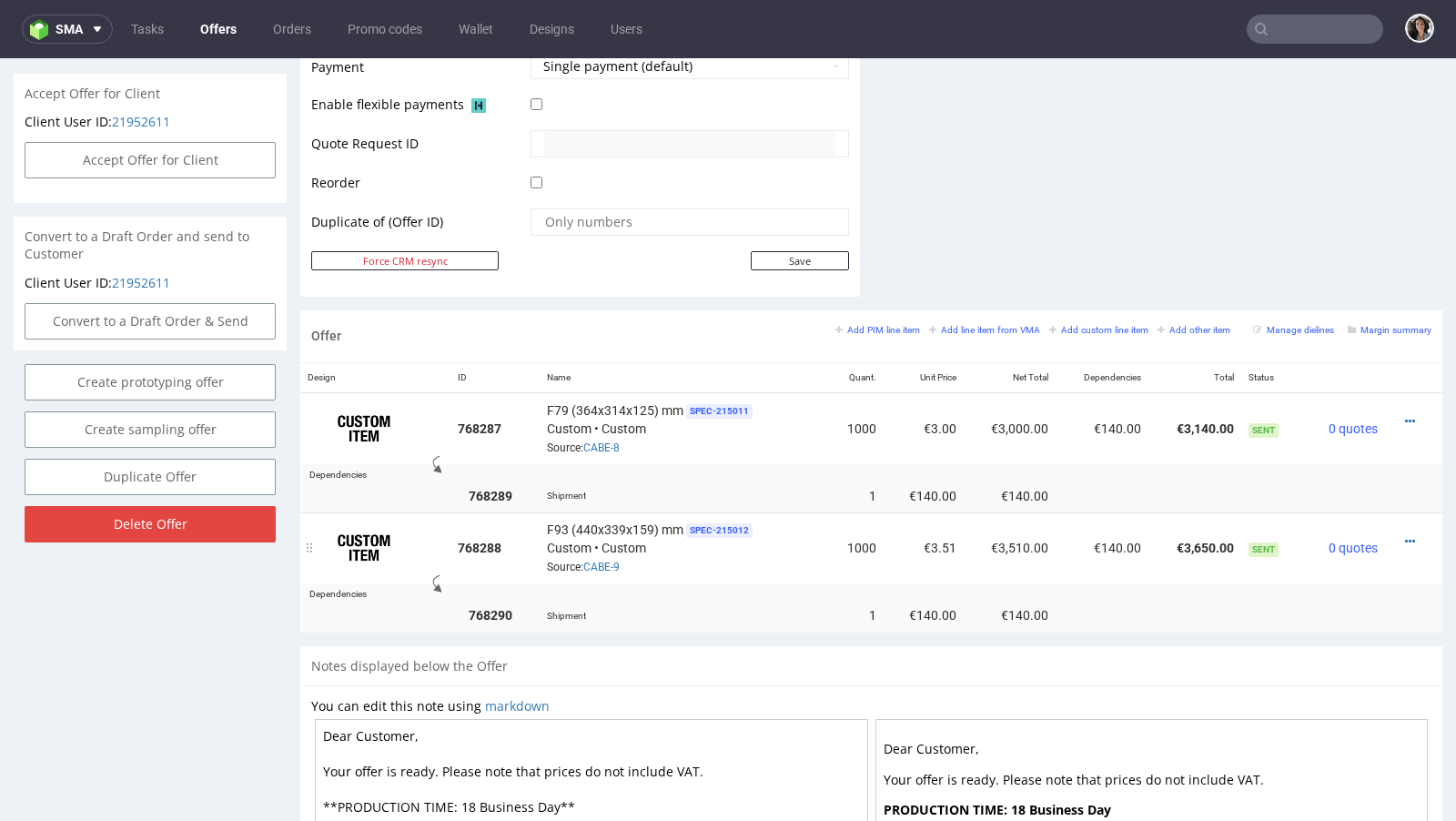
click at [1392, 533] on div at bounding box center [1408, 541] width 32 height 18
click at [1405, 535] on icon at bounding box center [1410, 540] width 10 height 13
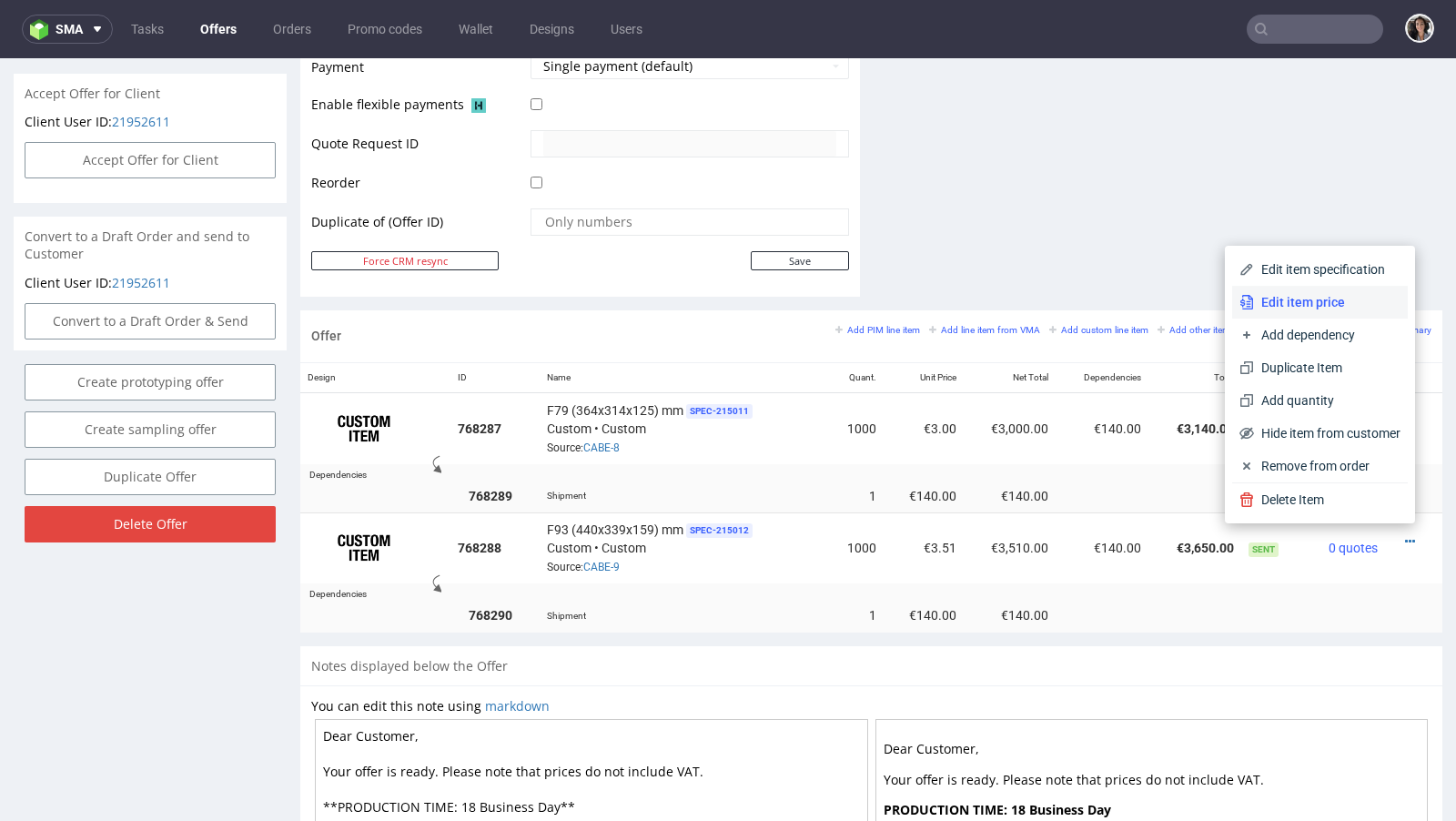
click at [1290, 306] on span "Edit item price" at bounding box center [1327, 302] width 147 height 18
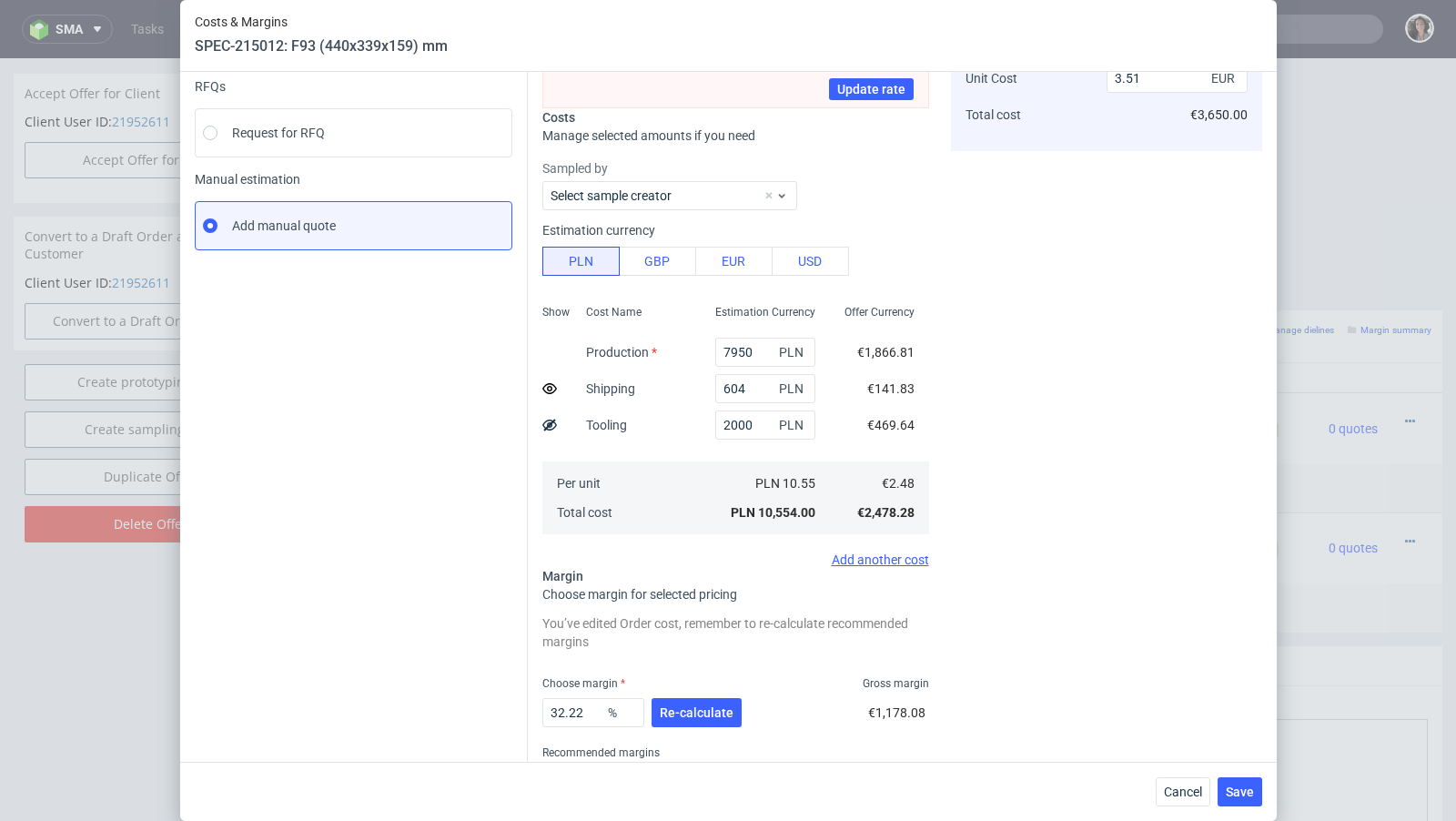
scroll to position [206, 0]
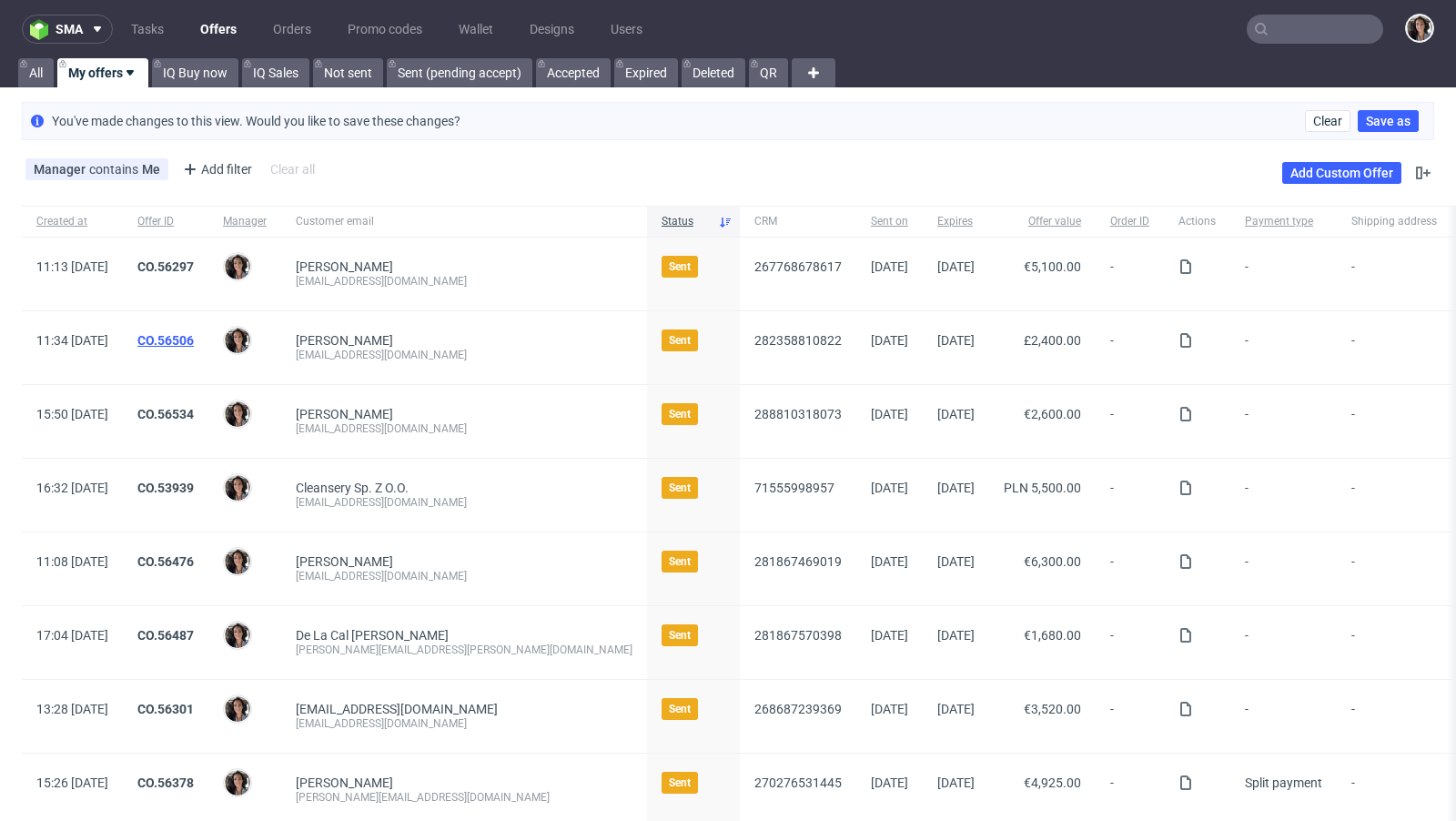
click at [194, 335] on link "CO.56506" at bounding box center [165, 340] width 56 height 15
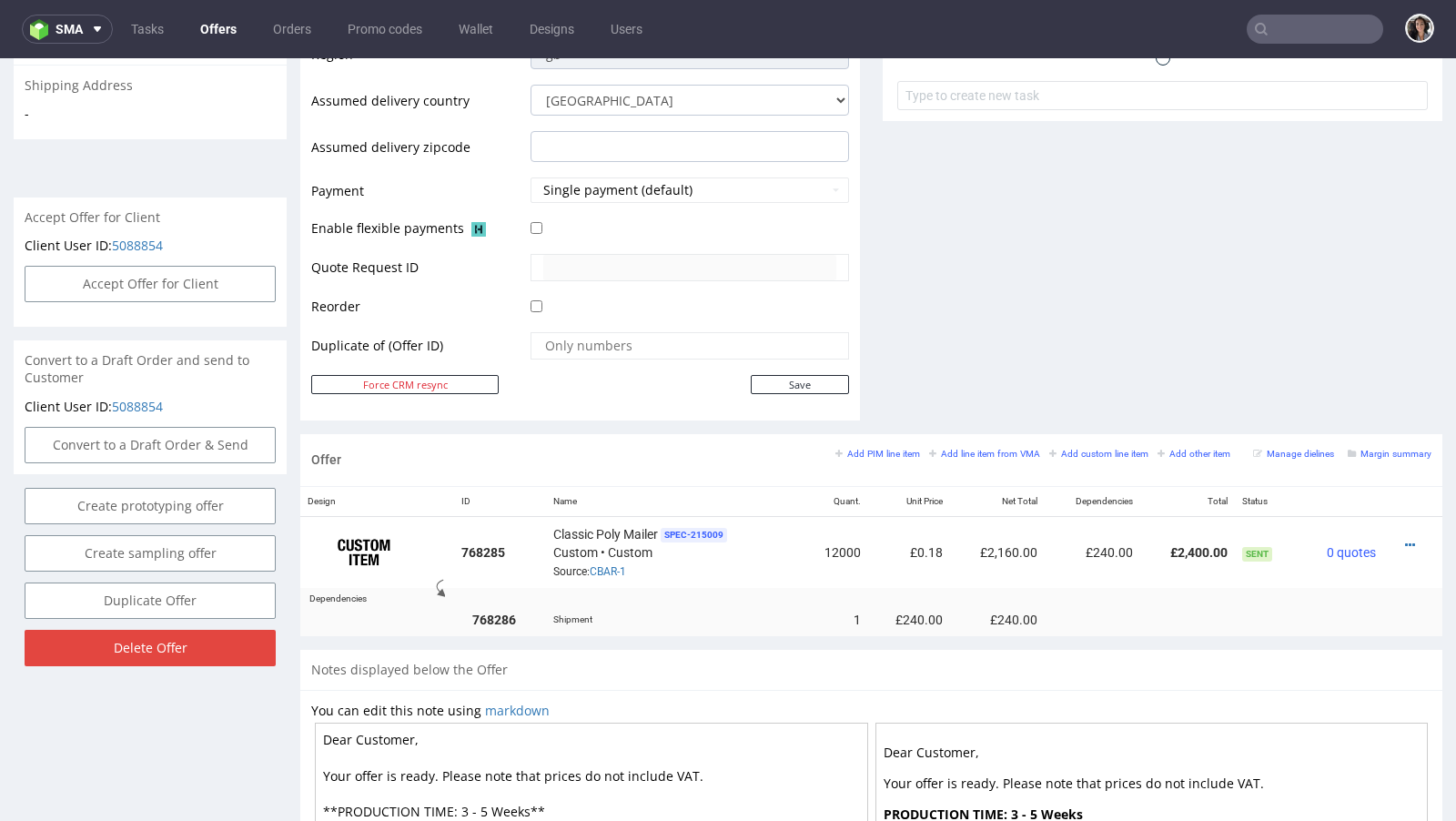
scroll to position [906, 0]
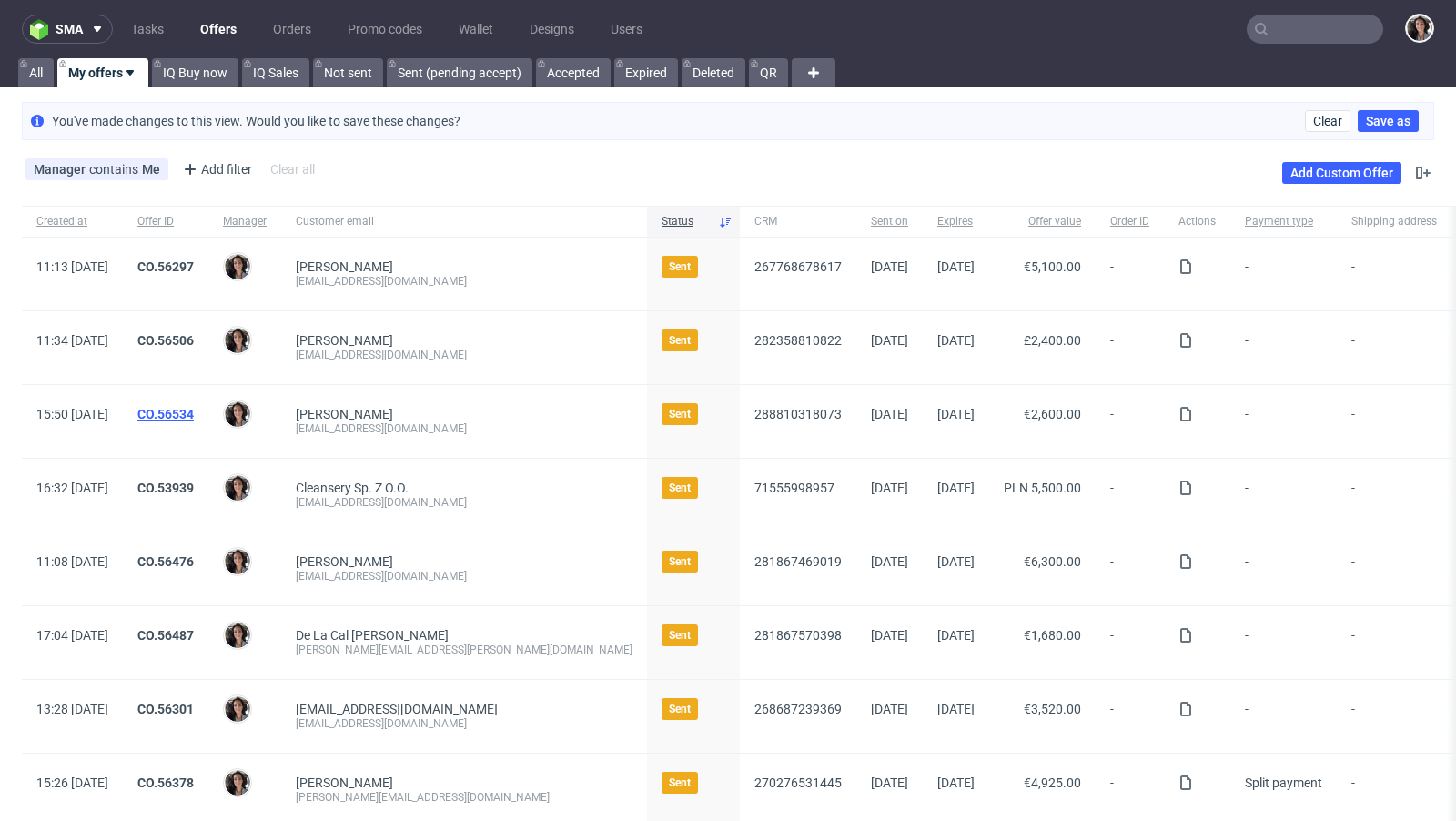
click at [194, 410] on link "CO.56534" at bounding box center [165, 413] width 56 height 15
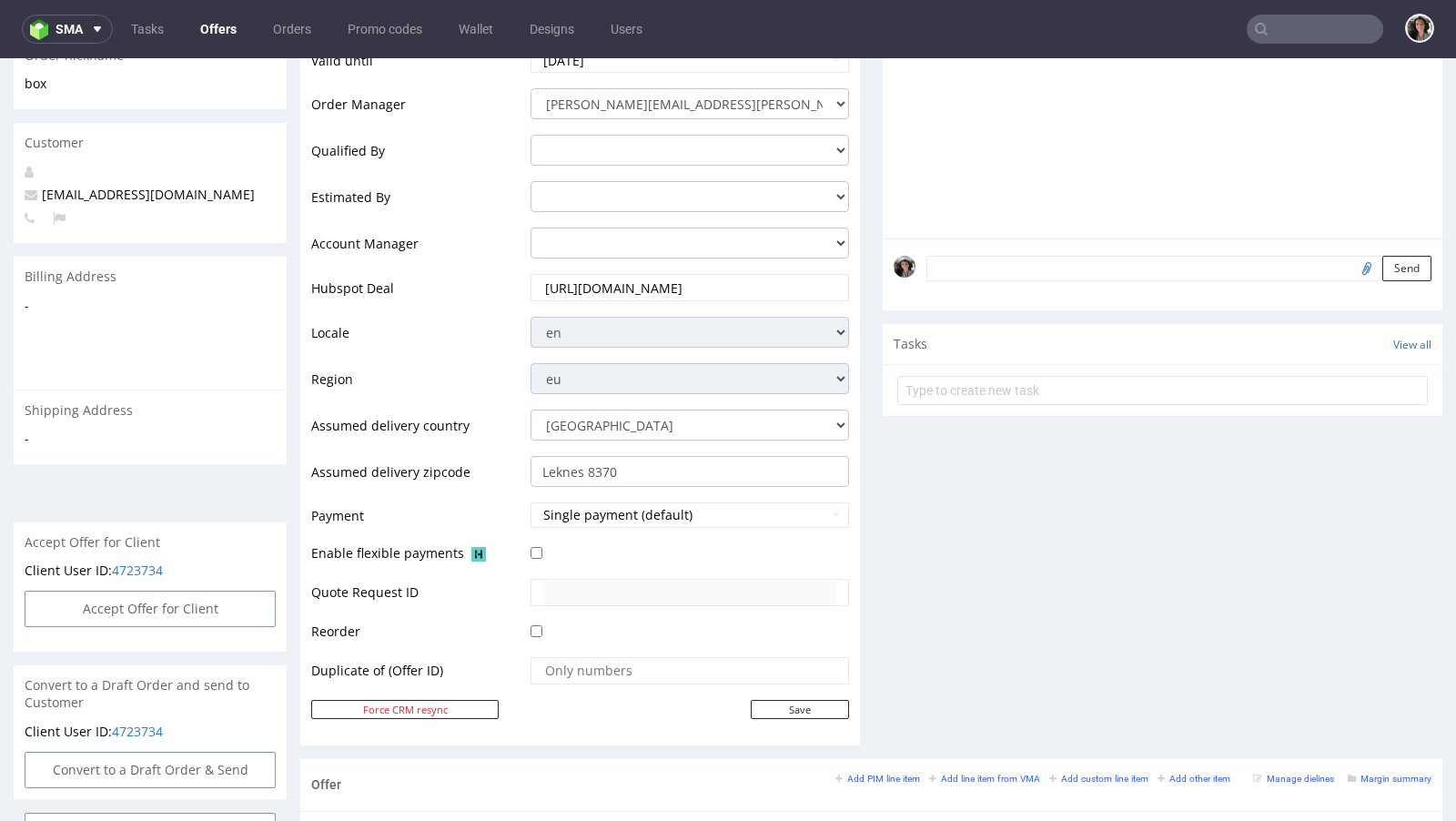
scroll to position [898, 0]
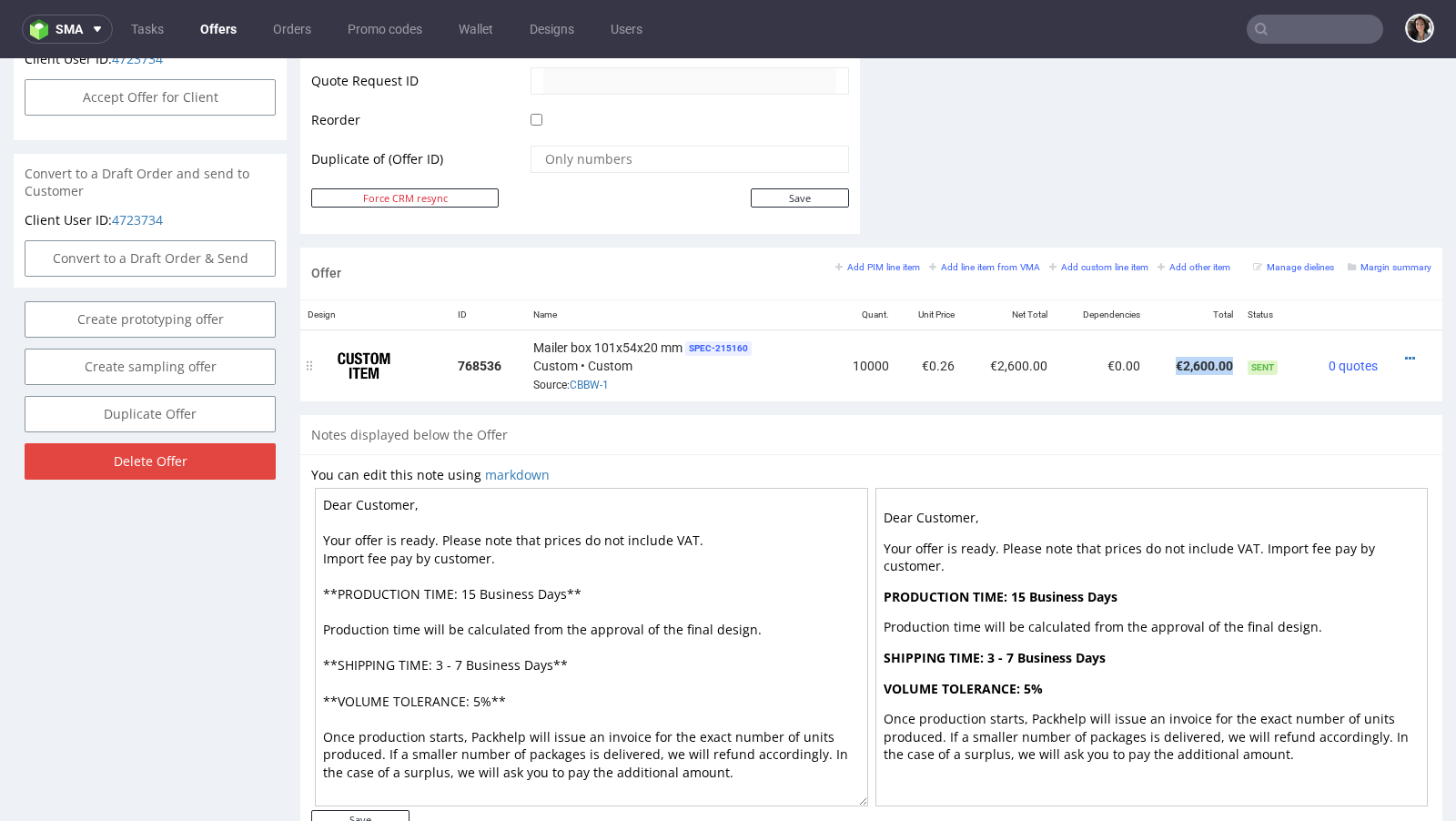
copy td "€2,600.00"
drag, startPoint x: 1218, startPoint y: 355, endPoint x: 1161, endPoint y: 357, distance: 57.0
click at [1161, 357] on td "€2,600.00" at bounding box center [1193, 365] width 93 height 72
click at [1400, 354] on div at bounding box center [1408, 358] width 32 height 18
click at [1405, 352] on icon at bounding box center [1410, 358] width 10 height 13
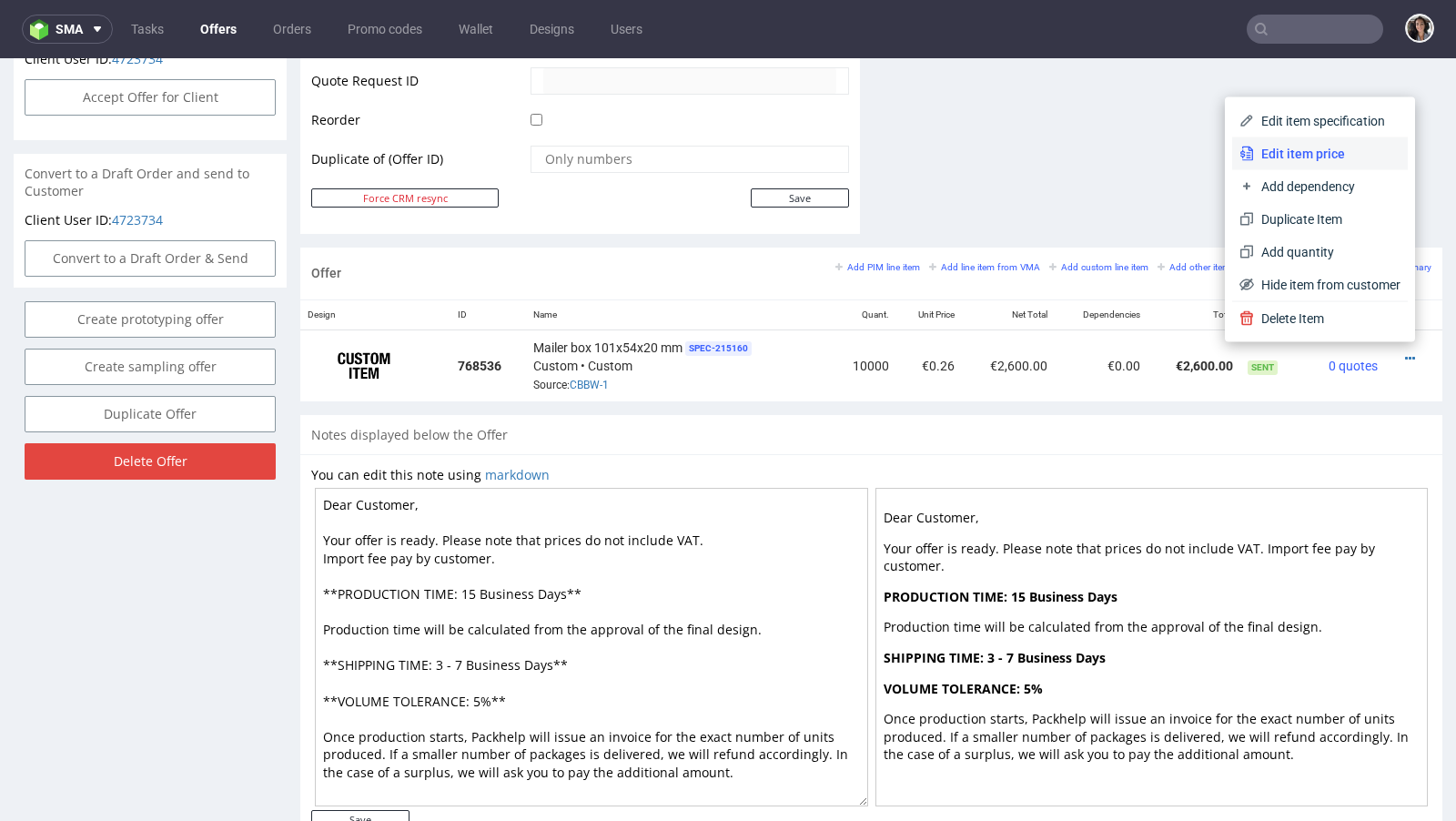
click at [1290, 158] on span "Edit item price" at bounding box center [1327, 154] width 147 height 18
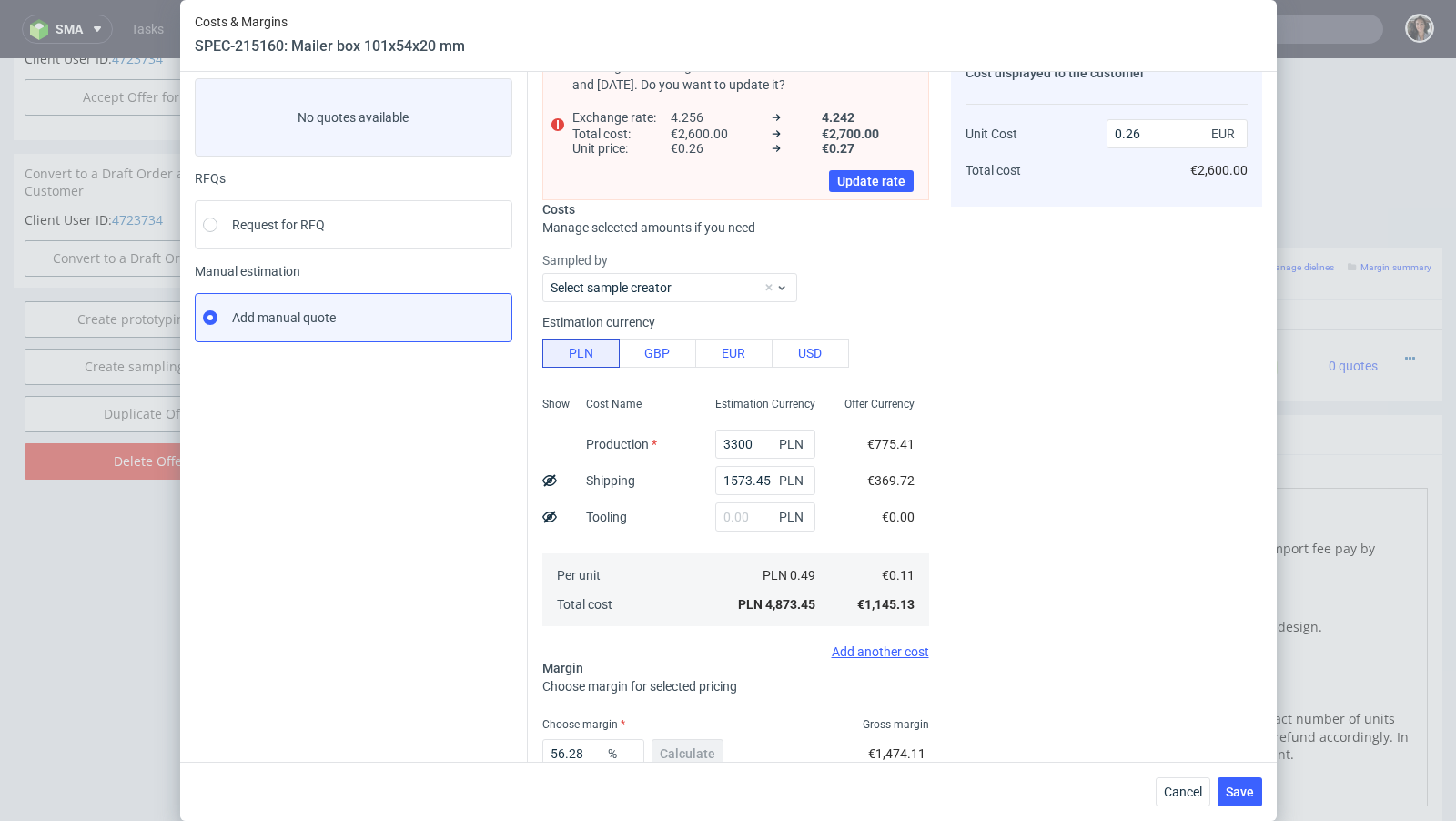
scroll to position [212, 0]
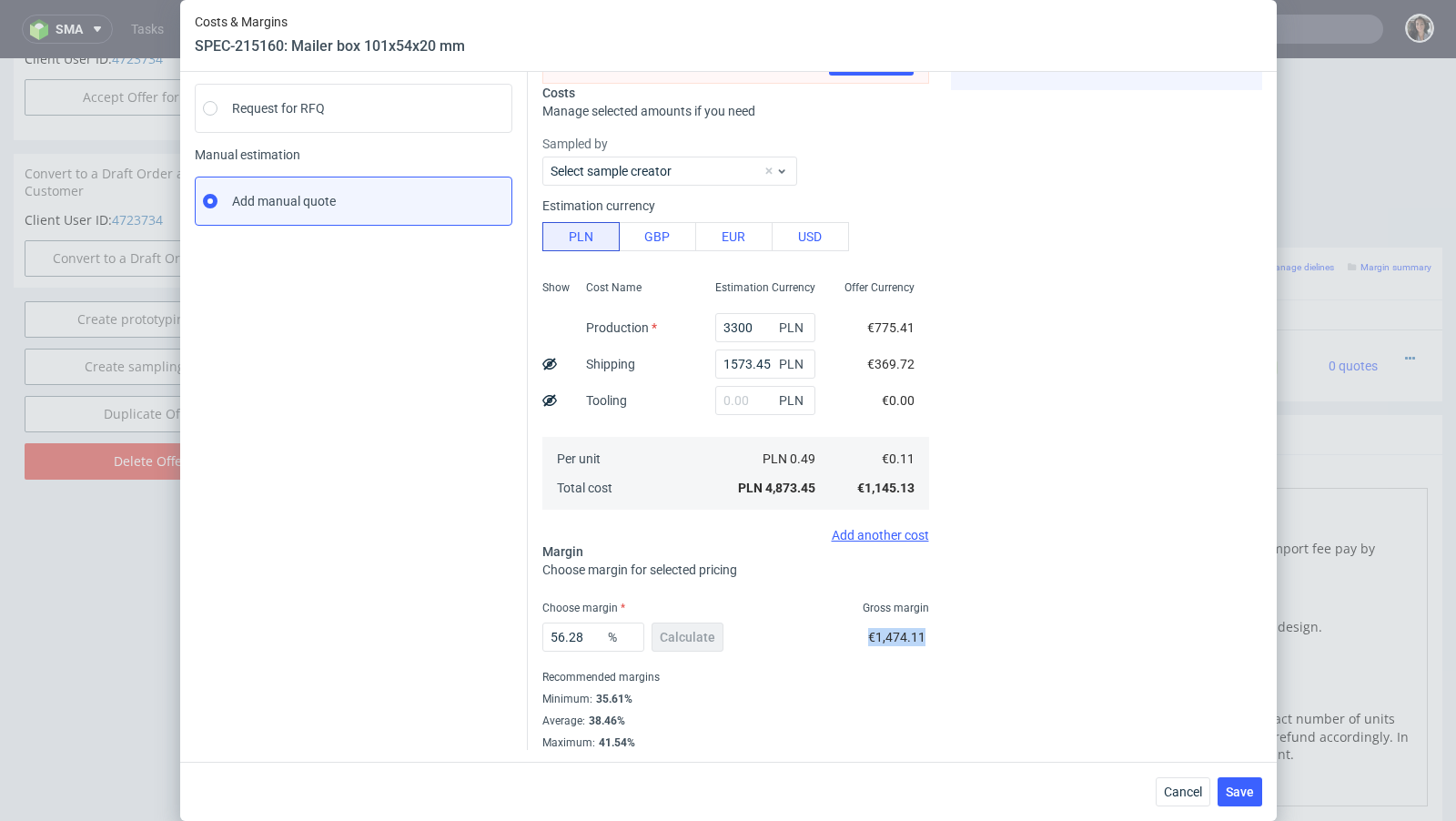
drag, startPoint x: 923, startPoint y: 632, endPoint x: 868, endPoint y: 632, distance: 55.0
click at [868, 632] on div "56.28 % Calculate €1,474.11" at bounding box center [735, 641] width 387 height 51
click at [1181, 795] on span "Cancel" at bounding box center [1182, 791] width 38 height 13
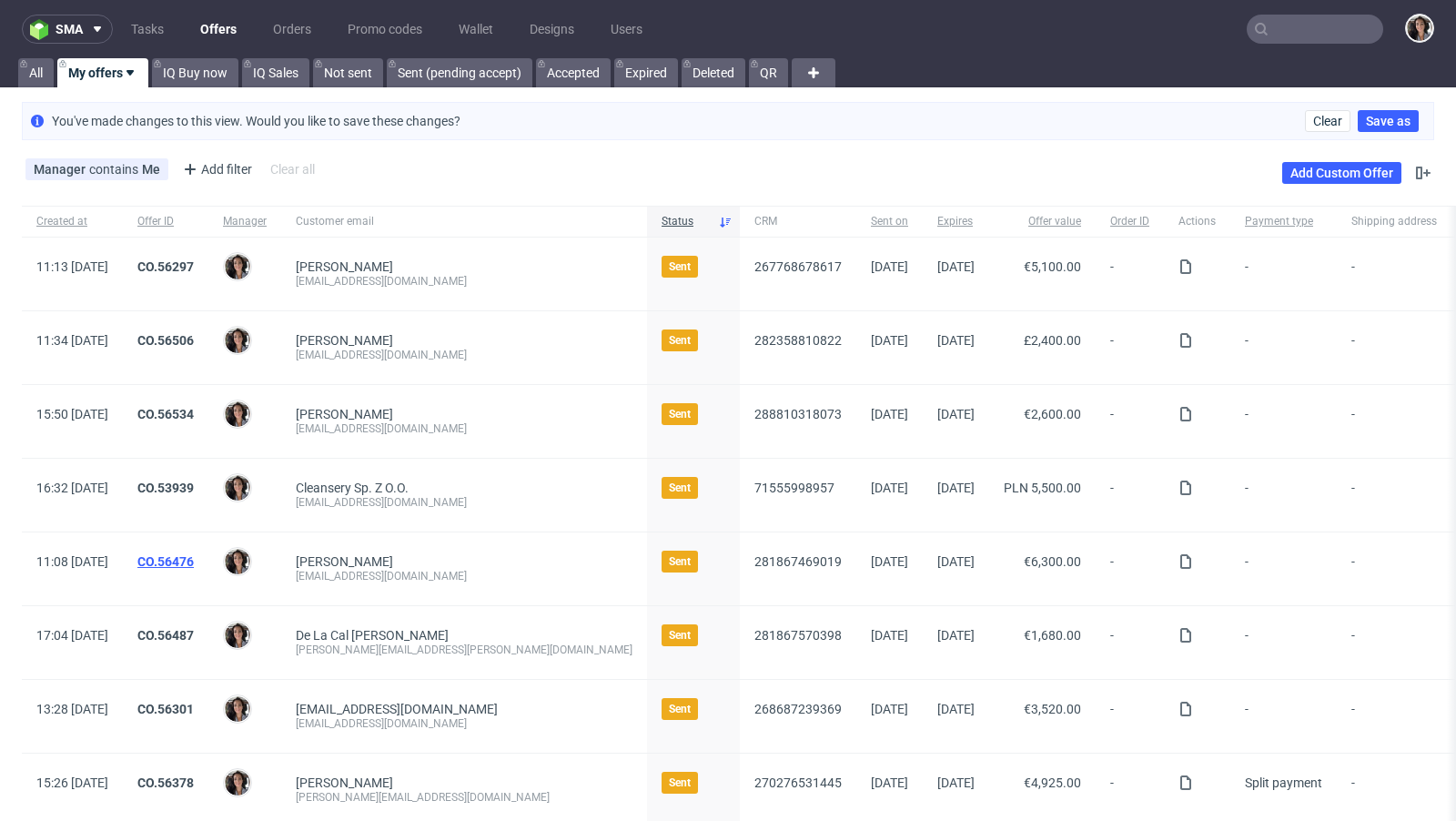
click at [194, 557] on link "CO.56476" at bounding box center [165, 561] width 56 height 15
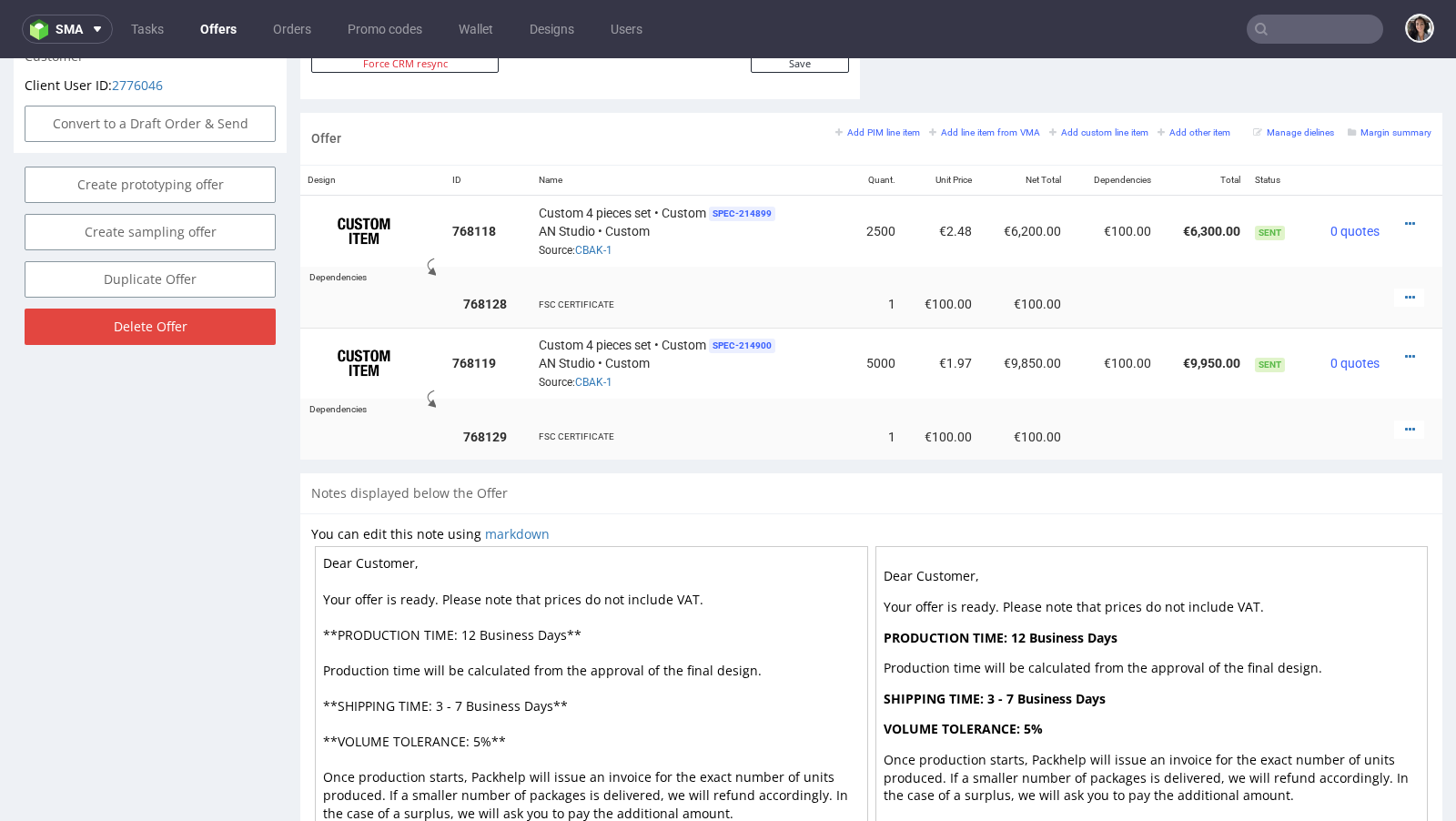
scroll to position [936, 0]
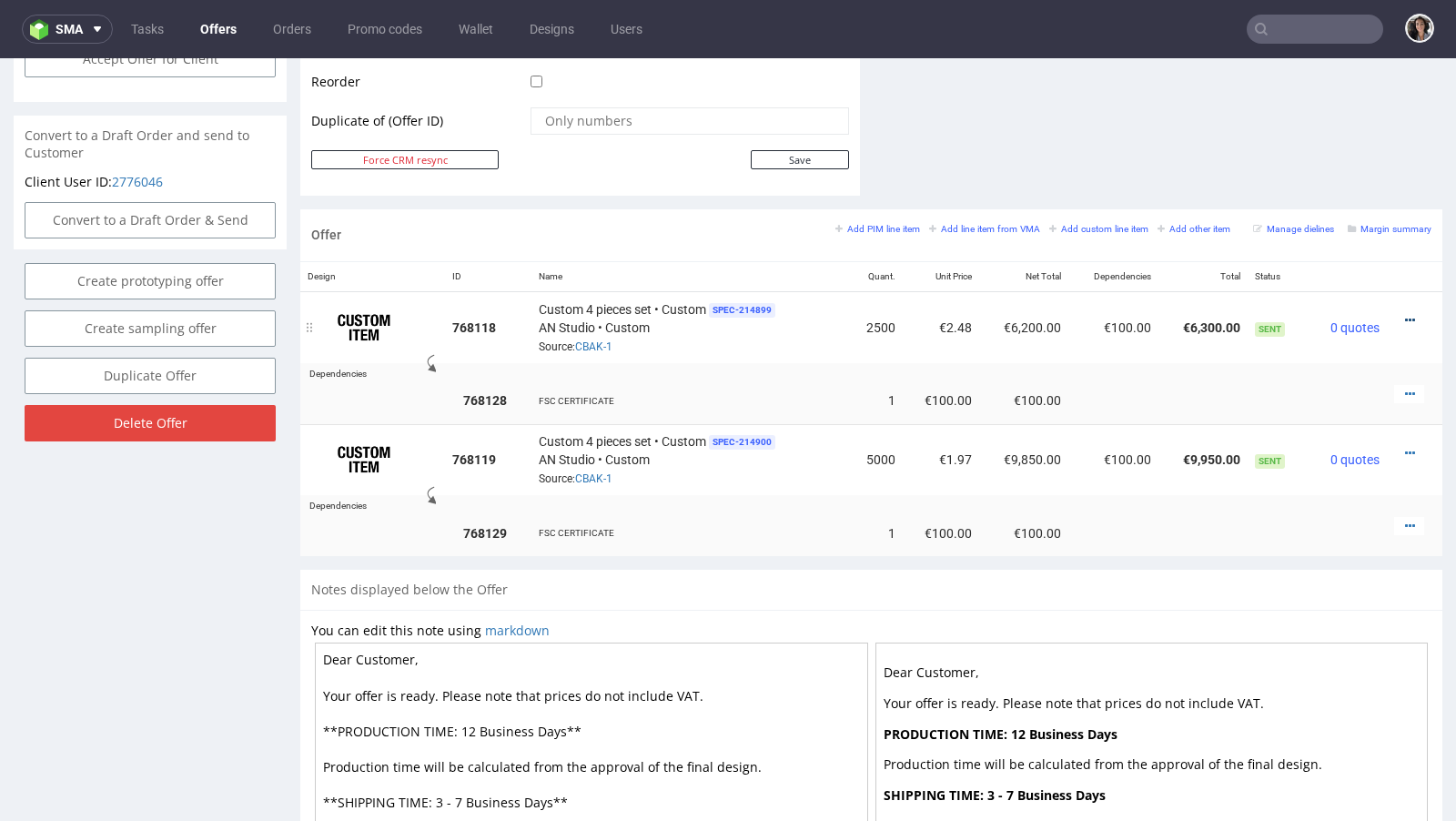
click at [1405, 317] on icon at bounding box center [1410, 320] width 10 height 13
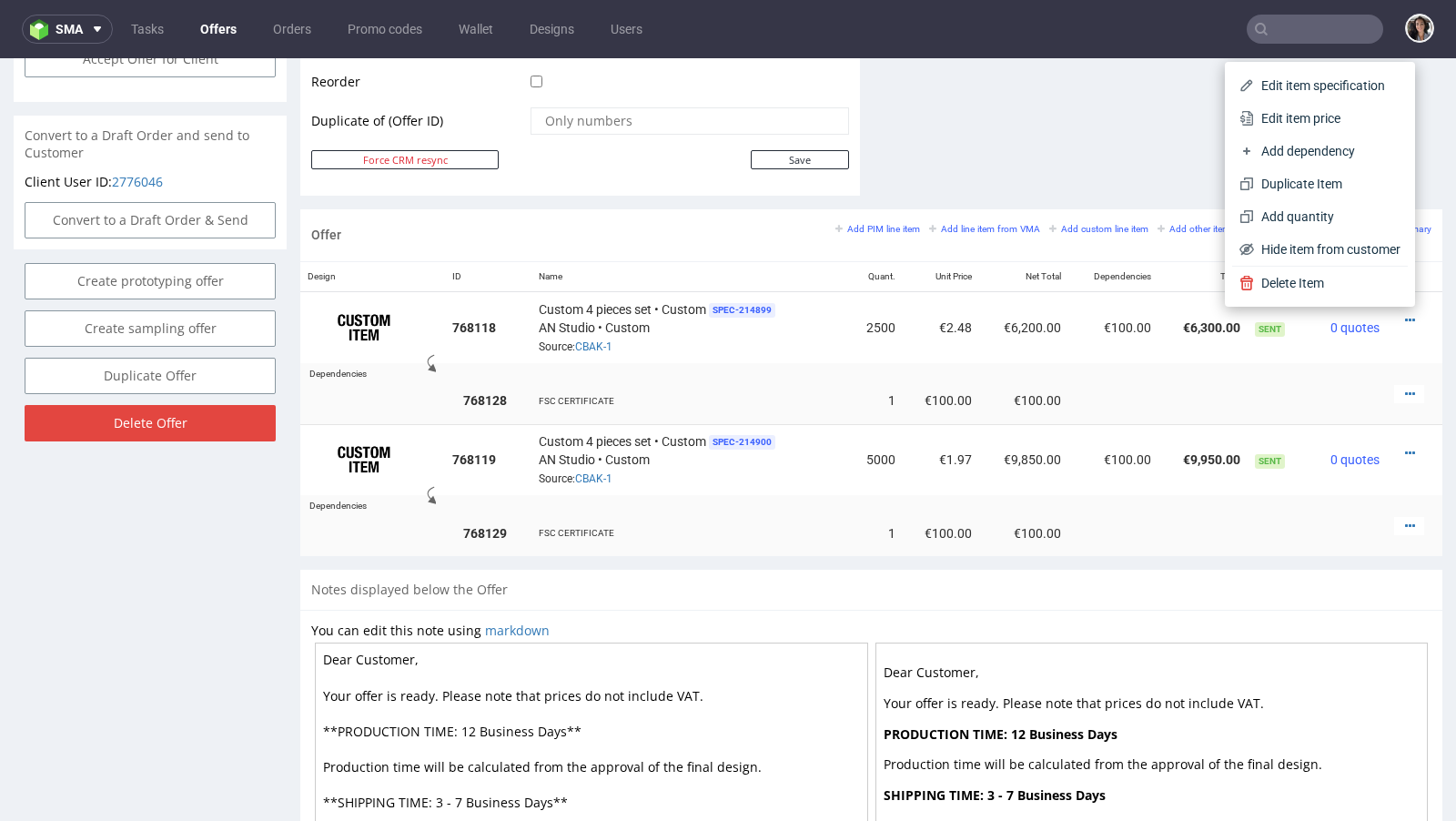
click at [1422, 229] on div "Offer Add PIM line item Add line item from VMA Add custom line item Add other i…" at bounding box center [871, 235] width 1142 height 52
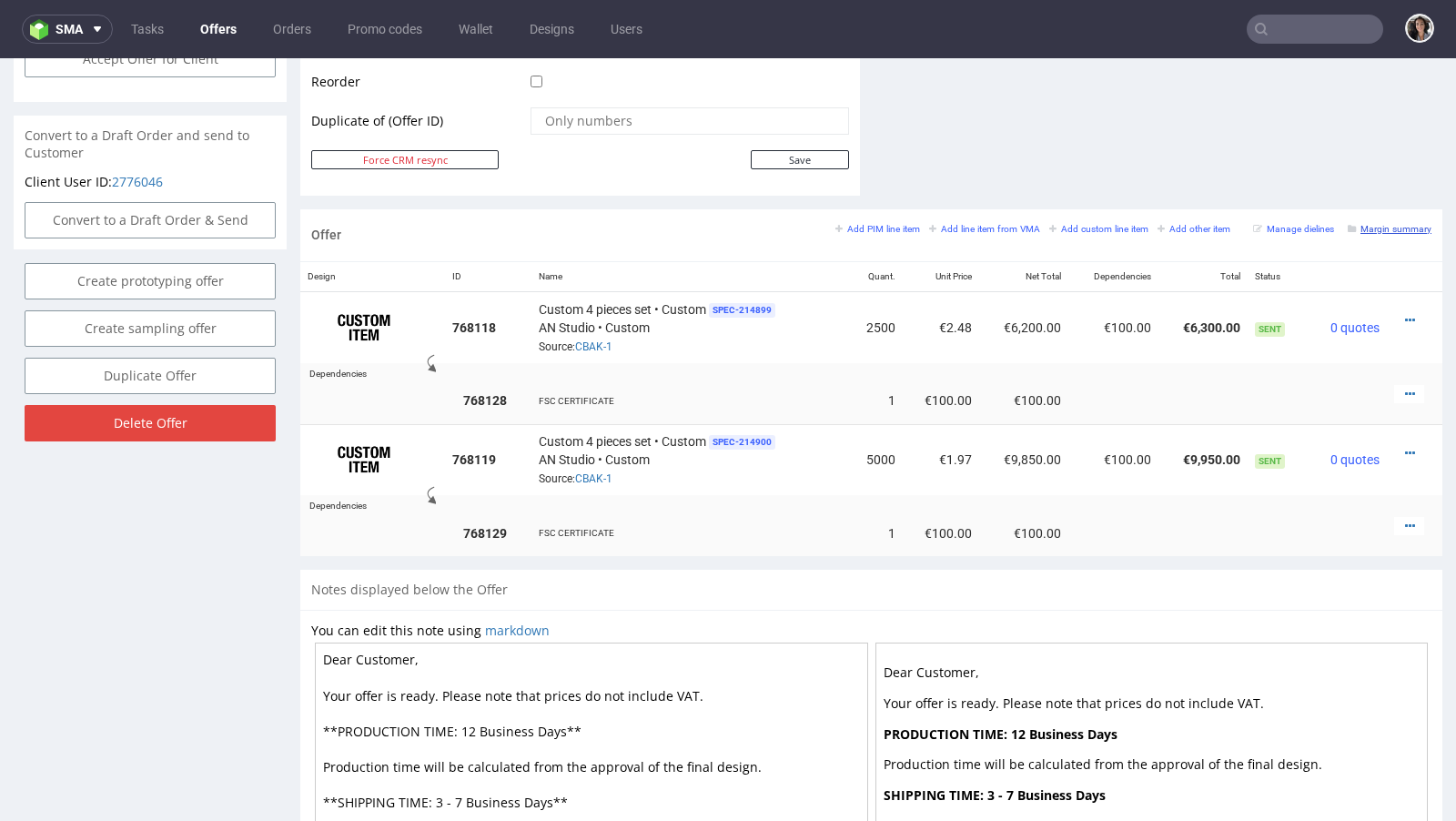
click at [1413, 226] on small "Margin summary" at bounding box center [1389, 228] width 84 height 10
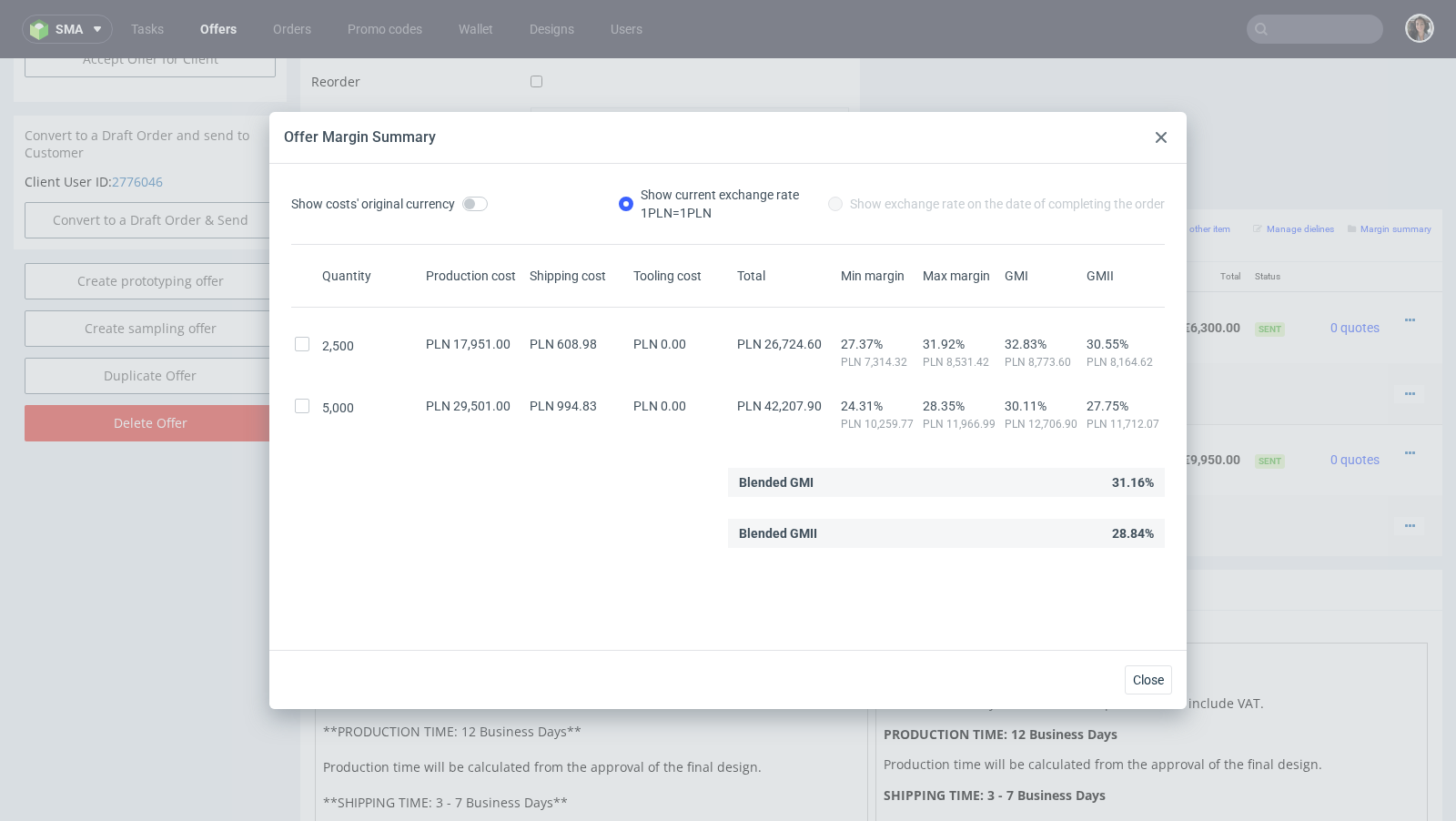
click at [1170, 130] on div at bounding box center [1161, 137] width 22 height 22
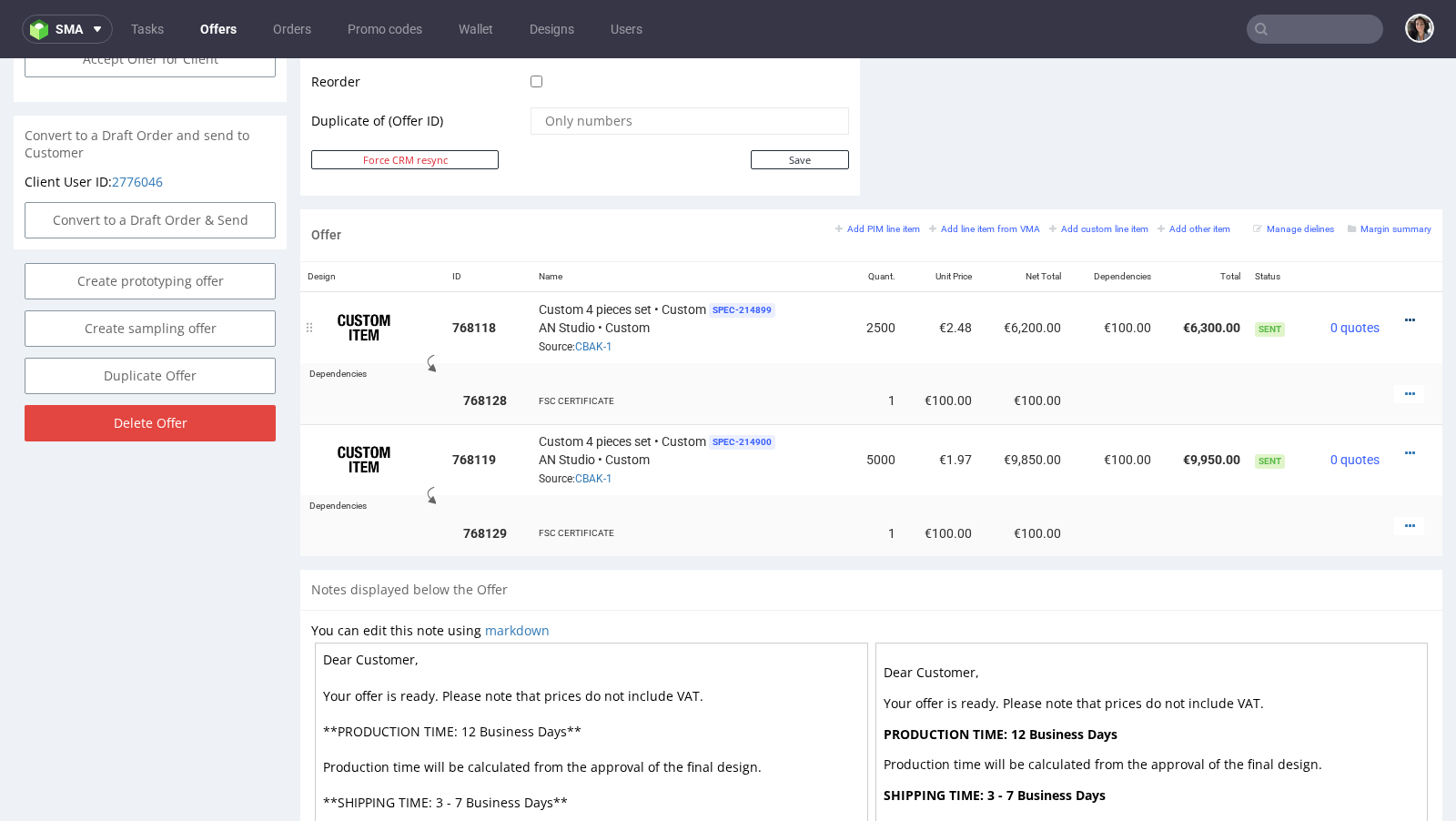
click at [1405, 314] on icon at bounding box center [1410, 320] width 10 height 13
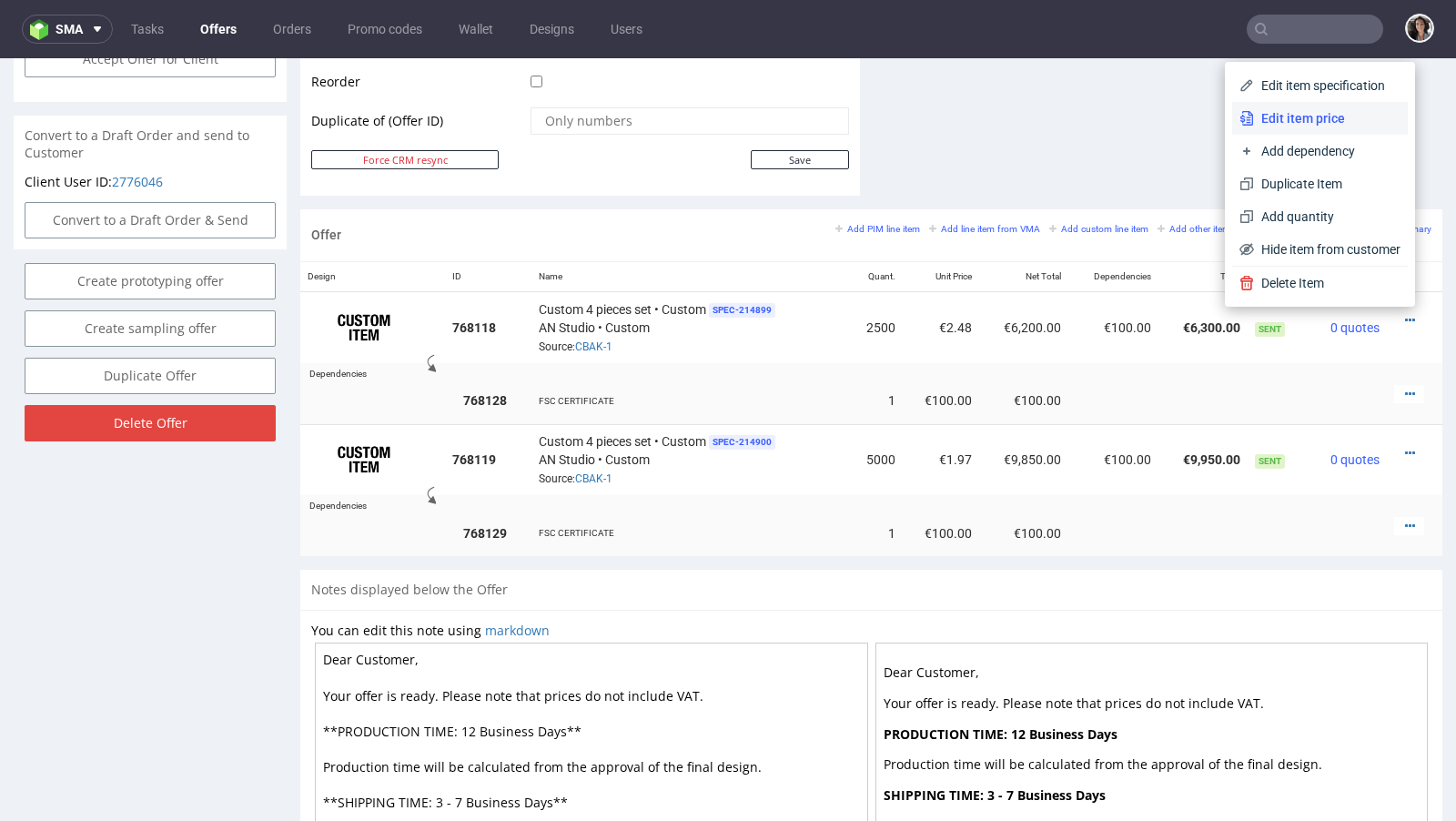
click at [1263, 114] on span "Edit item price" at bounding box center [1327, 118] width 147 height 18
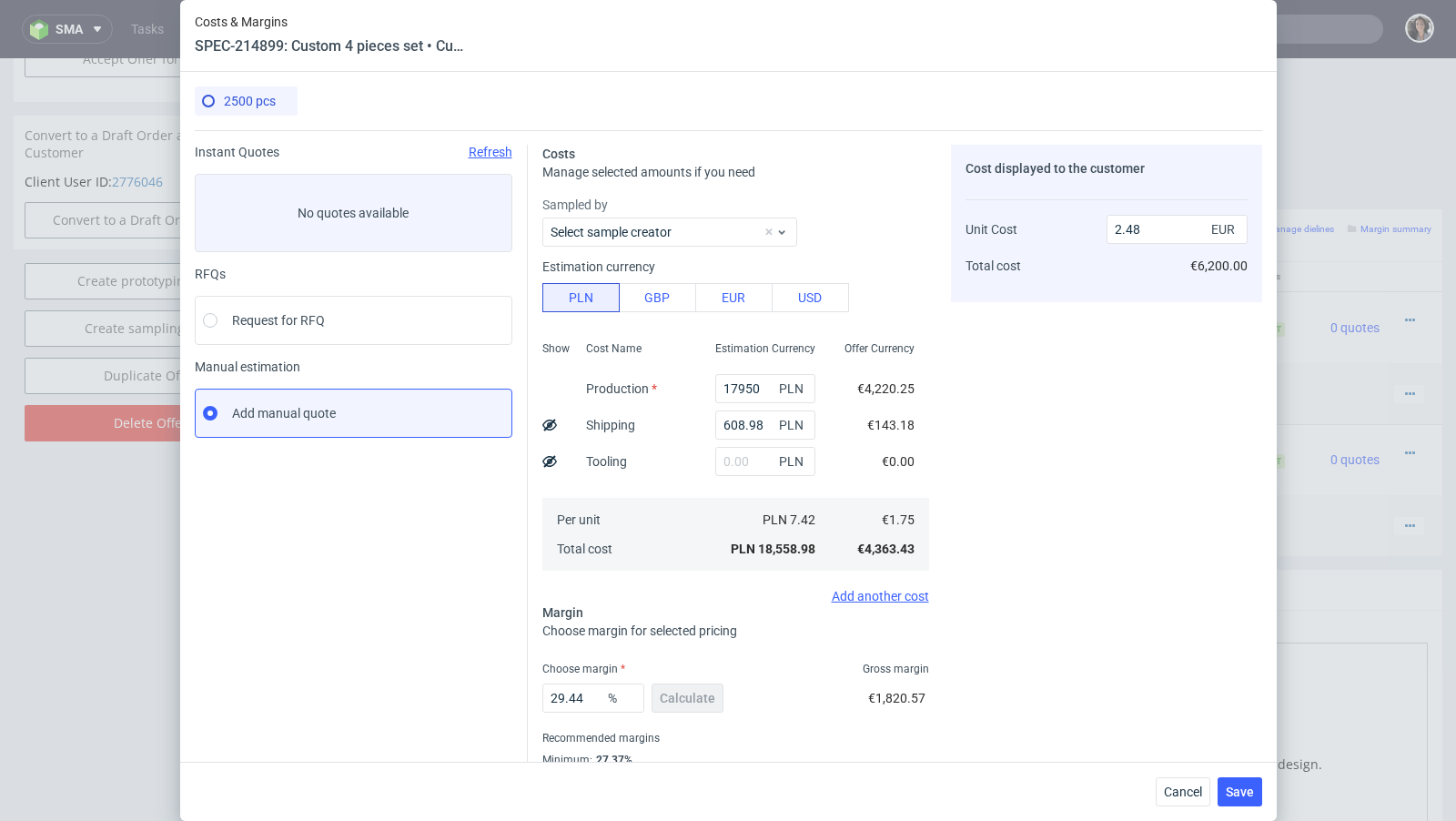
scroll to position [62, 0]
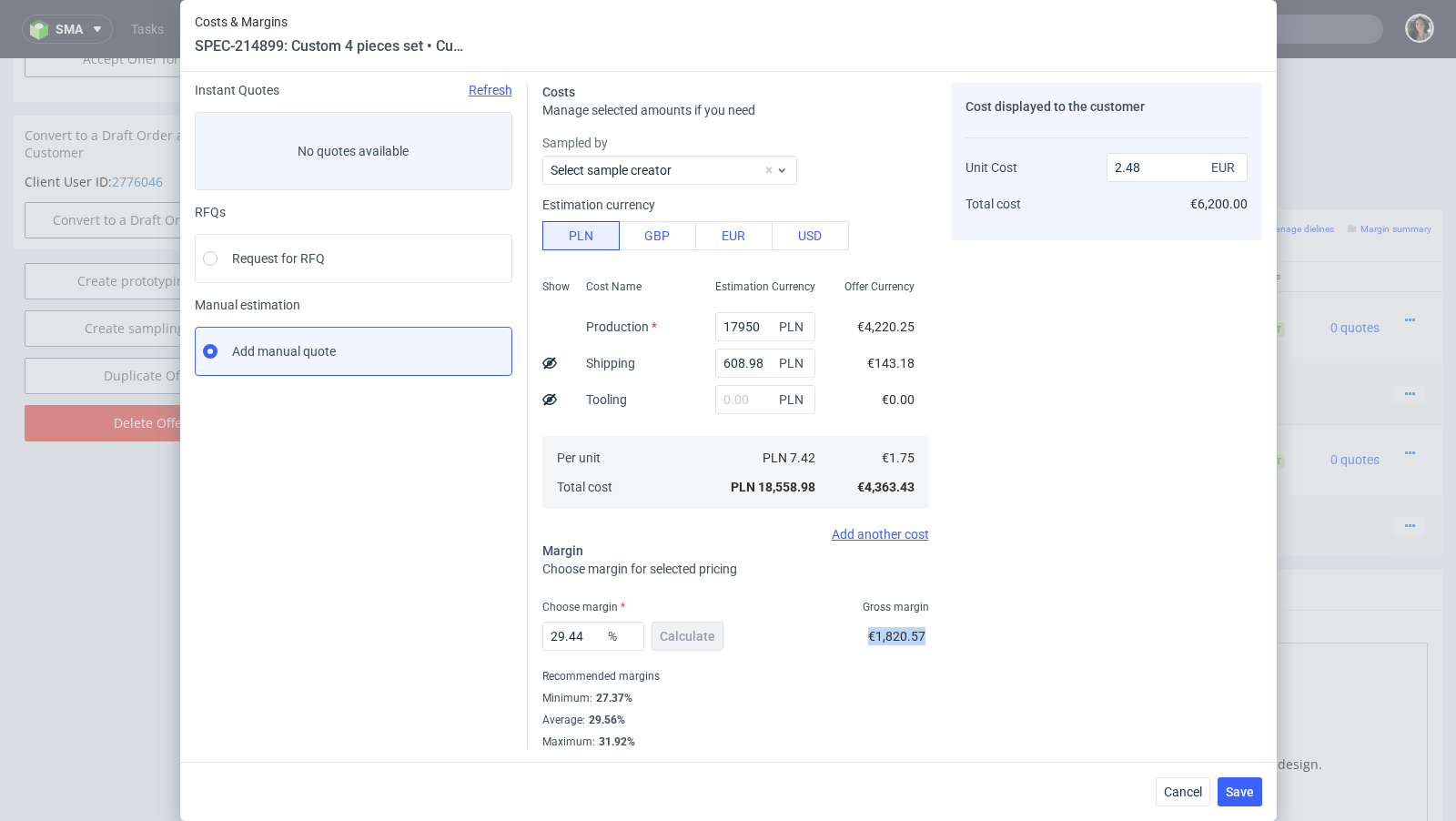
drag, startPoint x: 924, startPoint y: 634, endPoint x: 870, endPoint y: 634, distance: 54.0
click at [870, 634] on span "€1,820.57" at bounding box center [897, 636] width 57 height 15
click at [1179, 805] on button "Cancel" at bounding box center [1182, 791] width 54 height 30
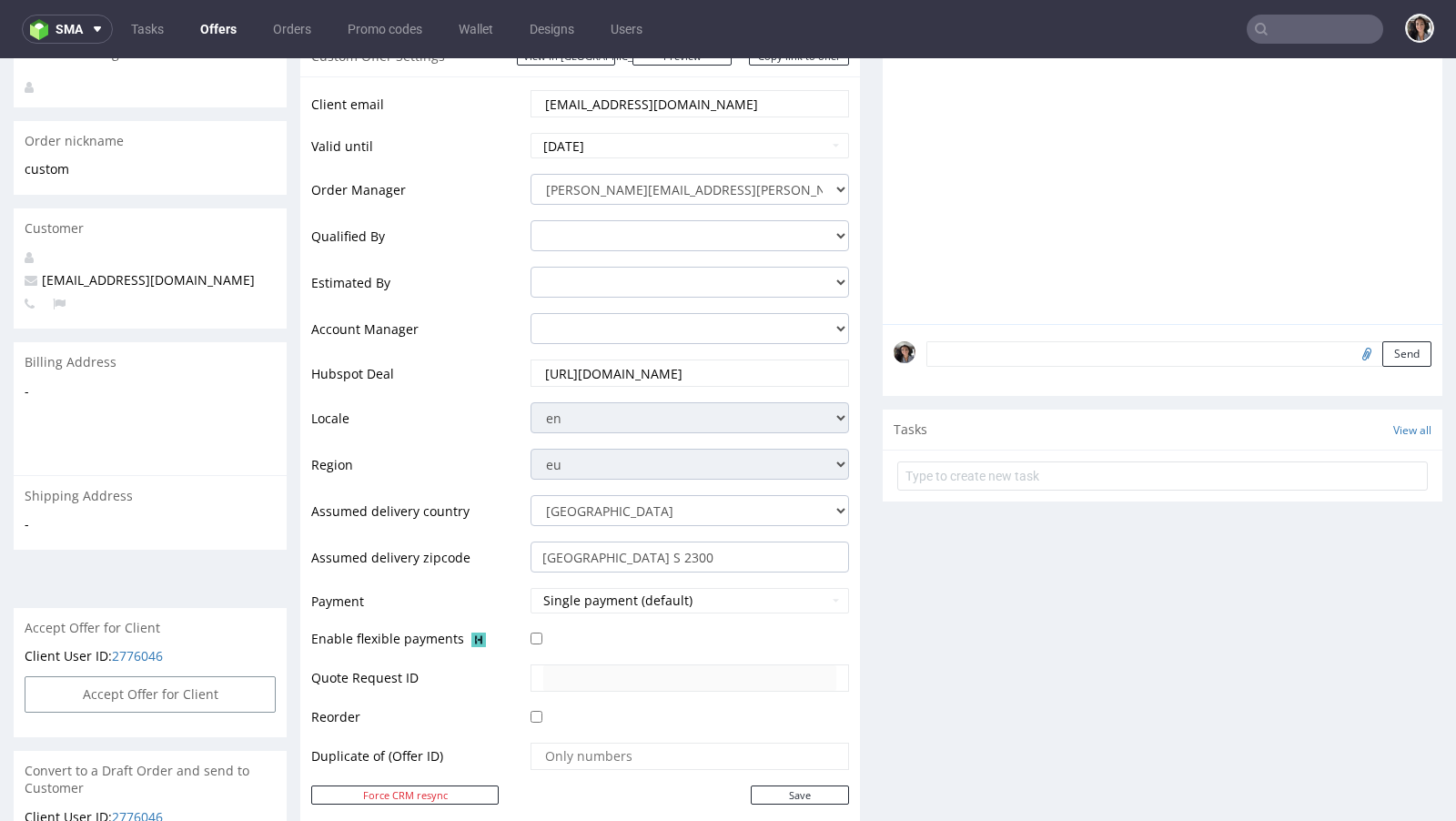
scroll to position [64, 0]
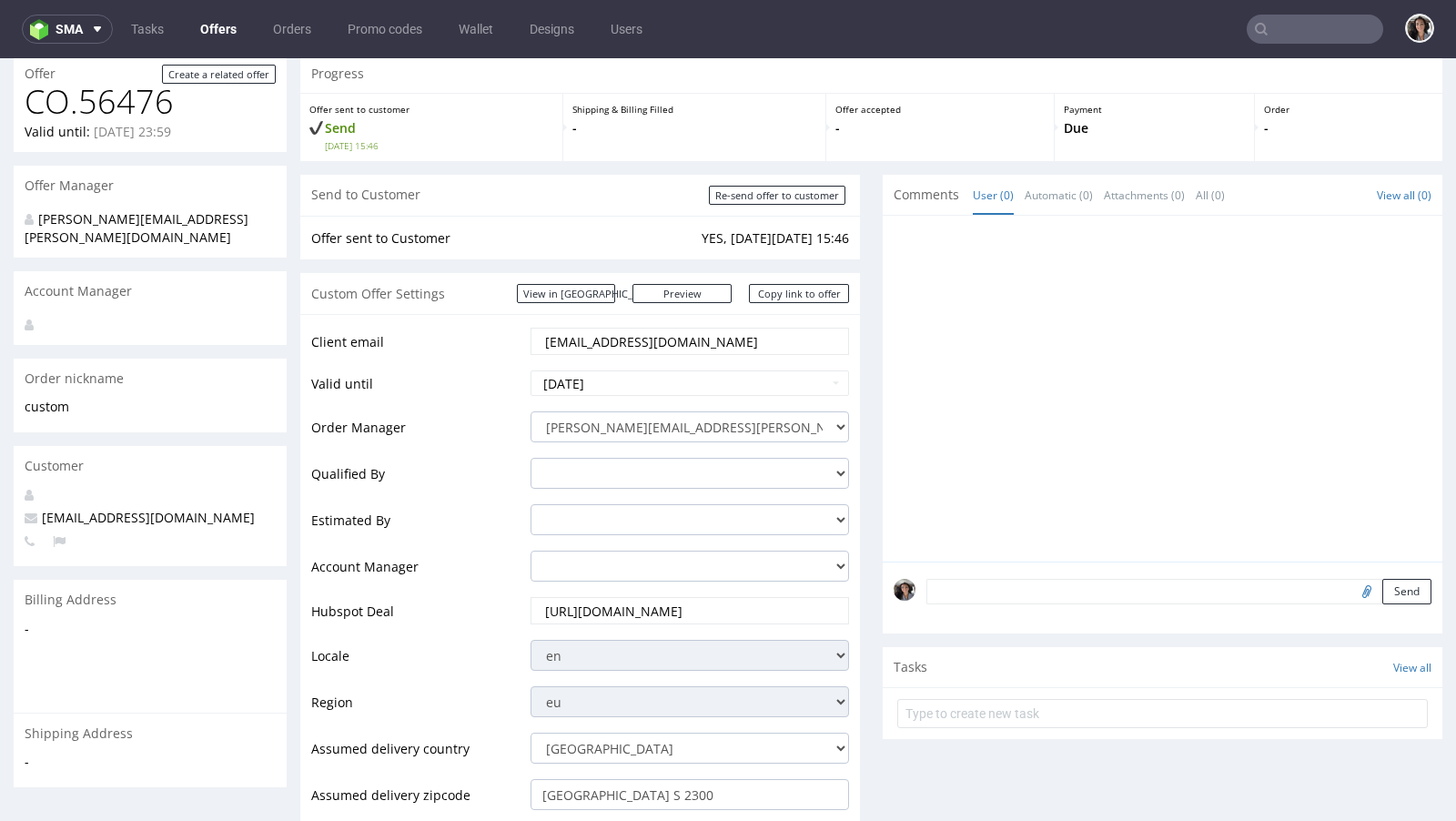
click at [661, 336] on input "lt@exseedhealth.com" at bounding box center [690, 342] width 293 height 26
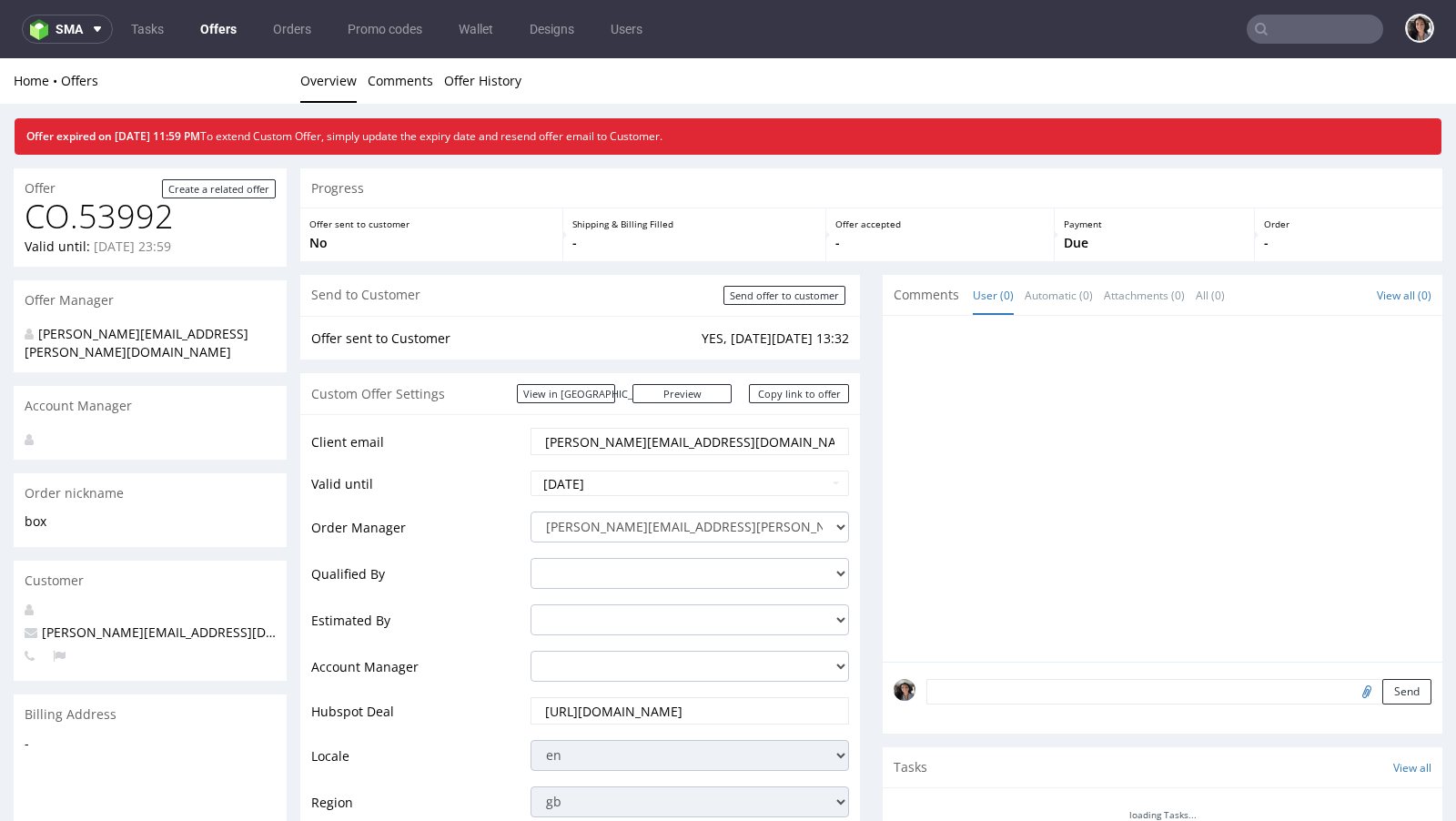
click at [209, 32] on link "Offers" at bounding box center [218, 30] width 58 height 30
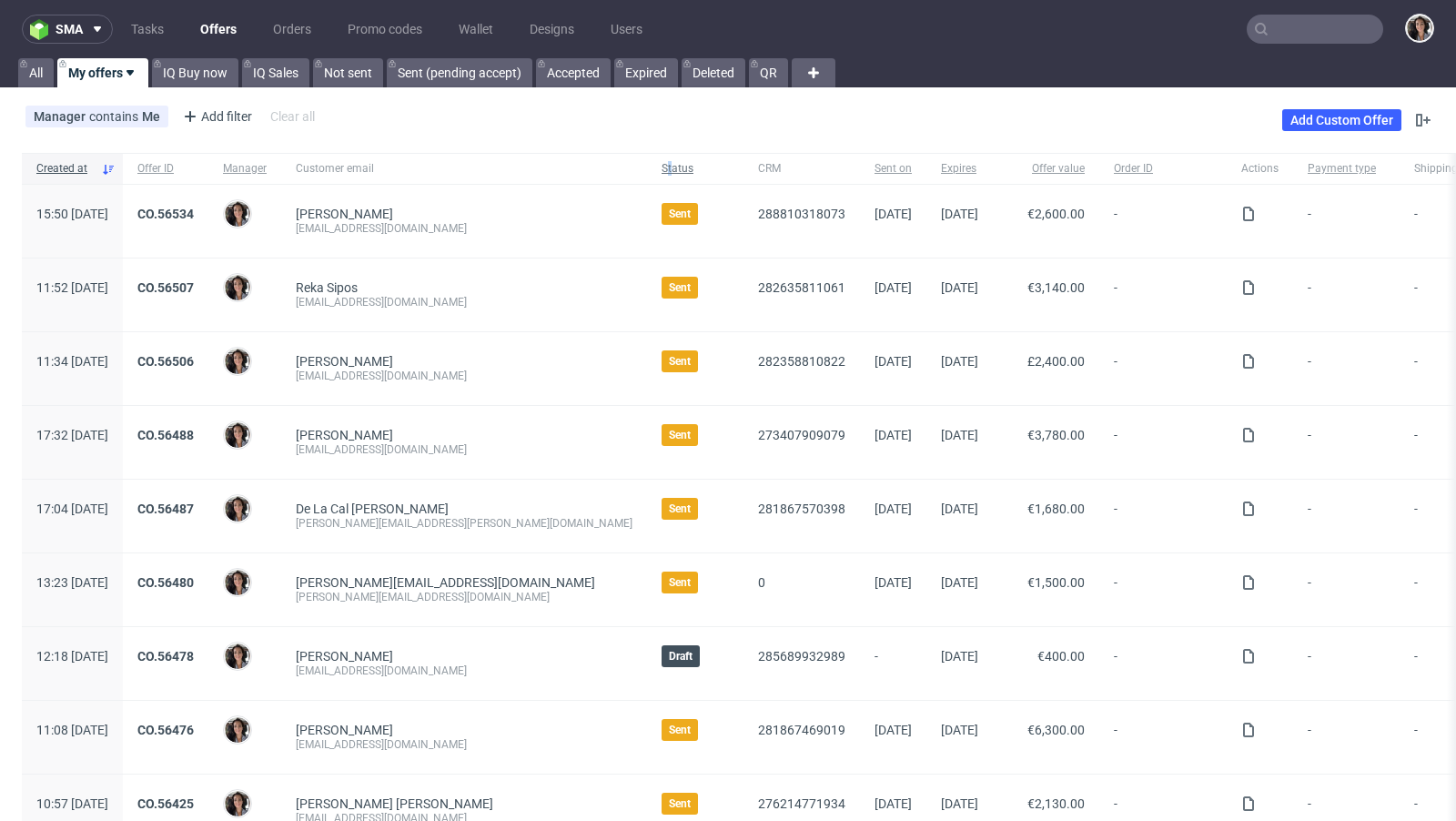
click at [662, 170] on span "Status" at bounding box center [695, 169] width 67 height 16
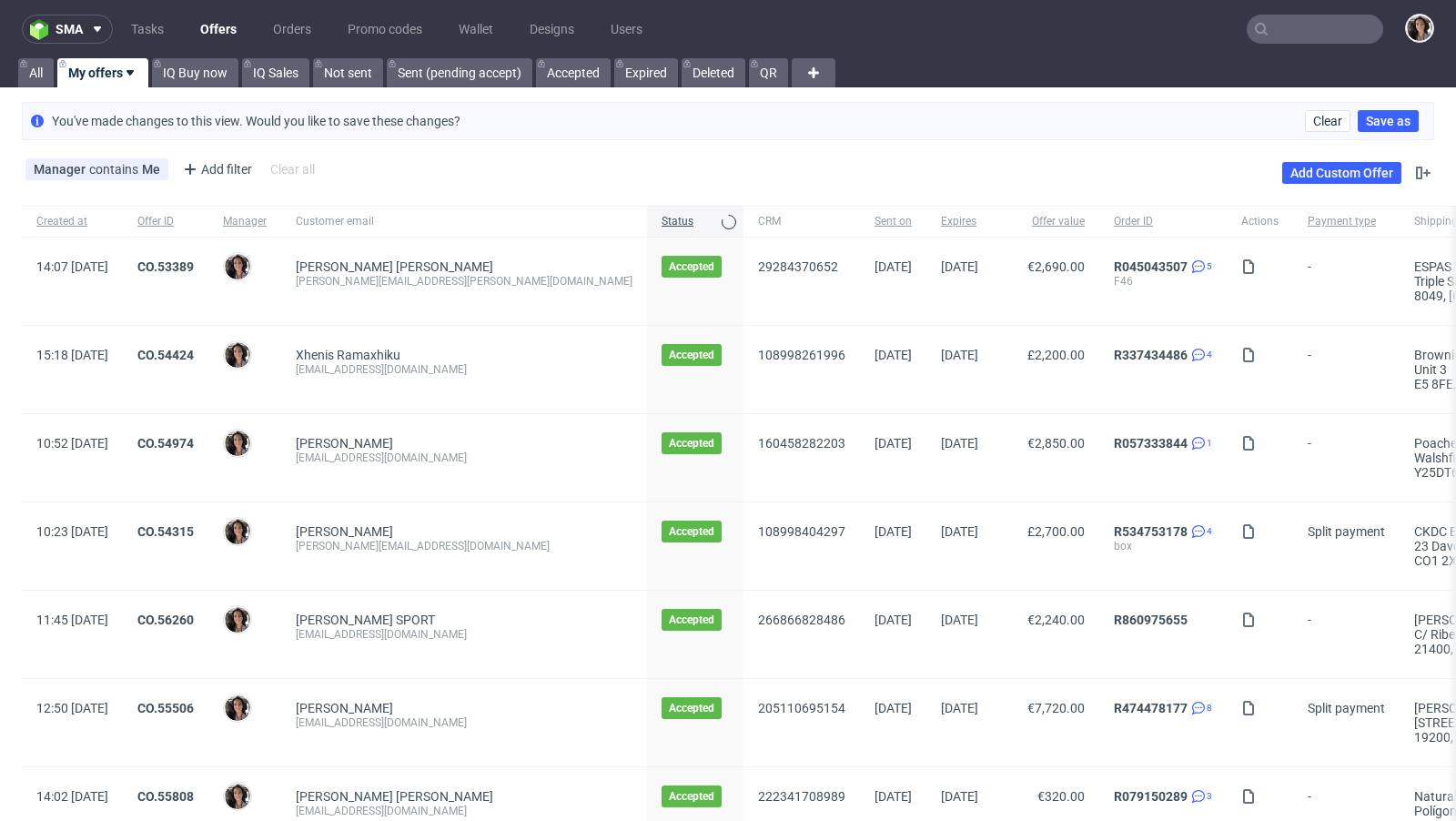
click at [616, 170] on div "Manager contains Me Add filter Hide filters Clear all Add Custom Offer" at bounding box center [728, 173] width 1456 height 51
click at [647, 230] on div "Status" at bounding box center [695, 221] width 96 height 31
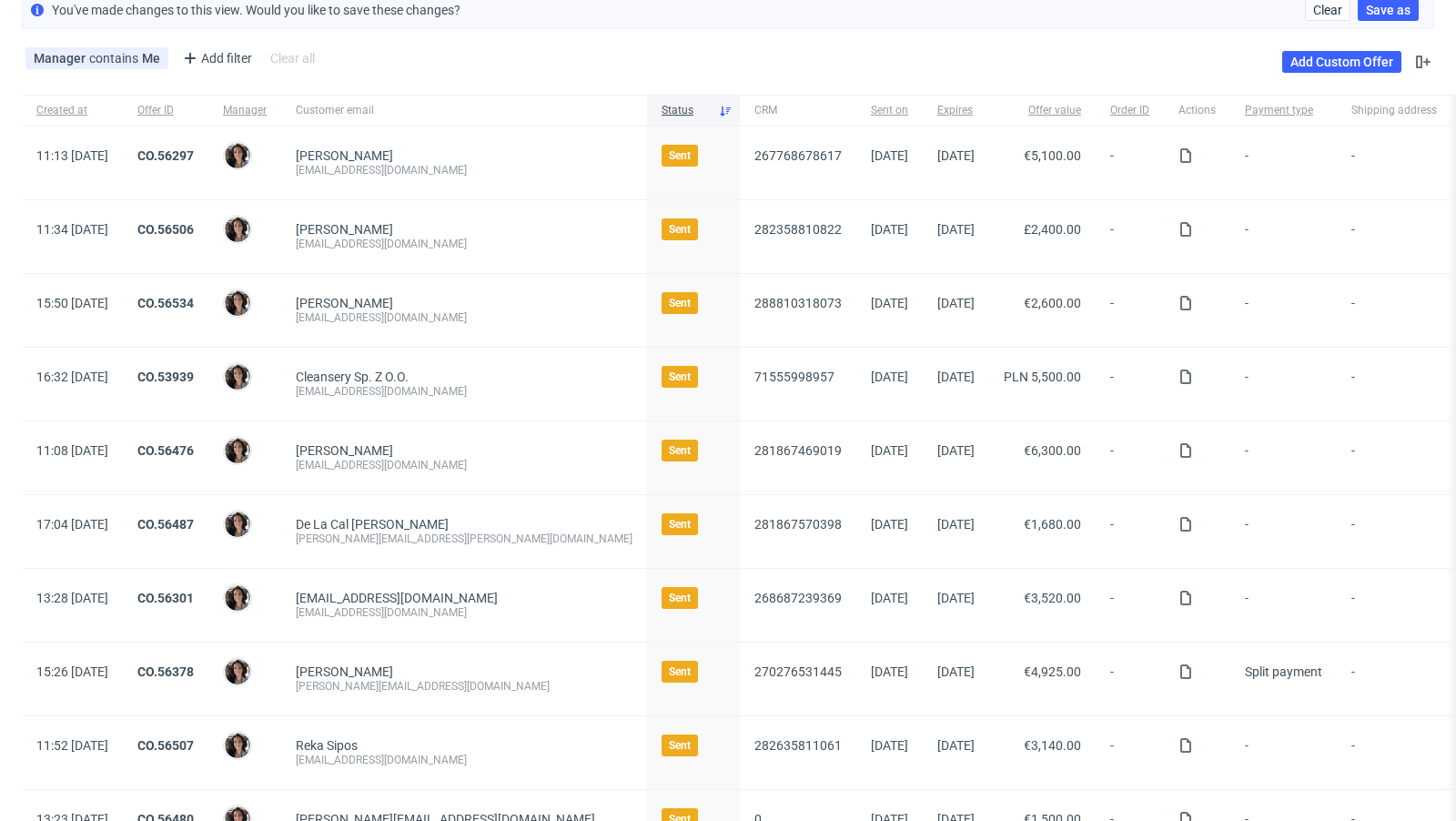
scroll to position [113, 0]
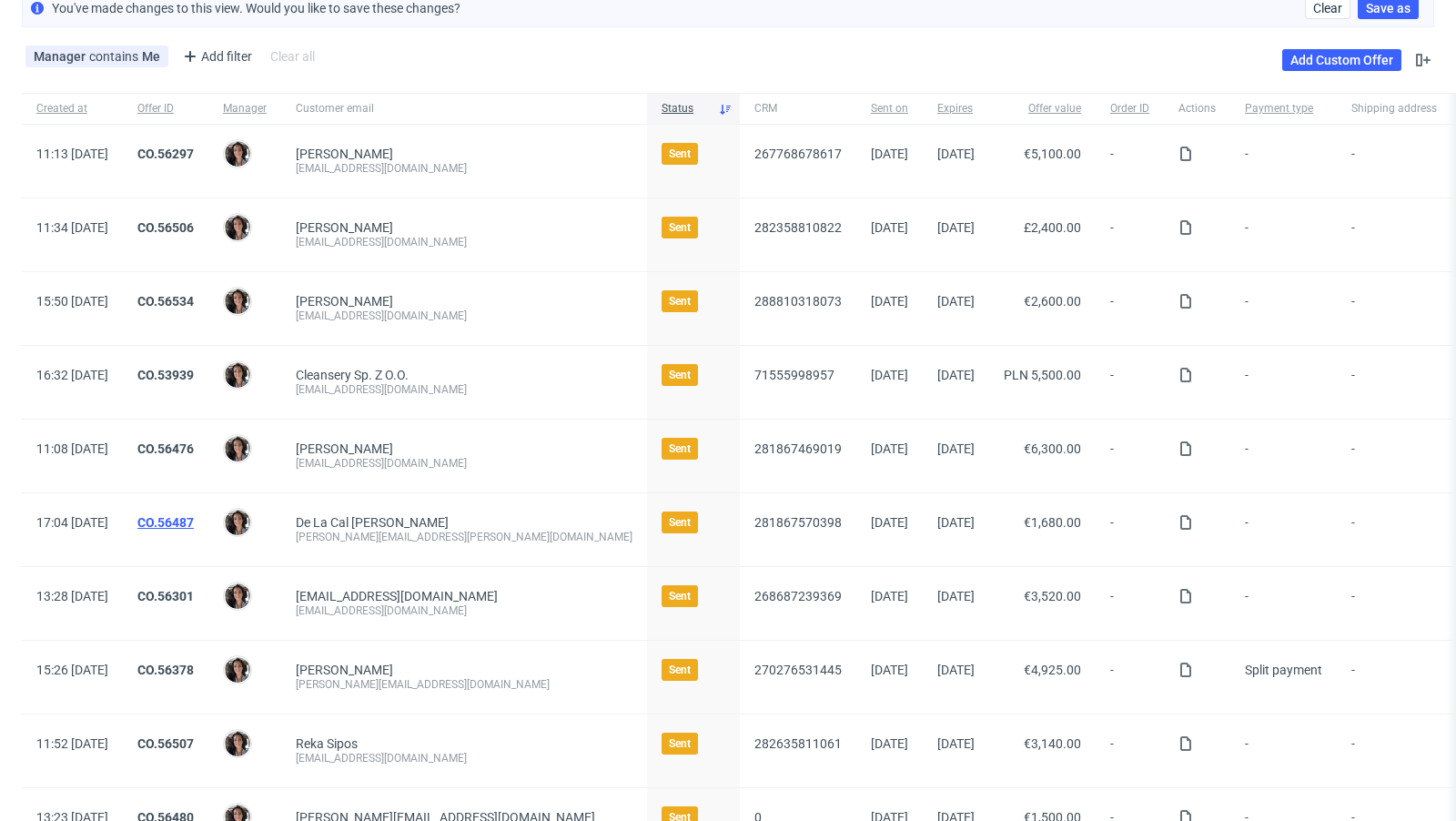
click at [194, 515] on link "CO.56487" at bounding box center [165, 522] width 56 height 15
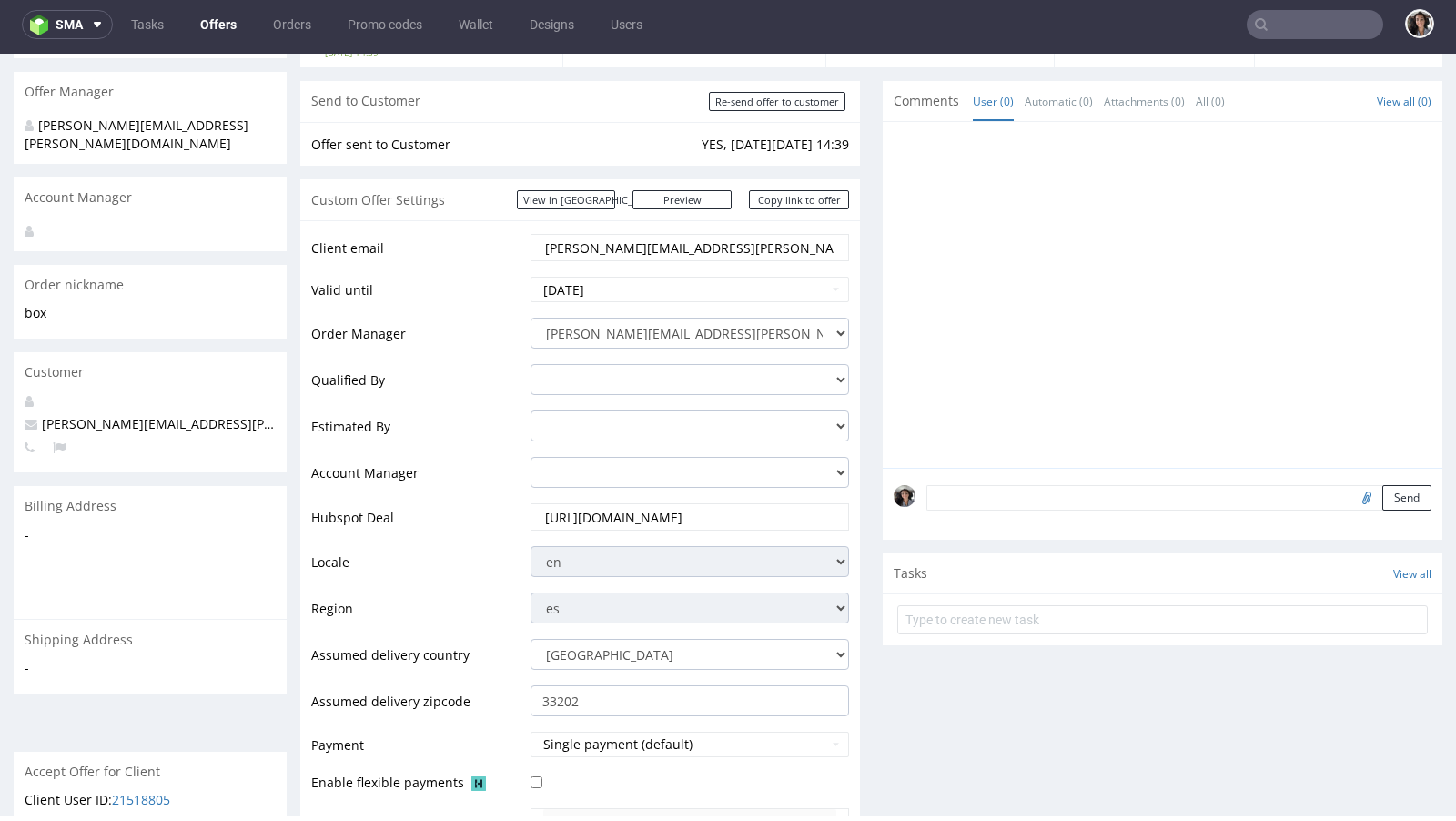
scroll to position [640, 0]
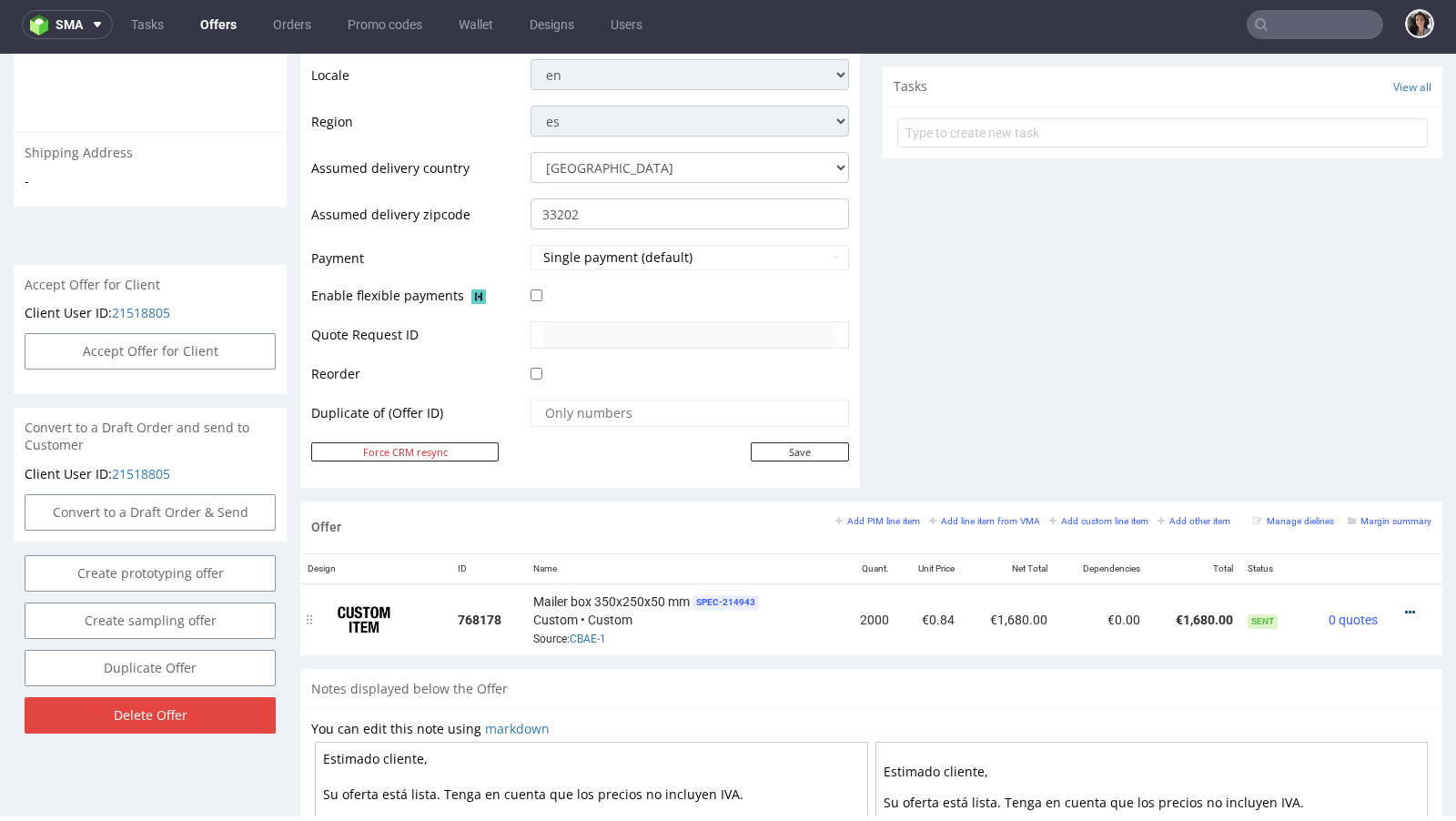
click at [1405, 606] on icon at bounding box center [1410, 612] width 10 height 13
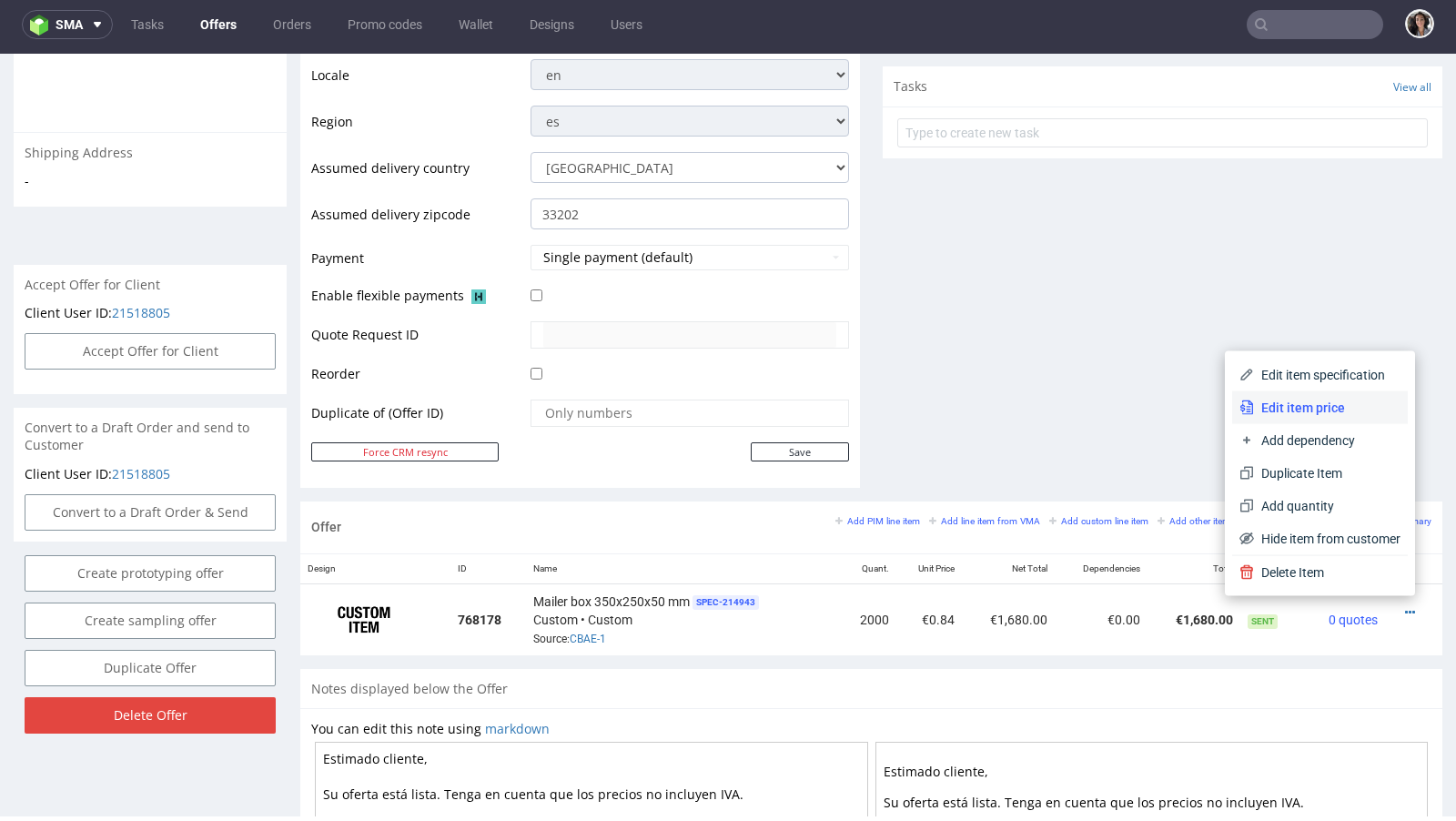
click at [1312, 409] on span "Edit item price" at bounding box center [1327, 408] width 147 height 18
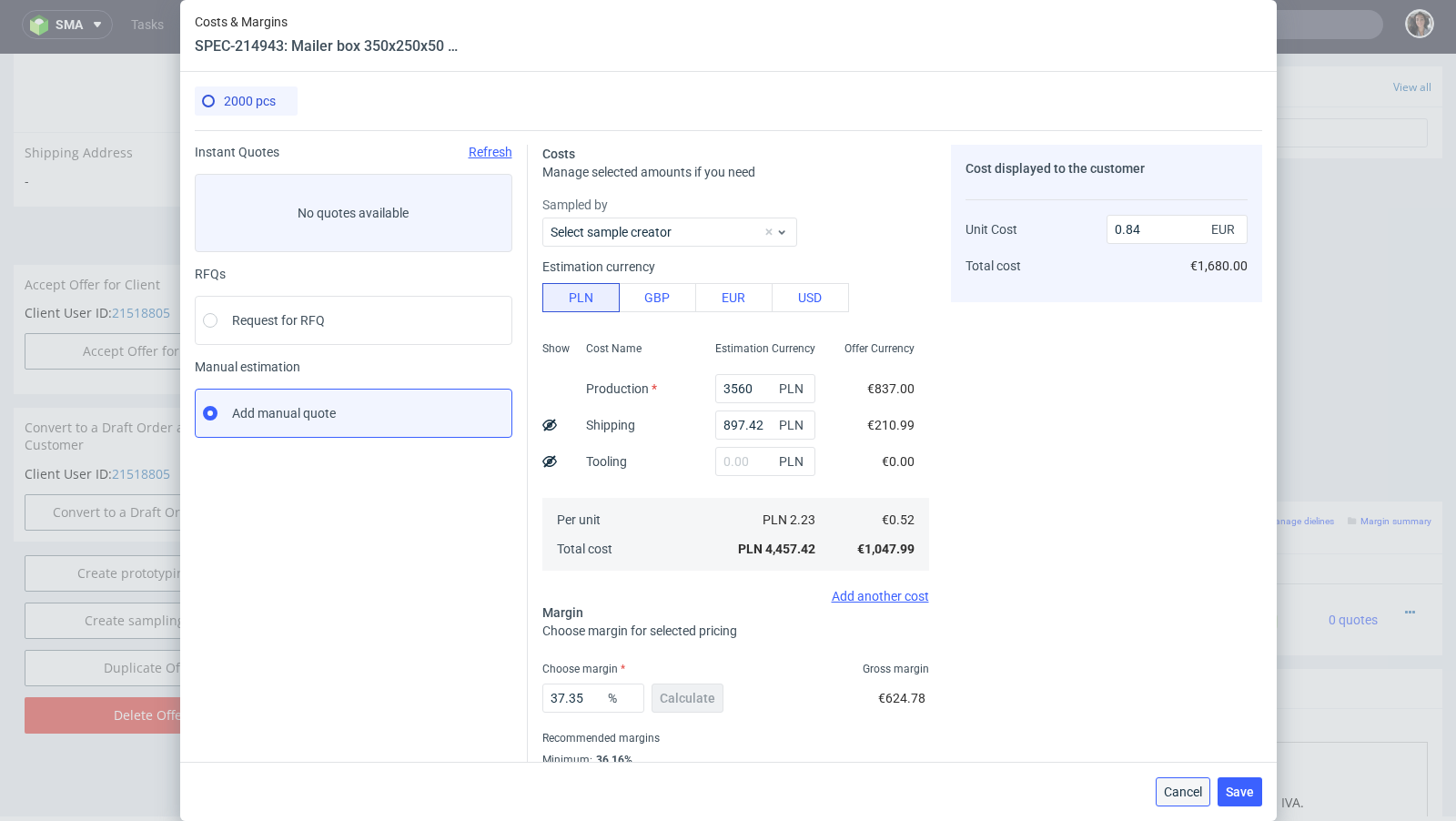
click at [1188, 790] on span "Cancel" at bounding box center [1182, 791] width 38 height 13
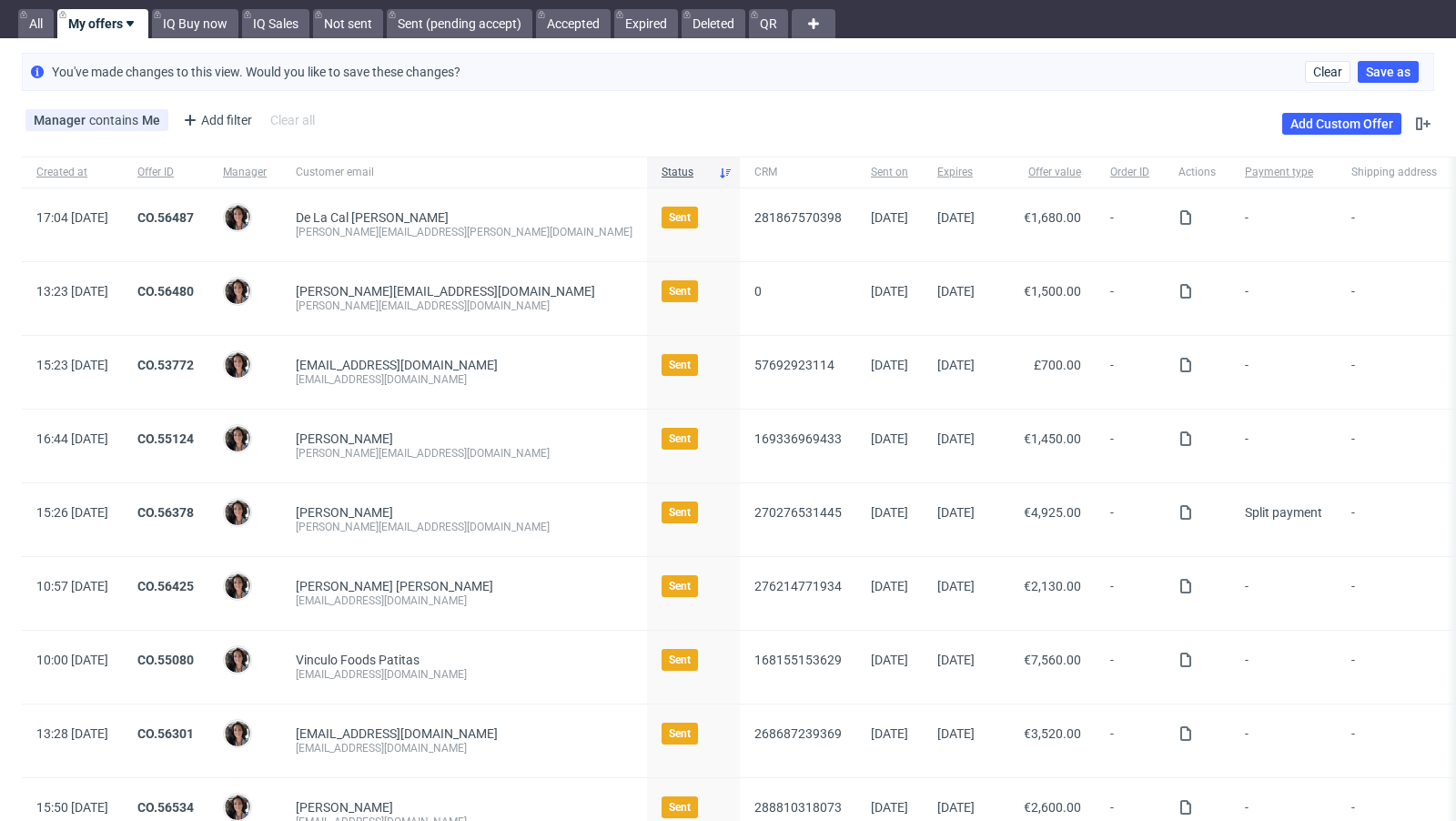
scroll to position [50, 0]
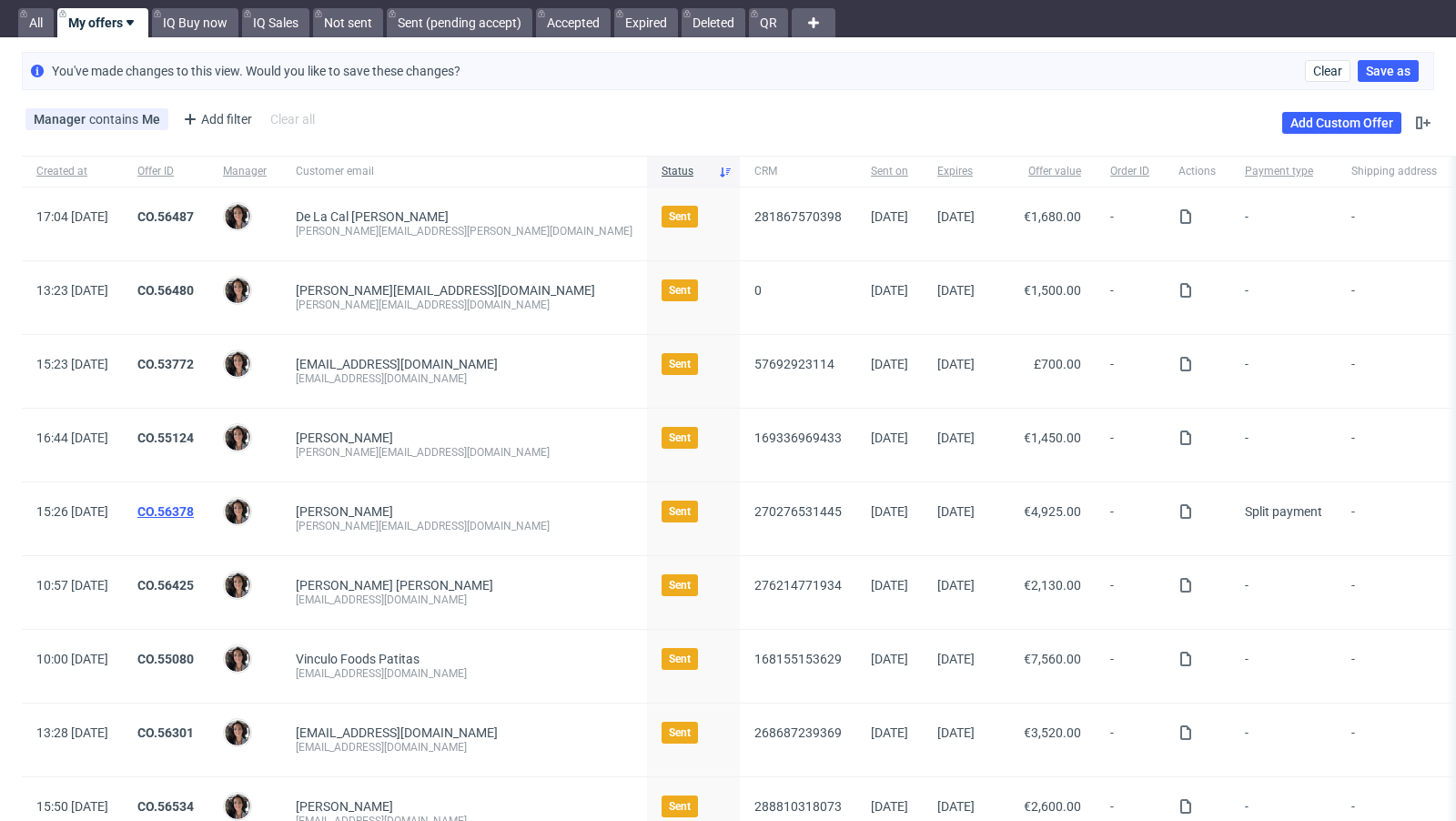
click at [194, 509] on link "CO.56378" at bounding box center [165, 511] width 56 height 15
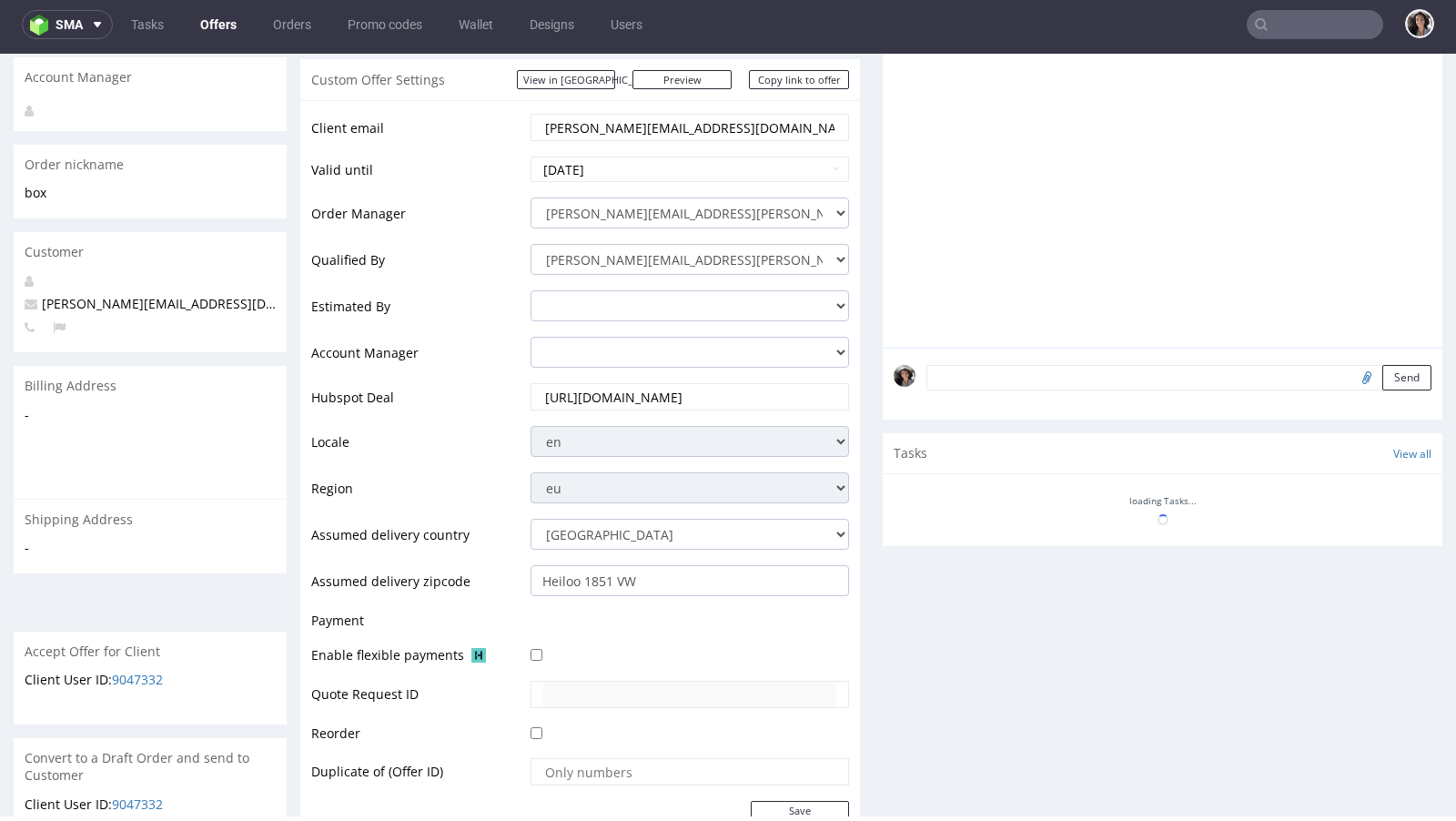
scroll to position [761, 0]
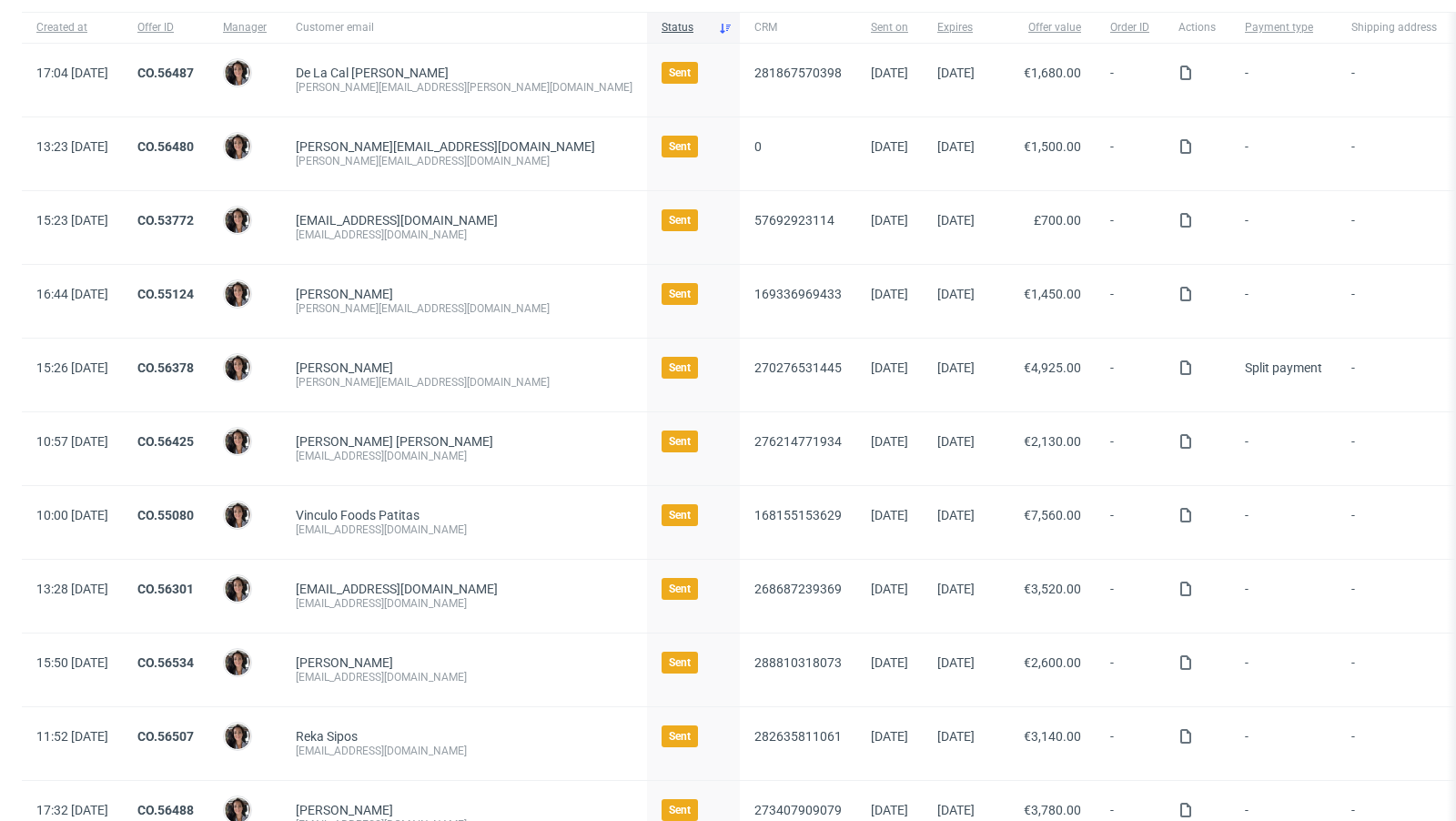
scroll to position [287, 0]
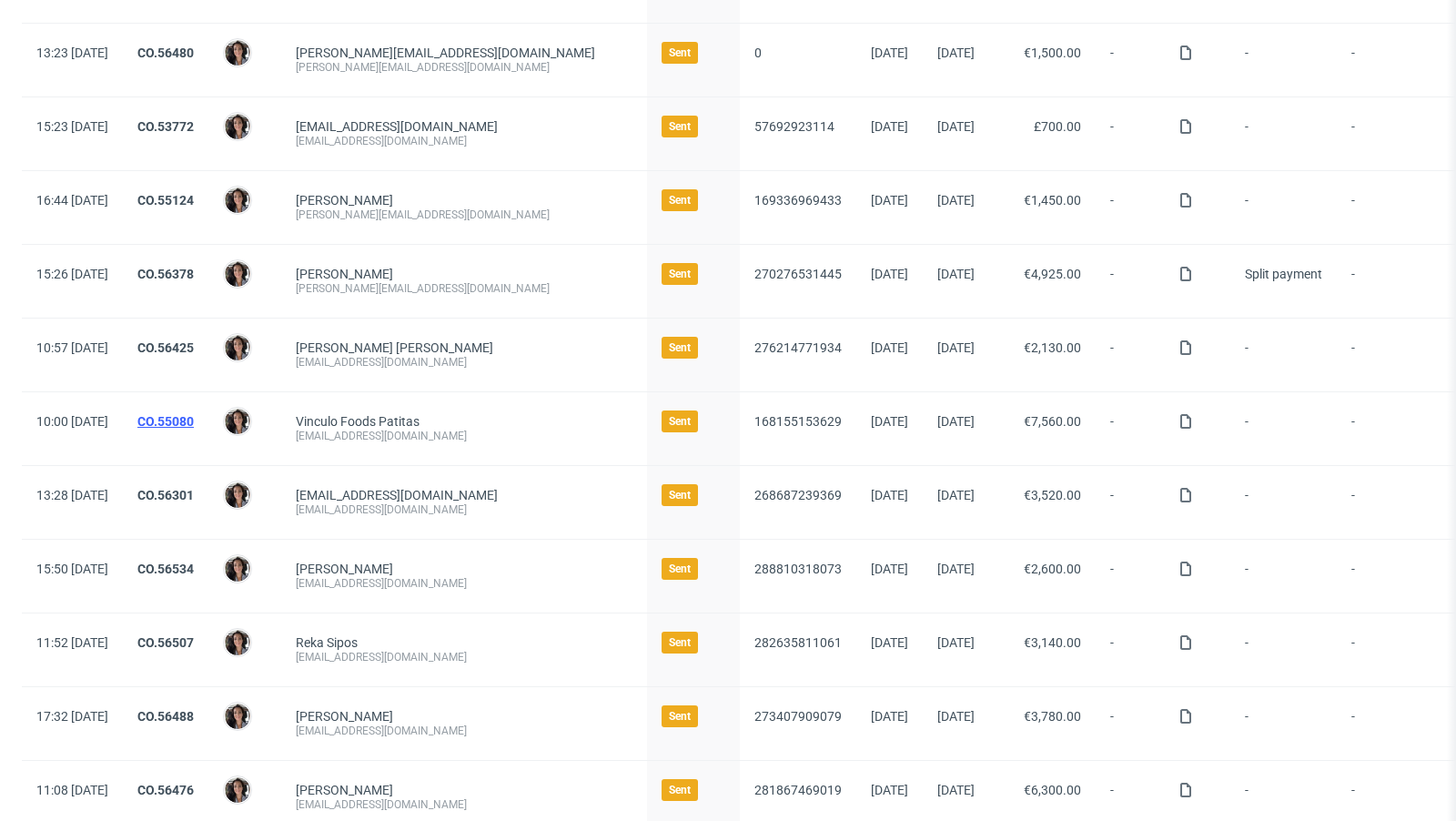
click at [194, 414] on link "CO.55080" at bounding box center [165, 421] width 56 height 15
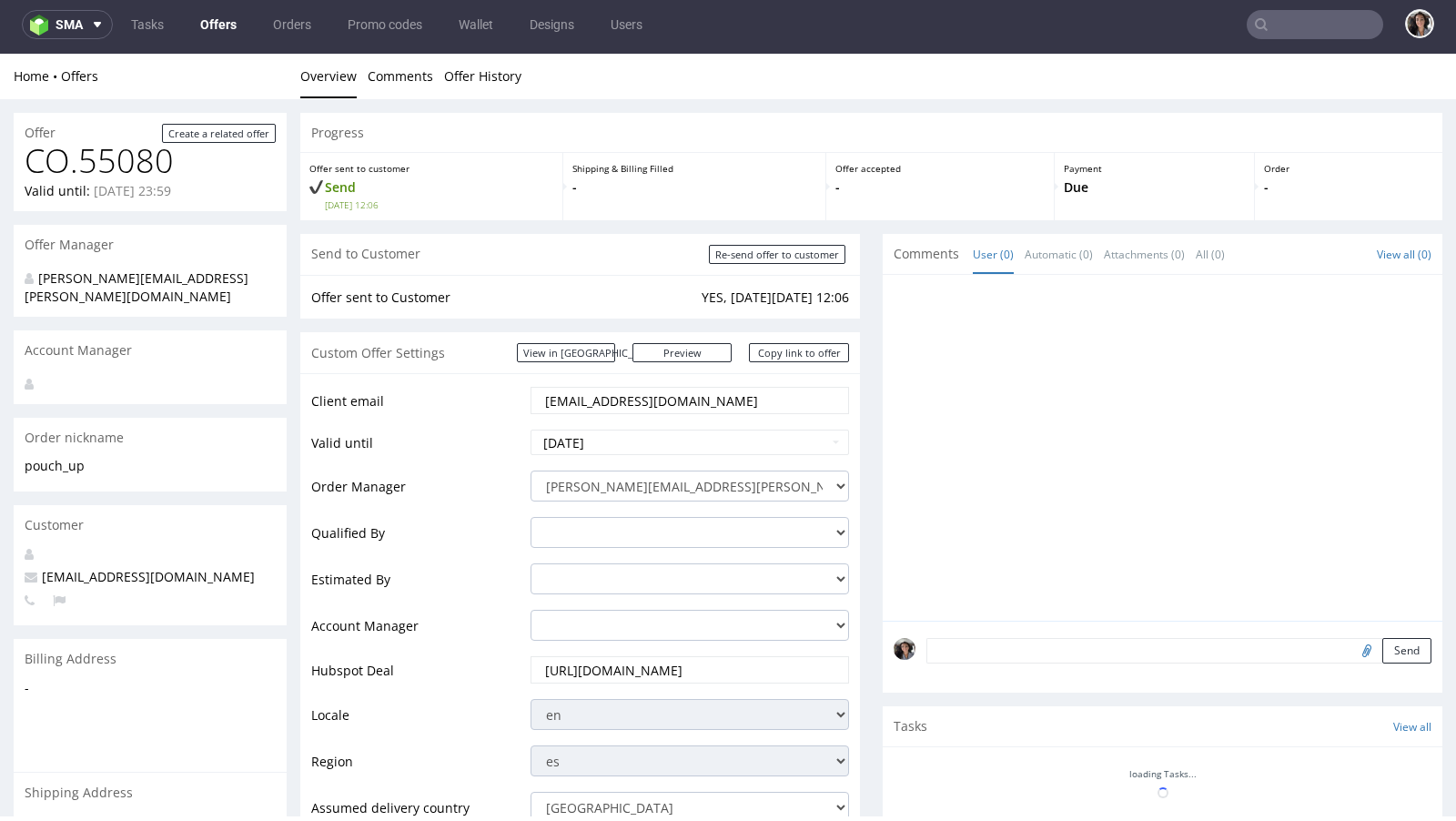
scroll to position [676, 0]
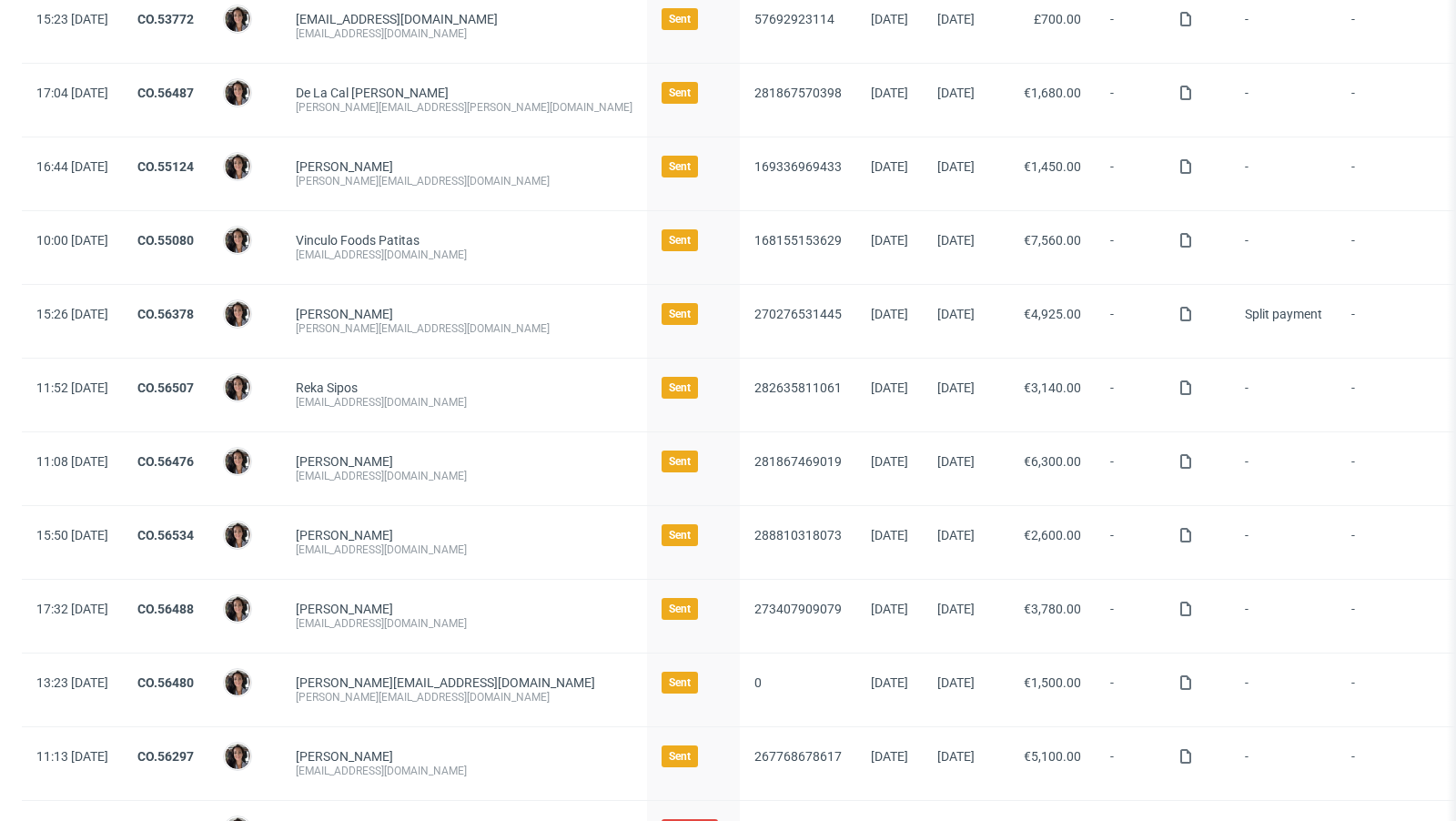
scroll to position [549, 0]
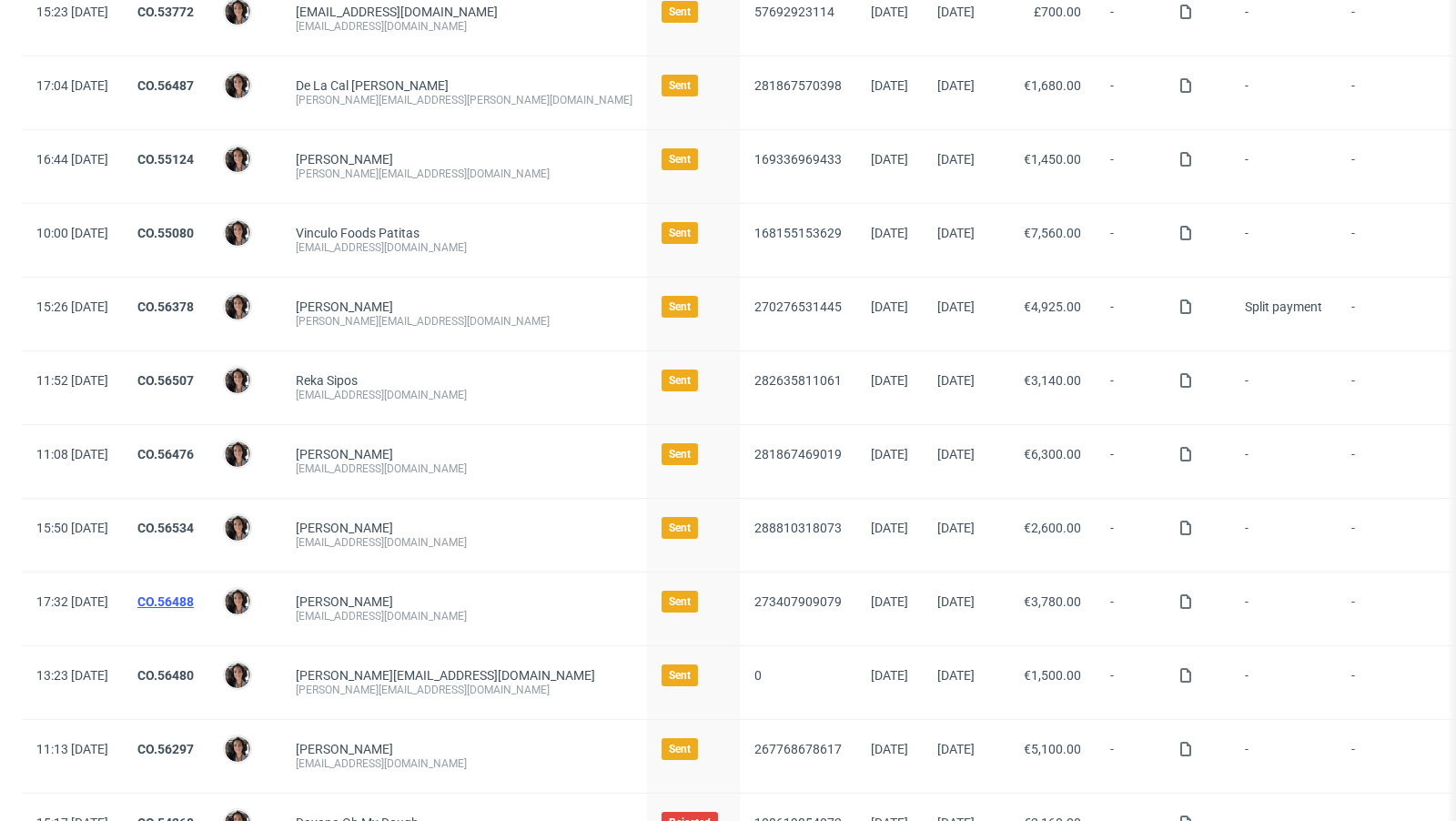
click at [194, 594] on link "CO.56488" at bounding box center [165, 600] width 56 height 15
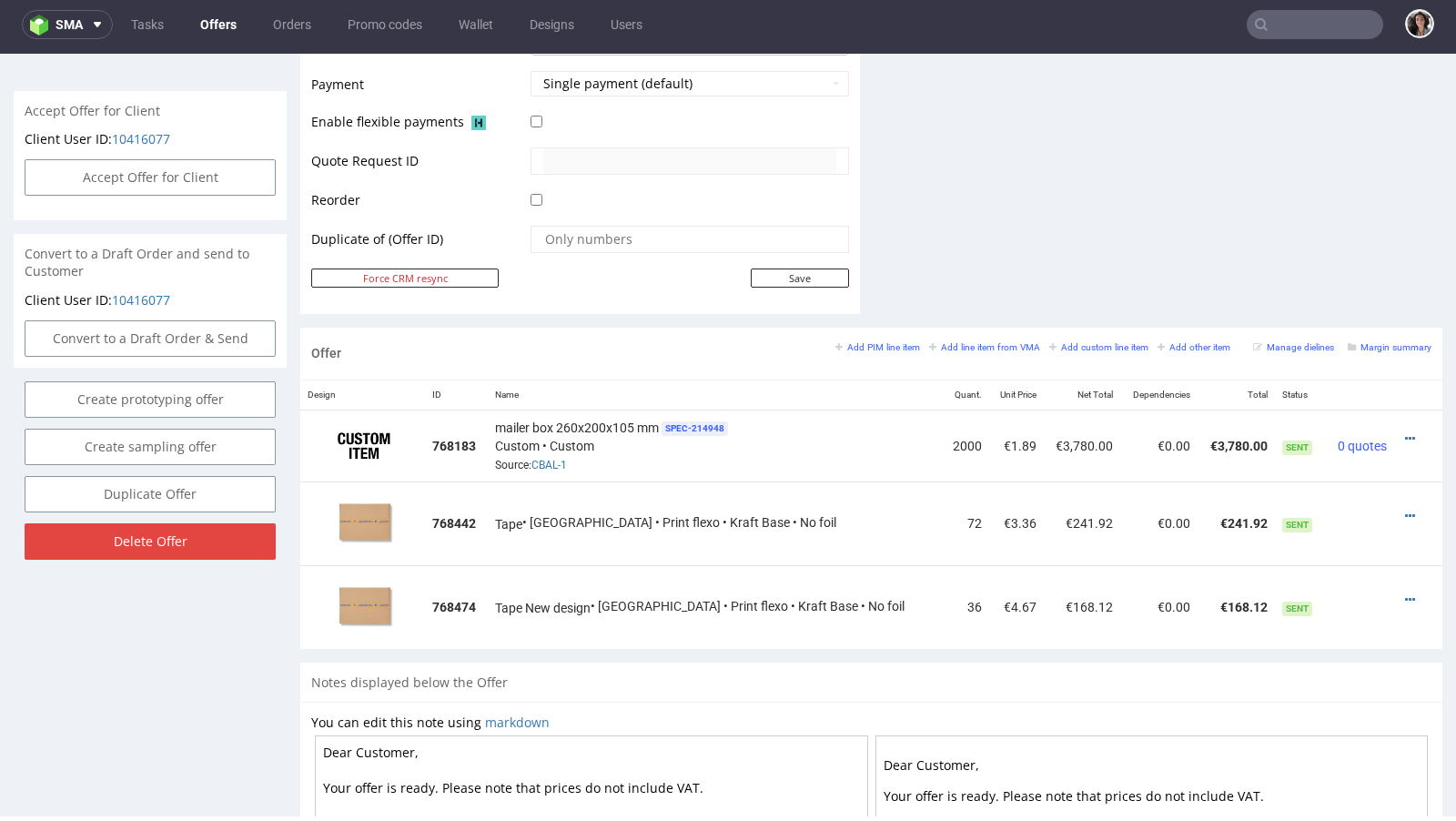
scroll to position [930, 0]
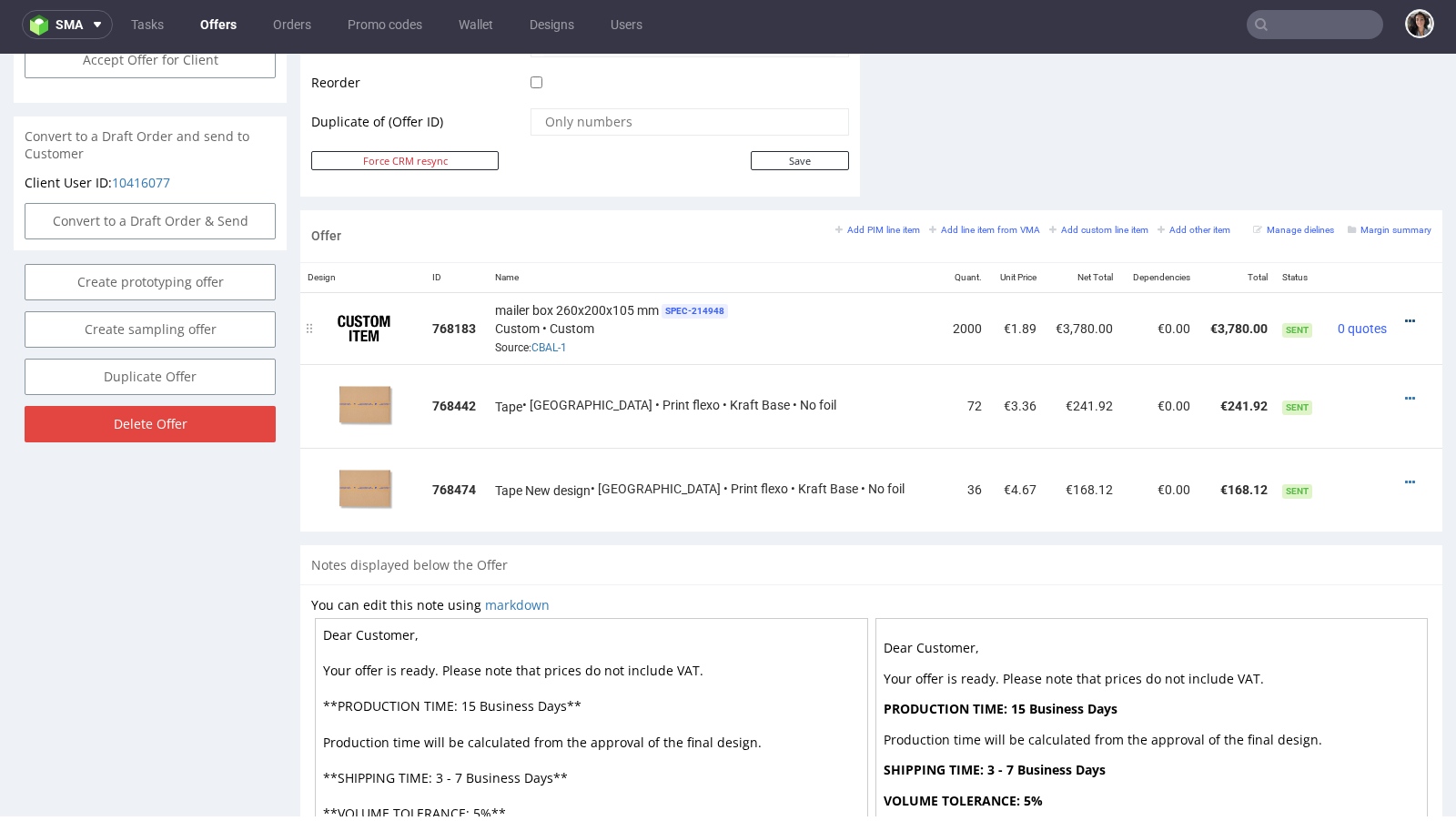
click at [1405, 315] on icon at bounding box center [1410, 321] width 10 height 13
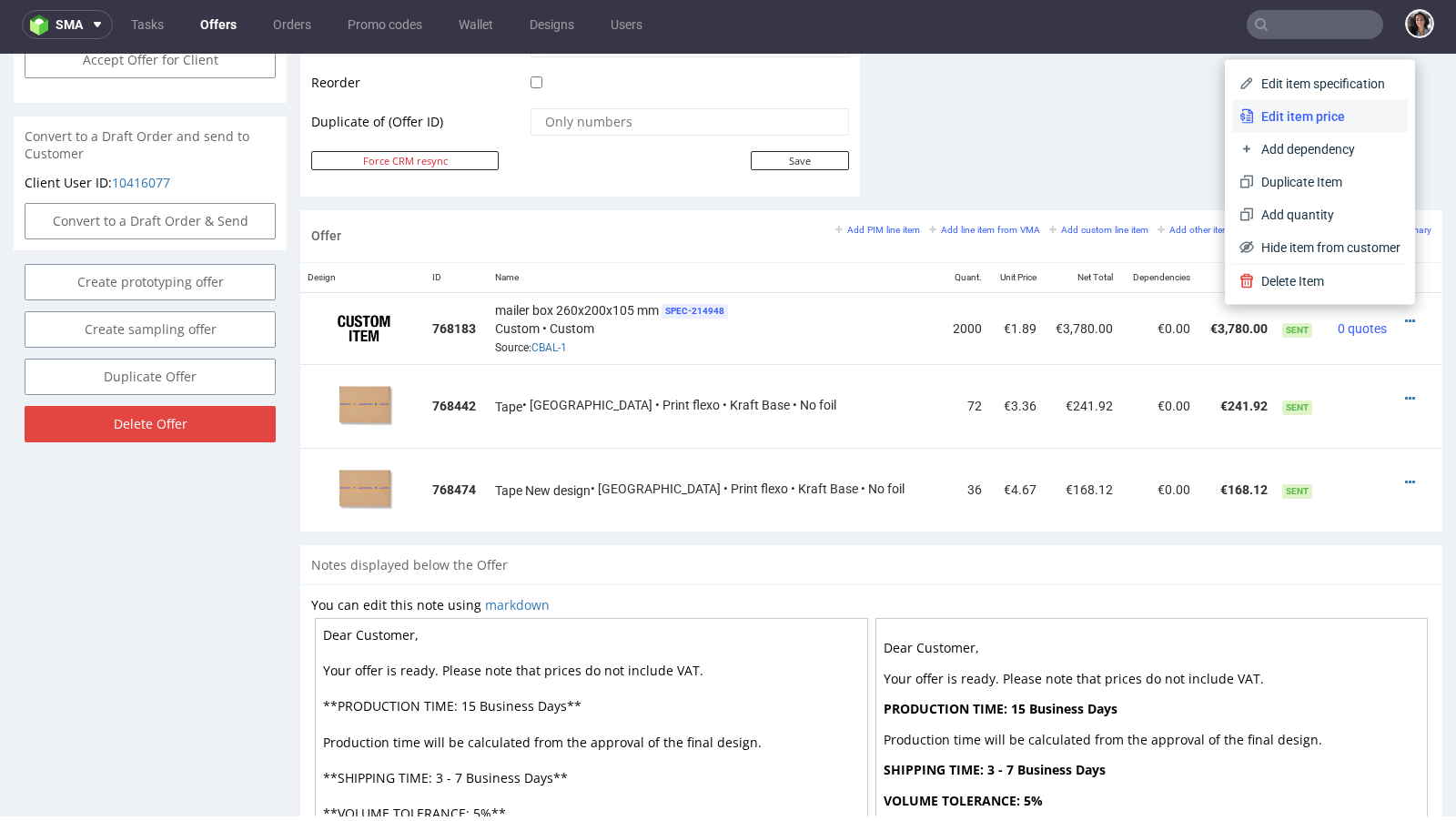
click at [1289, 114] on span "Edit item price" at bounding box center [1327, 116] width 147 height 18
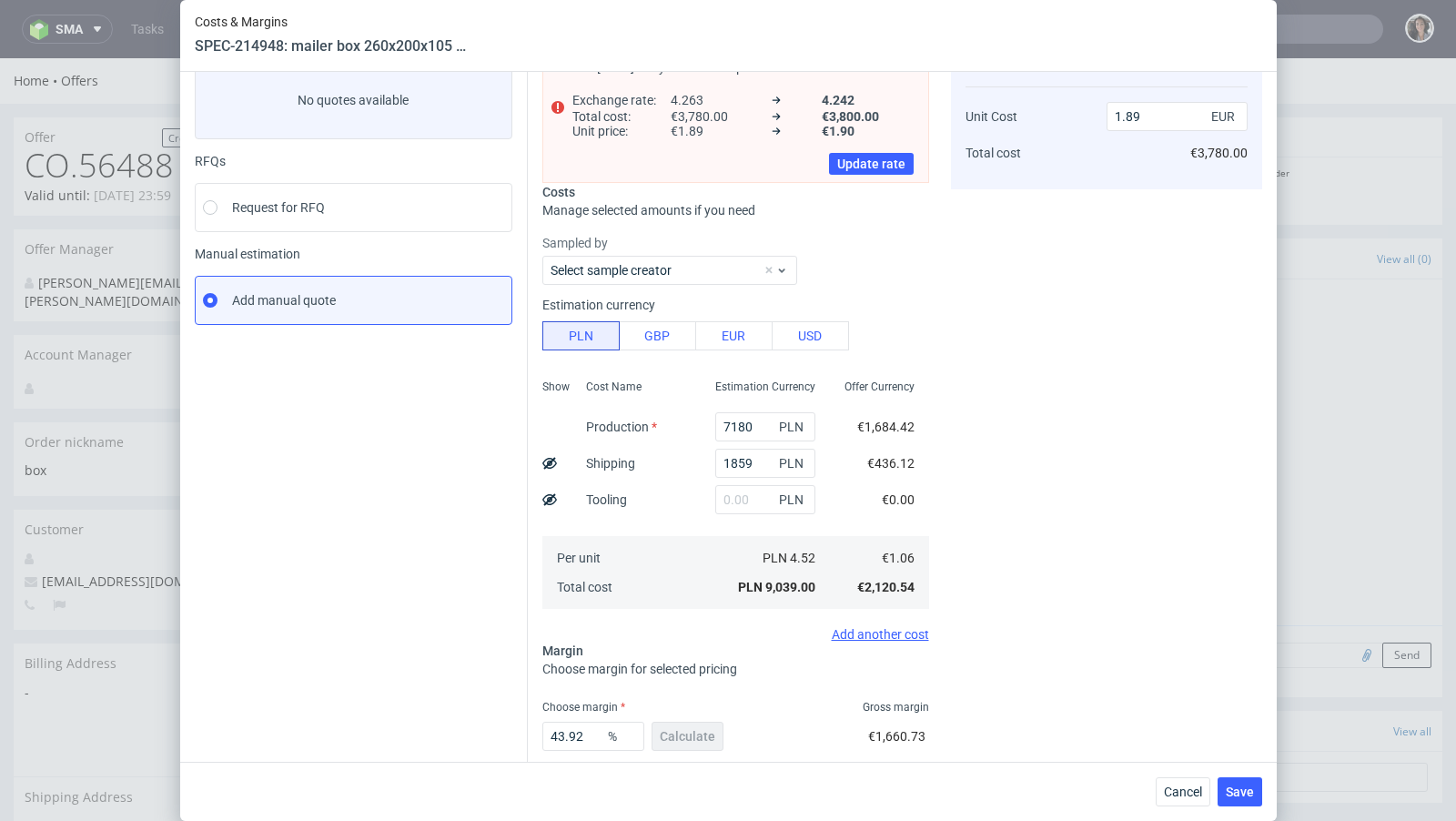
scroll to position [192, 0]
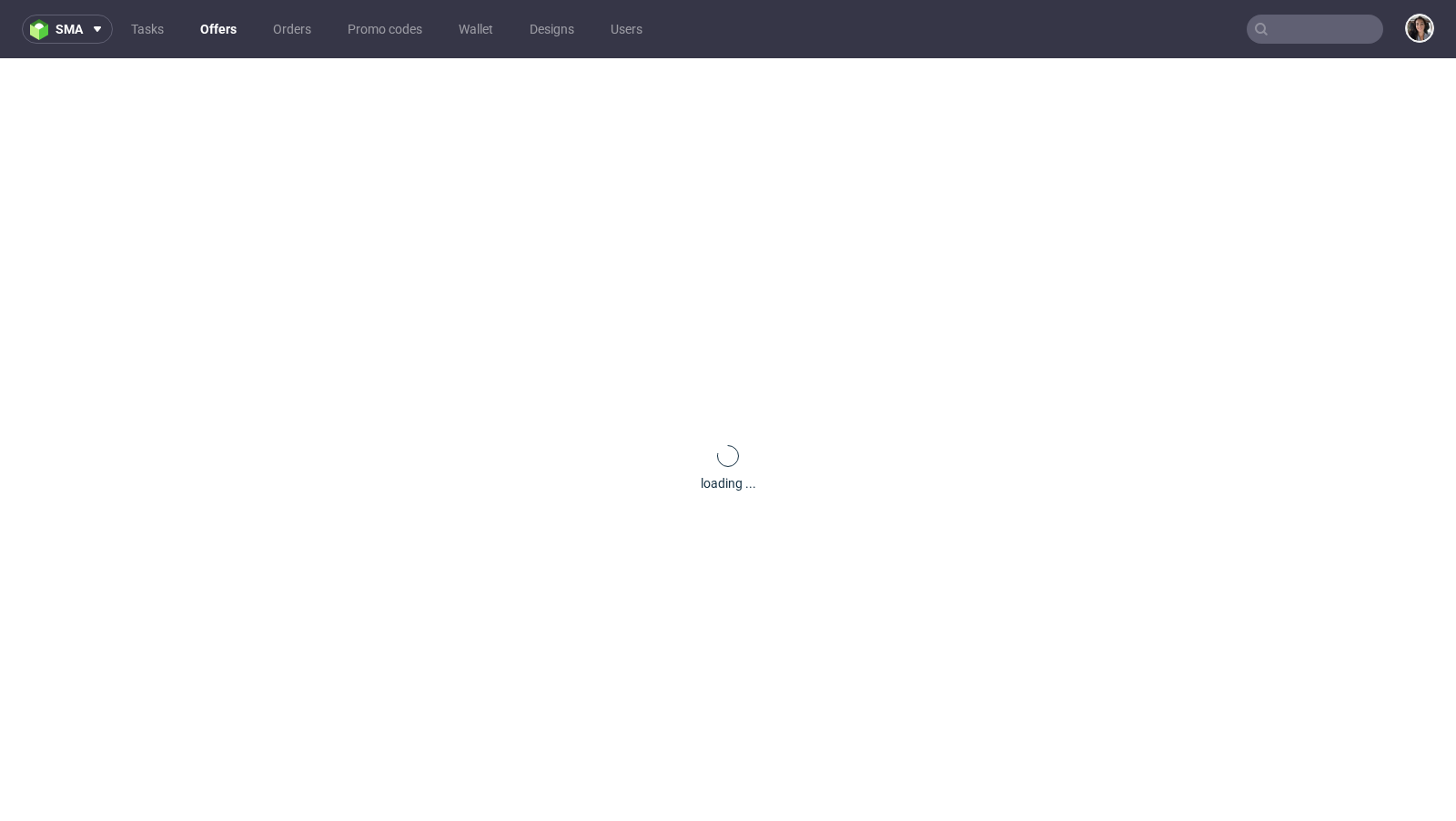
click at [1326, 24] on input "text" at bounding box center [1314, 30] width 137 height 30
paste input "[EMAIL_ADDRESS][DOMAIN_NAME]"
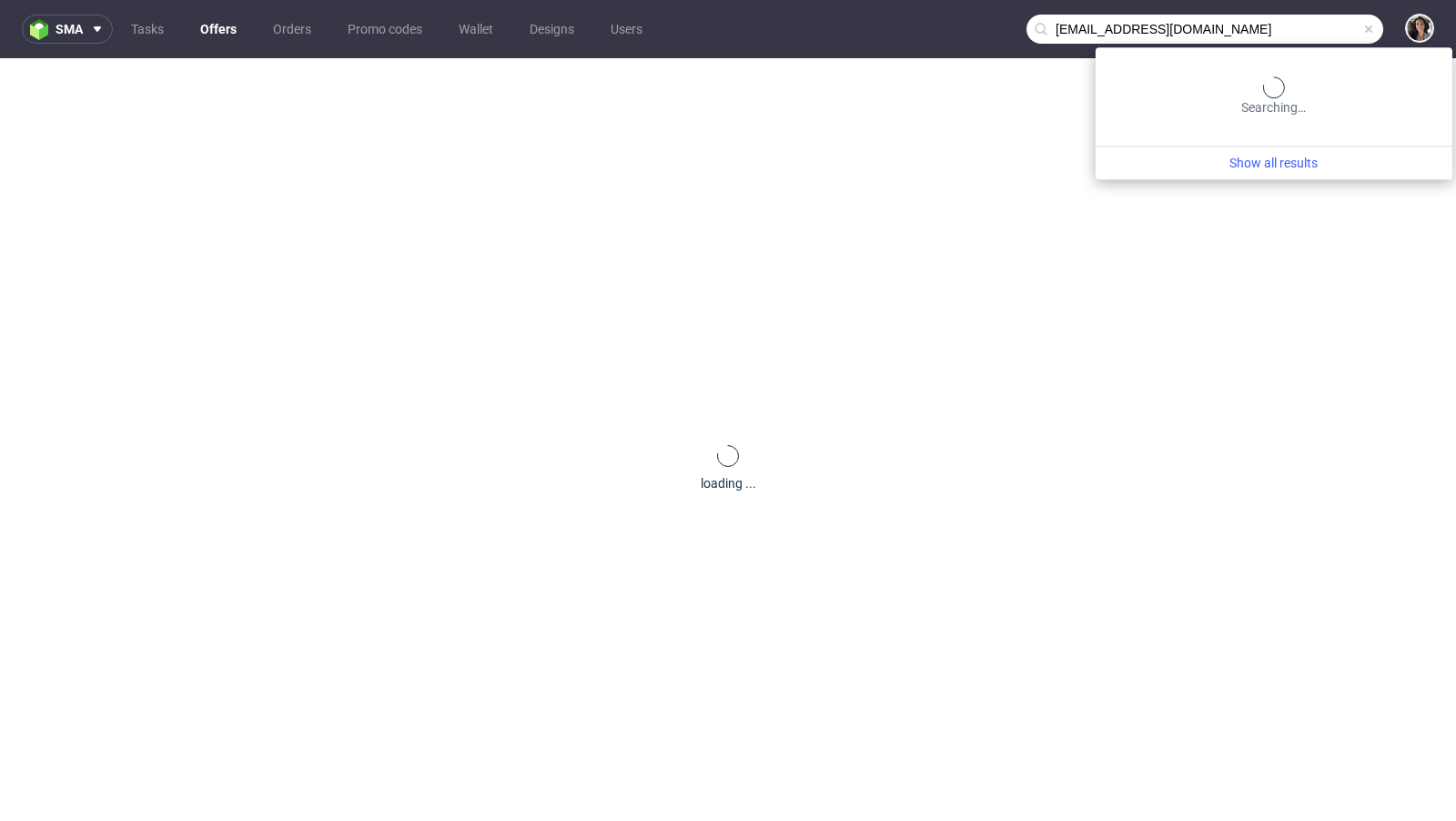
type input "[EMAIL_ADDRESS][DOMAIN_NAME]"
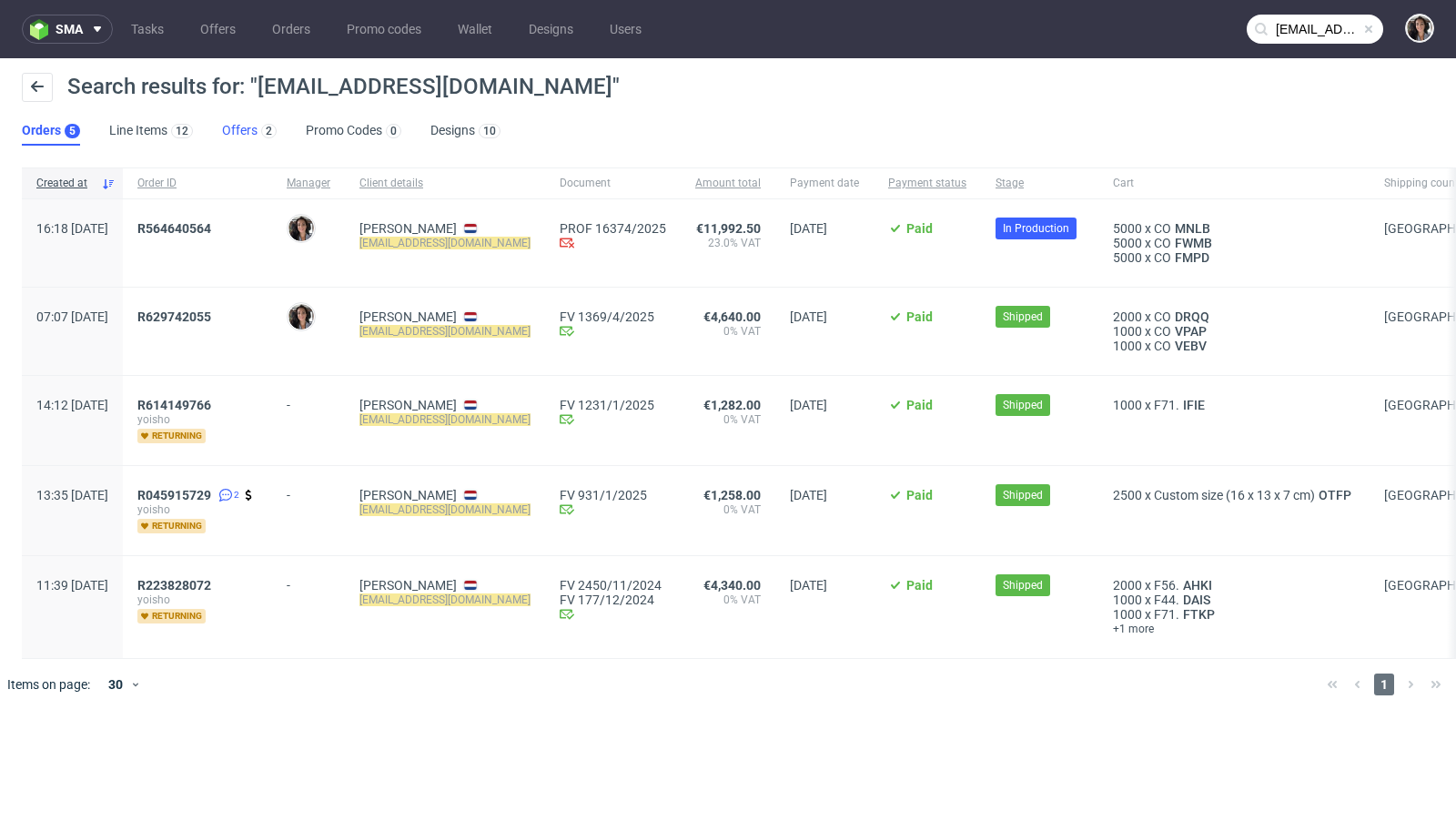
click at [248, 130] on link "Offers 2" at bounding box center [249, 131] width 54 height 30
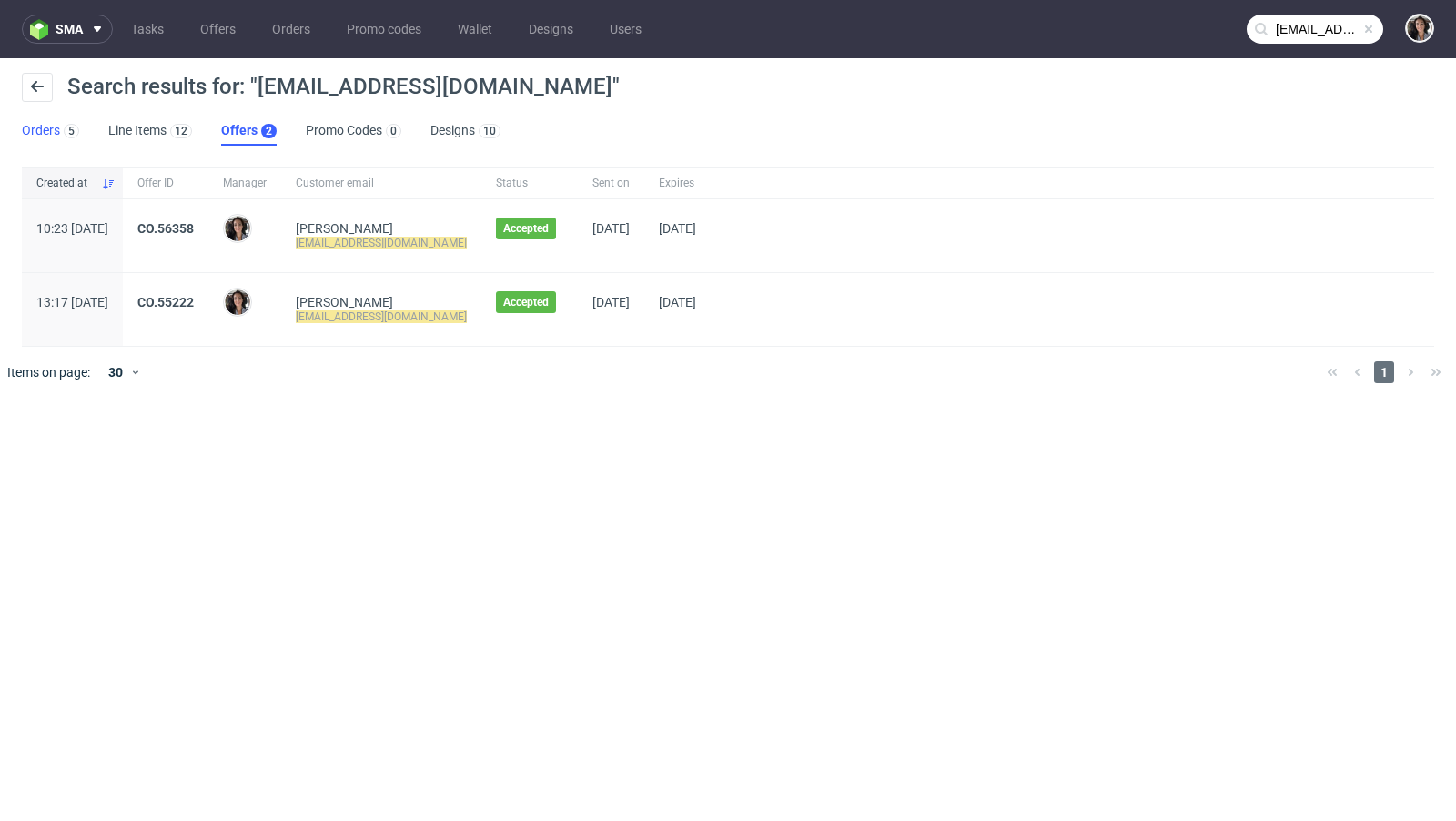
click at [54, 129] on link "Orders 5" at bounding box center [50, 131] width 57 height 30
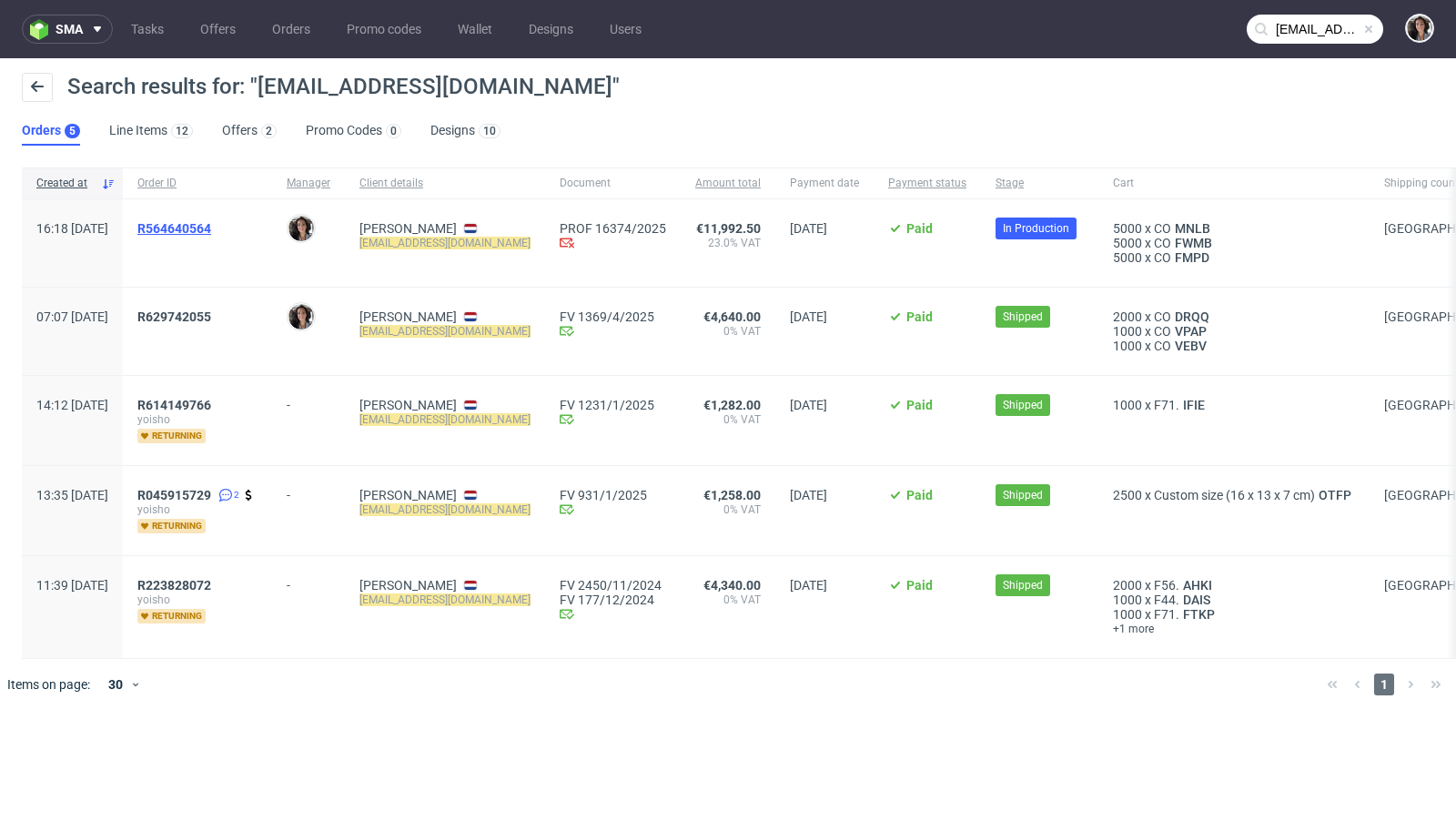
click at [211, 227] on span "R564640564" at bounding box center [174, 228] width 74 height 15
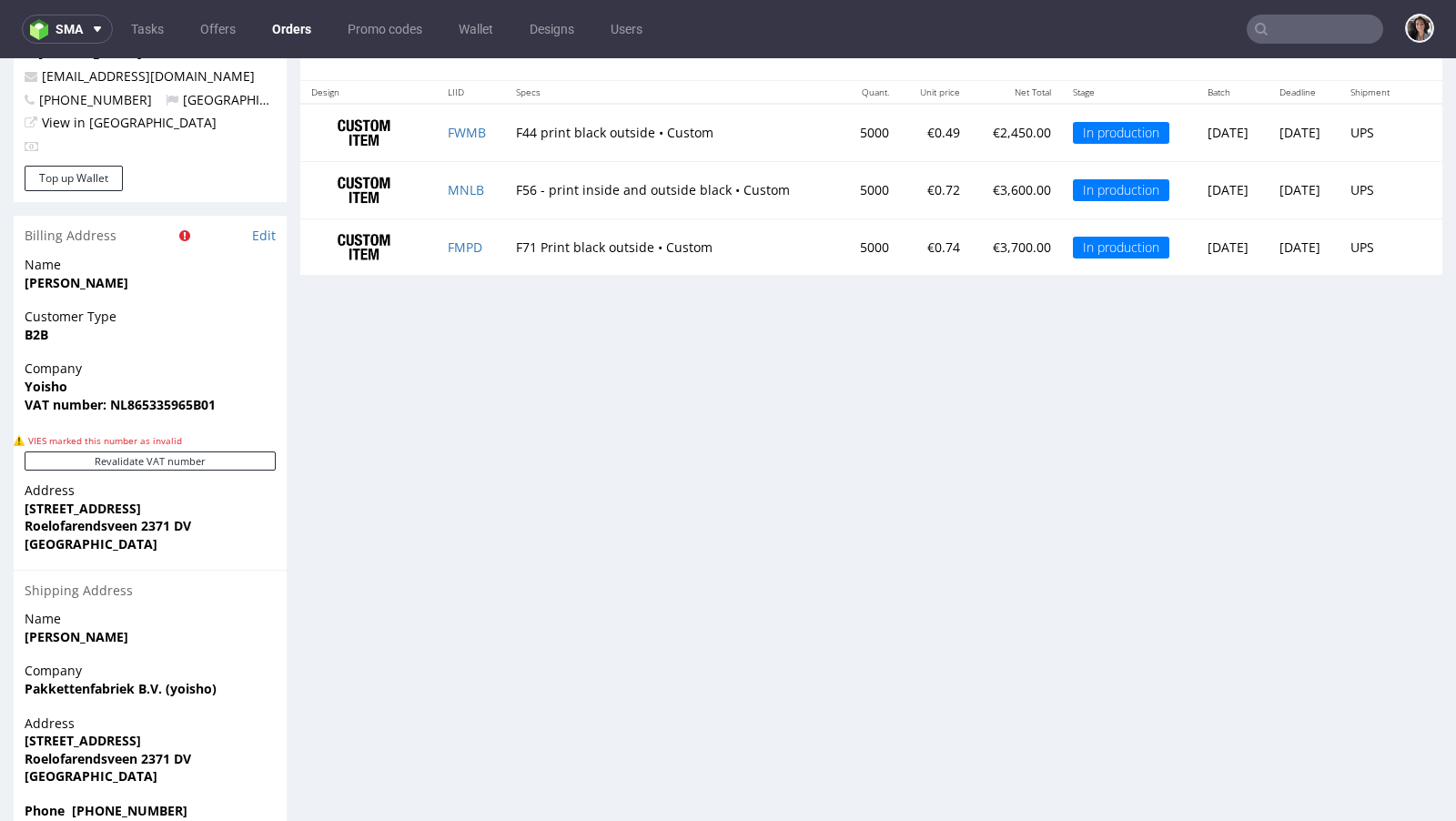
scroll to position [5, 0]
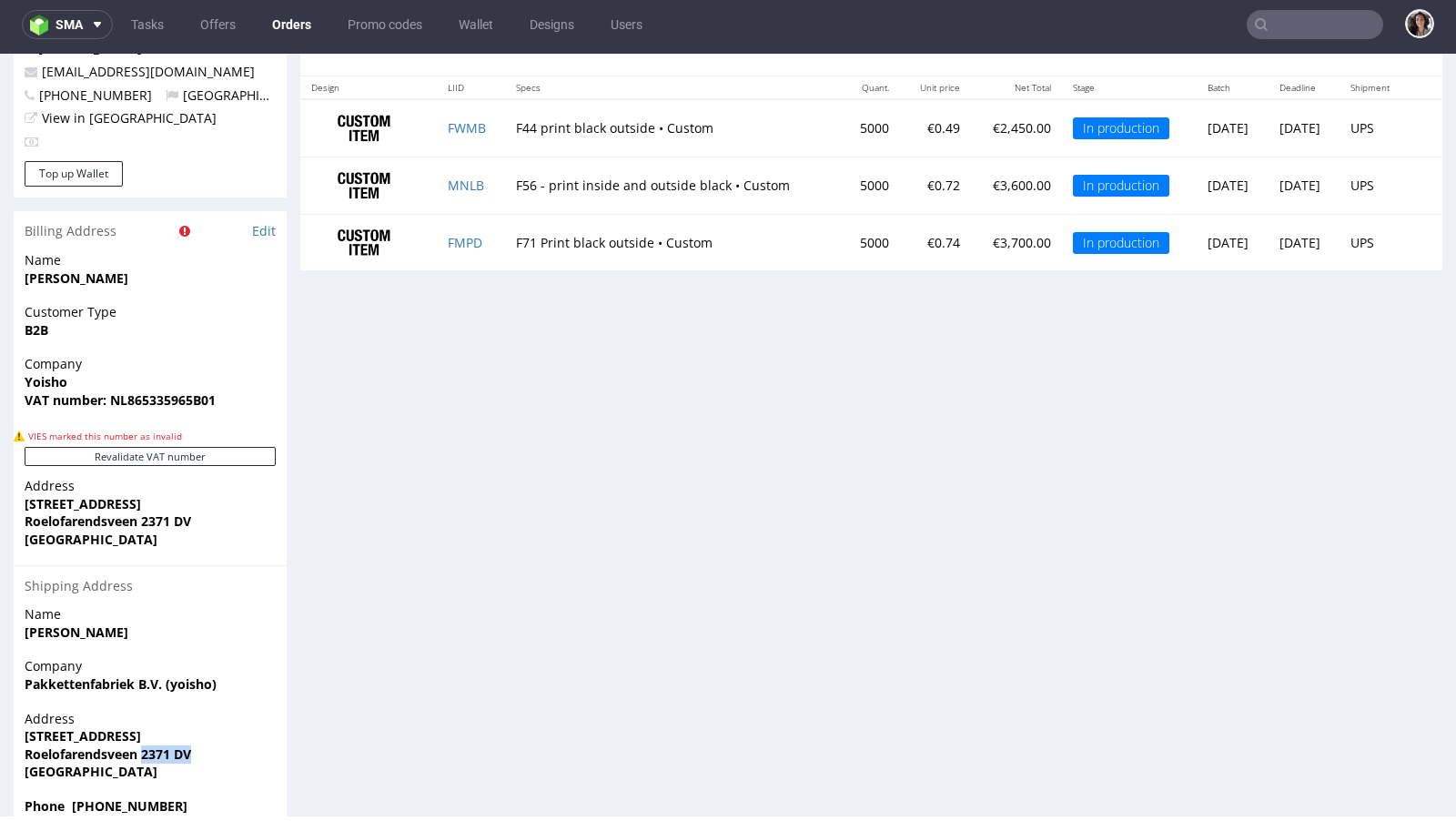
copy strong "2371 DV"
drag, startPoint x: 196, startPoint y: 715, endPoint x: 141, endPoint y: 714, distance: 55.0
click at [141, 745] on span "Roelofarendsveen 2371 DV" at bounding box center [150, 754] width 251 height 18
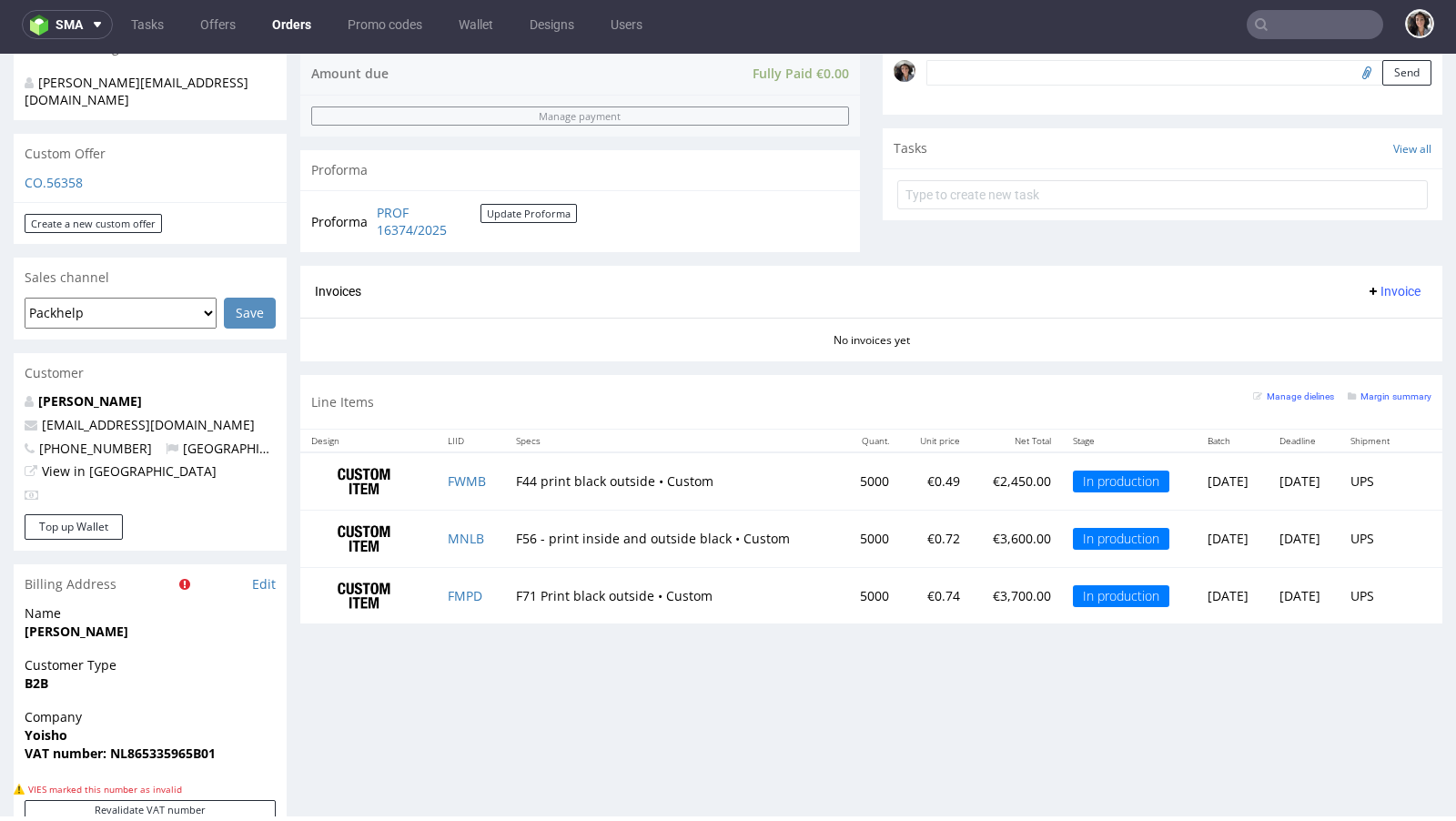
scroll to position [0, 0]
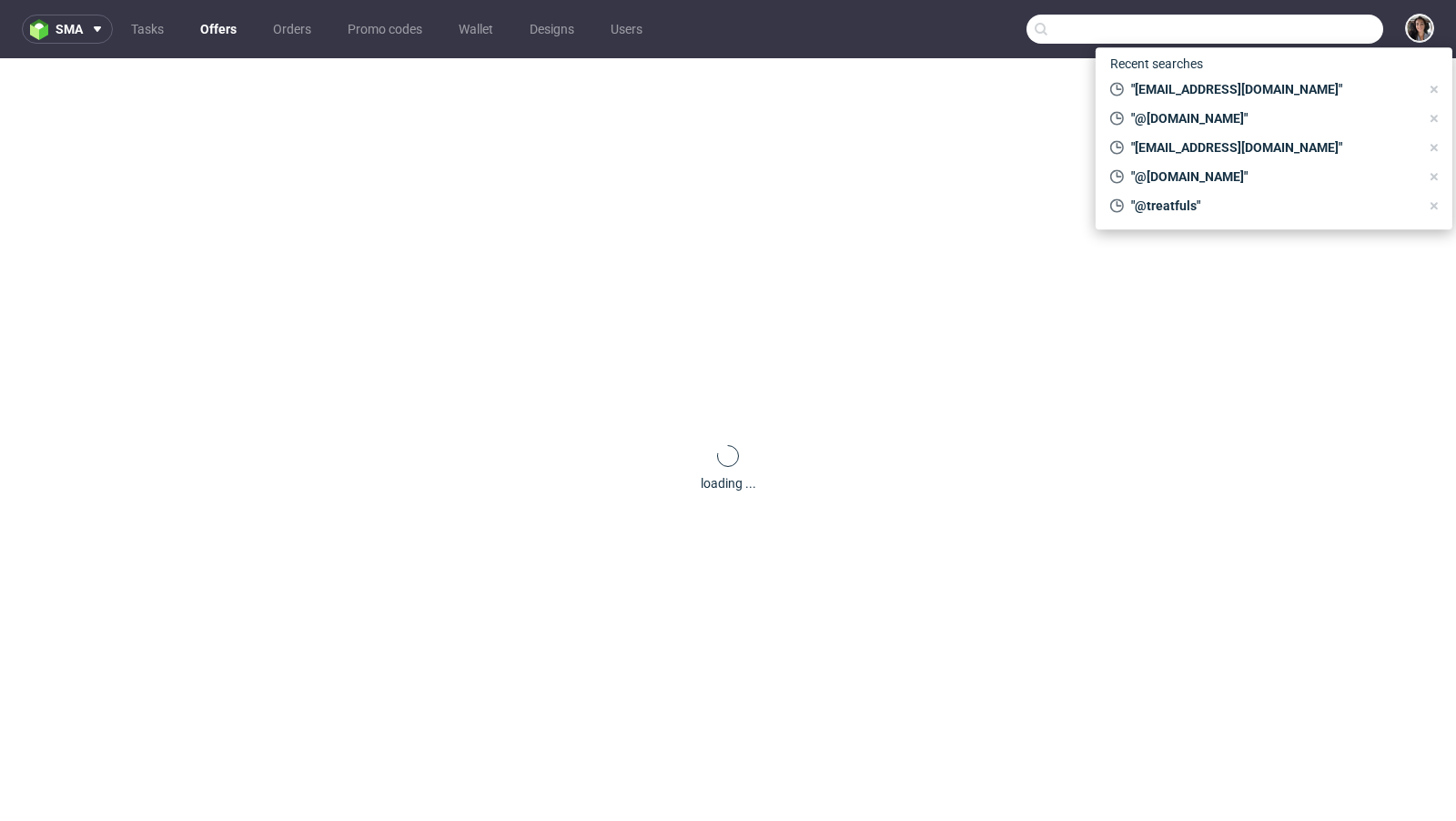
click at [1285, 23] on input "text" at bounding box center [1204, 30] width 356 height 30
paste input "[PERSON_NAME][EMAIL_ADDRESS][DOMAIN_NAME]"
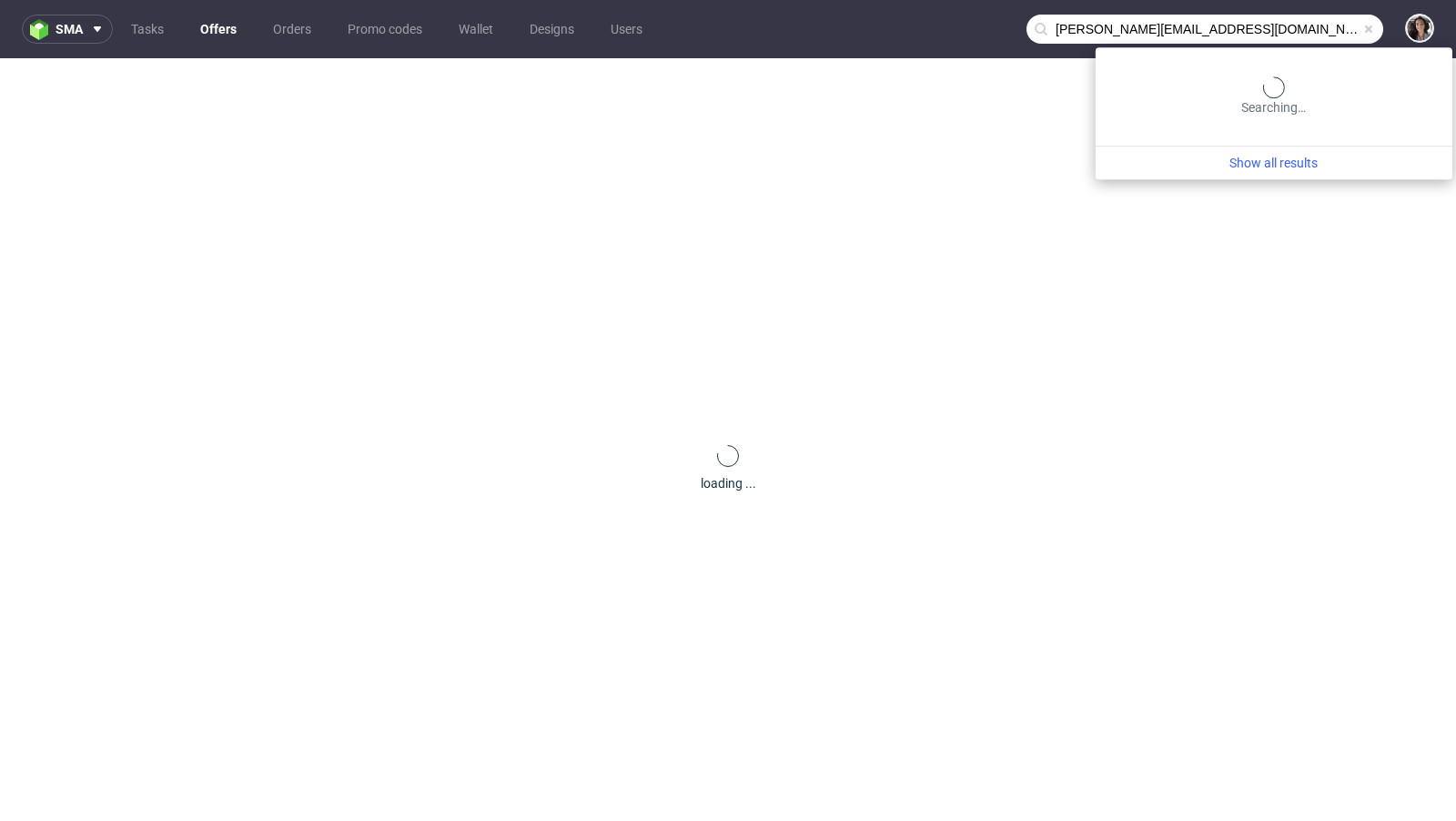
type input "[PERSON_NAME][EMAIL_ADDRESS][DOMAIN_NAME]"
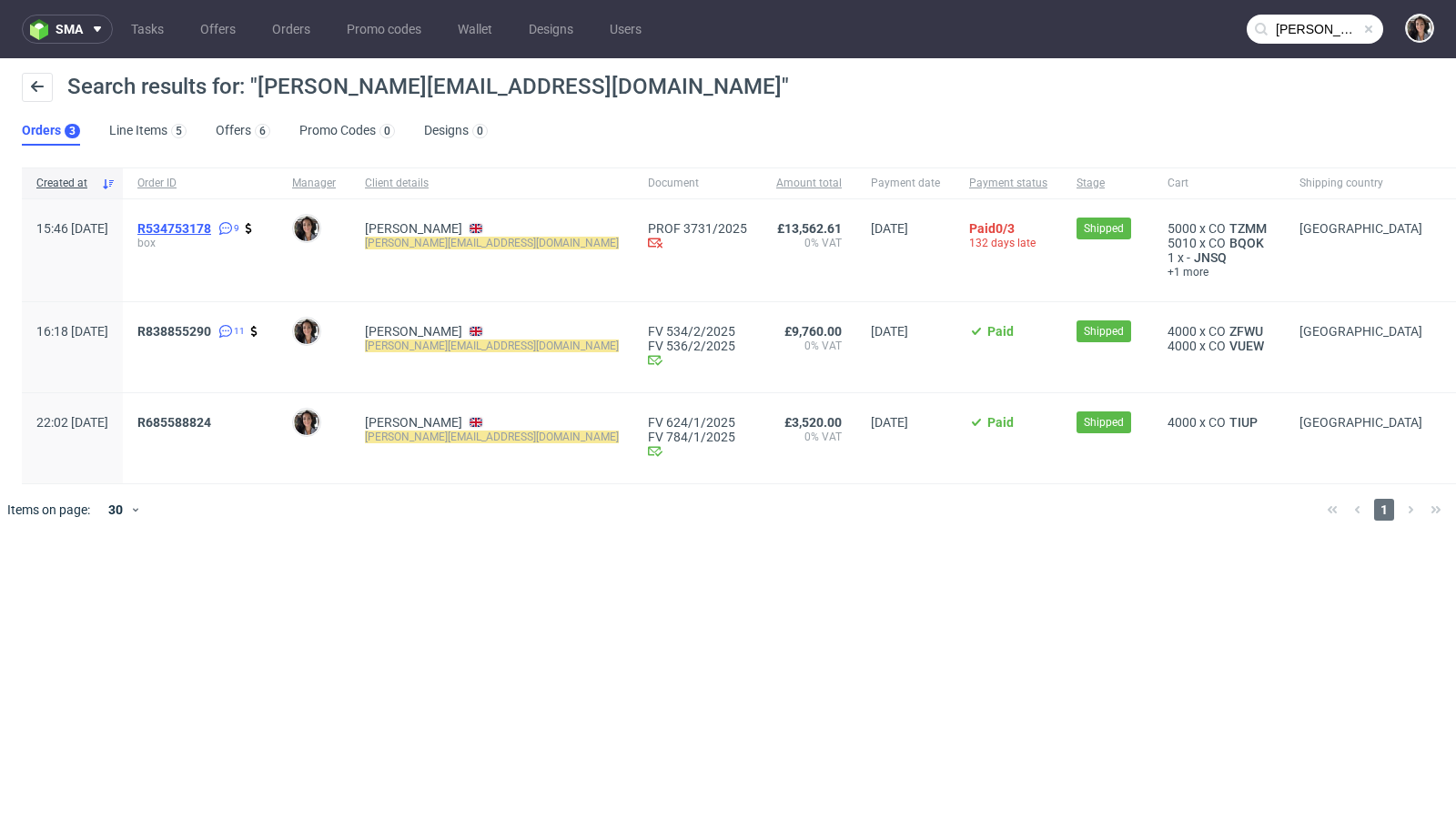
click at [211, 229] on span "R534753178" at bounding box center [174, 228] width 74 height 15
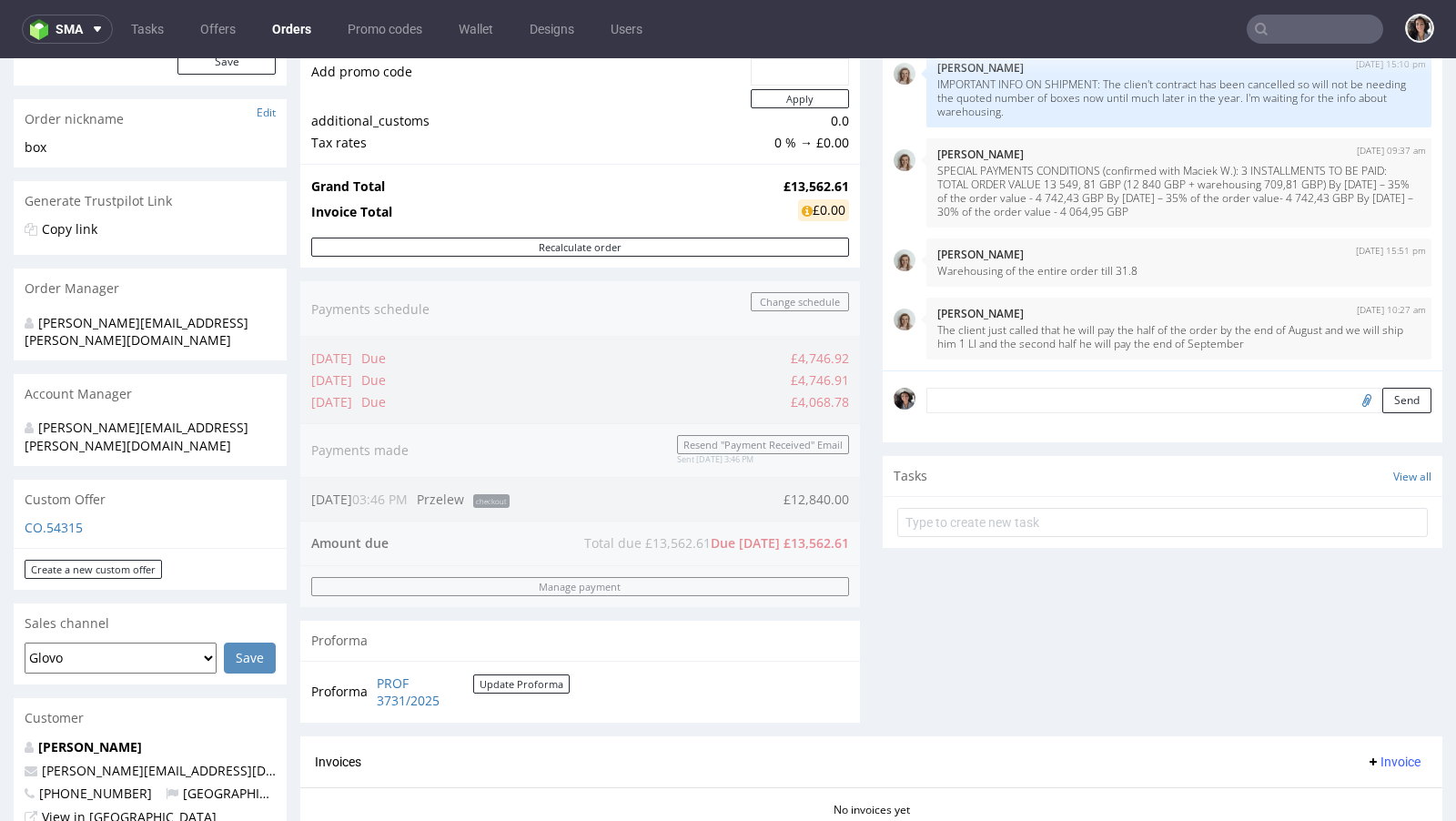
scroll to position [247, 0]
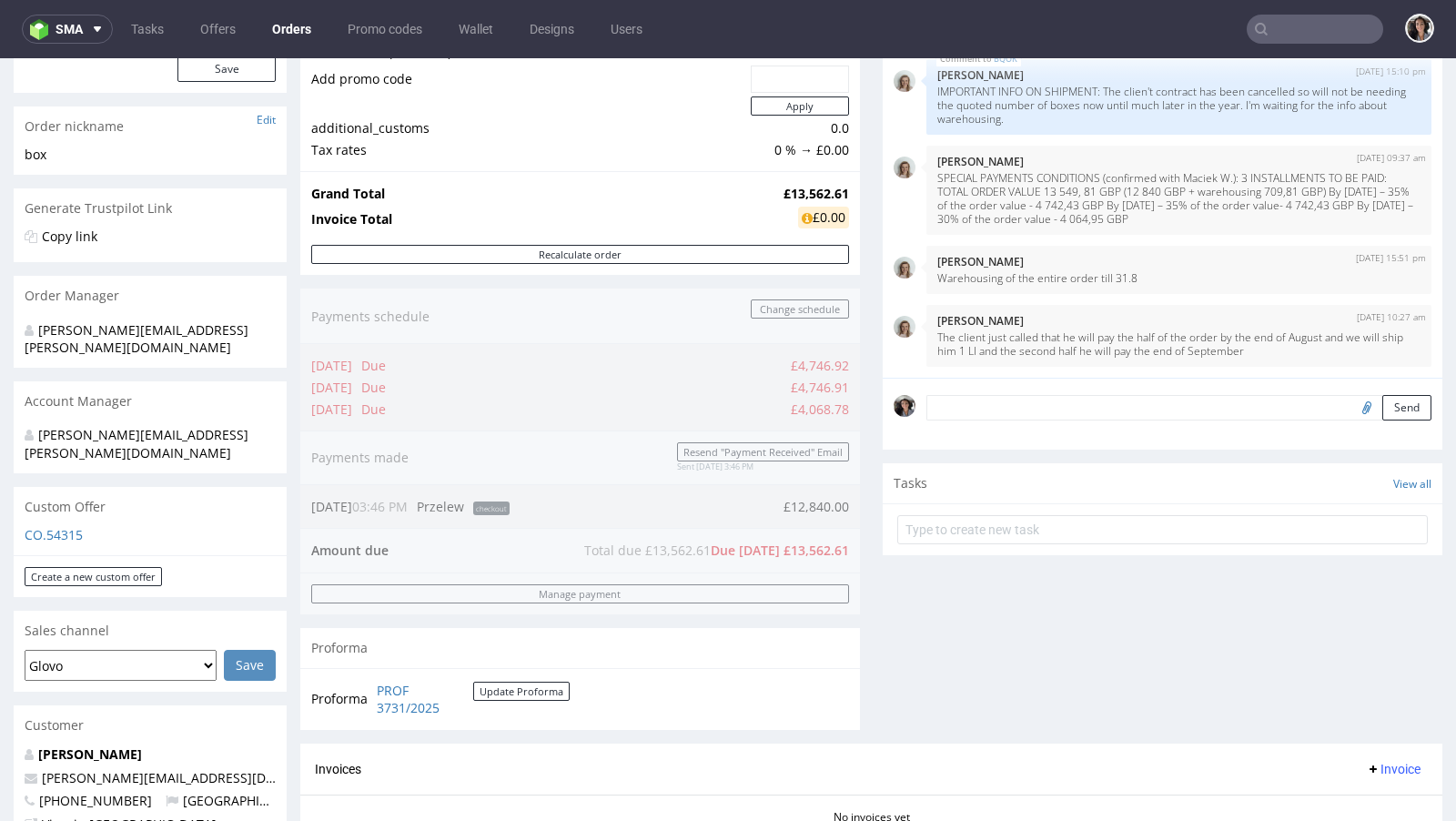
drag, startPoint x: 846, startPoint y: 546, endPoint x: 744, endPoint y: 546, distance: 102.0
click at [744, 546] on div "Order summary 3 Line Items (Net Total) 13,562.61 Add promo code Apply additiona…" at bounding box center [580, 367] width 559 height 752
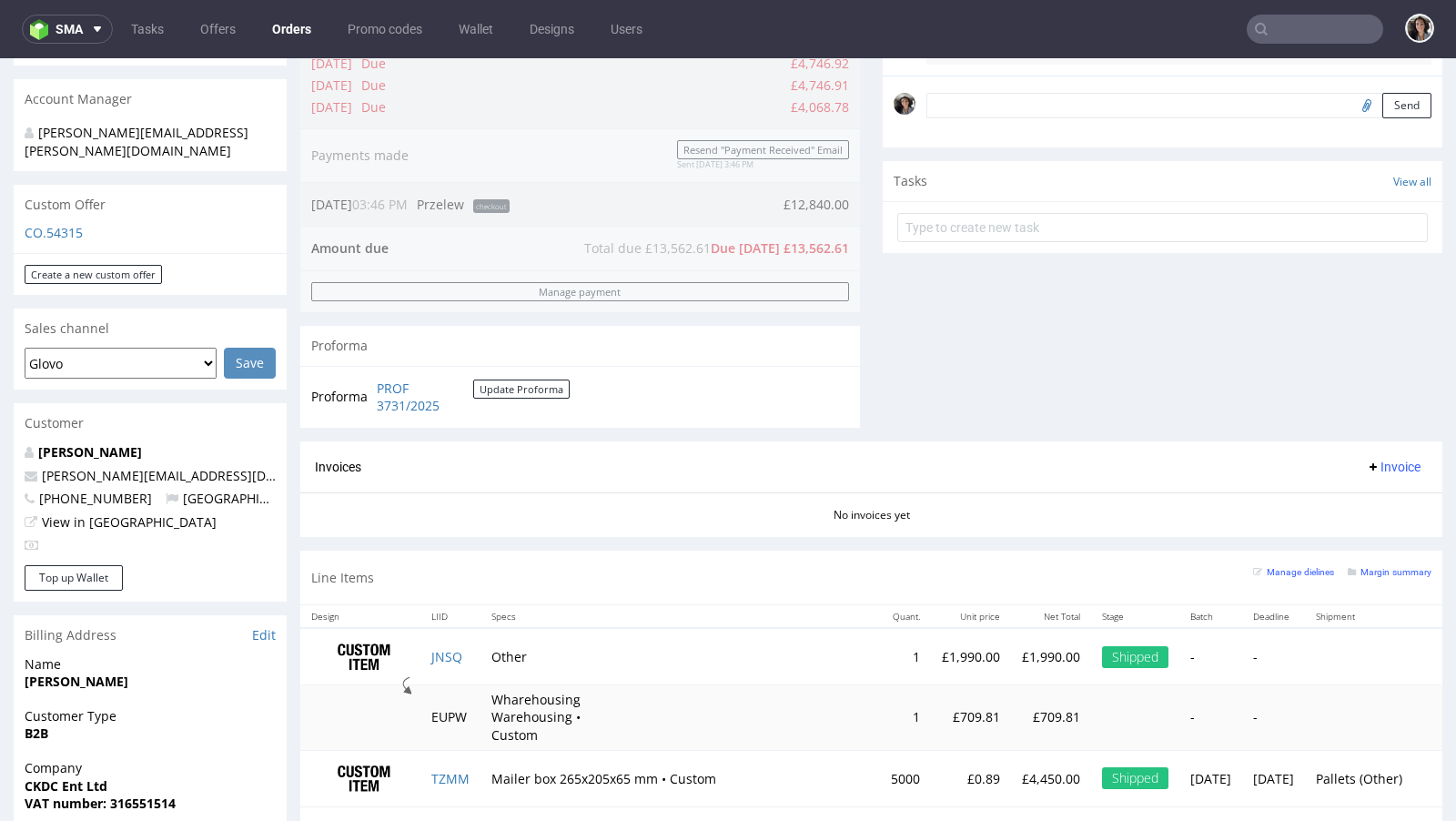
scroll to position [684, 0]
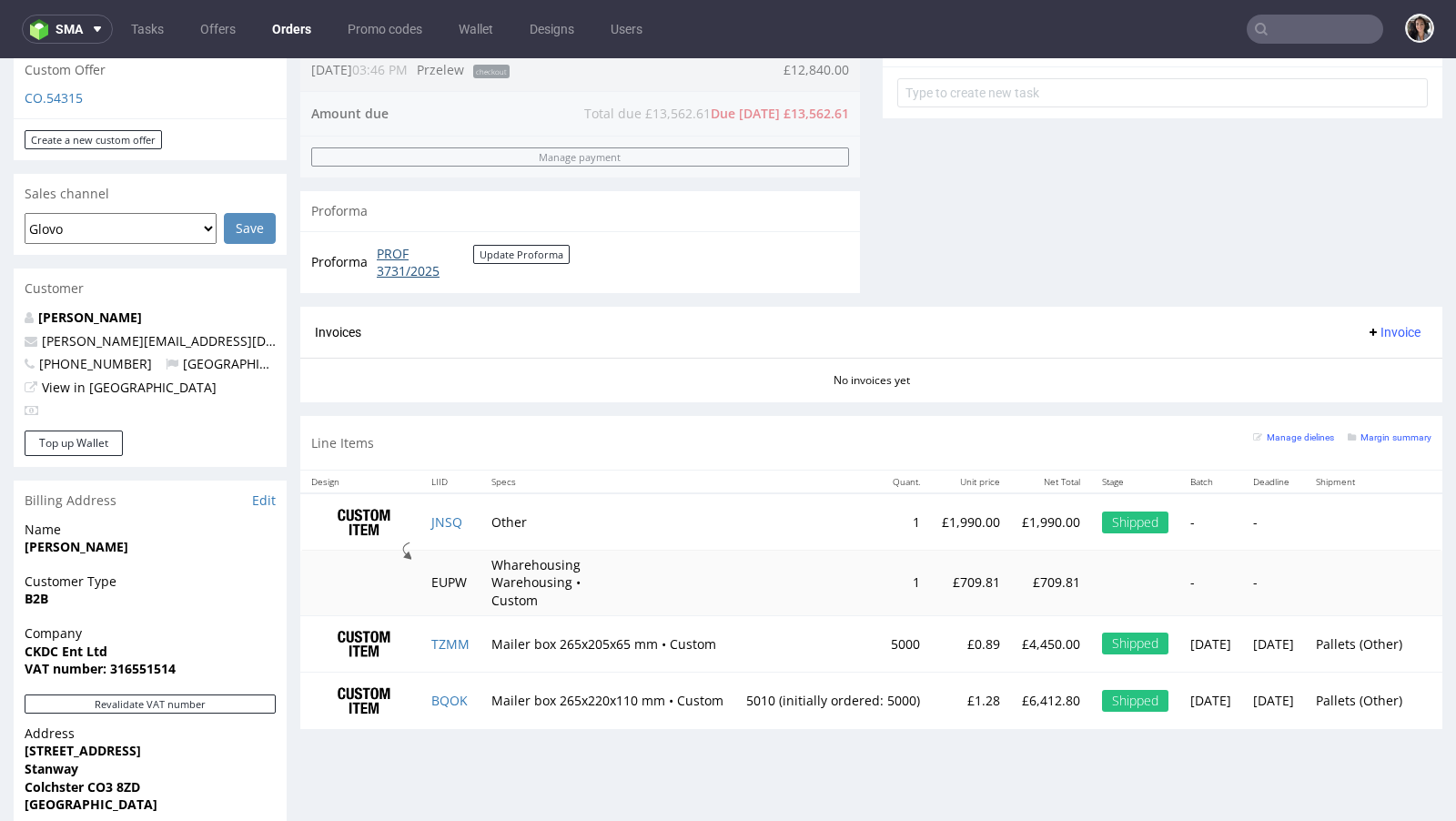
click at [383, 265] on link "PROF 3731/2025" at bounding box center [425, 263] width 96 height 35
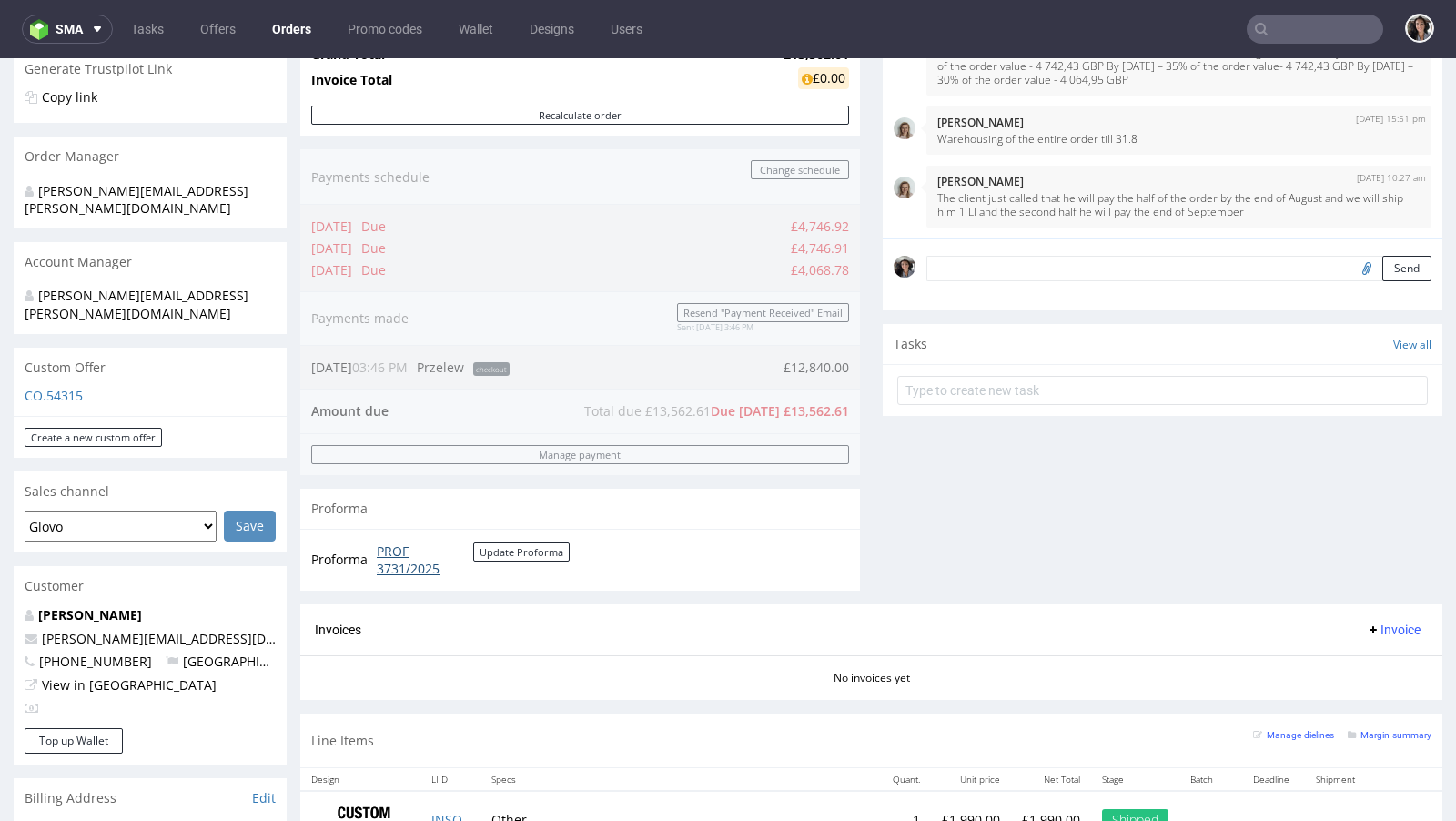
scroll to position [292, 0]
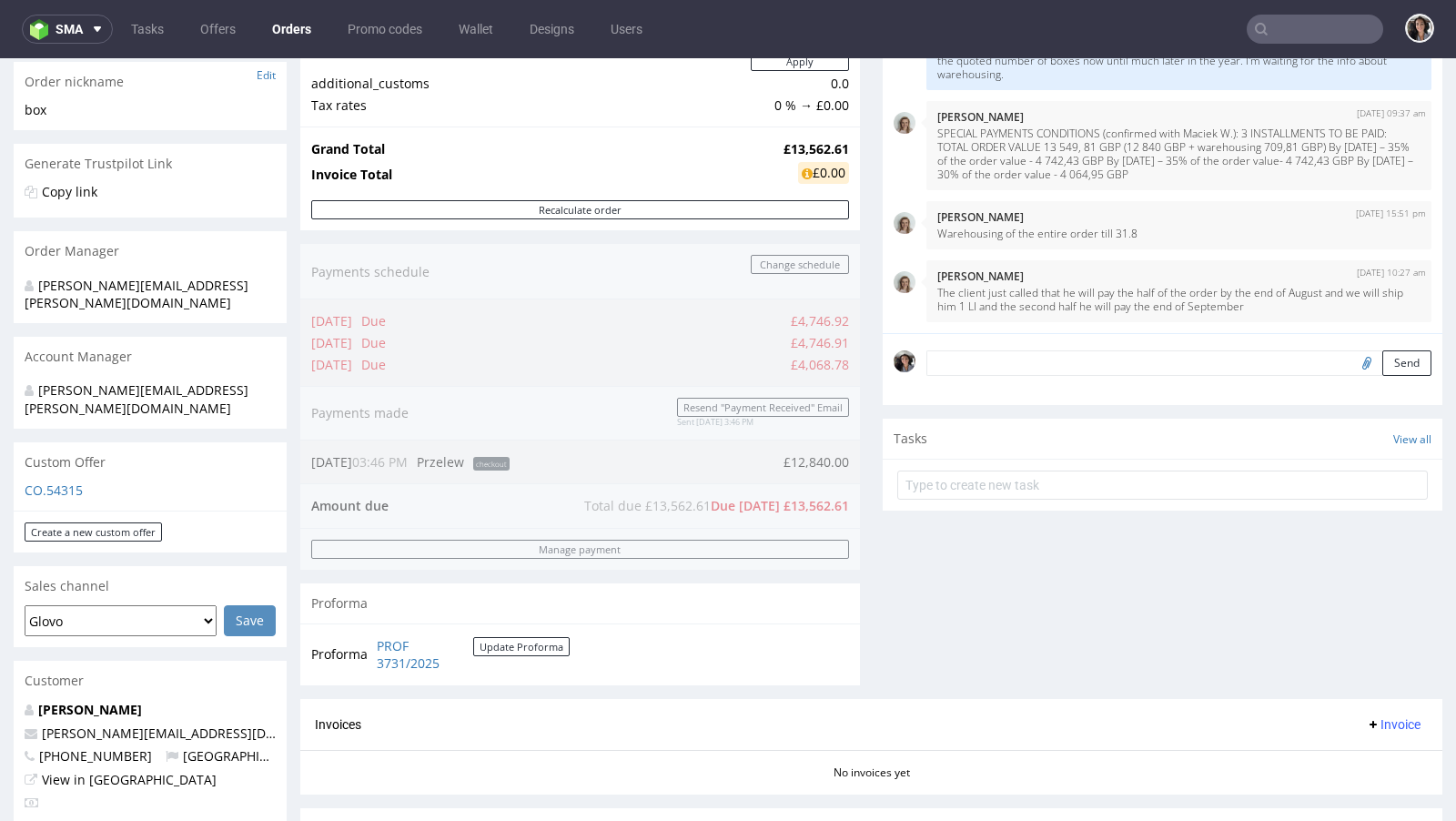
drag, startPoint x: 407, startPoint y: 374, endPoint x: 299, endPoint y: 314, distance: 123.5
click at [299, 314] on div "Order via Offer R534753178 10.02.2025 03:46 PM Mark this order as problematic I…" at bounding box center [728, 657] width 1456 height 1690
drag, startPoint x: 299, startPoint y: 314, endPoint x: 414, endPoint y: 355, distance: 122.1
click at [414, 355] on div "Order via Offer R534753178 10.02.2025 03:46 PM Mark this order as problematic I…" at bounding box center [728, 657] width 1456 height 1690
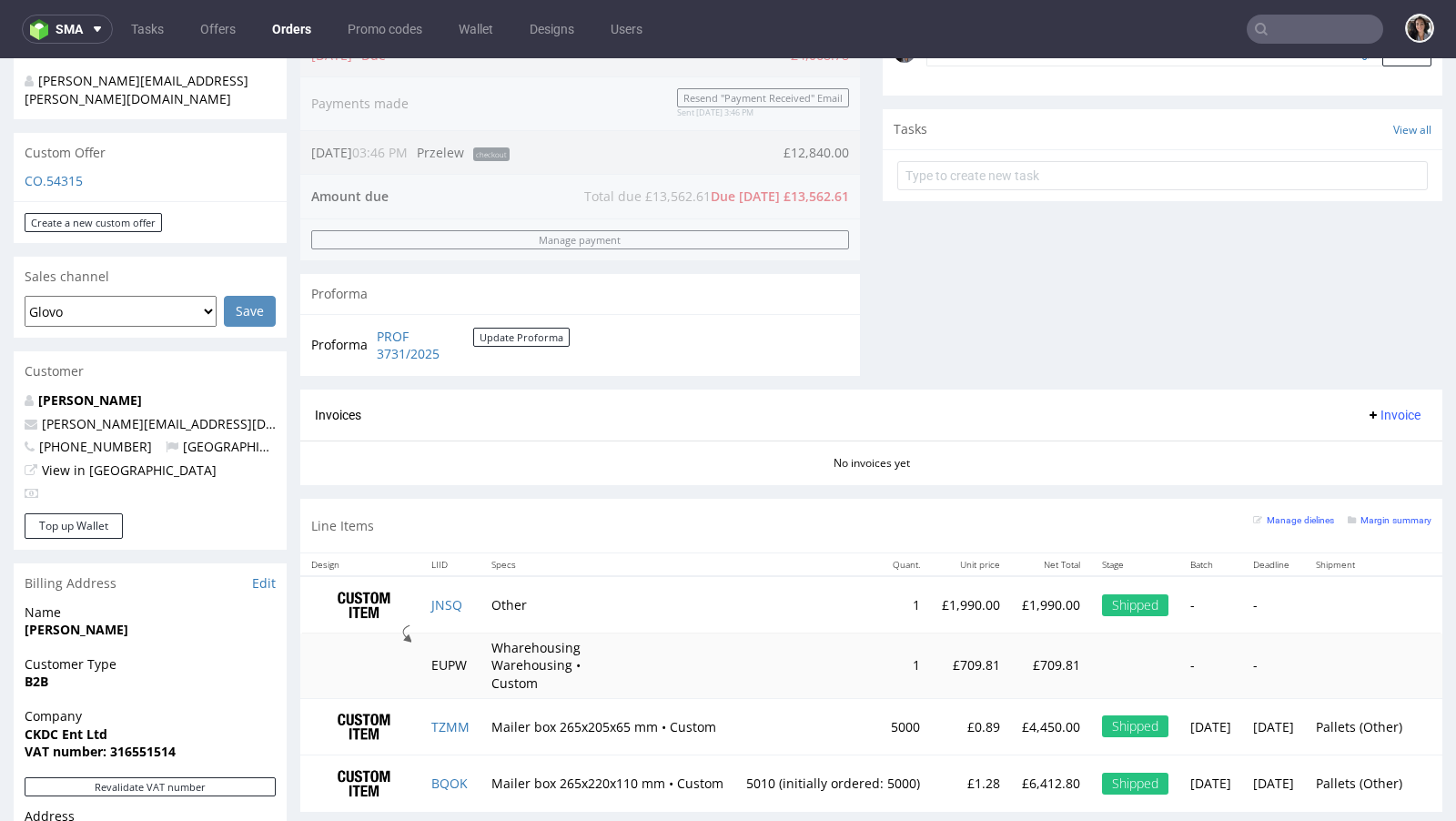
scroll to position [656, 0]
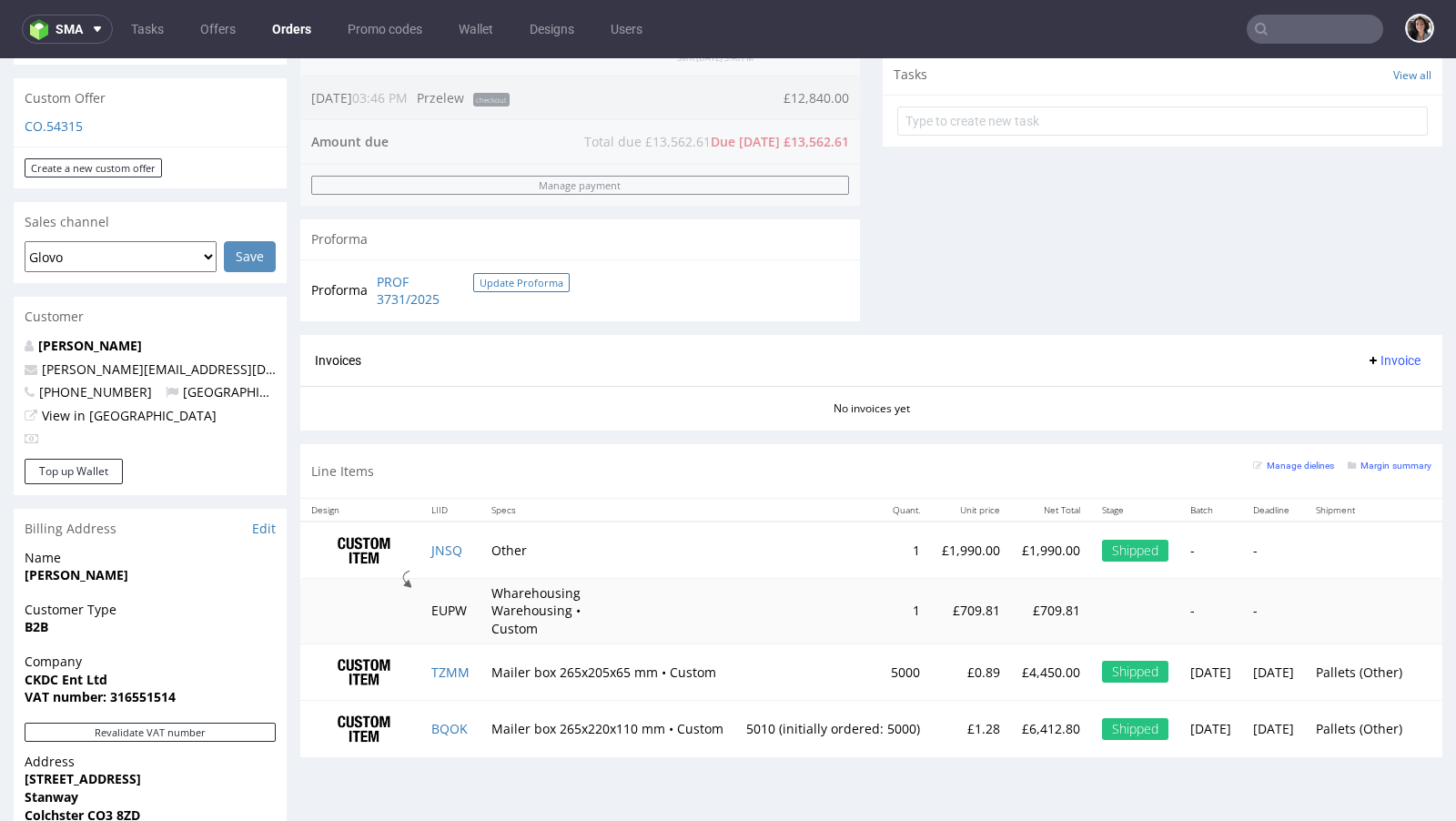
click at [523, 280] on button "Update Proforma" at bounding box center [522, 282] width 96 height 19
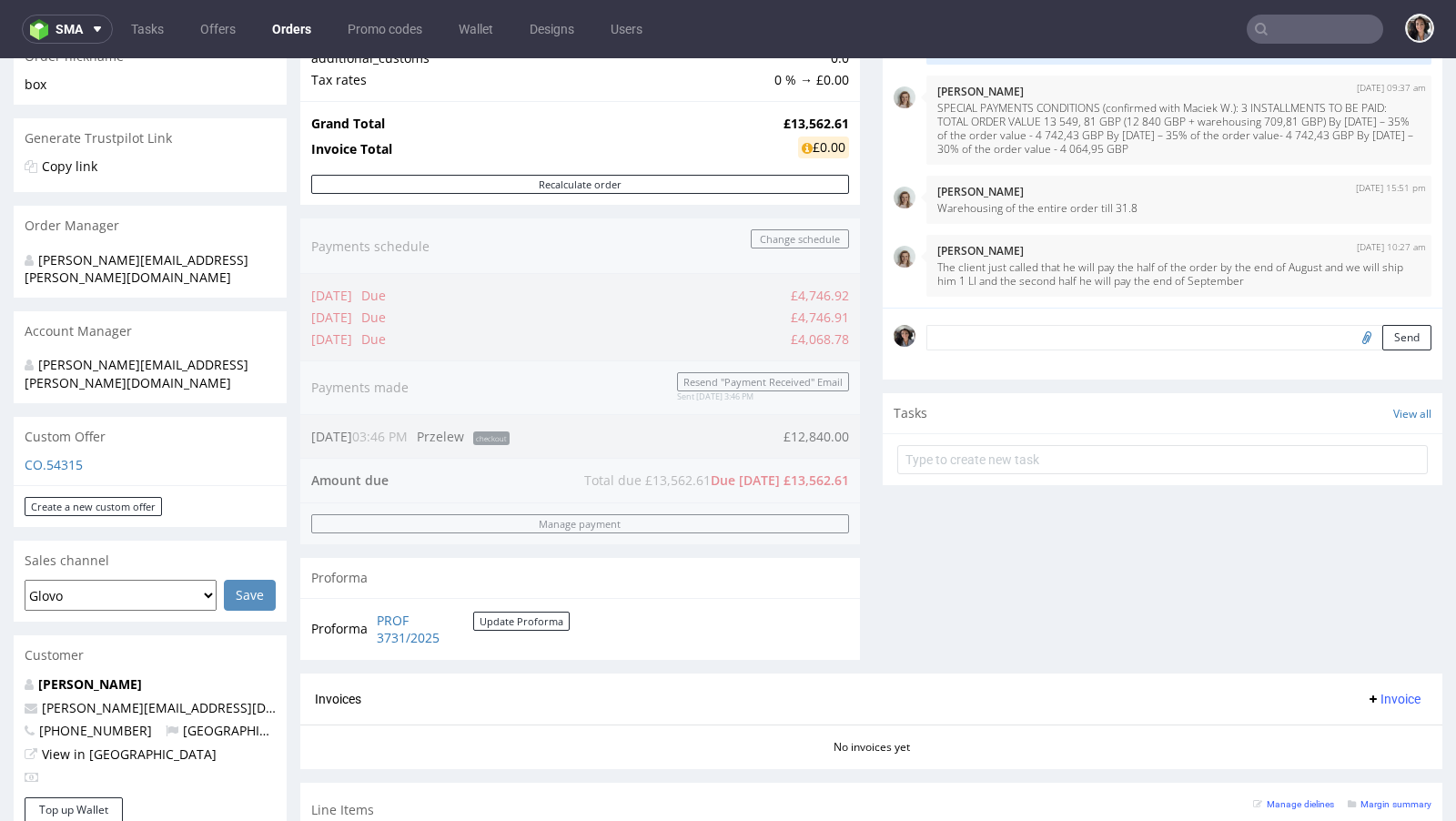
scroll to position [634, 0]
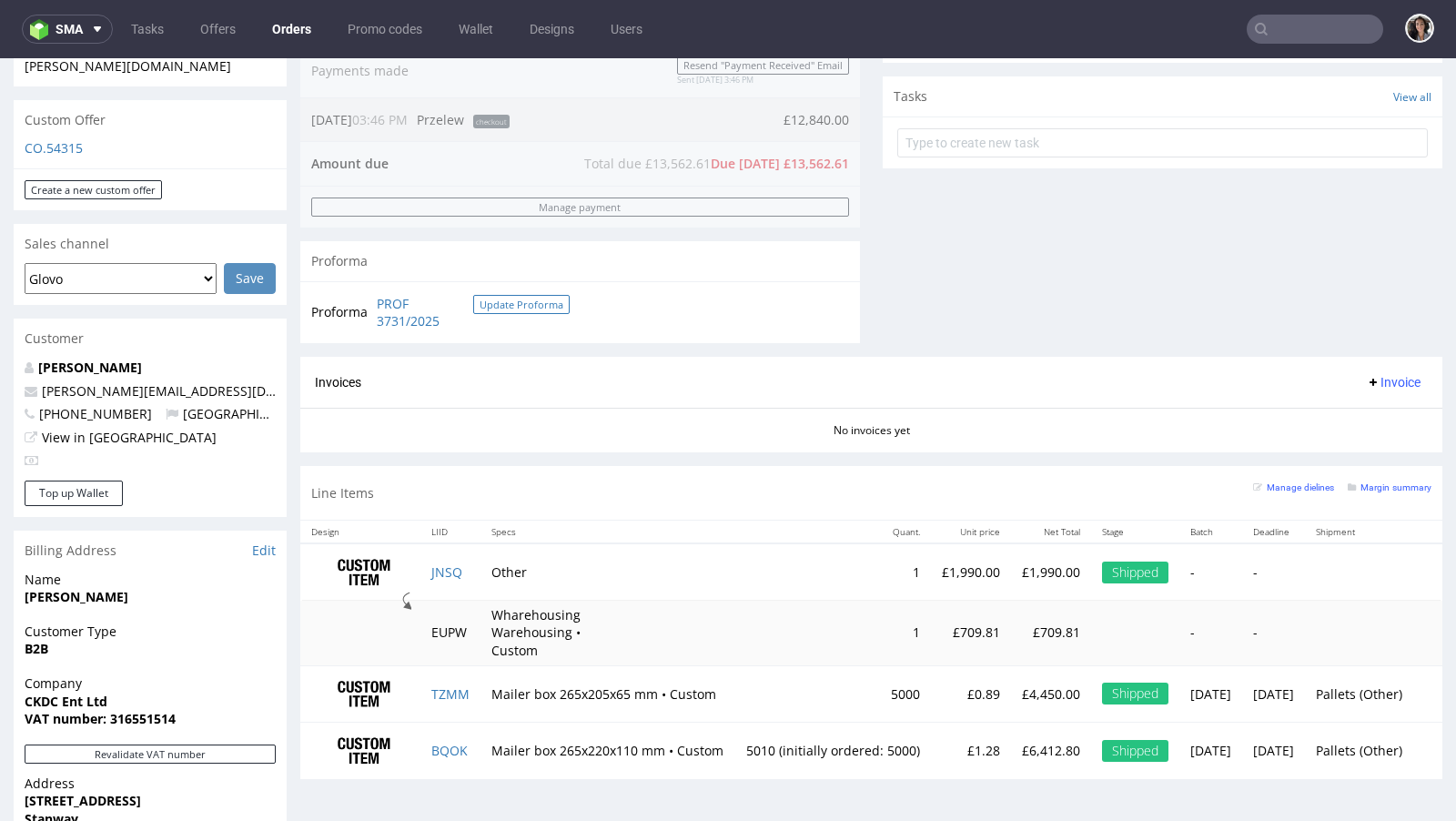
click at [524, 301] on button "Update Proforma" at bounding box center [522, 303] width 96 height 19
click at [514, 301] on button "Update Proforma" at bounding box center [522, 303] width 96 height 19
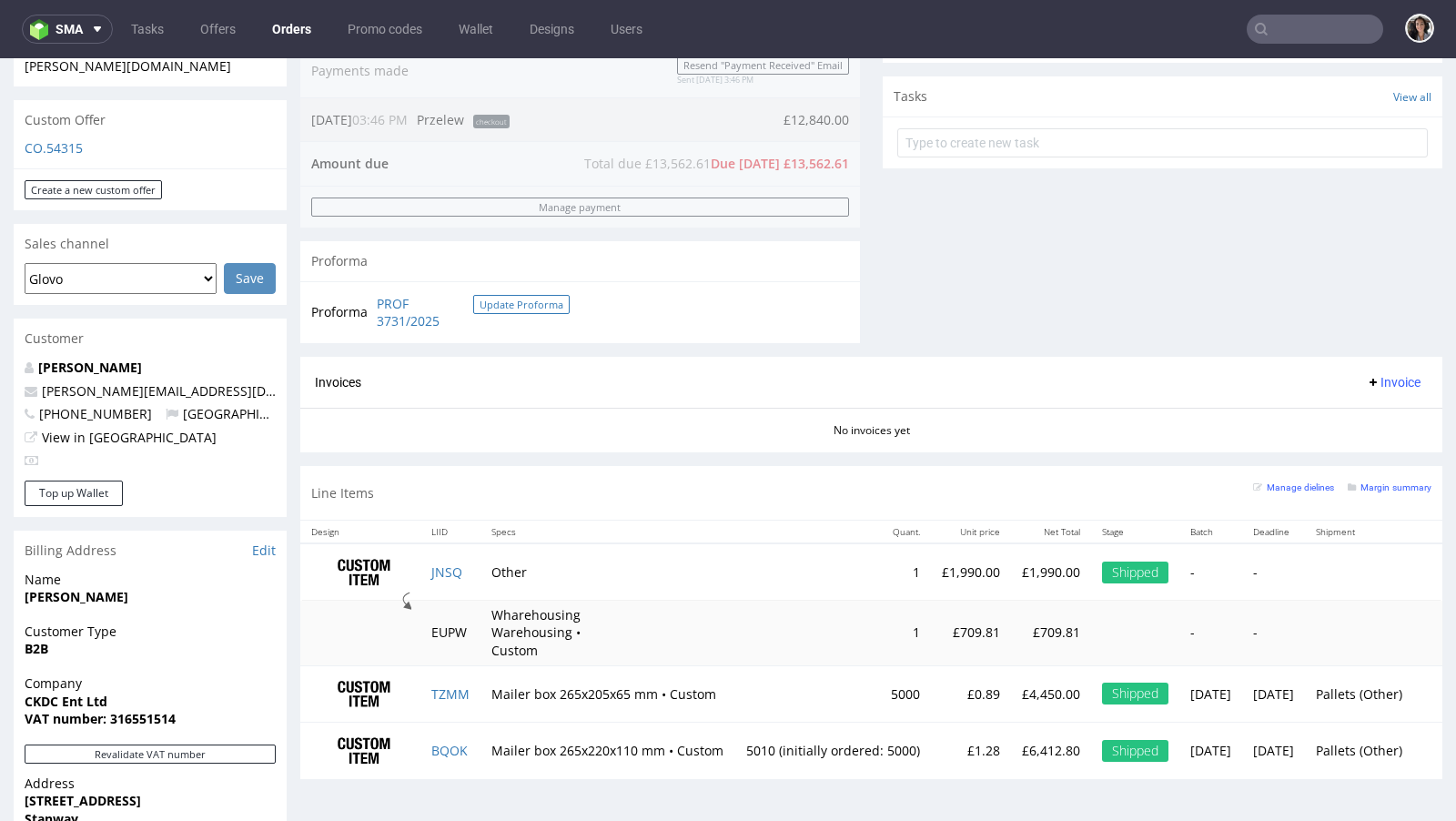
click at [514, 301] on button "Update Proforma" at bounding box center [522, 303] width 96 height 19
click at [390, 306] on link "PROF 3731/2025" at bounding box center [425, 312] width 96 height 35
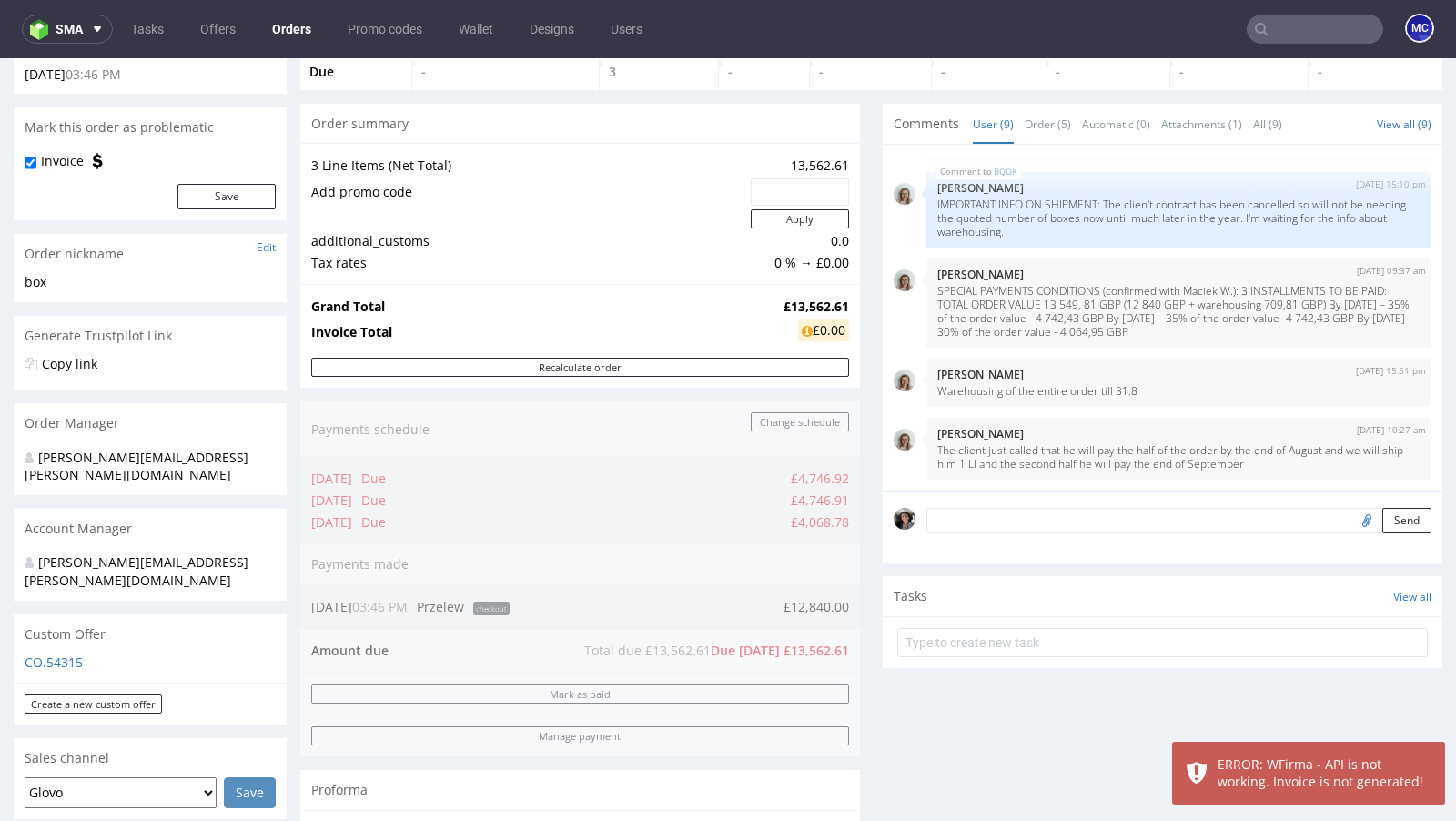
scroll to position [277, 0]
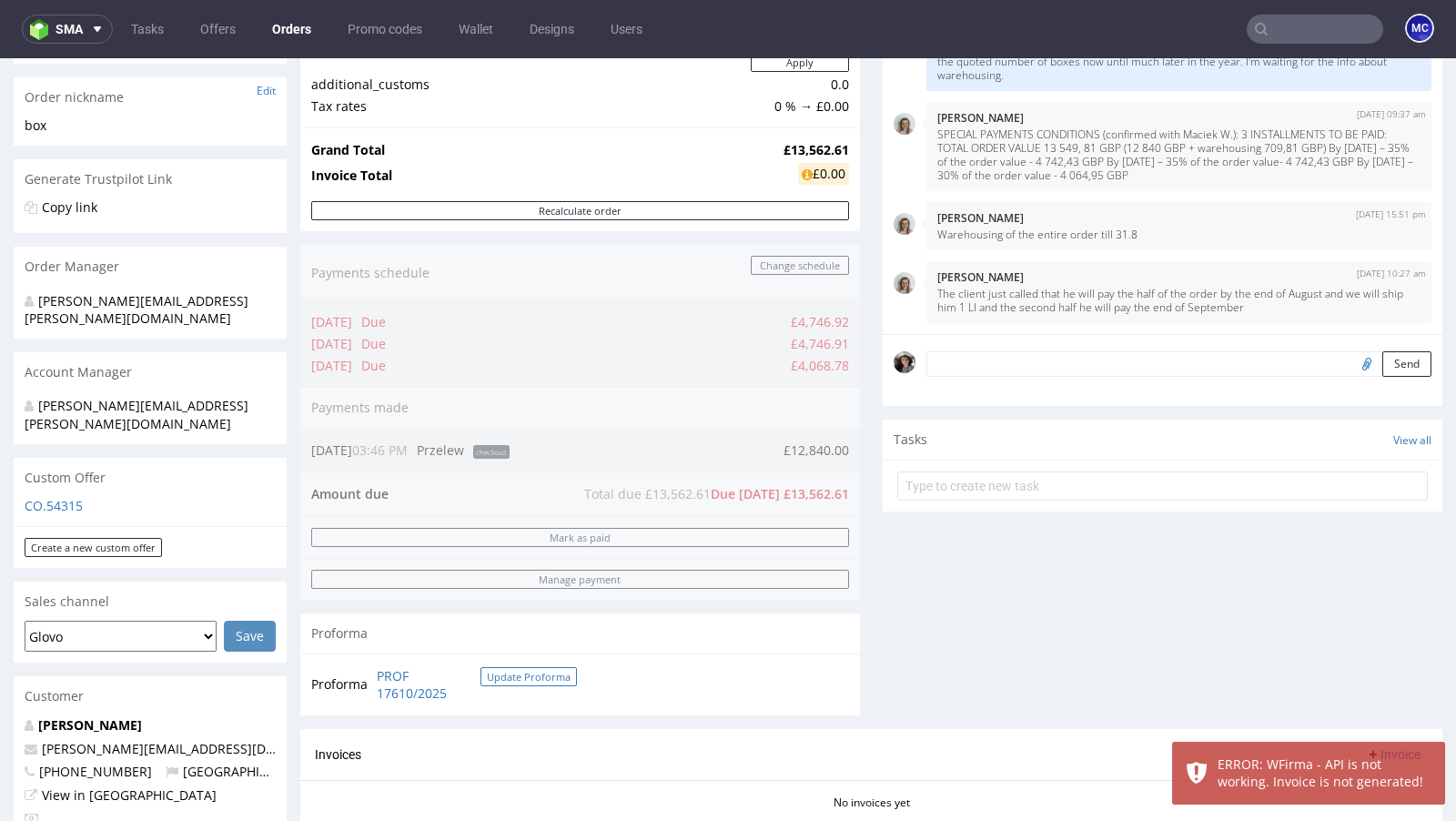
click at [524, 667] on button "Update Proforma" at bounding box center [529, 675] width 96 height 19
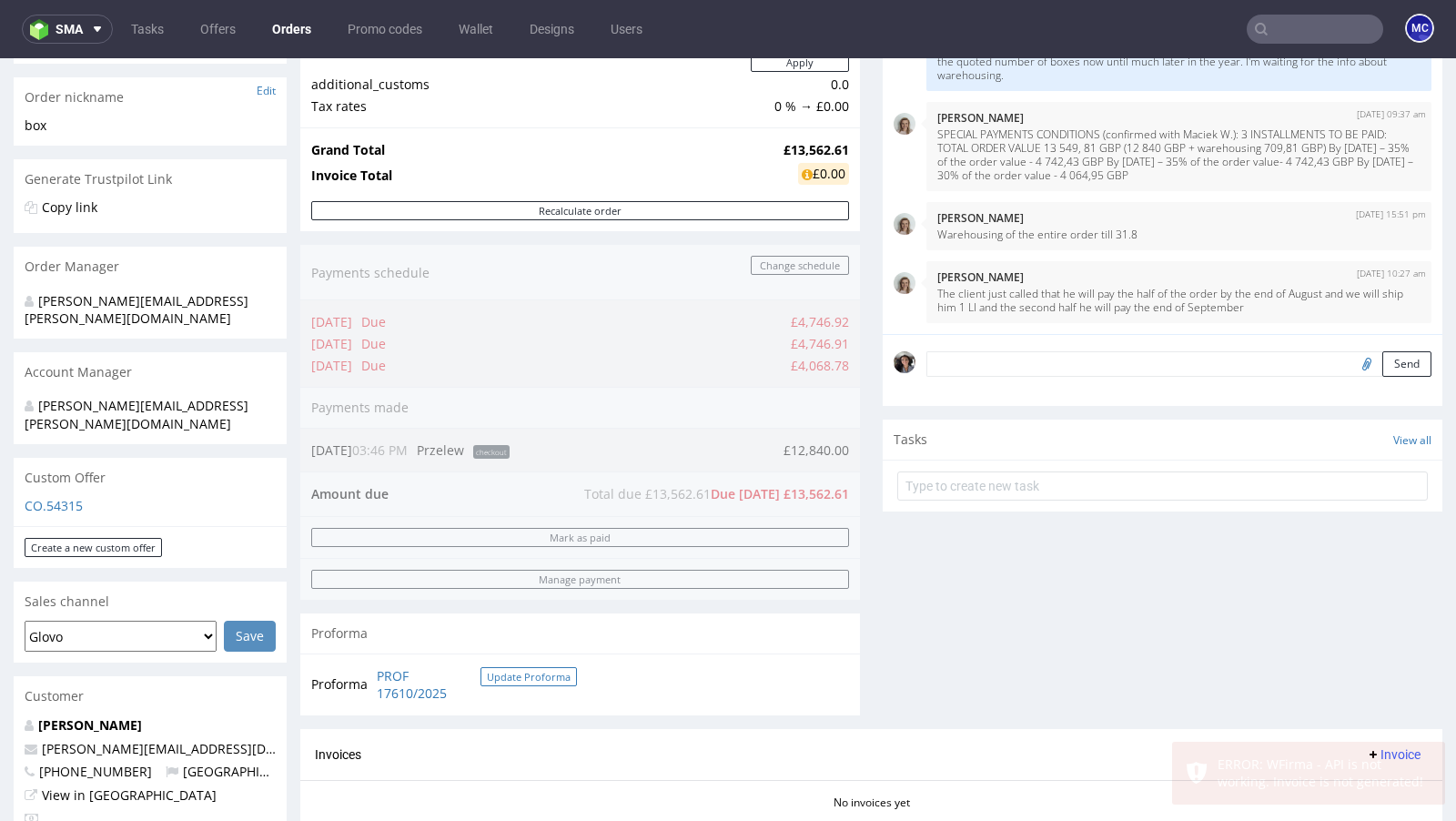
click at [524, 667] on button "Update Proforma" at bounding box center [529, 675] width 96 height 19
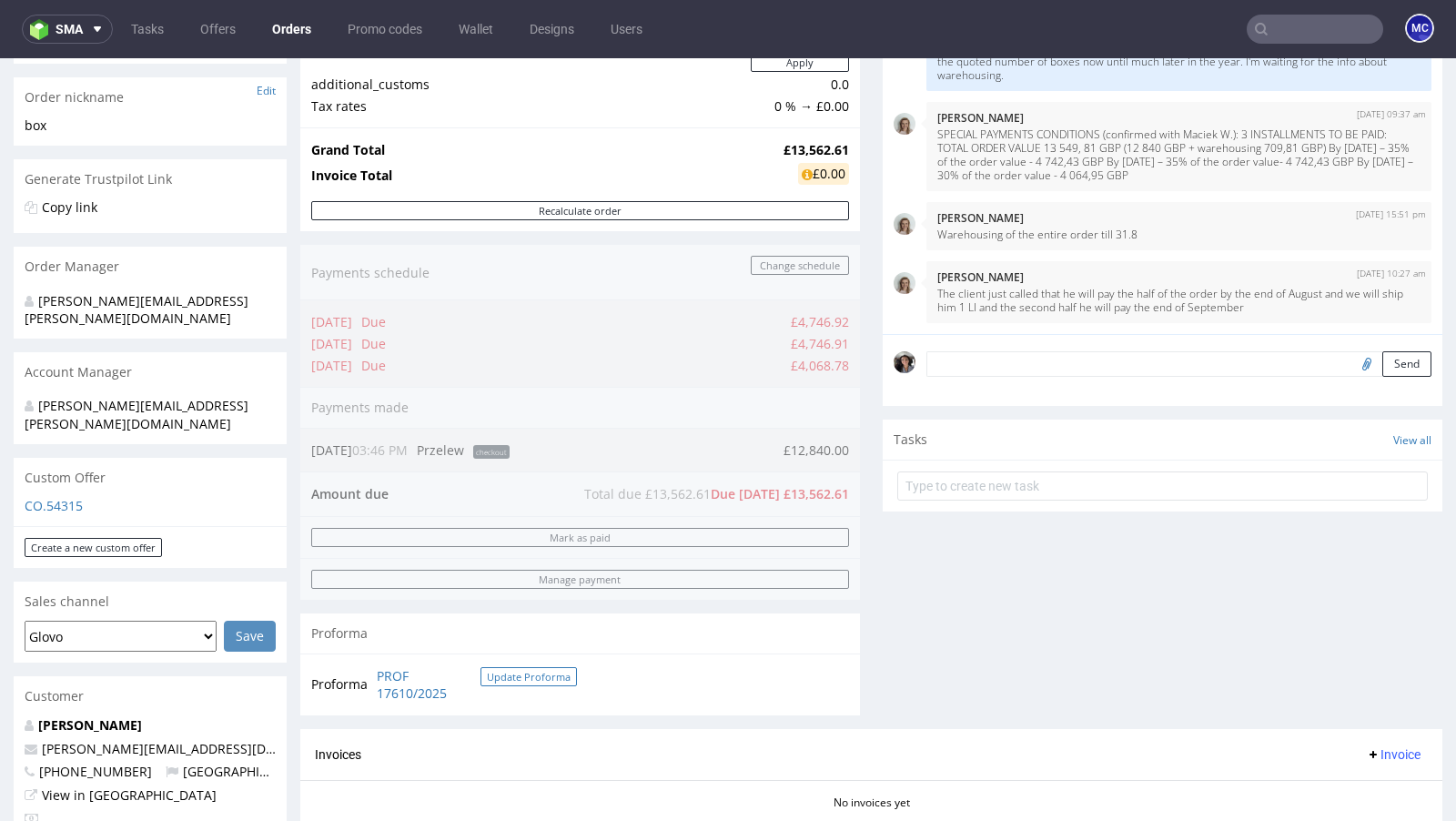
scroll to position [487, 0]
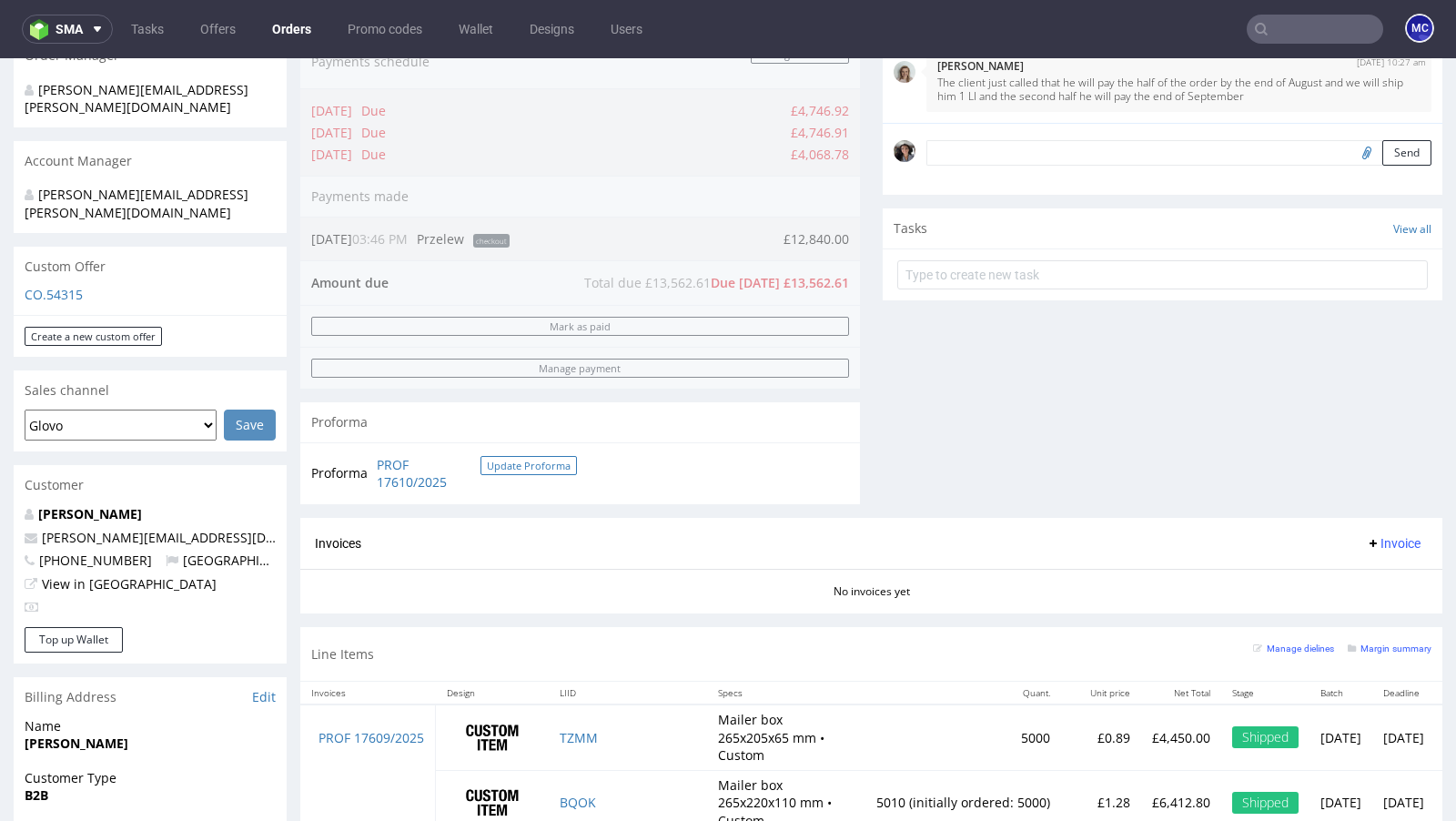
click at [514, 465] on button "Update Proforma" at bounding box center [529, 465] width 96 height 19
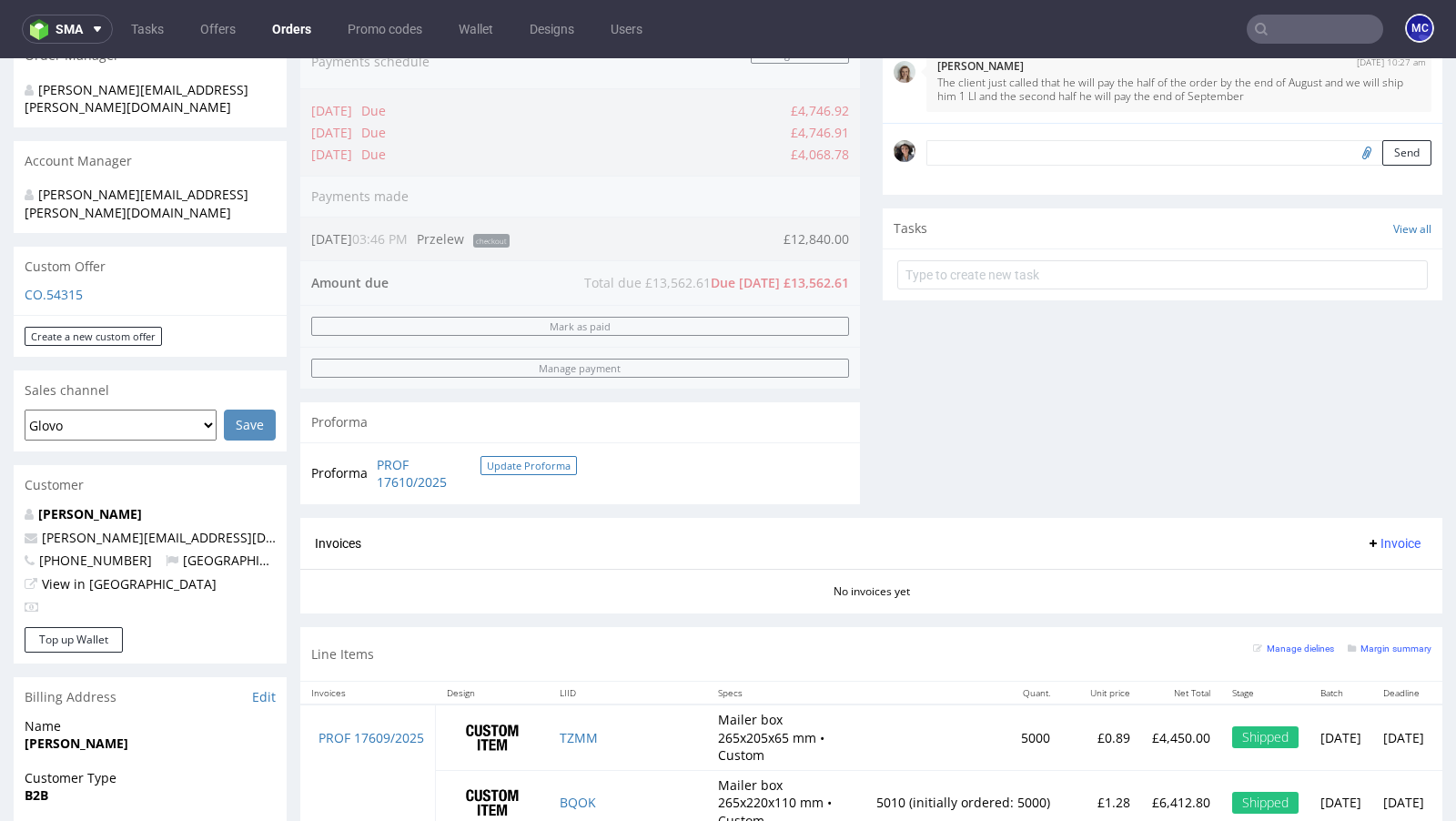
click at [514, 465] on button "Update Proforma" at bounding box center [529, 465] width 96 height 19
click at [386, 478] on link "PROF 17610/2025" at bounding box center [428, 474] width 103 height 35
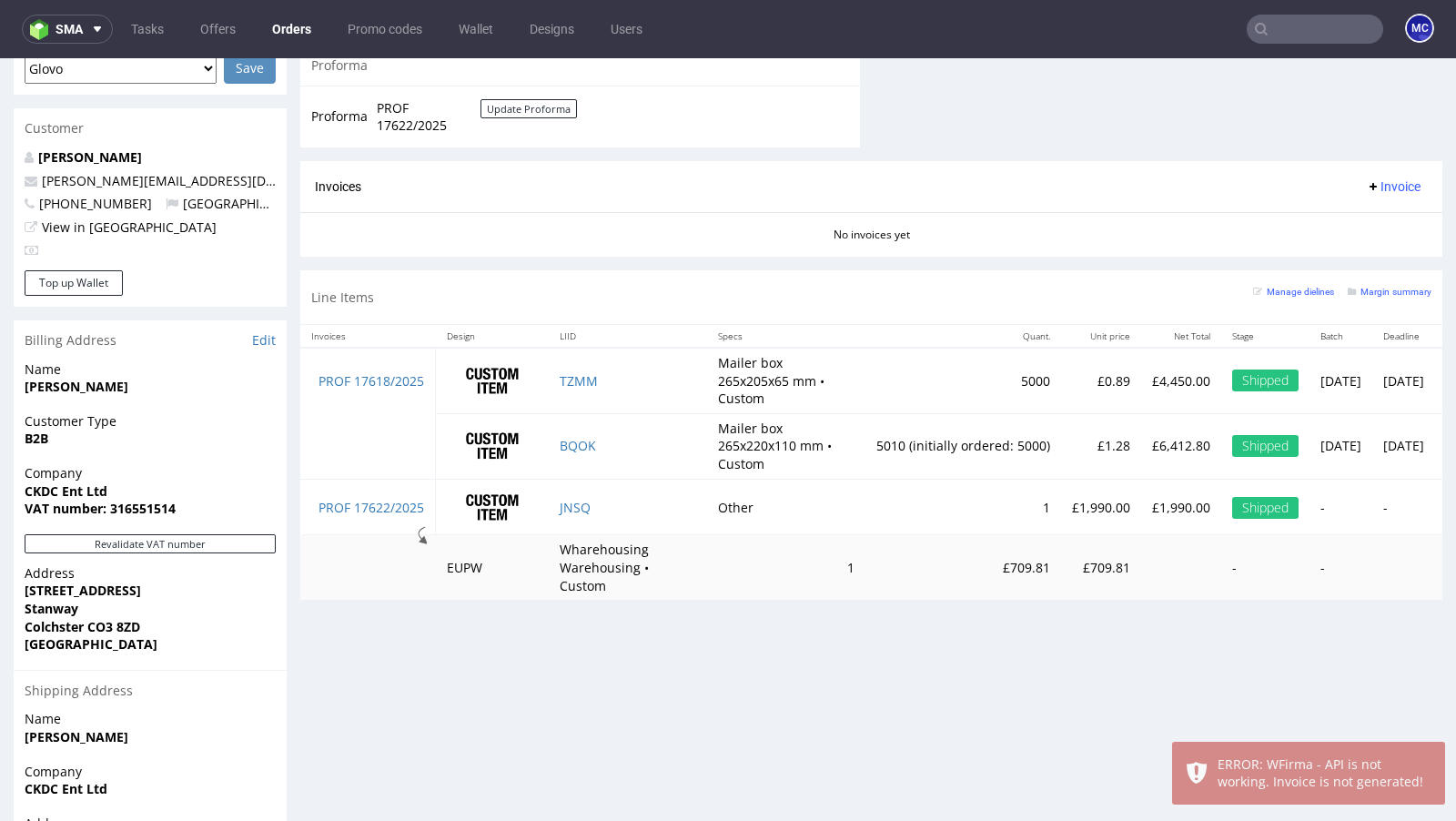
scroll to position [839, 0]
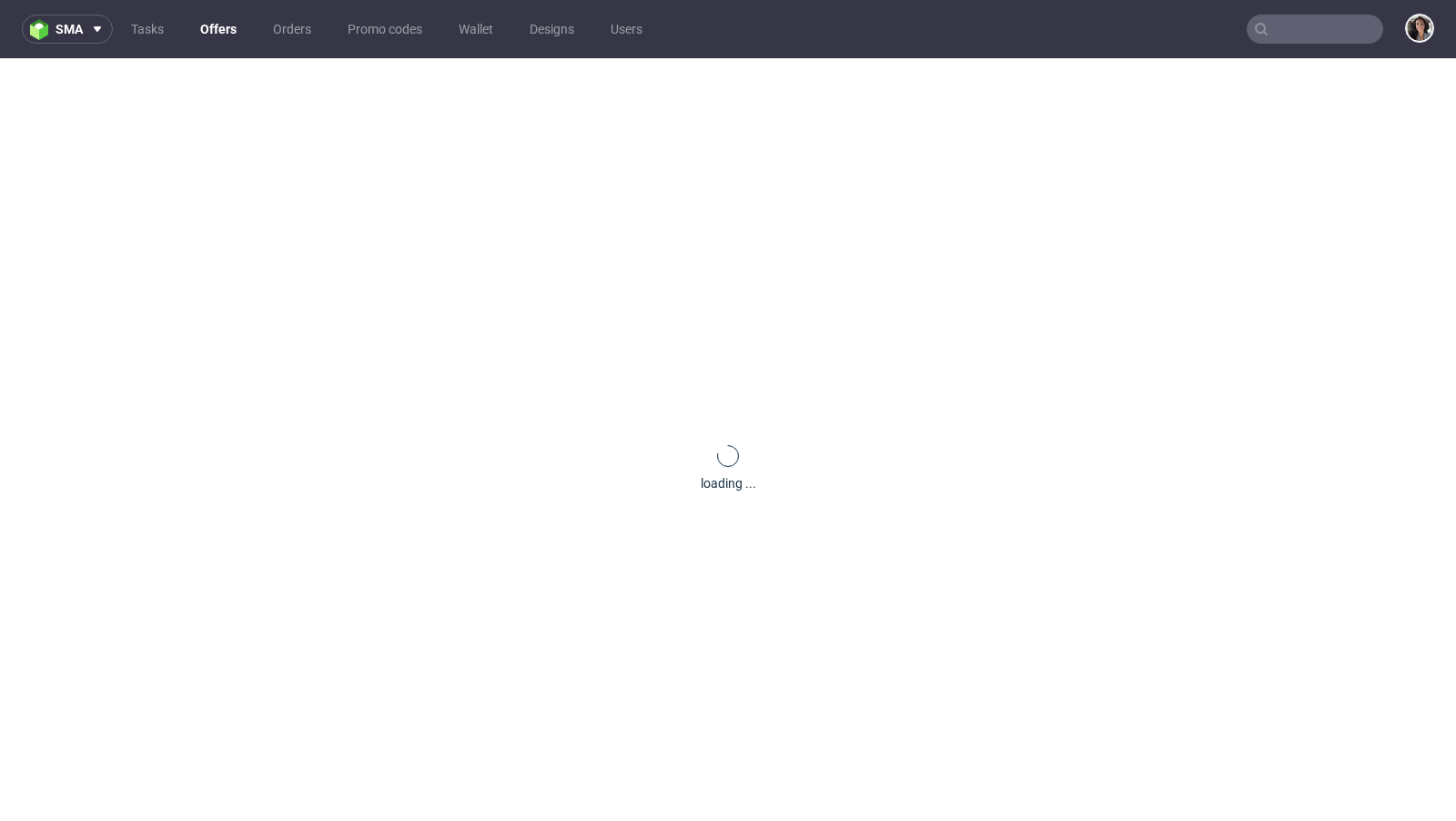
click at [1307, 25] on input "text" at bounding box center [1314, 30] width 137 height 30
paste input "[EMAIL_ADDRESS][DOMAIN_NAME]"
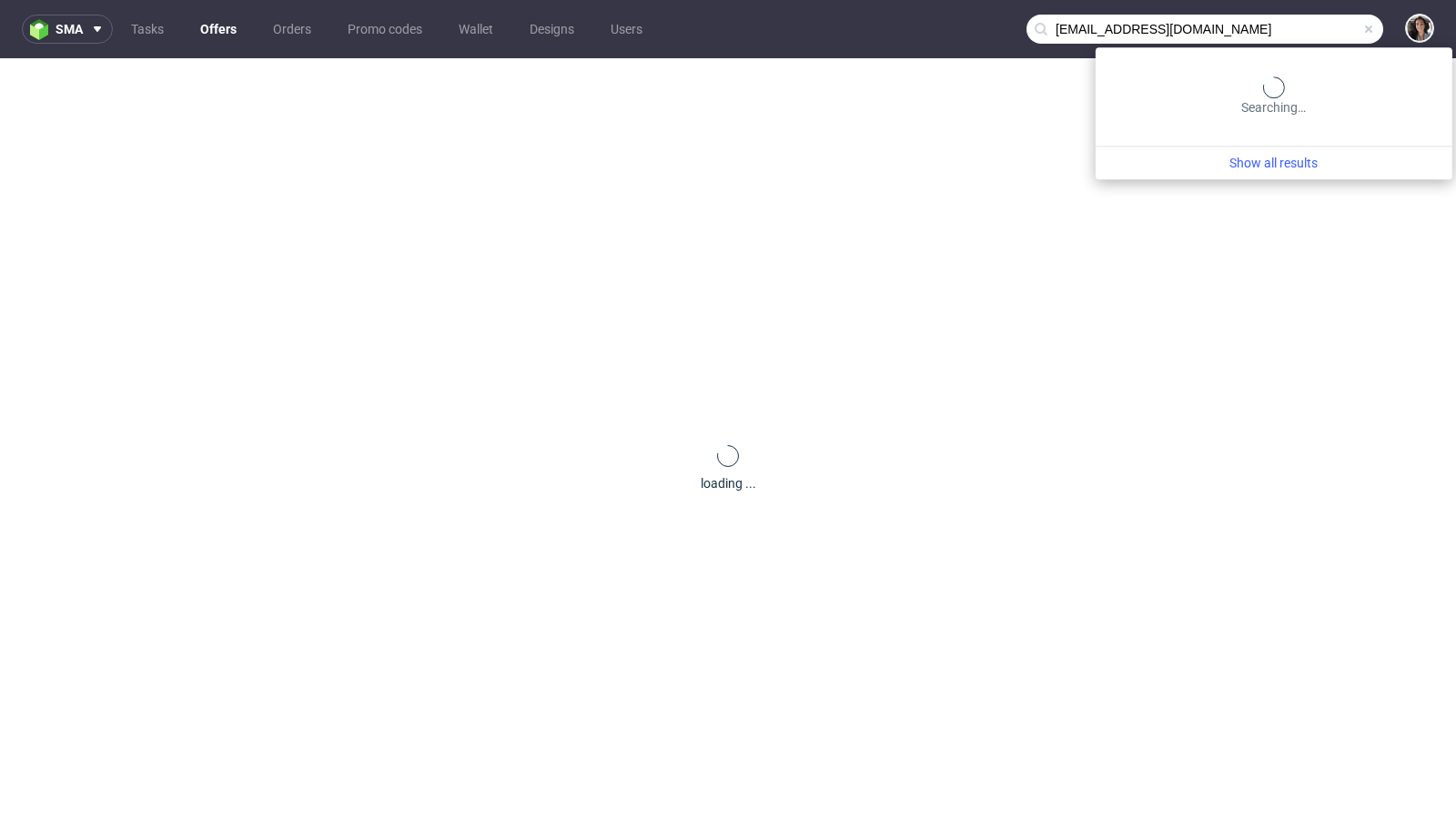
type input "[EMAIL_ADDRESS][DOMAIN_NAME]"
